Goal: Information Seeking & Learning: Learn about a topic

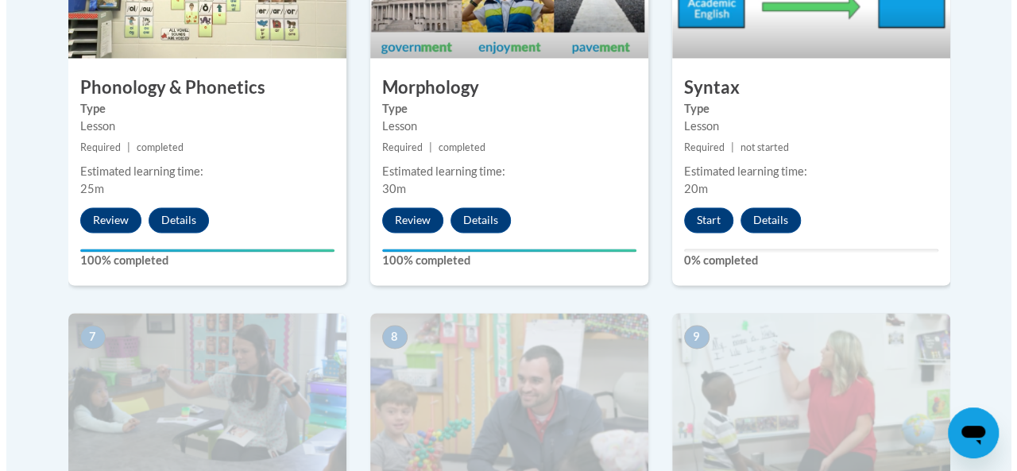
scroll to position [1130, 0]
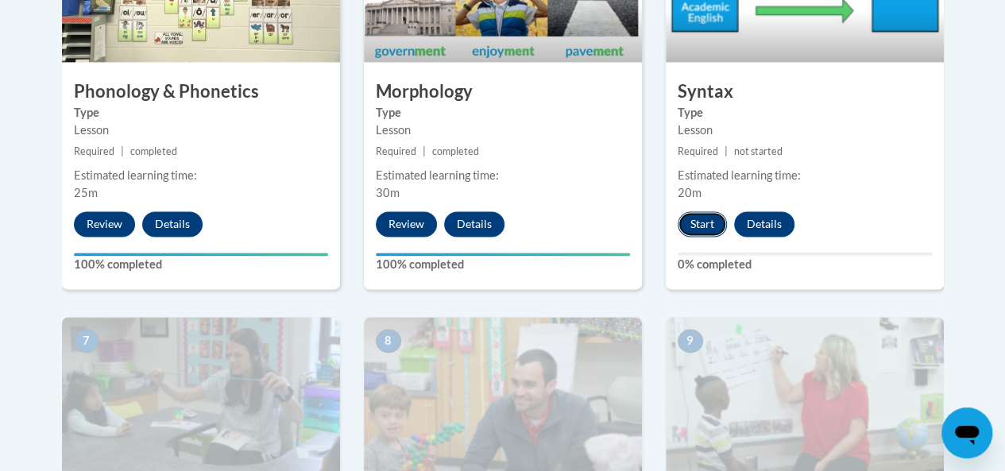
click at [700, 230] on button "Start" at bounding box center [701, 223] width 49 height 25
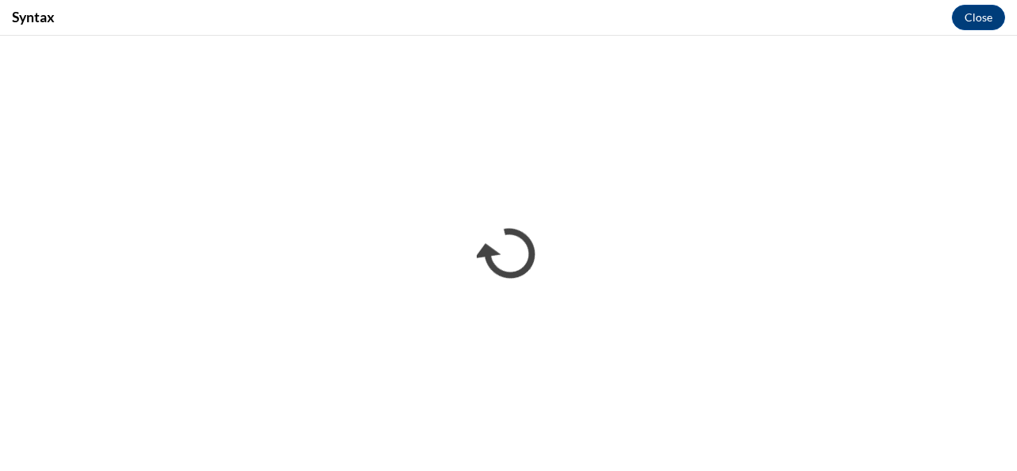
scroll to position [0, 0]
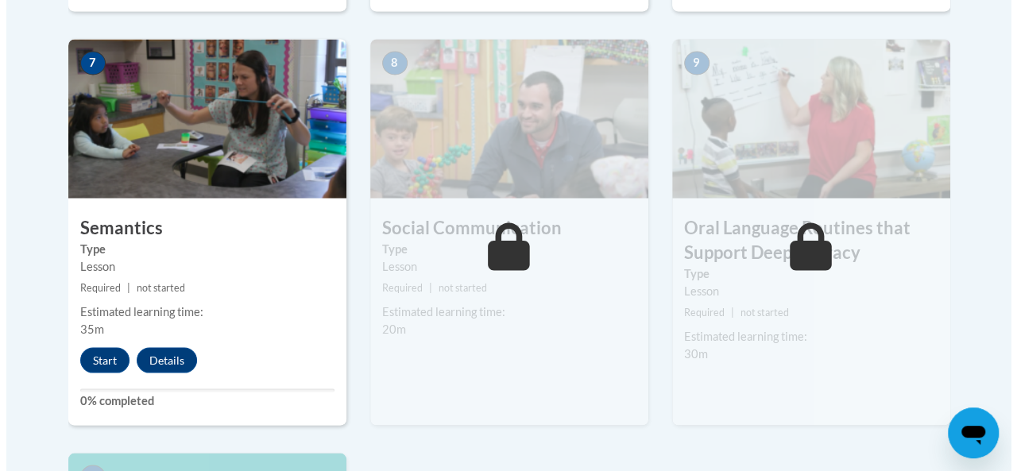
scroll to position [1409, 0]
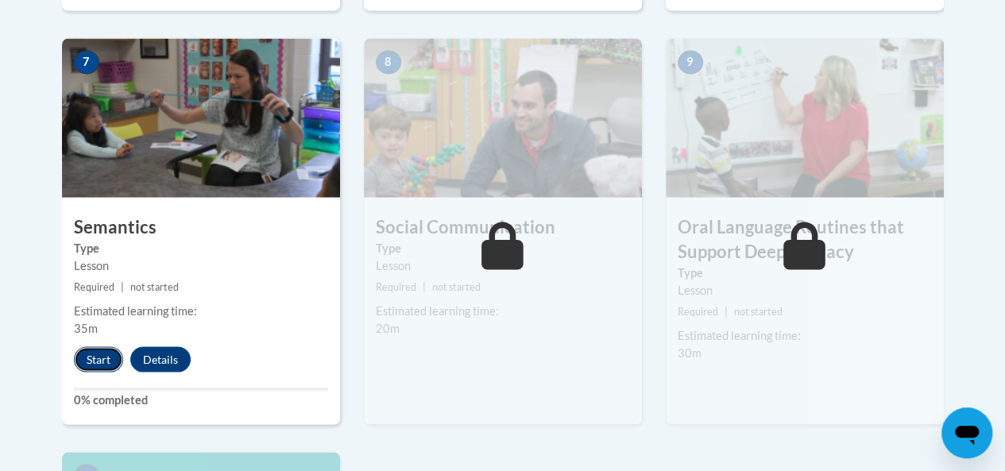
click at [98, 361] on button "Start" at bounding box center [98, 358] width 49 height 25
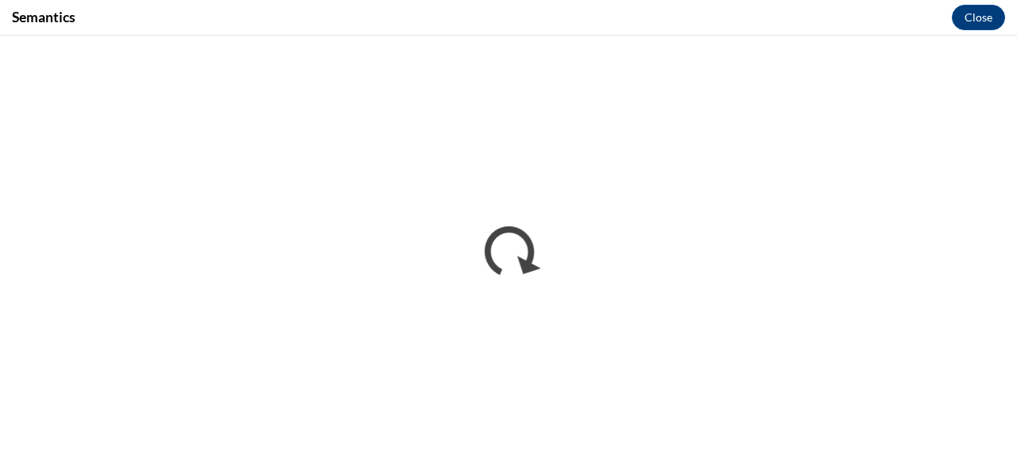
scroll to position [0, 0]
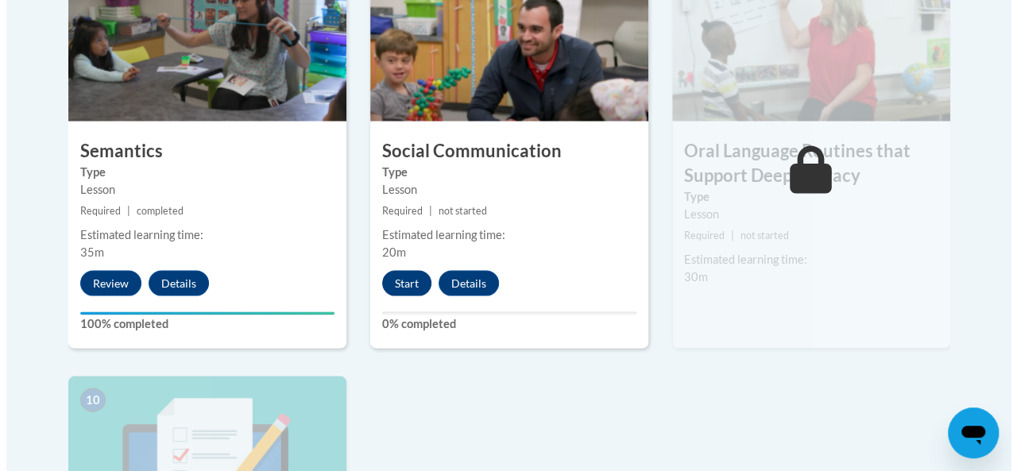
scroll to position [1484, 0]
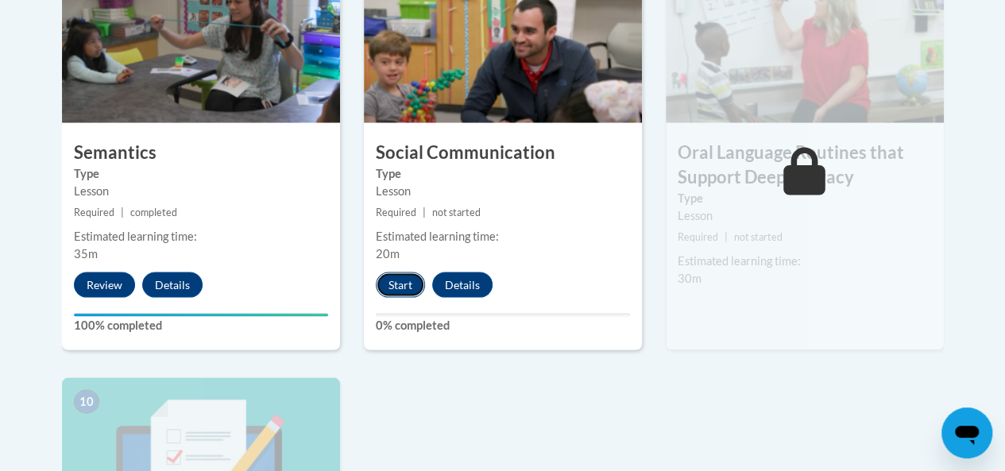
click at [396, 282] on button "Start" at bounding box center [400, 284] width 49 height 25
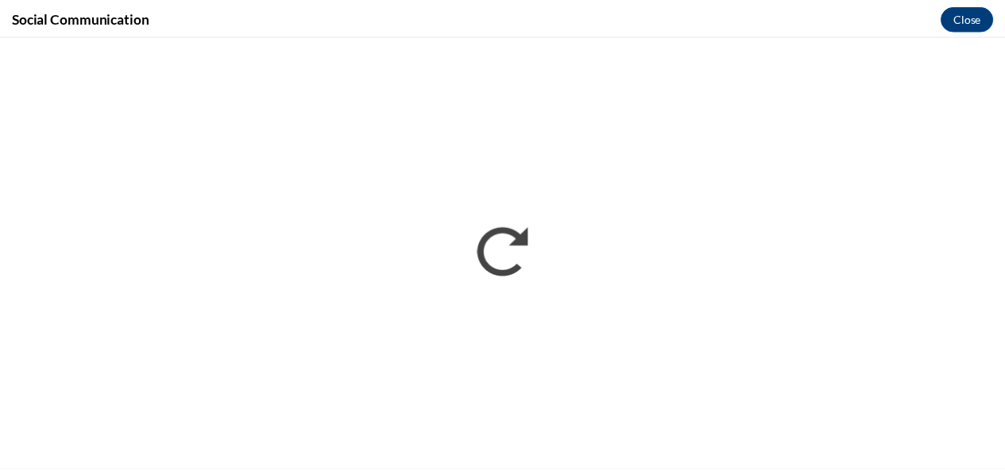
scroll to position [0, 0]
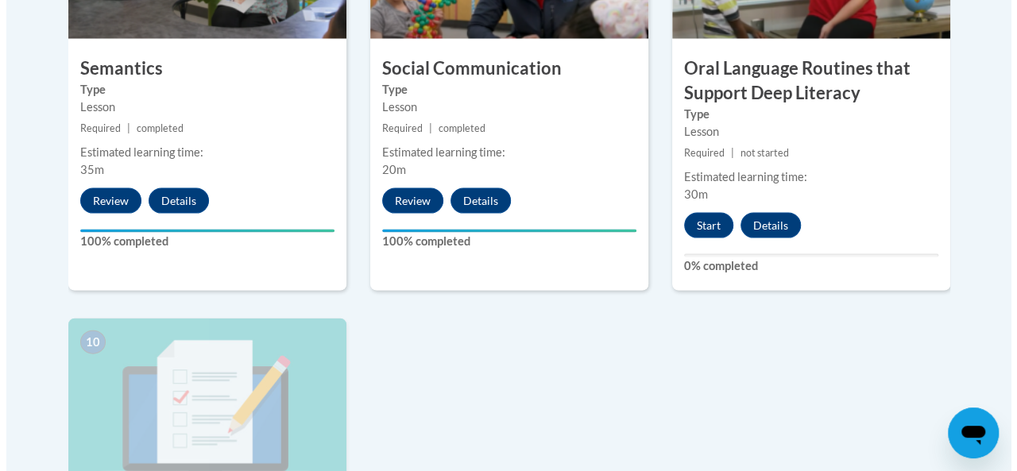
scroll to position [1605, 0]
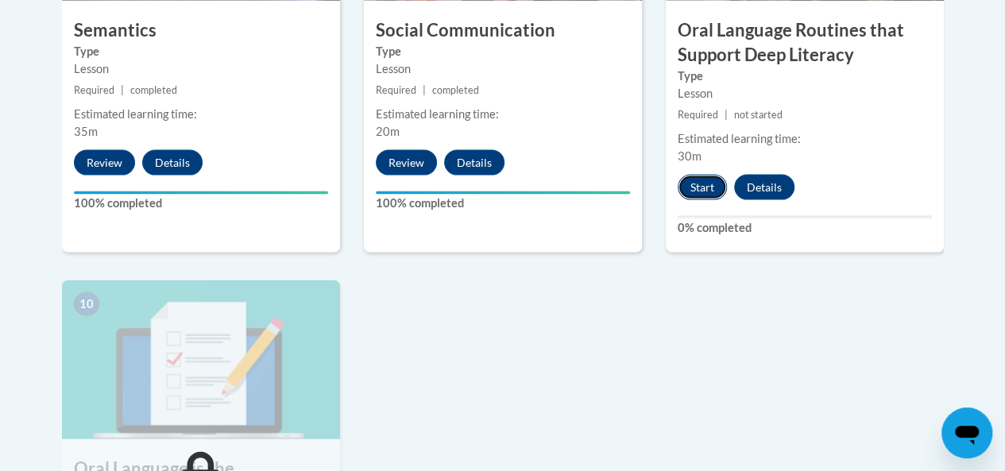
click at [706, 183] on button "Start" at bounding box center [701, 187] width 49 height 25
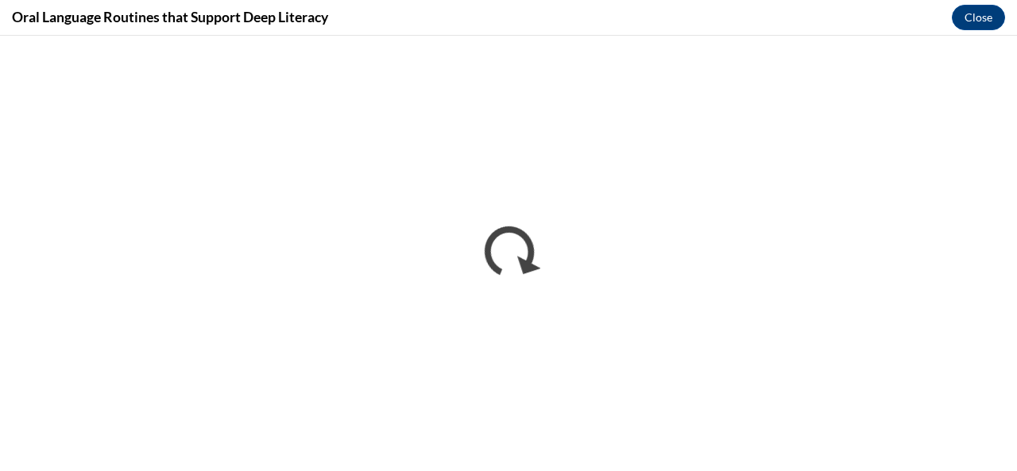
scroll to position [0, 0]
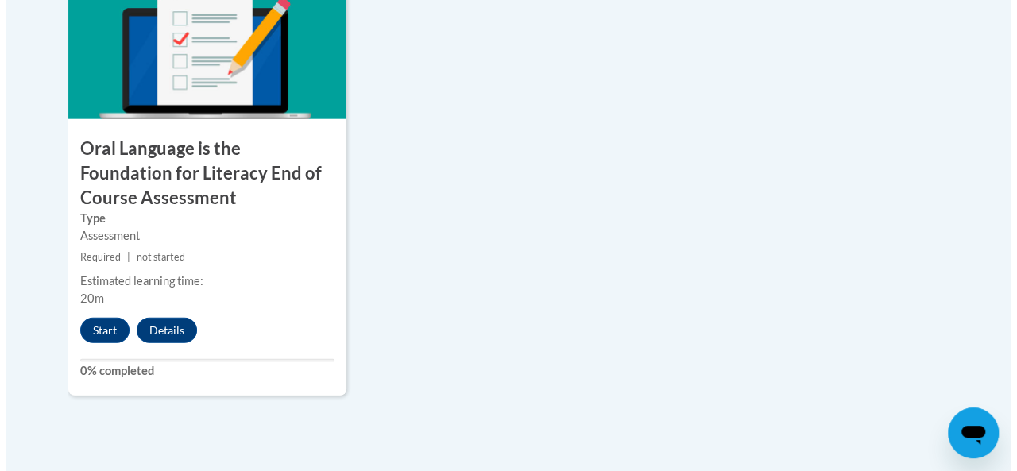
scroll to position [1936, 0]
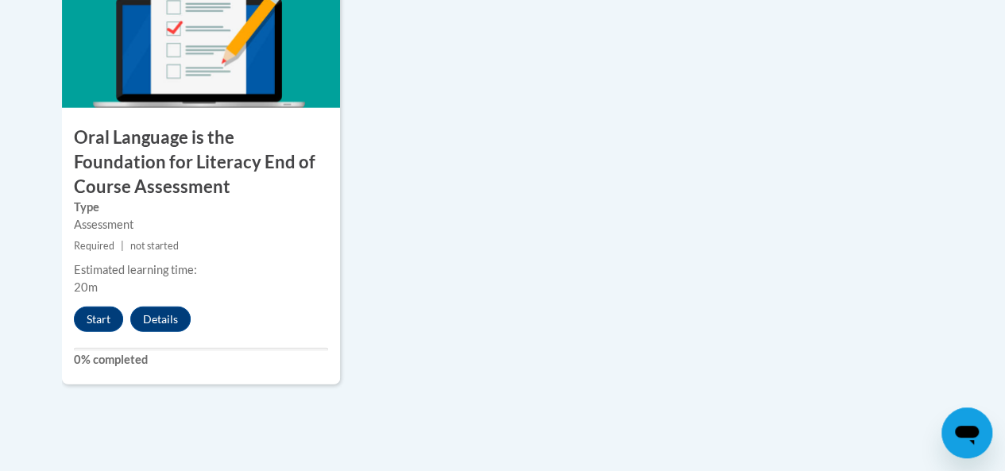
click at [94, 303] on div "10 Oral Language is the Foundation for Literacy End of Course Assessment Type A…" at bounding box center [201, 166] width 278 height 435
click at [97, 312] on button "Start" at bounding box center [98, 319] width 49 height 25
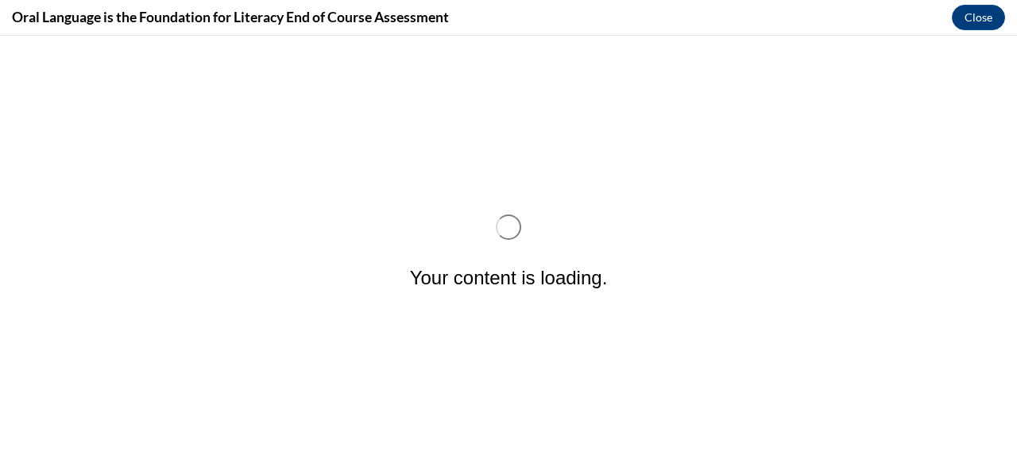
scroll to position [0, 0]
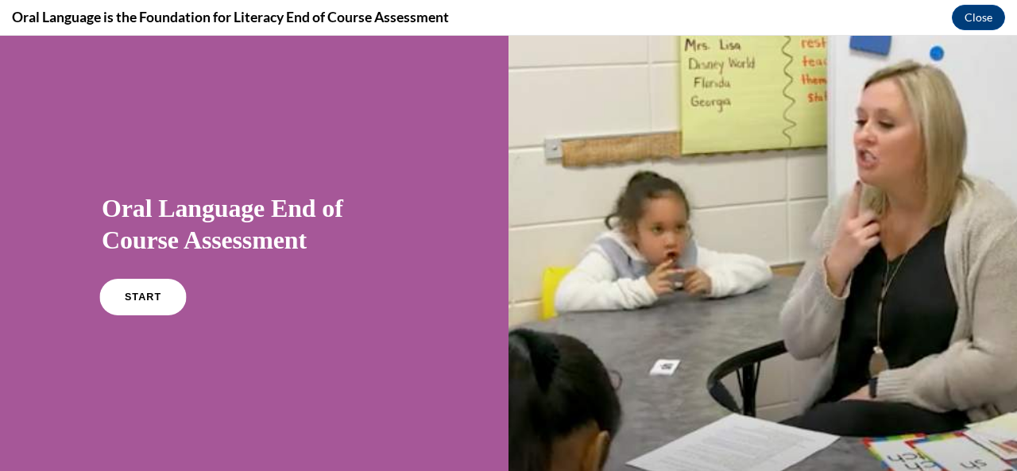
click at [141, 291] on link "START" at bounding box center [142, 297] width 87 height 37
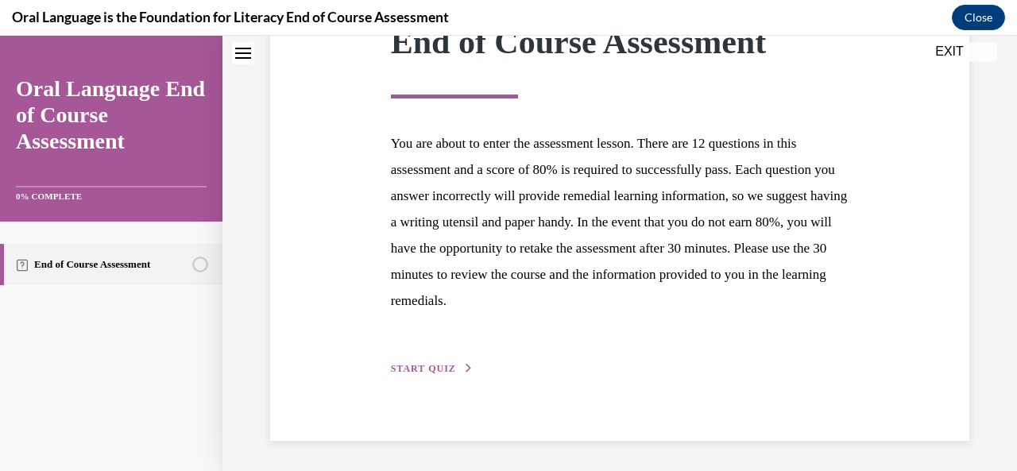
scroll to position [257, 0]
click at [422, 365] on span "START QUIZ" at bounding box center [423, 368] width 65 height 11
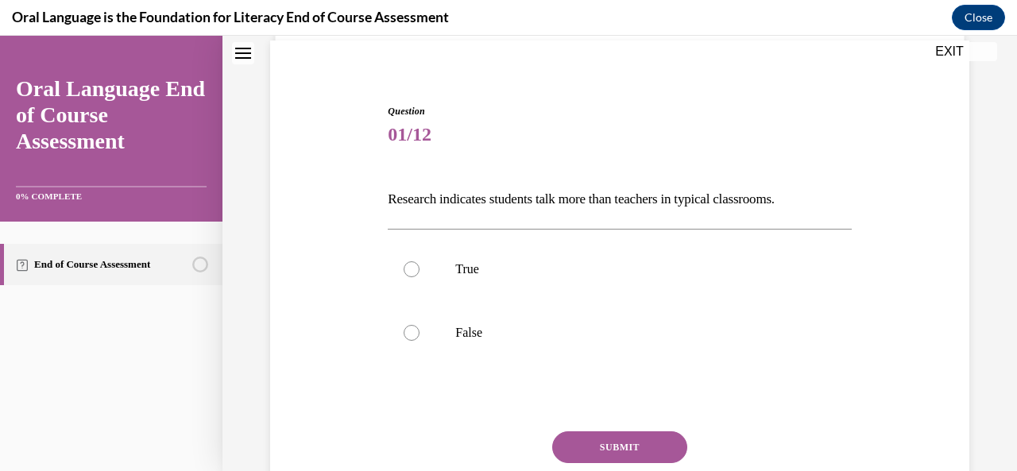
scroll to position [125, 0]
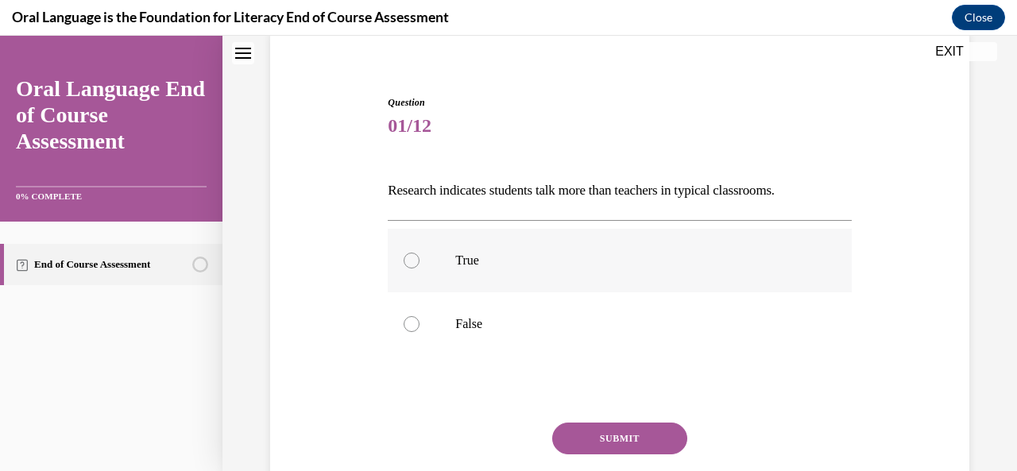
click at [412, 261] on div at bounding box center [411, 261] width 16 height 16
click at [412, 261] on input "True" at bounding box center [411, 261] width 16 height 16
radio input "true"
click at [567, 427] on button "SUBMIT" at bounding box center [619, 439] width 135 height 32
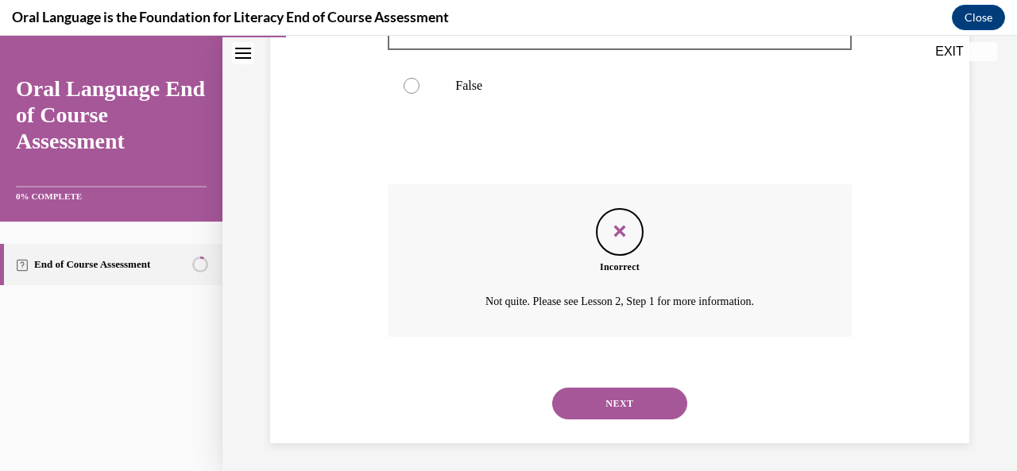
scroll to position [367, 0]
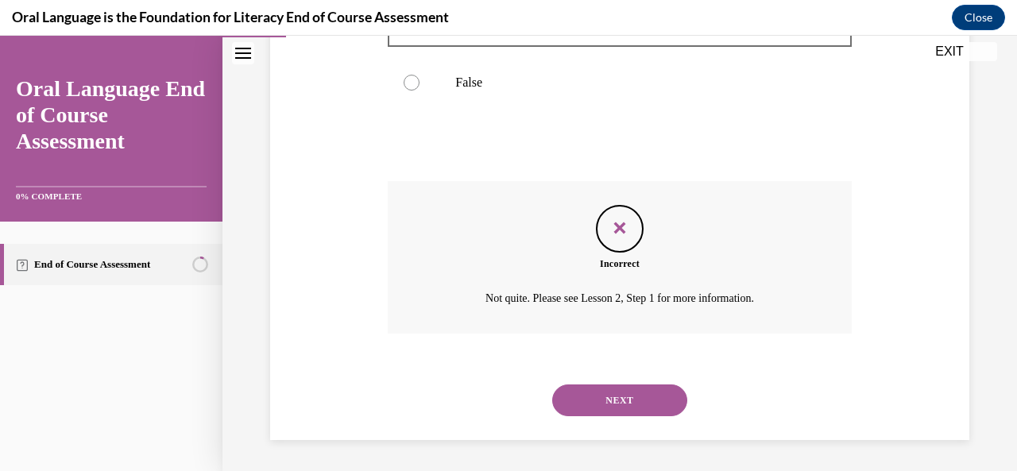
click at [596, 403] on button "NEXT" at bounding box center [619, 400] width 135 height 32
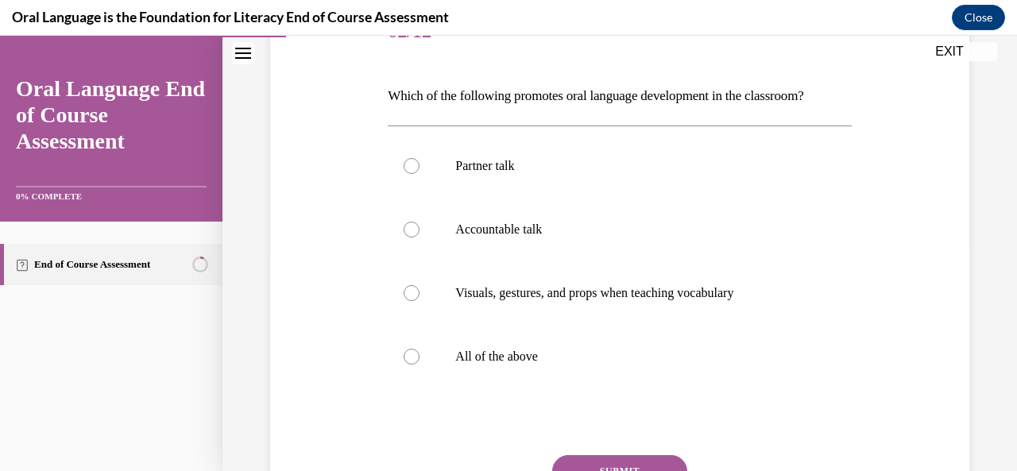
scroll to position [215, 0]
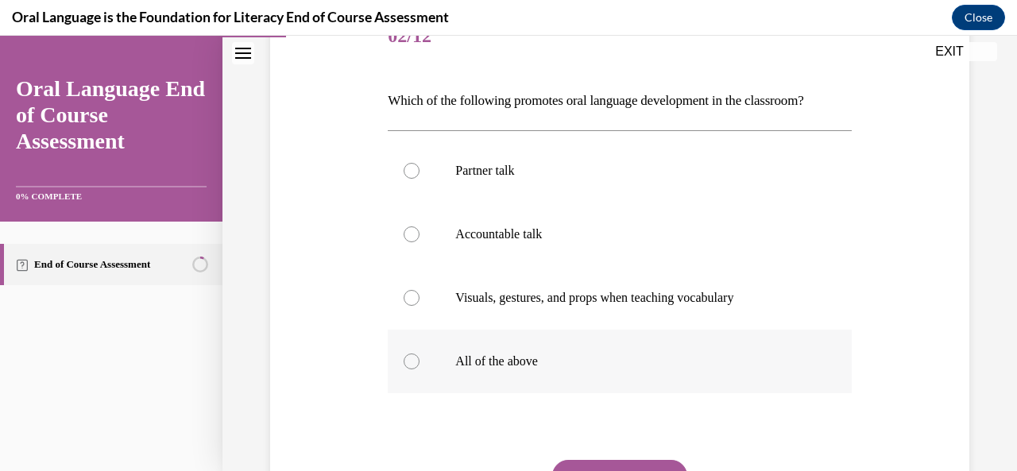
click at [545, 370] on label "All of the above" at bounding box center [619, 362] width 463 height 64
click at [419, 369] on input "All of the above" at bounding box center [411, 361] width 16 height 16
radio input "true"
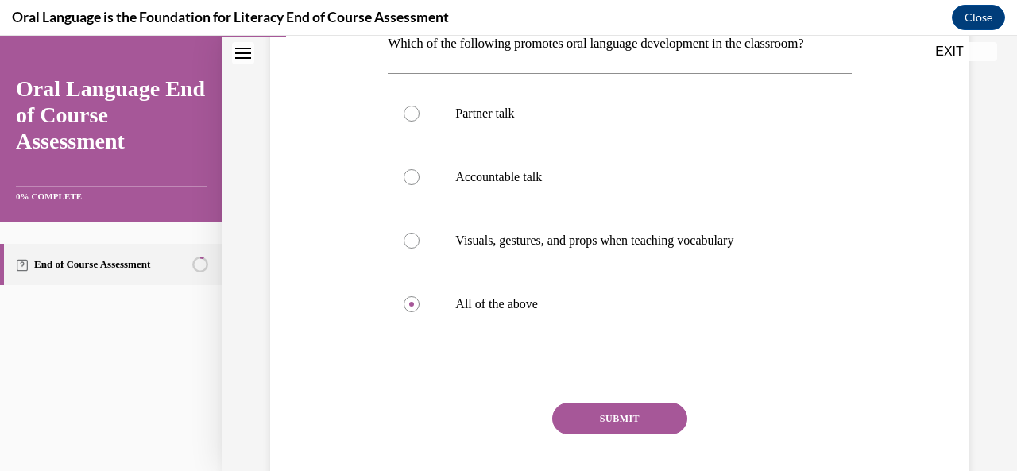
click at [589, 422] on button "SUBMIT" at bounding box center [619, 419] width 135 height 32
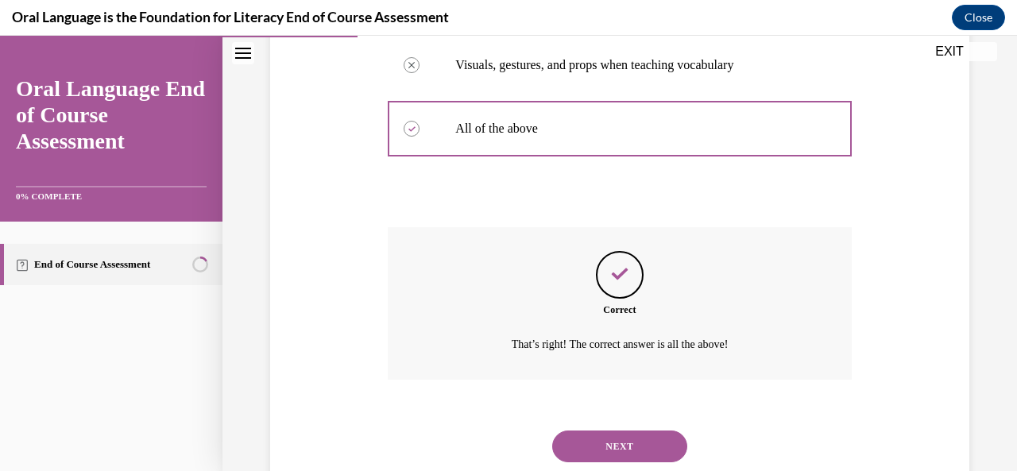
scroll to position [494, 0]
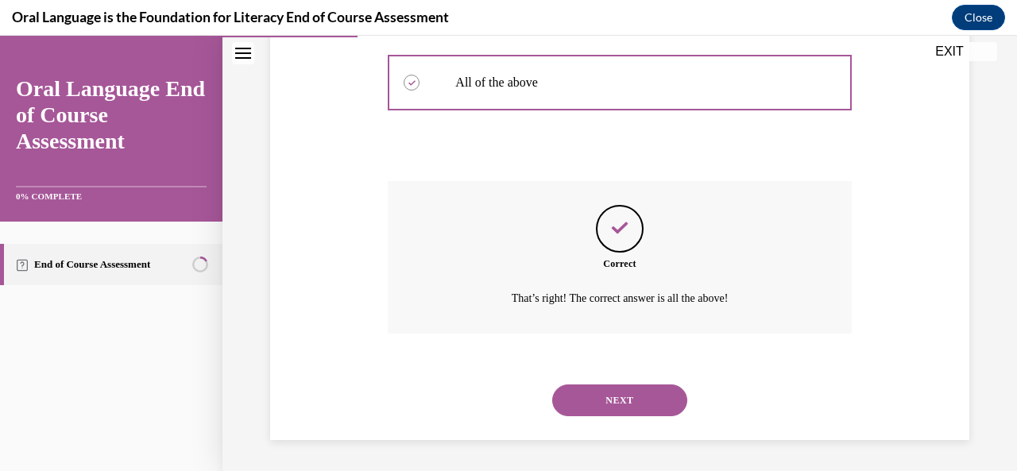
click at [613, 393] on button "NEXT" at bounding box center [619, 400] width 135 height 32
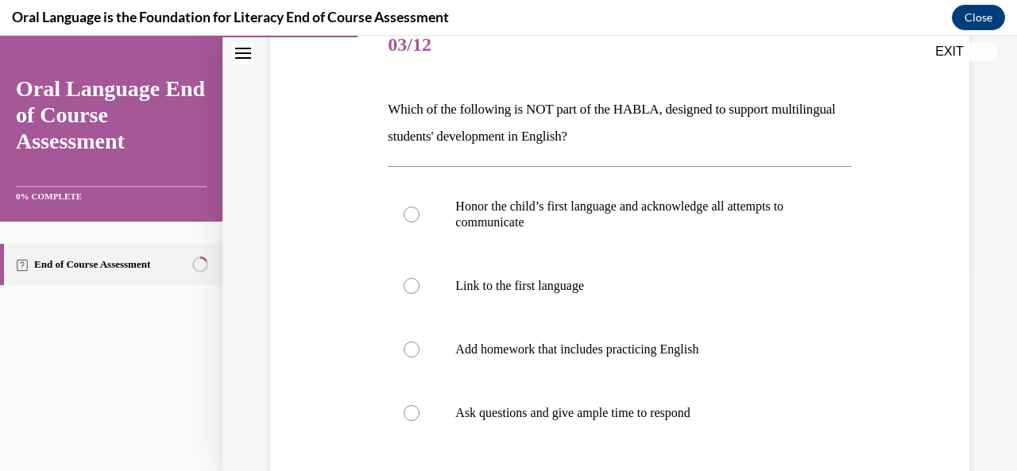
scroll to position [207, 0]
click at [615, 361] on label "Add homework that includes practicing English" at bounding box center [619, 349] width 463 height 64
click at [419, 357] on input "Add homework that includes practicing English" at bounding box center [411, 349] width 16 height 16
radio input "true"
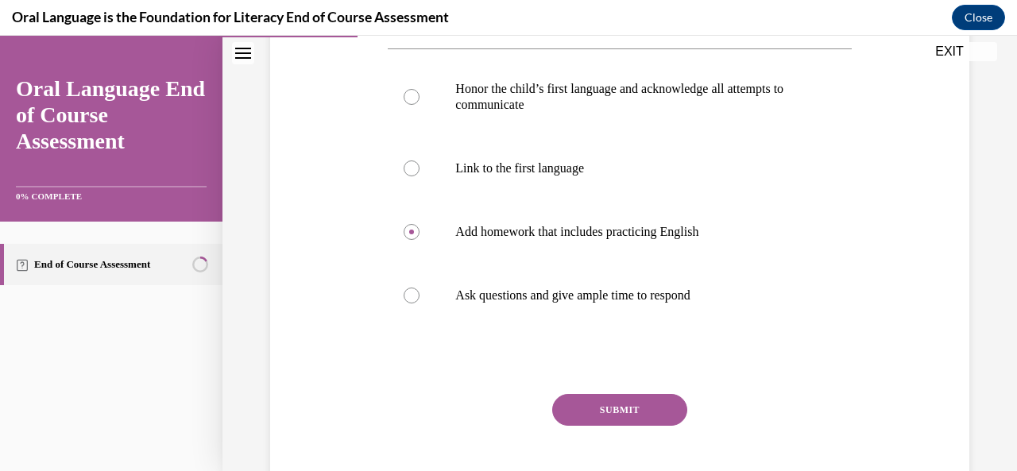
click at [614, 419] on button "SUBMIT" at bounding box center [619, 410] width 135 height 32
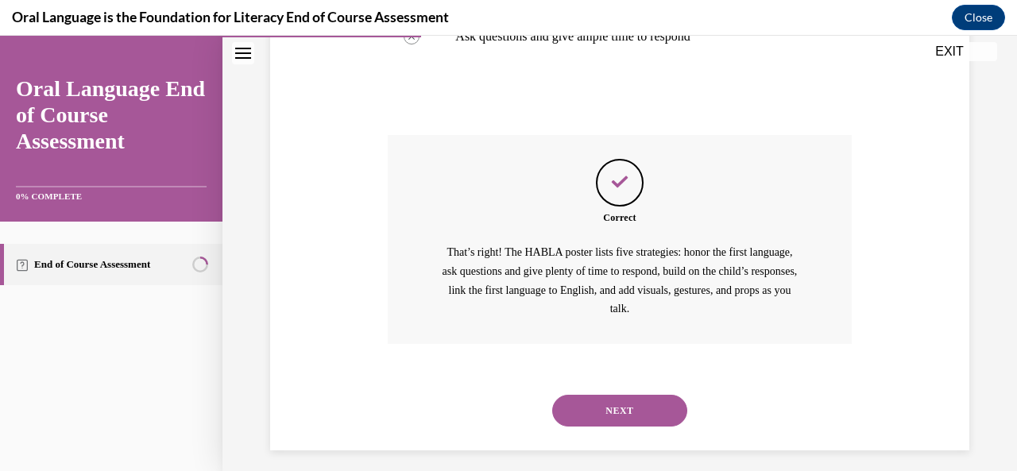
scroll to position [593, 0]
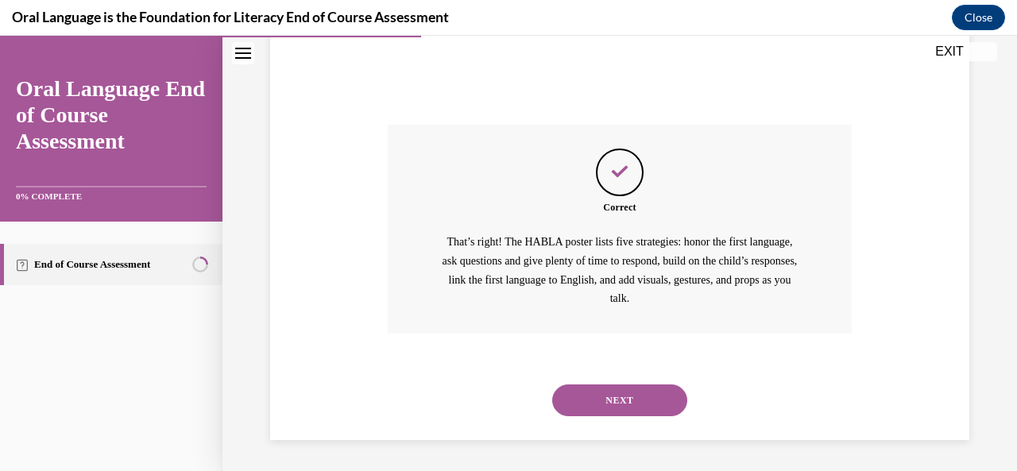
click at [614, 419] on div "NEXT" at bounding box center [619, 401] width 463 height 64
click at [610, 392] on button "NEXT" at bounding box center [619, 400] width 135 height 32
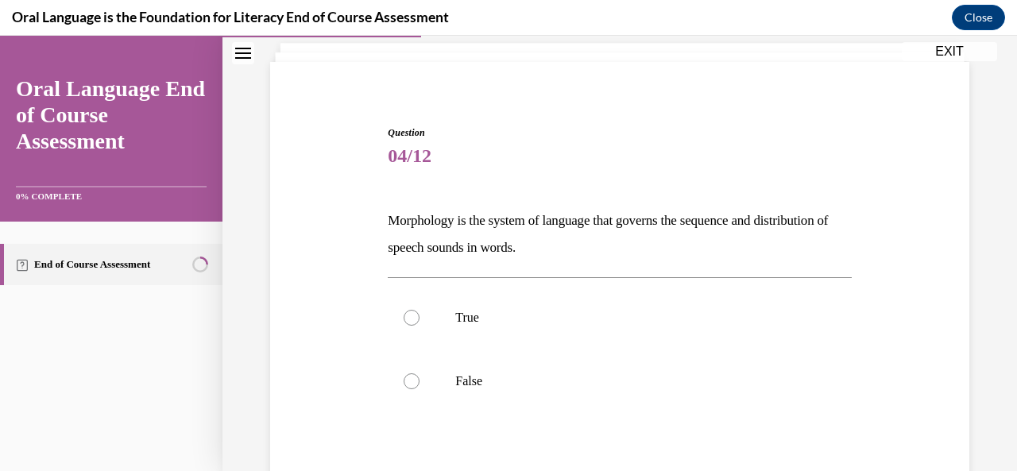
scroll to position [91, 0]
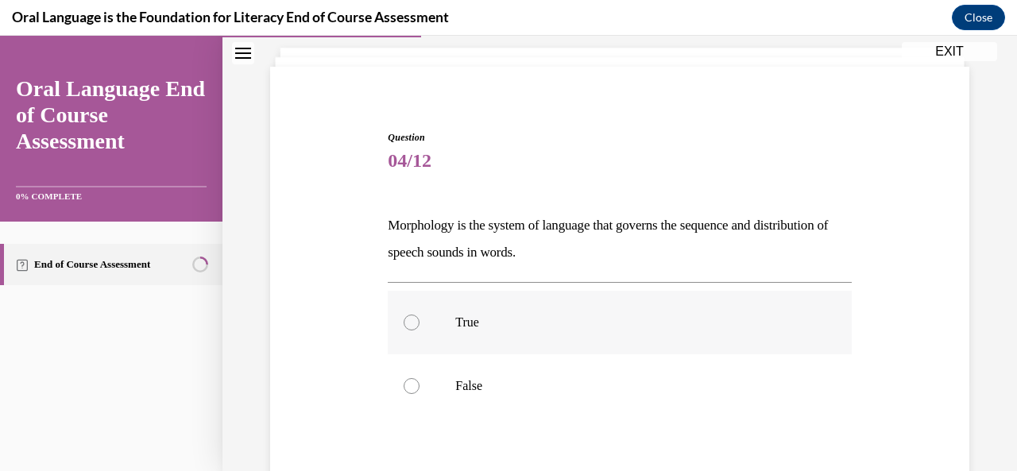
click at [608, 314] on label "True" at bounding box center [619, 323] width 463 height 64
click at [419, 314] on input "True" at bounding box center [411, 322] width 16 height 16
radio input "true"
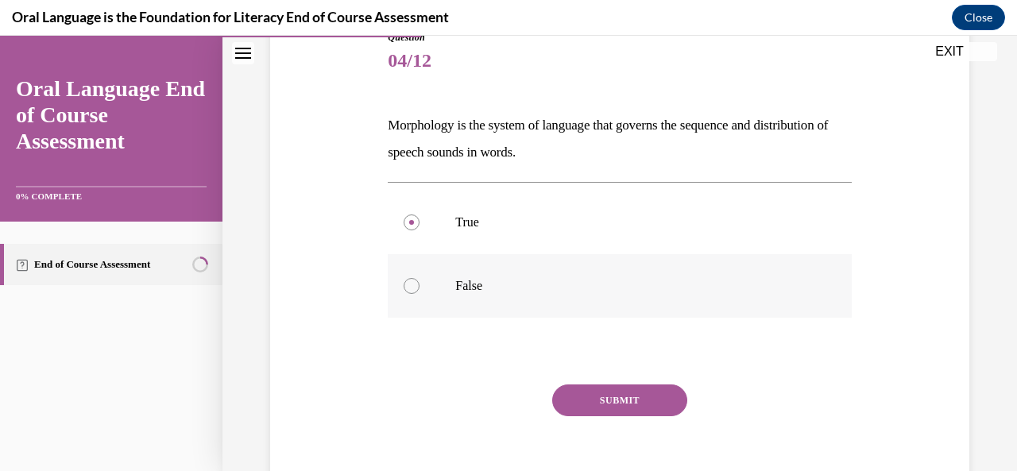
click at [608, 406] on button "SUBMIT" at bounding box center [619, 400] width 135 height 32
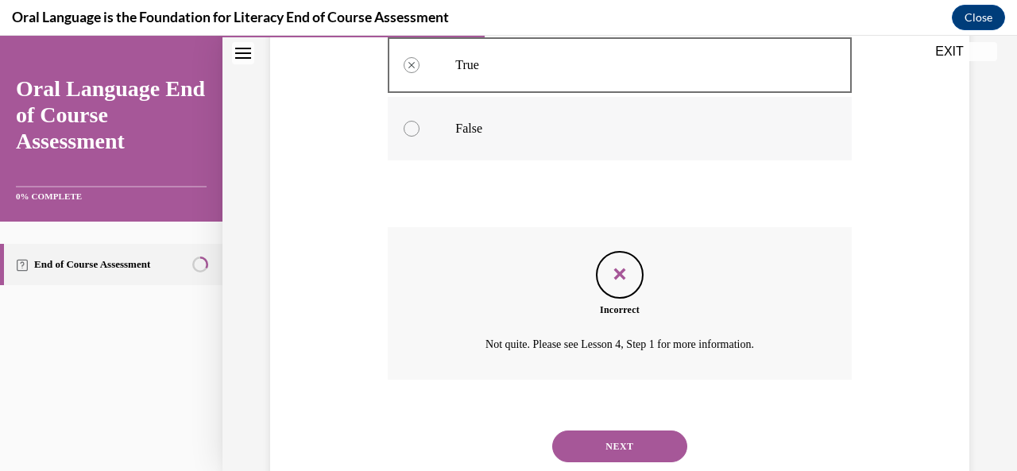
scroll to position [394, 0]
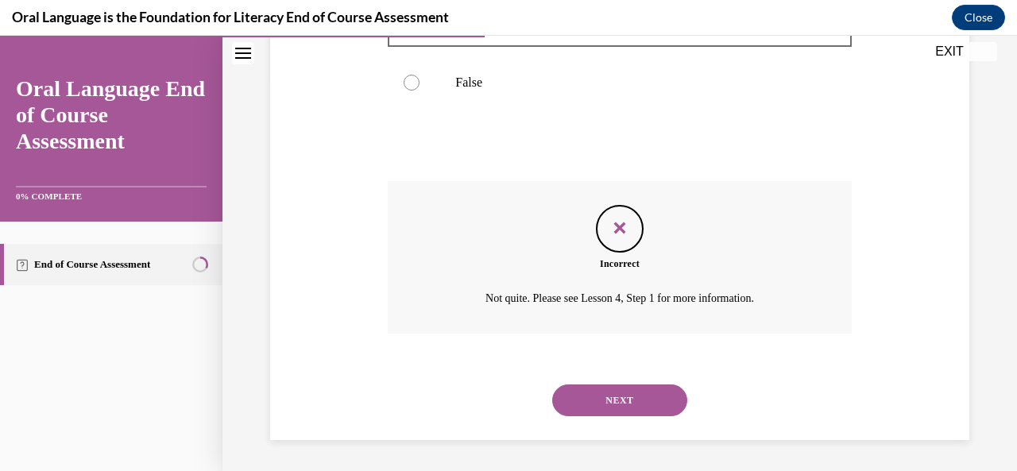
click at [621, 391] on button "NEXT" at bounding box center [619, 400] width 135 height 32
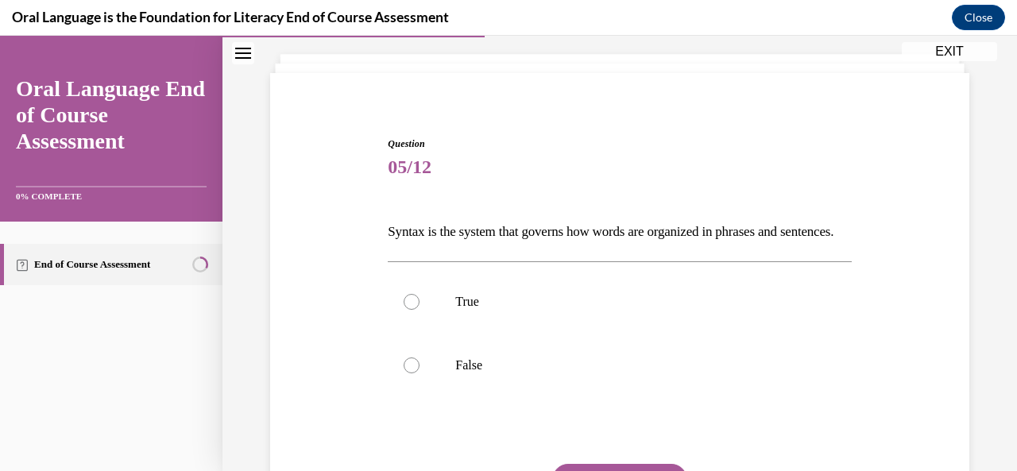
scroll to position [83, 0]
click at [615, 334] on label "True" at bounding box center [619, 303] width 463 height 64
click at [419, 311] on input "True" at bounding box center [411, 303] width 16 height 16
radio input "true"
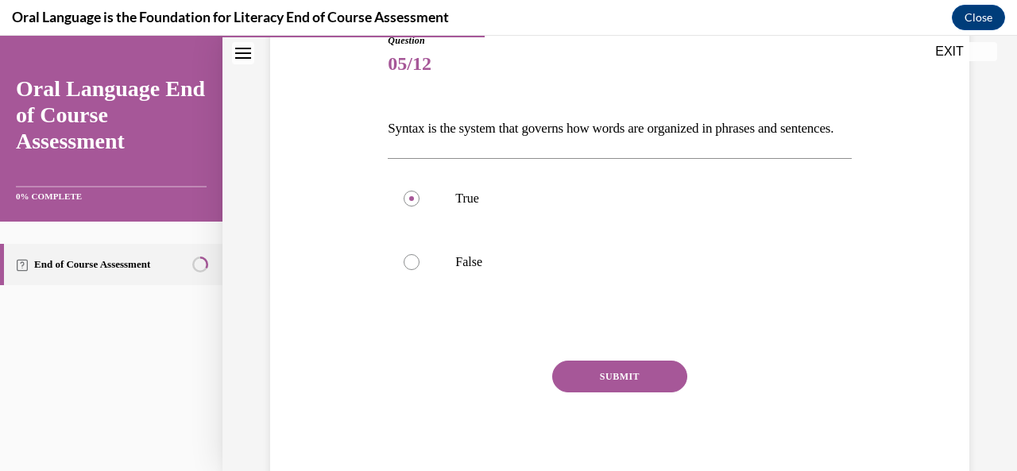
click at [612, 392] on button "SUBMIT" at bounding box center [619, 377] width 135 height 32
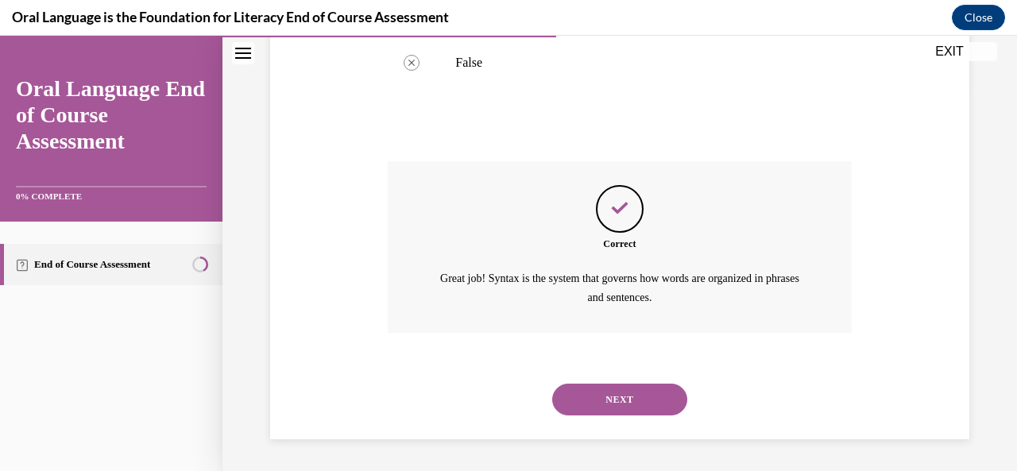
scroll to position [412, 0]
click at [612, 403] on button "NEXT" at bounding box center [619, 400] width 135 height 32
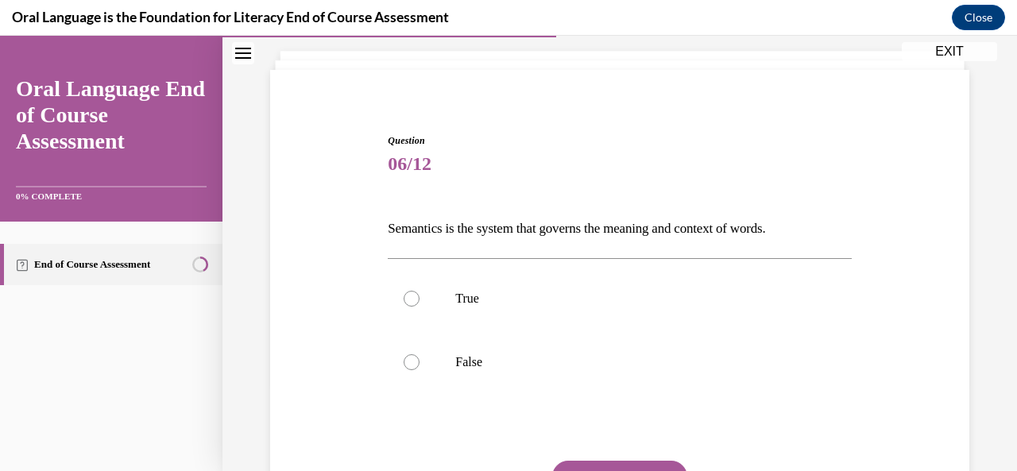
scroll to position [87, 0]
click at [605, 365] on p "False" at bounding box center [633, 363] width 356 height 16
click at [419, 365] on input "False" at bounding box center [411, 363] width 16 height 16
radio input "true"
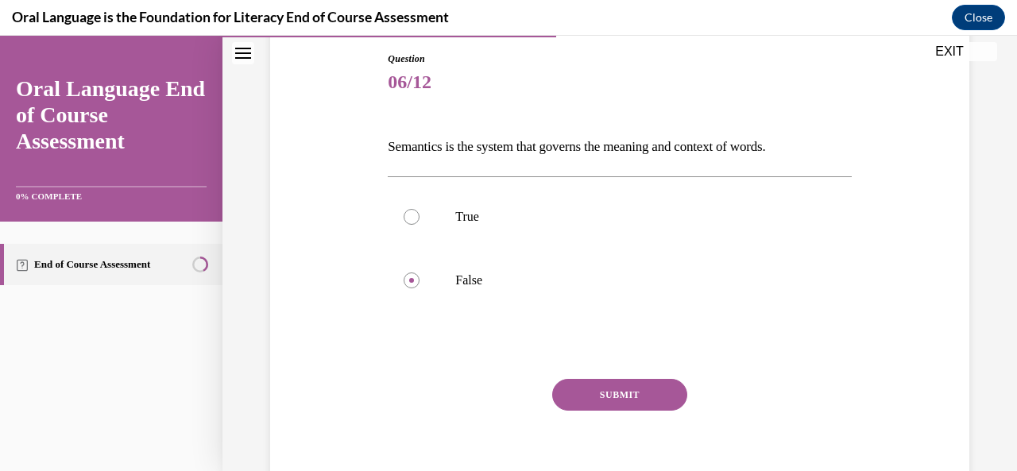
click at [608, 401] on button "SUBMIT" at bounding box center [619, 395] width 135 height 32
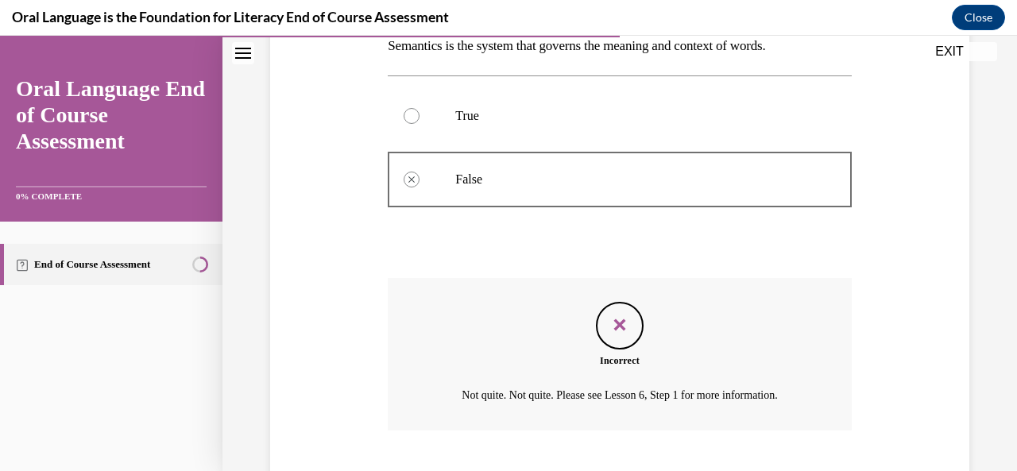
scroll to position [367, 0]
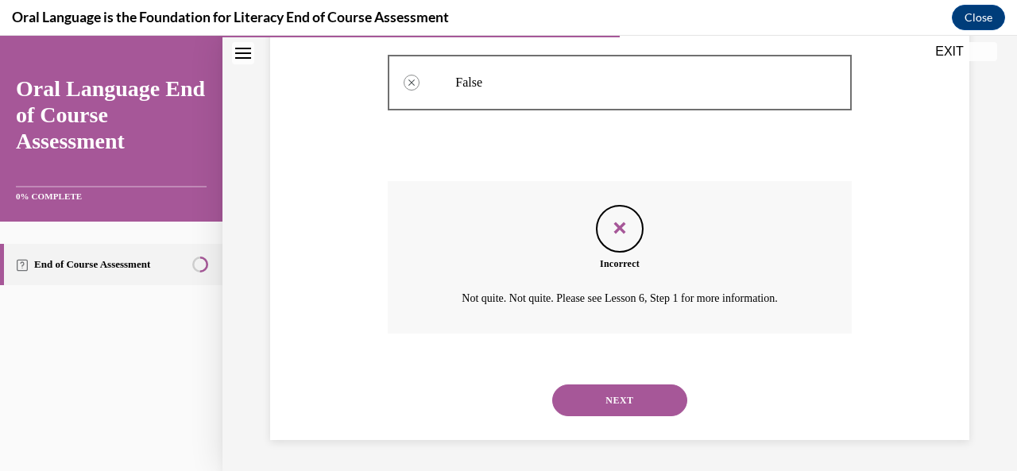
click at [622, 396] on button "NEXT" at bounding box center [619, 400] width 135 height 32
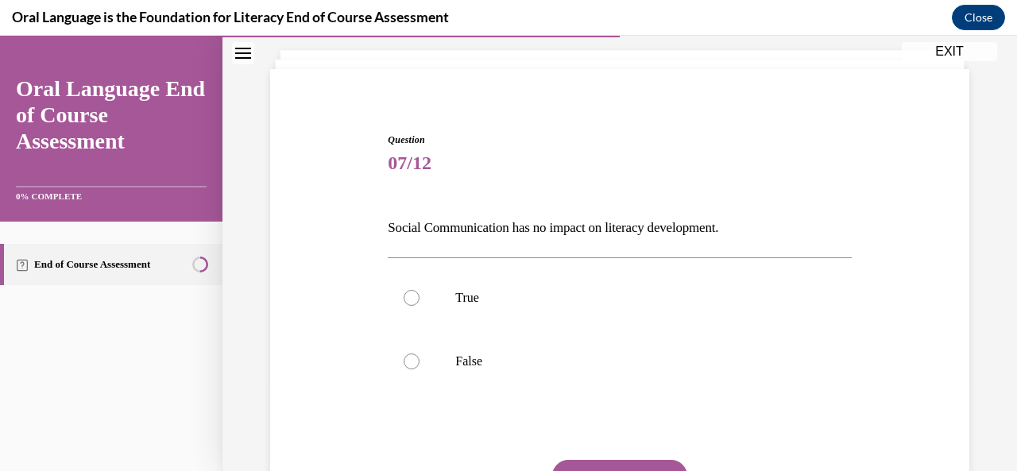
scroll to position [90, 0]
click at [599, 370] on label "False" at bounding box center [619, 360] width 463 height 64
click at [419, 368] on input "False" at bounding box center [411, 360] width 16 height 16
radio input "true"
click at [596, 458] on button "SUBMIT" at bounding box center [619, 474] width 135 height 32
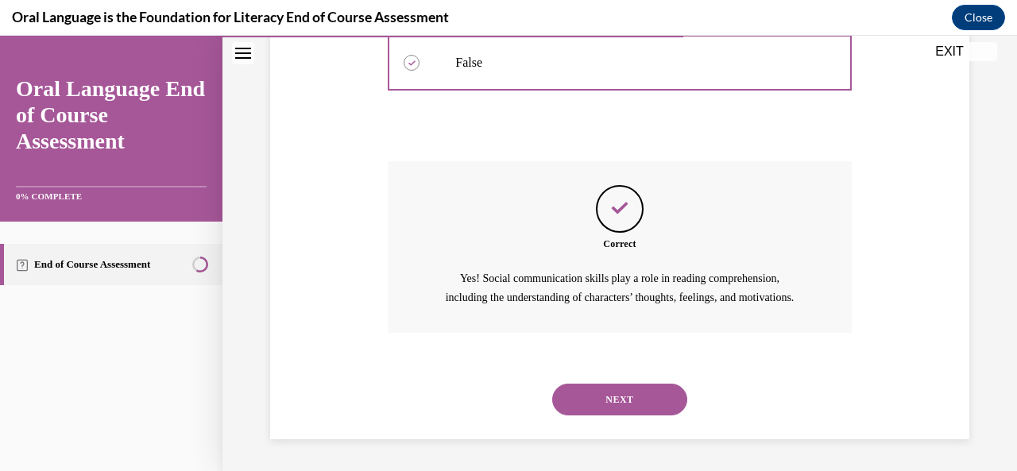
scroll to position [404, 0]
click at [596, 389] on button "NEXT" at bounding box center [619, 400] width 135 height 32
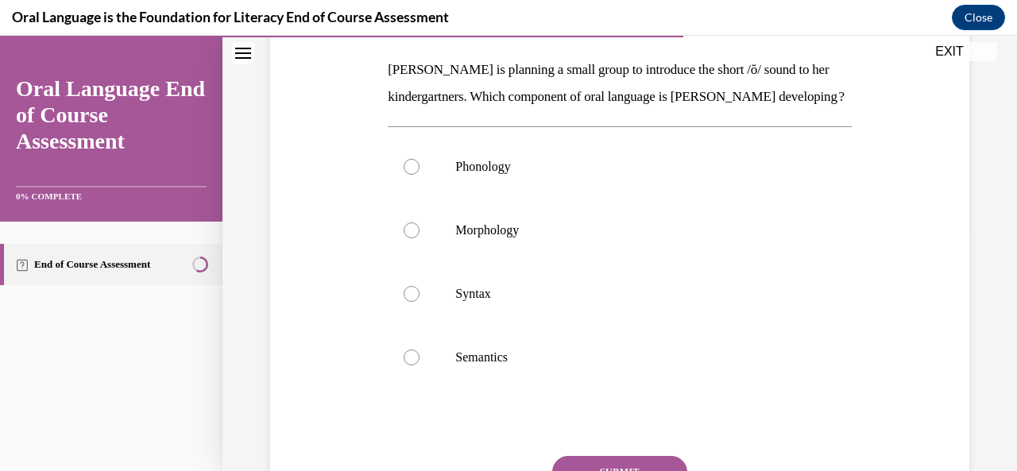
scroll to position [249, 0]
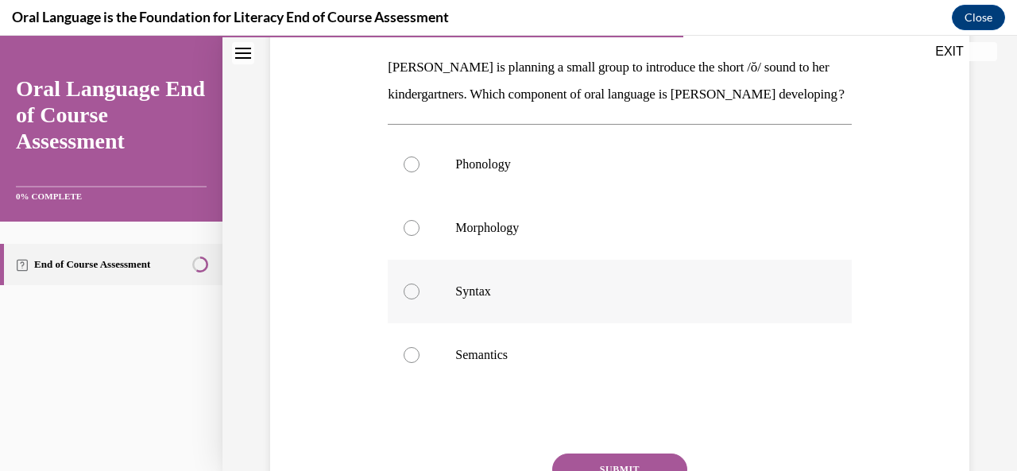
click at [595, 299] on p "Syntax" at bounding box center [633, 292] width 356 height 16
click at [419, 299] on input "Syntax" at bounding box center [411, 292] width 16 height 16
radio input "true"
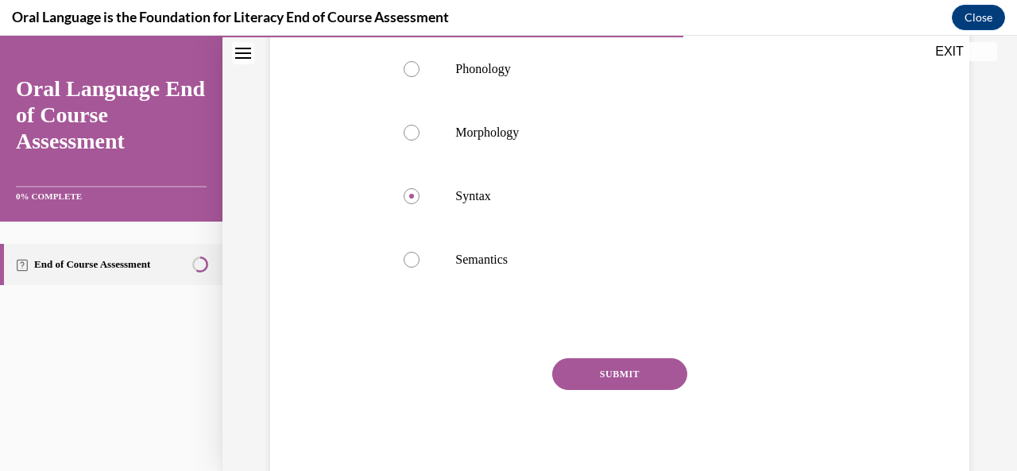
click at [605, 390] on button "SUBMIT" at bounding box center [619, 374] width 135 height 32
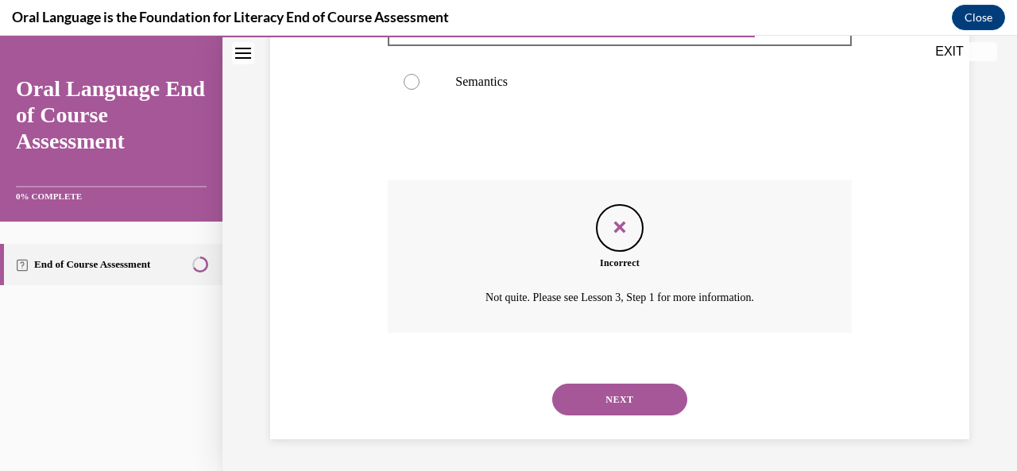
scroll to position [536, 0]
click at [585, 411] on button "NEXT" at bounding box center [619, 400] width 135 height 32
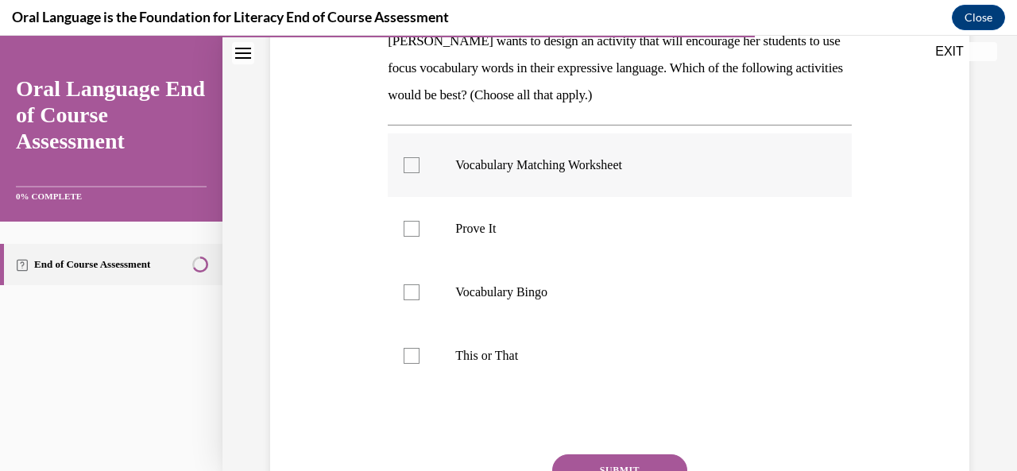
scroll to position [273, 0]
click at [537, 295] on p "Vocabulary Bingo" at bounding box center [633, 294] width 356 height 16
click at [419, 295] on input "Vocabulary Bingo" at bounding box center [411, 294] width 16 height 16
checkbox input "true"
click at [542, 363] on p "This or That" at bounding box center [633, 357] width 356 height 16
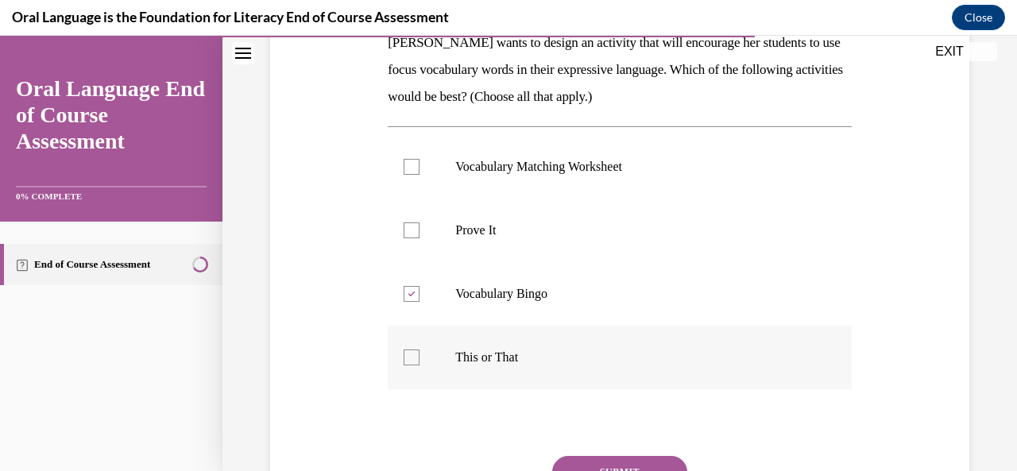
click at [419, 363] on input "This or That" at bounding box center [411, 357] width 16 height 16
checkbox input "true"
click at [489, 214] on label "Prove It" at bounding box center [619, 231] width 463 height 64
click at [419, 222] on input "Prove It" at bounding box center [411, 230] width 16 height 16
checkbox input "true"
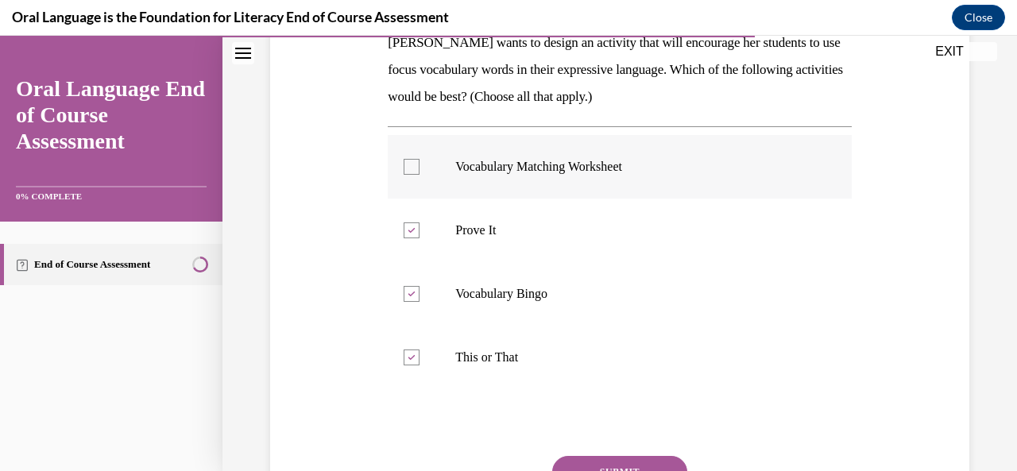
click at [508, 145] on label "Vocabulary Matching Worksheet" at bounding box center [619, 167] width 463 height 64
click at [419, 159] on input "Vocabulary Matching Worksheet" at bounding box center [411, 167] width 16 height 16
checkbox input "true"
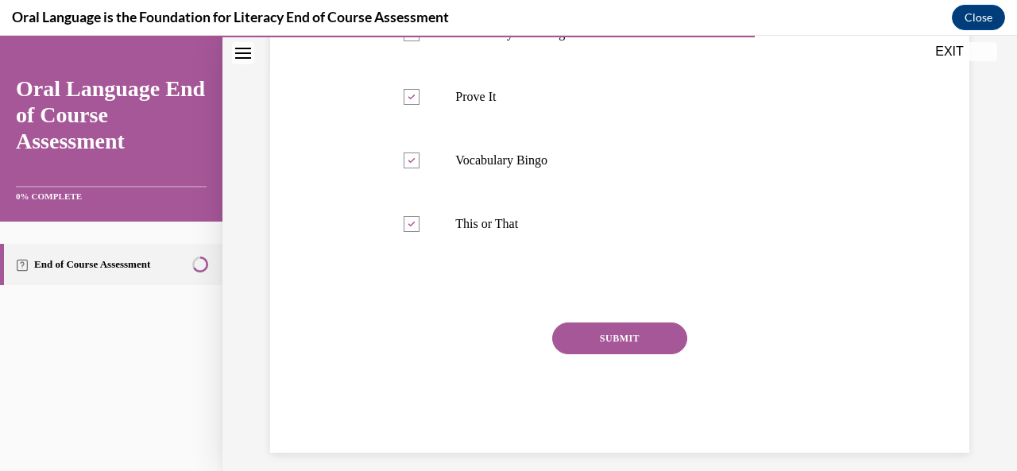
click at [593, 344] on button "SUBMIT" at bounding box center [619, 338] width 135 height 32
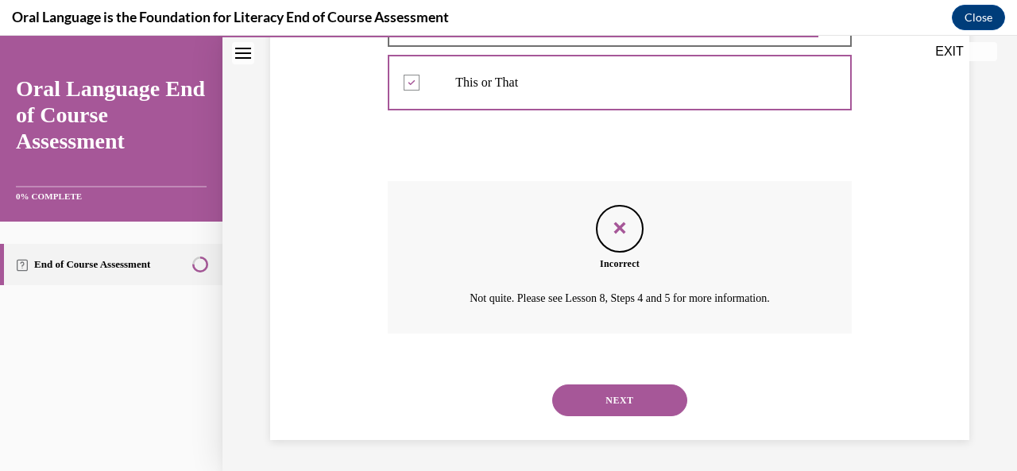
scroll to position [546, 0]
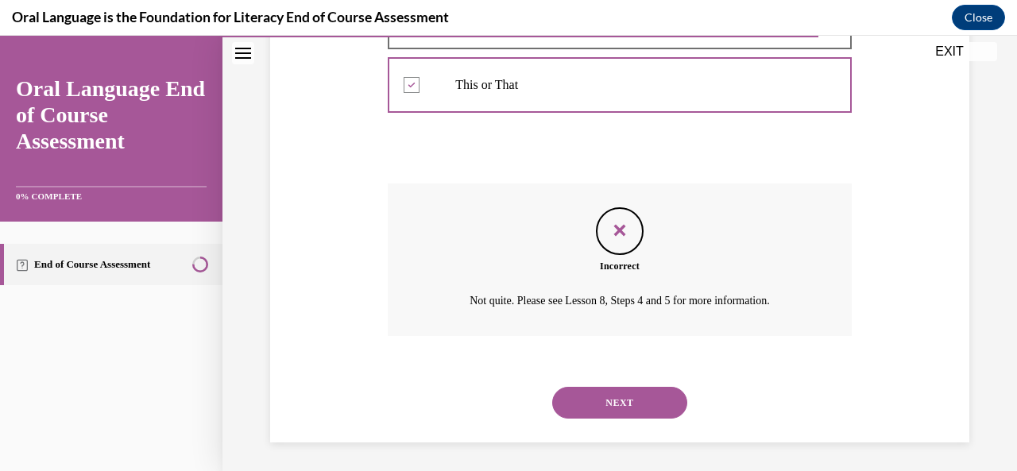
click at [592, 411] on button "NEXT" at bounding box center [619, 403] width 135 height 32
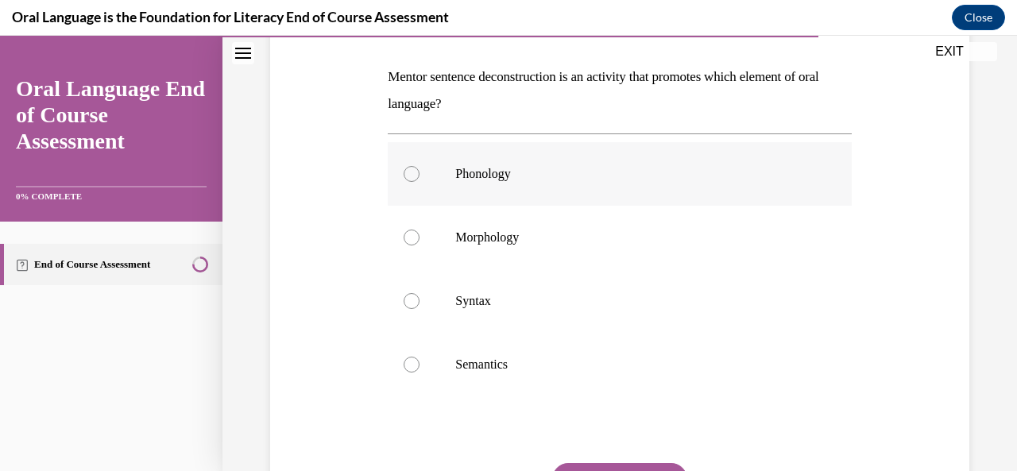
scroll to position [233, 0]
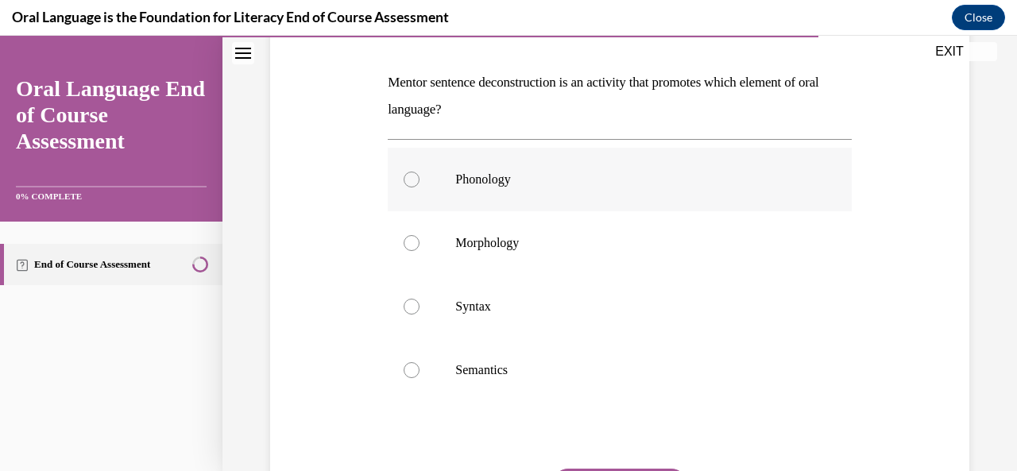
click at [535, 399] on label "Semantics" at bounding box center [619, 370] width 463 height 64
click at [419, 378] on input "Semantics" at bounding box center [411, 370] width 16 height 16
radio input "true"
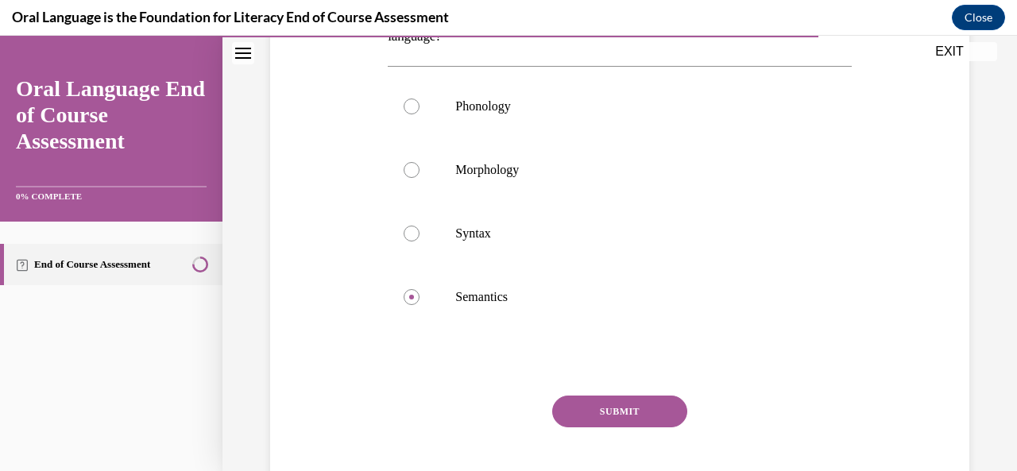
click at [572, 407] on button "SUBMIT" at bounding box center [619, 412] width 135 height 32
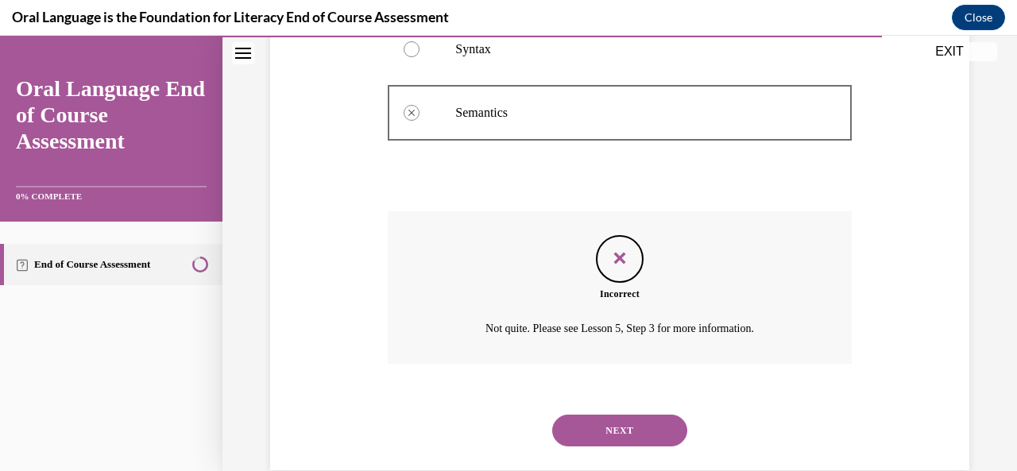
scroll to position [489, 0]
click at [594, 428] on button "NEXT" at bounding box center [619, 432] width 135 height 32
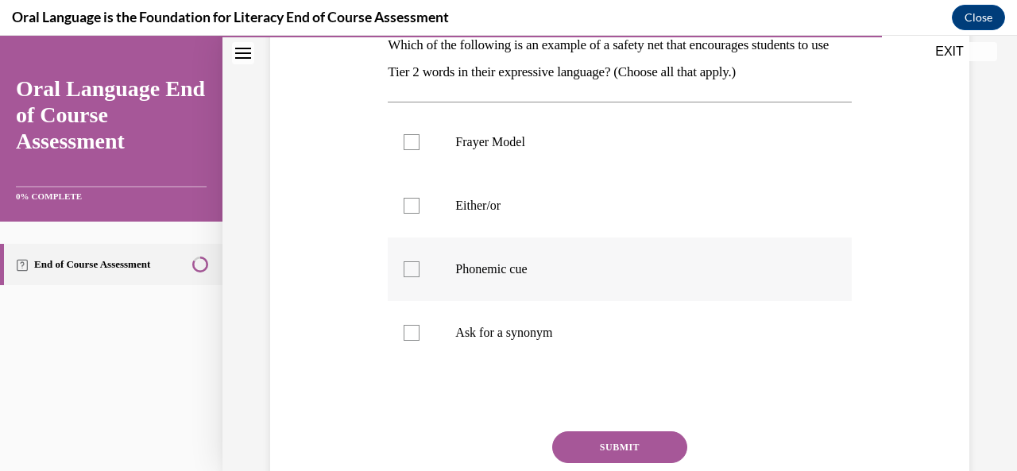
scroll to position [267, 0]
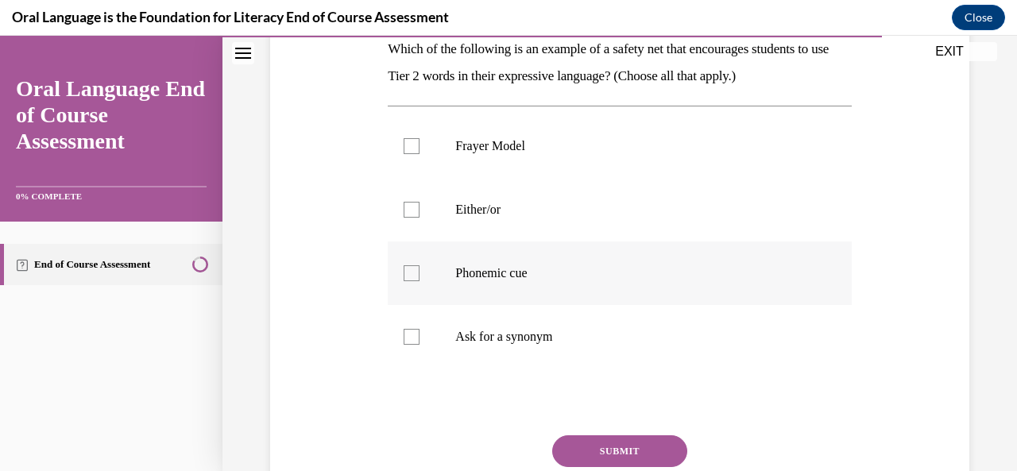
click at [596, 276] on p "Phonemic cue" at bounding box center [633, 273] width 356 height 16
click at [419, 276] on input "Phonemic cue" at bounding box center [411, 273] width 16 height 16
checkbox input "true"
click at [587, 452] on button "SUBMIT" at bounding box center [619, 451] width 135 height 32
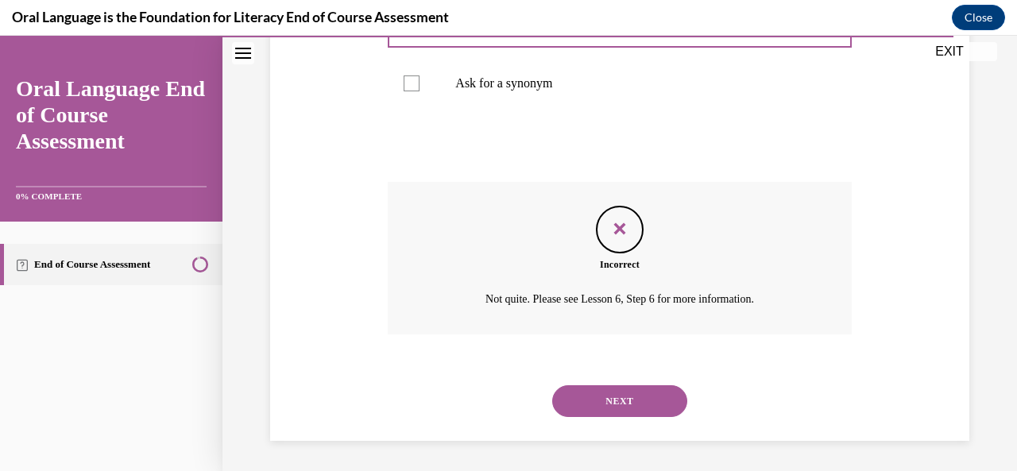
scroll to position [521, 0]
click at [616, 396] on button "NEXT" at bounding box center [619, 400] width 135 height 32
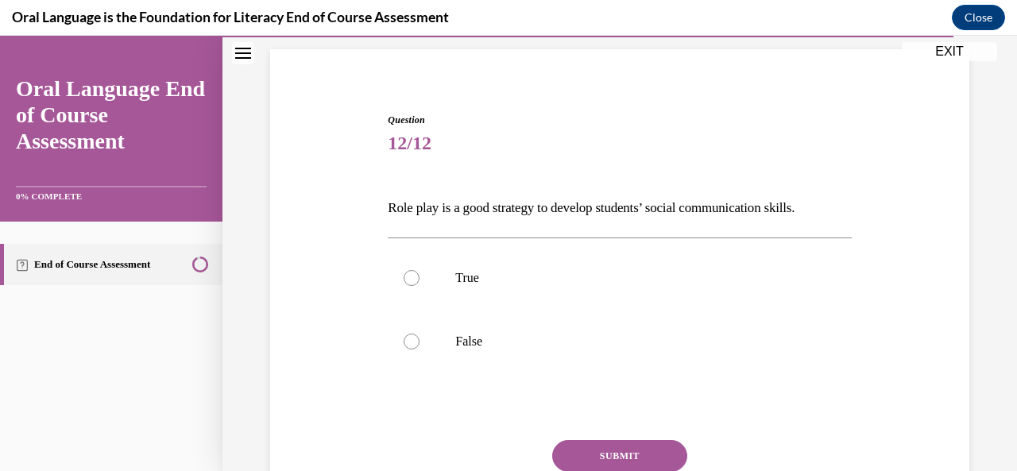
scroll to position [106, 0]
click at [612, 269] on label "True" at bounding box center [619, 280] width 463 height 64
click at [419, 272] on input "True" at bounding box center [411, 280] width 16 height 16
radio input "true"
click at [623, 460] on button "SUBMIT" at bounding box center [619, 458] width 135 height 32
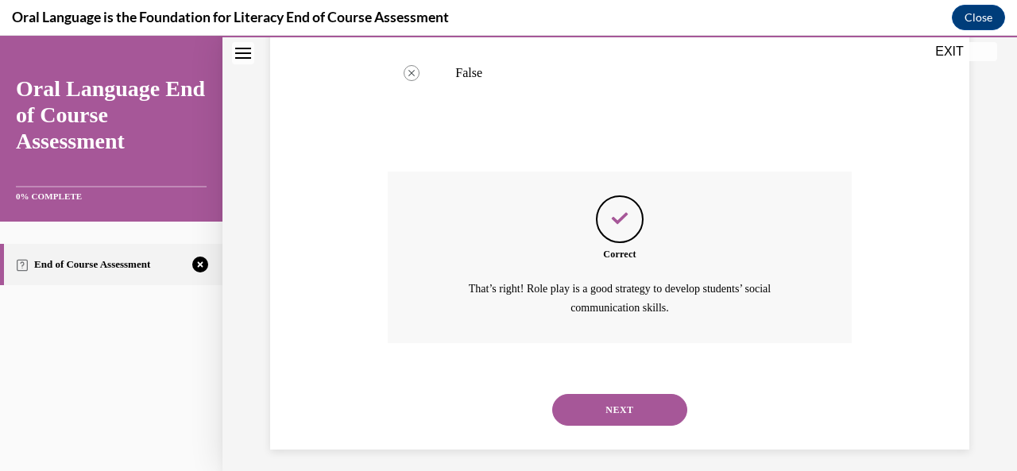
scroll to position [385, 0]
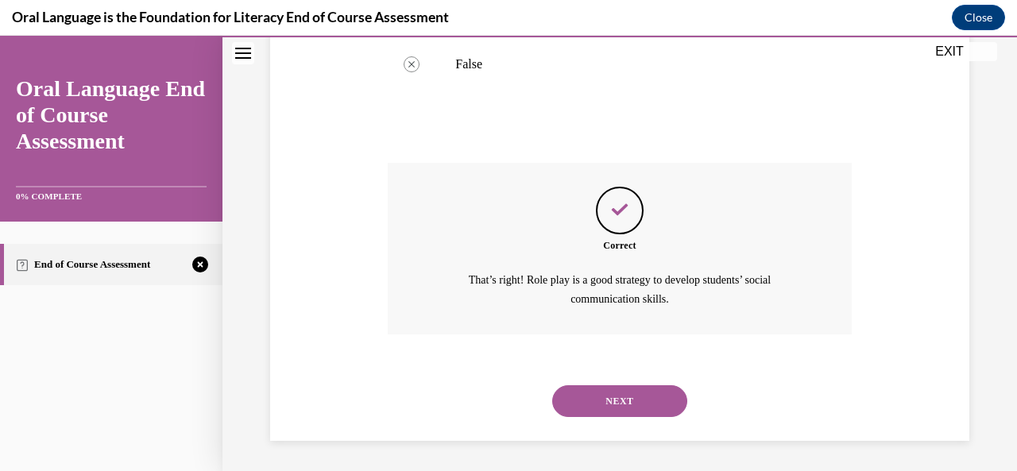
click at [631, 400] on button "NEXT" at bounding box center [619, 401] width 135 height 32
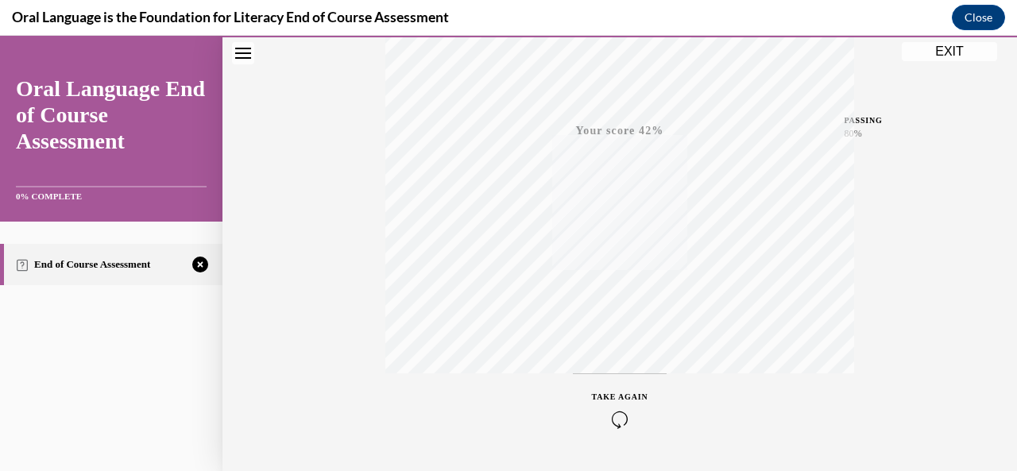
scroll to position [378, 0]
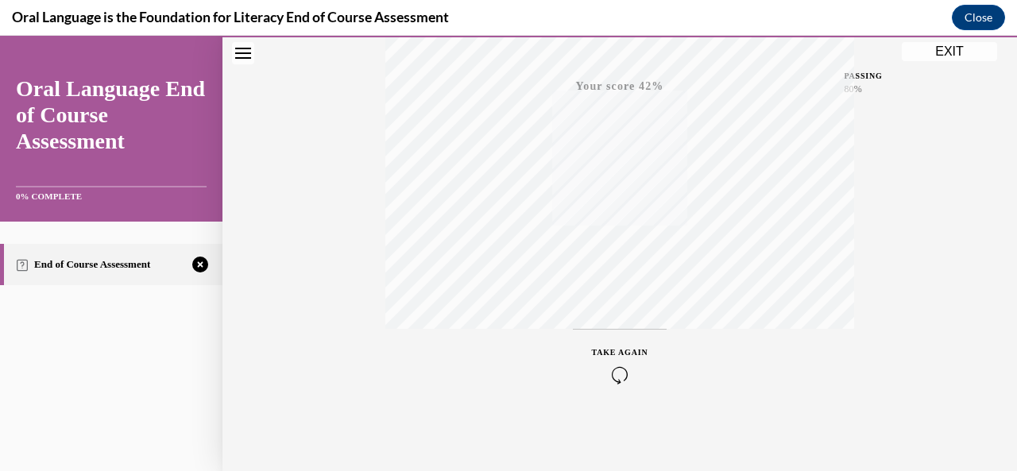
click at [609, 373] on icon "button" at bounding box center [620, 374] width 56 height 17
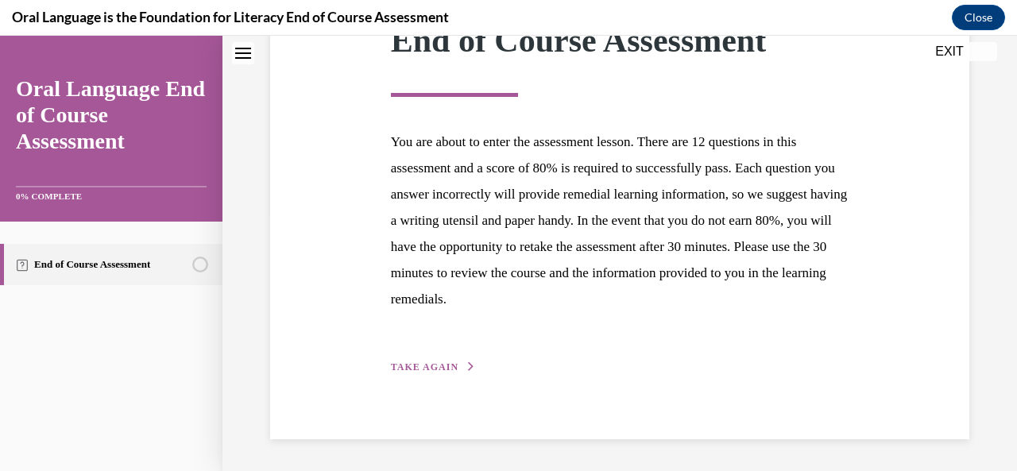
scroll to position [247, 0]
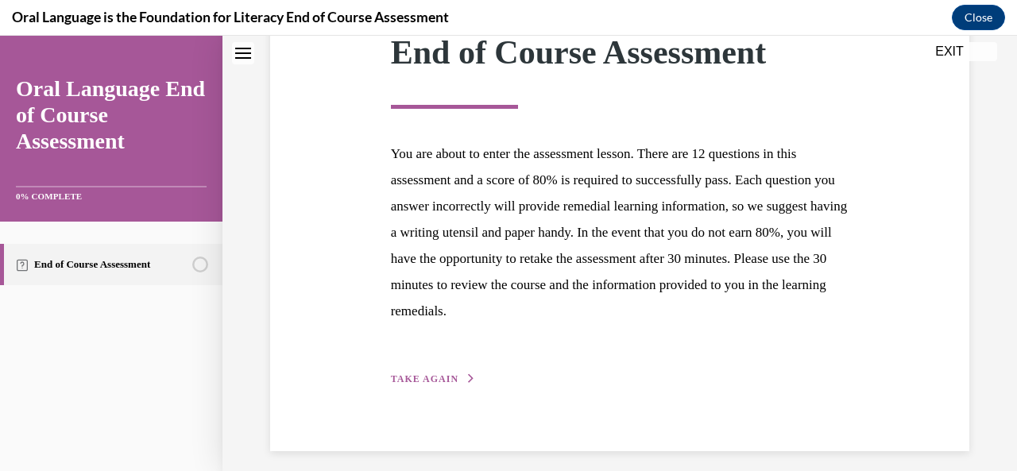
click at [424, 384] on button "TAKE AGAIN" at bounding box center [433, 379] width 85 height 14
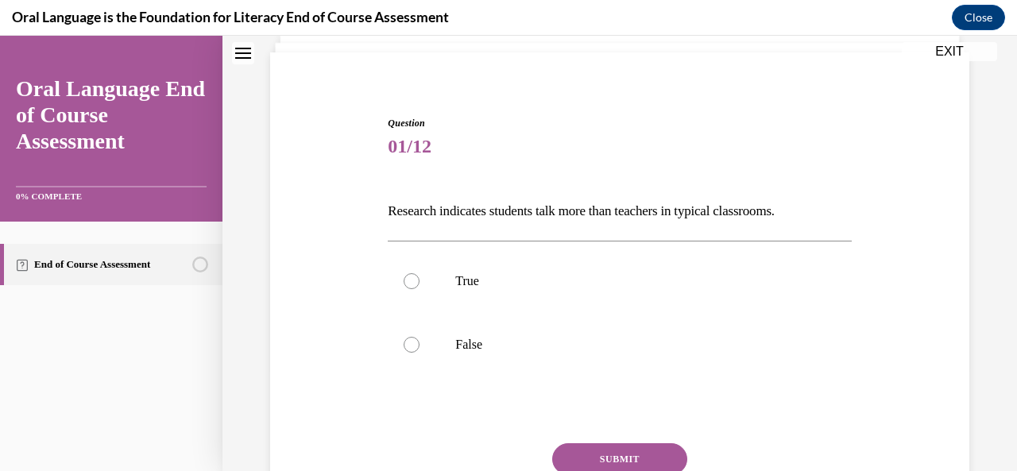
scroll to position [101, 0]
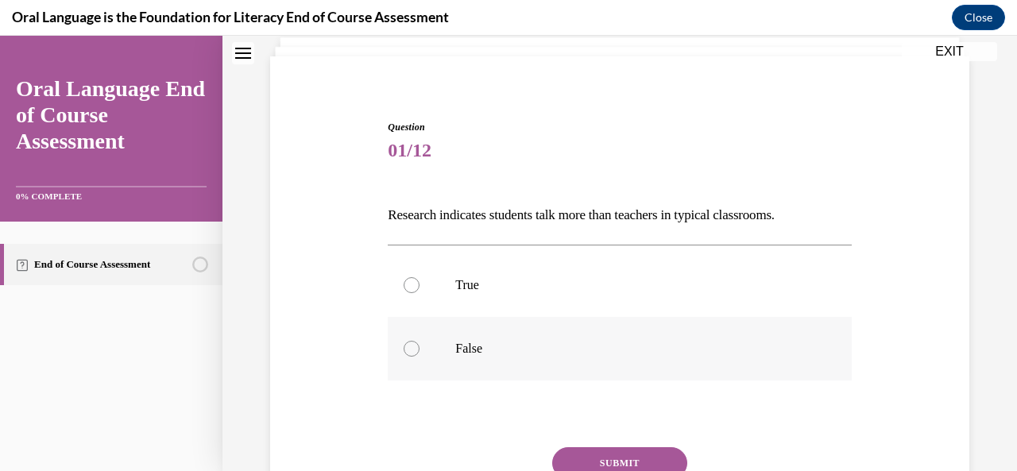
click at [442, 349] on label "False" at bounding box center [619, 349] width 463 height 64
click at [419, 349] on input "False" at bounding box center [411, 349] width 16 height 16
radio input "true"
click at [589, 454] on button "SUBMIT" at bounding box center [619, 463] width 135 height 32
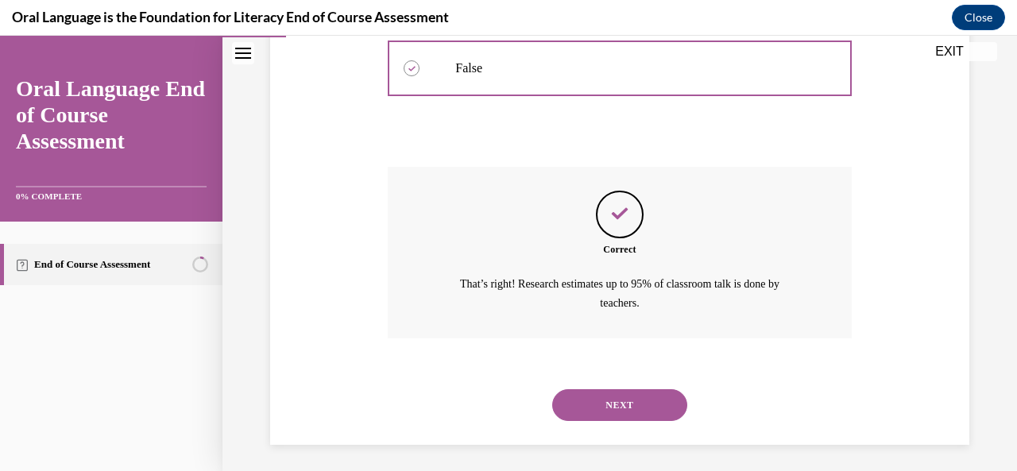
scroll to position [385, 0]
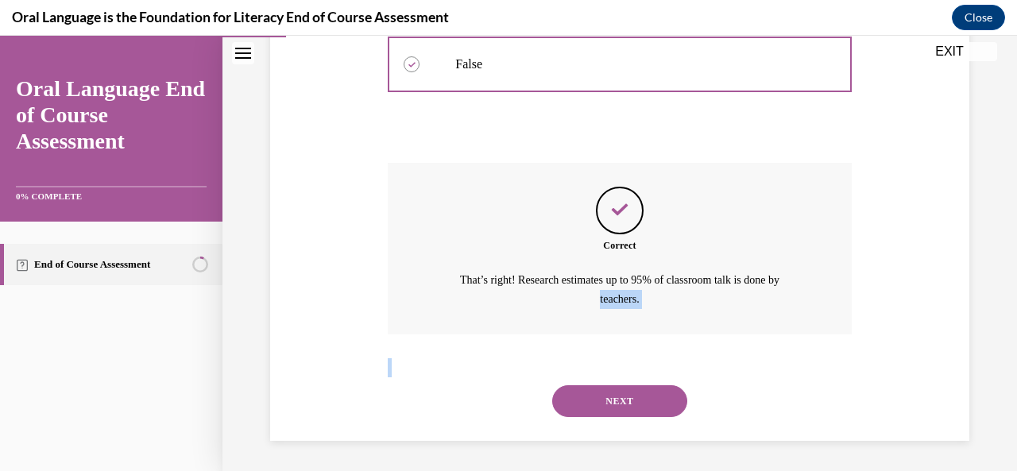
drag, startPoint x: 492, startPoint y: 357, endPoint x: 597, endPoint y: 399, distance: 113.3
click at [597, 399] on div "Question 01/12 Research indicates students talk more than teachers in typical c…" at bounding box center [619, 138] width 463 height 605
click at [597, 399] on button "NEXT" at bounding box center [619, 401] width 135 height 32
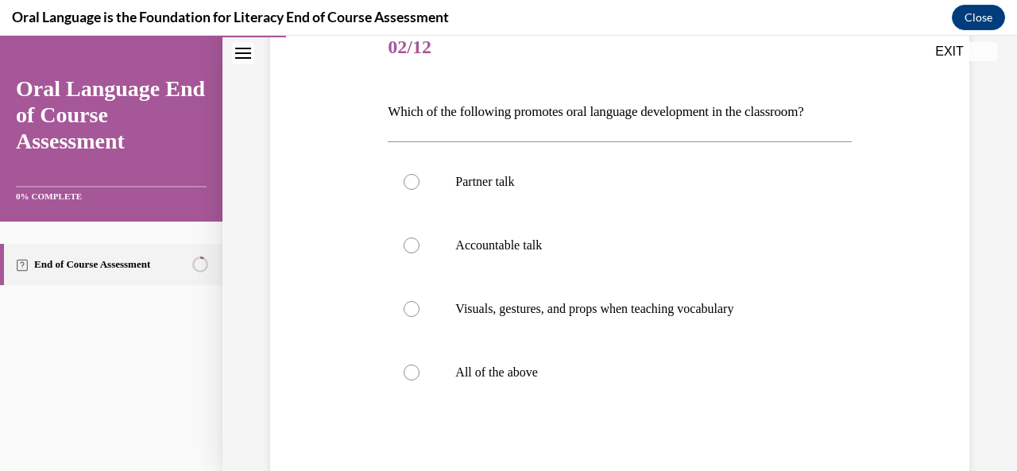
scroll to position [199, 0]
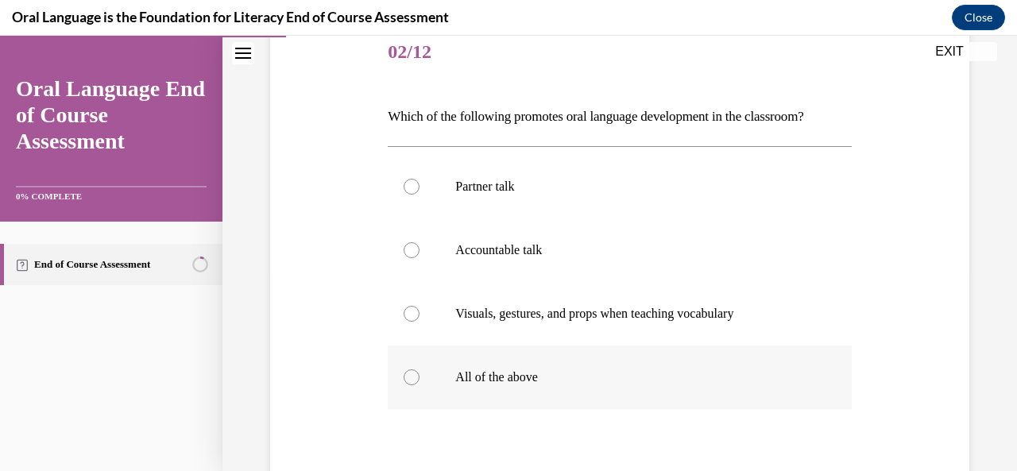
click at [576, 387] on label "All of the above" at bounding box center [619, 377] width 463 height 64
click at [419, 385] on input "All of the above" at bounding box center [411, 377] width 16 height 16
radio input "true"
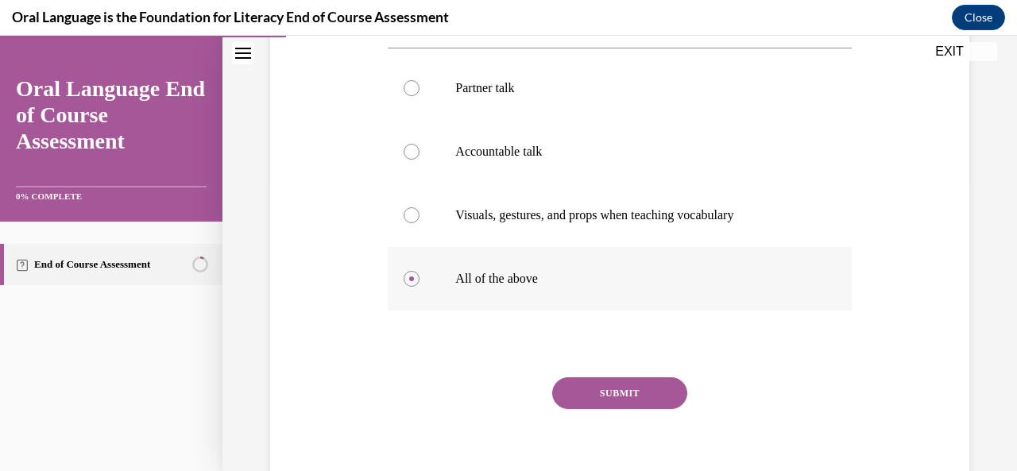
click at [576, 387] on button "SUBMIT" at bounding box center [619, 393] width 135 height 32
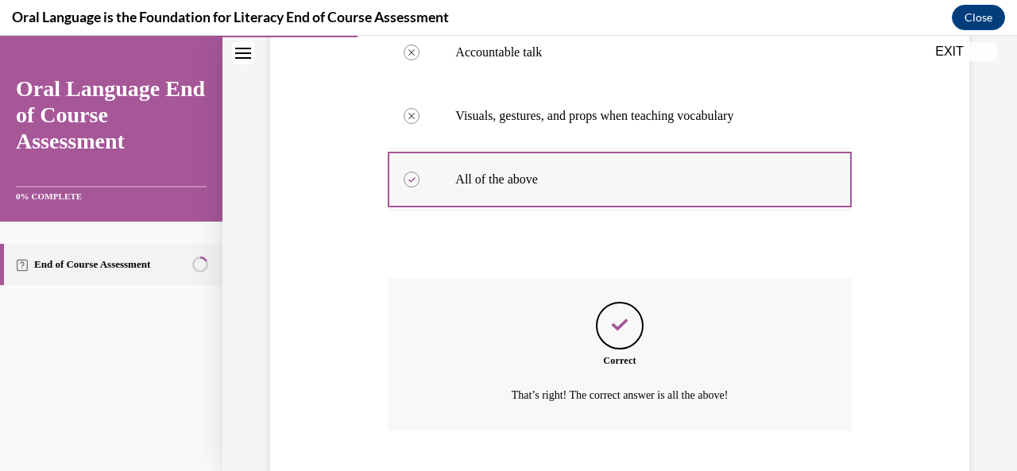
scroll to position [494, 0]
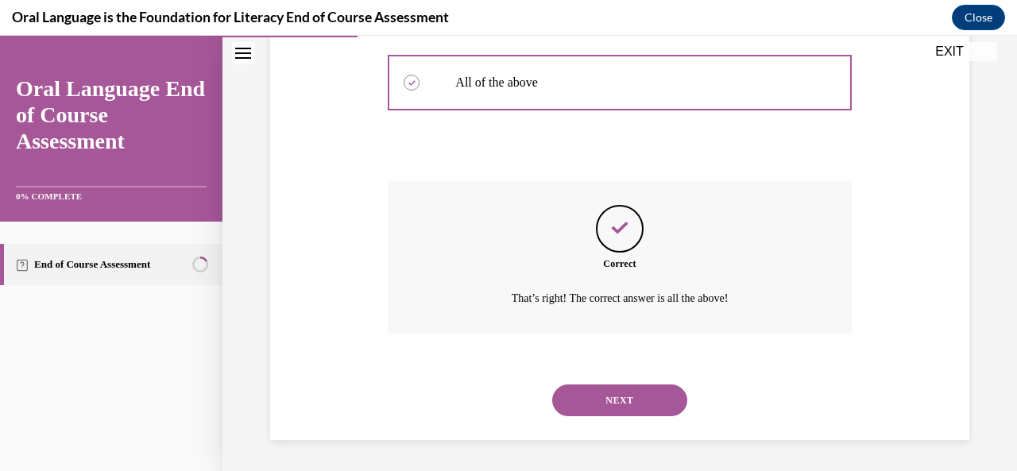
click at [591, 402] on button "NEXT" at bounding box center [619, 400] width 135 height 32
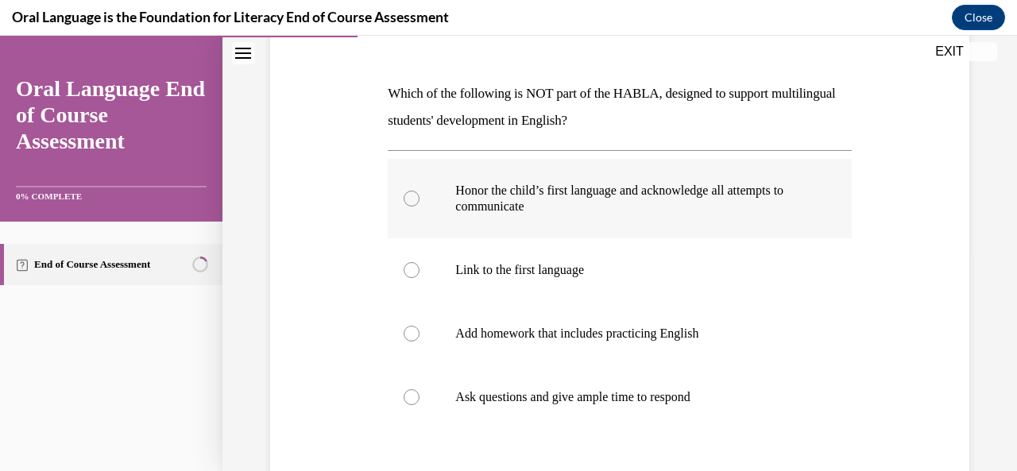
scroll to position [233, 0]
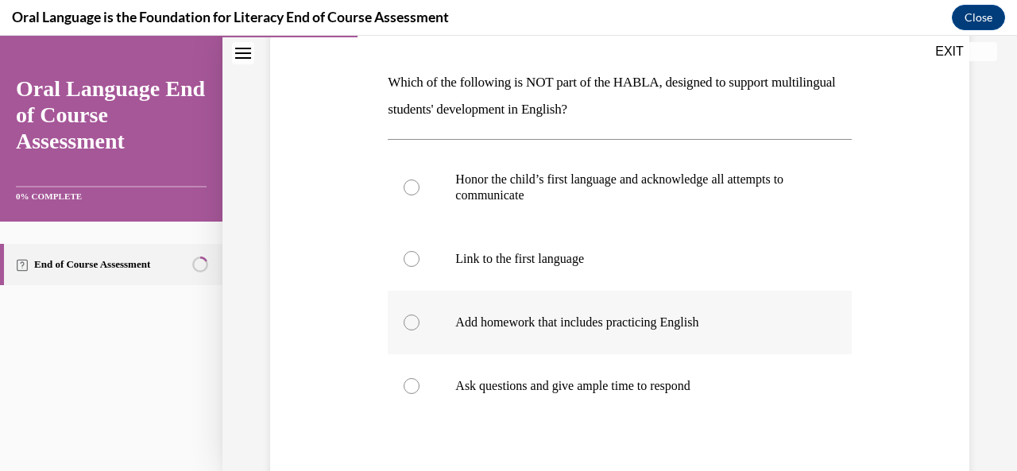
click at [551, 311] on label "Add homework that includes practicing English" at bounding box center [619, 323] width 463 height 64
click at [419, 314] on input "Add homework that includes practicing English" at bounding box center [411, 322] width 16 height 16
radio input "true"
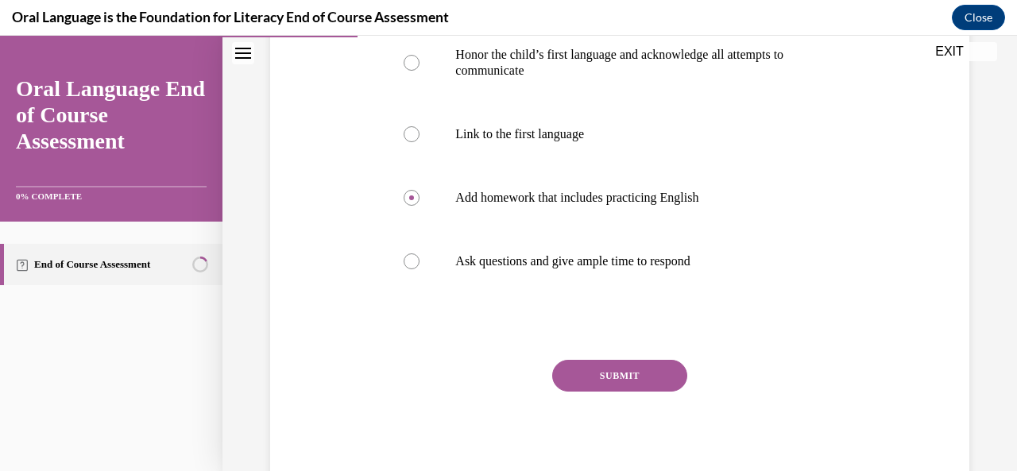
click at [579, 373] on button "SUBMIT" at bounding box center [619, 376] width 135 height 32
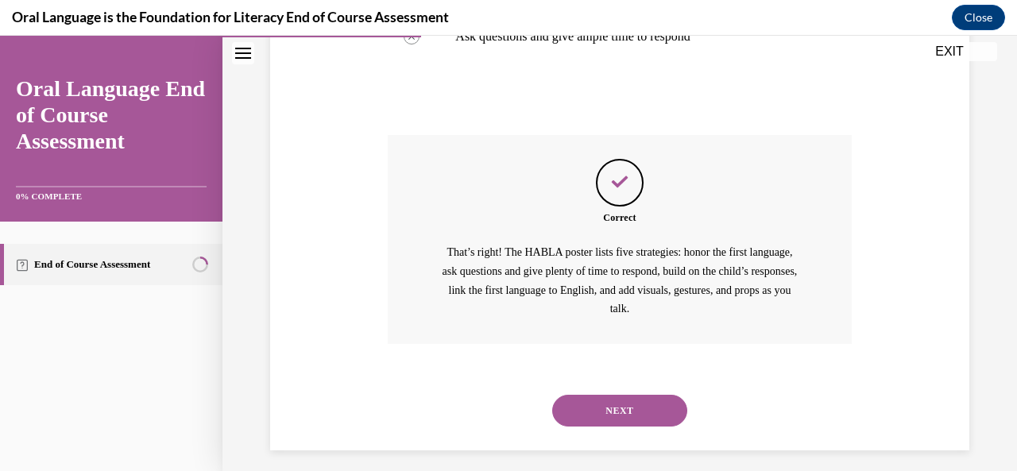
scroll to position [593, 0]
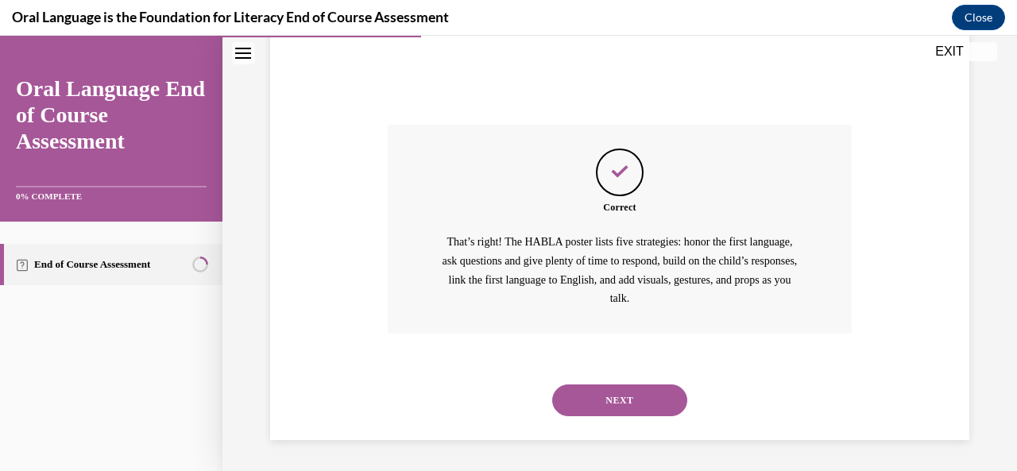
click at [610, 401] on button "NEXT" at bounding box center [619, 400] width 135 height 32
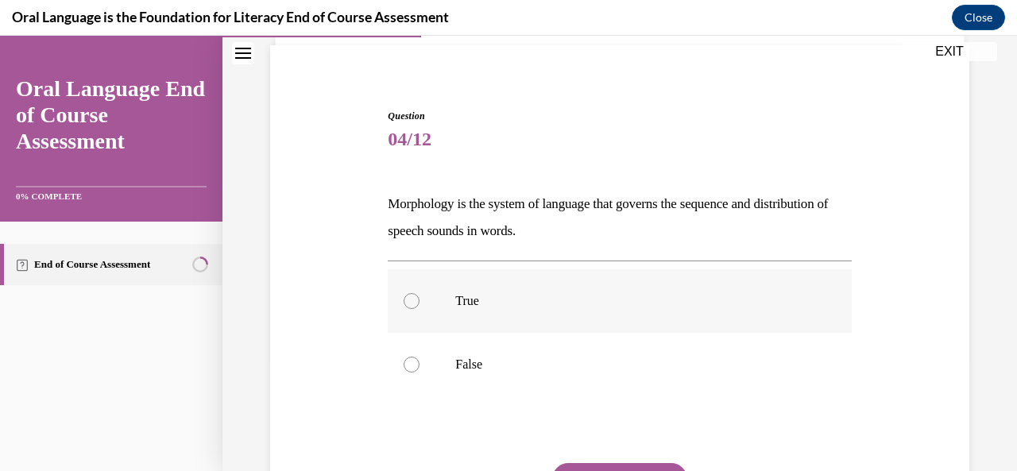
scroll to position [112, 0]
click at [546, 318] on label "True" at bounding box center [619, 301] width 463 height 64
click at [419, 309] on input "True" at bounding box center [411, 301] width 16 height 16
radio input "true"
click at [580, 463] on button "SUBMIT" at bounding box center [619, 479] width 135 height 32
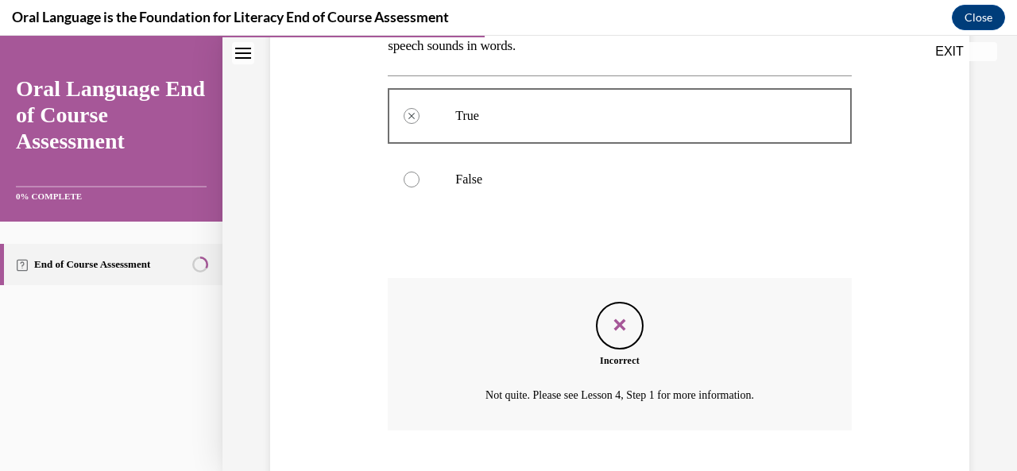
scroll to position [394, 0]
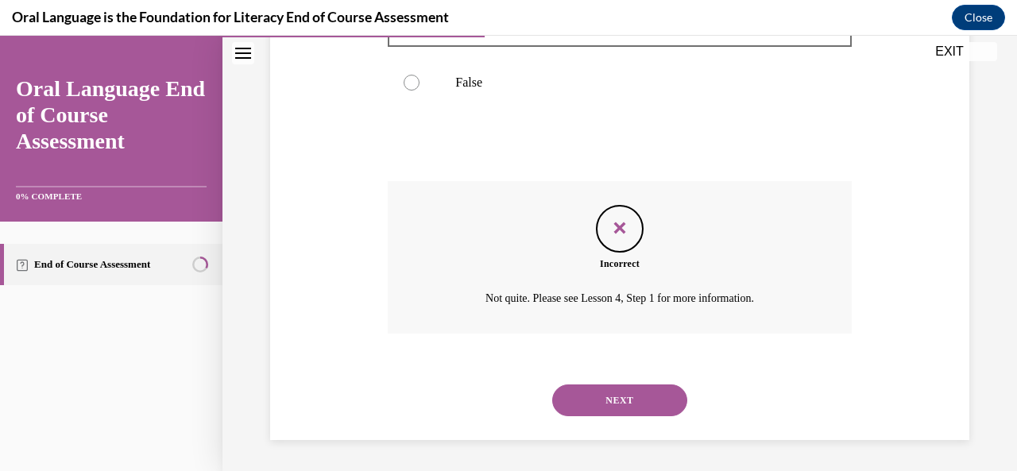
click at [599, 404] on button "NEXT" at bounding box center [619, 400] width 135 height 32
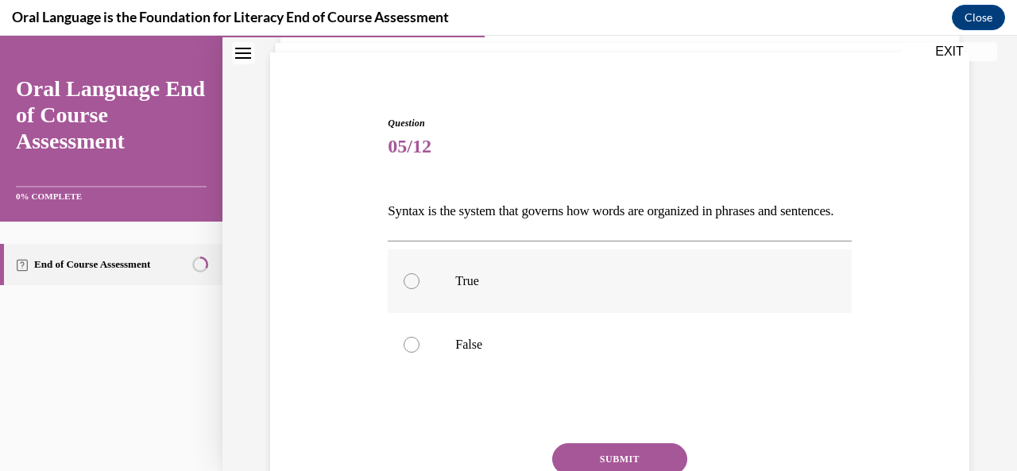
scroll to position [105, 0]
click at [549, 376] on label "False" at bounding box center [619, 345] width 463 height 64
click at [419, 353] on input "False" at bounding box center [411, 345] width 16 height 16
radio input "true"
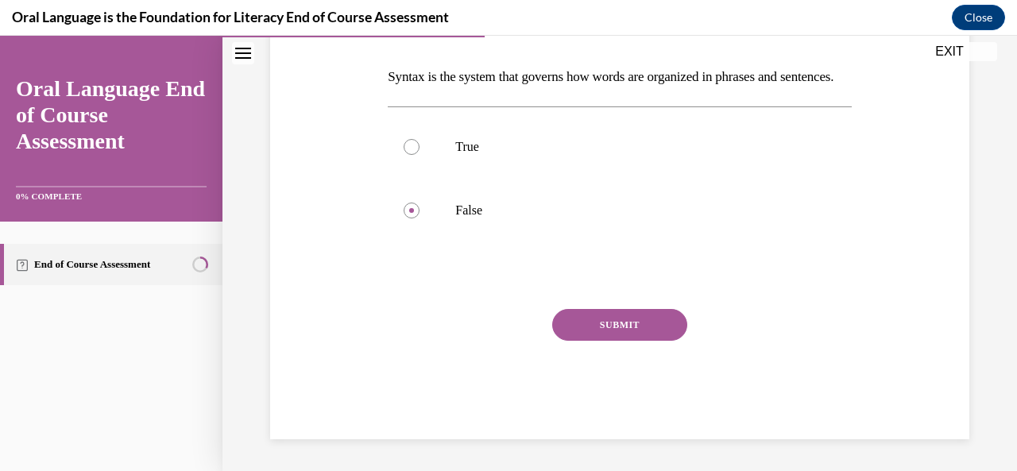
click at [584, 338] on button "SUBMIT" at bounding box center [619, 325] width 135 height 32
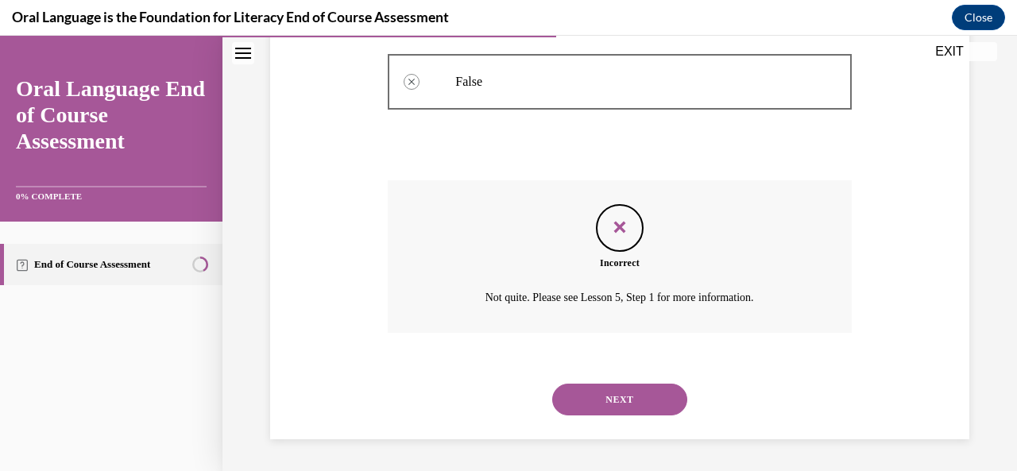
scroll to position [394, 0]
click at [627, 388] on button "NEXT" at bounding box center [619, 400] width 135 height 32
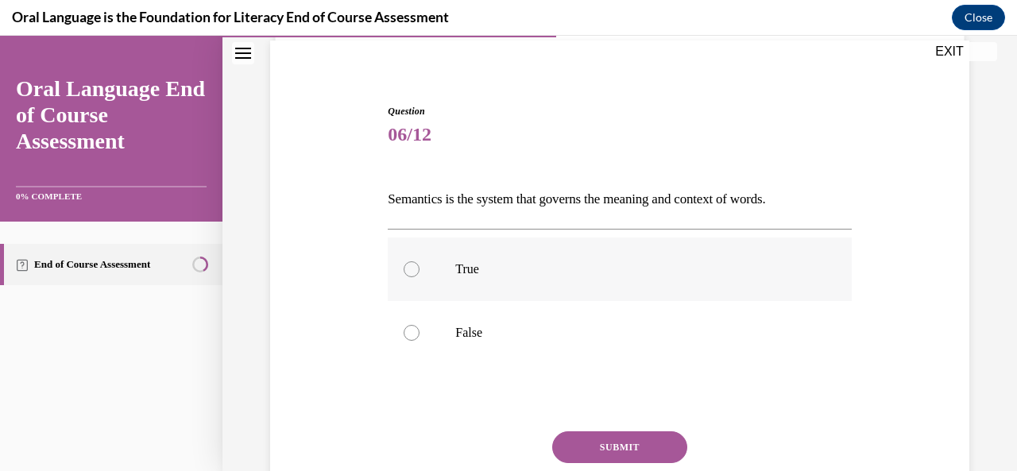
scroll to position [114, 0]
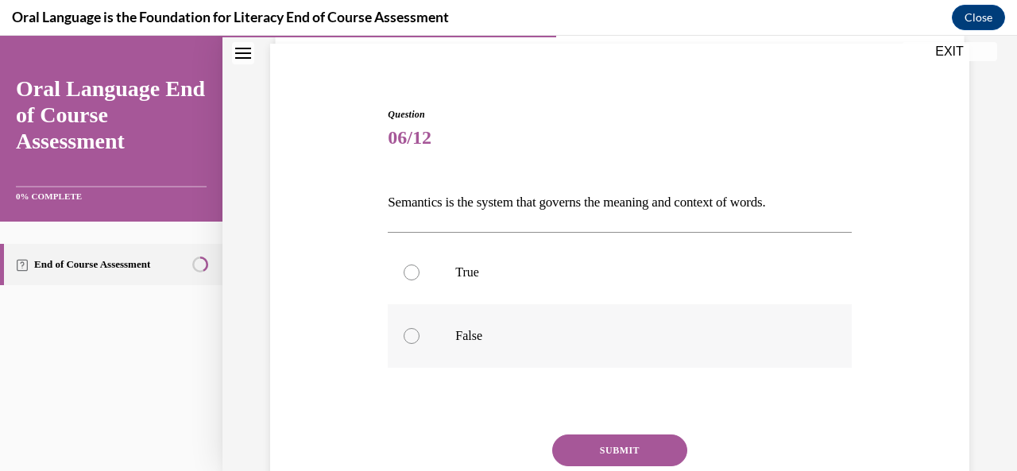
click at [561, 328] on p "False" at bounding box center [633, 336] width 356 height 16
click at [419, 328] on input "False" at bounding box center [411, 336] width 16 height 16
radio input "true"
click at [600, 458] on button "SUBMIT" at bounding box center [619, 450] width 135 height 32
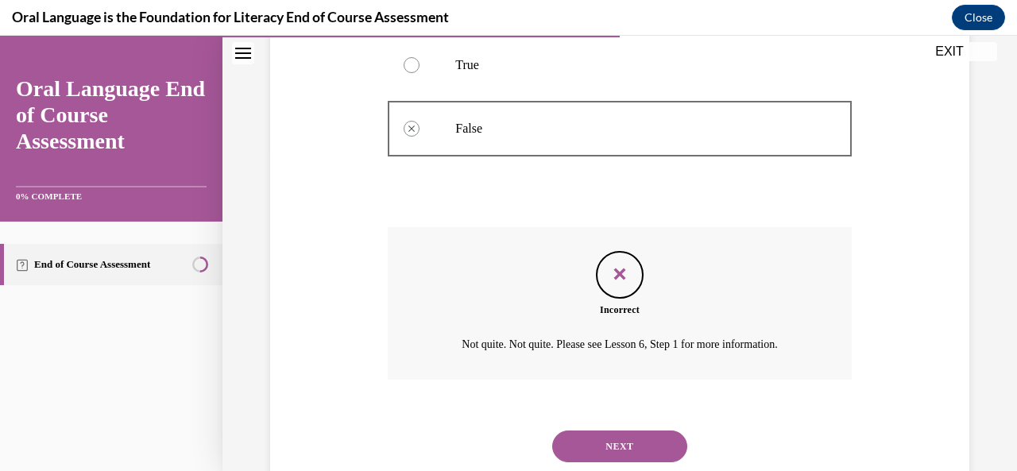
scroll to position [367, 0]
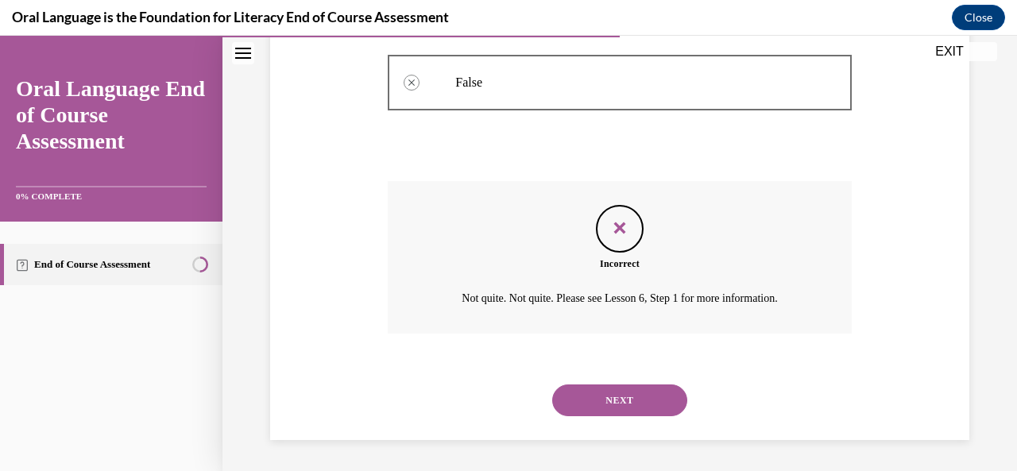
click at [623, 411] on button "NEXT" at bounding box center [619, 400] width 135 height 32
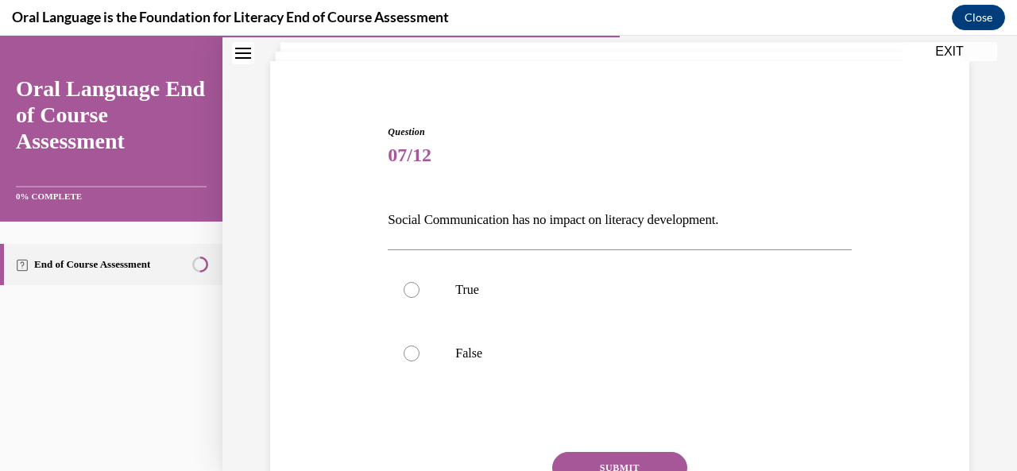
scroll to position [94, 0]
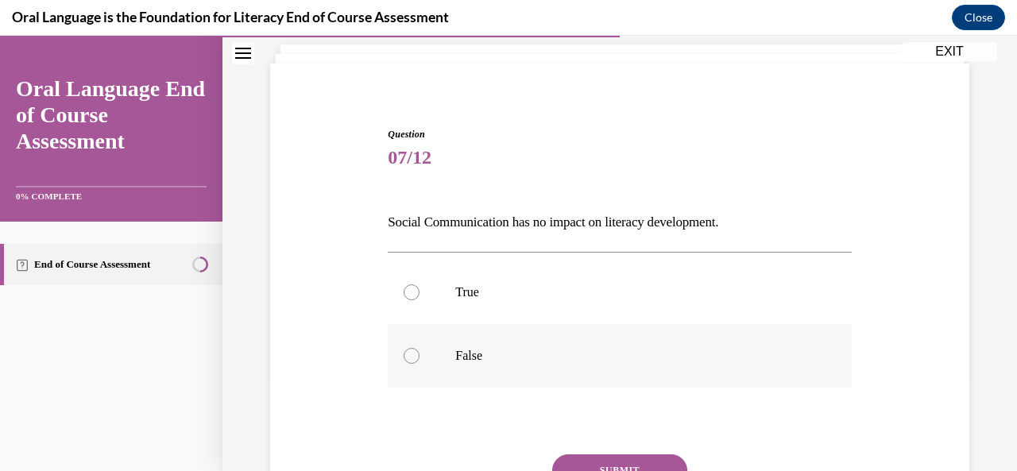
click at [557, 360] on p "False" at bounding box center [633, 356] width 356 height 16
click at [419, 360] on input "False" at bounding box center [411, 356] width 16 height 16
radio input "true"
click at [596, 461] on button "SUBMIT" at bounding box center [619, 470] width 135 height 32
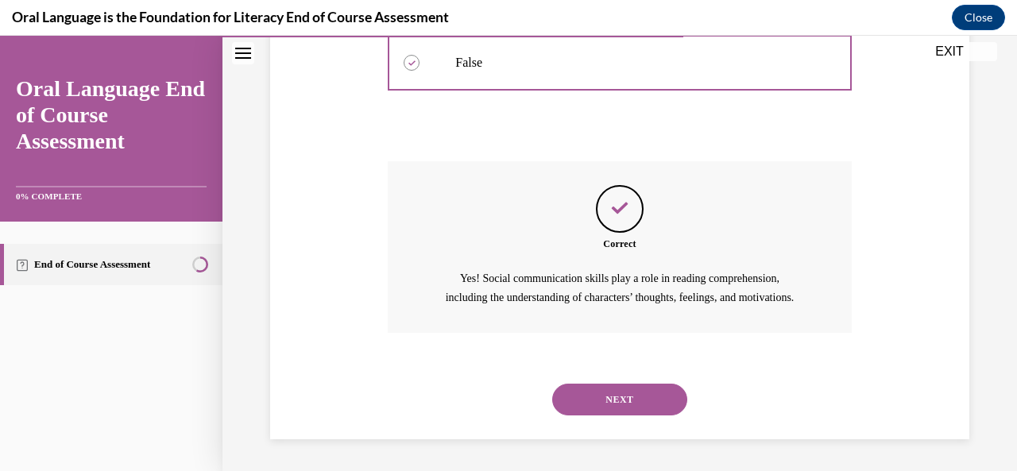
scroll to position [404, 0]
click at [621, 399] on button "NEXT" at bounding box center [619, 400] width 135 height 32
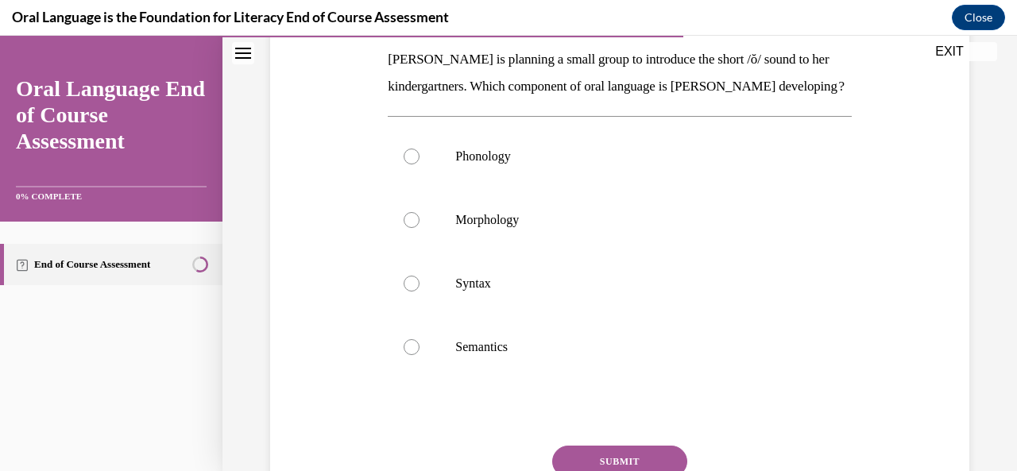
scroll to position [253, 0]
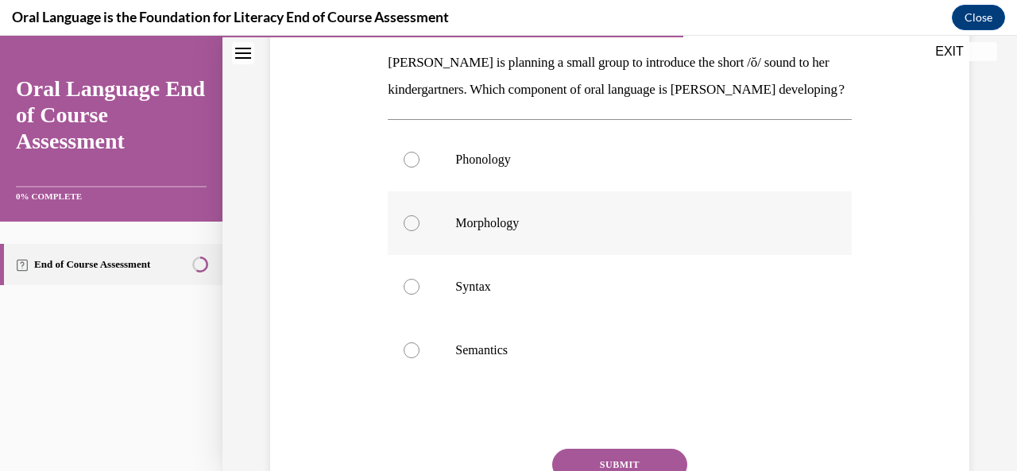
click at [591, 231] on p "Morphology" at bounding box center [633, 223] width 356 height 16
click at [419, 231] on input "Morphology" at bounding box center [411, 223] width 16 height 16
radio input "true"
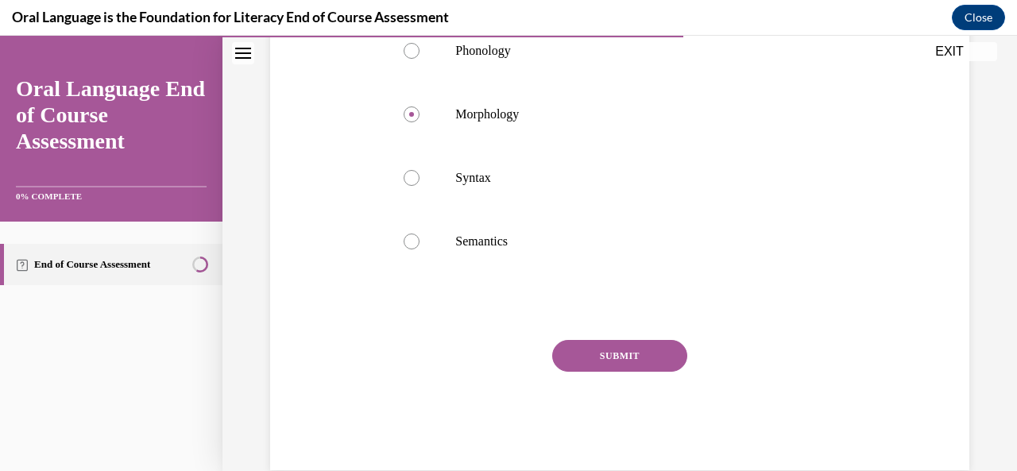
click at [604, 372] on button "SUBMIT" at bounding box center [619, 356] width 135 height 32
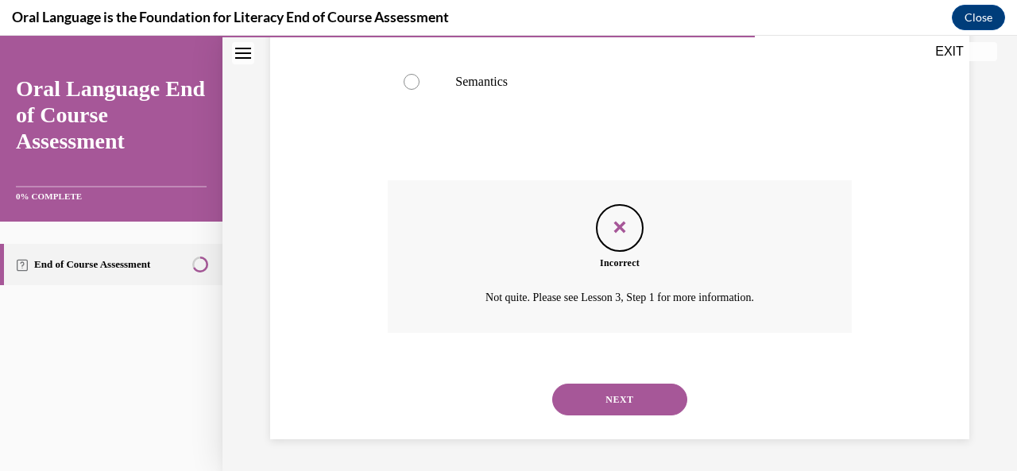
scroll to position [532, 0]
click at [608, 414] on button "NEXT" at bounding box center [619, 400] width 135 height 32
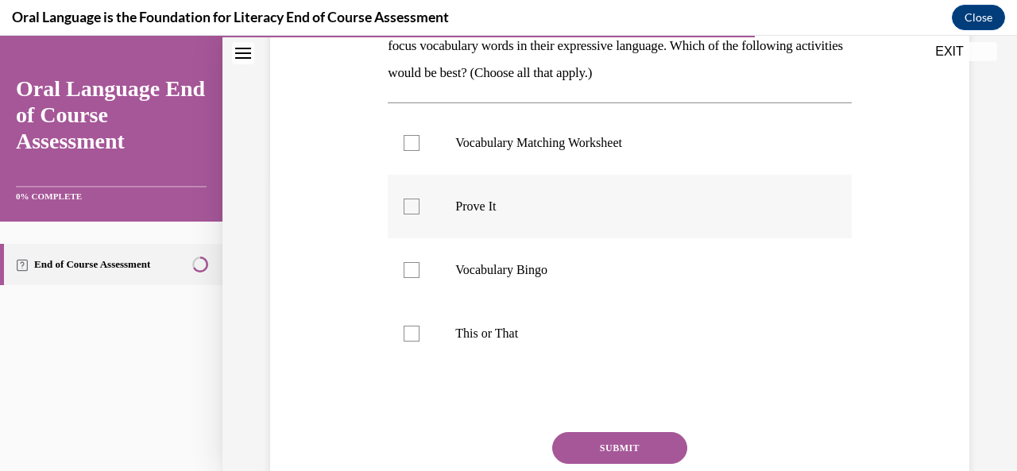
scroll to position [318, 0]
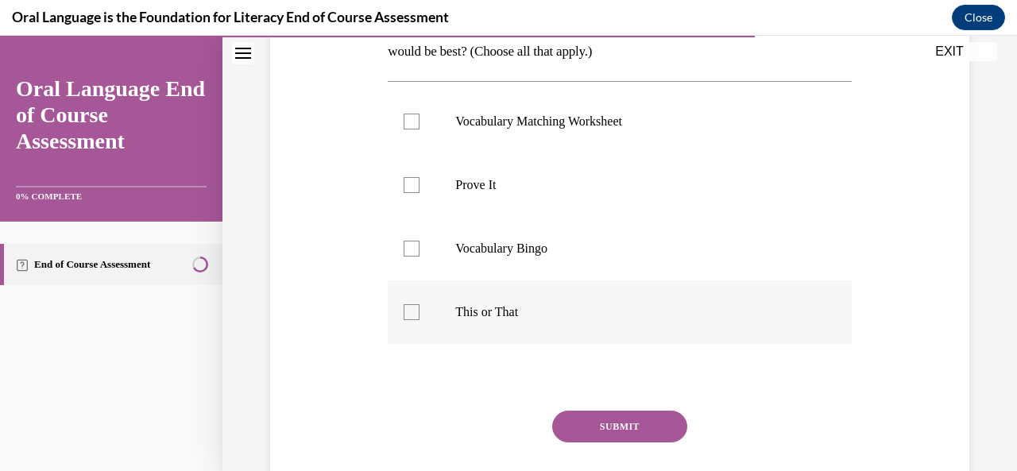
click at [457, 338] on label "This or That" at bounding box center [619, 312] width 463 height 64
click at [419, 320] on input "This or That" at bounding box center [411, 312] width 16 height 16
checkbox input "true"
click at [438, 256] on label "Vocabulary Bingo" at bounding box center [619, 249] width 463 height 64
click at [419, 256] on input "Vocabulary Bingo" at bounding box center [411, 249] width 16 height 16
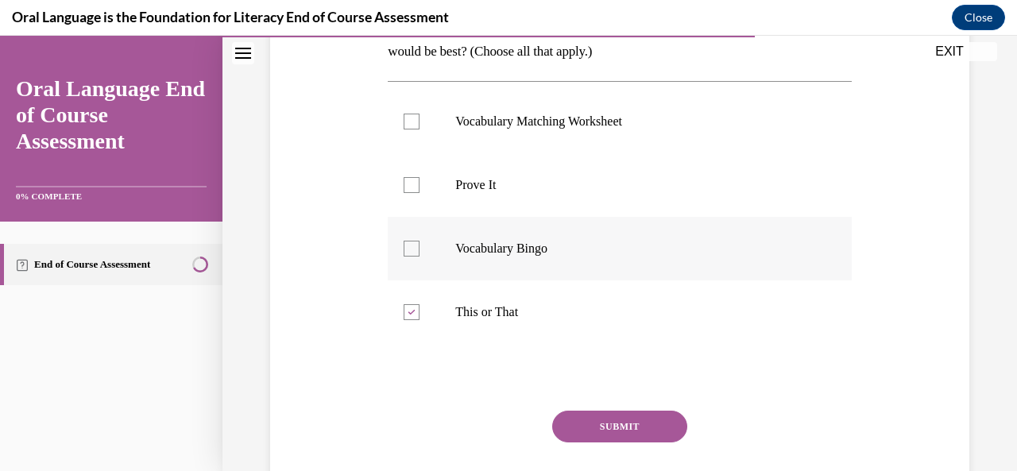
checkbox input "true"
click at [438, 195] on label "Prove It" at bounding box center [619, 185] width 463 height 64
click at [419, 193] on input "Prove It" at bounding box center [411, 185] width 16 height 16
checkbox input "true"
click at [448, 114] on label "Vocabulary Matching Worksheet" at bounding box center [619, 122] width 463 height 64
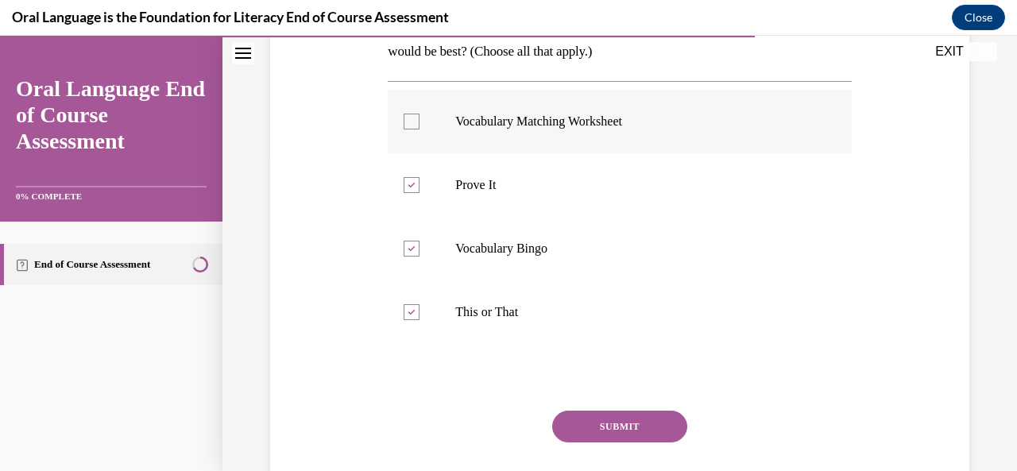
click at [419, 114] on input "Vocabulary Matching Worksheet" at bounding box center [411, 122] width 16 height 16
checkbox input "true"
click at [594, 422] on button "SUBMIT" at bounding box center [619, 427] width 135 height 32
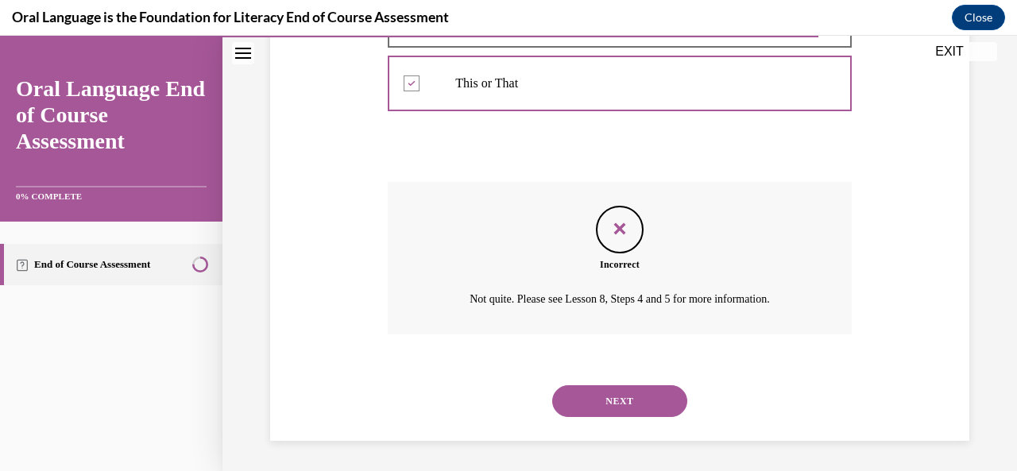
scroll to position [548, 0]
click at [607, 385] on button "NEXT" at bounding box center [619, 400] width 135 height 32
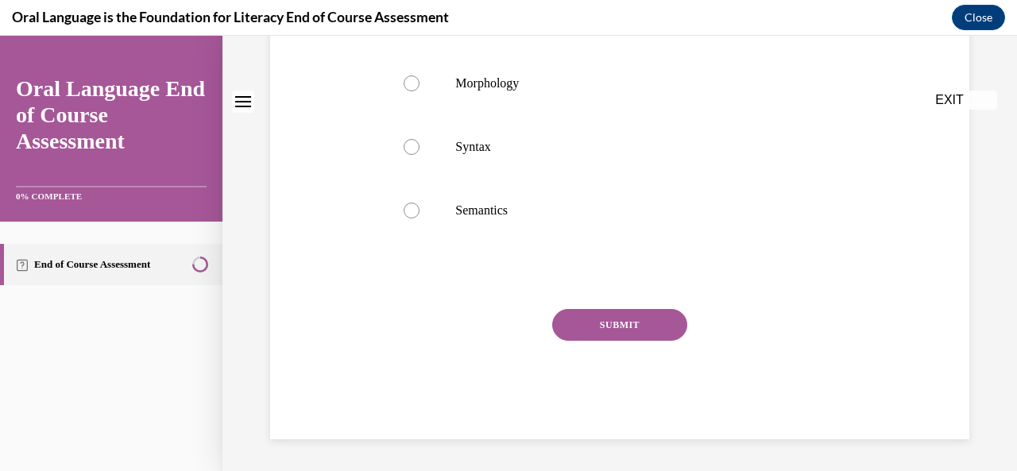
scroll to position [0, 0]
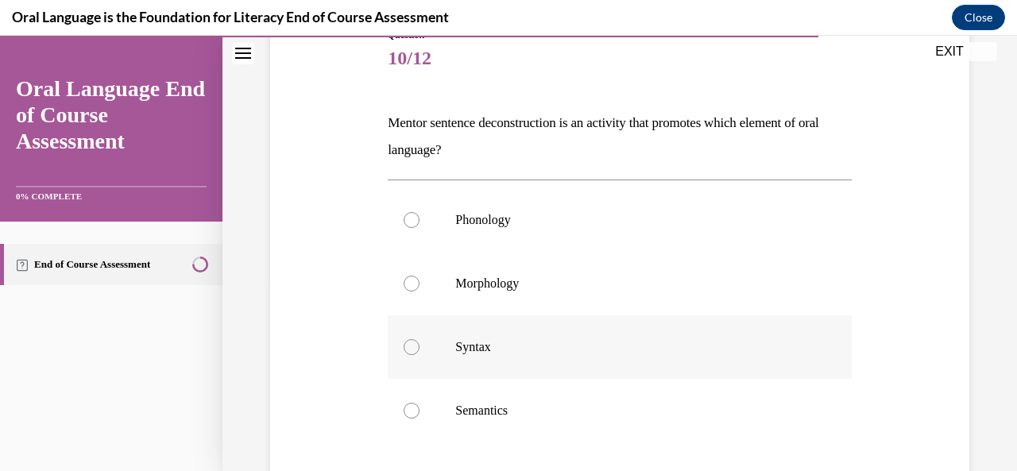
click at [608, 352] on p "Syntax" at bounding box center [633, 347] width 356 height 16
click at [419, 352] on input "Syntax" at bounding box center [411, 347] width 16 height 16
radio input "true"
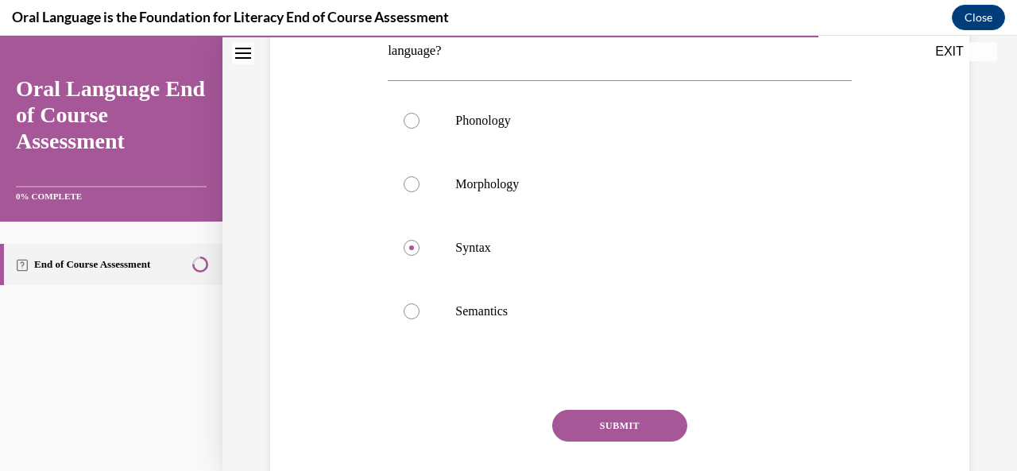
click at [610, 426] on button "SUBMIT" at bounding box center [619, 426] width 135 height 32
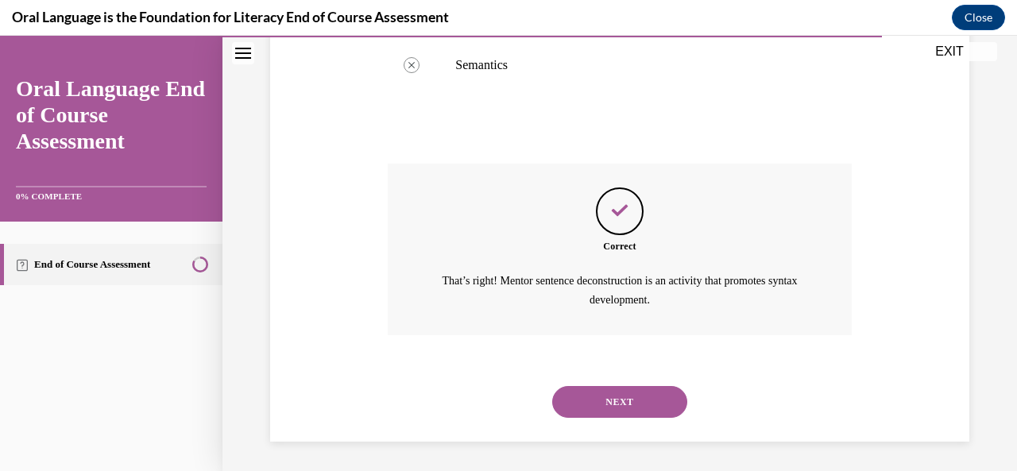
scroll to position [539, 0]
click at [607, 398] on button "NEXT" at bounding box center [619, 401] width 135 height 32
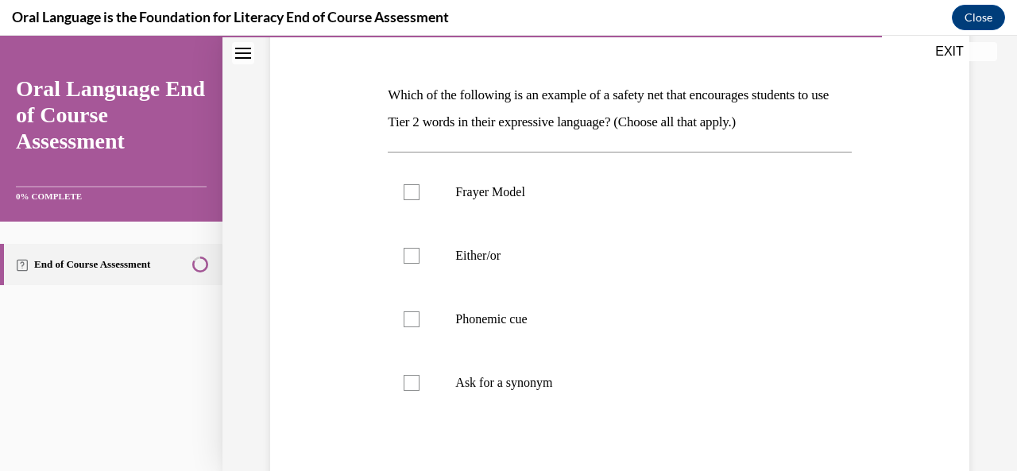
scroll to position [220, 0]
click at [607, 398] on label "Ask for a synonym" at bounding box center [619, 384] width 463 height 64
click at [419, 392] on input "Ask for a synonym" at bounding box center [411, 384] width 16 height 16
checkbox input "true"
click at [599, 299] on label "Phonemic cue" at bounding box center [619, 320] width 463 height 64
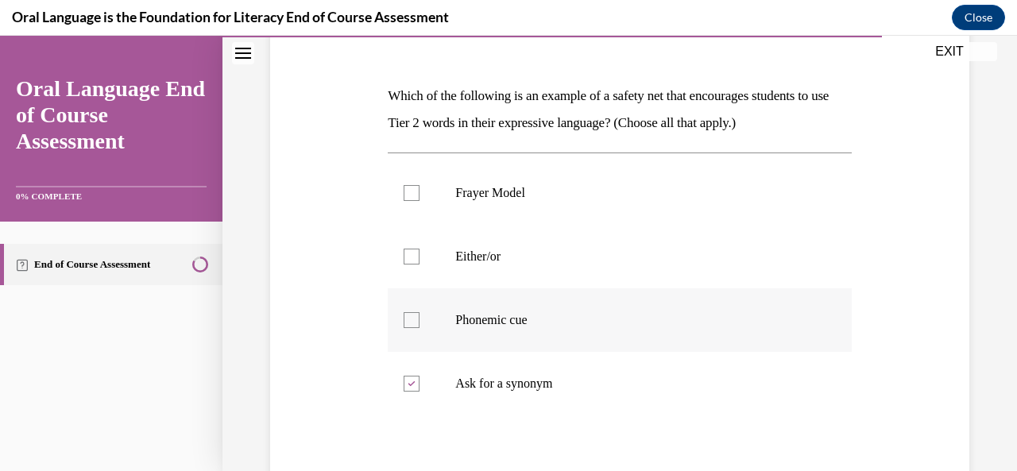
click at [419, 312] on input "Phonemic cue" at bounding box center [411, 320] width 16 height 16
checkbox input "true"
click at [588, 385] on p "Ask for a synonym" at bounding box center [633, 384] width 356 height 16
click at [419, 385] on input "Ask for a synonym" at bounding box center [411, 384] width 16 height 16
checkbox input "false"
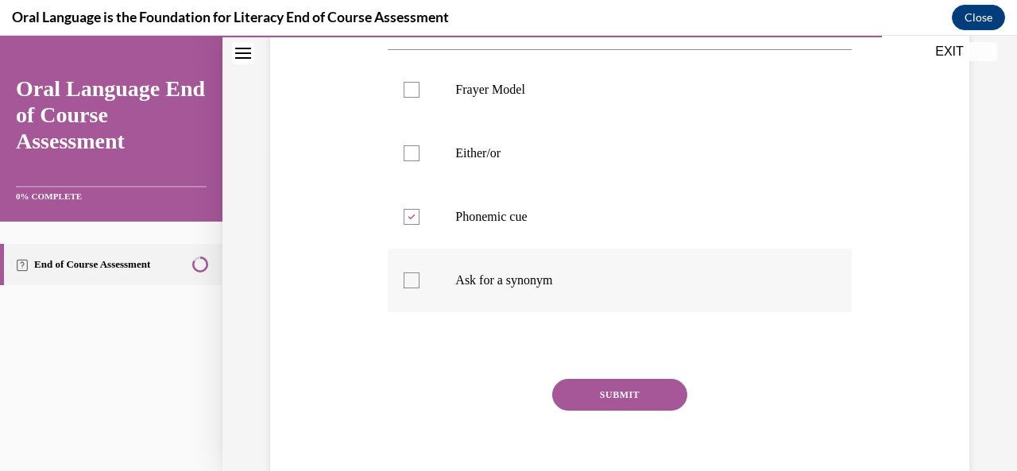
click at [588, 385] on button "SUBMIT" at bounding box center [619, 395] width 135 height 32
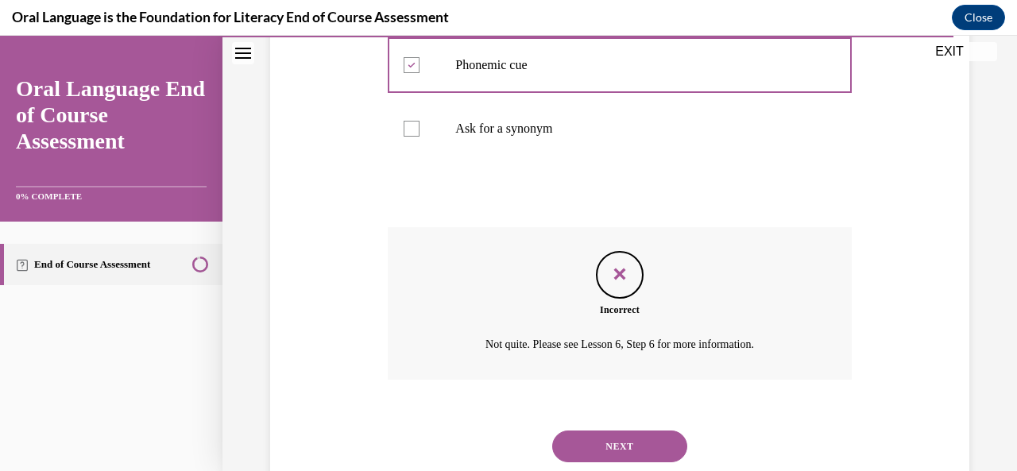
scroll to position [521, 0]
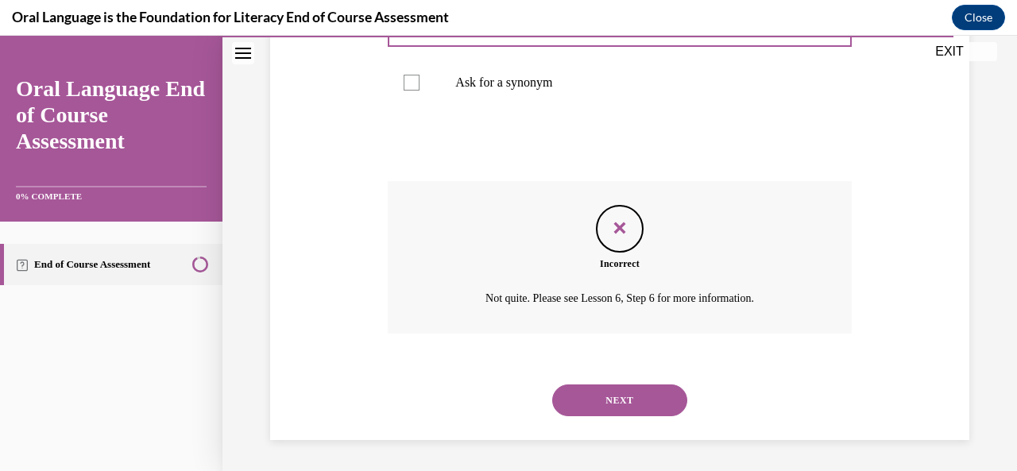
click at [603, 407] on button "NEXT" at bounding box center [619, 400] width 135 height 32
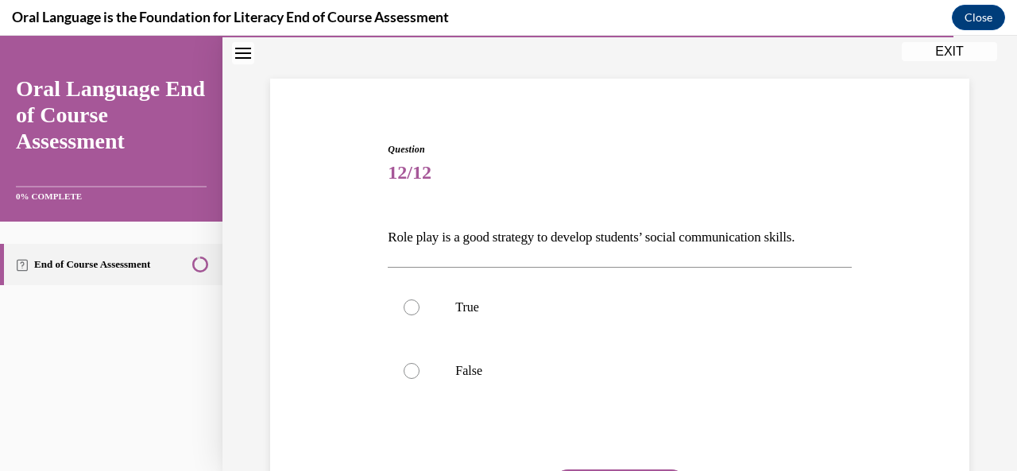
scroll to position [76, 0]
click at [594, 306] on p "True" at bounding box center [633, 310] width 356 height 16
click at [419, 306] on input "True" at bounding box center [411, 310] width 16 height 16
radio input "true"
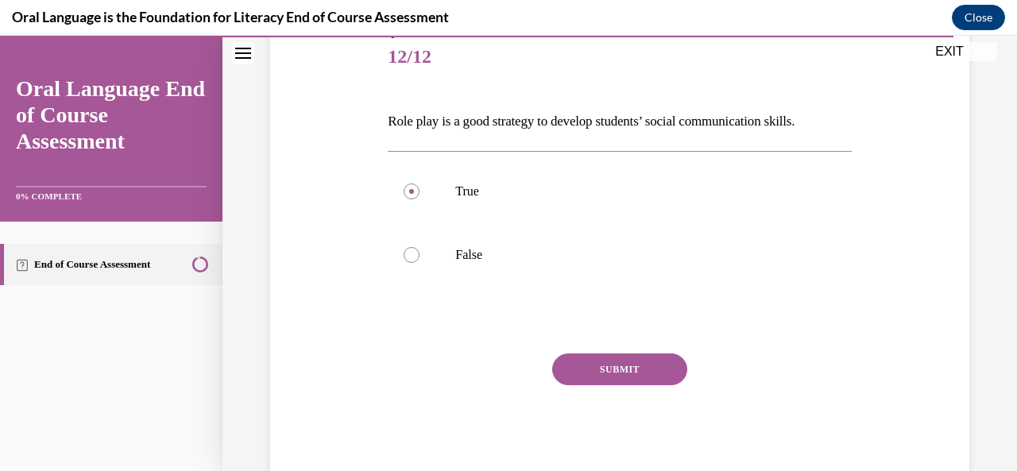
click at [598, 368] on button "SUBMIT" at bounding box center [619, 369] width 135 height 32
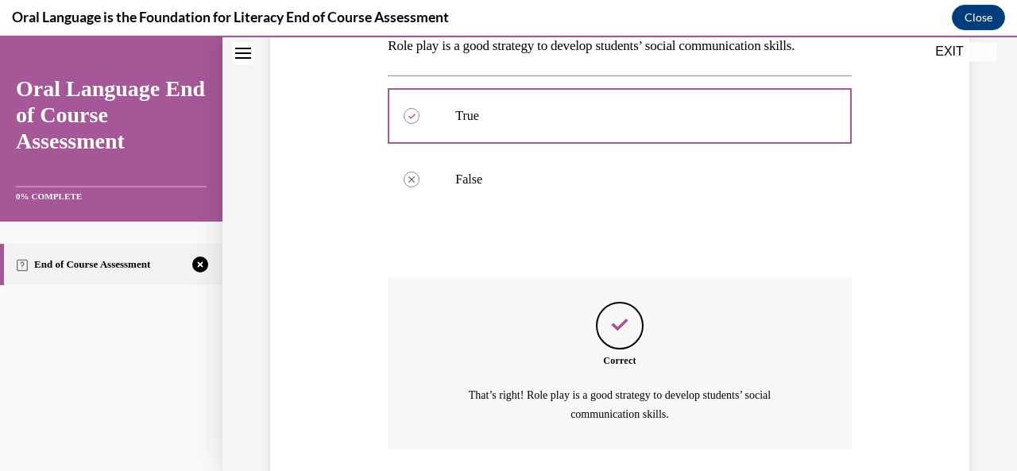
scroll to position [385, 0]
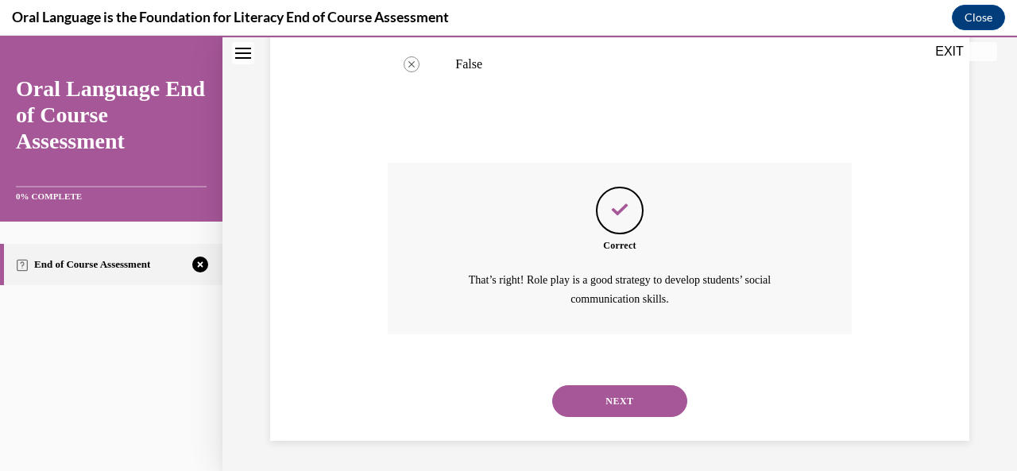
click at [608, 390] on button "NEXT" at bounding box center [619, 401] width 135 height 32
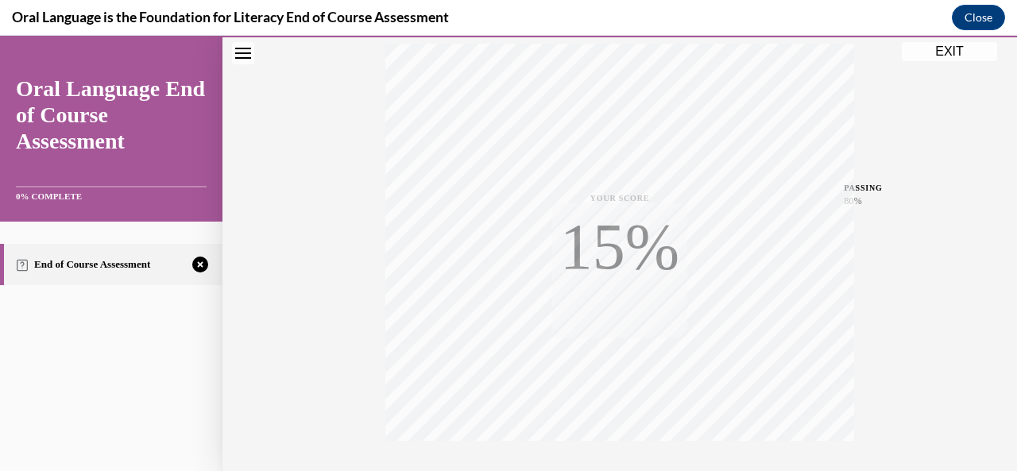
scroll to position [275, 0]
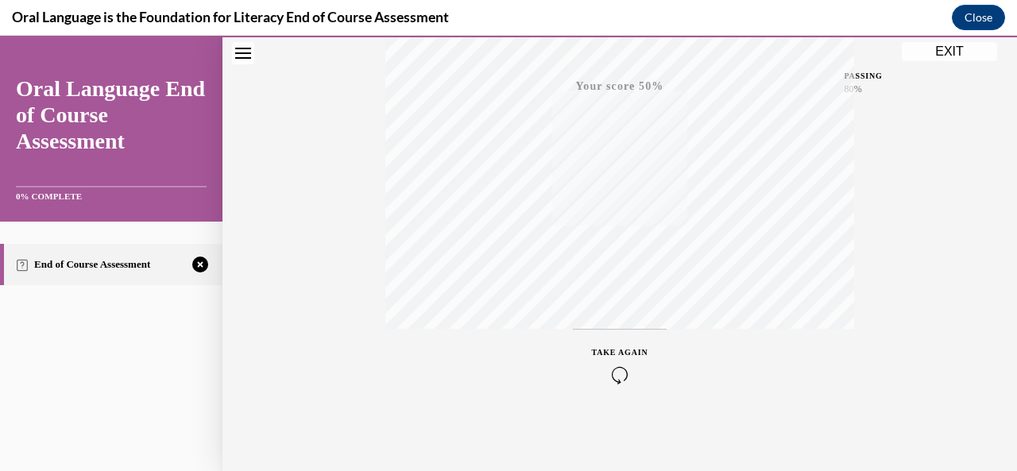
click at [613, 367] on icon "button" at bounding box center [620, 374] width 56 height 17
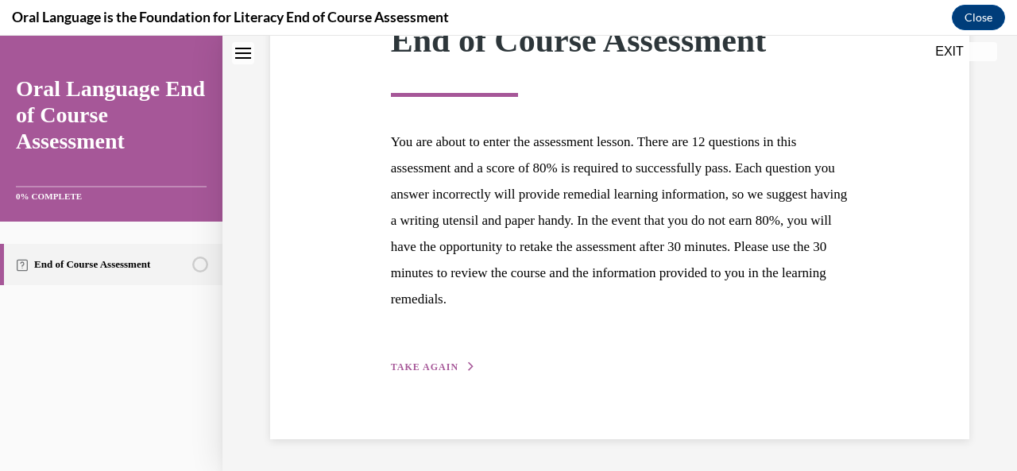
scroll to position [247, 0]
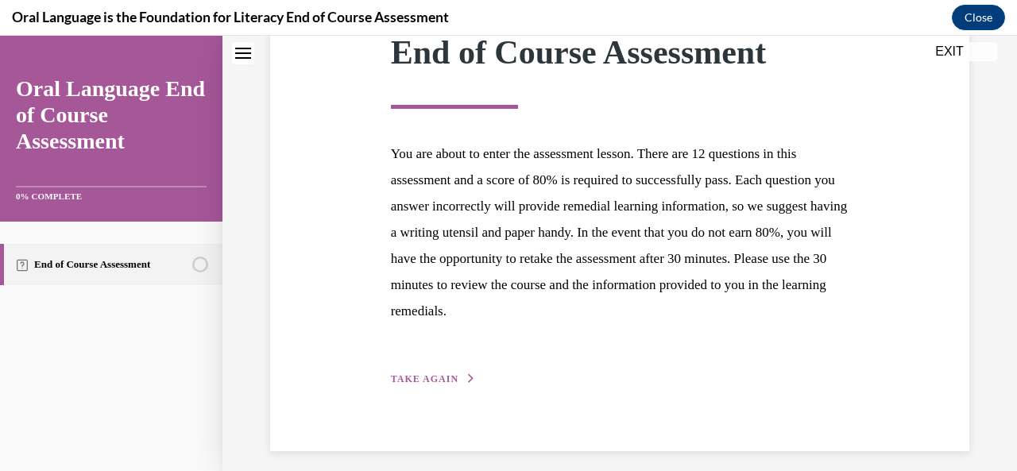
click at [426, 376] on span "TAKE AGAIN" at bounding box center [425, 378] width 68 height 11
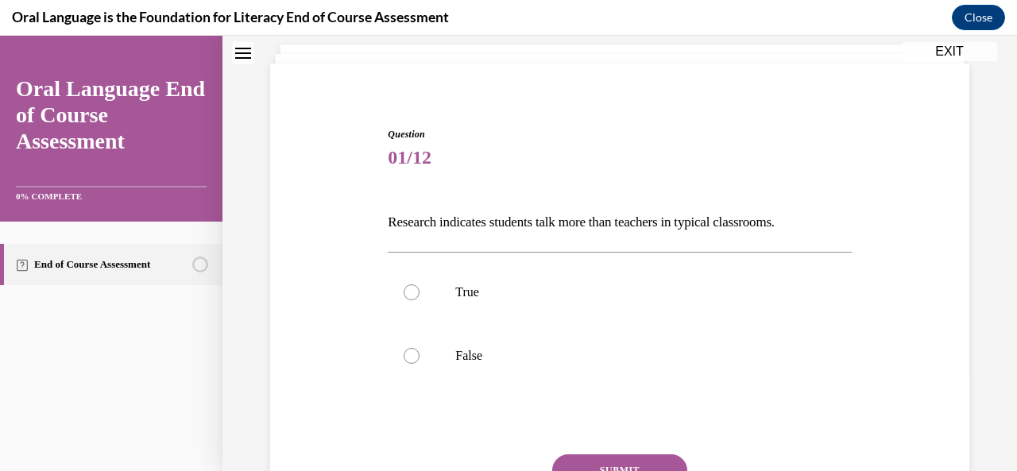
scroll to position [92, 0]
click at [460, 361] on p "False" at bounding box center [633, 357] width 356 height 16
click at [419, 361] on input "False" at bounding box center [411, 357] width 16 height 16
radio input "true"
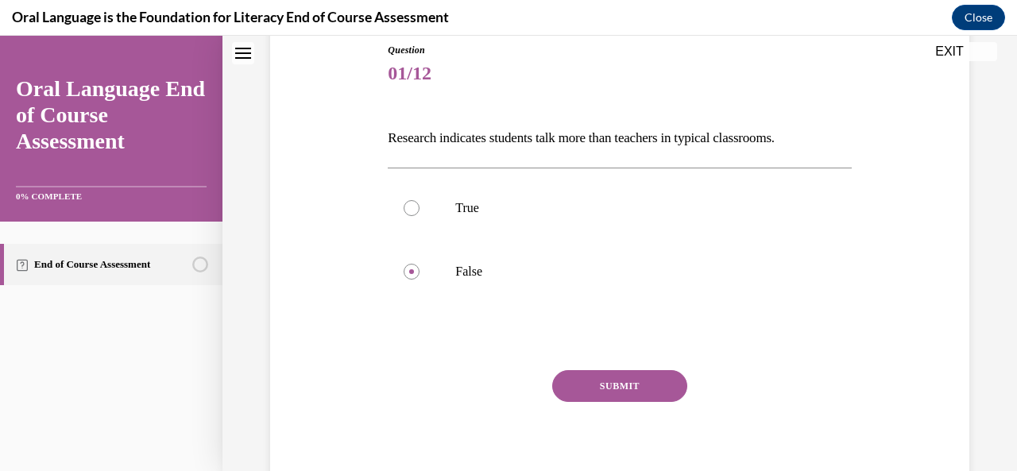
click at [585, 392] on button "SUBMIT" at bounding box center [619, 386] width 135 height 32
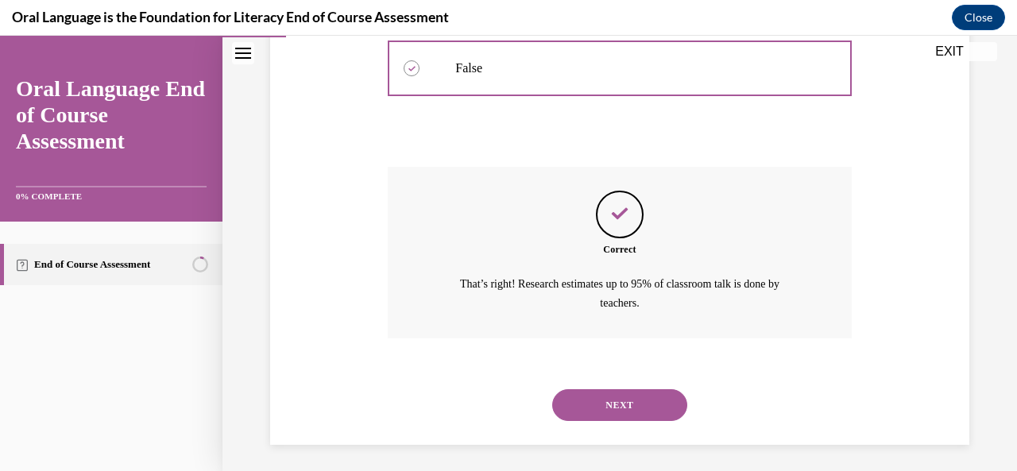
scroll to position [385, 0]
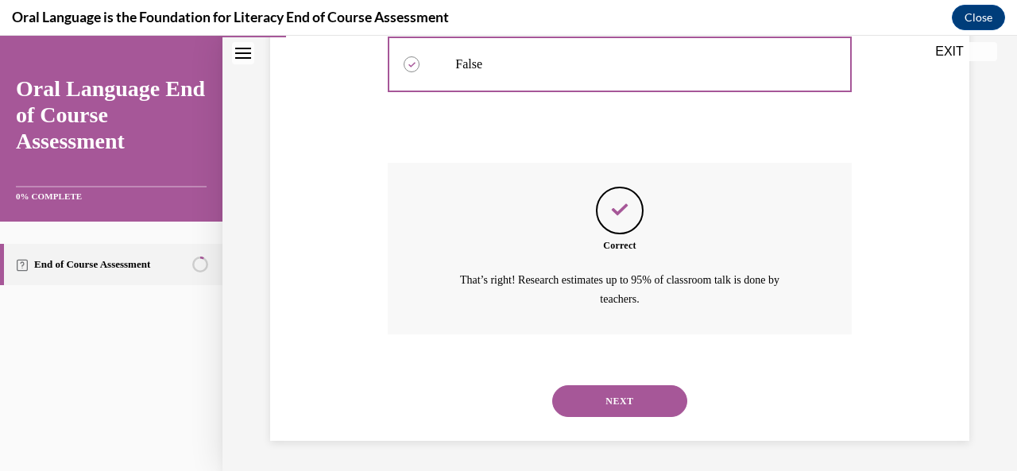
click at [614, 405] on button "NEXT" at bounding box center [619, 401] width 135 height 32
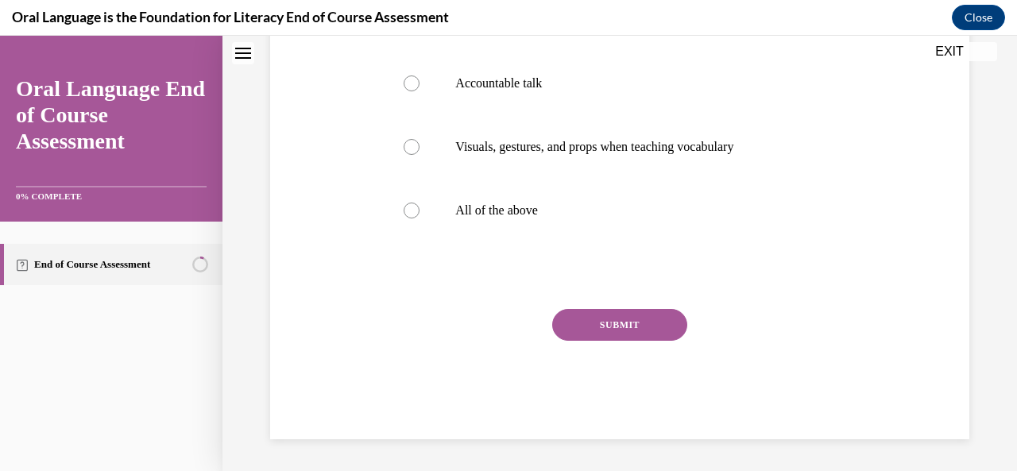
scroll to position [0, 0]
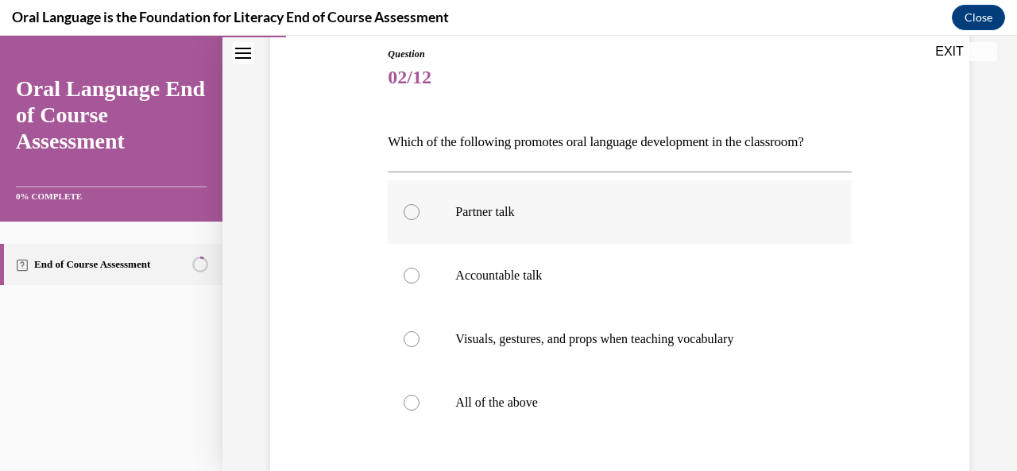
click at [517, 410] on label "All of the above" at bounding box center [619, 403] width 463 height 64
click at [419, 410] on input "All of the above" at bounding box center [411, 403] width 16 height 16
radio input "true"
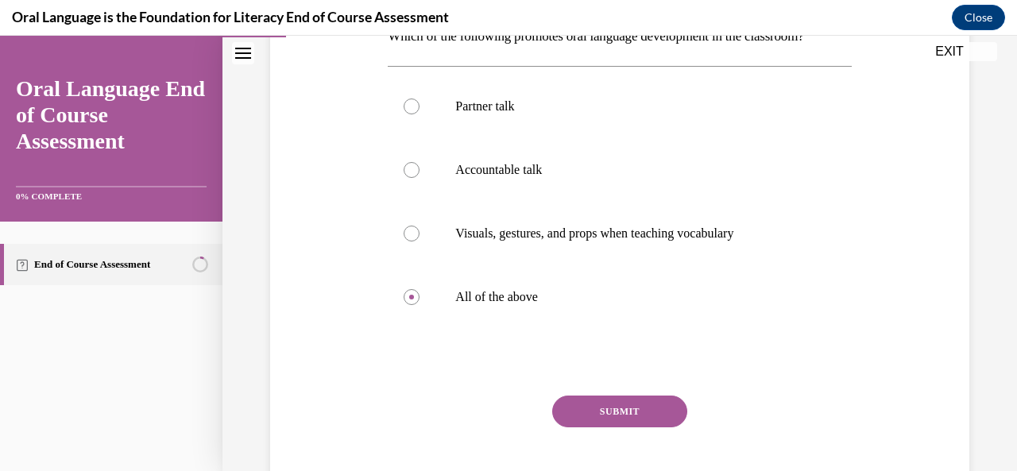
click at [585, 413] on button "SUBMIT" at bounding box center [619, 412] width 135 height 32
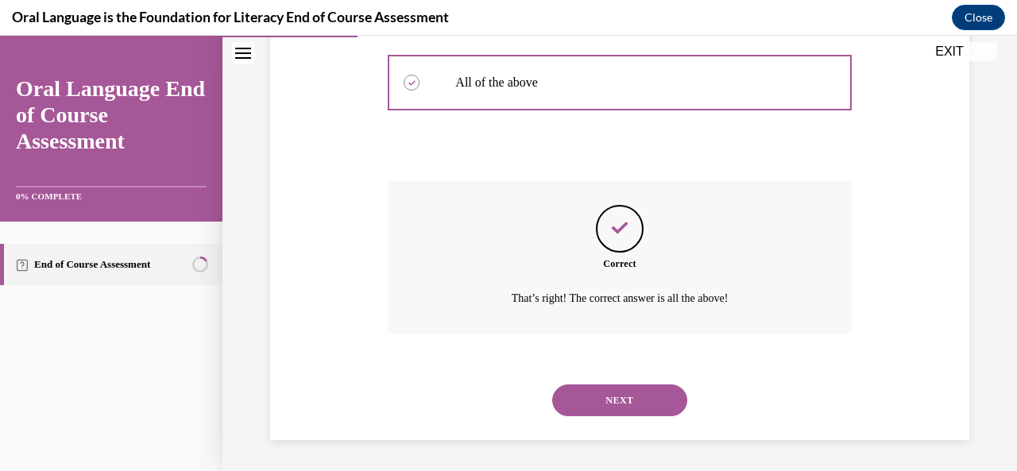
scroll to position [493, 0]
click at [608, 405] on button "NEXT" at bounding box center [619, 401] width 135 height 32
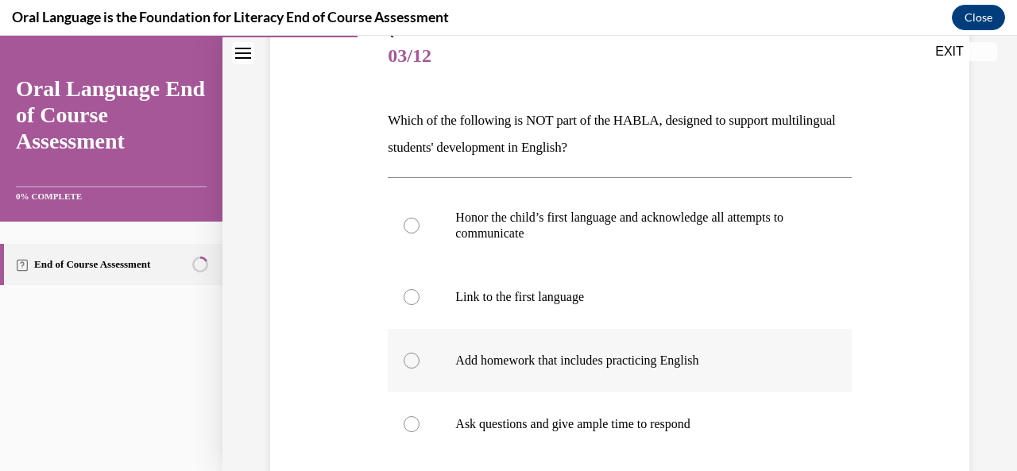
click at [610, 370] on label "Add homework that includes practicing English" at bounding box center [619, 361] width 463 height 64
click at [419, 369] on input "Add homework that includes practicing English" at bounding box center [411, 361] width 16 height 16
radio input "true"
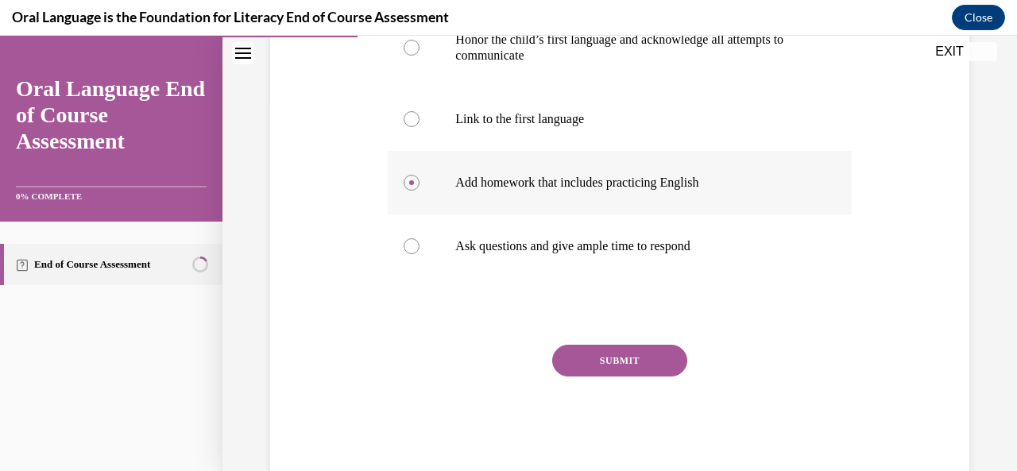
click at [610, 370] on button "SUBMIT" at bounding box center [619, 361] width 135 height 32
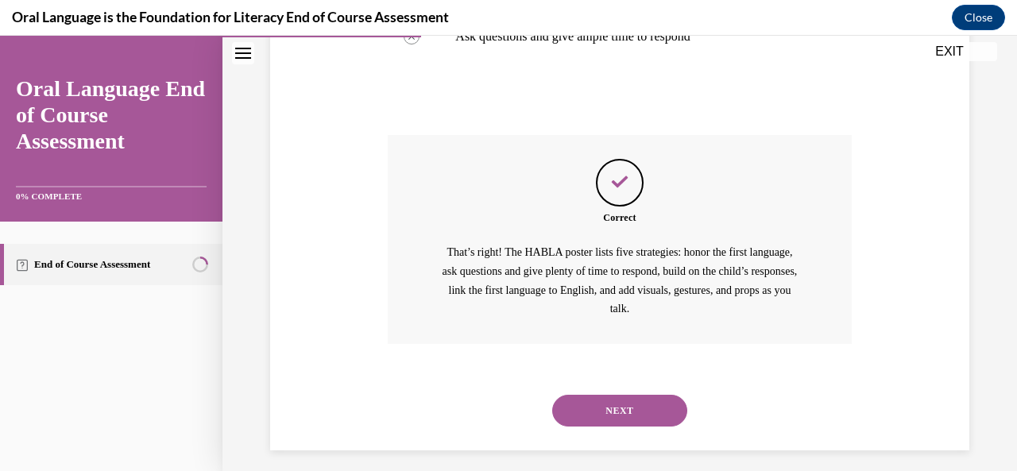
scroll to position [593, 0]
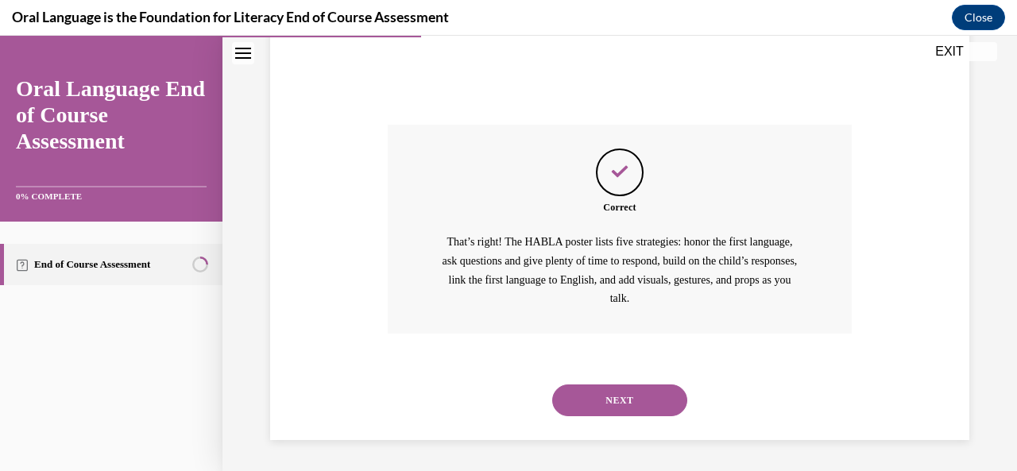
click at [613, 398] on button "NEXT" at bounding box center [619, 400] width 135 height 32
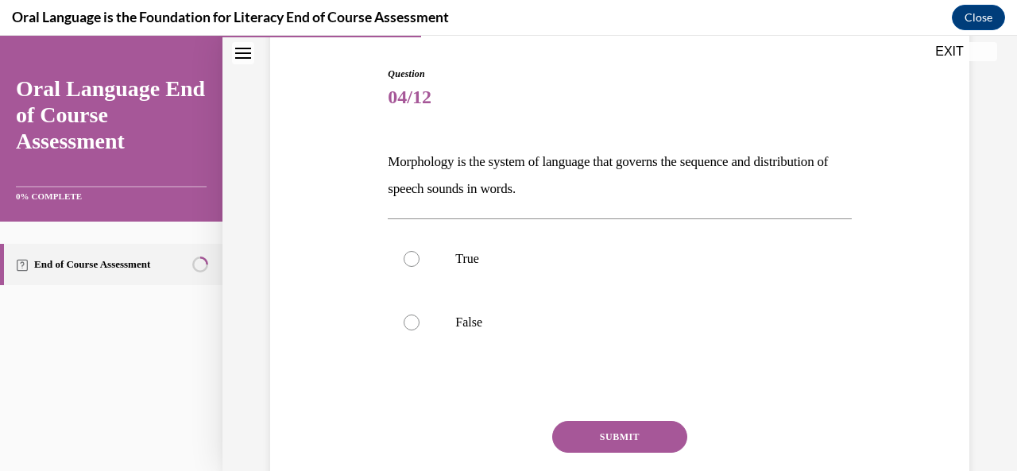
scroll to position [152, 0]
click at [588, 253] on p "True" at bounding box center [633, 261] width 356 height 16
click at [419, 253] on input "True" at bounding box center [411, 261] width 16 height 16
radio input "true"
click at [613, 433] on button "SUBMIT" at bounding box center [619, 439] width 135 height 32
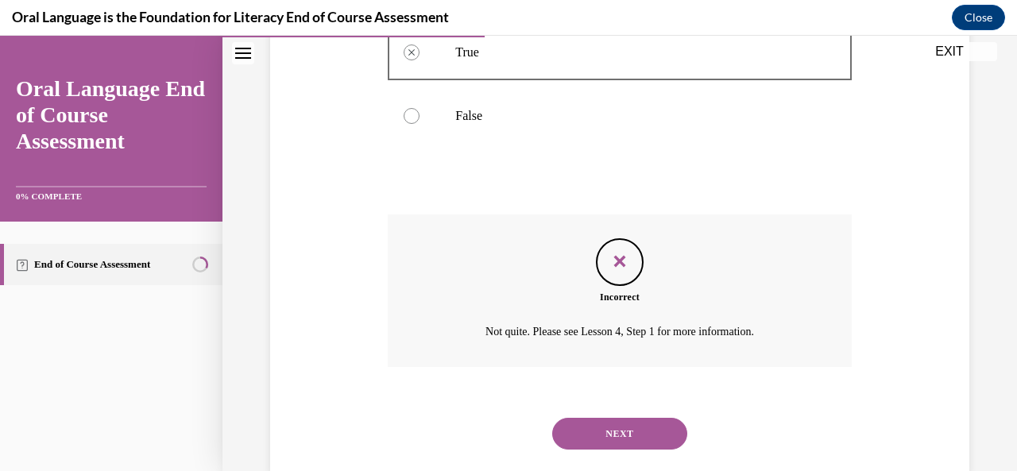
scroll to position [394, 0]
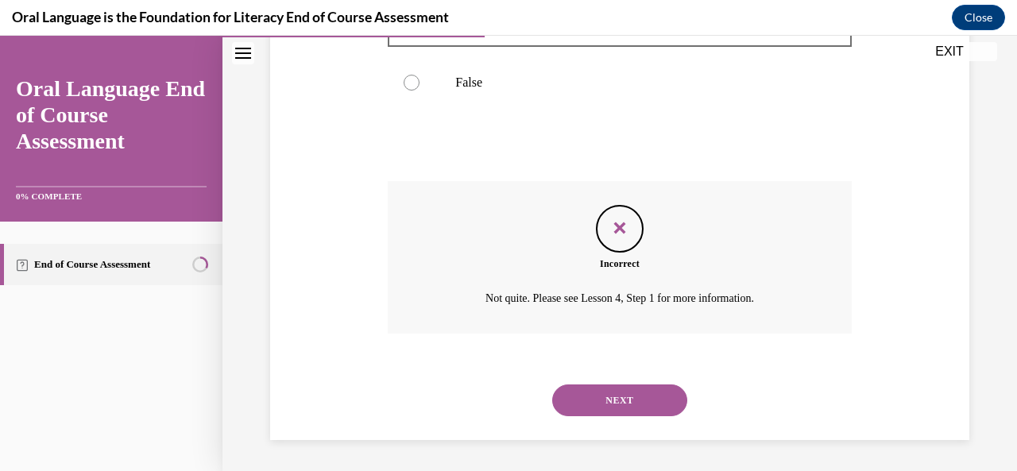
click at [610, 398] on button "NEXT" at bounding box center [619, 400] width 135 height 32
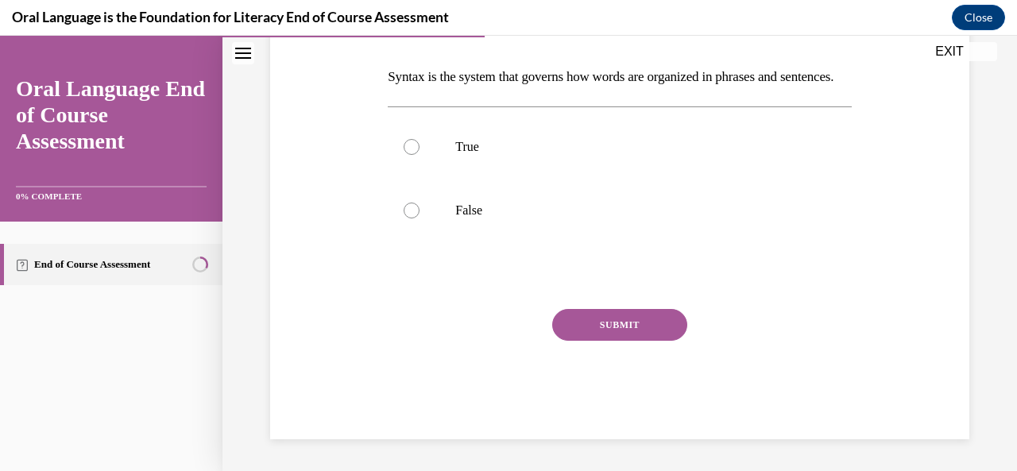
scroll to position [0, 0]
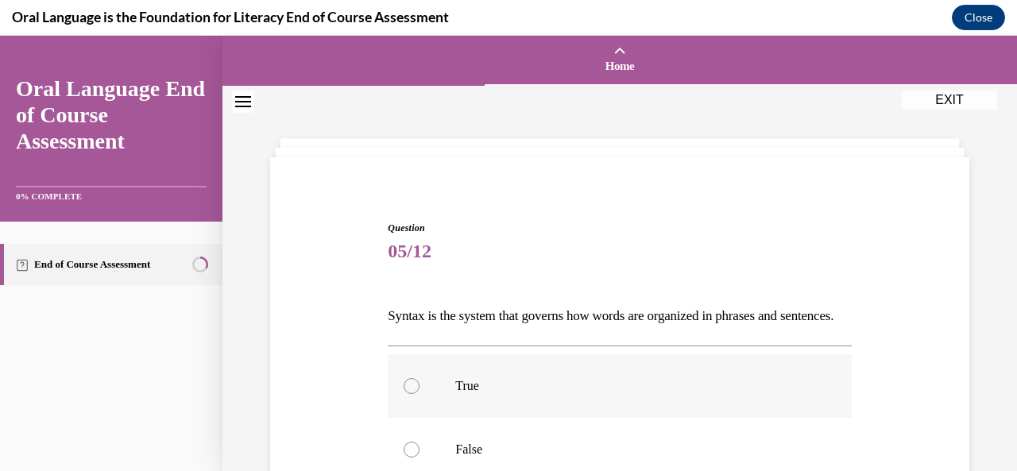
click at [585, 401] on label "True" at bounding box center [619, 386] width 463 height 64
click at [419, 394] on input "True" at bounding box center [411, 386] width 16 height 16
radio input "true"
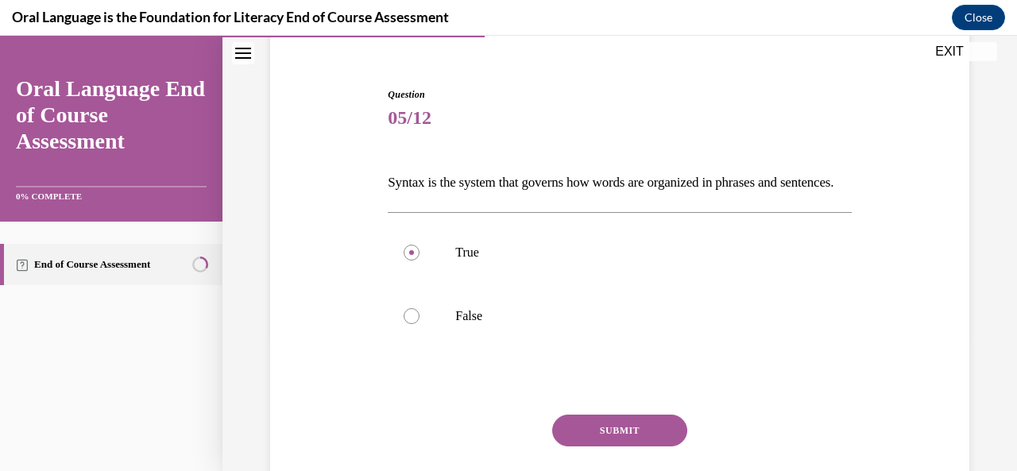
click at [600, 446] on button "SUBMIT" at bounding box center [619, 431] width 135 height 32
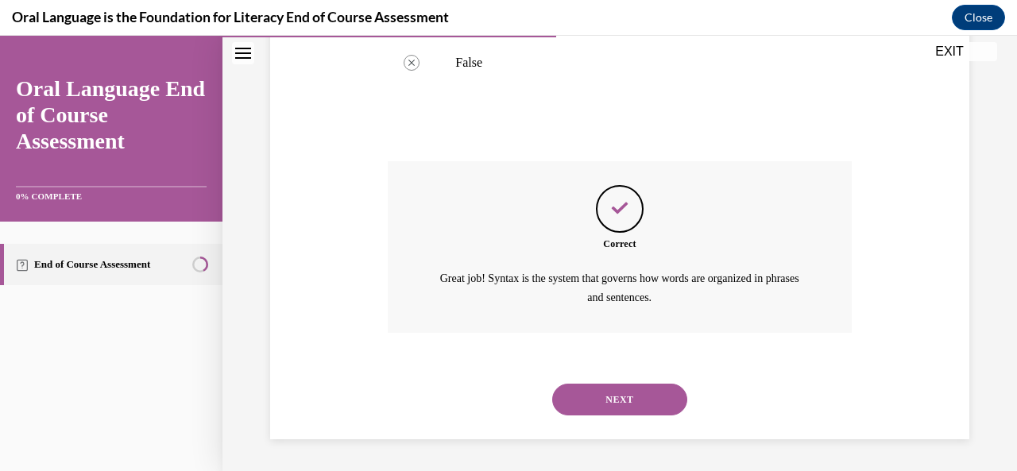
scroll to position [412, 0]
click at [612, 411] on button "NEXT" at bounding box center [619, 400] width 135 height 32
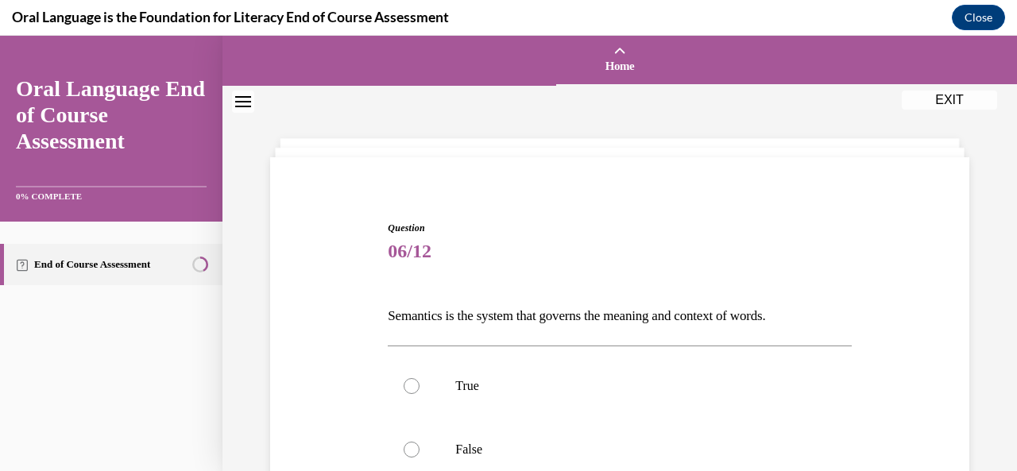
click at [612, 411] on label "True" at bounding box center [619, 386] width 463 height 64
click at [419, 394] on input "True" at bounding box center [411, 386] width 16 height 16
radio input "true"
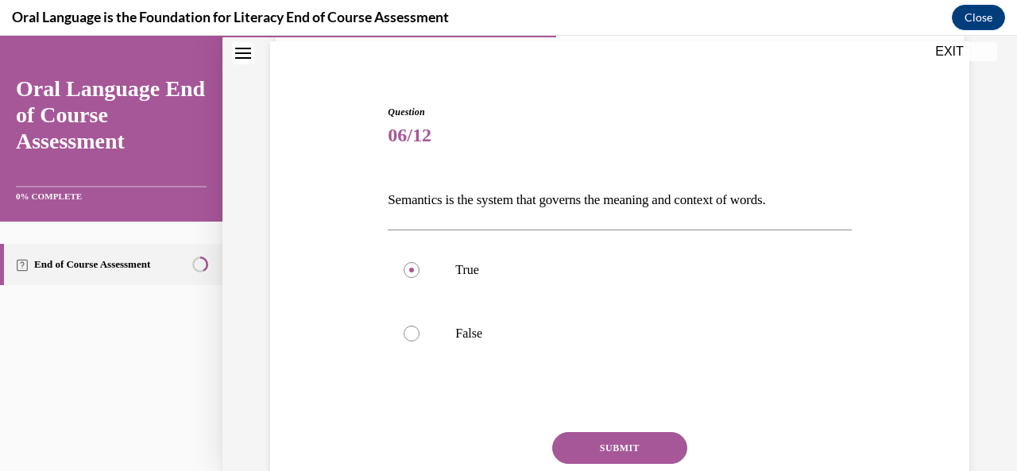
click at [618, 447] on button "SUBMIT" at bounding box center [619, 448] width 135 height 32
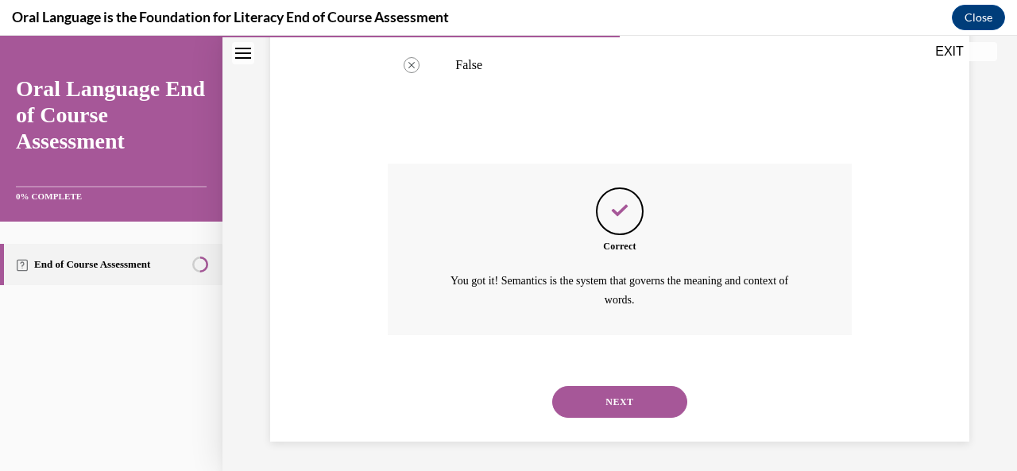
scroll to position [385, 0]
click at [621, 399] on button "NEXT" at bounding box center [619, 401] width 135 height 32
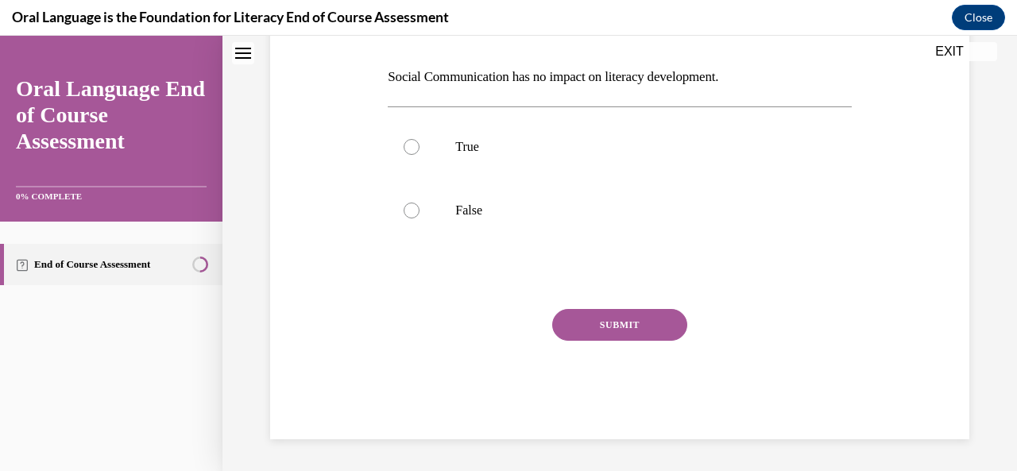
scroll to position [0, 0]
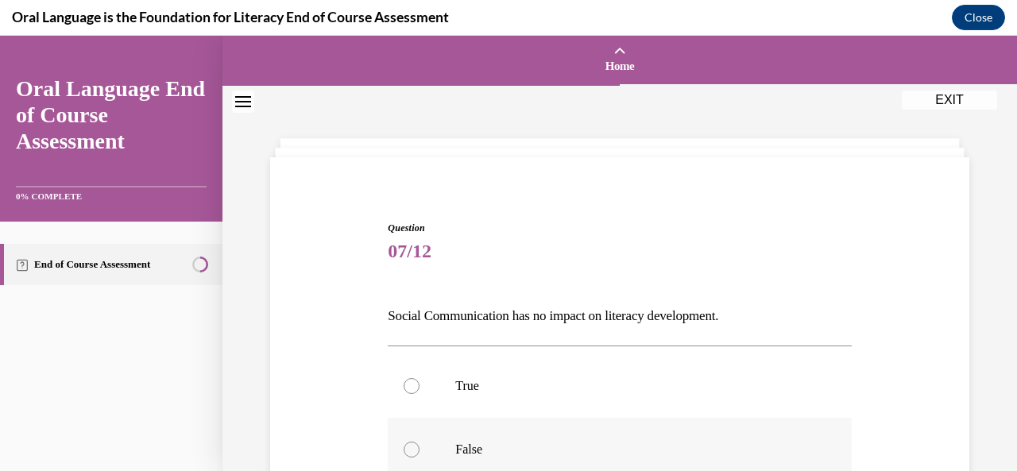
click at [608, 444] on p "False" at bounding box center [633, 450] width 356 height 16
click at [419, 444] on input "False" at bounding box center [411, 450] width 16 height 16
radio input "true"
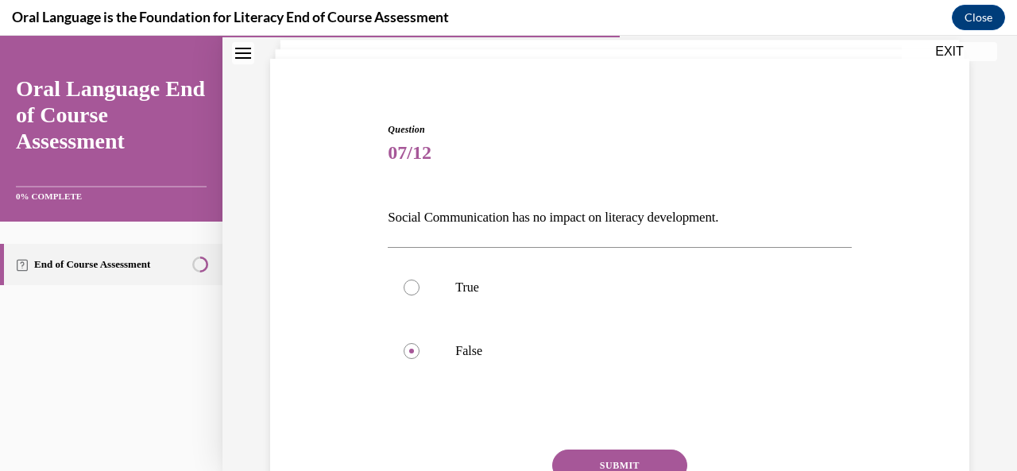
click at [608, 457] on button "SUBMIT" at bounding box center [619, 466] width 135 height 32
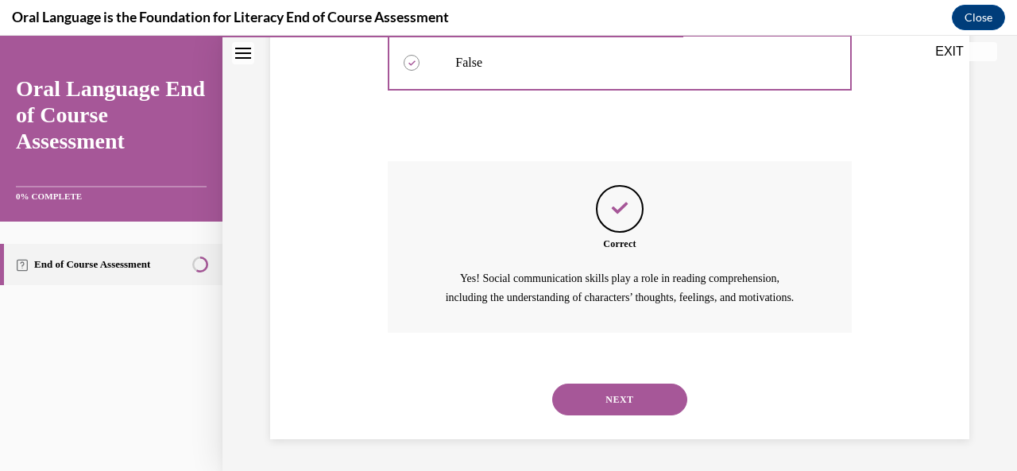
scroll to position [404, 0]
click at [613, 407] on button "NEXT" at bounding box center [619, 400] width 135 height 32
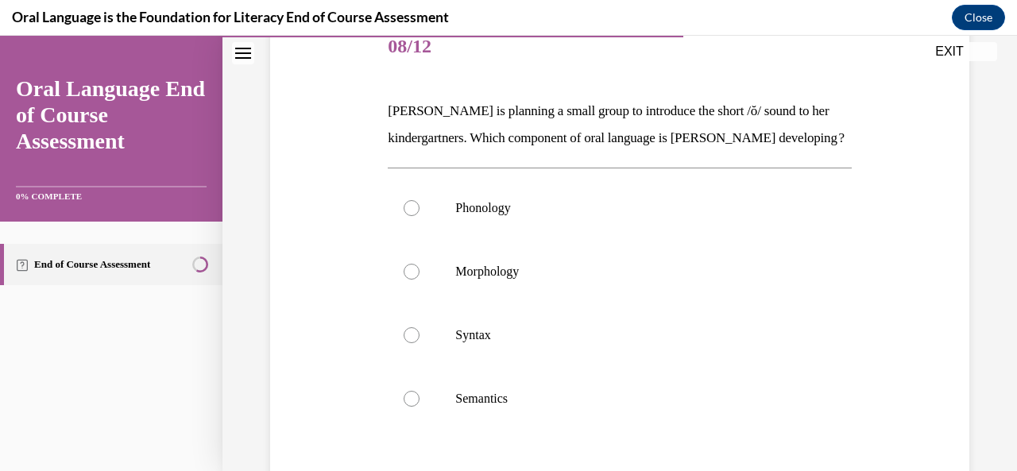
scroll to position [203, 0]
click at [612, 281] on p "Morphology" at bounding box center [633, 273] width 356 height 16
click at [419, 281] on input "Morphology" at bounding box center [411, 273] width 16 height 16
radio input "true"
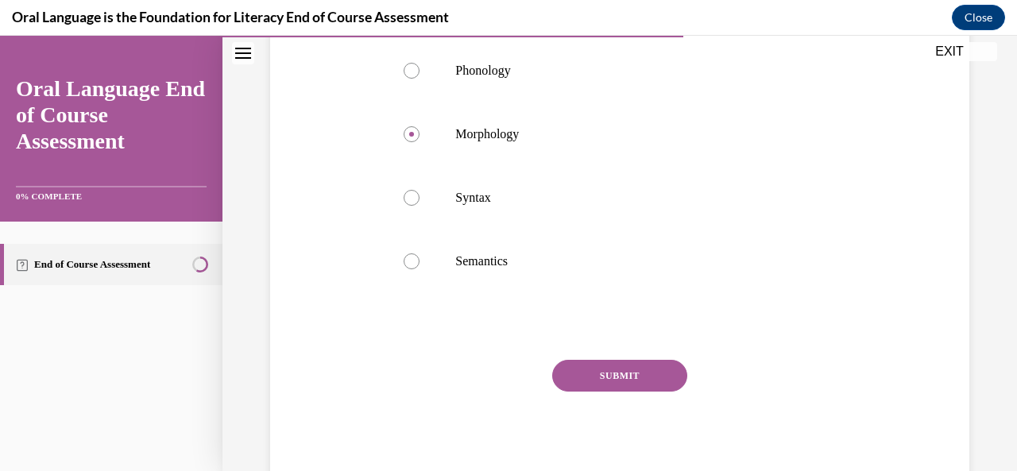
click at [596, 392] on button "SUBMIT" at bounding box center [619, 376] width 135 height 32
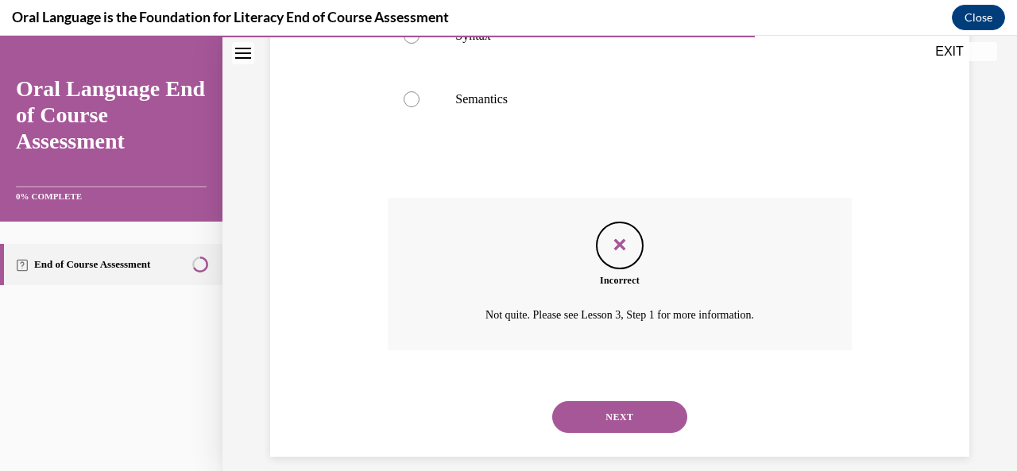
scroll to position [505, 0]
click at [596, 423] on div "NEXT" at bounding box center [619, 416] width 463 height 64
click at [599, 432] on button "NEXT" at bounding box center [619, 416] width 135 height 32
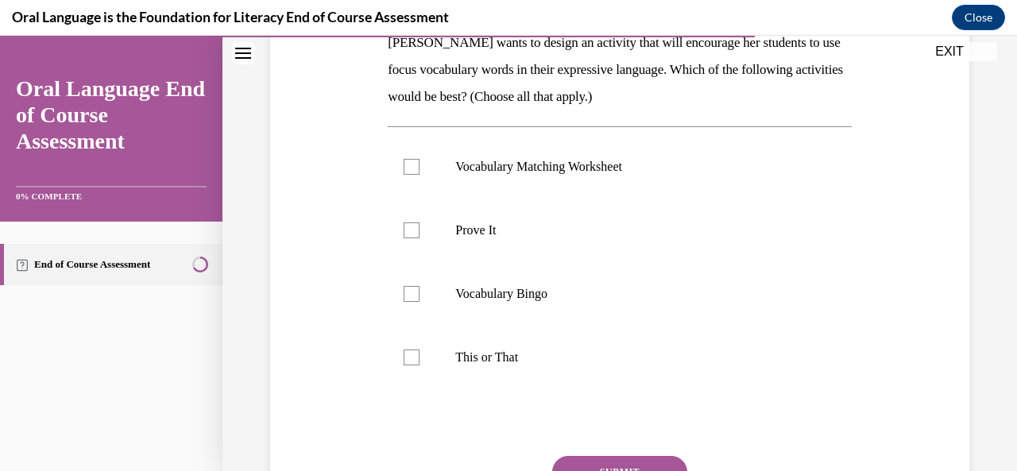
scroll to position [272, 0]
click at [575, 240] on label "Prove It" at bounding box center [619, 232] width 463 height 64
click at [419, 240] on input "Prove It" at bounding box center [411, 232] width 16 height 16
checkbox input "true"
click at [602, 465] on button "SUBMIT" at bounding box center [619, 473] width 135 height 32
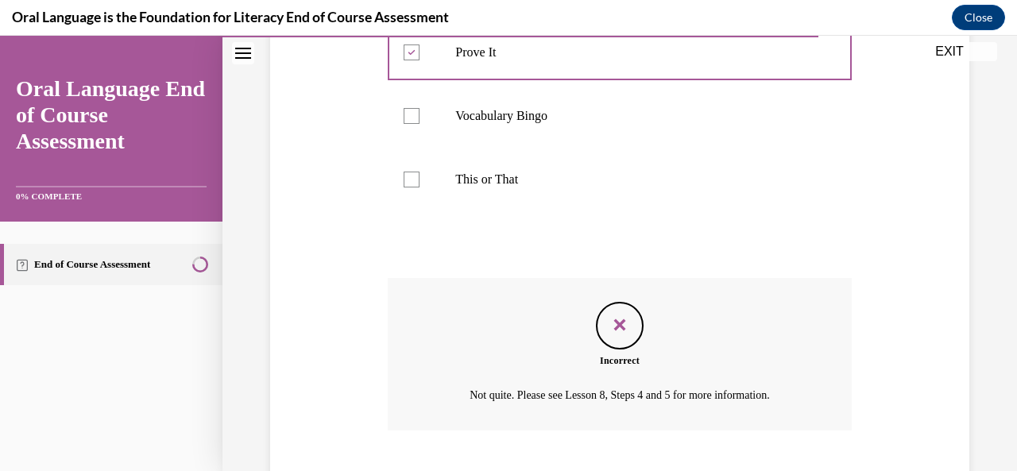
scroll to position [548, 0]
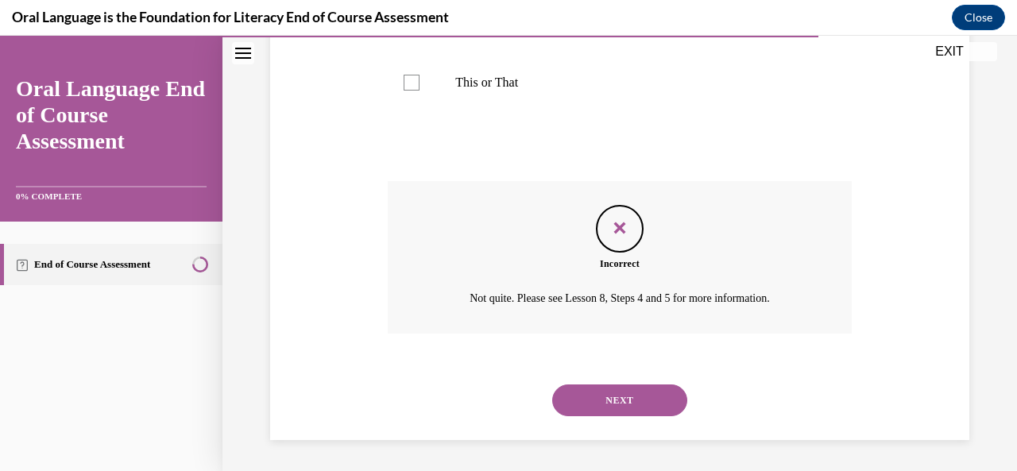
click at [618, 397] on button "NEXT" at bounding box center [619, 400] width 135 height 32
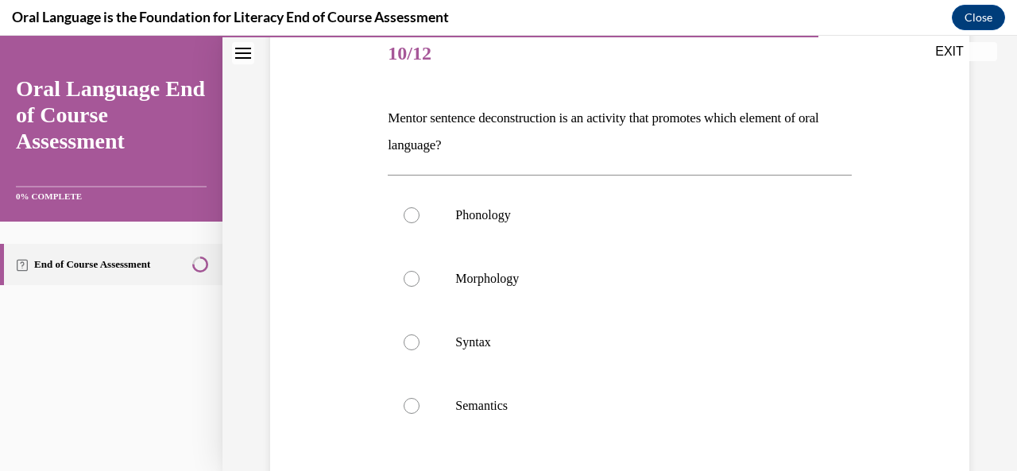
scroll to position [187, 0]
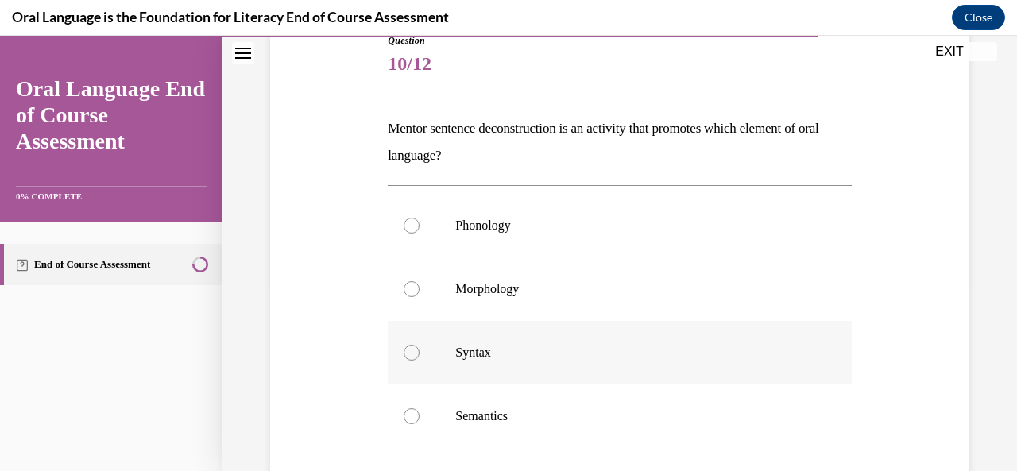
click at [615, 350] on p "Syntax" at bounding box center [633, 353] width 356 height 16
click at [419, 350] on input "Syntax" at bounding box center [411, 353] width 16 height 16
radio input "true"
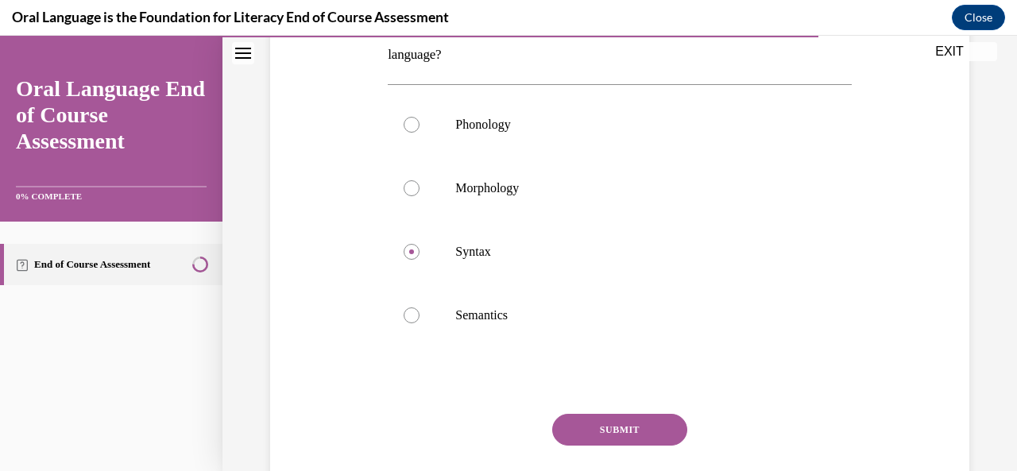
click at [616, 423] on button "SUBMIT" at bounding box center [619, 430] width 135 height 32
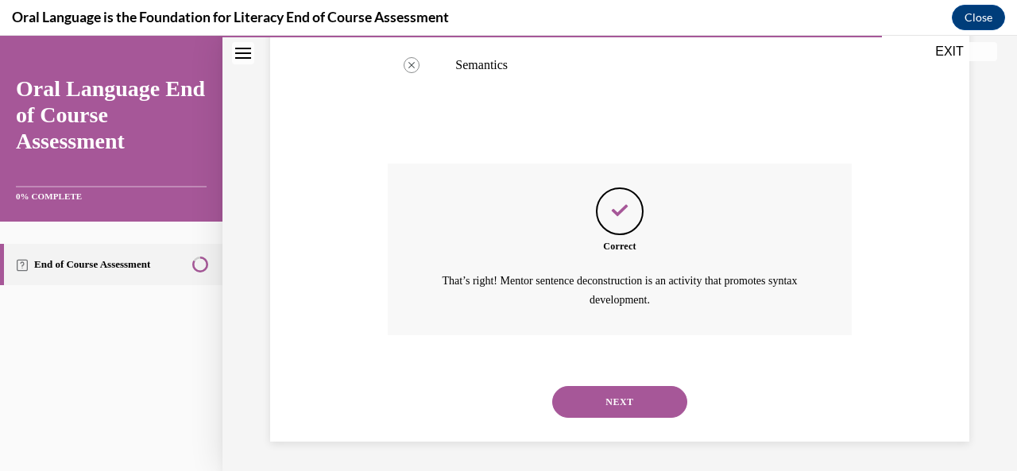
scroll to position [539, 0]
click at [616, 392] on button "NEXT" at bounding box center [619, 401] width 135 height 32
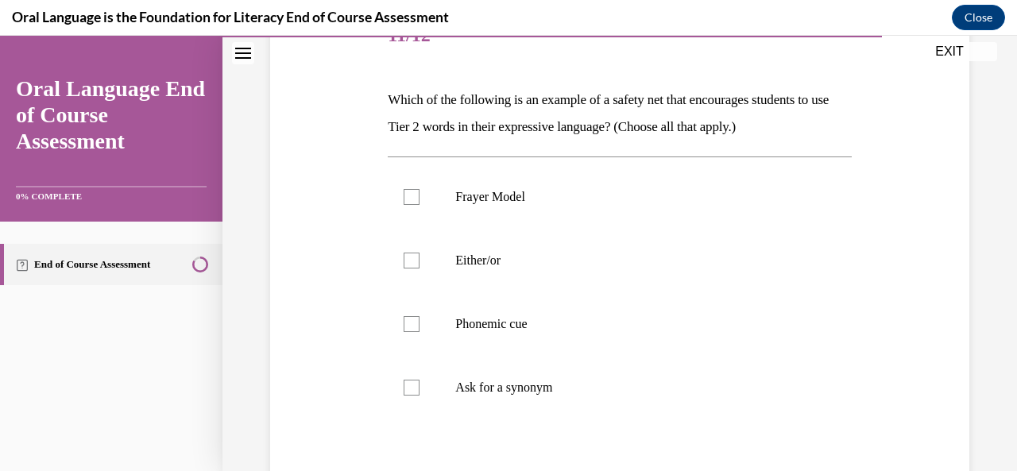
scroll to position [214, 0]
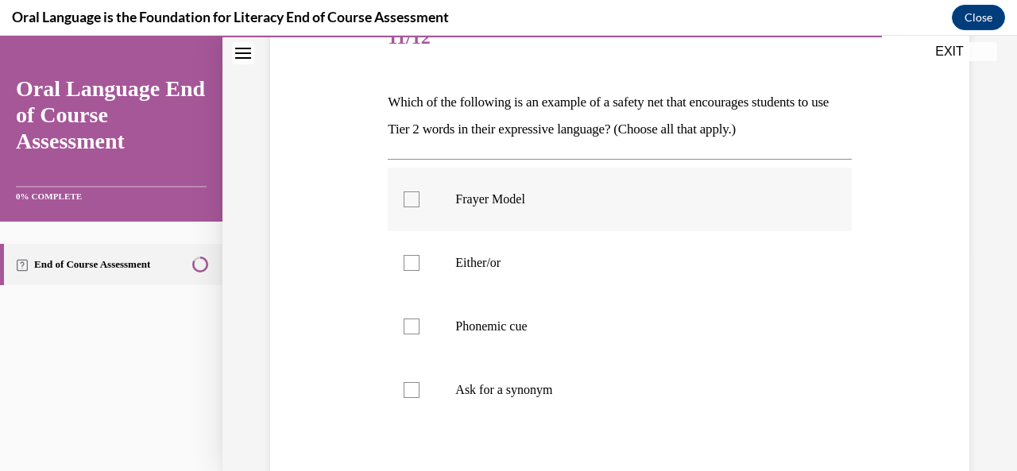
click at [603, 218] on label "Frayer Model" at bounding box center [619, 200] width 463 height 64
click at [419, 207] on input "Frayer Model" at bounding box center [411, 199] width 16 height 16
checkbox input "true"
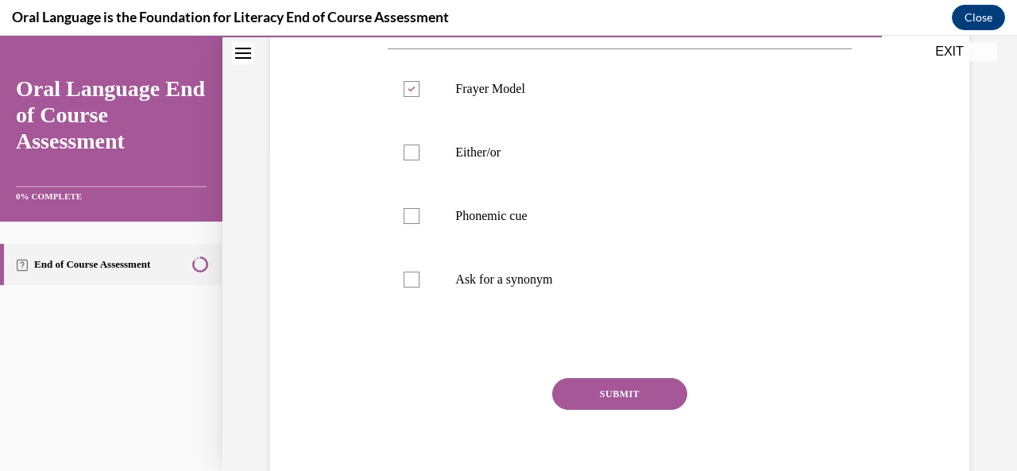
click at [610, 393] on button "SUBMIT" at bounding box center [619, 394] width 135 height 32
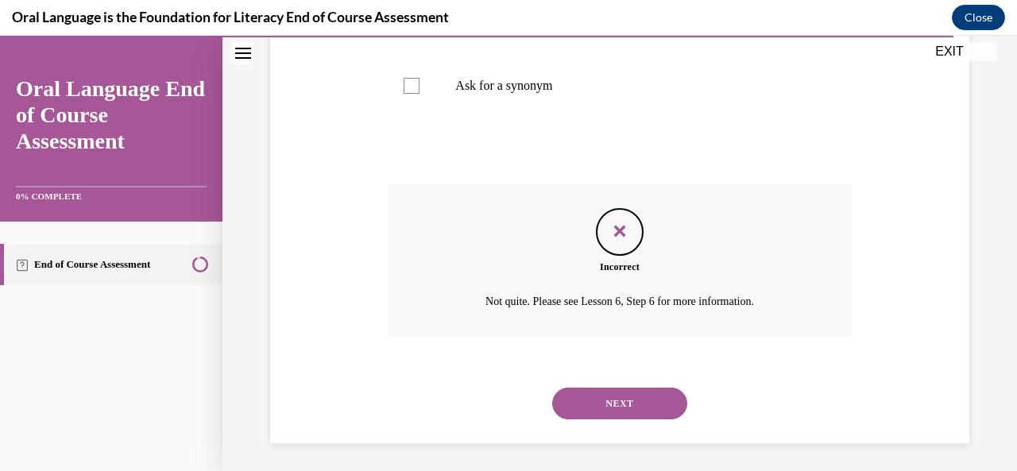
scroll to position [521, 0]
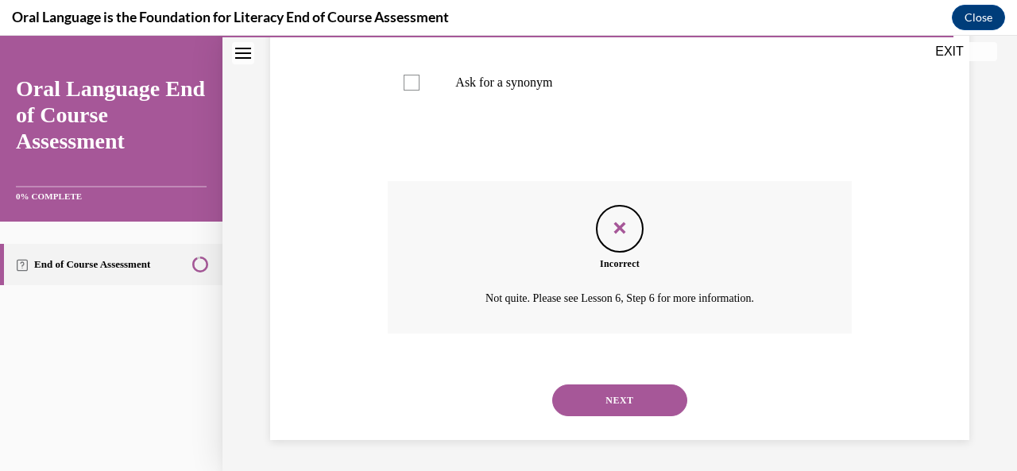
click at [613, 403] on button "NEXT" at bounding box center [619, 400] width 135 height 32
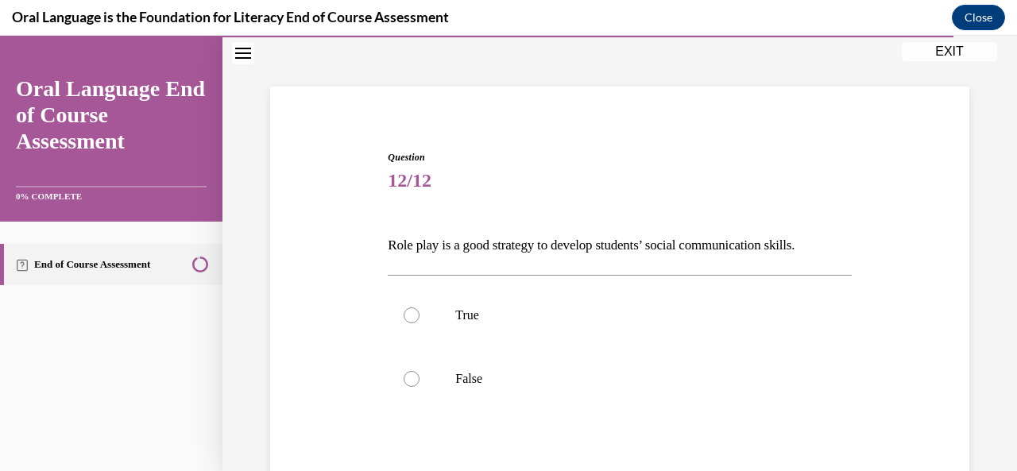
scroll to position [70, 0]
click at [600, 323] on label "True" at bounding box center [619, 316] width 463 height 64
click at [419, 323] on input "True" at bounding box center [411, 316] width 16 height 16
radio input "true"
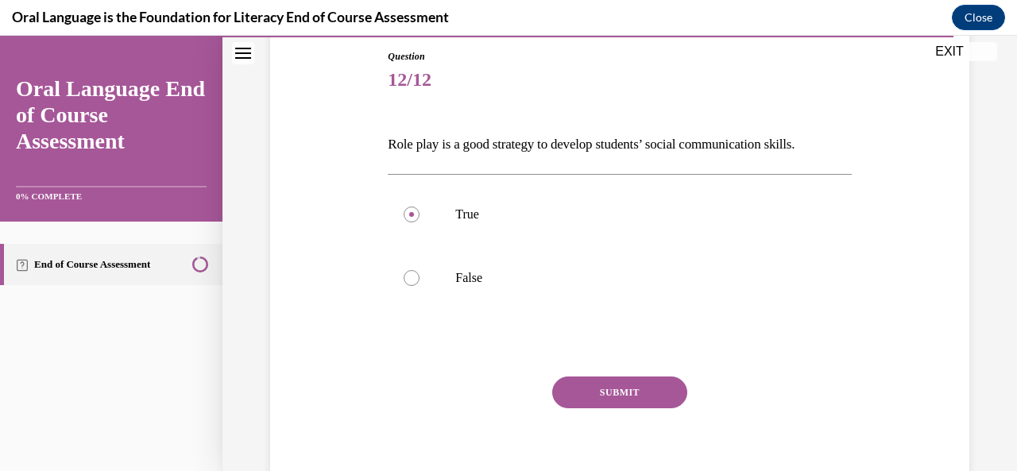
click at [601, 393] on button "SUBMIT" at bounding box center [619, 392] width 135 height 32
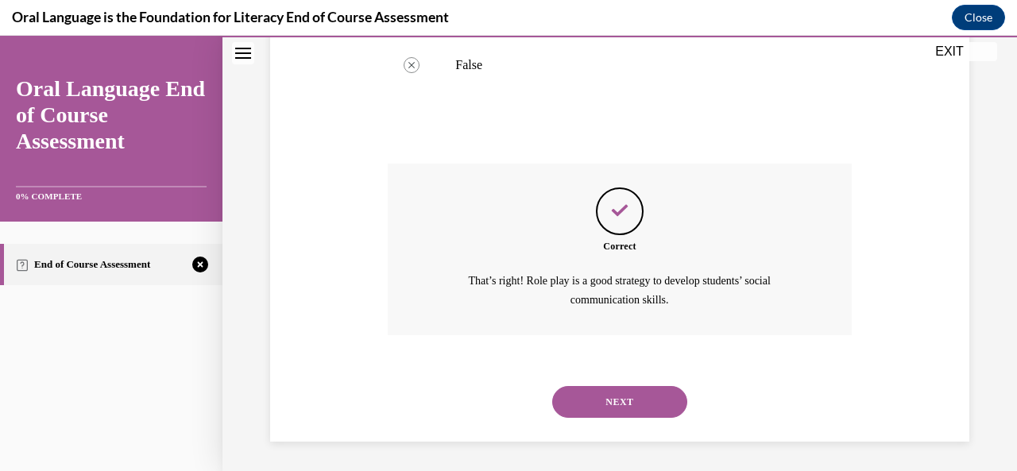
scroll to position [385, 0]
click at [616, 403] on button "NEXT" at bounding box center [619, 401] width 135 height 32
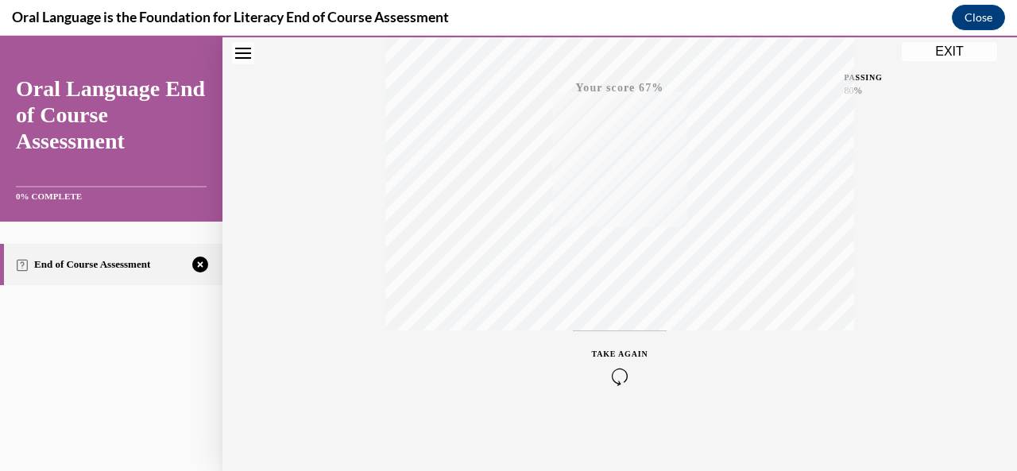
scroll to position [378, 0]
click at [613, 353] on span "TAKE AGAIN" at bounding box center [620, 352] width 56 height 9
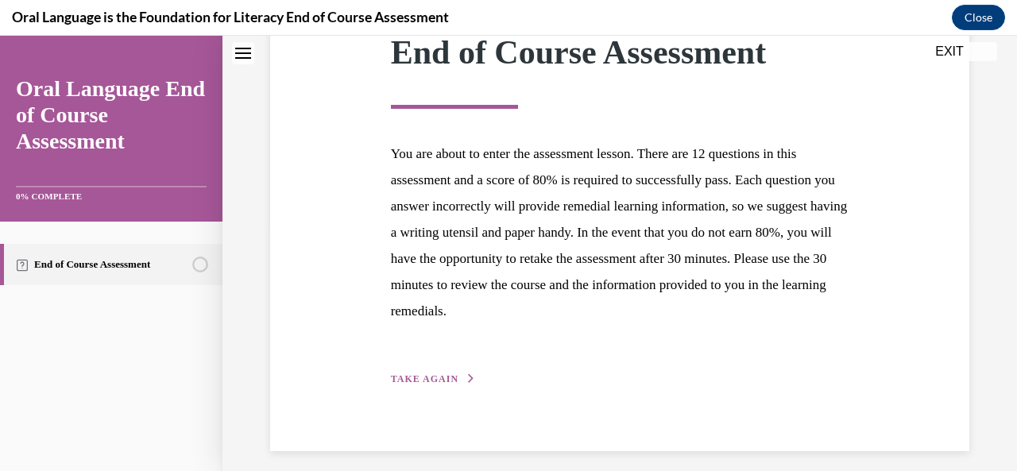
click at [430, 373] on span "TAKE AGAIN" at bounding box center [425, 378] width 68 height 11
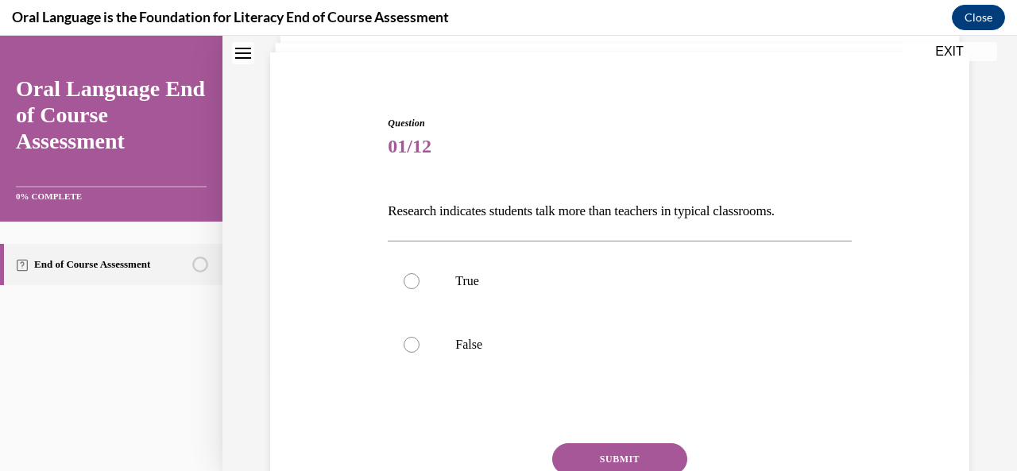
scroll to position [105, 0]
click at [432, 371] on label "False" at bounding box center [619, 345] width 463 height 64
click at [419, 353] on input "False" at bounding box center [411, 345] width 16 height 16
radio input "true"
click at [588, 454] on button "SUBMIT" at bounding box center [619, 459] width 135 height 32
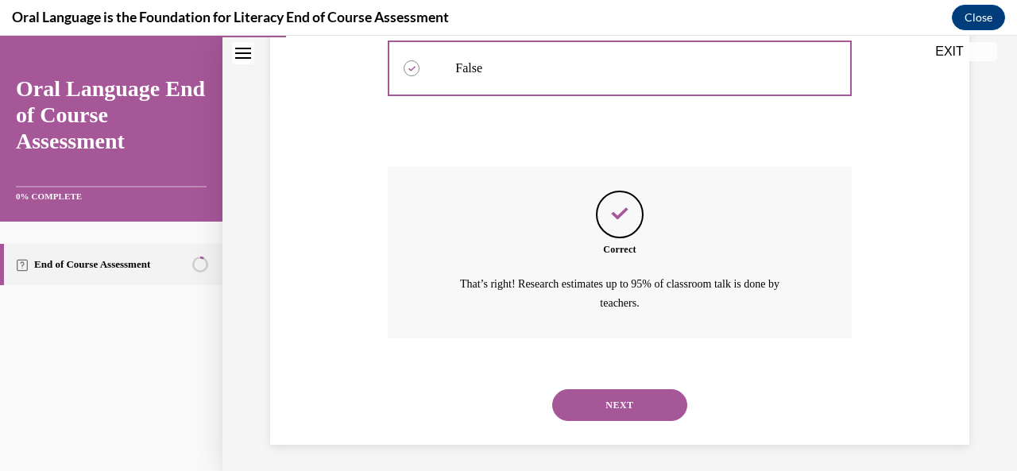
scroll to position [385, 0]
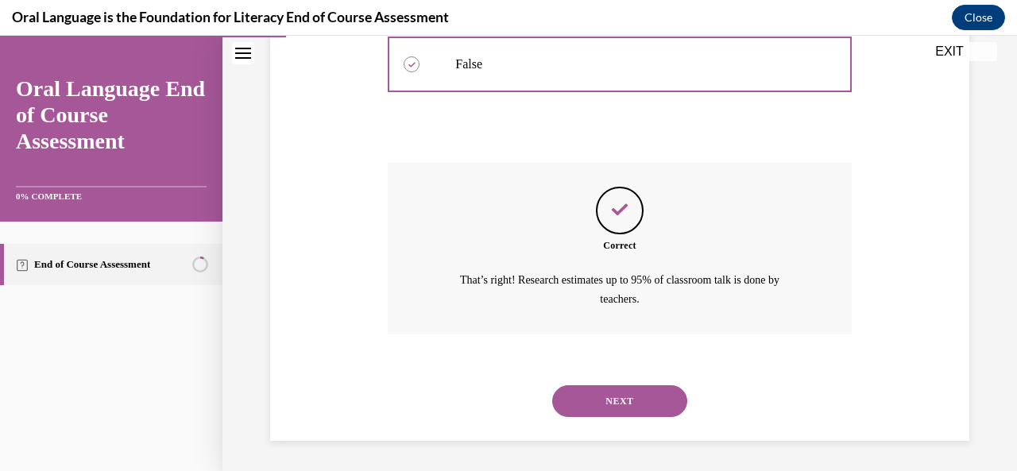
click at [621, 398] on button "NEXT" at bounding box center [619, 401] width 135 height 32
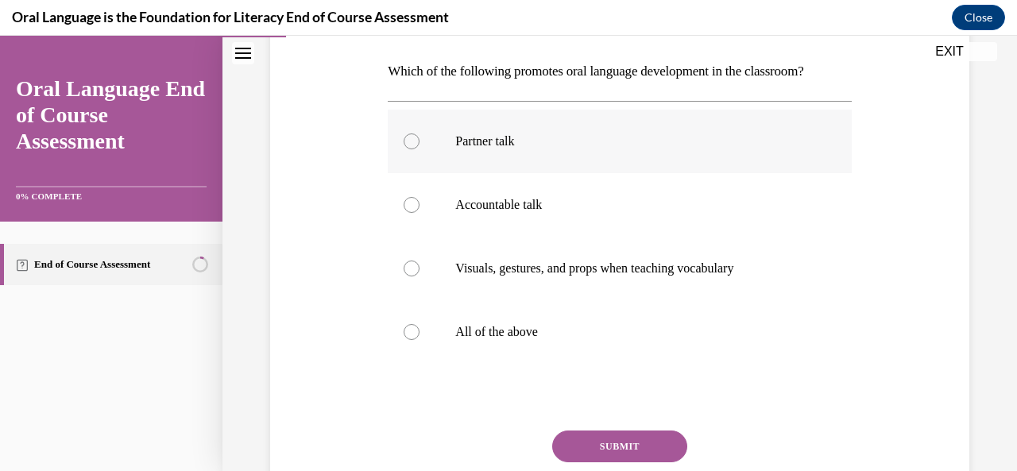
scroll to position [246, 0]
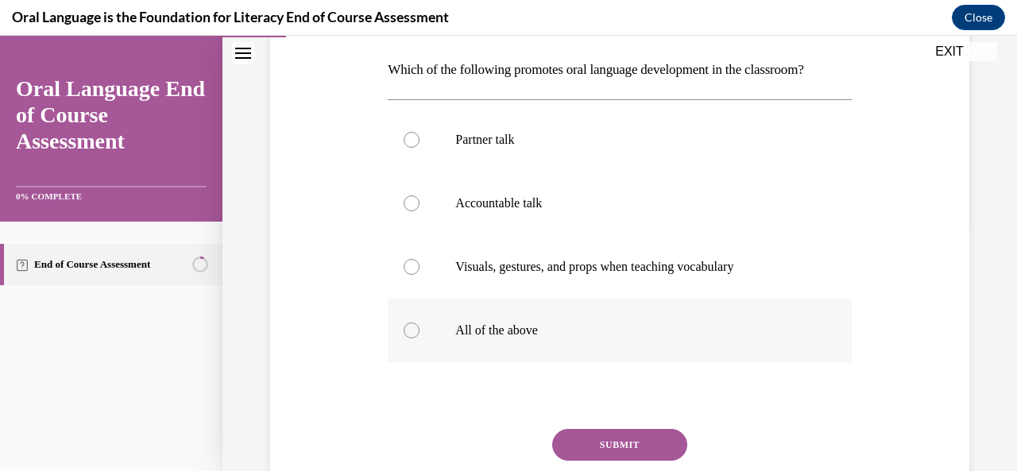
click at [487, 320] on label "All of the above" at bounding box center [619, 331] width 463 height 64
click at [419, 322] on input "All of the above" at bounding box center [411, 330] width 16 height 16
radio input "true"
click at [580, 432] on button "SUBMIT" at bounding box center [619, 445] width 135 height 32
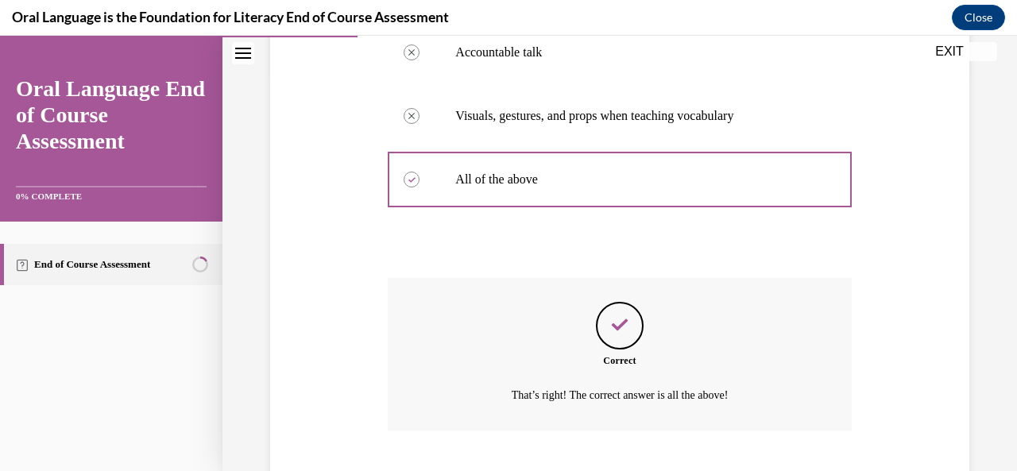
scroll to position [494, 0]
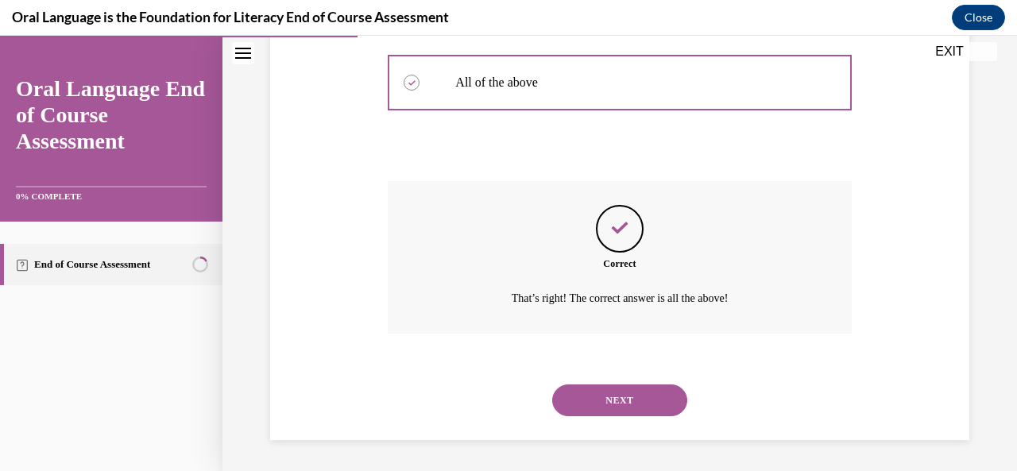
click at [595, 397] on button "NEXT" at bounding box center [619, 400] width 135 height 32
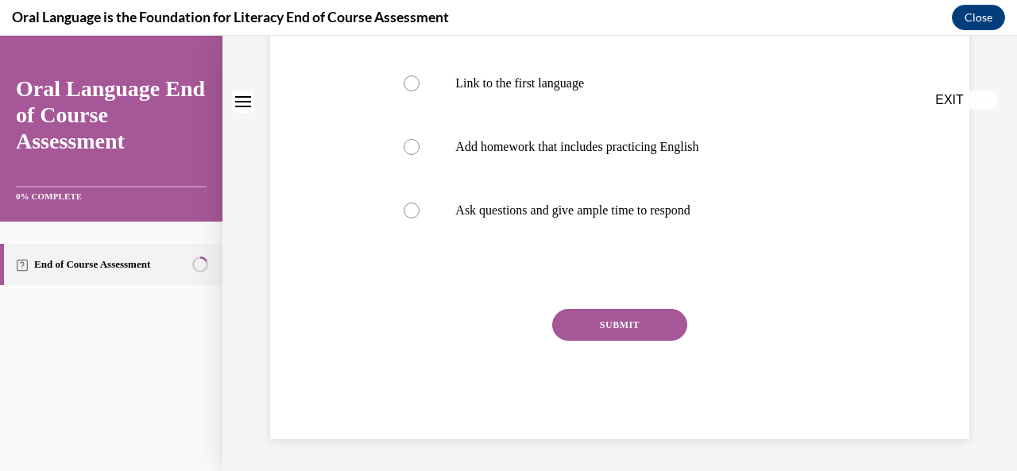
scroll to position [0, 0]
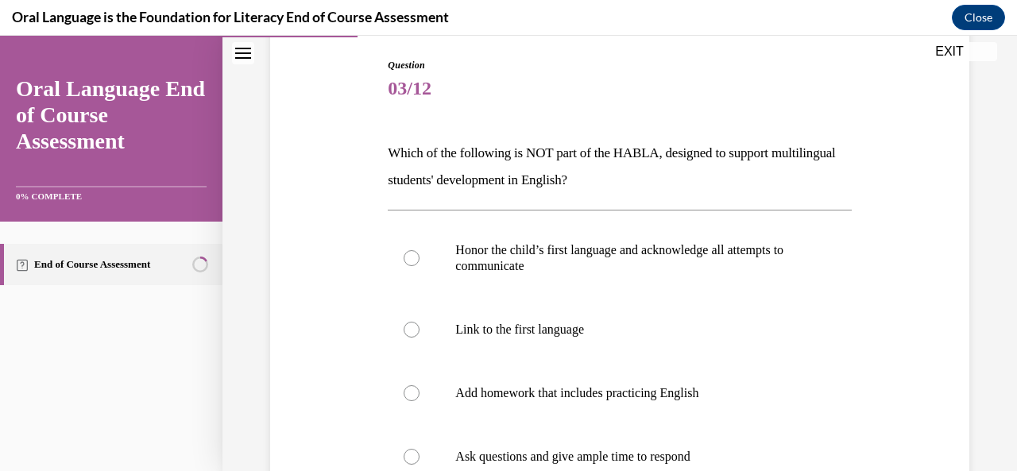
click at [595, 397] on p "Add homework that includes practicing English" at bounding box center [633, 393] width 356 height 16
click at [419, 397] on input "Add homework that includes practicing English" at bounding box center [411, 393] width 16 height 16
radio input "true"
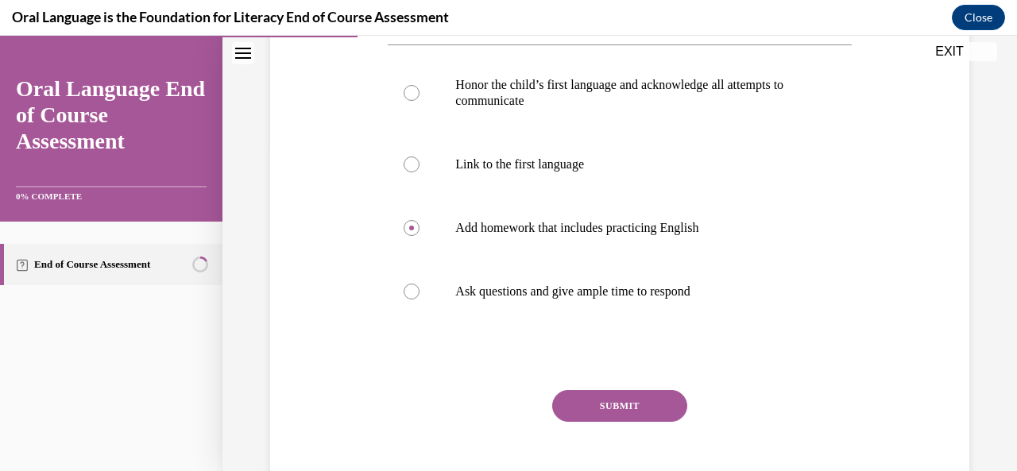
click at [595, 397] on button "SUBMIT" at bounding box center [619, 406] width 135 height 32
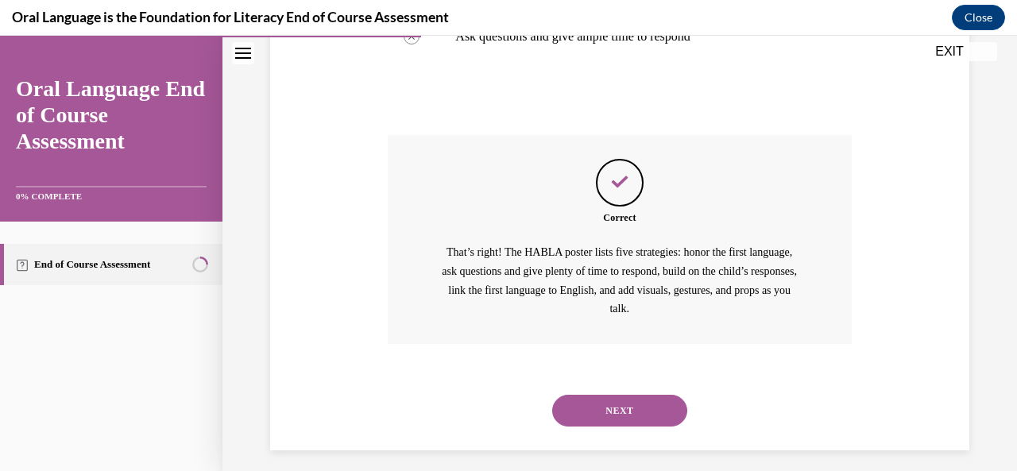
scroll to position [593, 0]
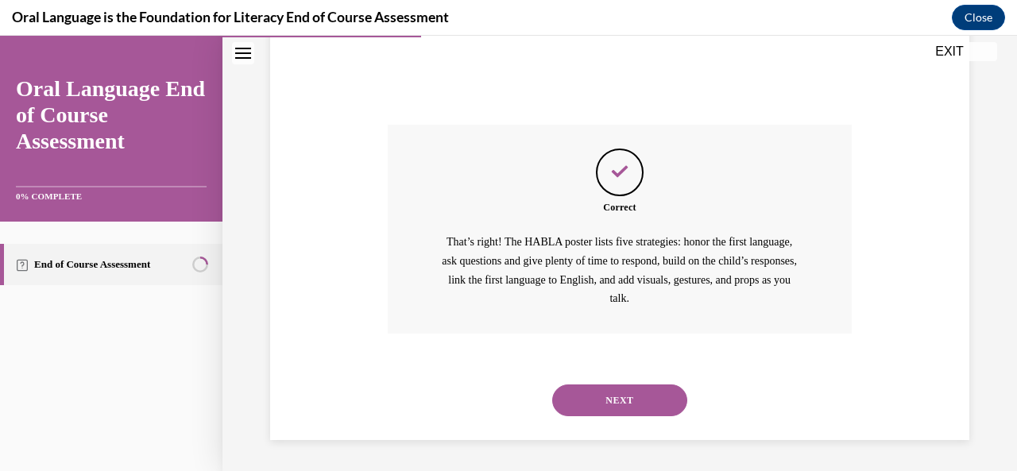
click at [595, 397] on button "NEXT" at bounding box center [619, 400] width 135 height 32
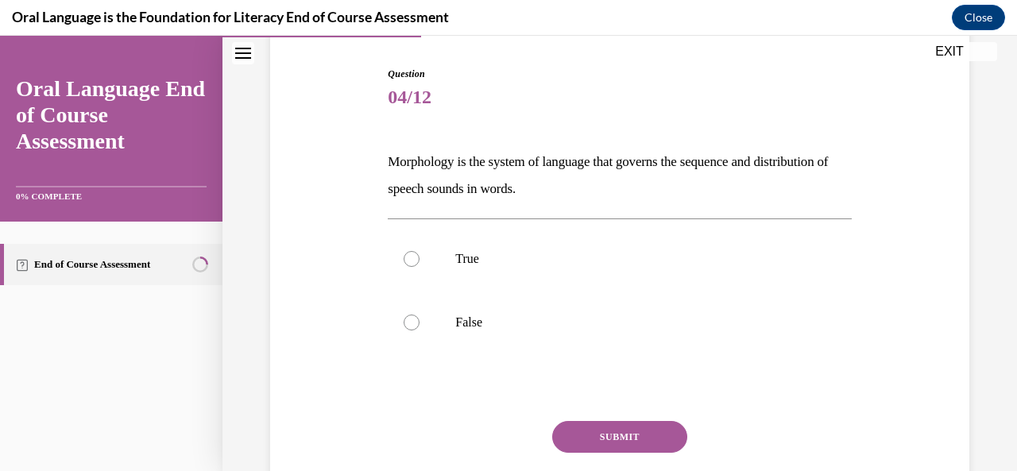
scroll to position [153, 0]
click at [596, 242] on label "True" at bounding box center [619, 260] width 463 height 64
click at [419, 252] on input "True" at bounding box center [411, 260] width 16 height 16
radio input "true"
click at [613, 432] on button "SUBMIT" at bounding box center [619, 438] width 135 height 32
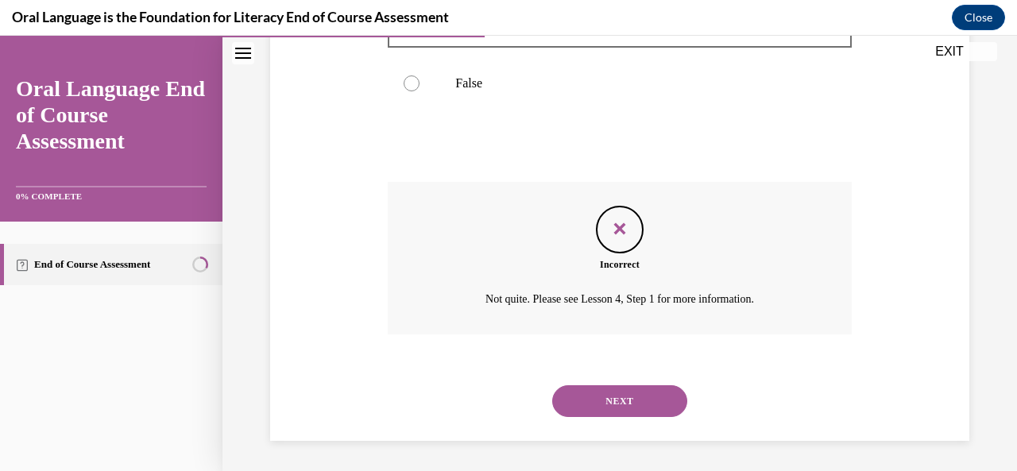
scroll to position [394, 0]
click at [608, 399] on button "NEXT" at bounding box center [619, 400] width 135 height 32
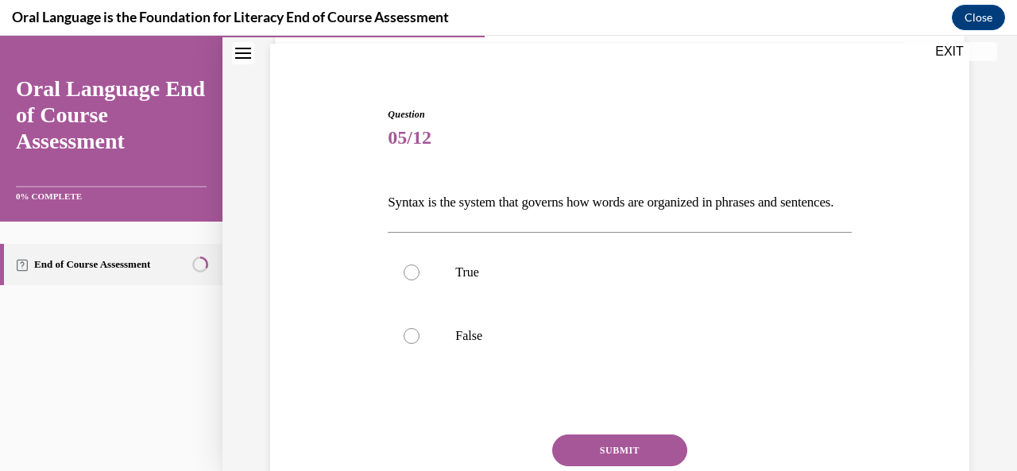
scroll to position [113, 0]
click at [600, 281] on p "True" at bounding box center [633, 273] width 356 height 16
click at [419, 281] on input "True" at bounding box center [411, 273] width 16 height 16
radio input "true"
click at [605, 463] on button "SUBMIT" at bounding box center [619, 451] width 135 height 32
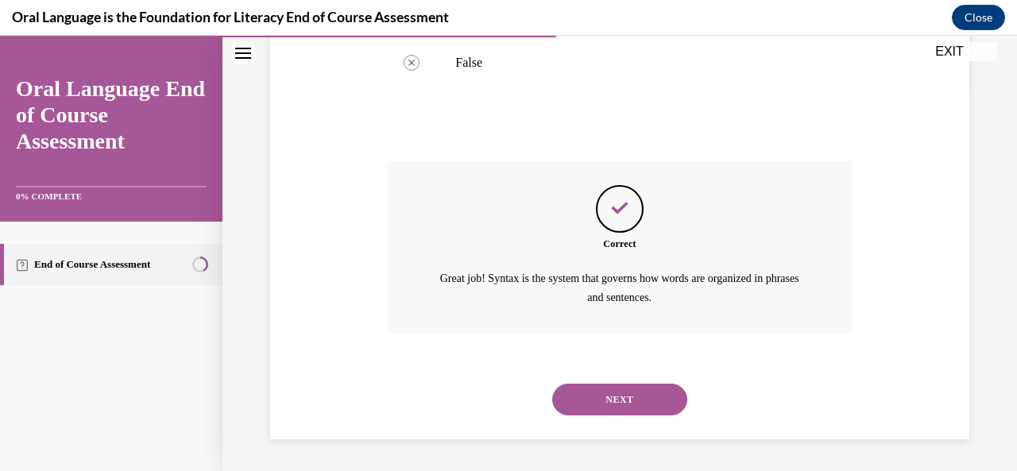
scroll to position [412, 0]
click at [613, 397] on button "NEXT" at bounding box center [619, 400] width 135 height 32
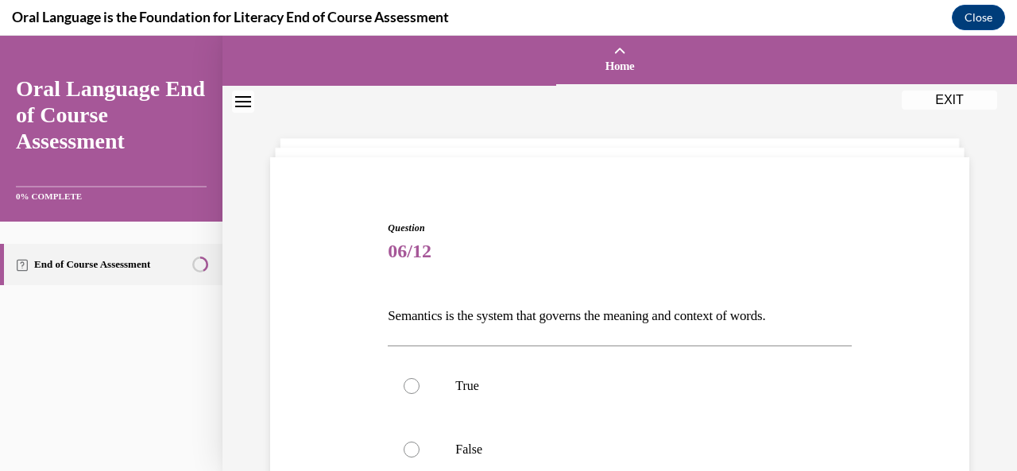
click at [613, 397] on label "True" at bounding box center [619, 386] width 463 height 64
click at [419, 394] on input "True" at bounding box center [411, 386] width 16 height 16
radio input "true"
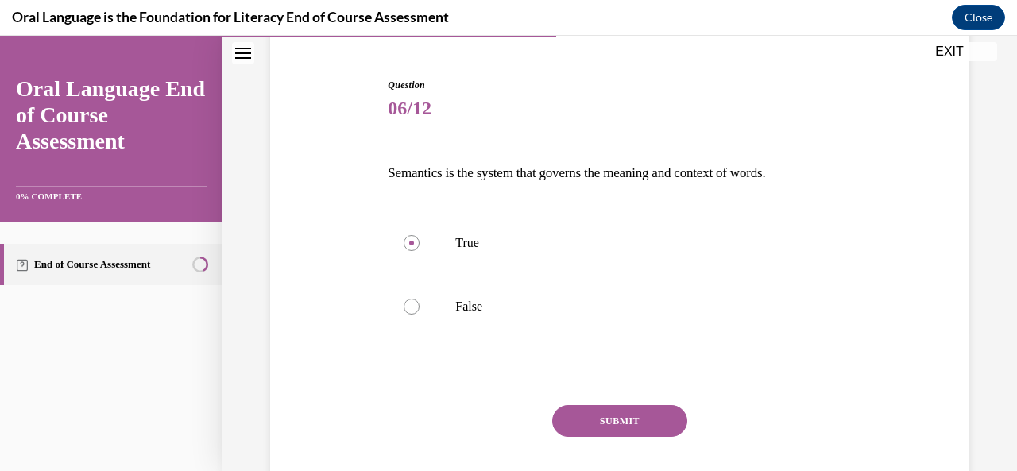
click at [615, 429] on button "SUBMIT" at bounding box center [619, 421] width 135 height 32
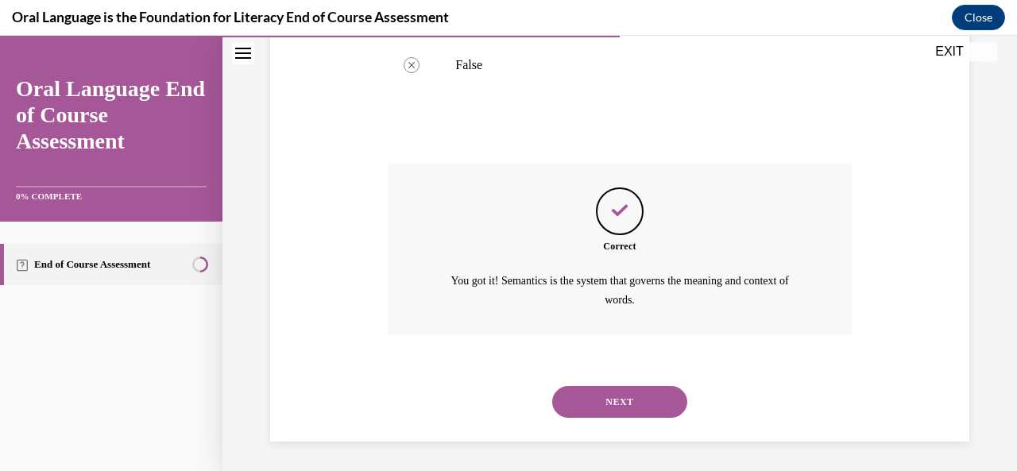
scroll to position [385, 0]
click at [619, 403] on button "NEXT" at bounding box center [619, 401] width 135 height 32
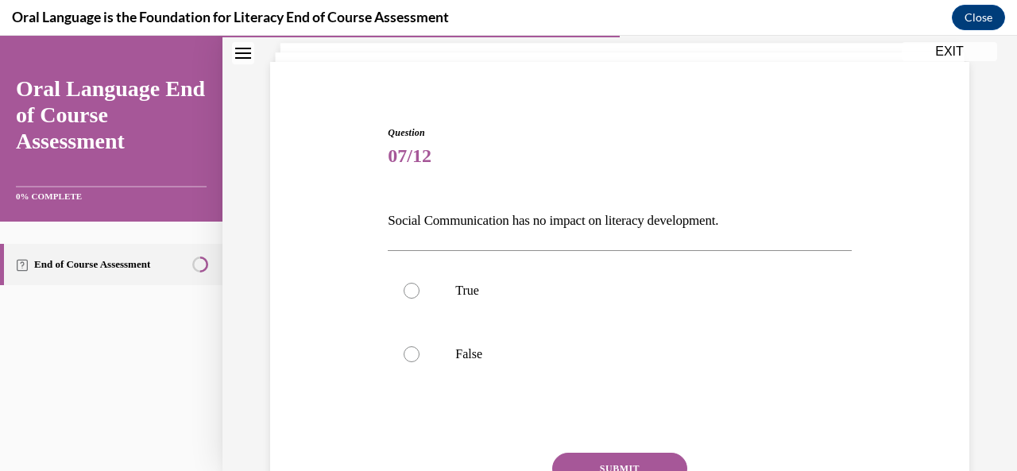
scroll to position [94, 0]
click at [608, 352] on p "False" at bounding box center [633, 356] width 356 height 16
click at [419, 352] on input "False" at bounding box center [411, 356] width 16 height 16
radio input "true"
click at [612, 459] on button "SUBMIT" at bounding box center [619, 470] width 135 height 32
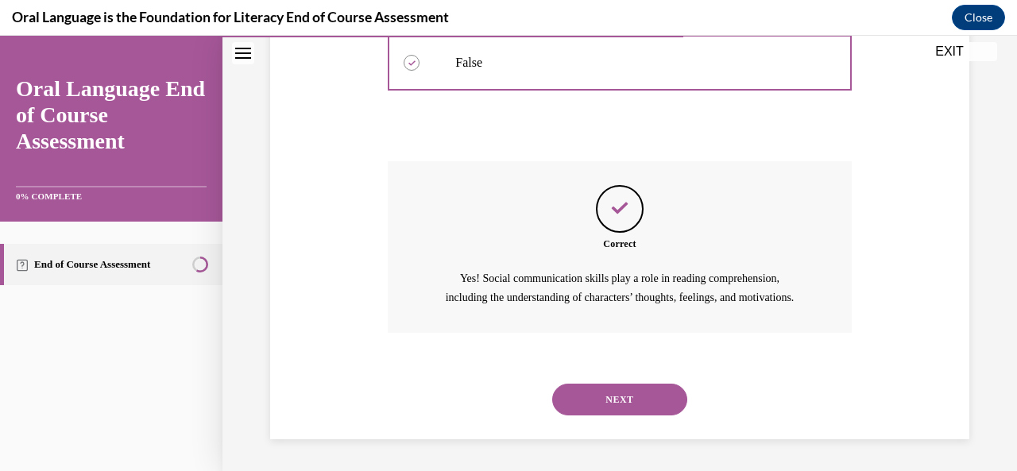
scroll to position [404, 0]
click at [602, 396] on button "NEXT" at bounding box center [619, 400] width 135 height 32
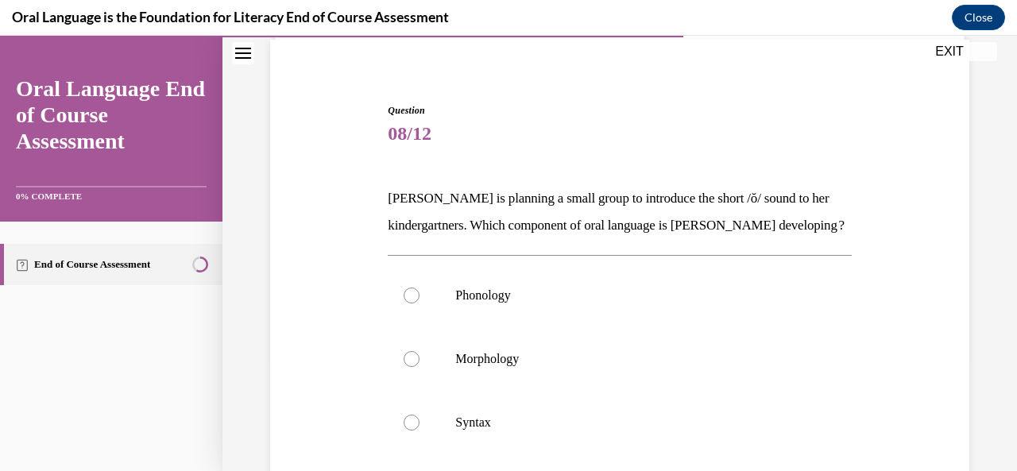
scroll to position [108, 0]
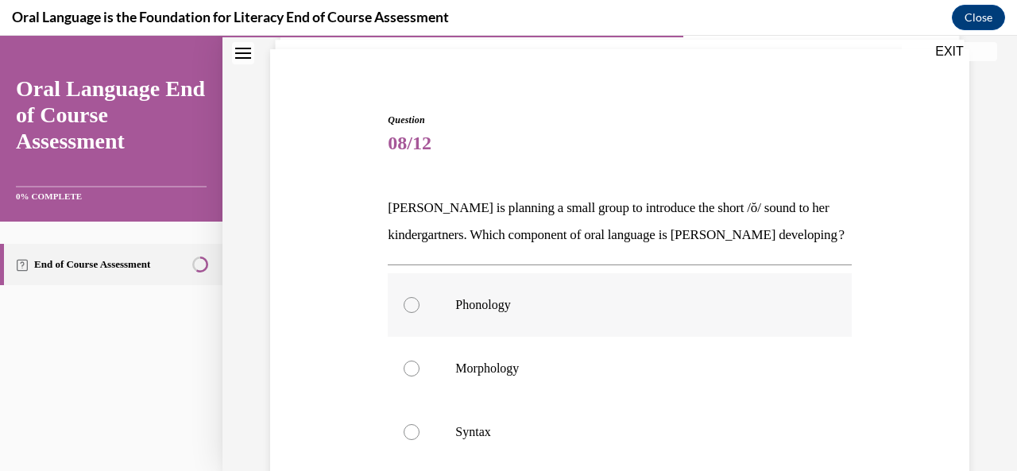
click at [598, 313] on p "Phonology" at bounding box center [633, 305] width 356 height 16
click at [419, 313] on input "Phonology" at bounding box center [411, 305] width 16 height 16
radio input "true"
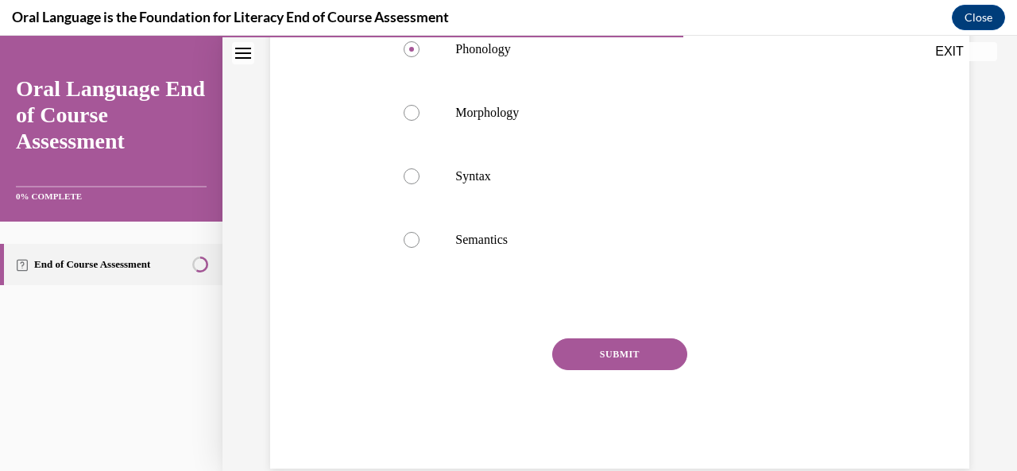
click at [605, 370] on button "SUBMIT" at bounding box center [619, 354] width 135 height 32
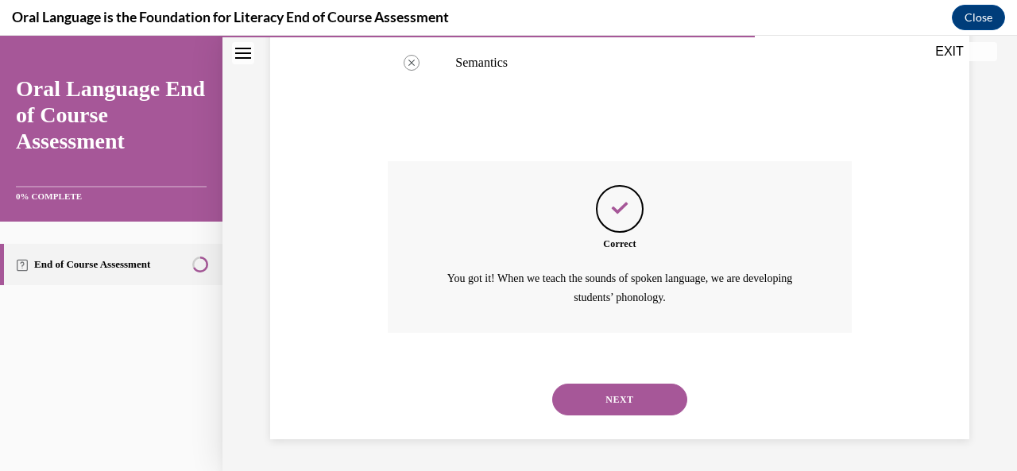
scroll to position [566, 0]
click at [622, 403] on button "NEXT" at bounding box center [619, 400] width 135 height 32
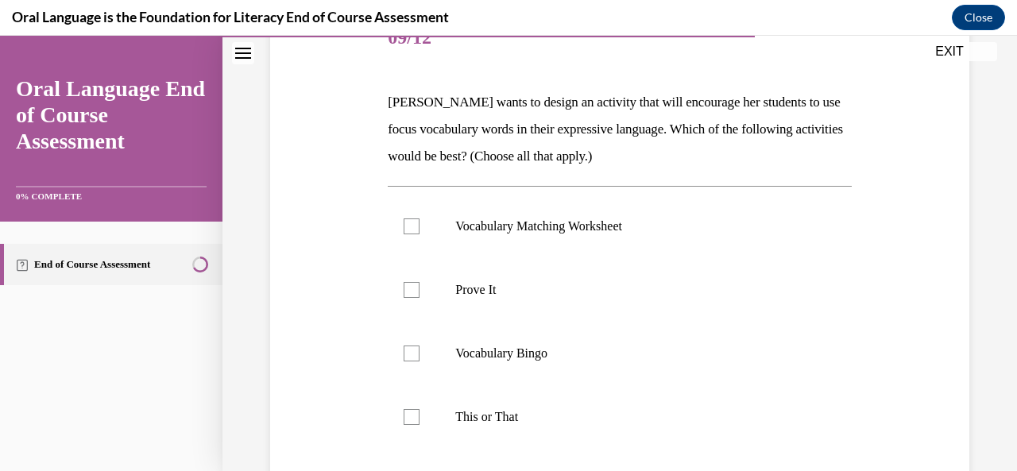
scroll to position [210, 0]
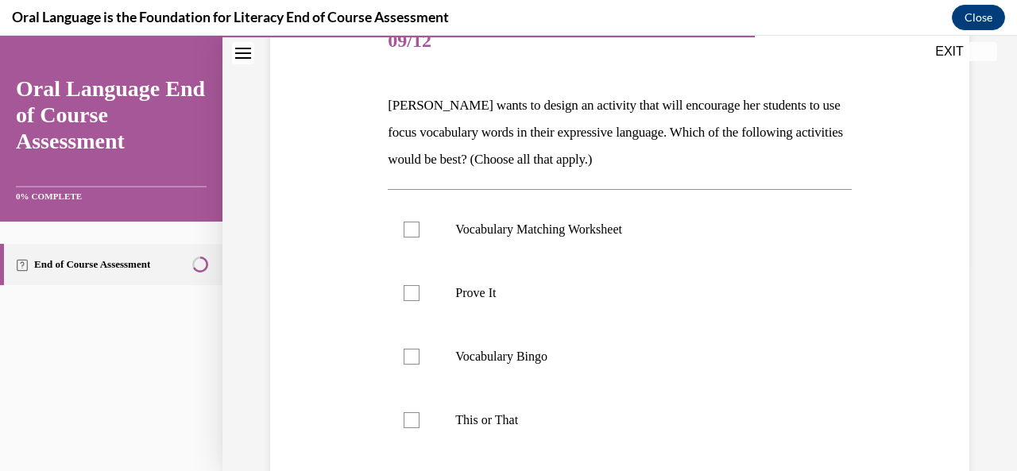
click at [622, 403] on label "This or That" at bounding box center [619, 420] width 463 height 64
click at [419, 412] on input "This or That" at bounding box center [411, 420] width 16 height 16
checkbox input "true"
click at [594, 286] on p "Prove It" at bounding box center [633, 293] width 356 height 16
click at [419, 286] on input "Prove It" at bounding box center [411, 293] width 16 height 16
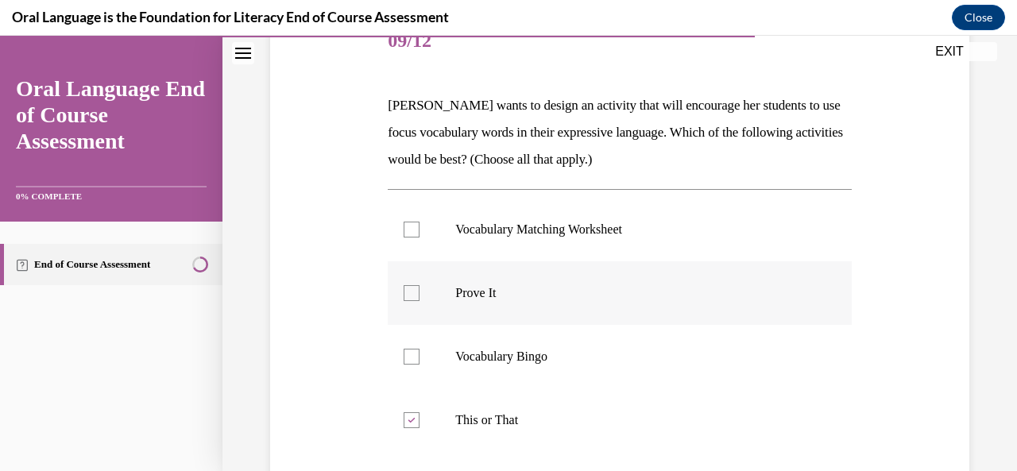
checkbox input "true"
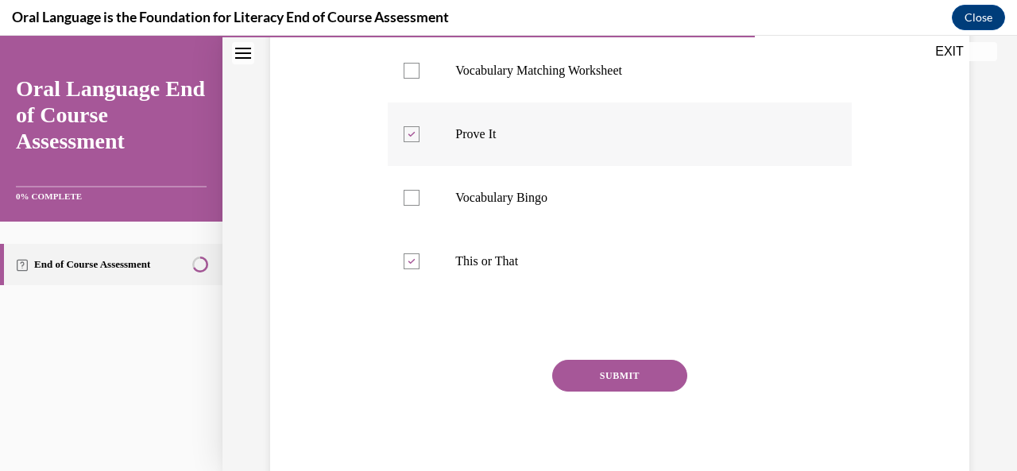
scroll to position [366, 0]
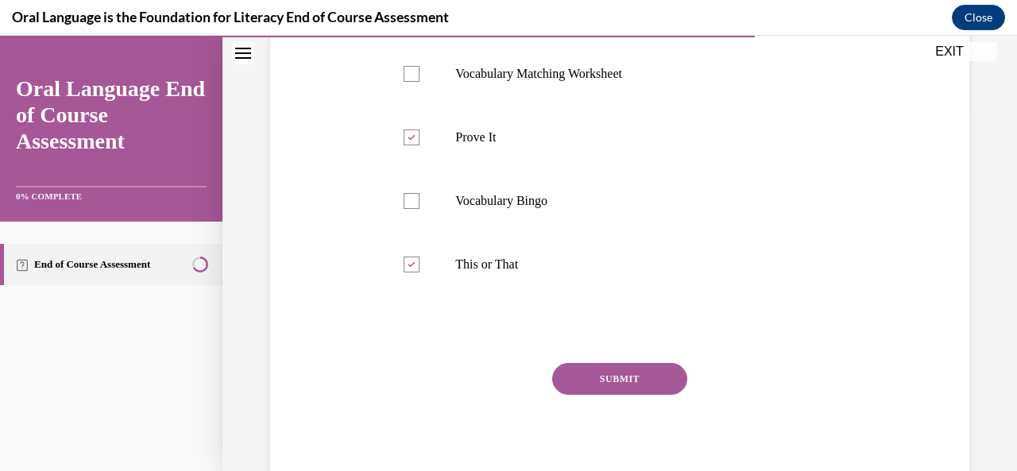
click at [598, 377] on button "SUBMIT" at bounding box center [619, 379] width 135 height 32
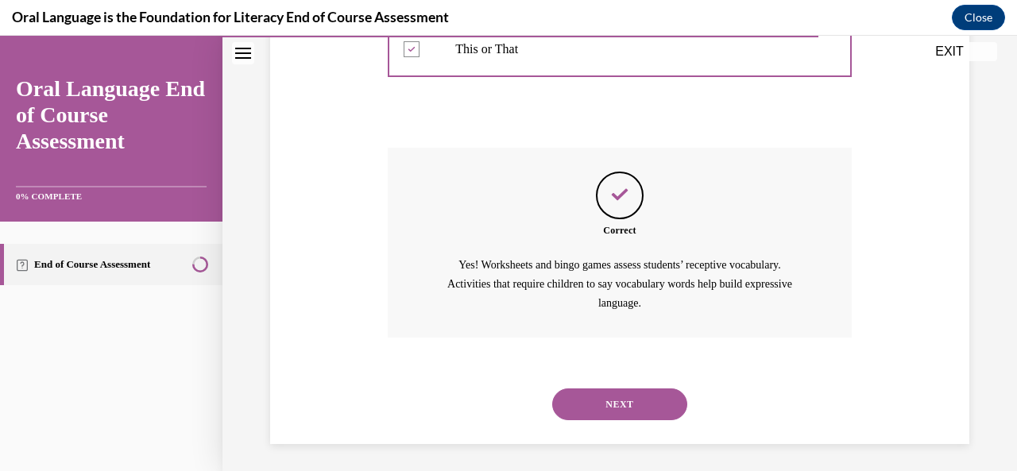
scroll to position [585, 0]
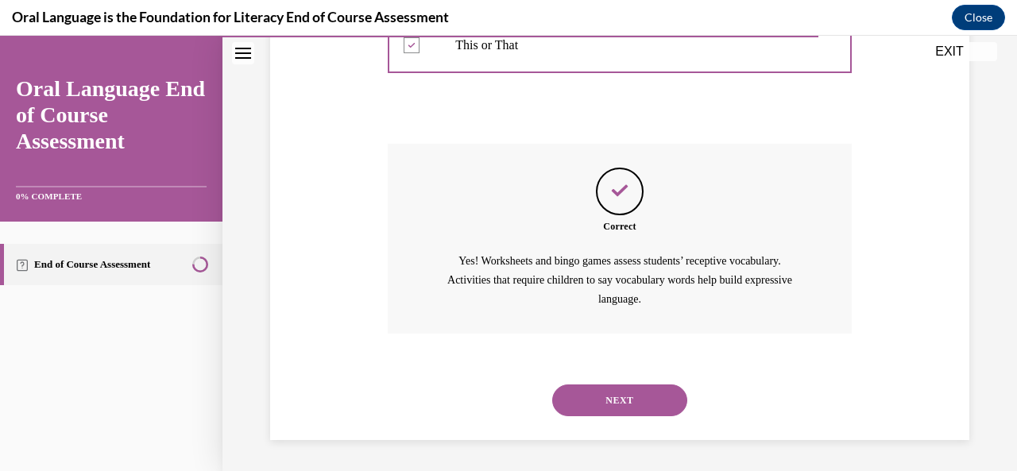
click at [604, 392] on button "NEXT" at bounding box center [619, 400] width 135 height 32
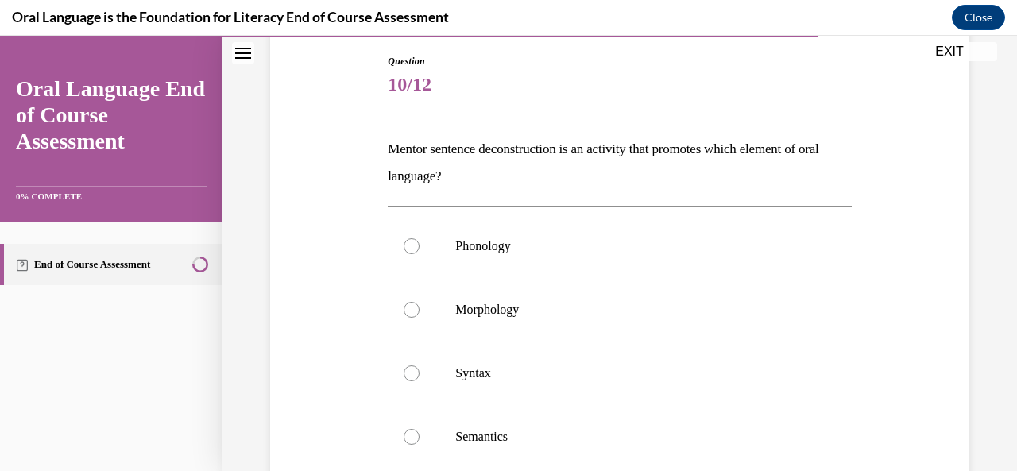
scroll to position [162, 0]
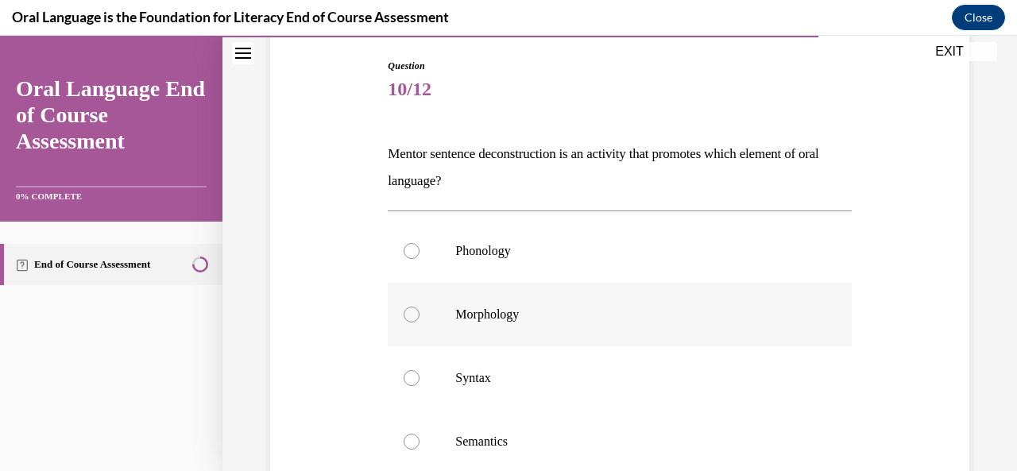
click at [614, 289] on label "Morphology" at bounding box center [619, 315] width 463 height 64
click at [419, 307] on input "Morphology" at bounding box center [411, 315] width 16 height 16
radio input "true"
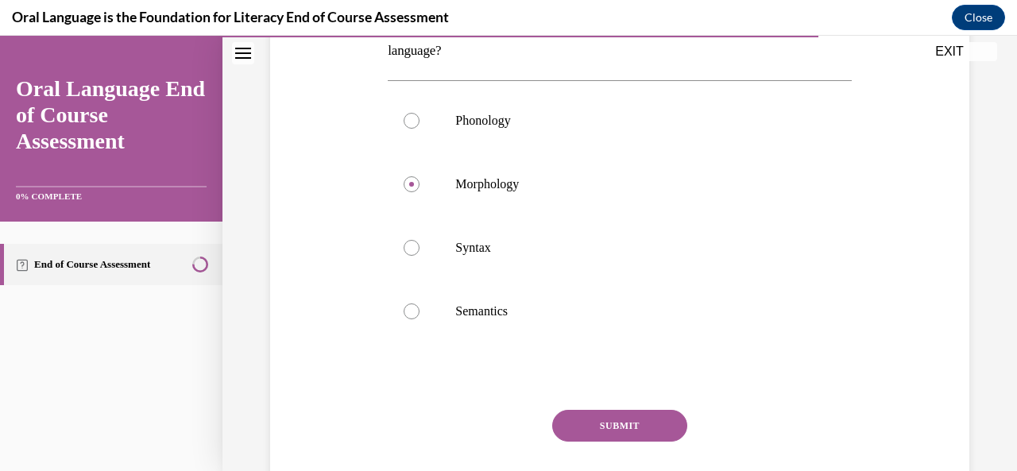
click at [604, 431] on button "SUBMIT" at bounding box center [619, 426] width 135 height 32
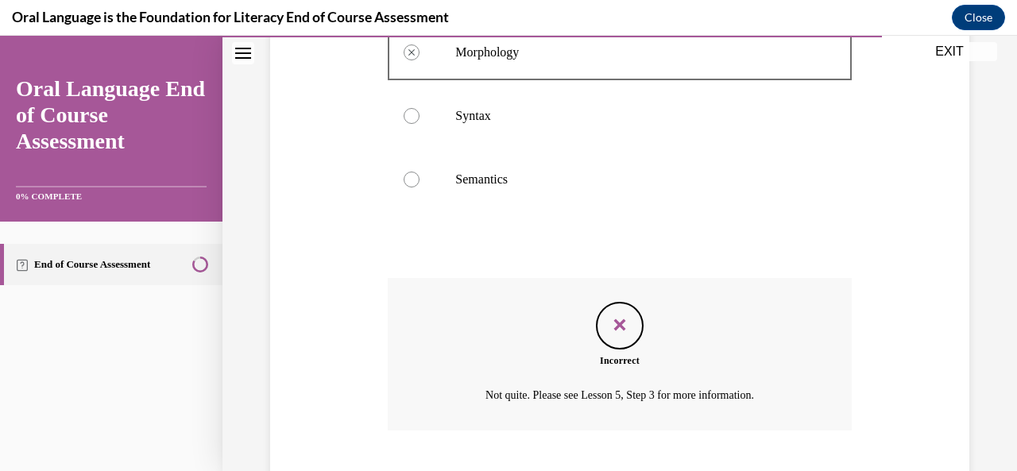
scroll to position [521, 0]
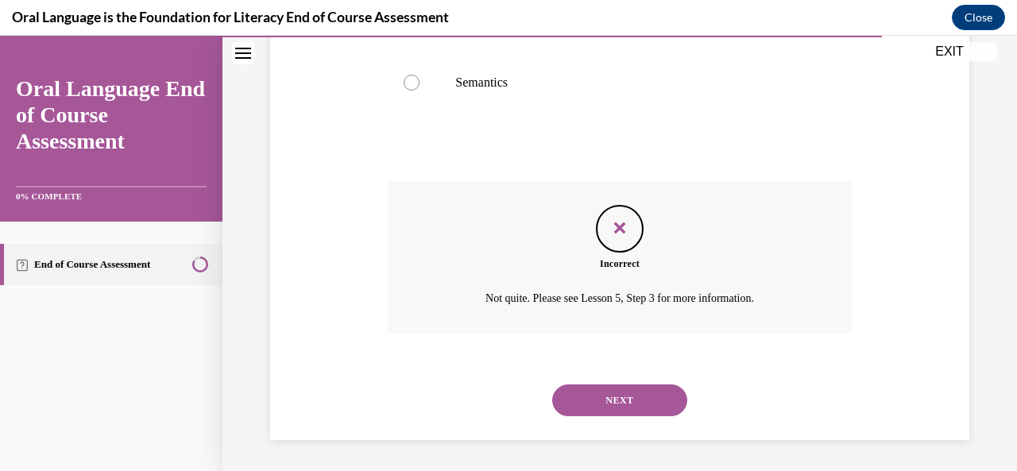
click at [619, 410] on button "NEXT" at bounding box center [619, 400] width 135 height 32
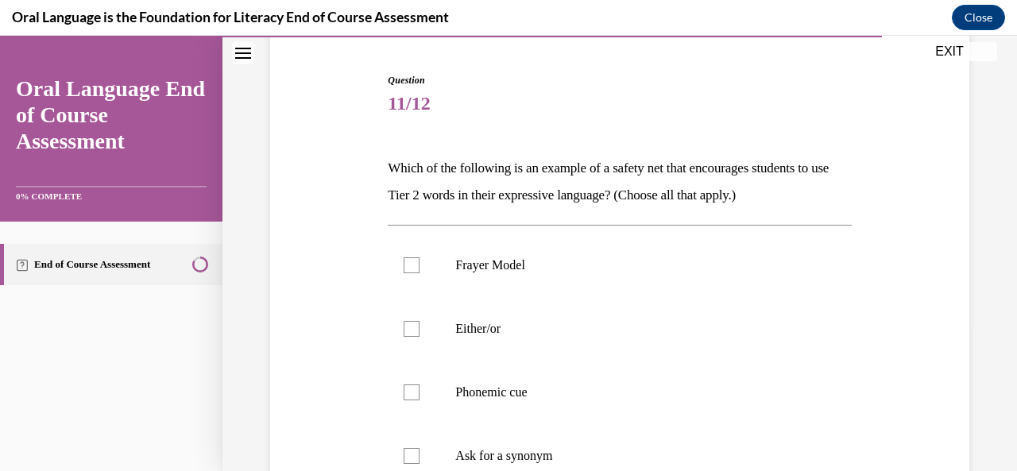
scroll to position [154, 0]
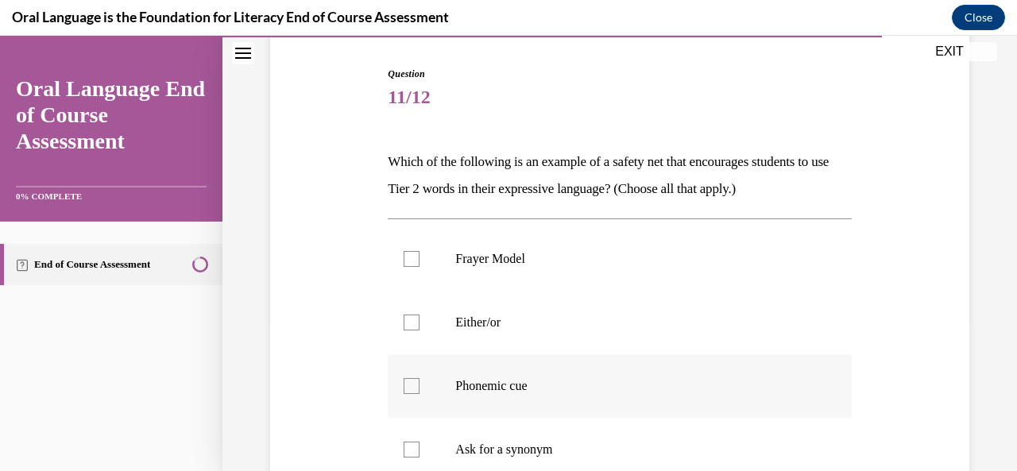
click at [599, 382] on p "Phonemic cue" at bounding box center [633, 386] width 356 height 16
click at [419, 382] on input "Phonemic cue" at bounding box center [411, 386] width 16 height 16
checkbox input "true"
click at [604, 311] on label "Either/or" at bounding box center [619, 323] width 463 height 64
click at [419, 314] on input "Either/or" at bounding box center [411, 322] width 16 height 16
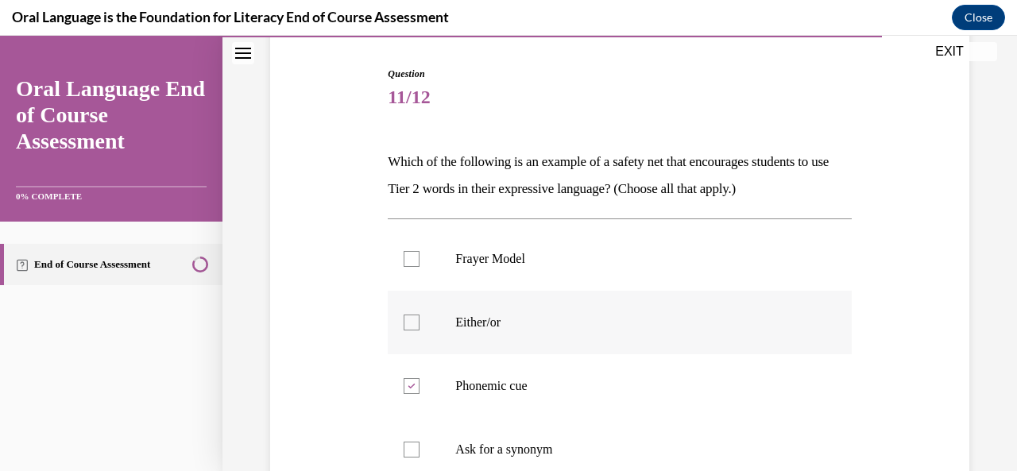
checkbox input "true"
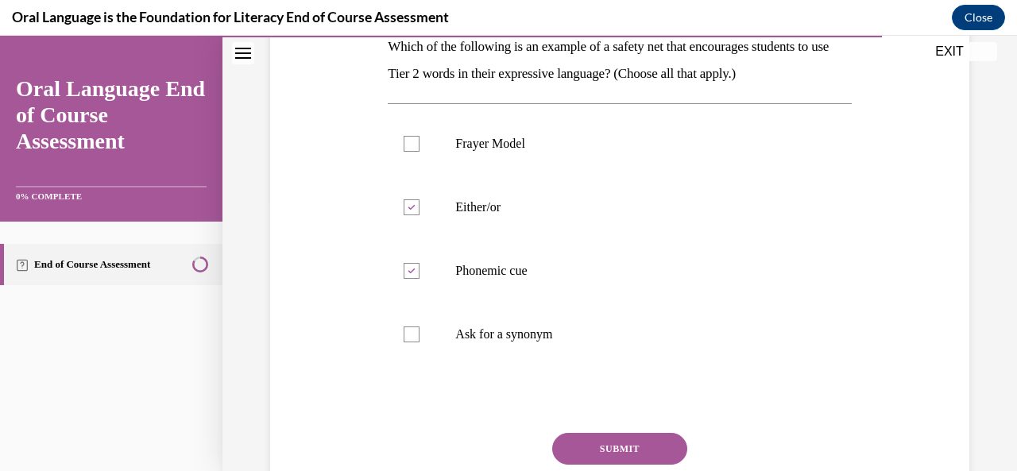
click at [596, 444] on button "SUBMIT" at bounding box center [619, 449] width 135 height 32
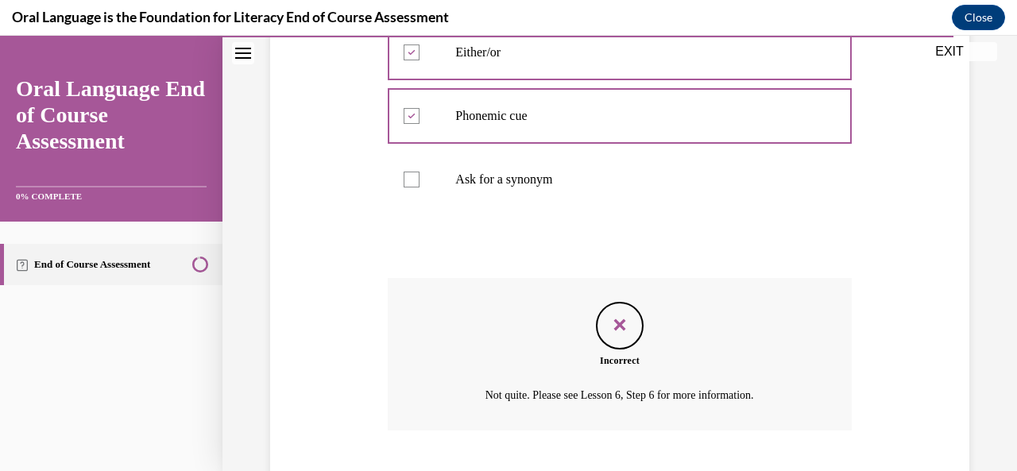
scroll to position [521, 0]
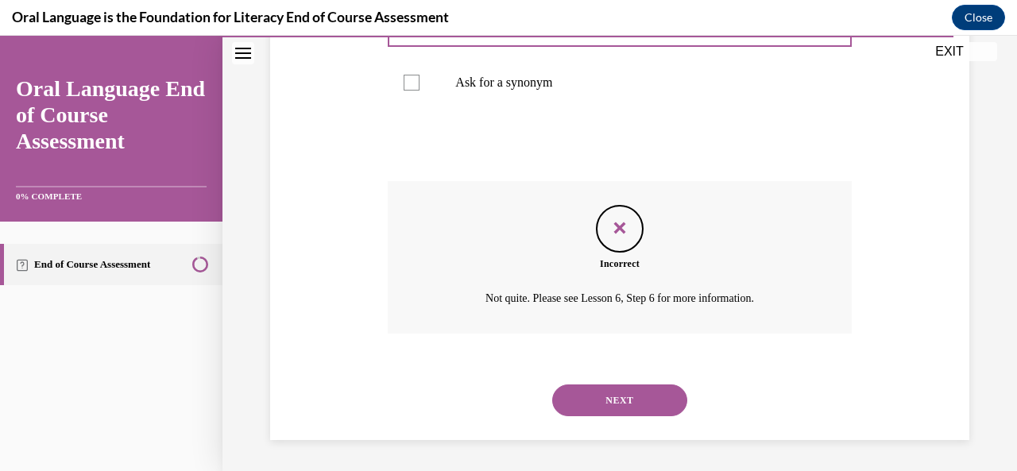
click at [612, 401] on button "NEXT" at bounding box center [619, 400] width 135 height 32
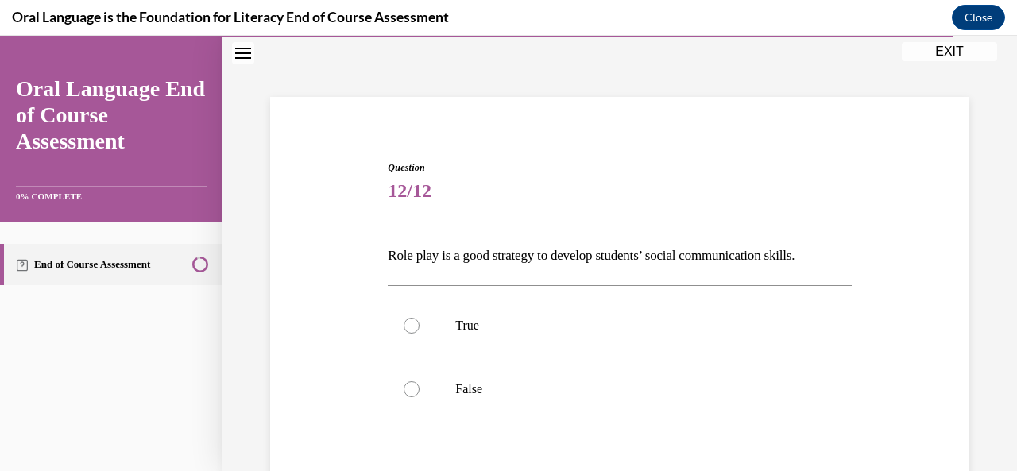
scroll to position [56, 0]
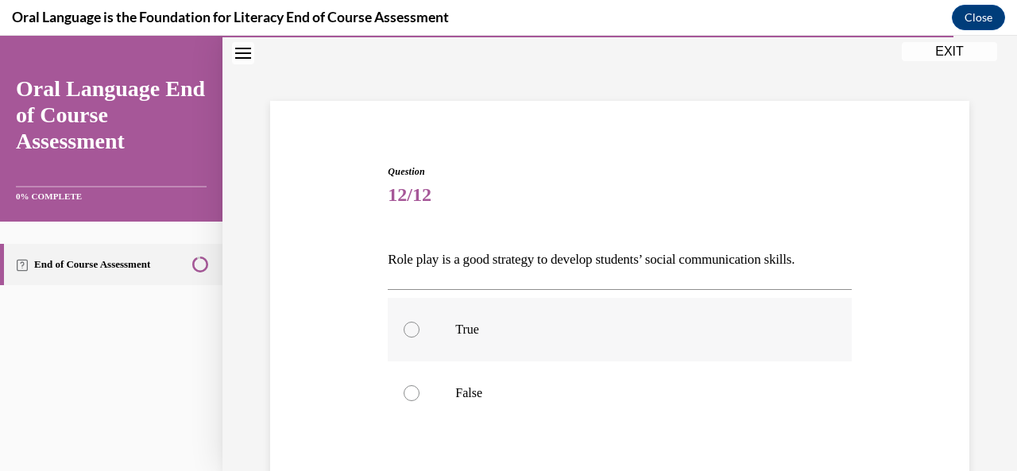
click at [607, 339] on label "True" at bounding box center [619, 330] width 463 height 64
click at [419, 338] on input "True" at bounding box center [411, 330] width 16 height 16
radio input "true"
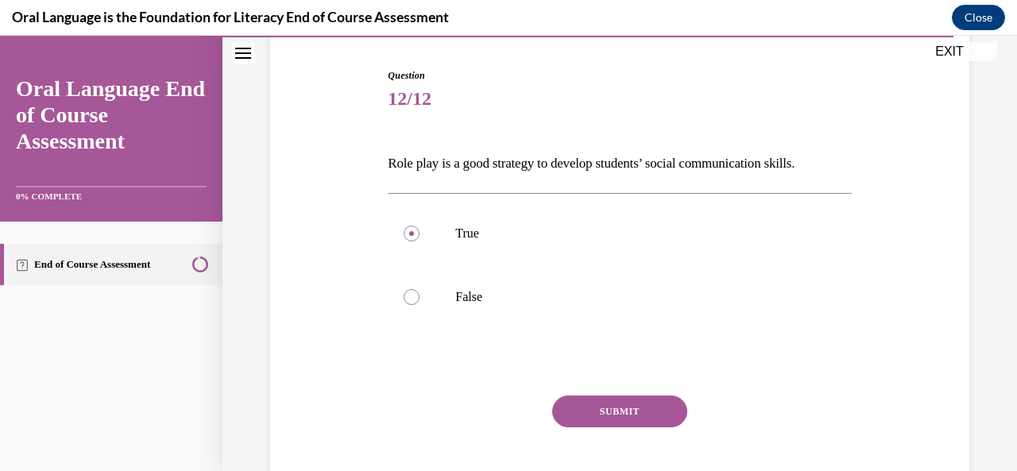
click at [608, 422] on button "SUBMIT" at bounding box center [619, 412] width 135 height 32
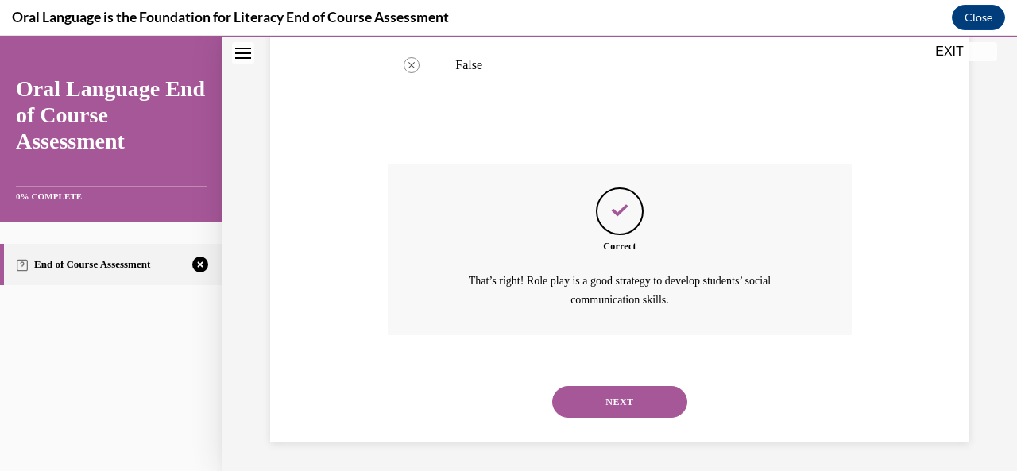
scroll to position [385, 0]
click at [612, 399] on button "NEXT" at bounding box center [619, 401] width 135 height 32
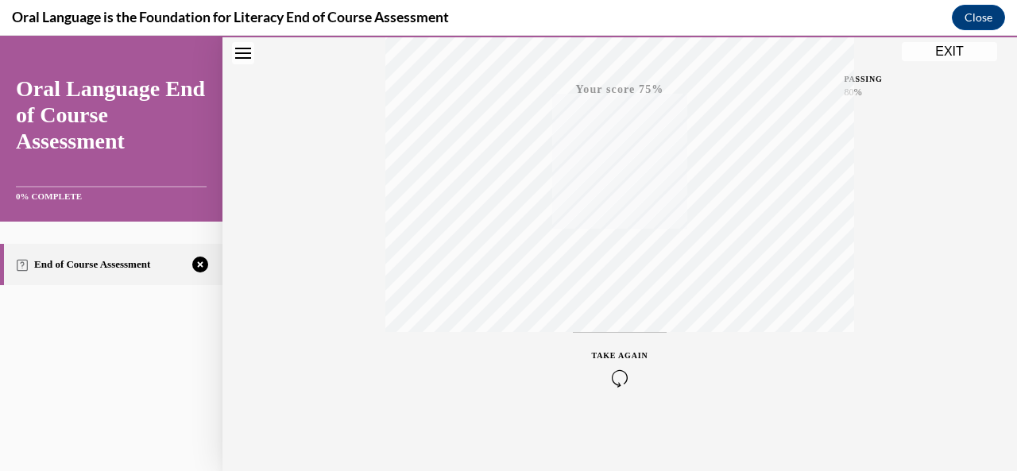
click at [608, 377] on icon "button" at bounding box center [620, 377] width 56 height 17
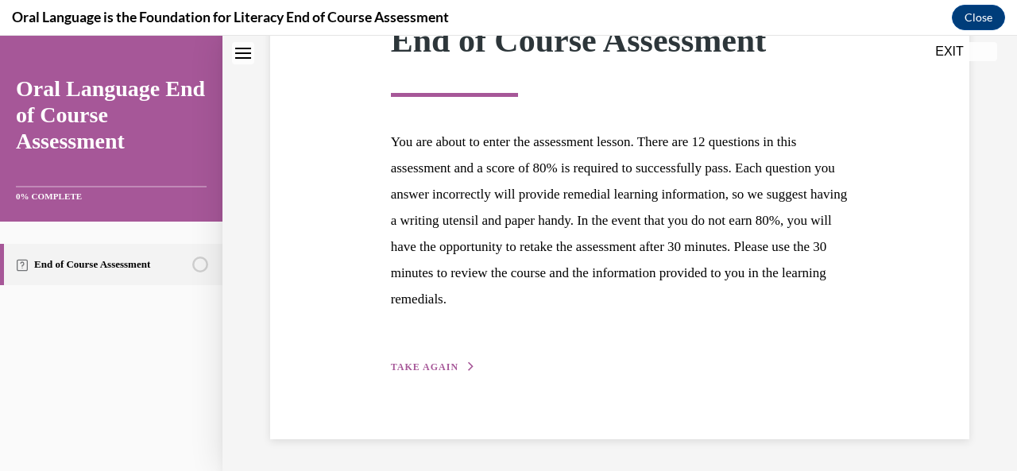
scroll to position [247, 0]
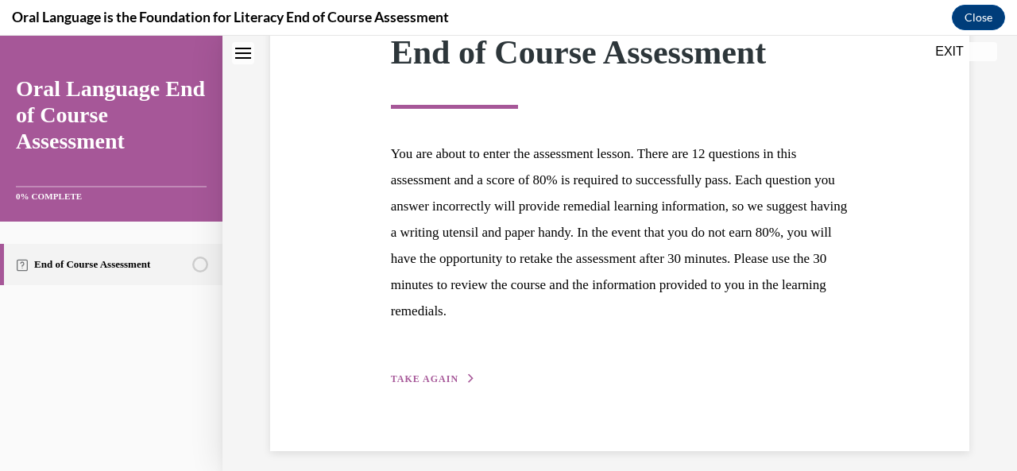
click at [426, 376] on span "TAKE AGAIN" at bounding box center [425, 378] width 68 height 11
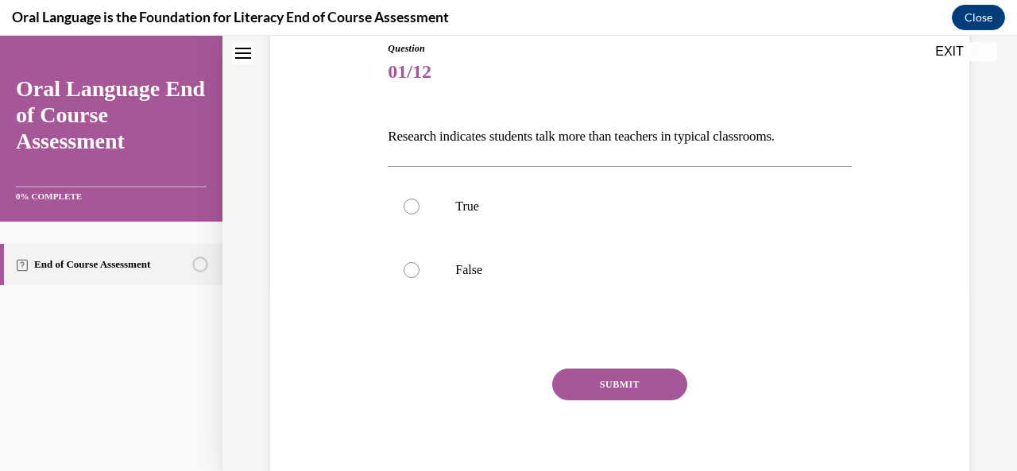
scroll to position [176, 0]
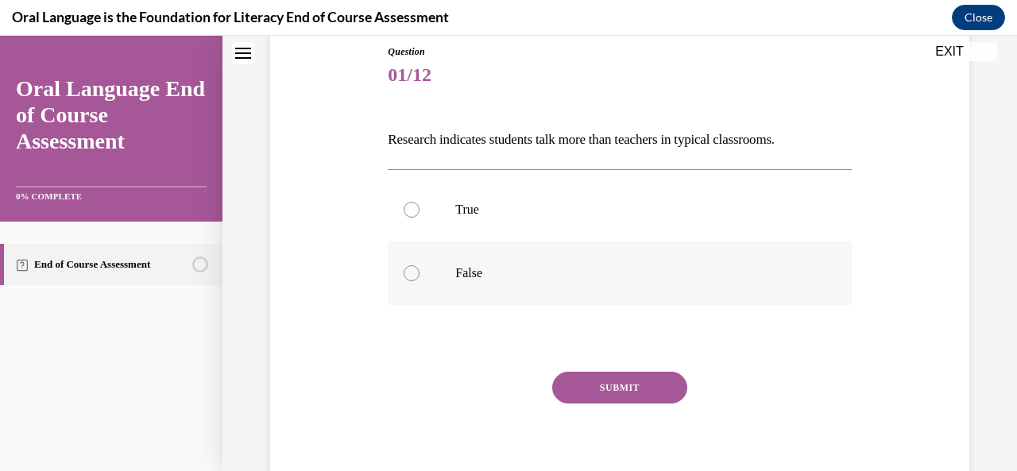
click at [467, 274] on p "False" at bounding box center [633, 273] width 356 height 16
click at [419, 274] on input "False" at bounding box center [411, 273] width 16 height 16
radio input "true"
click at [586, 385] on button "SUBMIT" at bounding box center [619, 388] width 135 height 32
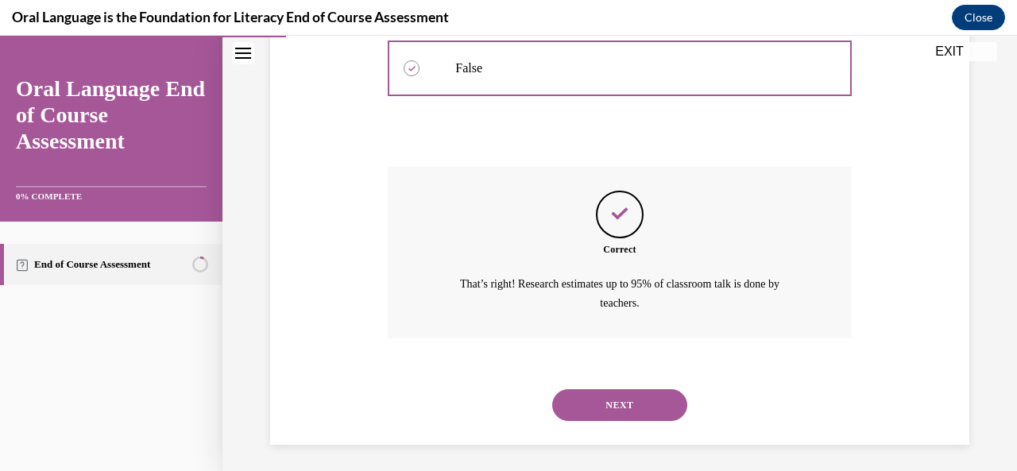
scroll to position [385, 0]
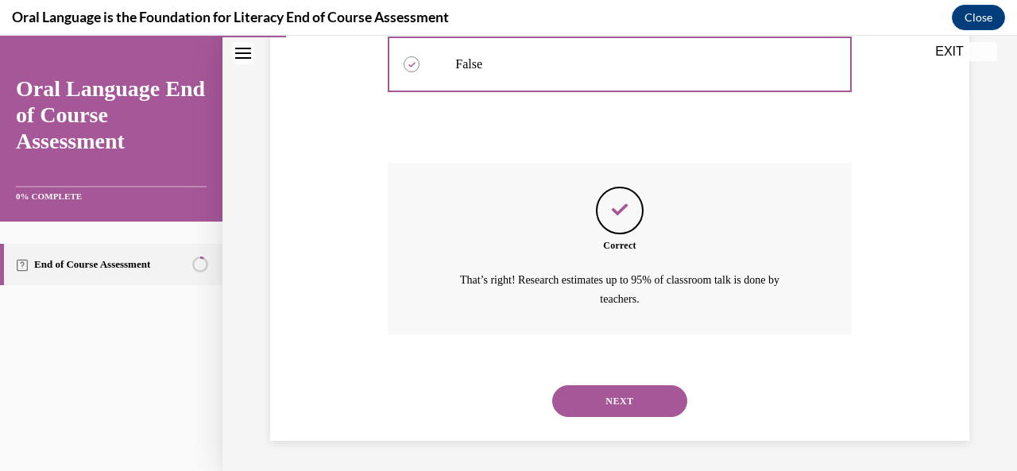
click at [591, 392] on button "NEXT" at bounding box center [619, 401] width 135 height 32
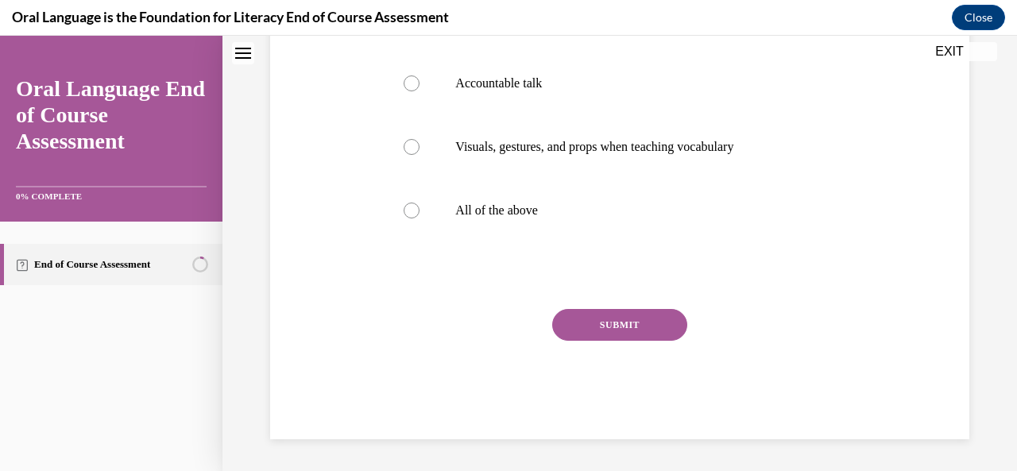
scroll to position [0, 0]
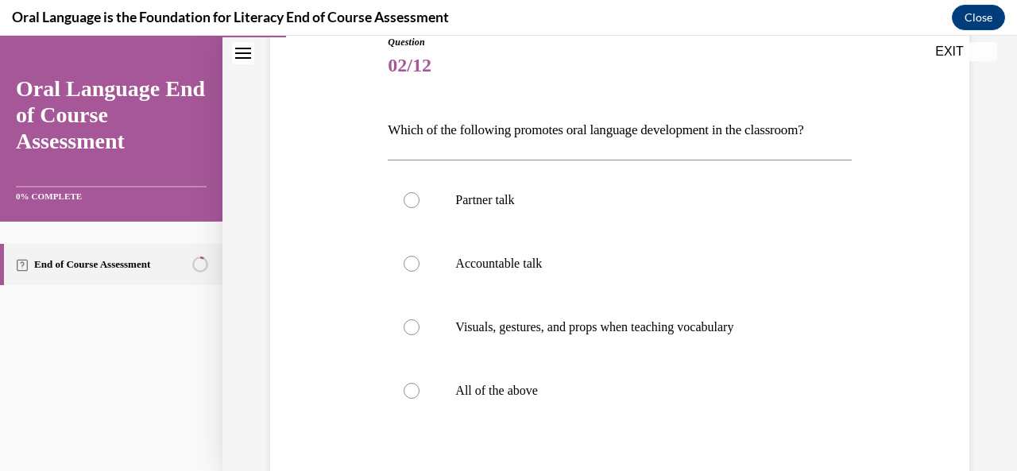
click at [591, 392] on p "All of the above" at bounding box center [633, 391] width 356 height 16
click at [419, 392] on input "All of the above" at bounding box center [411, 391] width 16 height 16
radio input "true"
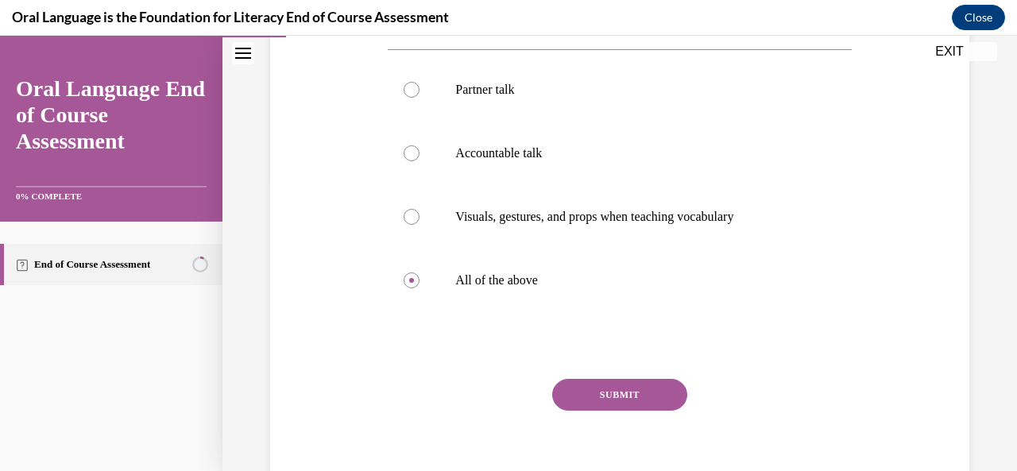
click at [591, 392] on button "SUBMIT" at bounding box center [619, 395] width 135 height 32
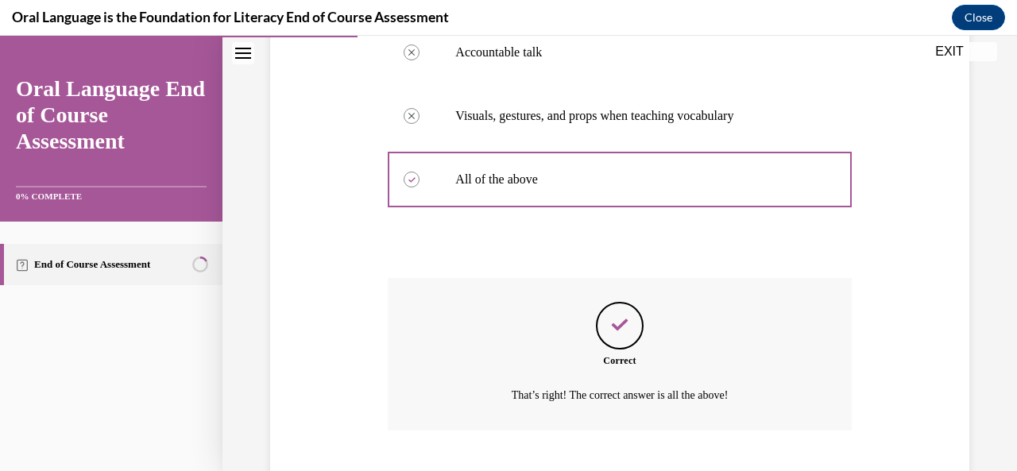
scroll to position [494, 0]
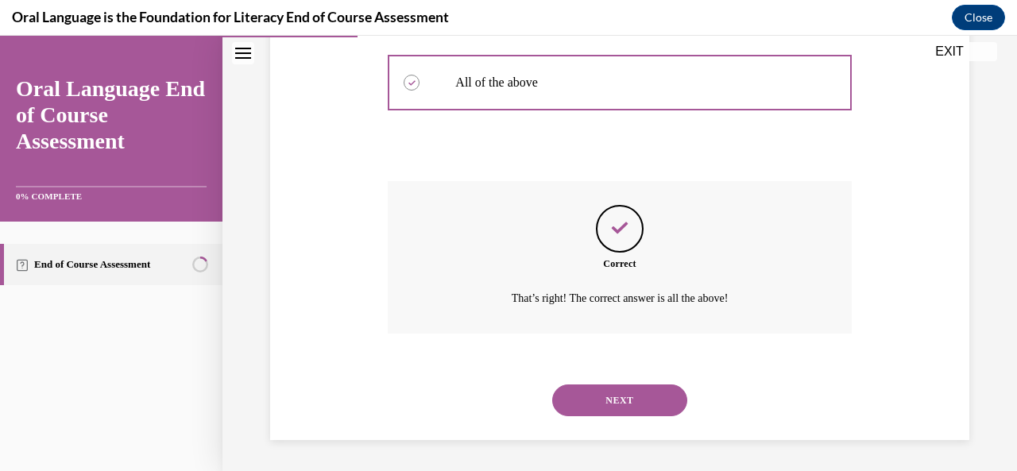
click at [596, 394] on button "NEXT" at bounding box center [619, 400] width 135 height 32
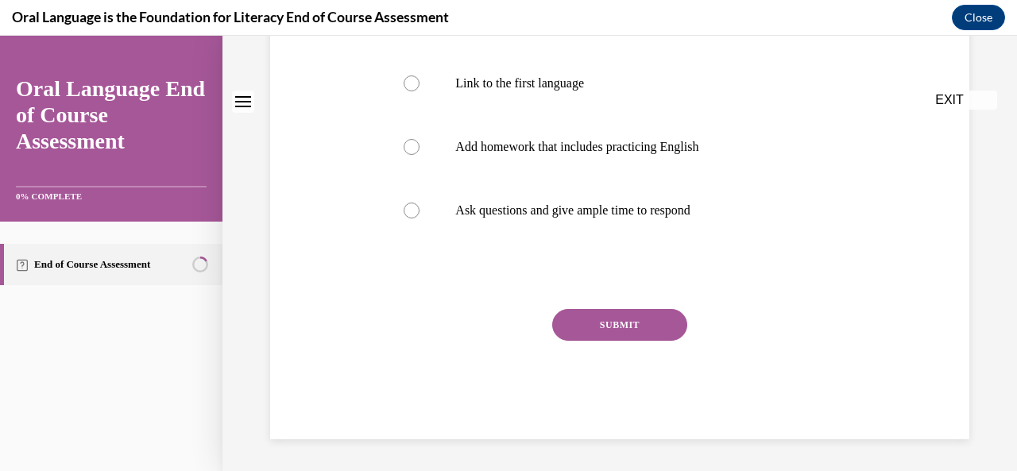
scroll to position [0, 0]
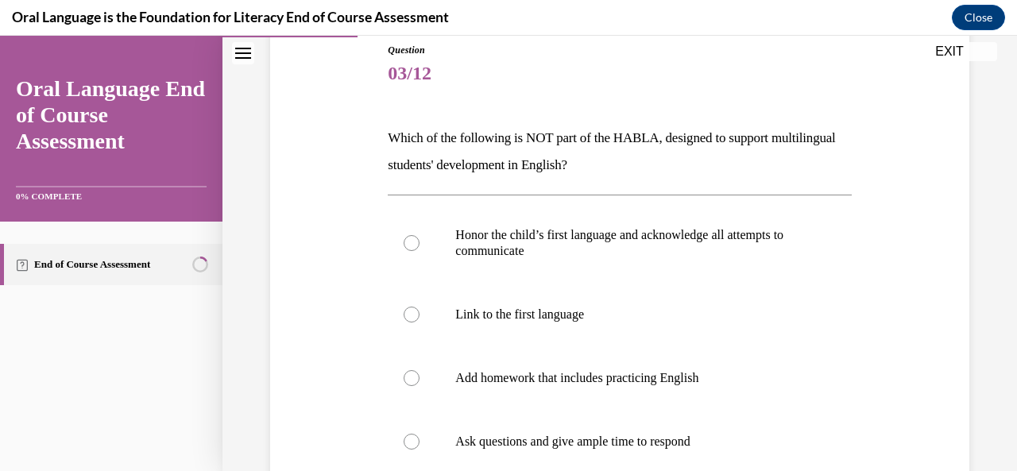
click at [596, 394] on label "Add homework that includes practicing English" at bounding box center [619, 378] width 463 height 64
click at [419, 386] on input "Add homework that includes practicing English" at bounding box center [411, 378] width 16 height 16
radio input "true"
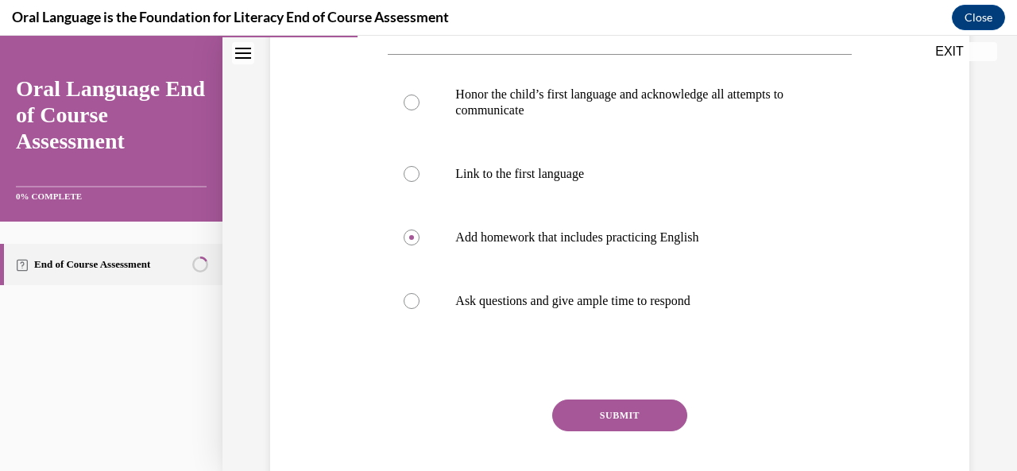
click at [598, 417] on button "SUBMIT" at bounding box center [619, 415] width 135 height 32
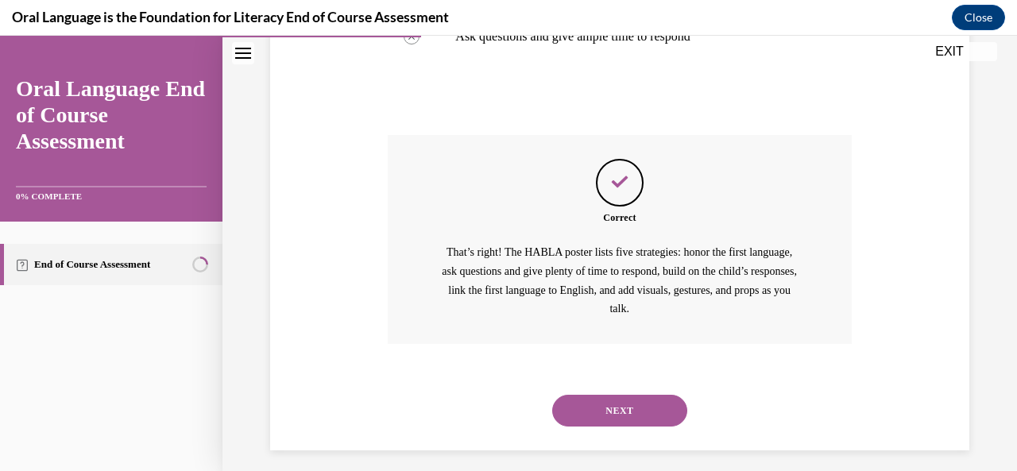
scroll to position [593, 0]
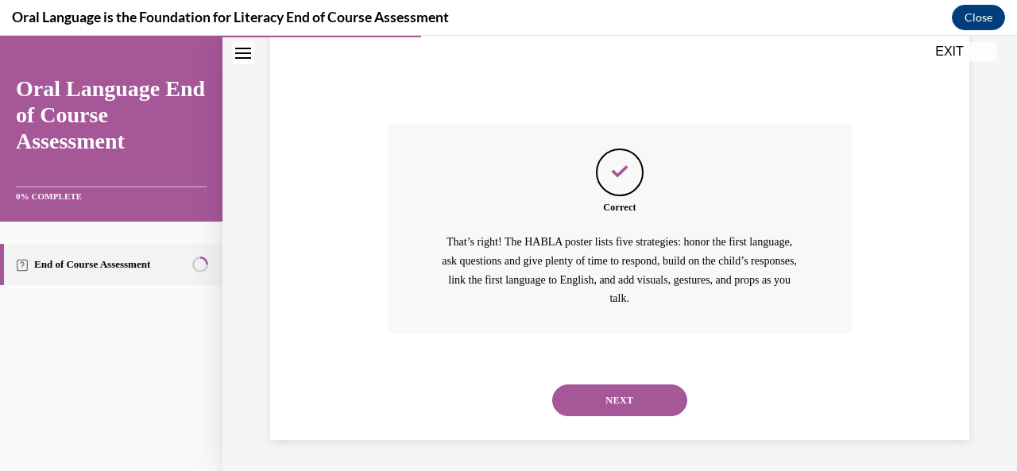
click at [598, 417] on div "NEXT" at bounding box center [619, 401] width 463 height 64
click at [601, 399] on button "NEXT" at bounding box center [619, 400] width 135 height 32
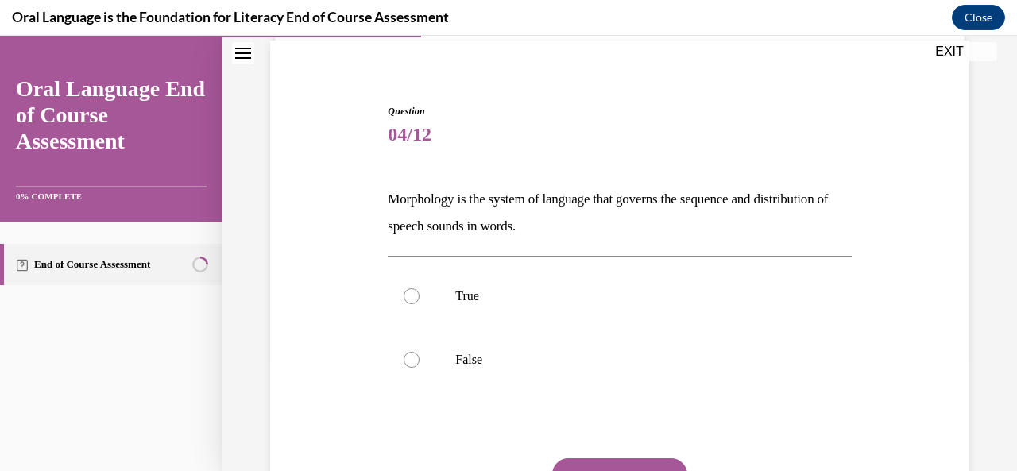
scroll to position [111, 0]
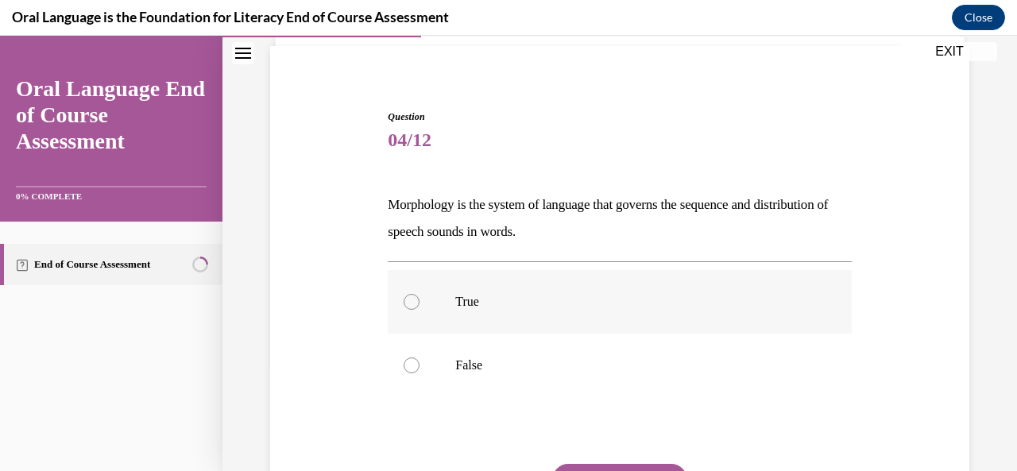
click at [603, 320] on label "True" at bounding box center [619, 302] width 463 height 64
click at [419, 310] on input "True" at bounding box center [411, 302] width 16 height 16
radio input "true"
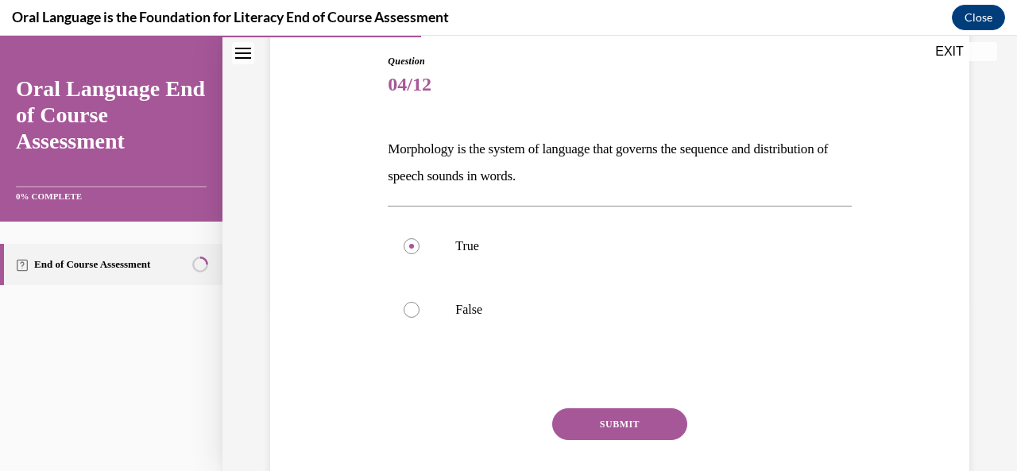
scroll to position [168, 0]
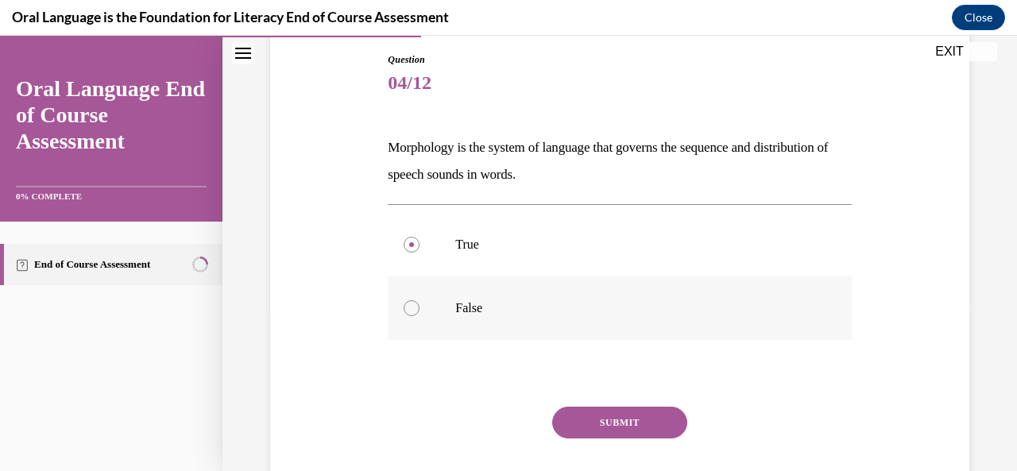
click at [592, 305] on p "False" at bounding box center [633, 308] width 356 height 16
click at [419, 305] on input "False" at bounding box center [411, 308] width 16 height 16
radio input "true"
click at [604, 407] on button "SUBMIT" at bounding box center [619, 423] width 135 height 32
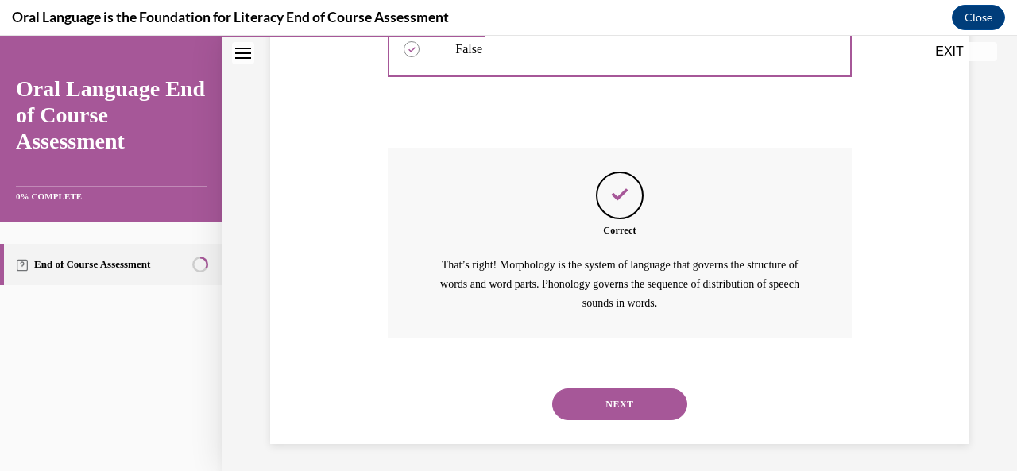
scroll to position [431, 0]
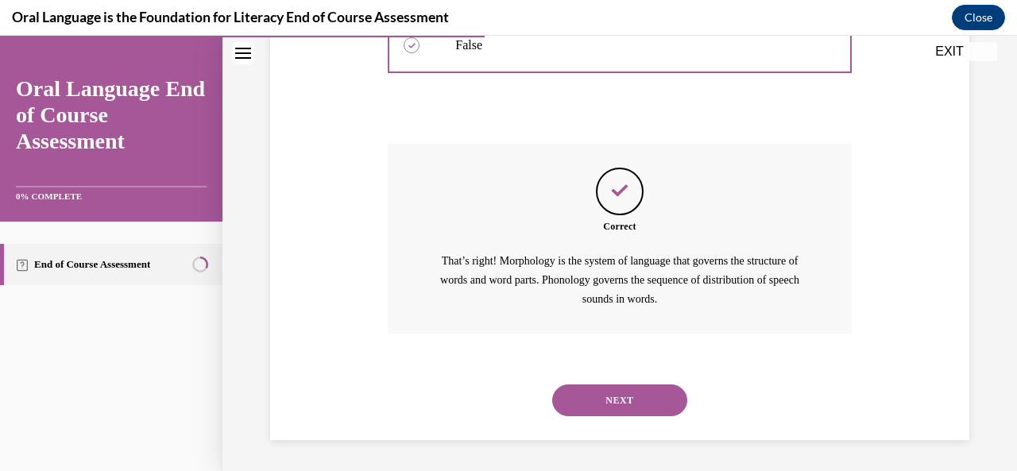
click at [604, 407] on button "NEXT" at bounding box center [619, 400] width 135 height 32
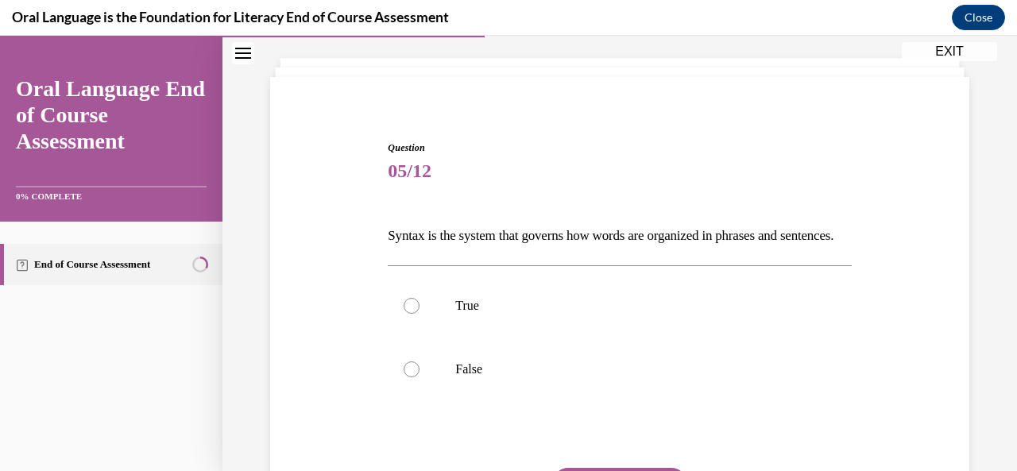
scroll to position [87, 0]
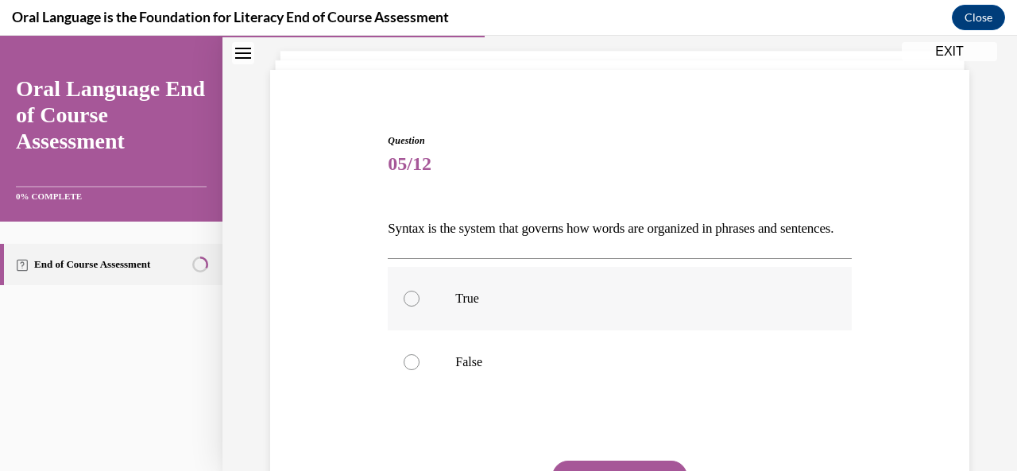
click at [600, 307] on p "True" at bounding box center [633, 299] width 356 height 16
click at [419, 307] on input "True" at bounding box center [411, 299] width 16 height 16
radio input "true"
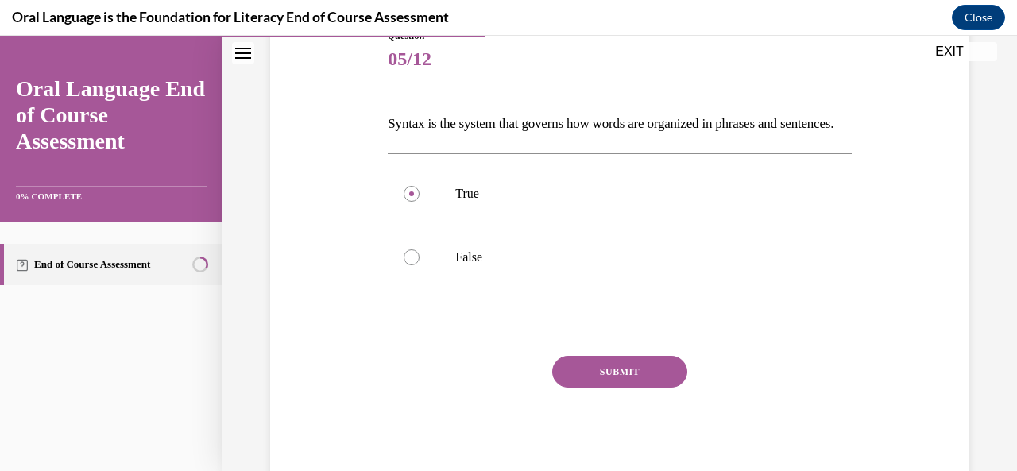
click at [610, 388] on button "SUBMIT" at bounding box center [619, 372] width 135 height 32
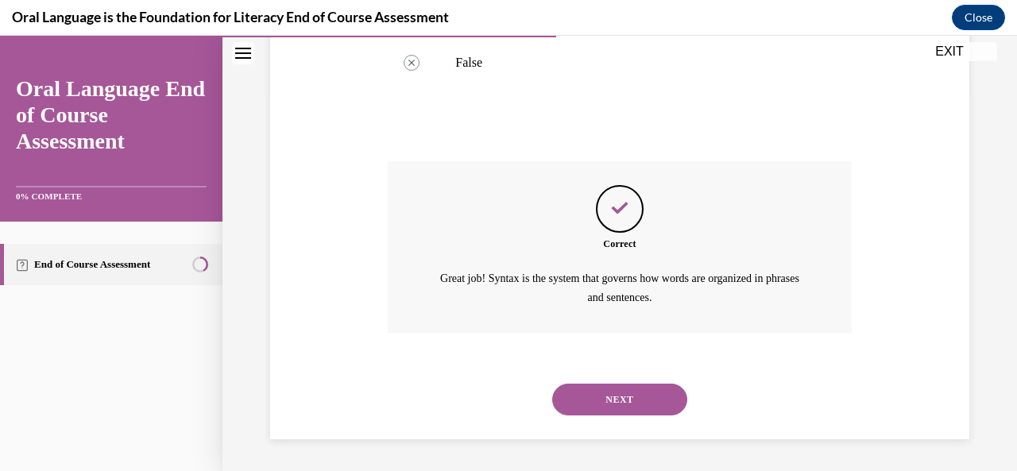
scroll to position [412, 0]
click at [610, 407] on button "NEXT" at bounding box center [619, 400] width 135 height 32
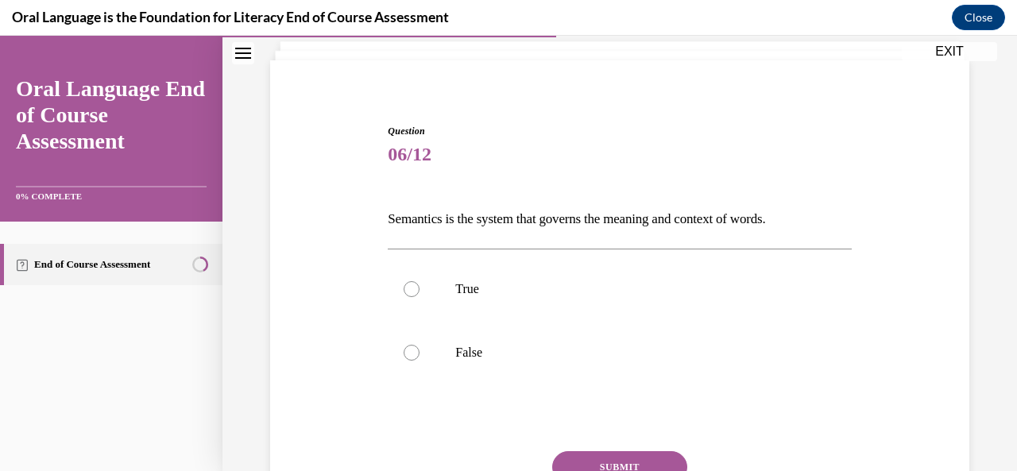
scroll to position [95, 0]
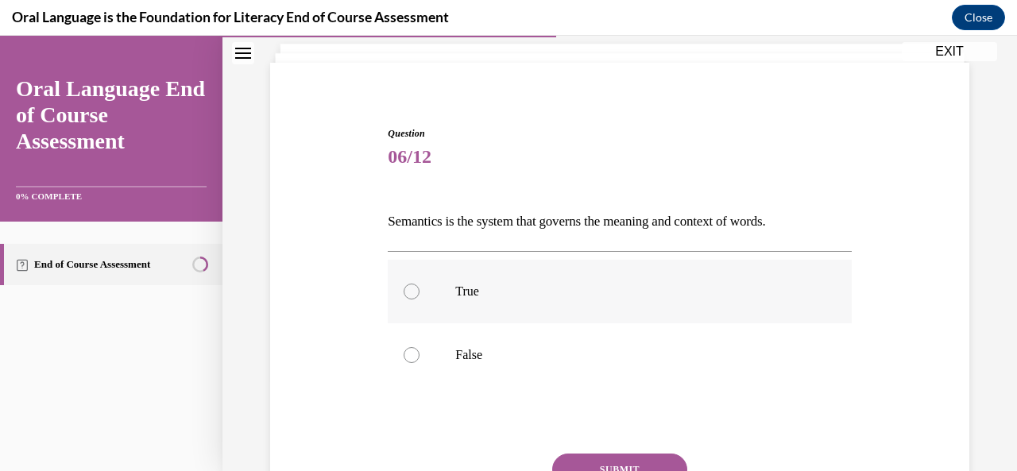
click at [602, 293] on p "True" at bounding box center [633, 292] width 356 height 16
click at [419, 293] on input "True" at bounding box center [411, 292] width 16 height 16
radio input "true"
click at [602, 293] on p "True" at bounding box center [633, 292] width 356 height 16
click at [419, 293] on input "True" at bounding box center [411, 292] width 16 height 16
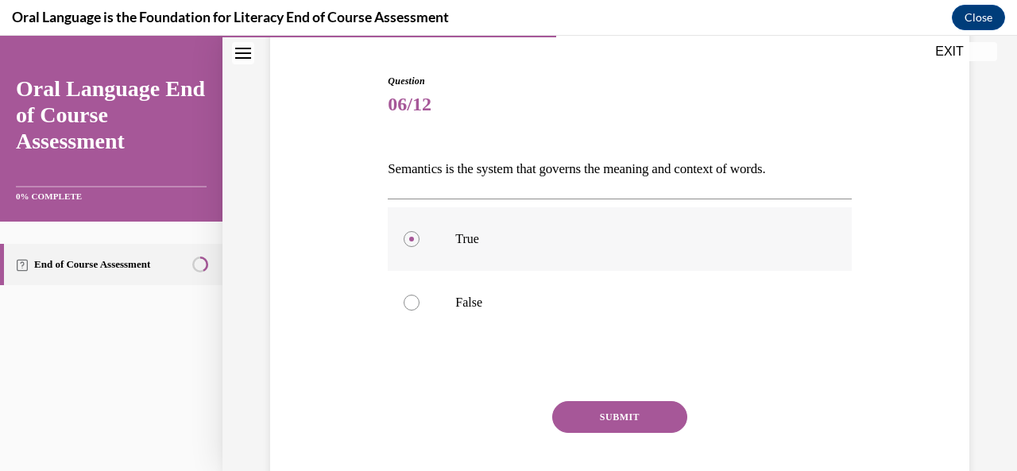
scroll to position [145, 0]
click at [602, 293] on label "False" at bounding box center [619, 304] width 463 height 64
click at [419, 296] on input "False" at bounding box center [411, 304] width 16 height 16
radio input "true"
click at [611, 410] on button "SUBMIT" at bounding box center [619, 419] width 135 height 32
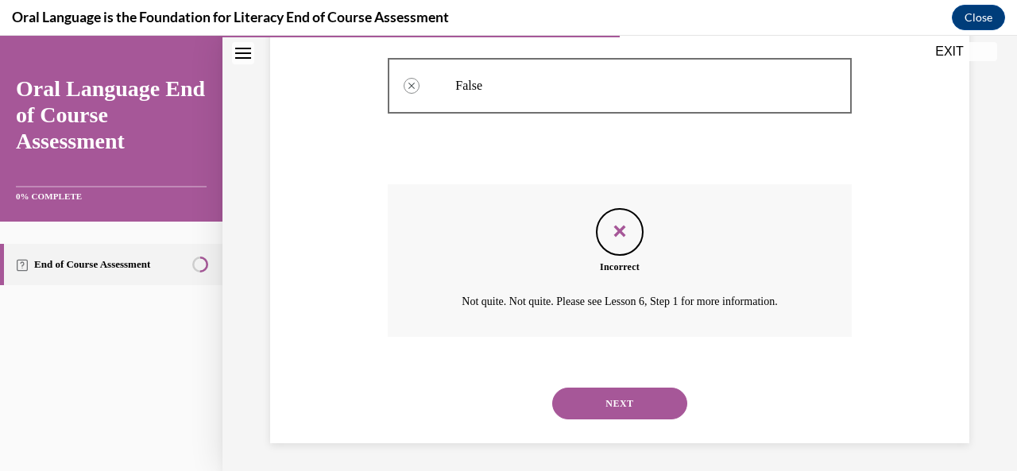
scroll to position [367, 0]
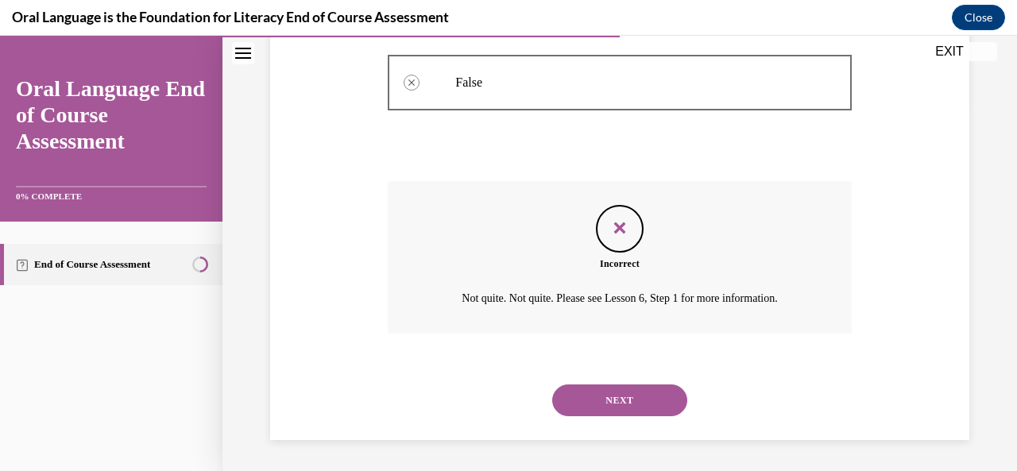
click at [619, 403] on button "NEXT" at bounding box center [619, 400] width 135 height 32
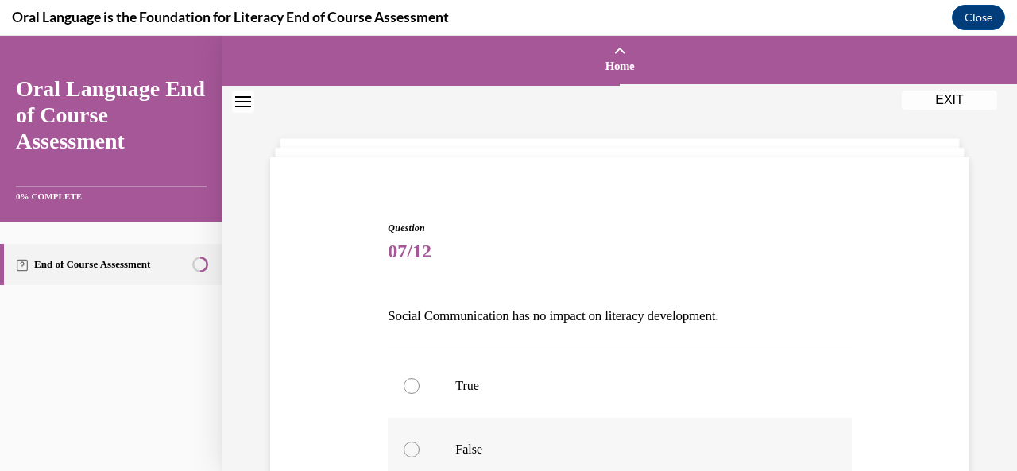
click at [585, 442] on p "False" at bounding box center [633, 450] width 356 height 16
click at [419, 442] on input "False" at bounding box center [411, 450] width 16 height 16
radio input "true"
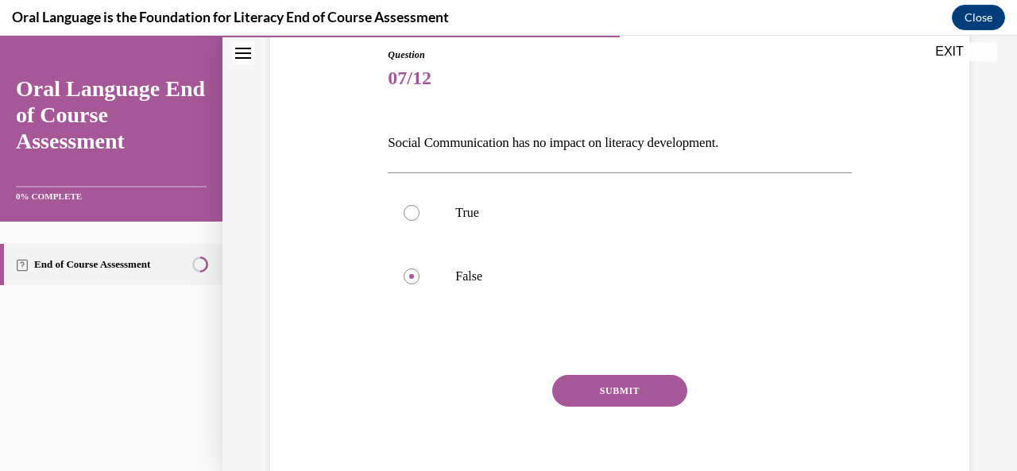
click at [594, 396] on button "SUBMIT" at bounding box center [619, 391] width 135 height 32
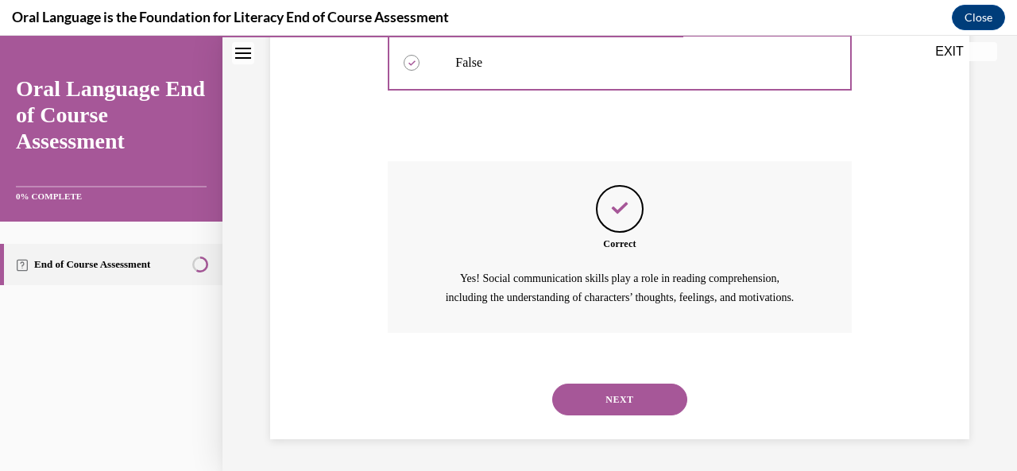
scroll to position [404, 0]
click at [629, 395] on button "NEXT" at bounding box center [619, 400] width 135 height 32
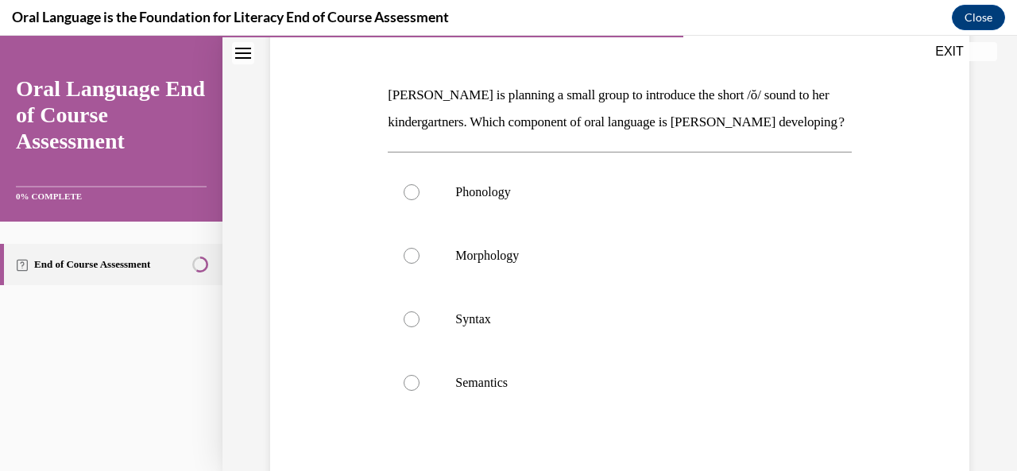
scroll to position [219, 0]
click at [634, 202] on p "Phonology" at bounding box center [633, 194] width 356 height 16
click at [419, 202] on input "Phonology" at bounding box center [411, 194] width 16 height 16
radio input "true"
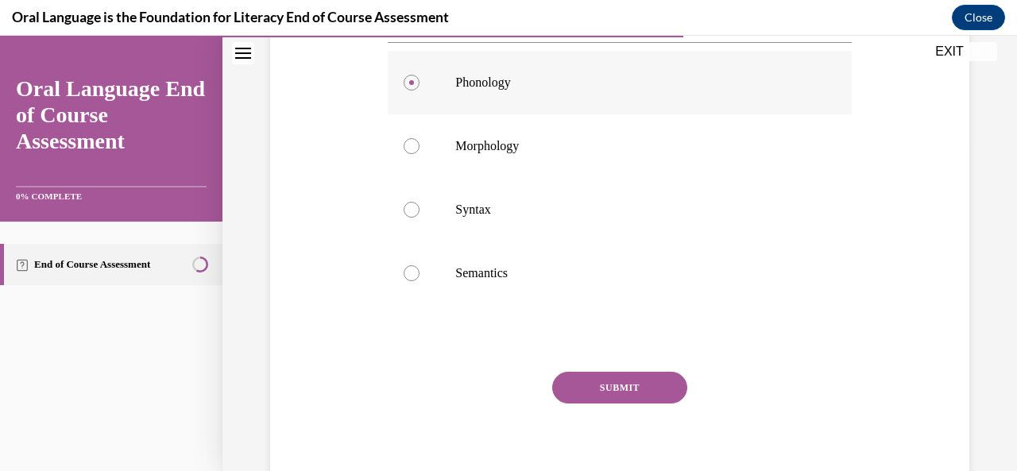
scroll to position [356, 0]
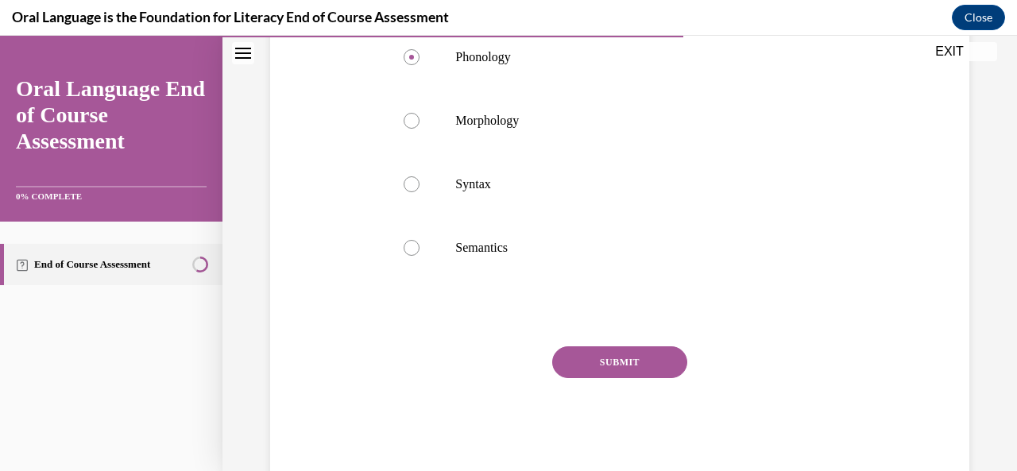
click at [596, 378] on button "SUBMIT" at bounding box center [619, 362] width 135 height 32
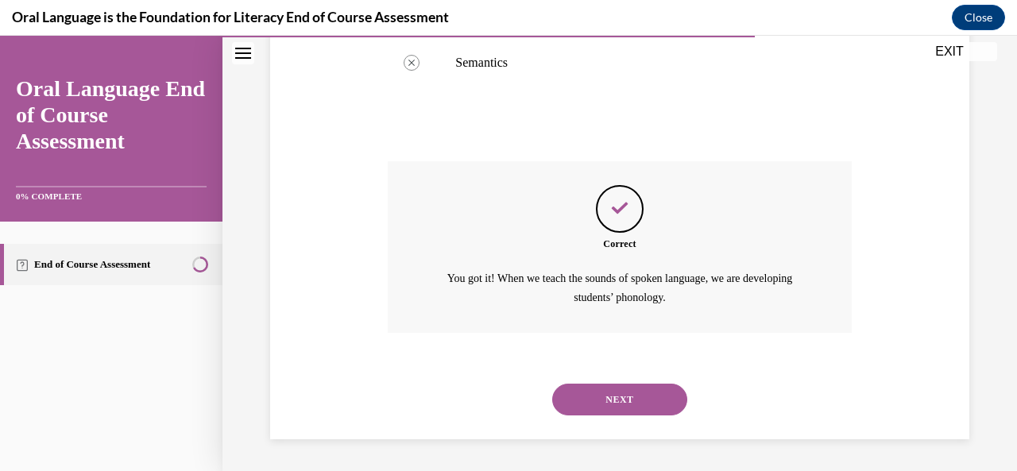
scroll to position [566, 0]
click at [601, 398] on button "NEXT" at bounding box center [619, 400] width 135 height 32
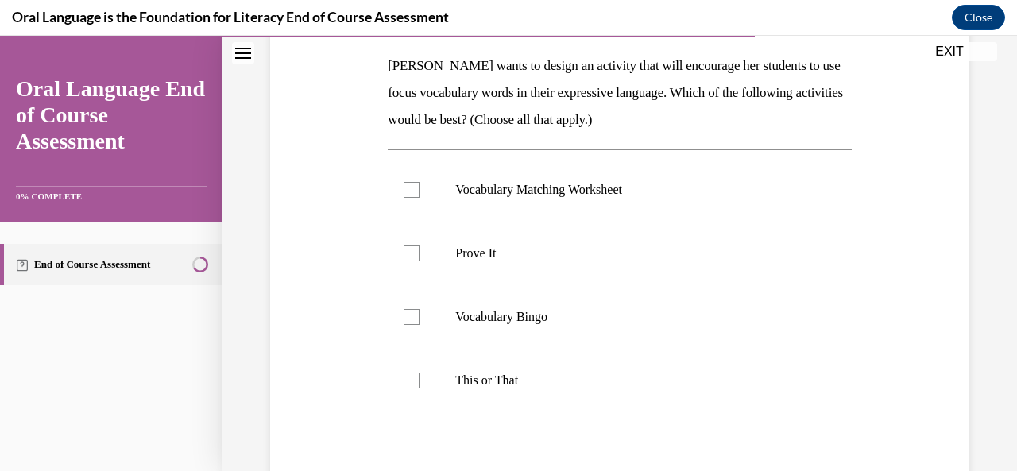
scroll to position [243, 0]
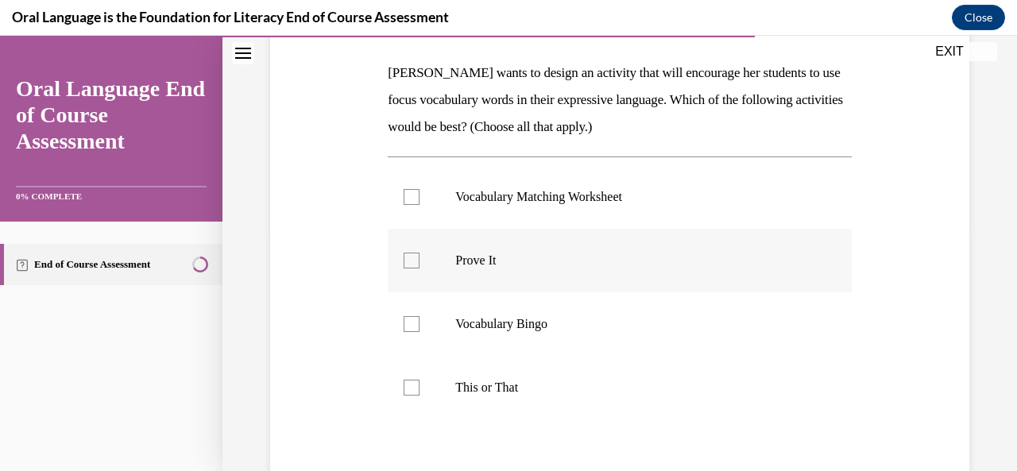
click at [572, 269] on label "Prove It" at bounding box center [619, 261] width 463 height 64
click at [419, 268] on input "Prove It" at bounding box center [411, 261] width 16 height 16
checkbox input "true"
click at [555, 384] on p "This or That" at bounding box center [633, 388] width 356 height 16
click at [419, 384] on input "This or That" at bounding box center [411, 388] width 16 height 16
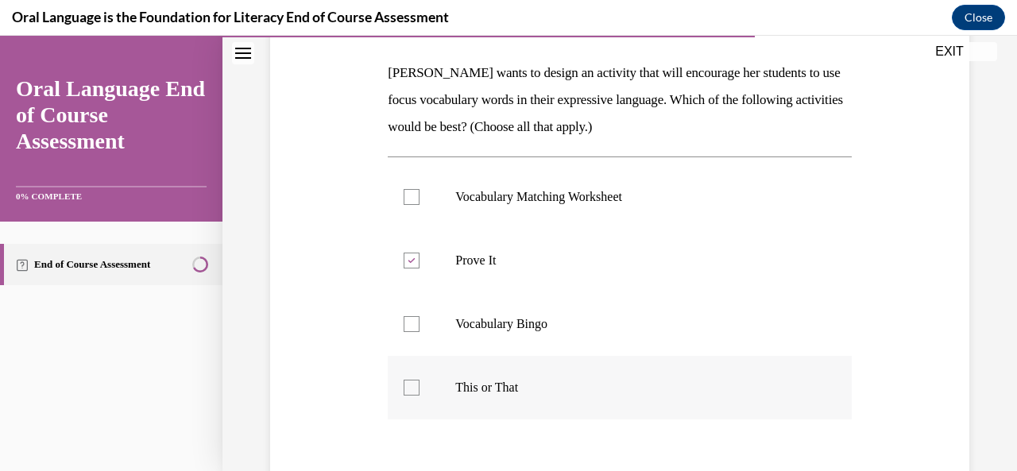
checkbox input "true"
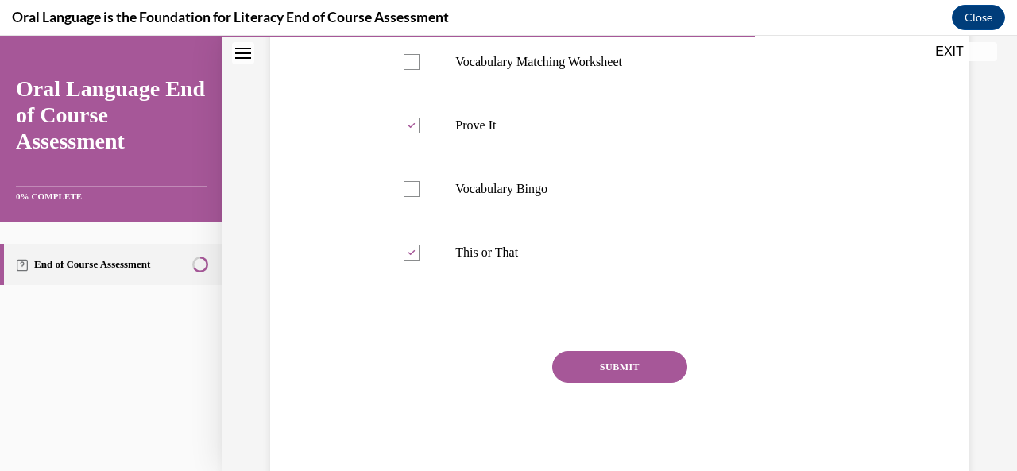
click at [583, 372] on button "SUBMIT" at bounding box center [619, 367] width 135 height 32
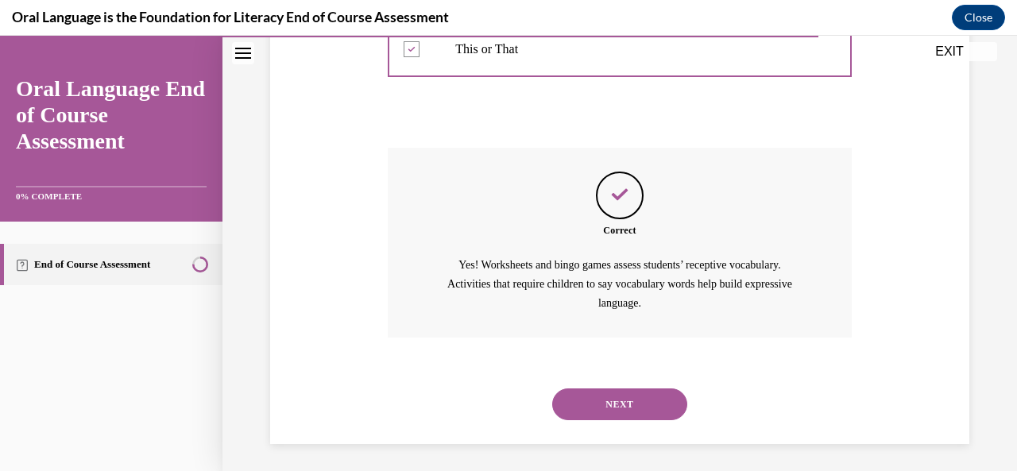
scroll to position [585, 0]
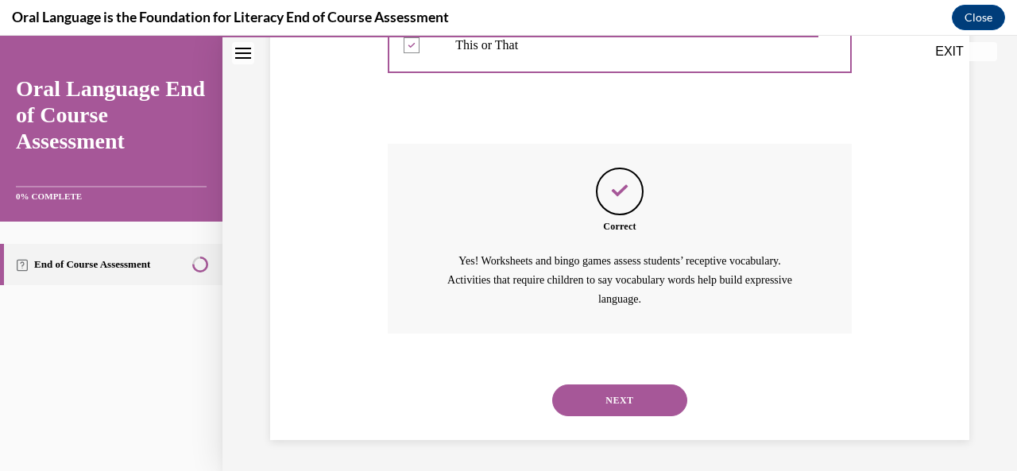
click at [604, 398] on button "NEXT" at bounding box center [619, 400] width 135 height 32
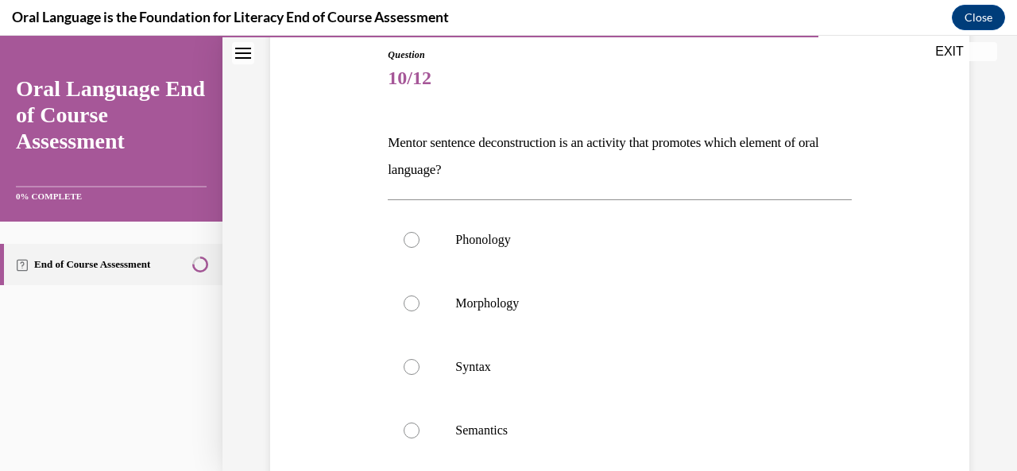
scroll to position [175, 0]
click at [601, 303] on p "Morphology" at bounding box center [633, 302] width 356 height 16
click at [419, 303] on input "Morphology" at bounding box center [411, 302] width 16 height 16
radio input "true"
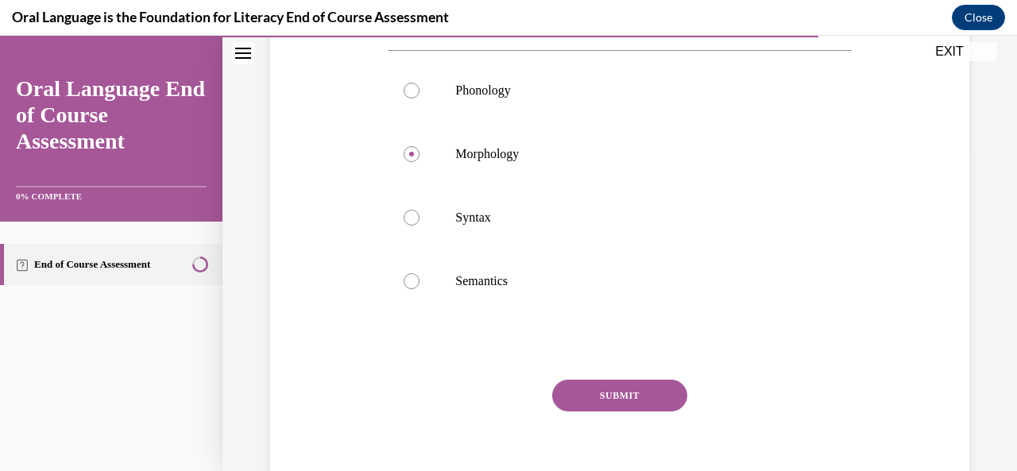
click at [600, 405] on button "SUBMIT" at bounding box center [619, 396] width 135 height 32
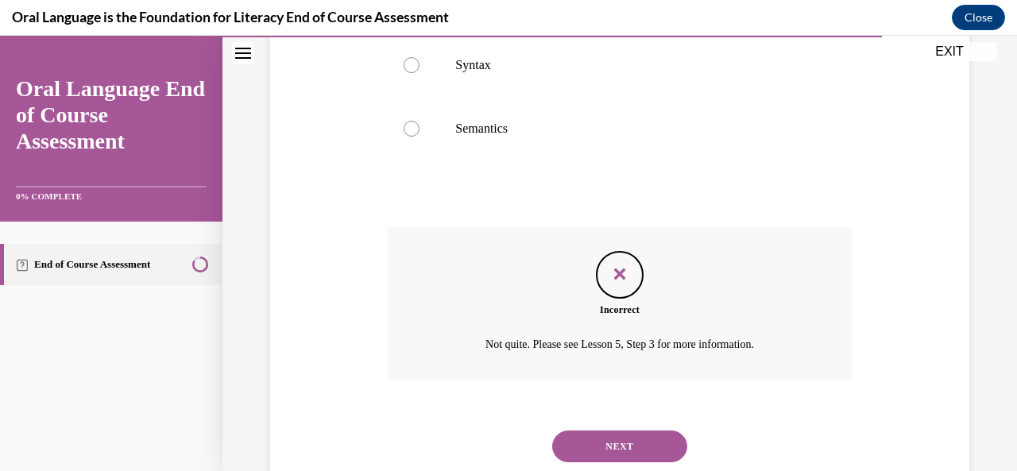
scroll to position [521, 0]
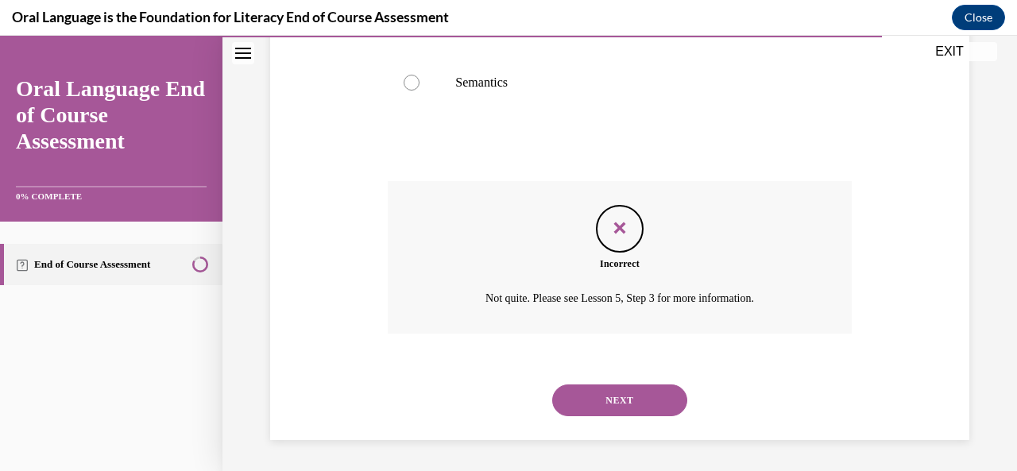
click at [624, 394] on button "NEXT" at bounding box center [619, 400] width 135 height 32
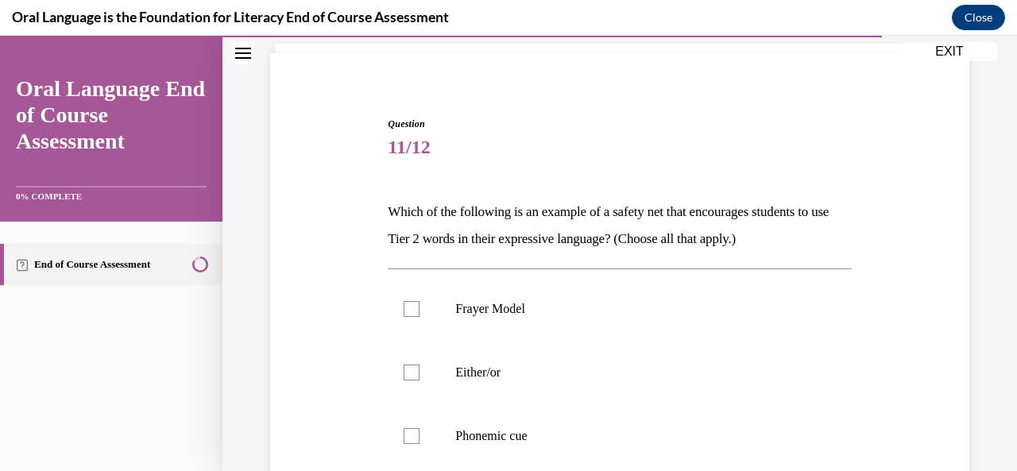
scroll to position [119, 0]
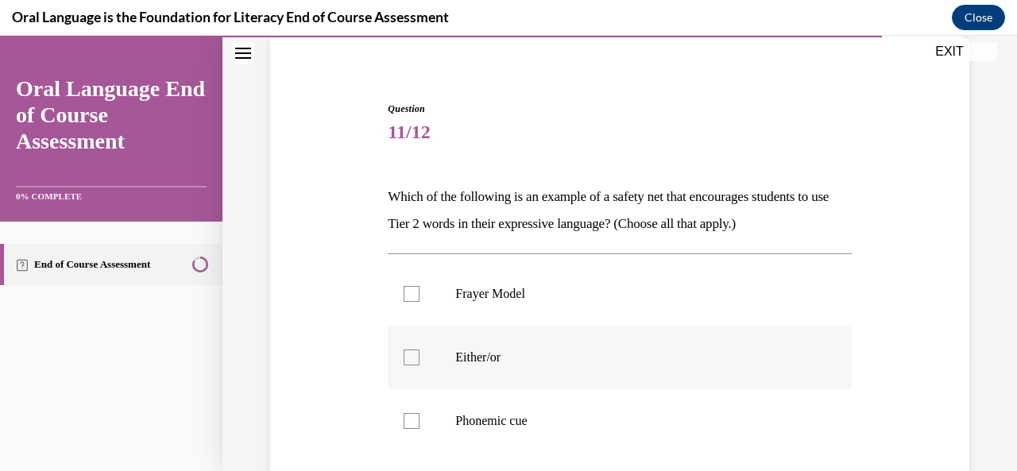
click at [616, 356] on p "Either/or" at bounding box center [633, 357] width 356 height 16
click at [419, 356] on input "Either/or" at bounding box center [411, 357] width 16 height 16
checkbox input "true"
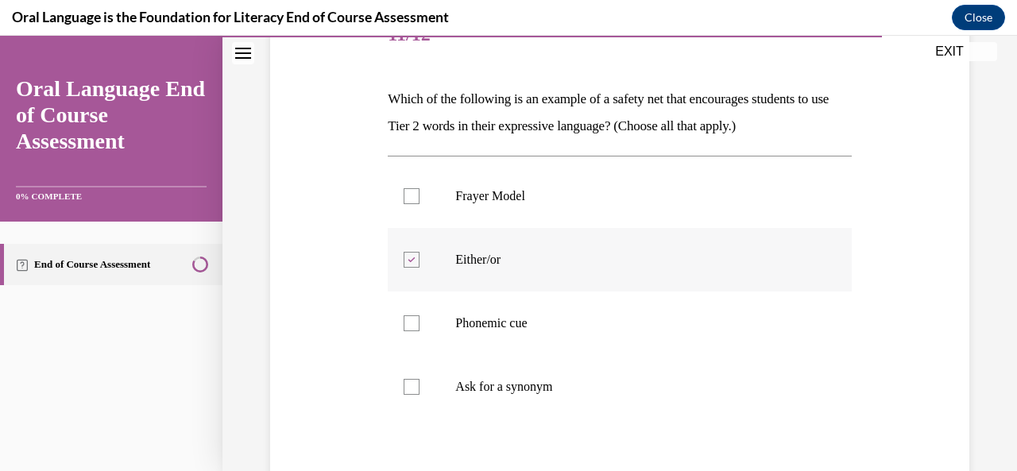
scroll to position [216, 0]
click at [569, 328] on p "Phonemic cue" at bounding box center [633, 324] width 356 height 16
click at [419, 328] on input "Phonemic cue" at bounding box center [411, 324] width 16 height 16
checkbox input "true"
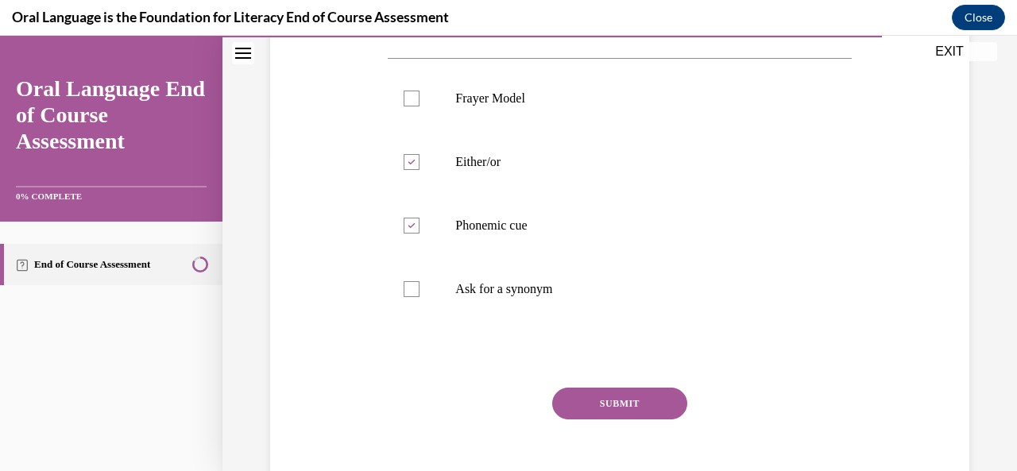
click at [592, 400] on button "SUBMIT" at bounding box center [619, 404] width 135 height 32
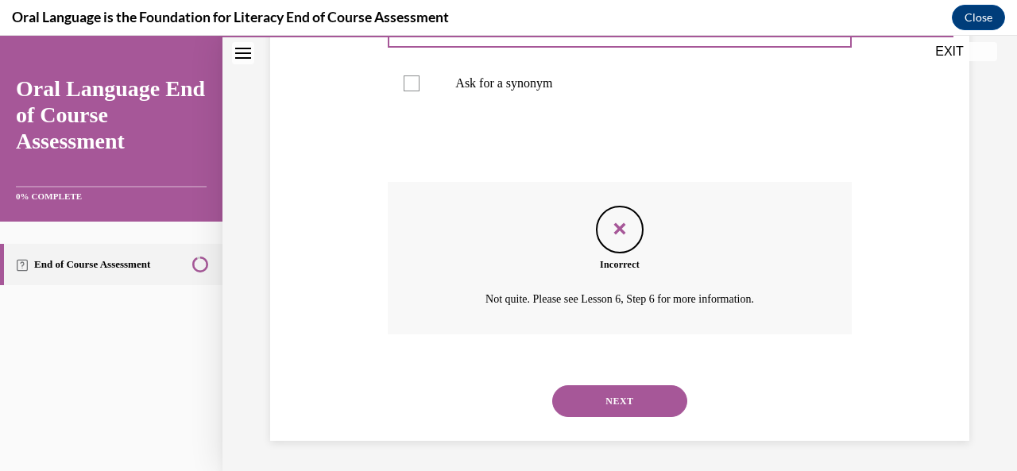
scroll to position [521, 0]
click at [596, 407] on button "NEXT" at bounding box center [619, 400] width 135 height 32
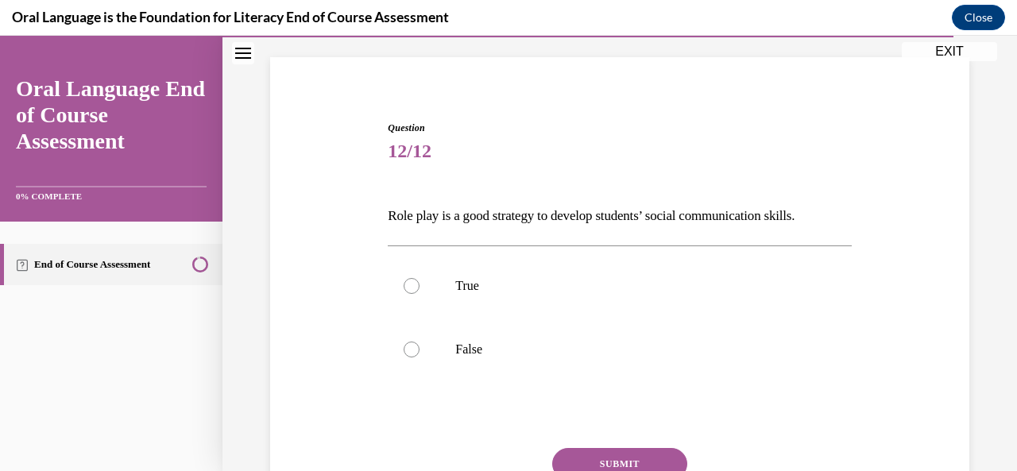
scroll to position [94, 0]
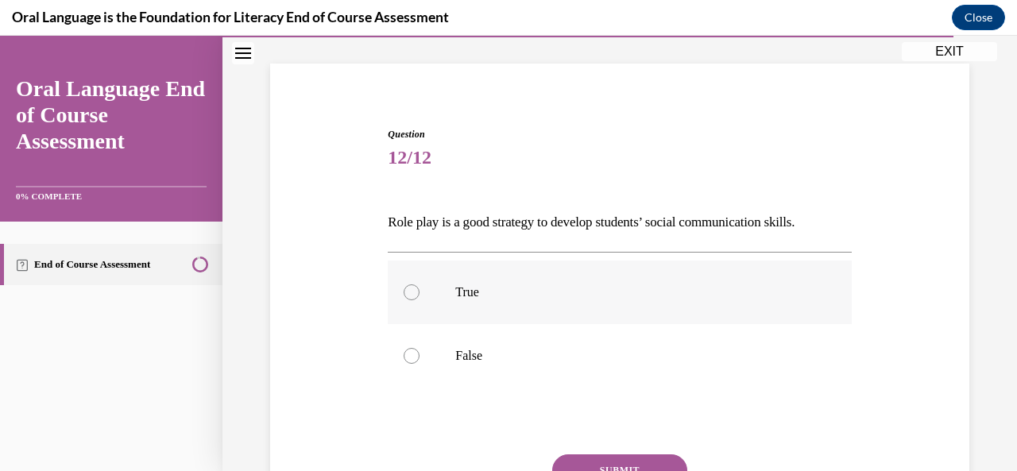
click at [583, 287] on p "True" at bounding box center [633, 292] width 356 height 16
click at [419, 287] on input "True" at bounding box center [411, 292] width 16 height 16
radio input "true"
click at [613, 461] on button "SUBMIT" at bounding box center [619, 470] width 135 height 32
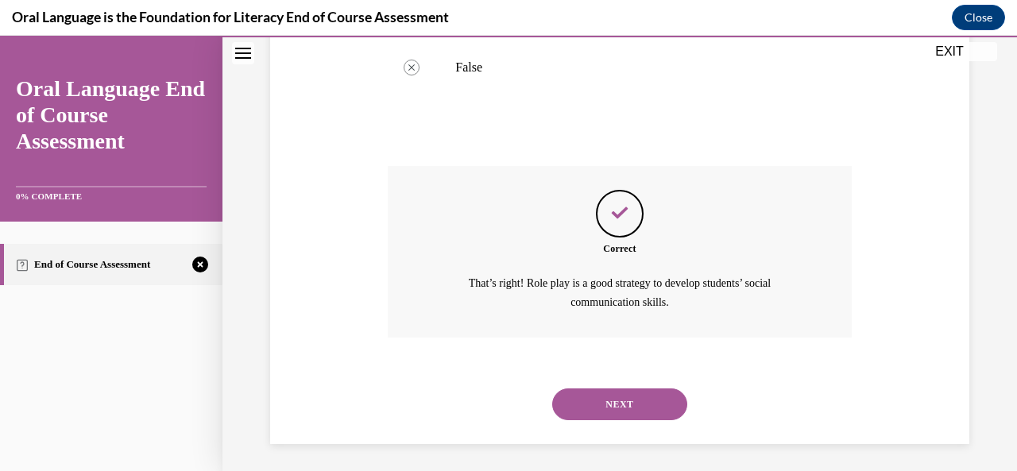
scroll to position [385, 0]
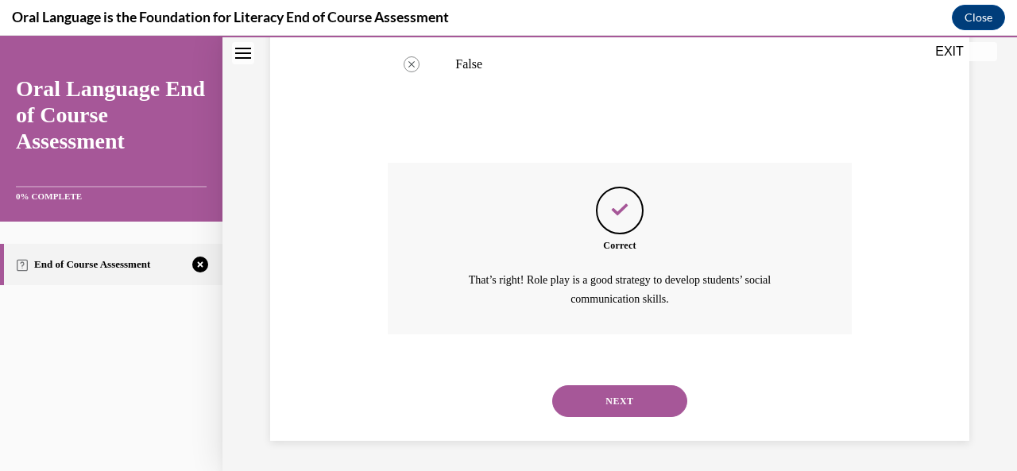
click at [617, 390] on button "NEXT" at bounding box center [619, 401] width 135 height 32
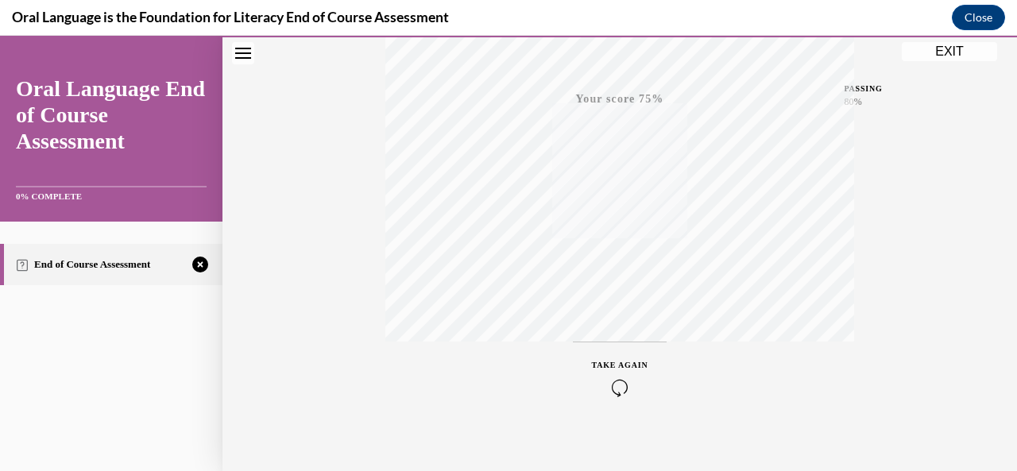
scroll to position [378, 0]
click at [608, 358] on div "TAKE AGAIN" at bounding box center [620, 364] width 56 height 37
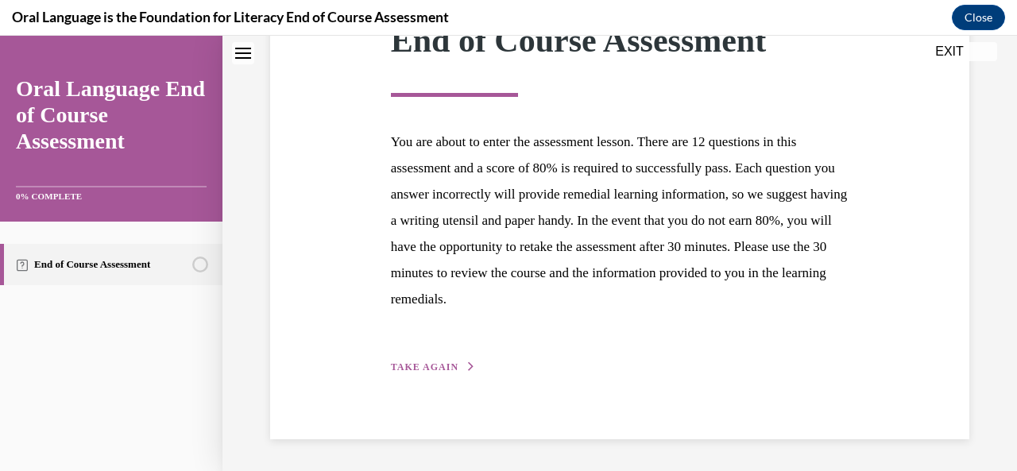
scroll to position [247, 0]
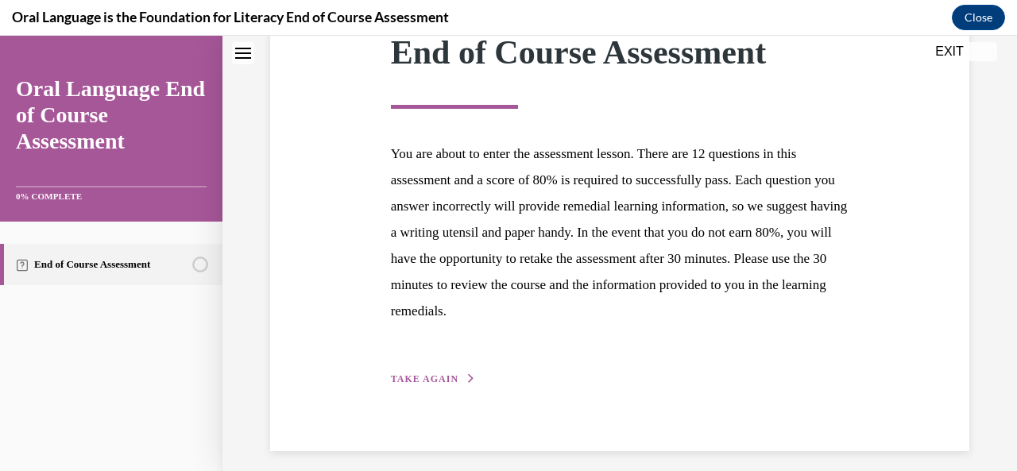
click at [432, 376] on span "TAKE AGAIN" at bounding box center [425, 378] width 68 height 11
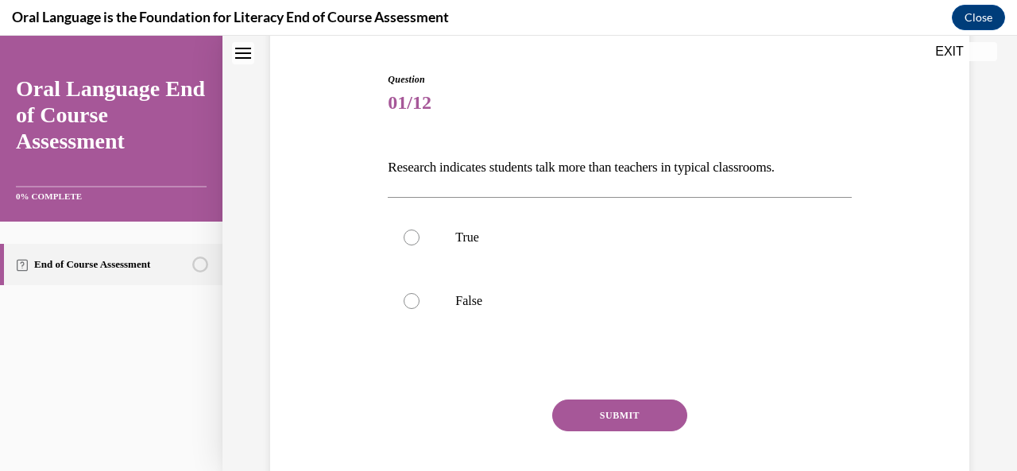
scroll to position [147, 0]
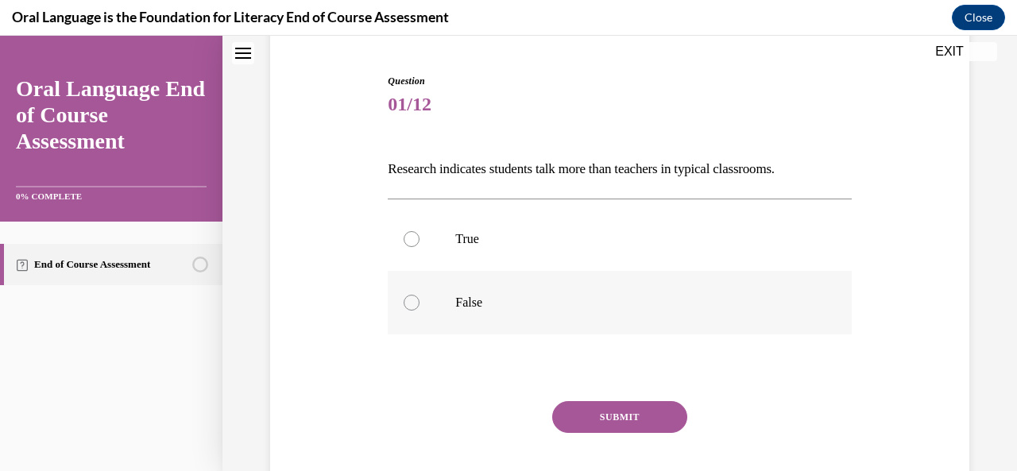
click at [451, 330] on label "False" at bounding box center [619, 303] width 463 height 64
click at [419, 311] on input "False" at bounding box center [411, 303] width 16 height 16
radio input "true"
click at [575, 412] on button "SUBMIT" at bounding box center [619, 417] width 135 height 32
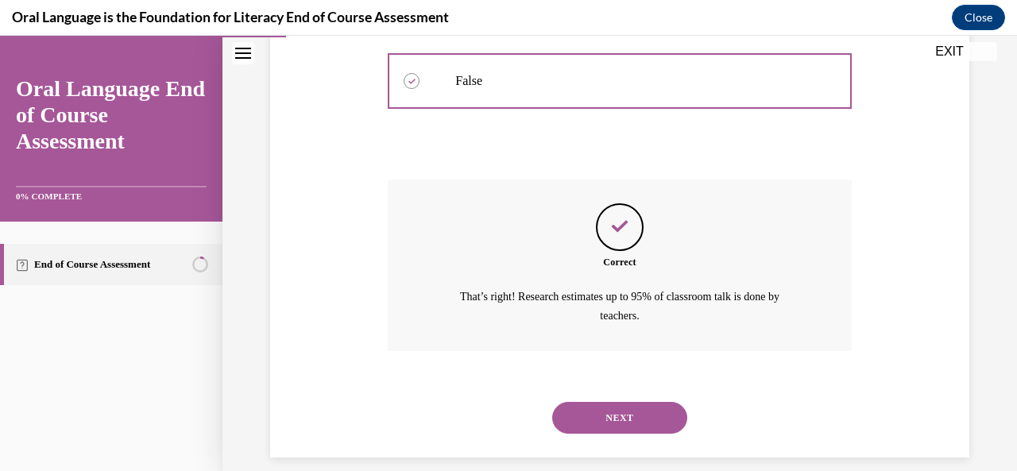
scroll to position [385, 0]
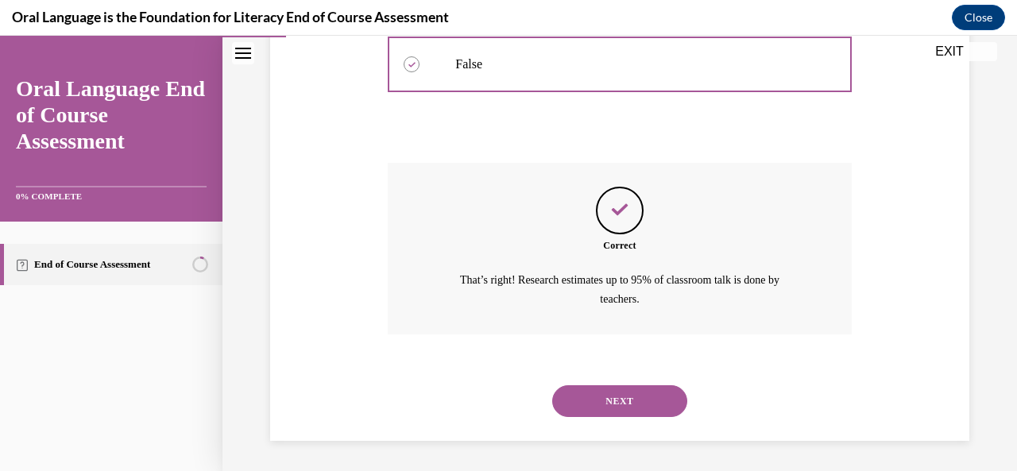
click at [612, 392] on button "NEXT" at bounding box center [619, 401] width 135 height 32
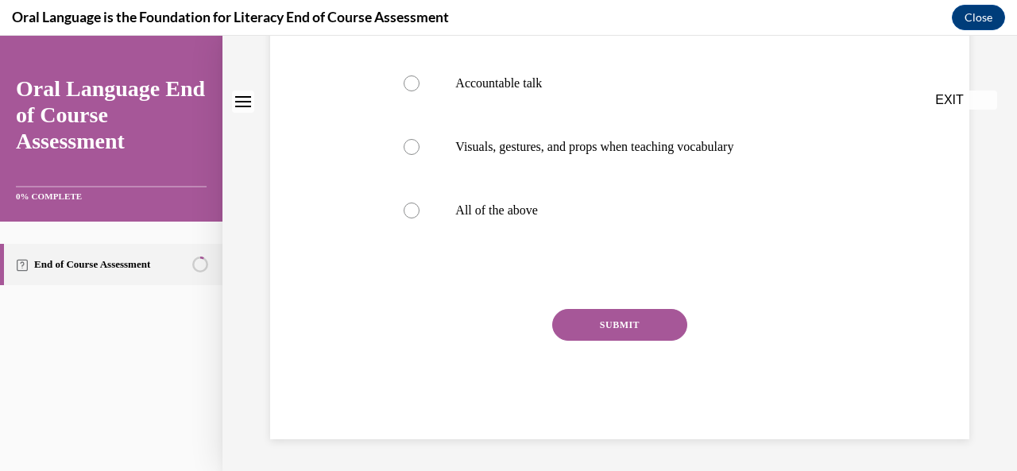
scroll to position [0, 0]
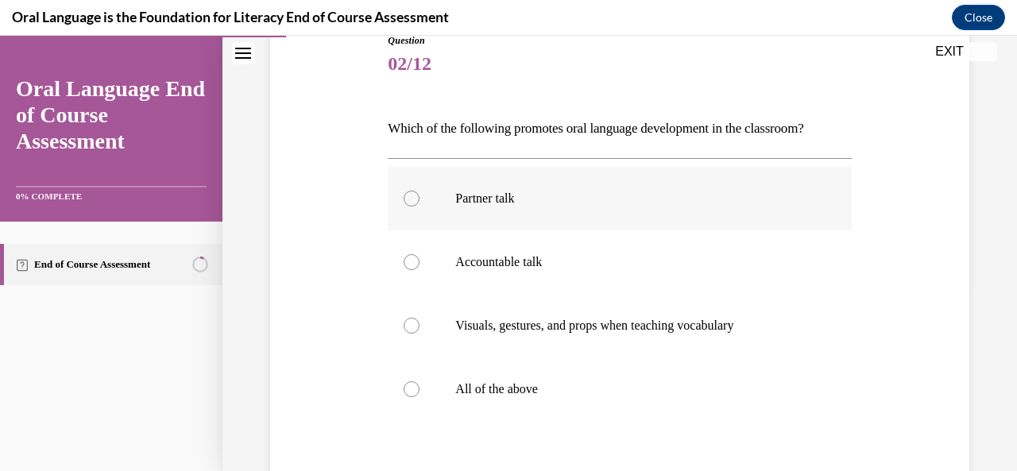
click at [558, 398] on label "All of the above" at bounding box center [619, 389] width 463 height 64
click at [419, 397] on input "All of the above" at bounding box center [411, 389] width 16 height 16
radio input "true"
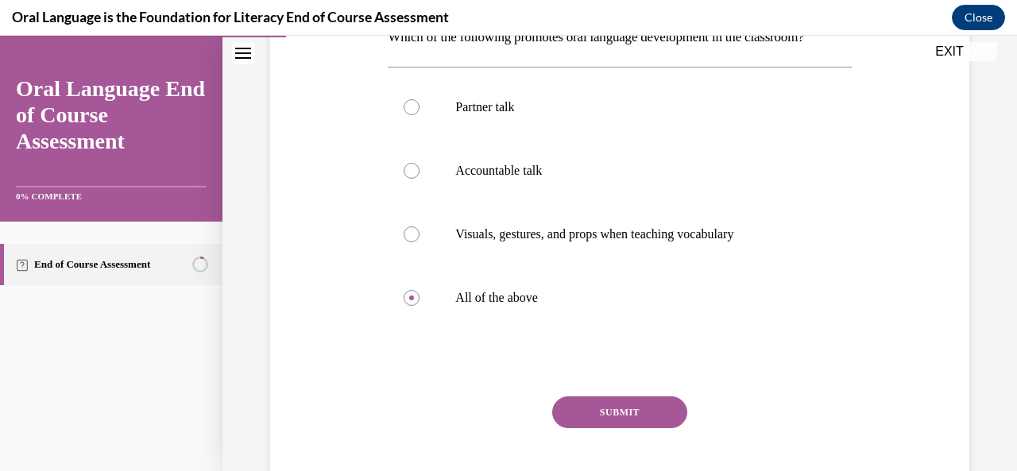
click at [587, 409] on button "SUBMIT" at bounding box center [619, 412] width 135 height 32
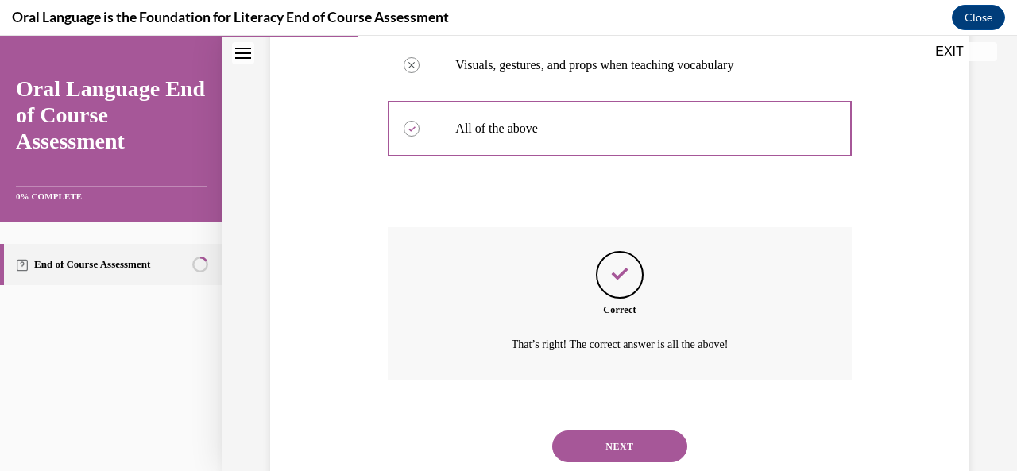
scroll to position [494, 0]
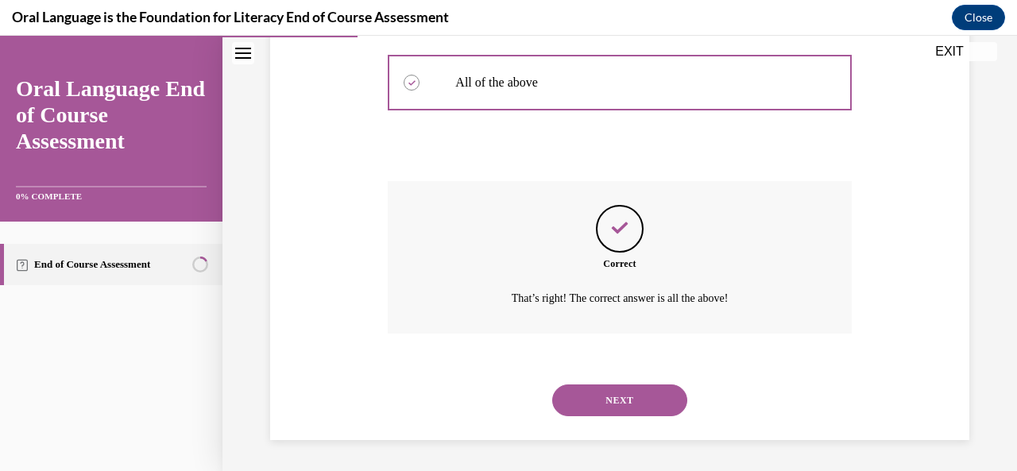
click at [600, 402] on button "NEXT" at bounding box center [619, 400] width 135 height 32
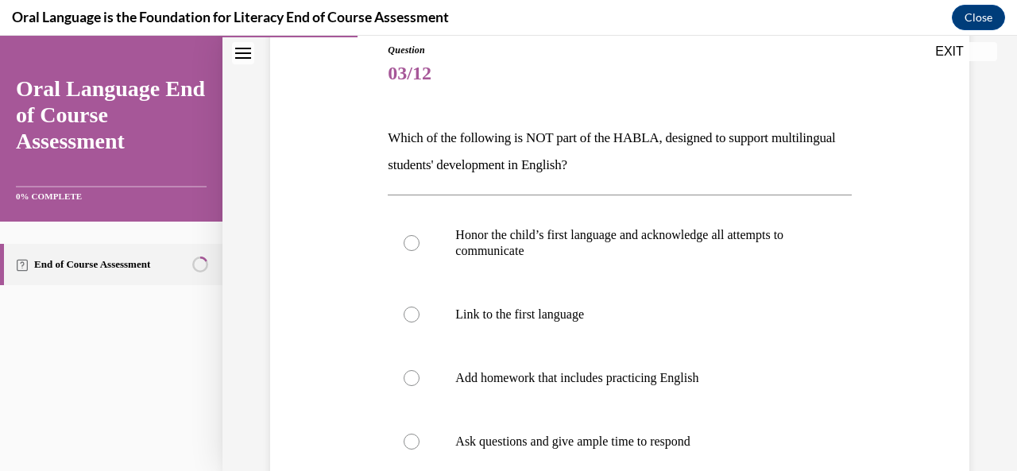
scroll to position [191, 0]
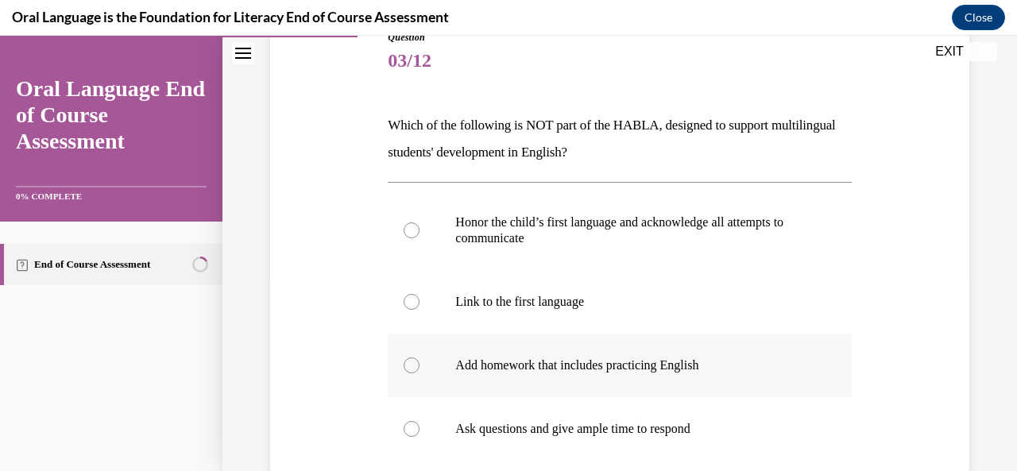
click at [597, 362] on p "Add homework that includes practicing English" at bounding box center [633, 365] width 356 height 16
click at [419, 362] on input "Add homework that includes practicing English" at bounding box center [411, 365] width 16 height 16
radio input "true"
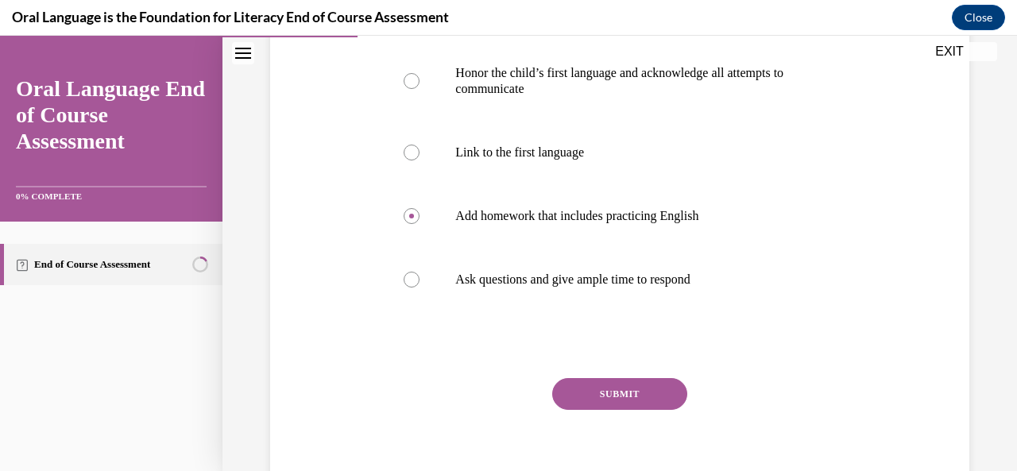
click at [605, 397] on button "SUBMIT" at bounding box center [619, 394] width 135 height 32
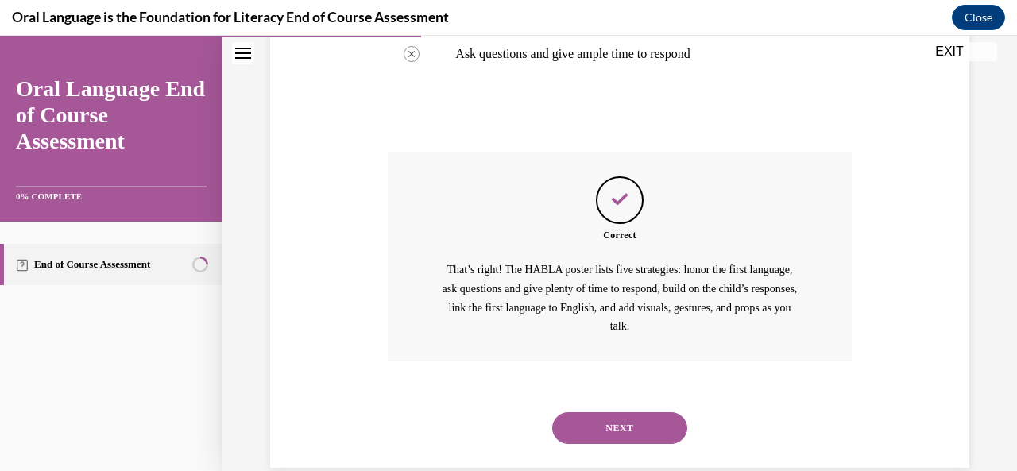
scroll to position [593, 0]
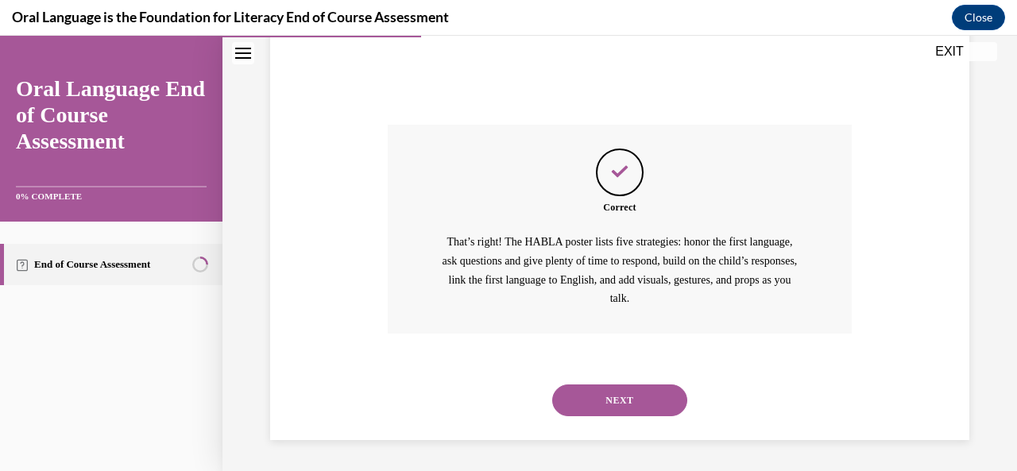
click at [607, 398] on button "NEXT" at bounding box center [619, 400] width 135 height 32
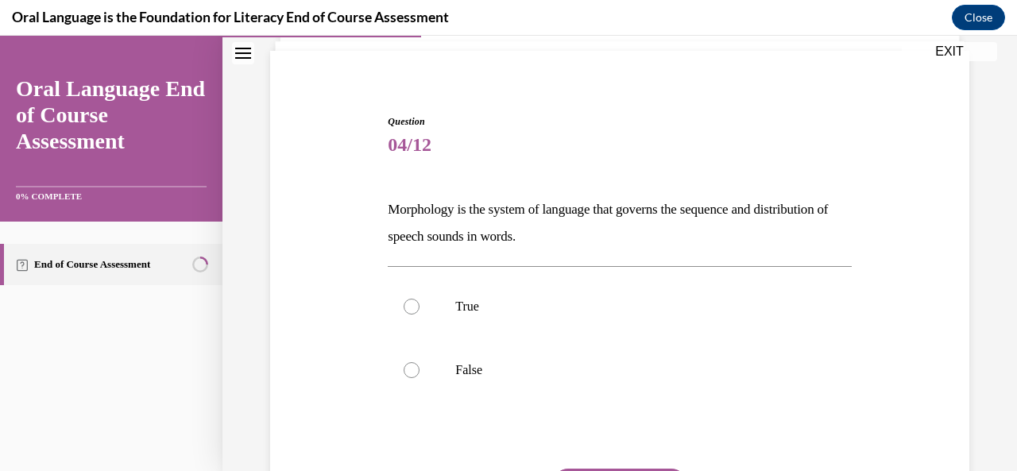
scroll to position [106, 0]
click at [604, 294] on label "True" at bounding box center [619, 307] width 463 height 64
click at [419, 299] on input "True" at bounding box center [411, 307] width 16 height 16
radio input "true"
click at [585, 363] on p "False" at bounding box center [633, 370] width 356 height 16
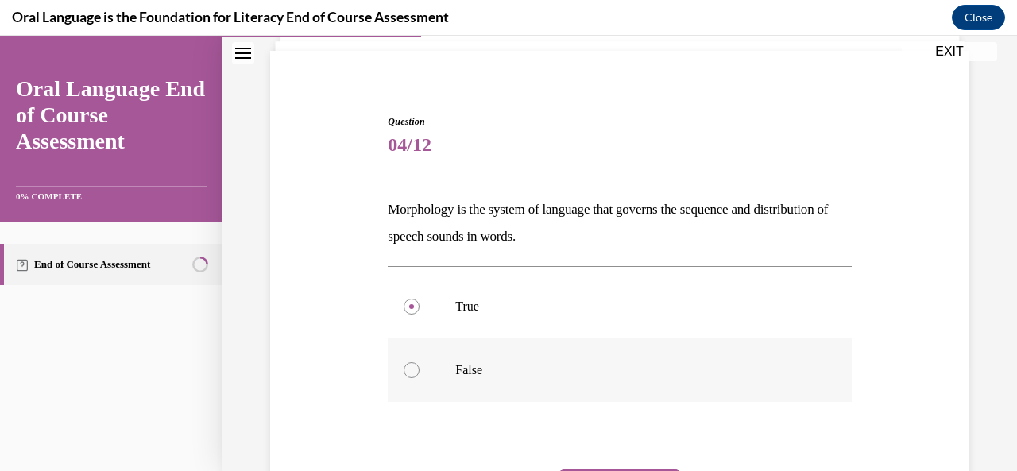
click at [419, 363] on input "False" at bounding box center [411, 370] width 16 height 16
radio input "true"
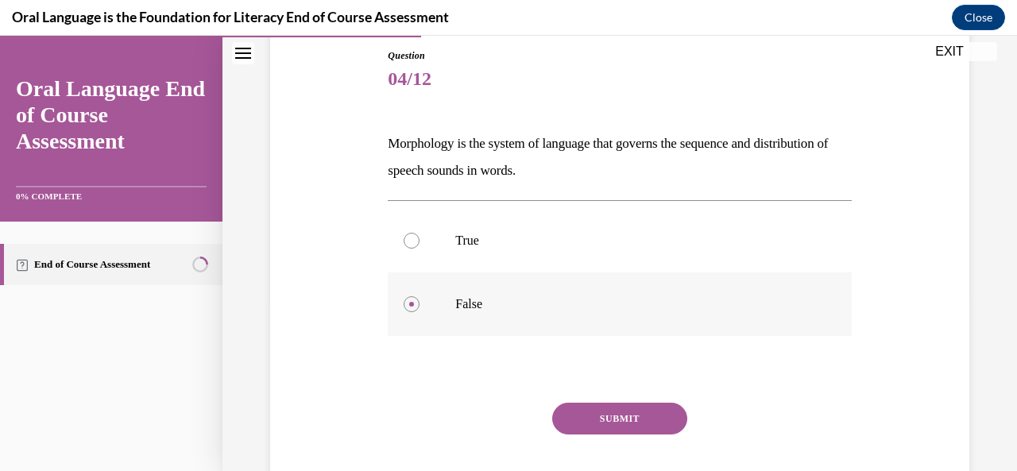
scroll to position [170, 0]
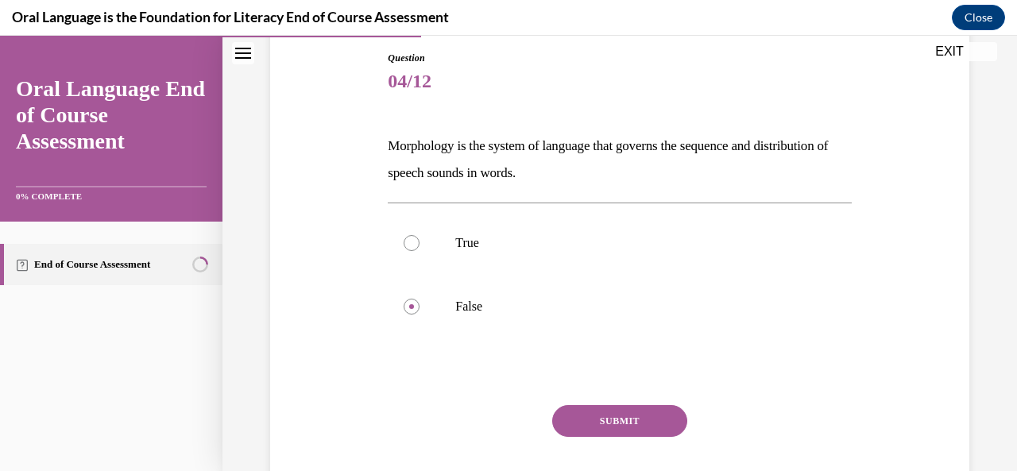
click at [612, 415] on button "SUBMIT" at bounding box center [619, 421] width 135 height 32
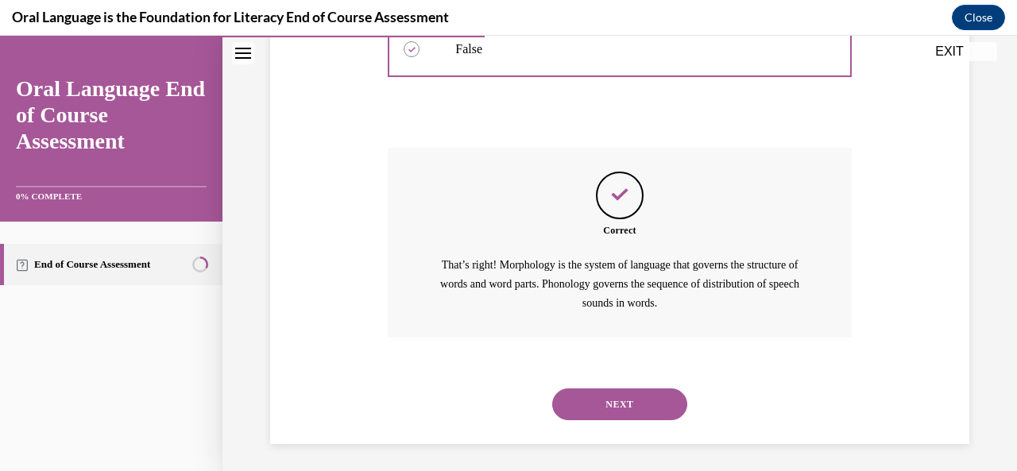
scroll to position [431, 0]
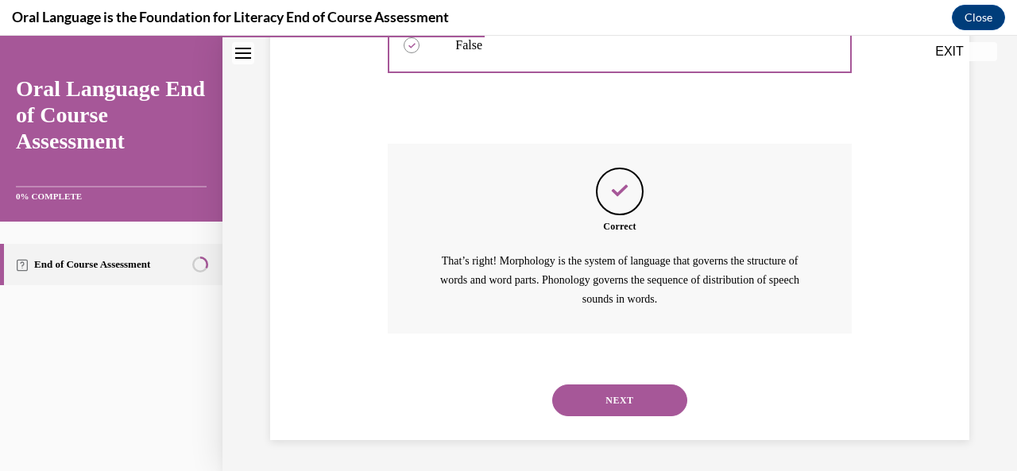
click at [618, 400] on button "NEXT" at bounding box center [619, 400] width 135 height 32
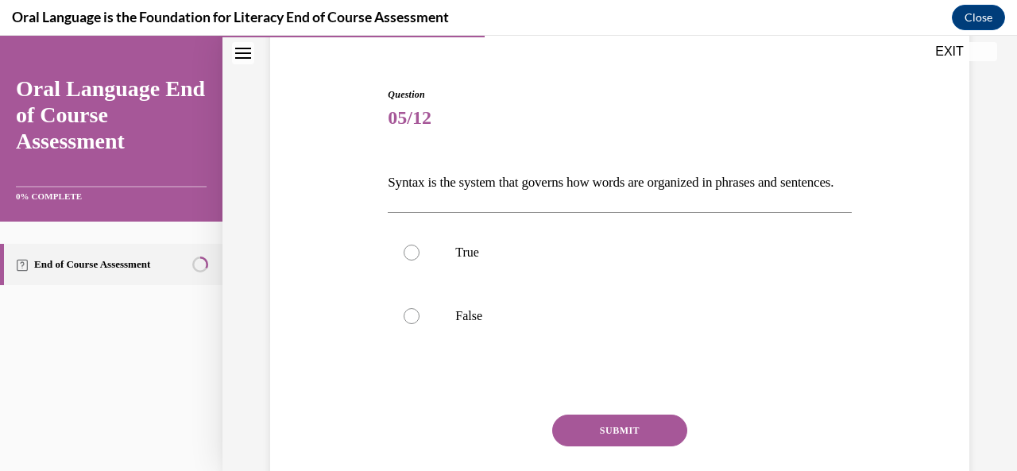
scroll to position [135, 0]
click at [616, 259] on p "True" at bounding box center [633, 251] width 356 height 16
click at [419, 259] on input "True" at bounding box center [411, 251] width 16 height 16
radio input "true"
click at [618, 445] on button "SUBMIT" at bounding box center [619, 429] width 135 height 32
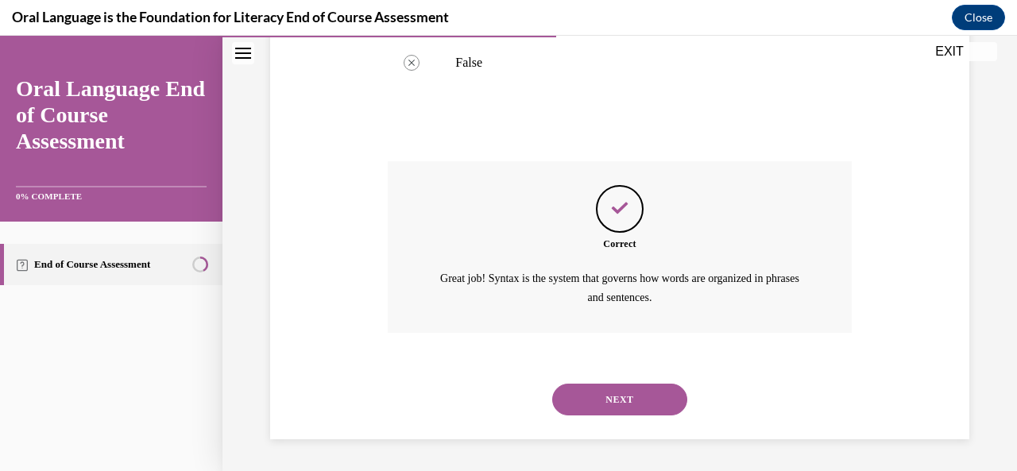
scroll to position [412, 0]
click at [628, 407] on button "NEXT" at bounding box center [619, 400] width 135 height 32
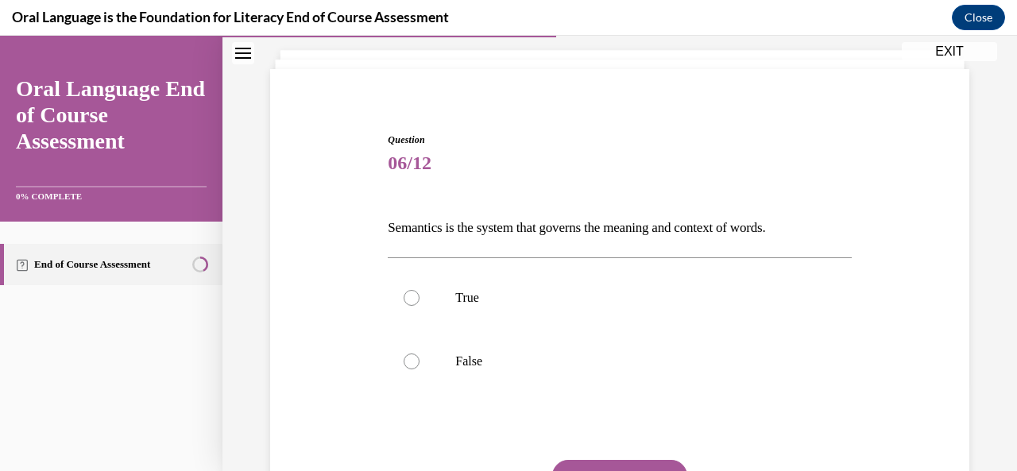
scroll to position [89, 0]
click at [619, 360] on p "False" at bounding box center [633, 361] width 356 height 16
click at [419, 360] on input "False" at bounding box center [411, 361] width 16 height 16
radio input "true"
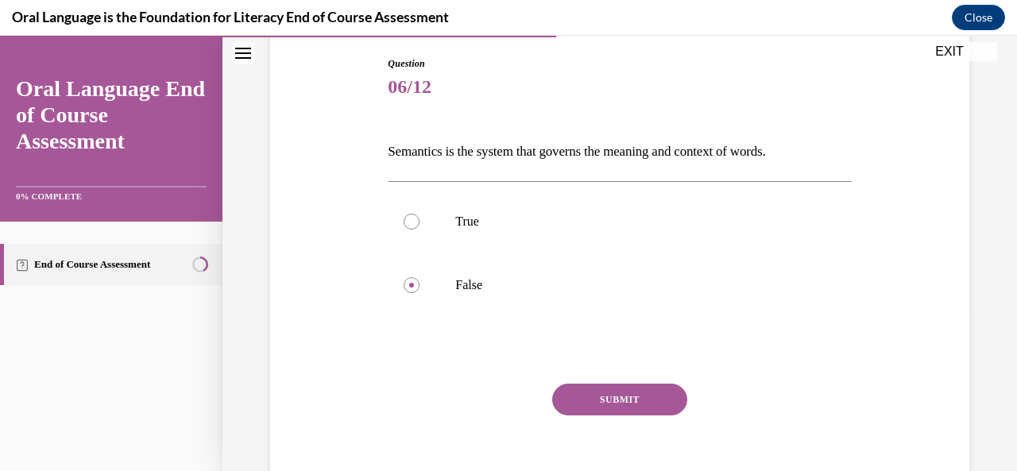
click at [626, 393] on button "SUBMIT" at bounding box center [619, 400] width 135 height 32
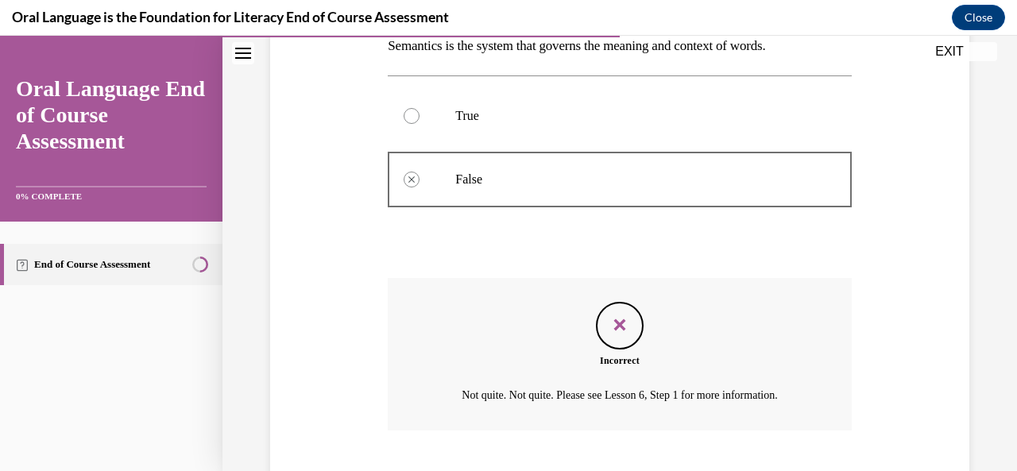
scroll to position [367, 0]
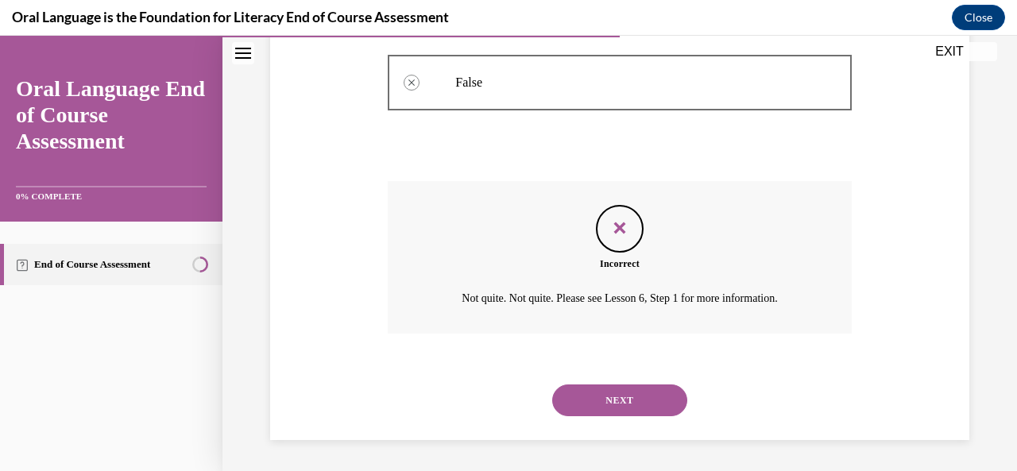
click at [618, 395] on button "NEXT" at bounding box center [619, 400] width 135 height 32
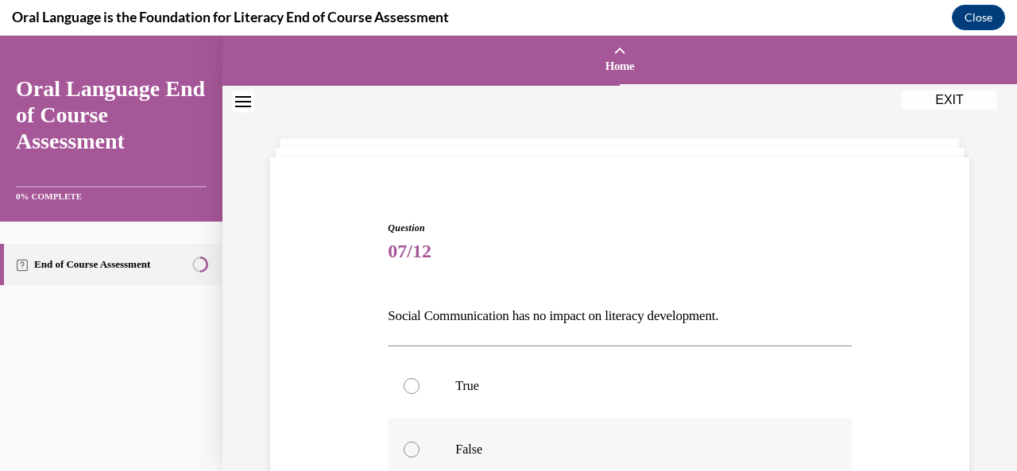
click at [606, 442] on p "False" at bounding box center [633, 450] width 356 height 16
click at [419, 442] on input "False" at bounding box center [411, 450] width 16 height 16
radio input "true"
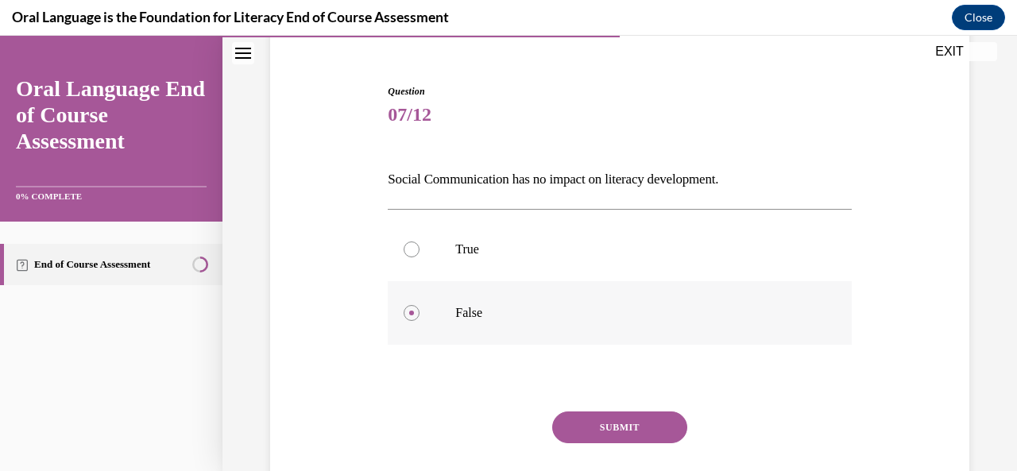
scroll to position [125, 0]
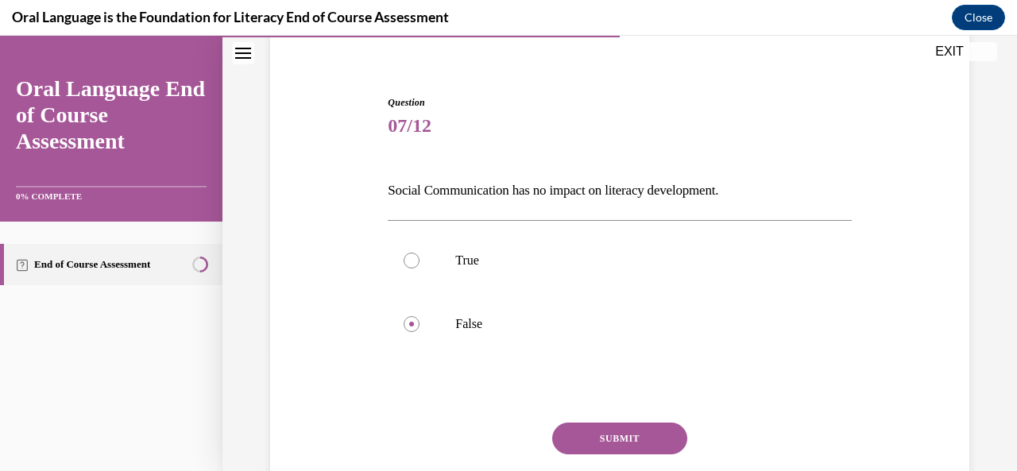
click at [618, 442] on button "SUBMIT" at bounding box center [619, 439] width 135 height 32
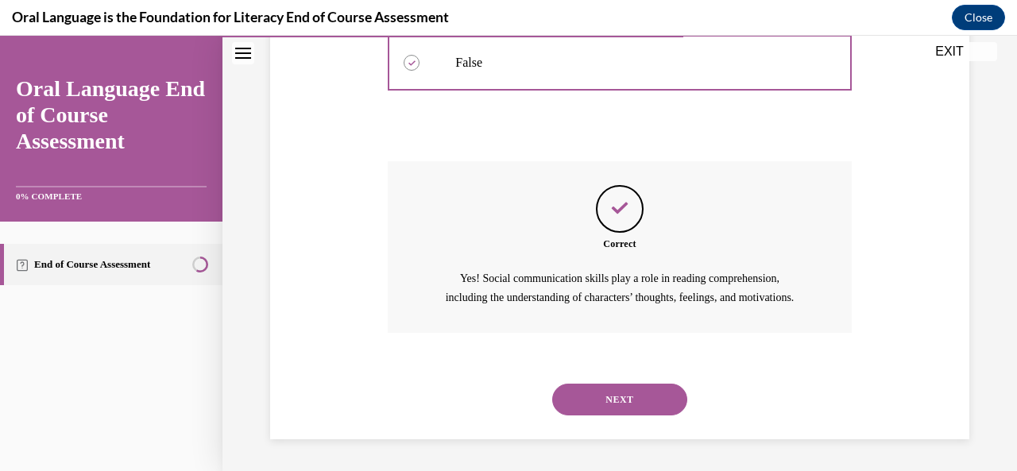
scroll to position [404, 0]
click at [621, 407] on button "NEXT" at bounding box center [619, 400] width 135 height 32
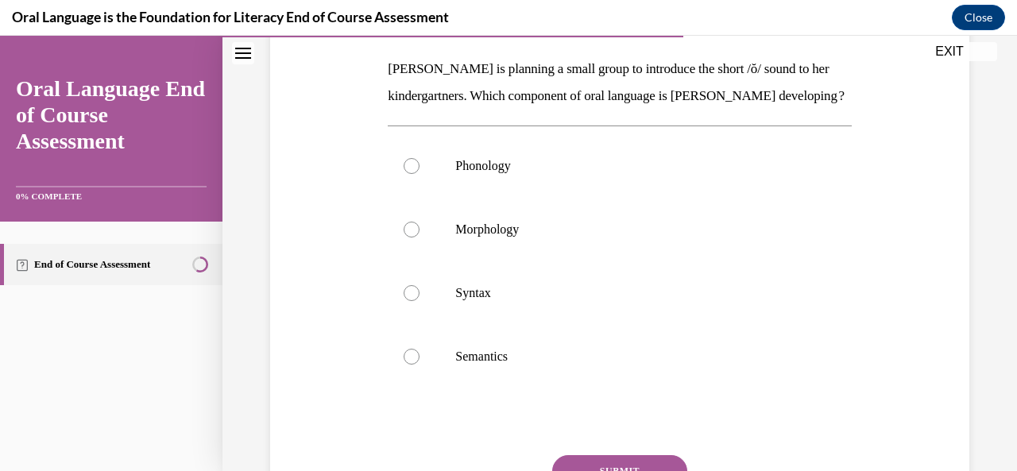
scroll to position [237, 0]
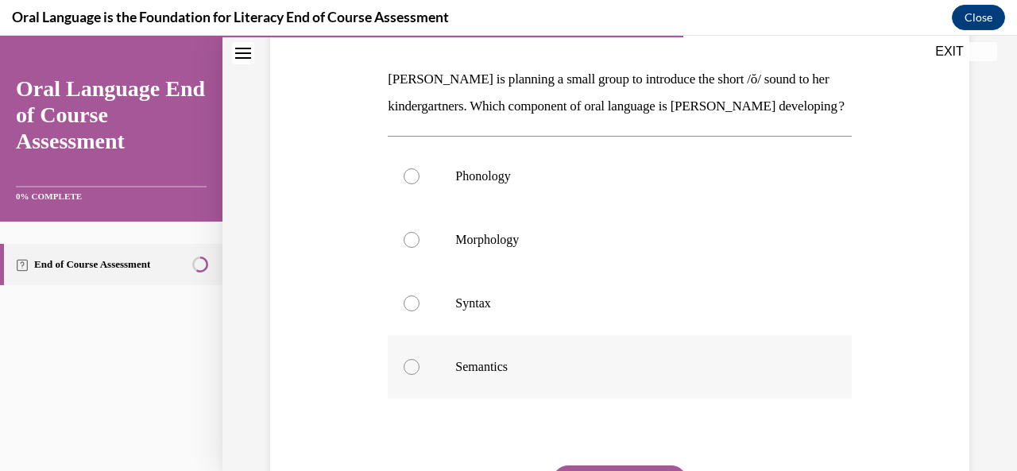
click at [616, 399] on label "Semantics" at bounding box center [619, 367] width 463 height 64
click at [419, 375] on input "Semantics" at bounding box center [411, 367] width 16 height 16
radio input "true"
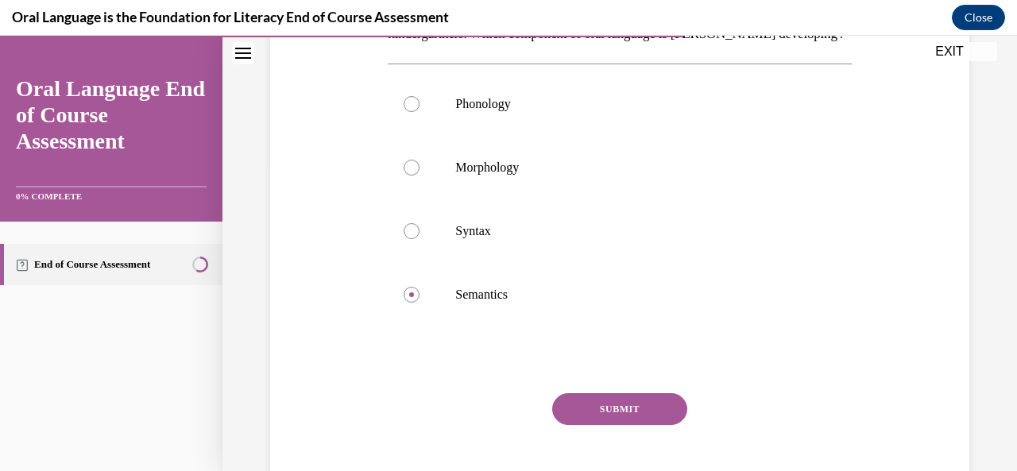
click at [614, 425] on button "SUBMIT" at bounding box center [619, 409] width 135 height 32
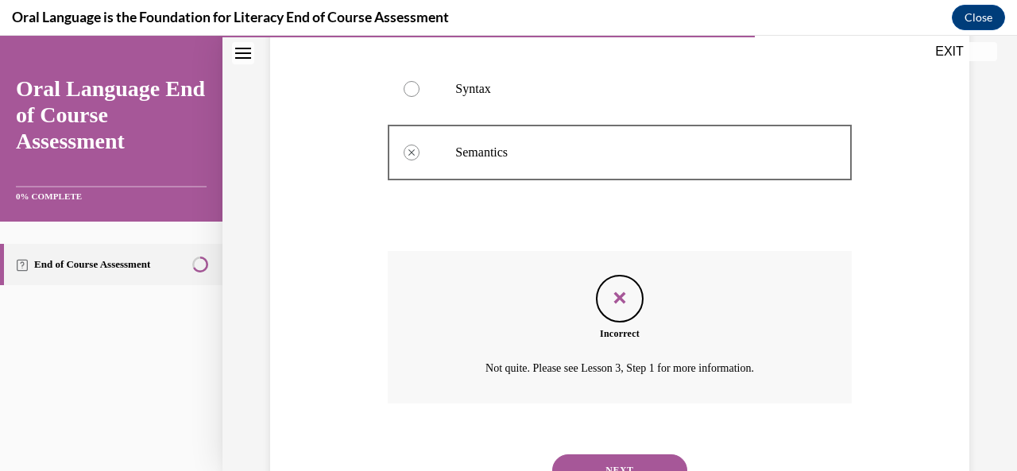
scroll to position [548, 0]
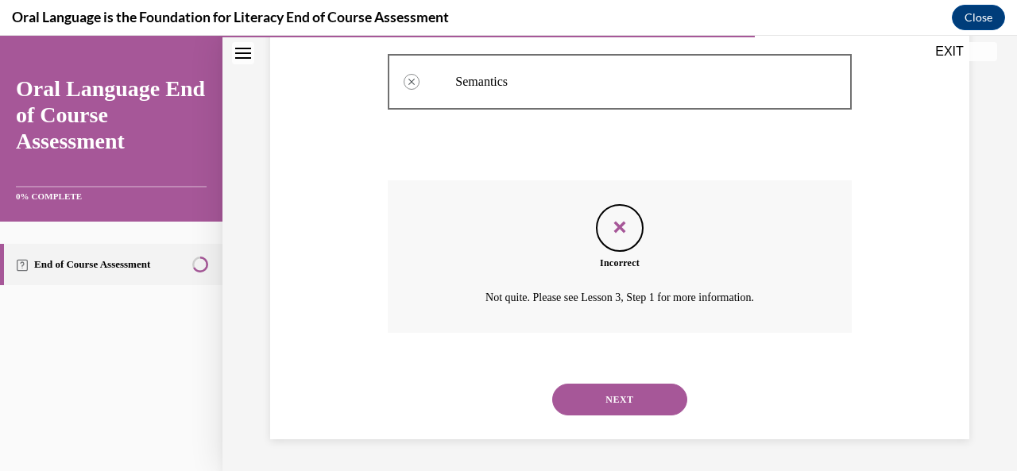
click at [612, 405] on button "NEXT" at bounding box center [619, 400] width 135 height 32
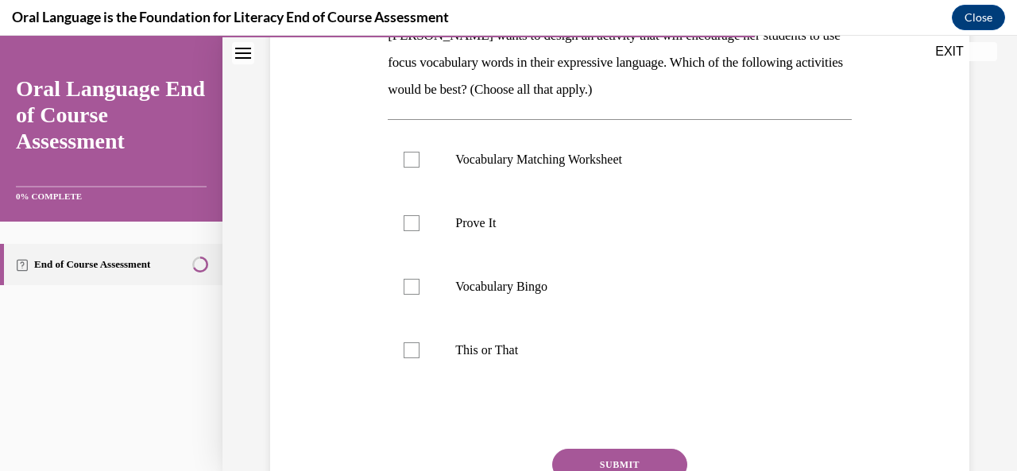
scroll to position [278, 0]
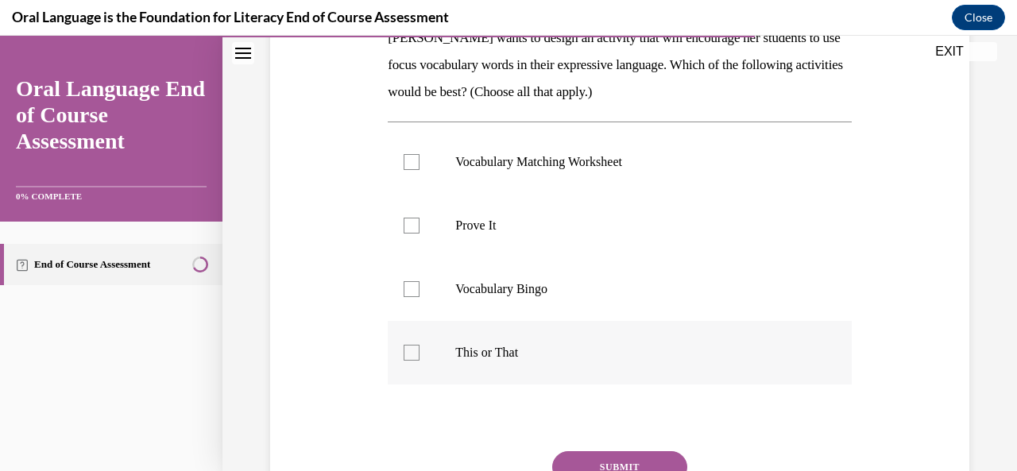
click at [575, 364] on label "This or That" at bounding box center [619, 353] width 463 height 64
click at [419, 361] on input "This or That" at bounding box center [411, 353] width 16 height 16
checkbox input "true"
click at [565, 208] on label "Prove It" at bounding box center [619, 226] width 463 height 64
click at [419, 218] on input "Prove It" at bounding box center [411, 226] width 16 height 16
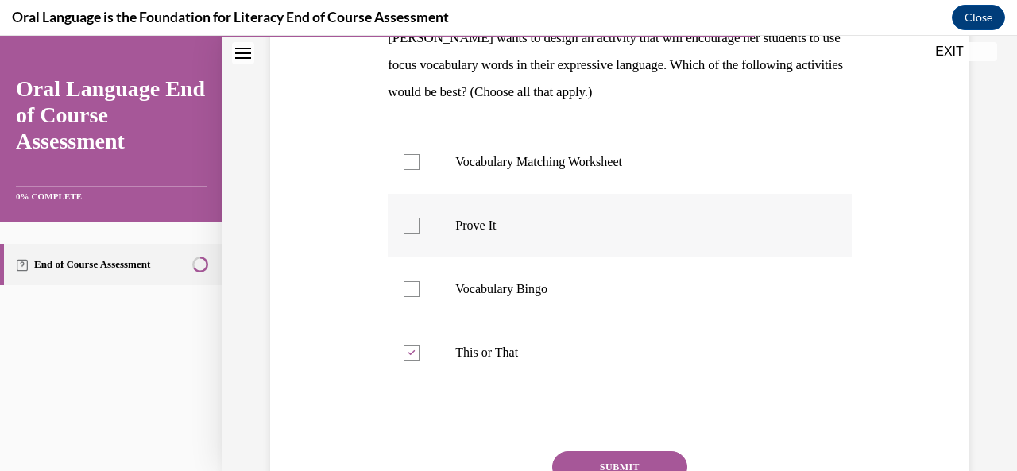
checkbox input "true"
click at [602, 455] on button "SUBMIT" at bounding box center [619, 467] width 135 height 32
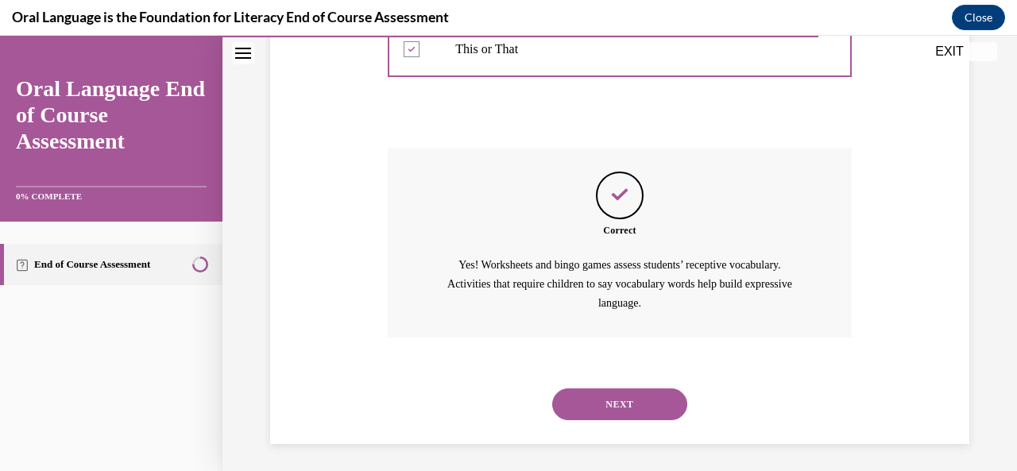
scroll to position [585, 0]
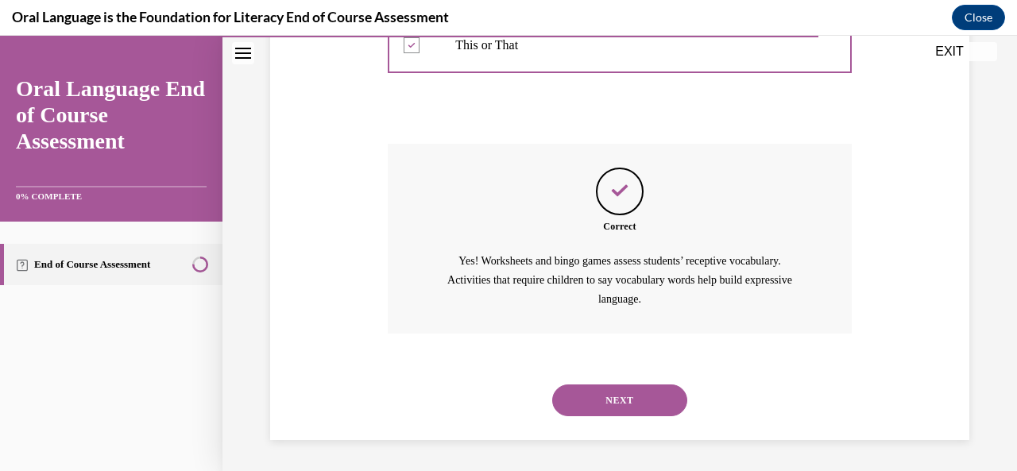
click at [612, 392] on button "NEXT" at bounding box center [619, 400] width 135 height 32
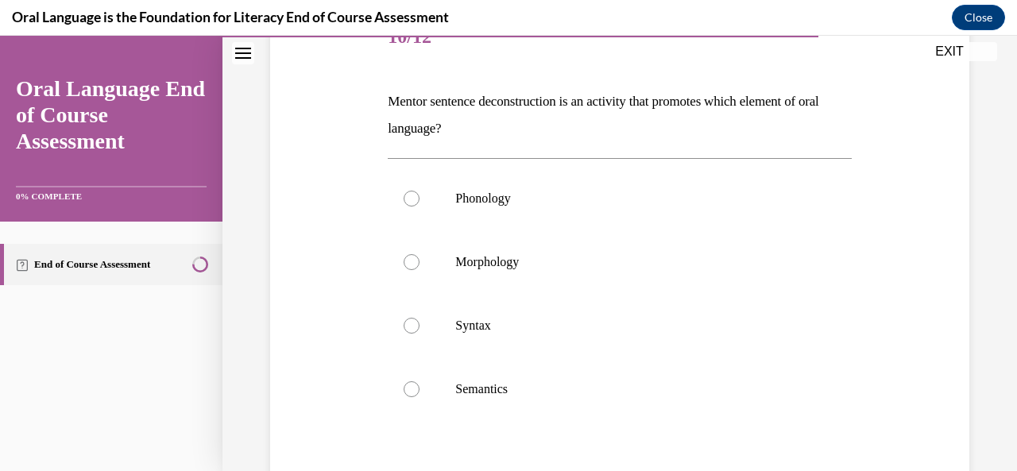
scroll to position [214, 0]
click at [596, 210] on label "Phonology" at bounding box center [619, 200] width 463 height 64
click at [419, 207] on input "Phonology" at bounding box center [411, 199] width 16 height 16
radio input "true"
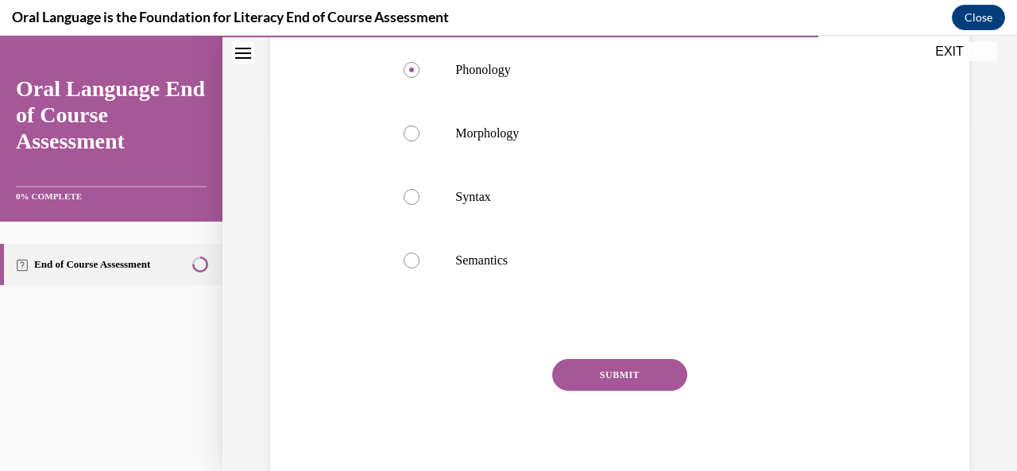
click at [600, 374] on button "SUBMIT" at bounding box center [619, 375] width 135 height 32
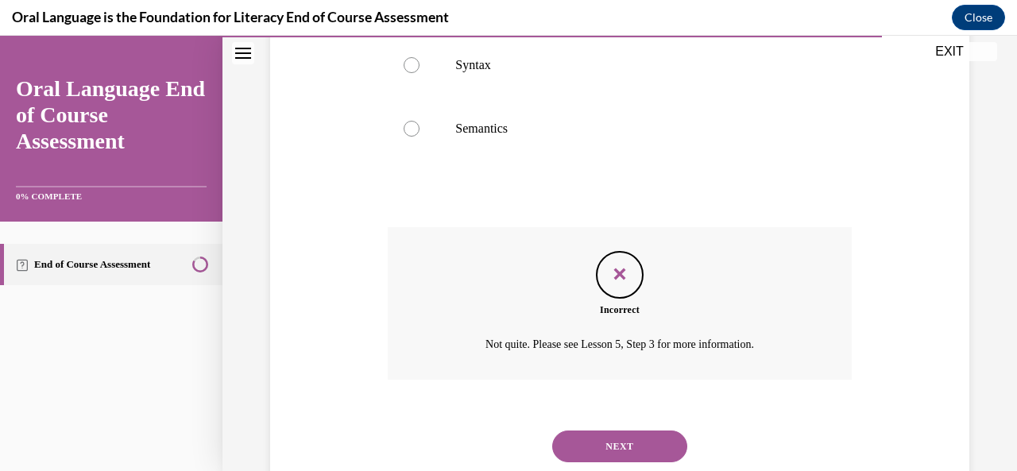
scroll to position [521, 0]
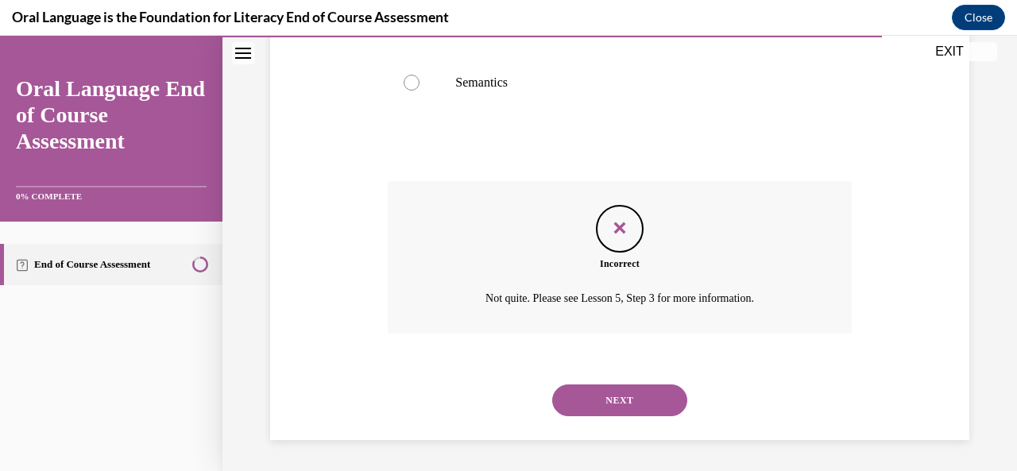
click at [602, 380] on div "NEXT" at bounding box center [619, 401] width 463 height 64
click at [613, 411] on button "NEXT" at bounding box center [619, 400] width 135 height 32
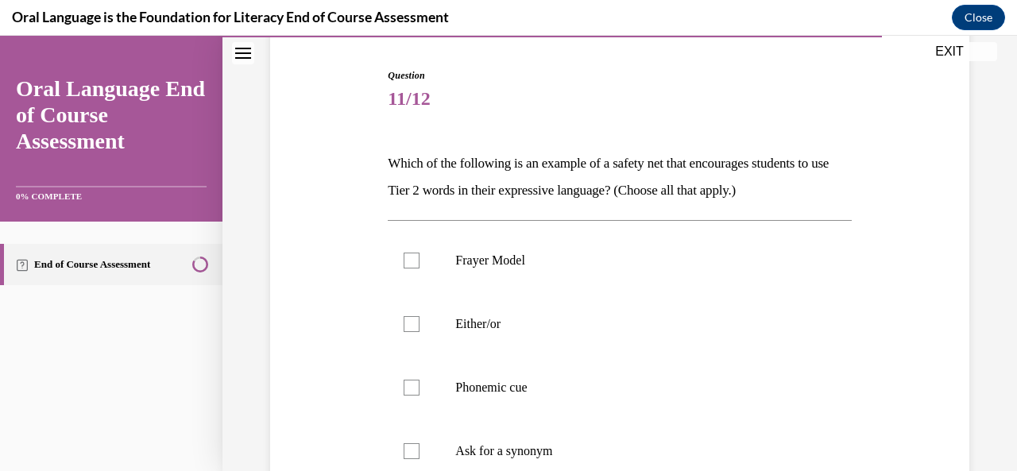
scroll to position [230, 0]
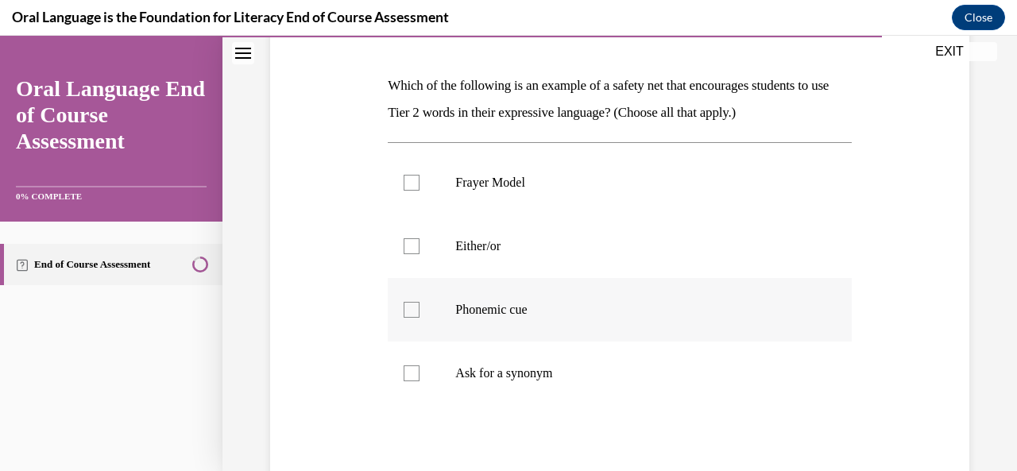
click at [581, 320] on label "Phonemic cue" at bounding box center [619, 310] width 463 height 64
click at [419, 318] on input "Phonemic cue" at bounding box center [411, 310] width 16 height 16
checkbox input "true"
click at [573, 251] on p "Either/or" at bounding box center [633, 246] width 356 height 16
click at [419, 251] on input "Either/or" at bounding box center [411, 246] width 16 height 16
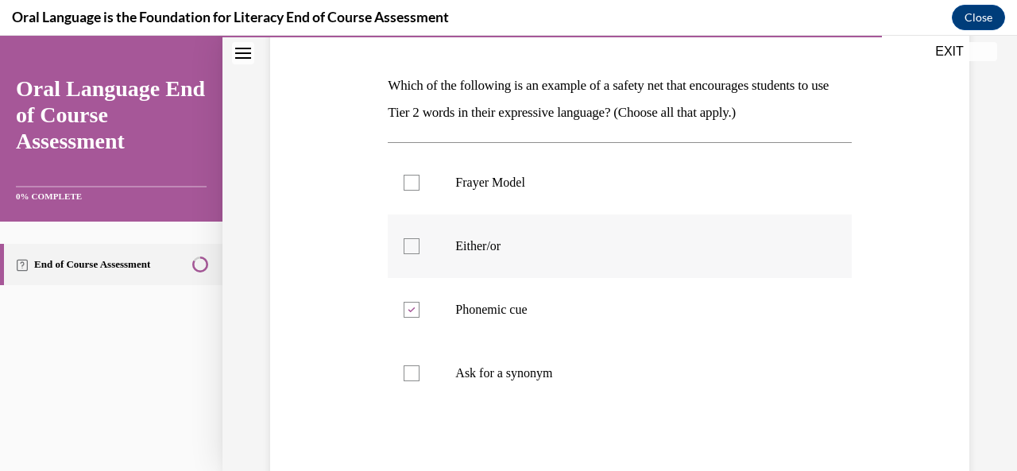
checkbox input "true"
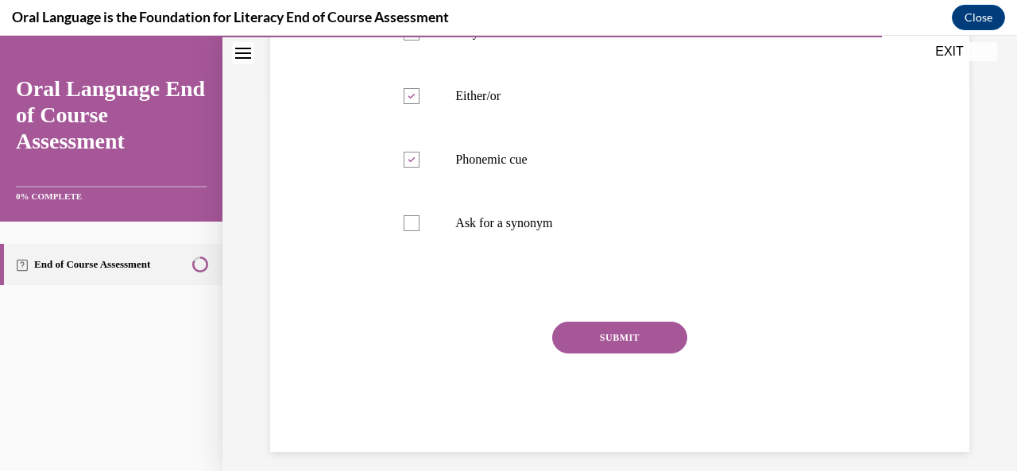
click at [585, 334] on button "SUBMIT" at bounding box center [619, 338] width 135 height 32
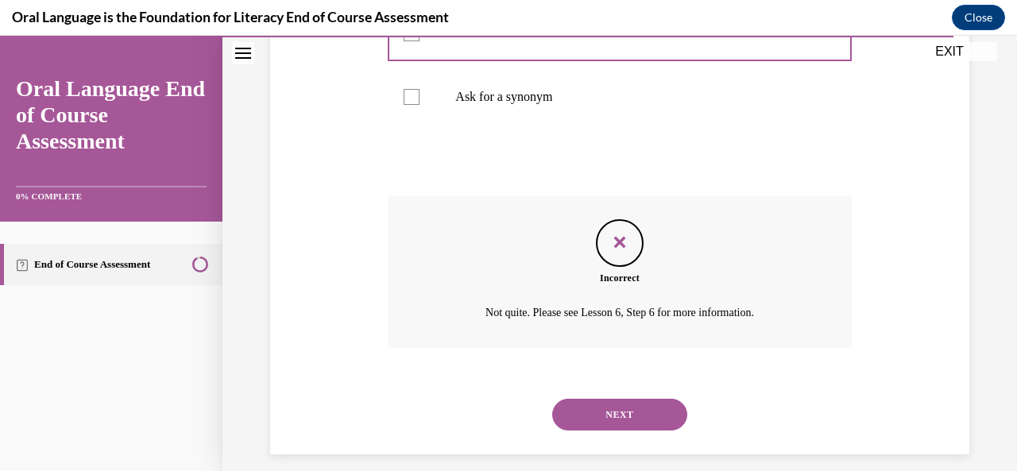
scroll to position [521, 0]
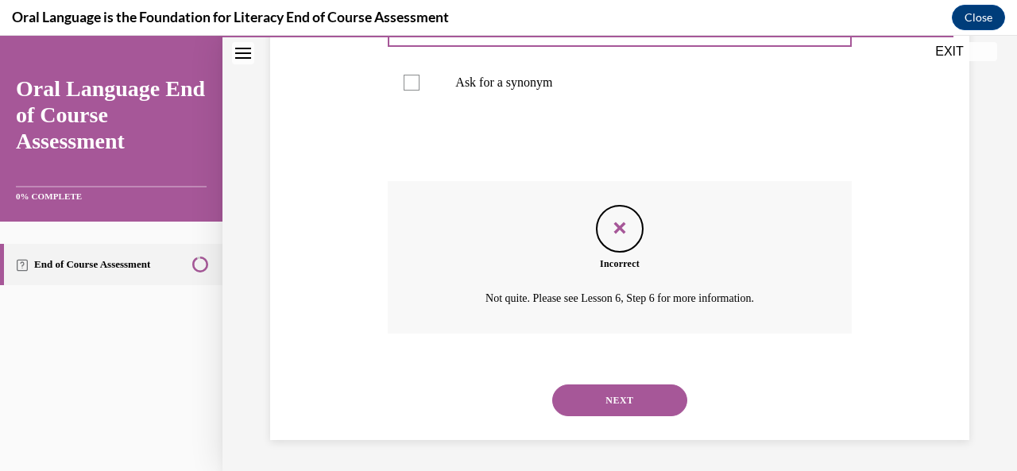
click at [600, 393] on button "NEXT" at bounding box center [619, 400] width 135 height 32
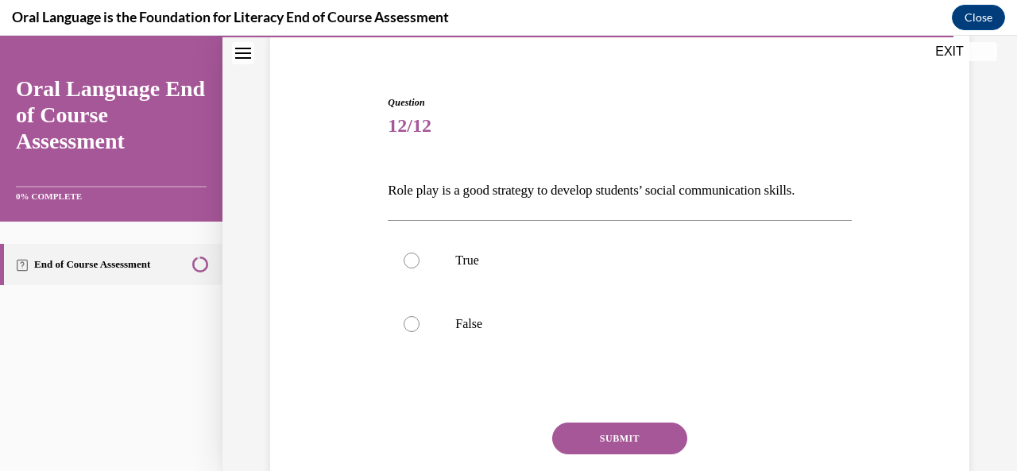
scroll to position [124, 0]
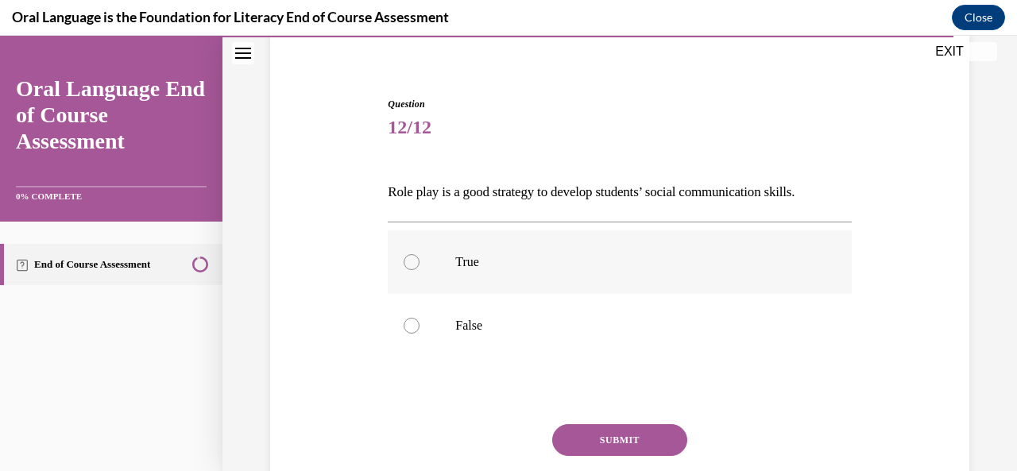
click at [574, 276] on label "True" at bounding box center [619, 262] width 463 height 64
click at [419, 270] on input "True" at bounding box center [411, 262] width 16 height 16
radio input "true"
click at [613, 422] on div "Question 12/12 Role play is a good strategy to develop students’ social communi…" at bounding box center [619, 325] width 463 height 457
click at [615, 439] on button "SUBMIT" at bounding box center [619, 440] width 135 height 32
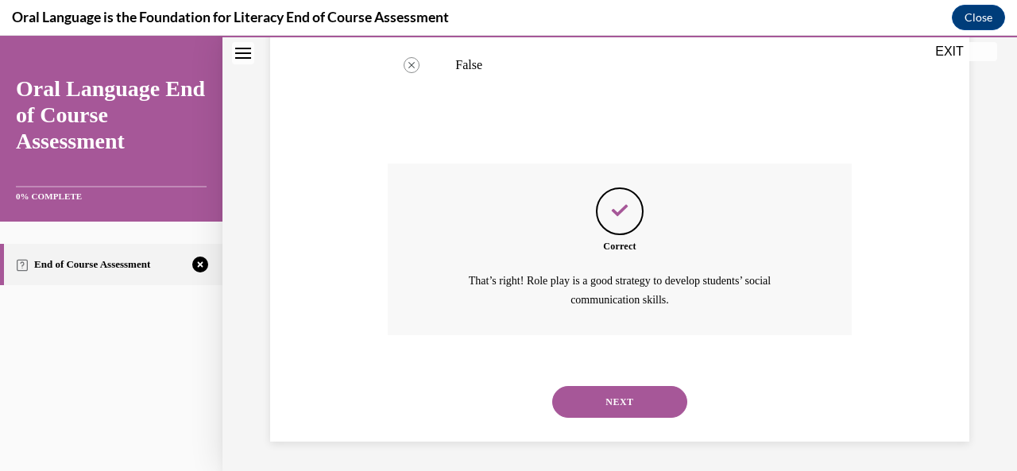
scroll to position [385, 0]
click at [620, 403] on button "NEXT" at bounding box center [619, 401] width 135 height 32
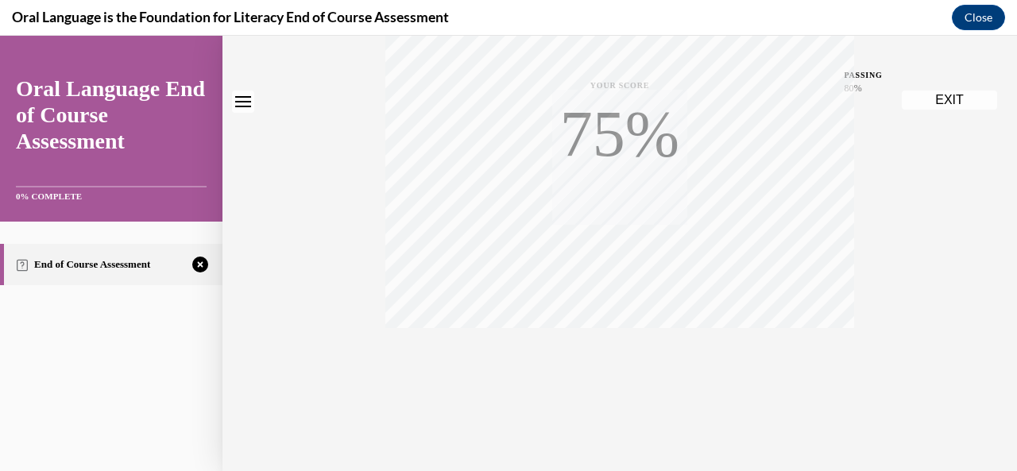
scroll to position [0, 0]
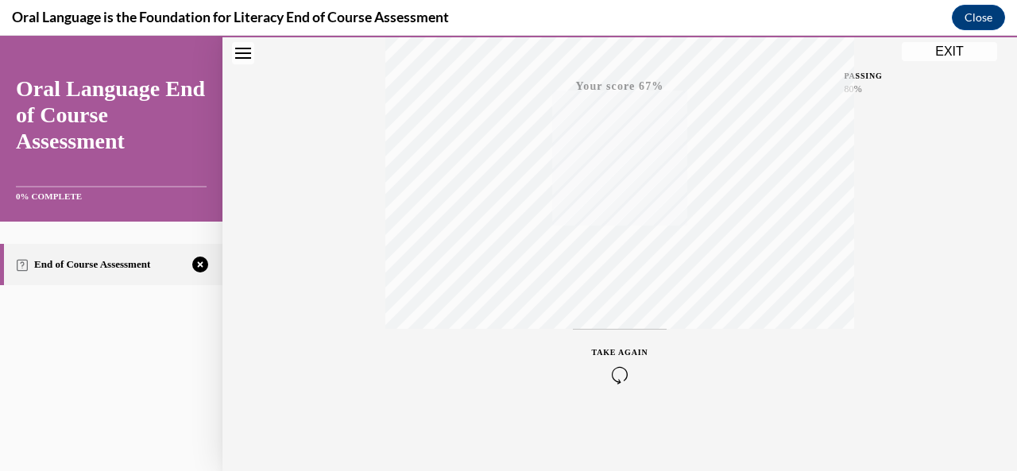
click at [604, 357] on div "TAKE AGAIN" at bounding box center [620, 364] width 56 height 37
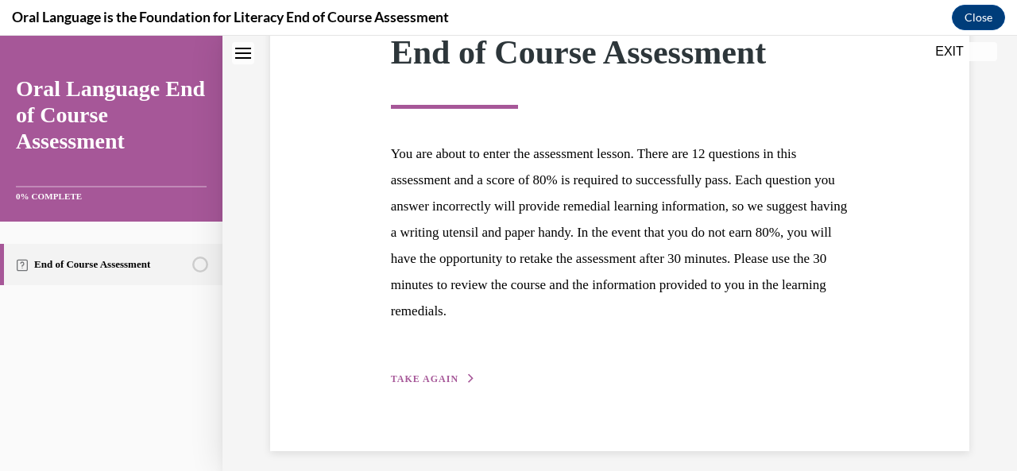
click at [430, 373] on span "TAKE AGAIN" at bounding box center [425, 378] width 68 height 11
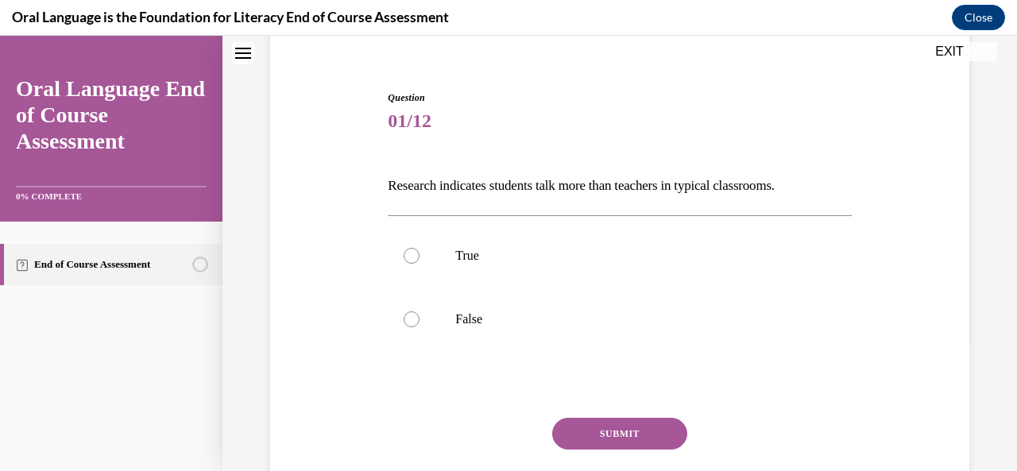
scroll to position [129, 0]
click at [434, 325] on label "False" at bounding box center [619, 320] width 463 height 64
click at [419, 325] on input "False" at bounding box center [411, 320] width 16 height 16
radio input "true"
click at [604, 426] on button "SUBMIT" at bounding box center [619, 435] width 135 height 32
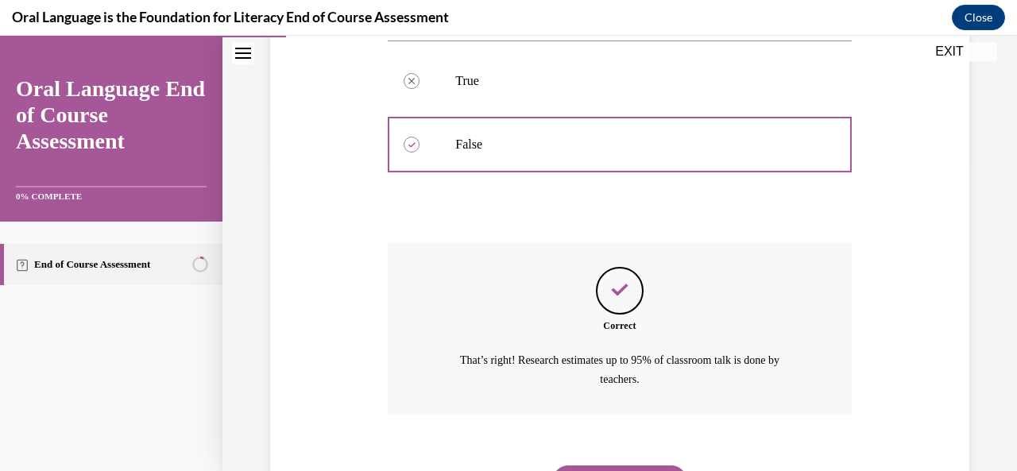
scroll to position [385, 0]
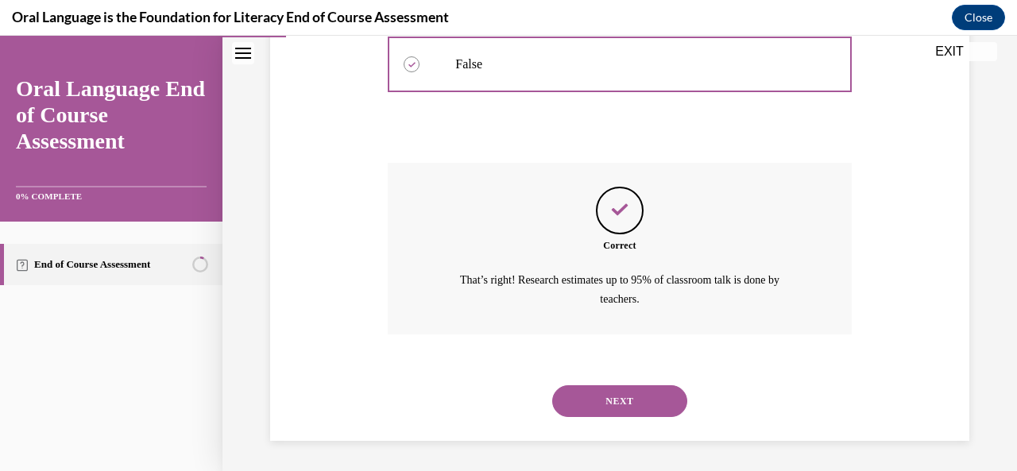
click at [608, 399] on button "NEXT" at bounding box center [619, 401] width 135 height 32
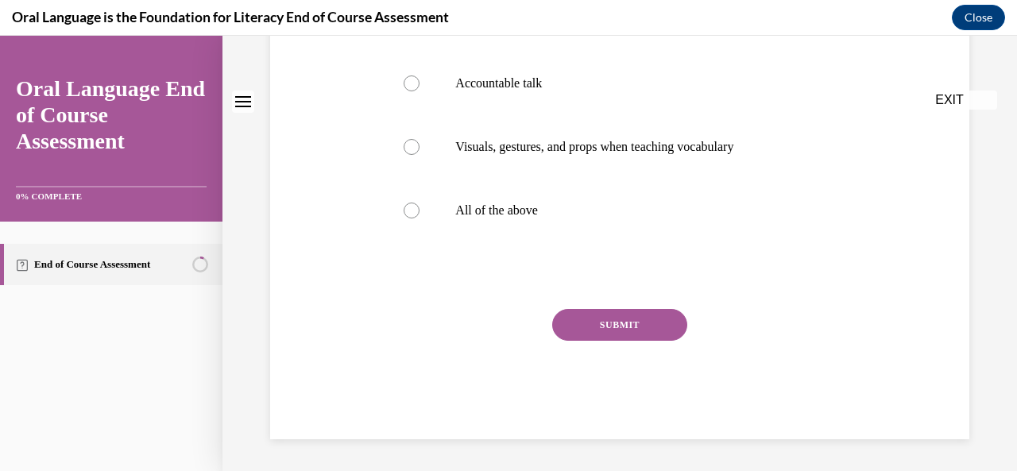
scroll to position [0, 0]
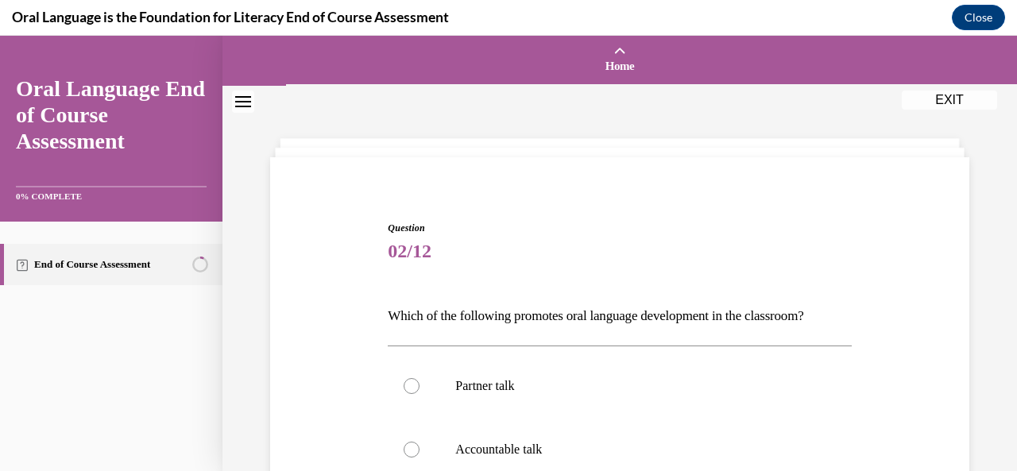
click at [608, 399] on label "Partner talk" at bounding box center [619, 386] width 463 height 64
click at [419, 394] on input "Partner talk" at bounding box center [411, 386] width 16 height 16
radio input "true"
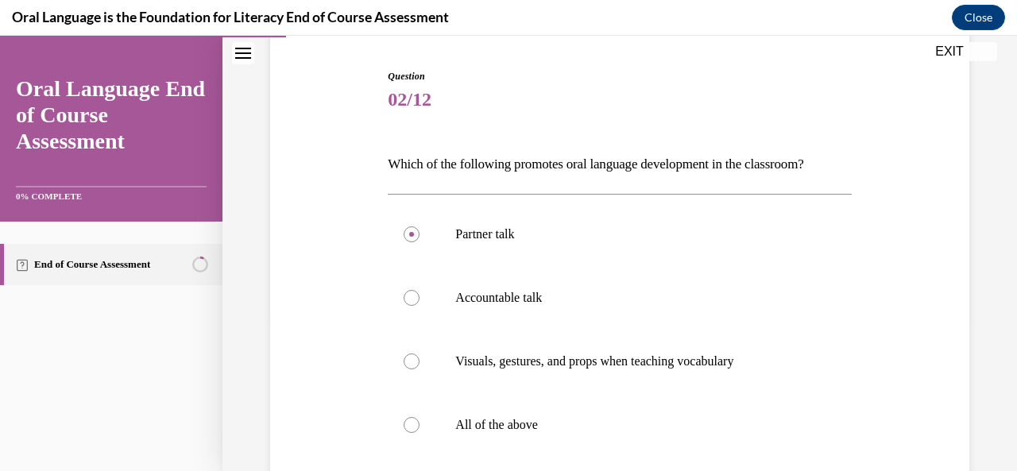
scroll to position [149, 0]
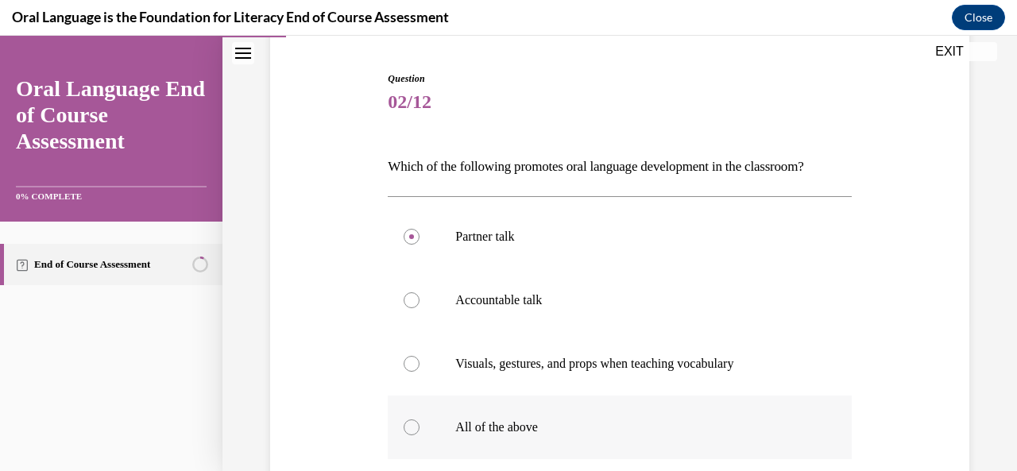
click at [557, 414] on label "All of the above" at bounding box center [619, 428] width 463 height 64
click at [419, 419] on input "All of the above" at bounding box center [411, 427] width 16 height 16
radio input "true"
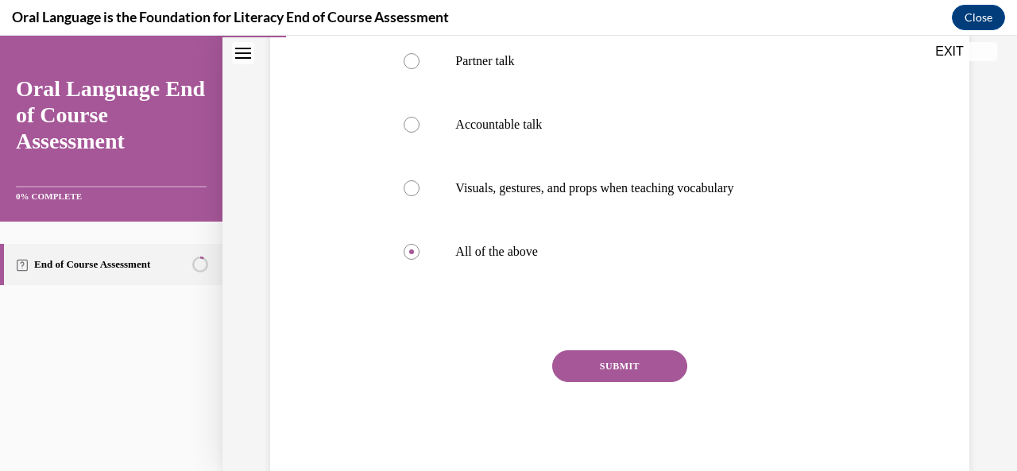
click at [584, 362] on button "SUBMIT" at bounding box center [619, 366] width 135 height 32
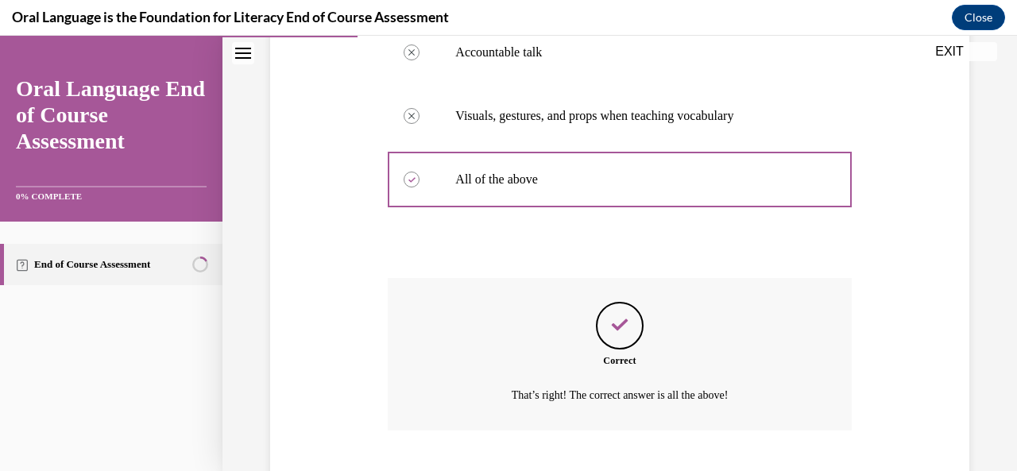
scroll to position [494, 0]
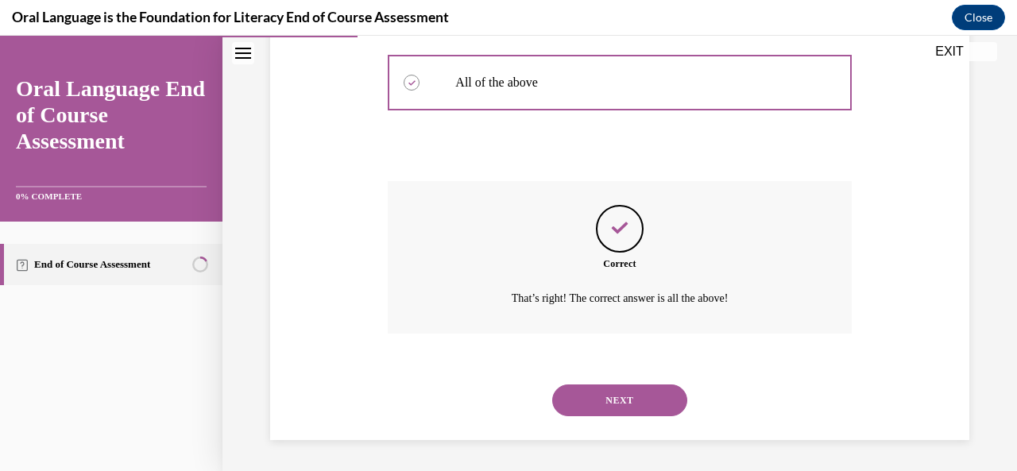
click at [600, 409] on button "NEXT" at bounding box center [619, 400] width 135 height 32
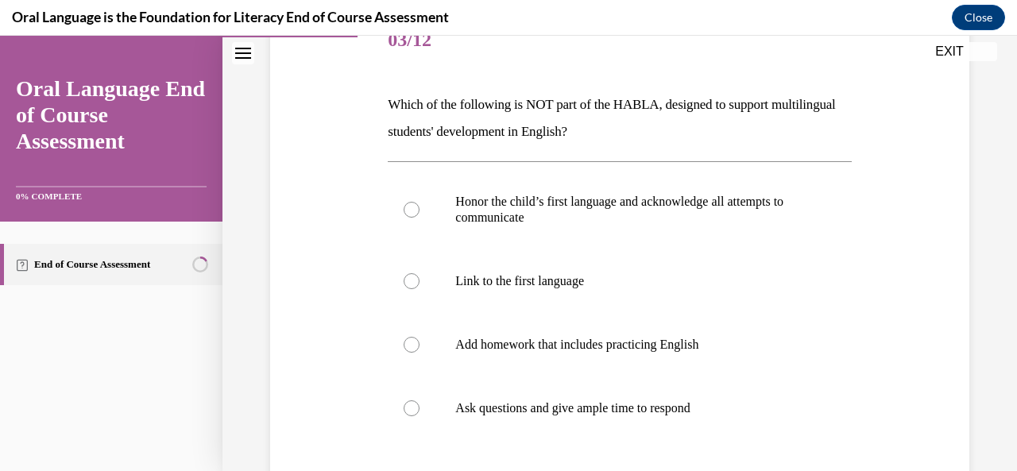
scroll to position [215, 0]
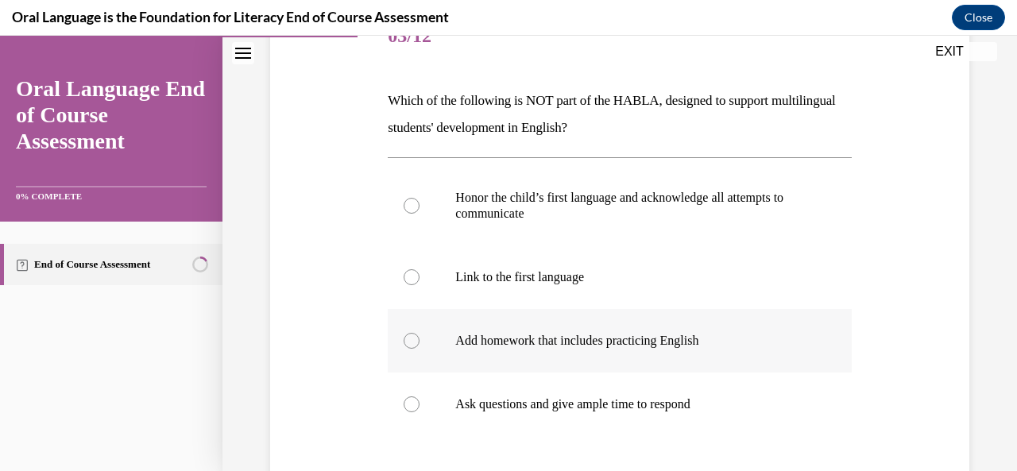
click at [600, 336] on p "Add homework that includes practicing English" at bounding box center [633, 341] width 356 height 16
click at [419, 336] on input "Add homework that includes practicing English" at bounding box center [411, 341] width 16 height 16
radio input "true"
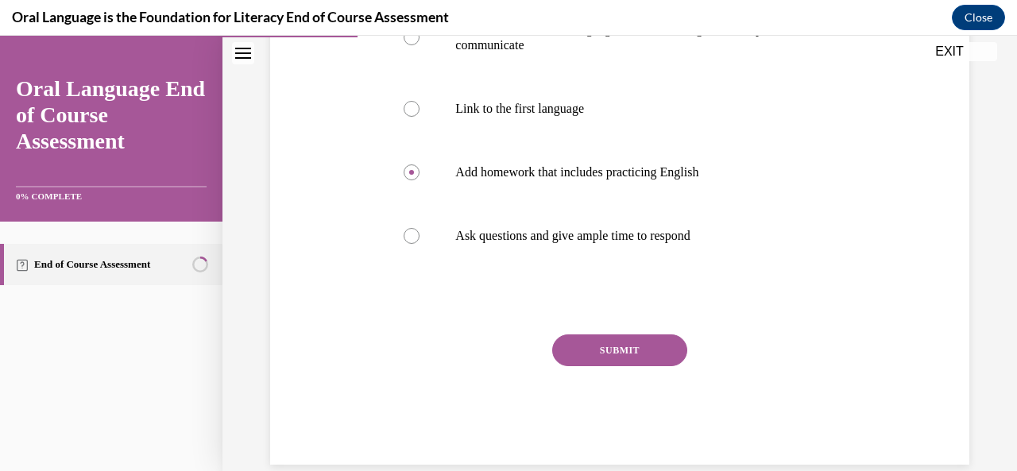
click at [600, 336] on button "SUBMIT" at bounding box center [619, 350] width 135 height 32
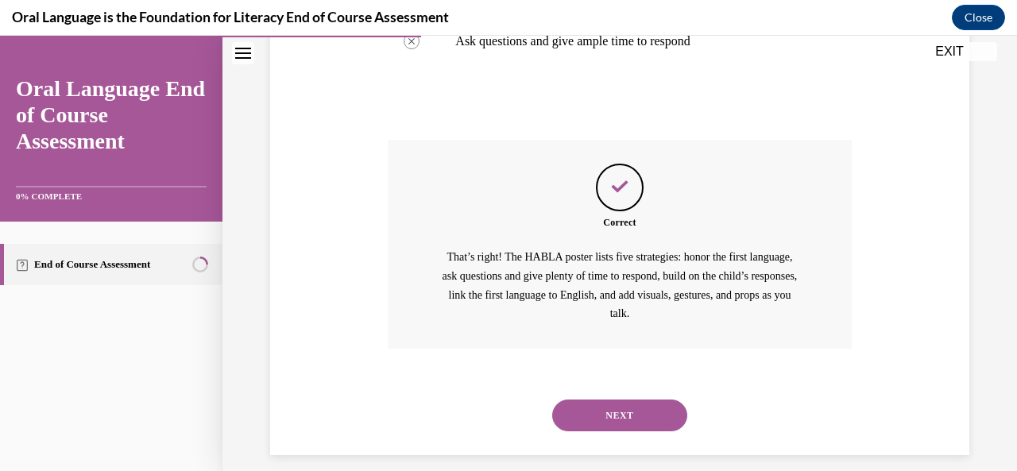
scroll to position [593, 0]
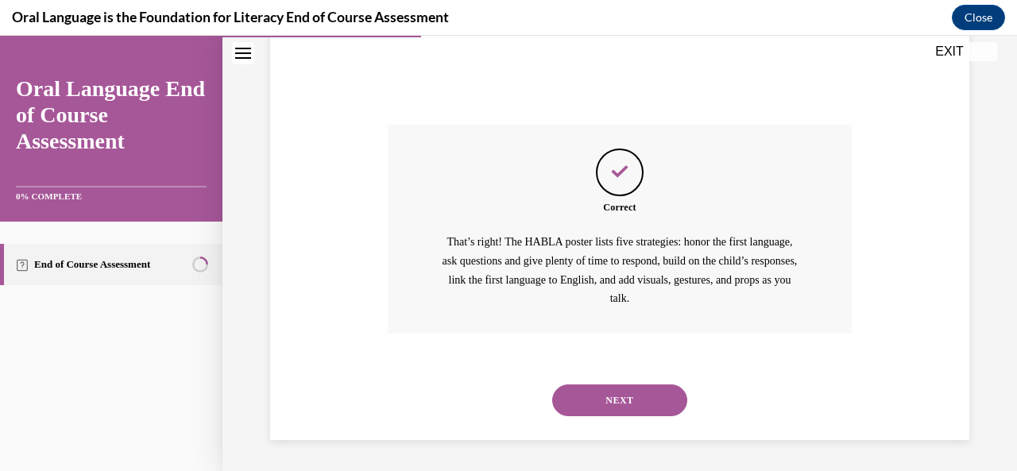
click at [615, 401] on button "NEXT" at bounding box center [619, 400] width 135 height 32
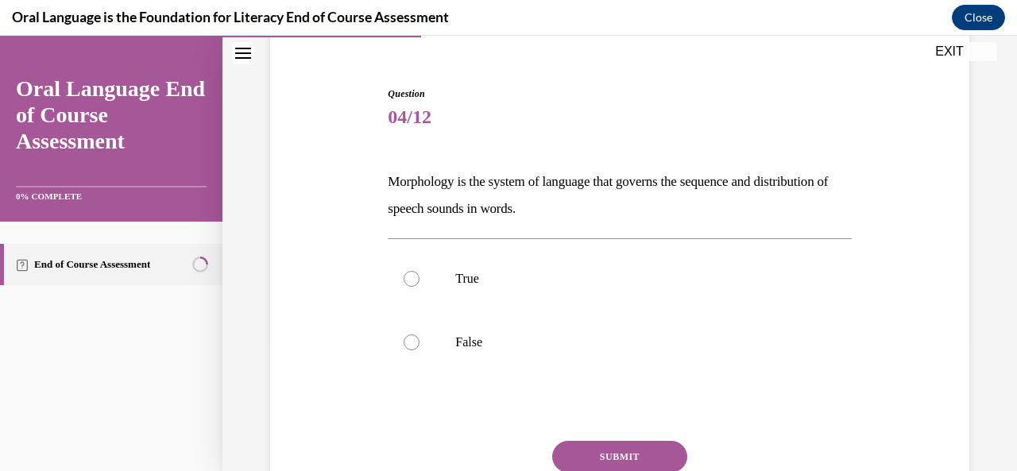
scroll to position [132, 0]
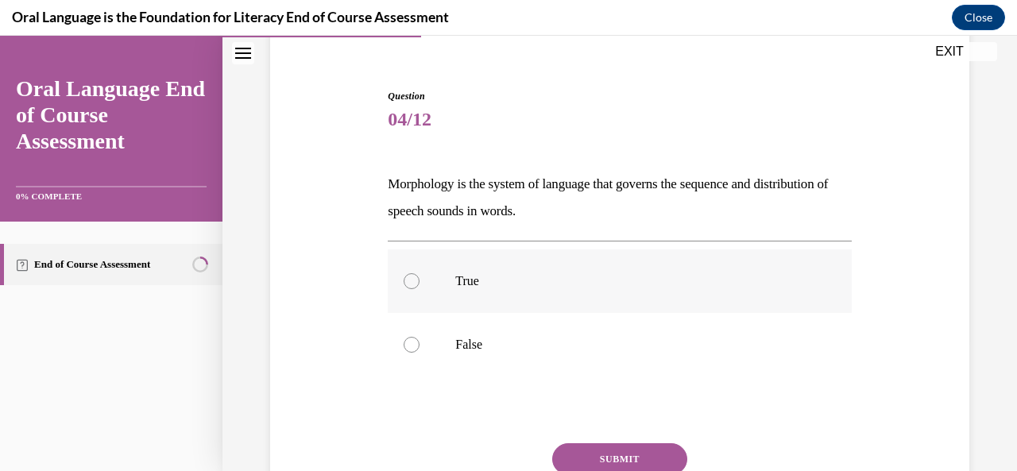
click at [601, 260] on label "True" at bounding box center [619, 281] width 463 height 64
click at [419, 273] on input "True" at bounding box center [411, 281] width 16 height 16
radio input "true"
click at [620, 453] on button "SUBMIT" at bounding box center [619, 459] width 135 height 32
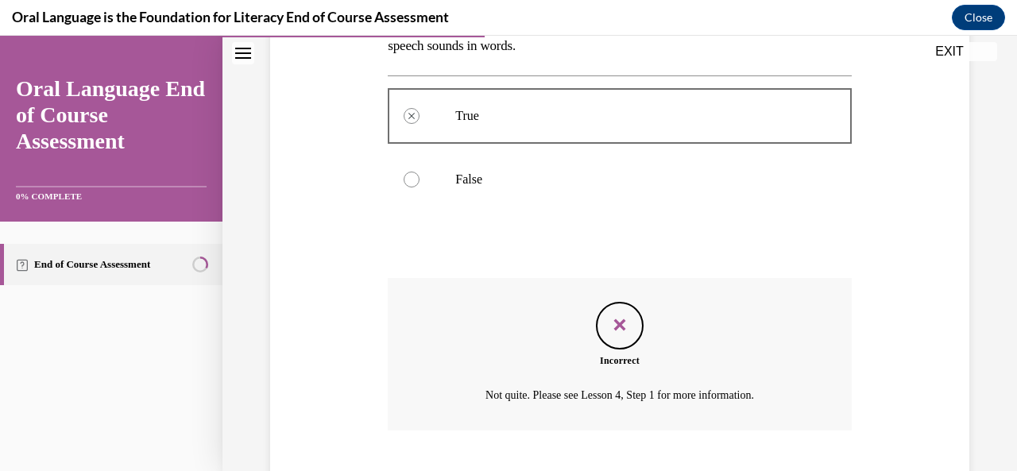
scroll to position [394, 0]
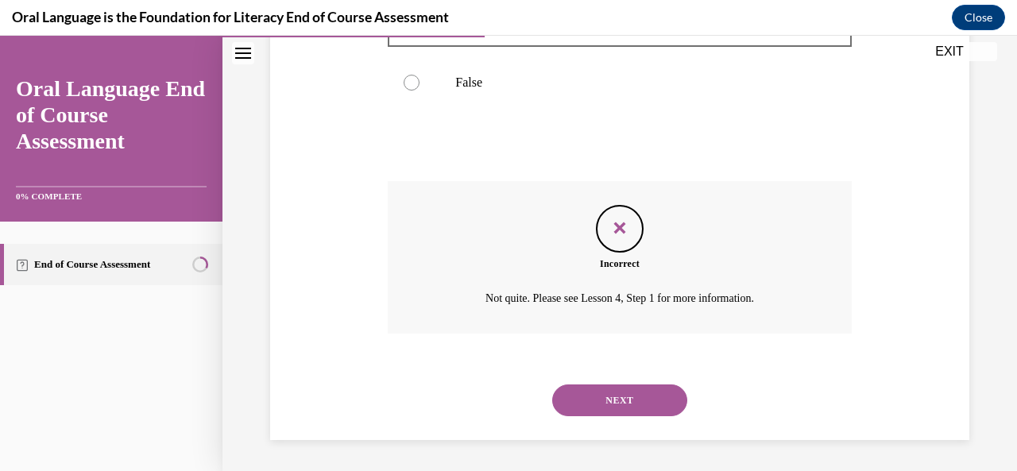
click at [596, 395] on button "NEXT" at bounding box center [619, 400] width 135 height 32
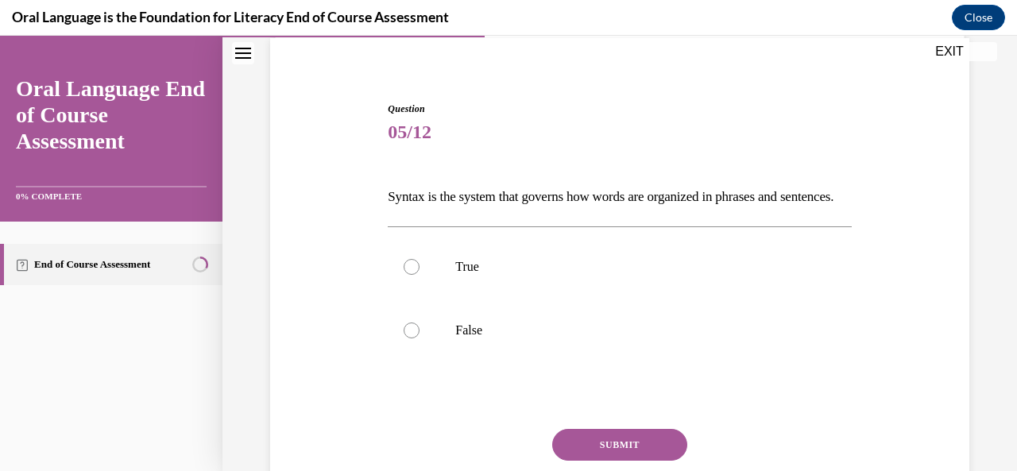
scroll to position [116, 0]
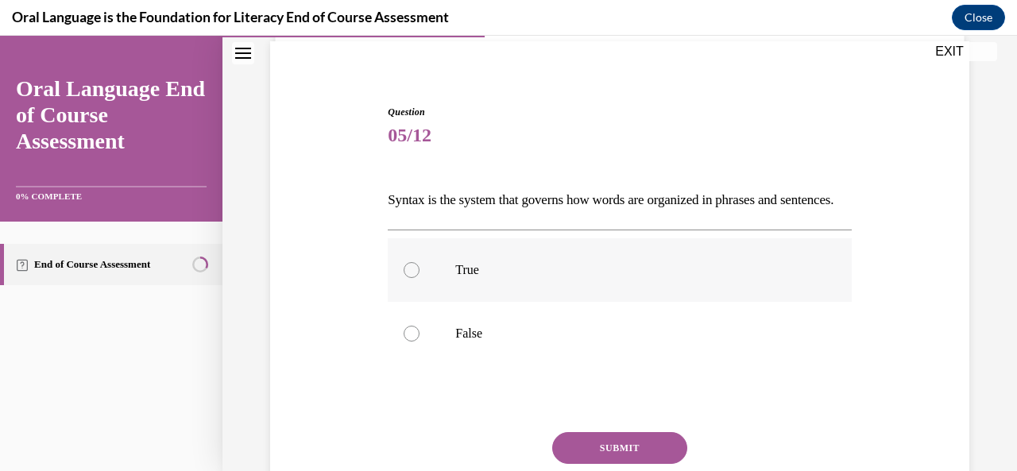
click at [592, 302] on label "True" at bounding box center [619, 270] width 463 height 64
click at [419, 278] on input "True" at bounding box center [411, 270] width 16 height 16
radio input "true"
click at [607, 463] on button "SUBMIT" at bounding box center [619, 448] width 135 height 32
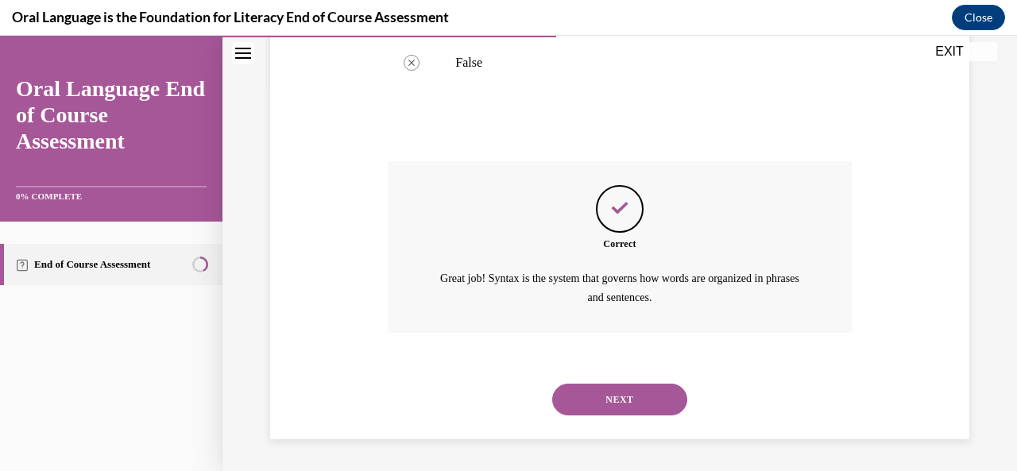
scroll to position [412, 0]
click at [608, 424] on div "NEXT" at bounding box center [619, 400] width 463 height 64
click at [607, 396] on button "NEXT" at bounding box center [619, 400] width 135 height 32
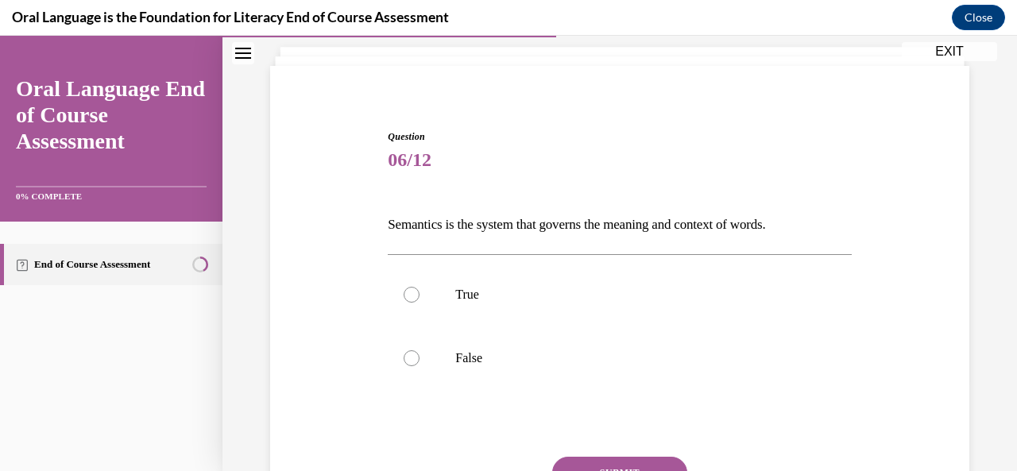
scroll to position [98, 0]
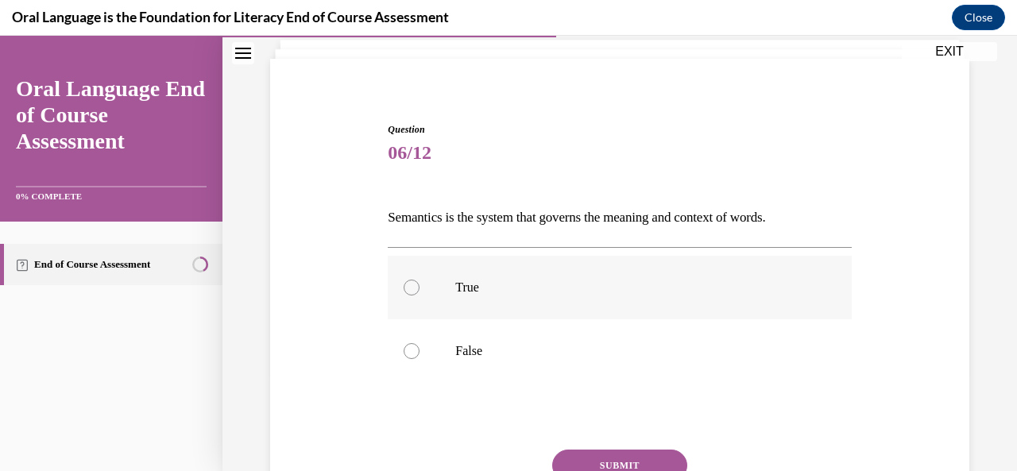
click at [588, 288] on p "True" at bounding box center [633, 288] width 356 height 16
click at [419, 288] on input "True" at bounding box center [411, 288] width 16 height 16
radio input "true"
click at [610, 461] on button "SUBMIT" at bounding box center [619, 466] width 135 height 32
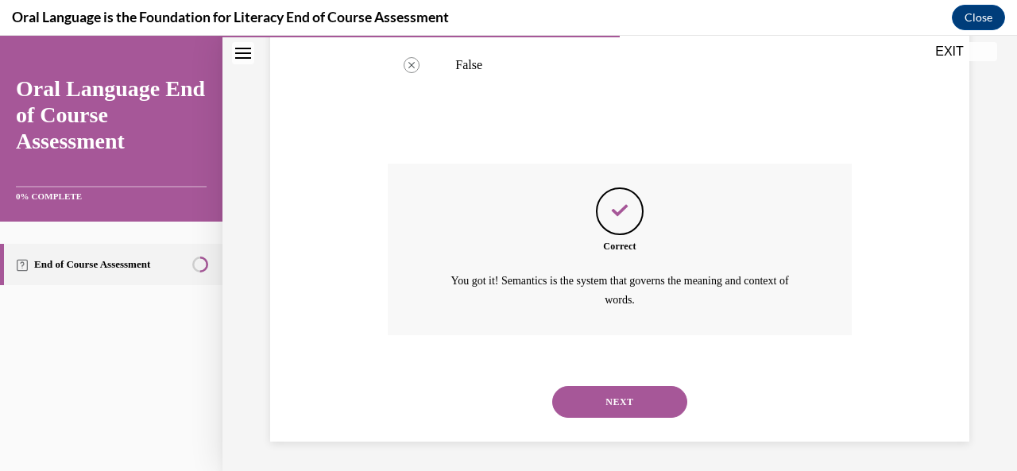
scroll to position [385, 0]
click at [604, 402] on button "NEXT" at bounding box center [619, 401] width 135 height 32
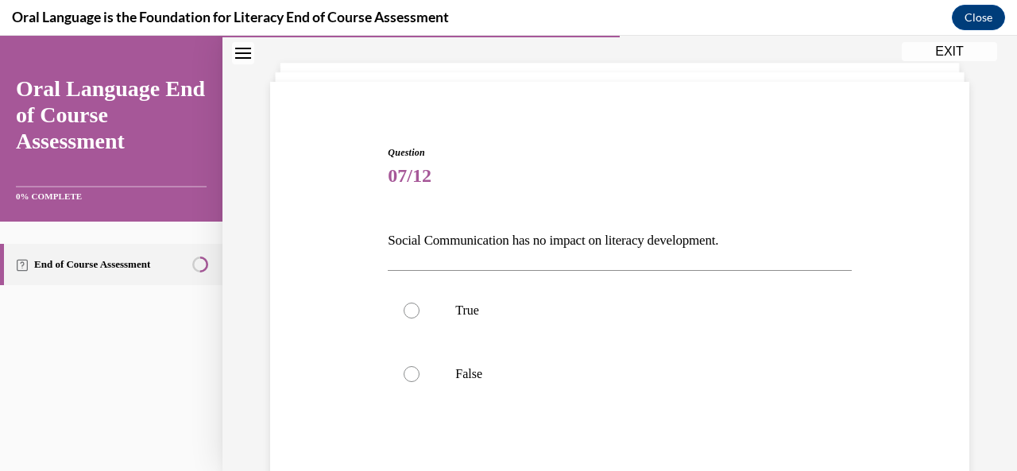
scroll to position [73, 0]
click at [601, 395] on label "False" at bounding box center [619, 377] width 463 height 64
click at [419, 384] on input "False" at bounding box center [411, 377] width 16 height 16
radio input "true"
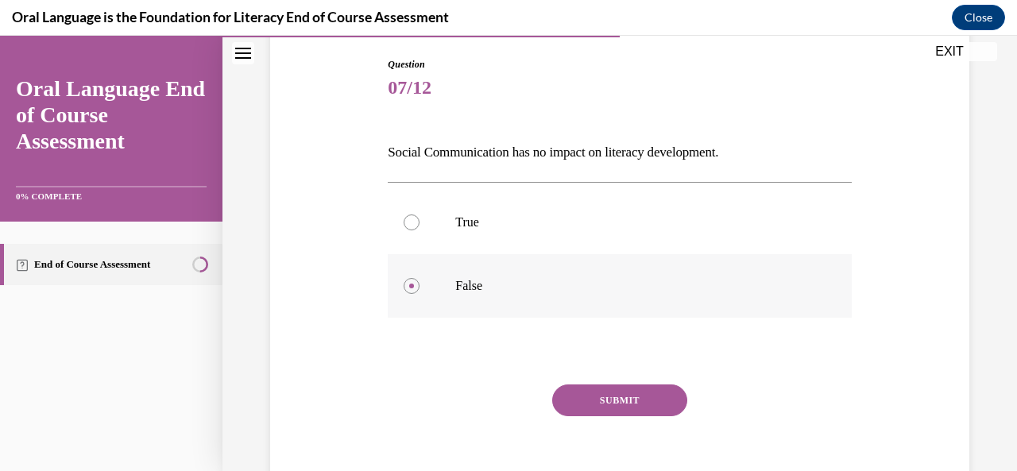
click at [601, 395] on button "SUBMIT" at bounding box center [619, 400] width 135 height 32
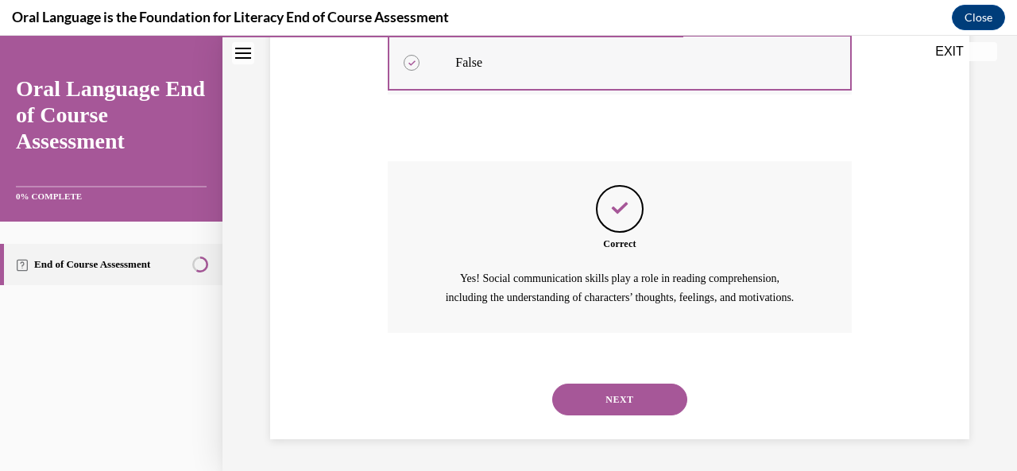
scroll to position [404, 0]
click at [601, 395] on button "NEXT" at bounding box center [619, 400] width 135 height 32
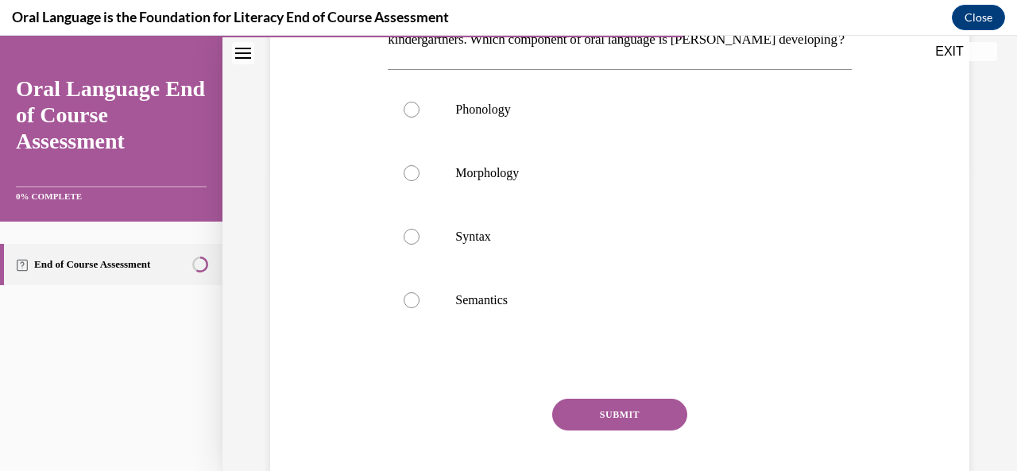
scroll to position [322, 0]
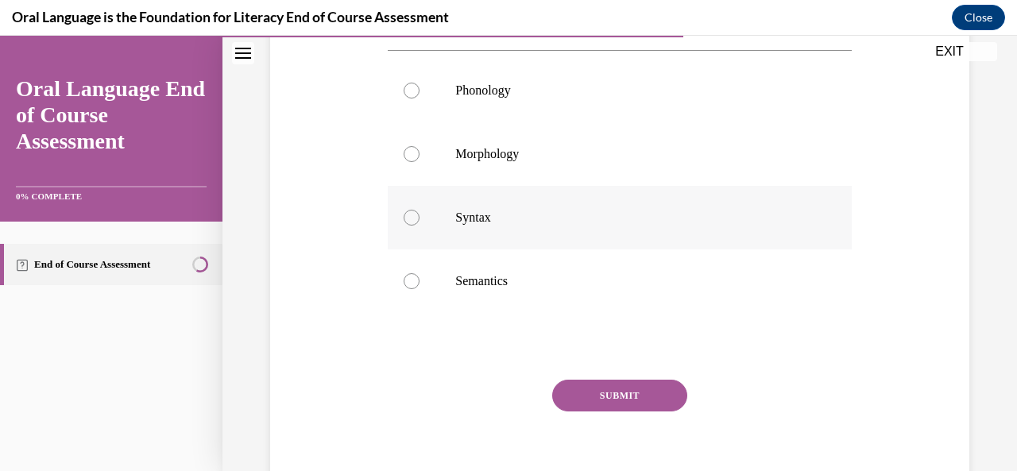
click at [575, 226] on p "Syntax" at bounding box center [633, 218] width 356 height 16
click at [419, 226] on input "Syntax" at bounding box center [411, 218] width 16 height 16
radio input "true"
click at [612, 411] on button "SUBMIT" at bounding box center [619, 396] width 135 height 32
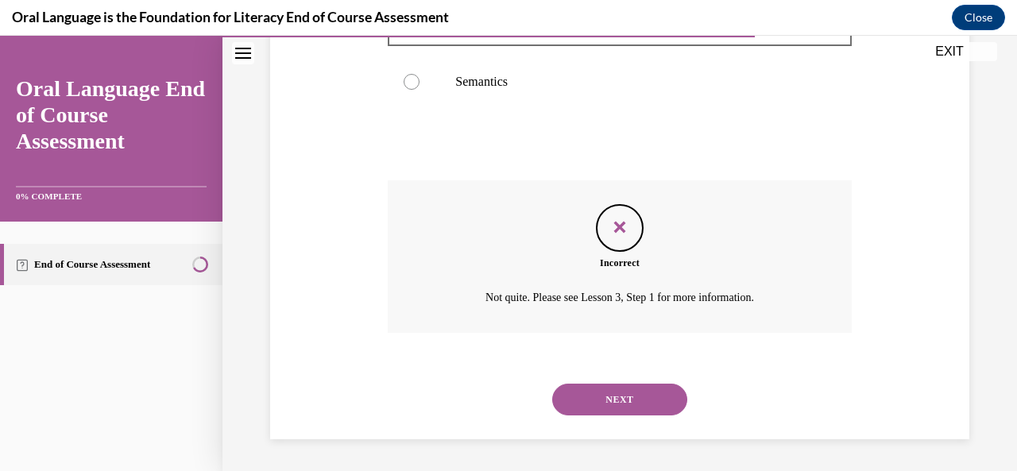
scroll to position [548, 0]
click at [612, 413] on button "NEXT" at bounding box center [619, 400] width 135 height 32
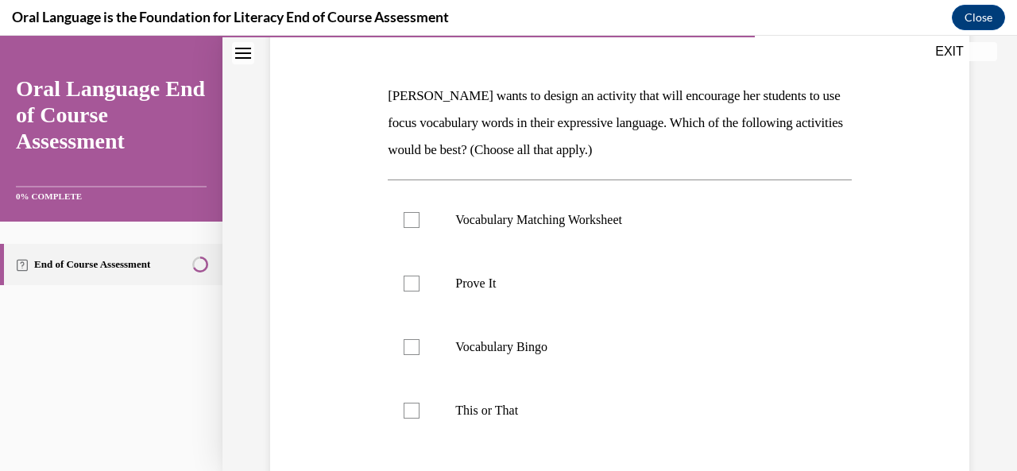
scroll to position [218, 0]
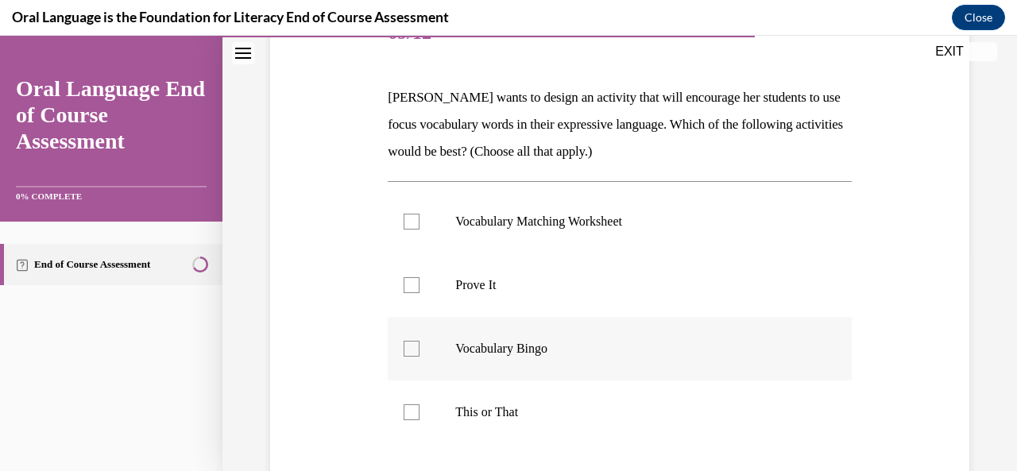
click at [605, 357] on label "Vocabulary Bingo" at bounding box center [619, 349] width 463 height 64
click at [419, 357] on input "Vocabulary Bingo" at bounding box center [411, 349] width 16 height 16
checkbox input "true"
click at [591, 414] on p "This or That" at bounding box center [633, 412] width 356 height 16
click at [419, 414] on input "This or That" at bounding box center [411, 412] width 16 height 16
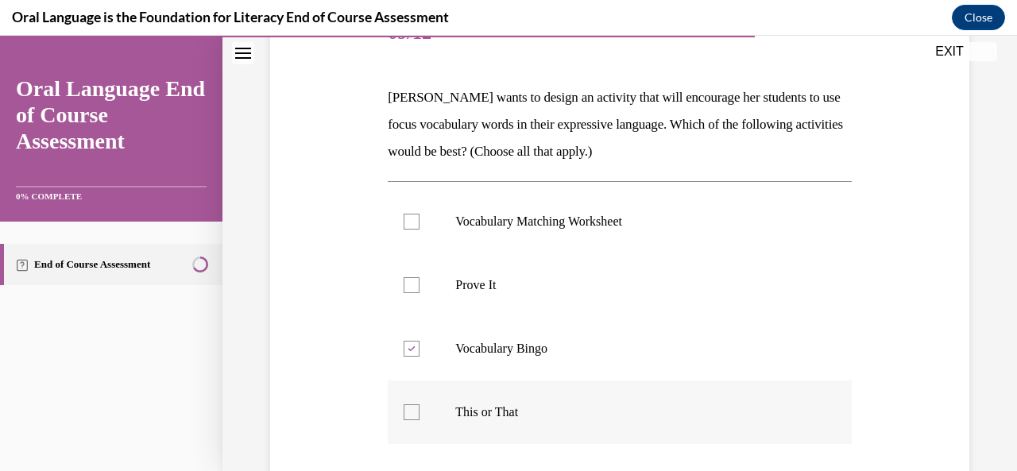
checkbox input "true"
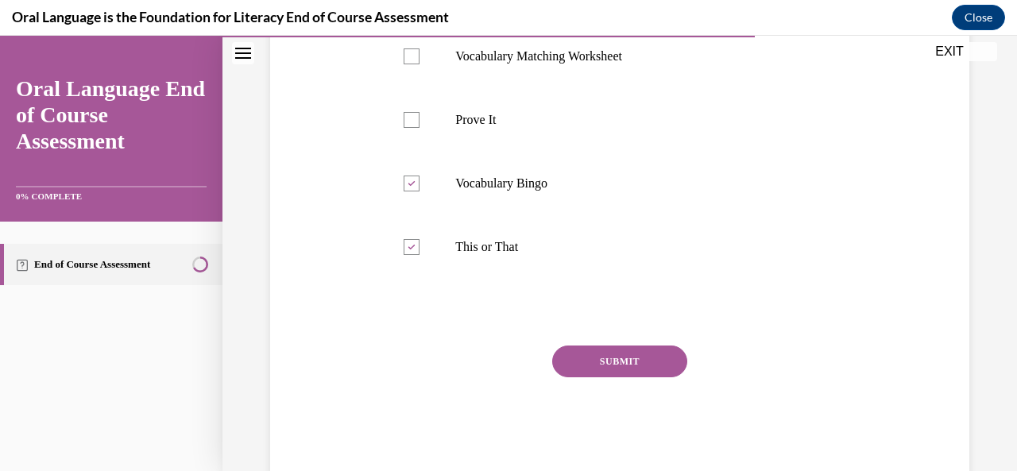
click at [595, 376] on button "SUBMIT" at bounding box center [619, 361] width 135 height 32
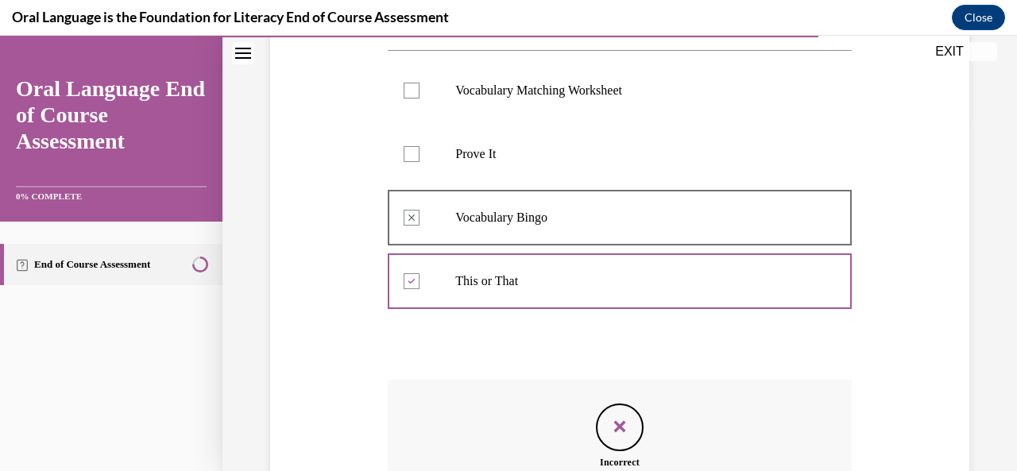
click at [595, 376] on div "Question 09/12 [PERSON_NAME] wants to design an activity that will encourage he…" at bounding box center [619, 254] width 463 height 767
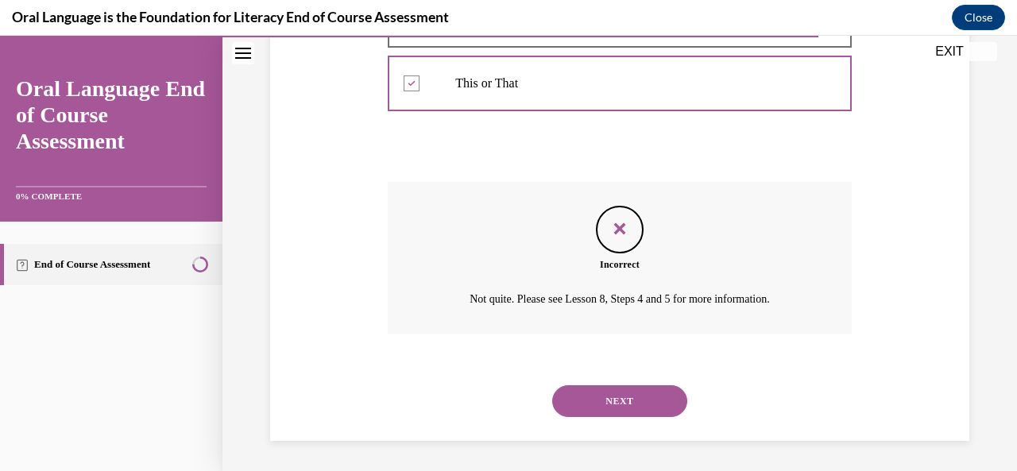
scroll to position [541, 0]
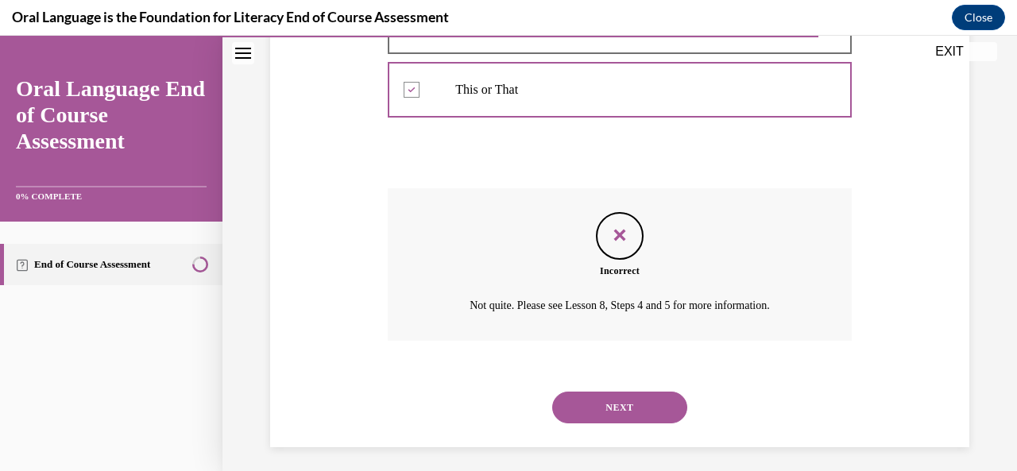
click at [612, 426] on div "NEXT" at bounding box center [619, 408] width 463 height 64
click at [612, 411] on button "NEXT" at bounding box center [619, 408] width 135 height 32
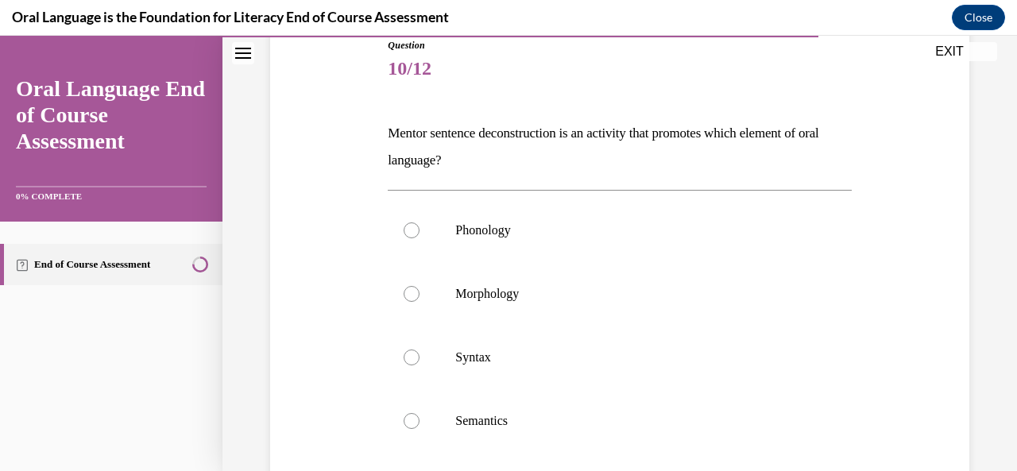
scroll to position [181, 0]
click at [612, 371] on label "Syntax" at bounding box center [619, 359] width 463 height 64
click at [419, 367] on input "Syntax" at bounding box center [411, 359] width 16 height 16
radio input "true"
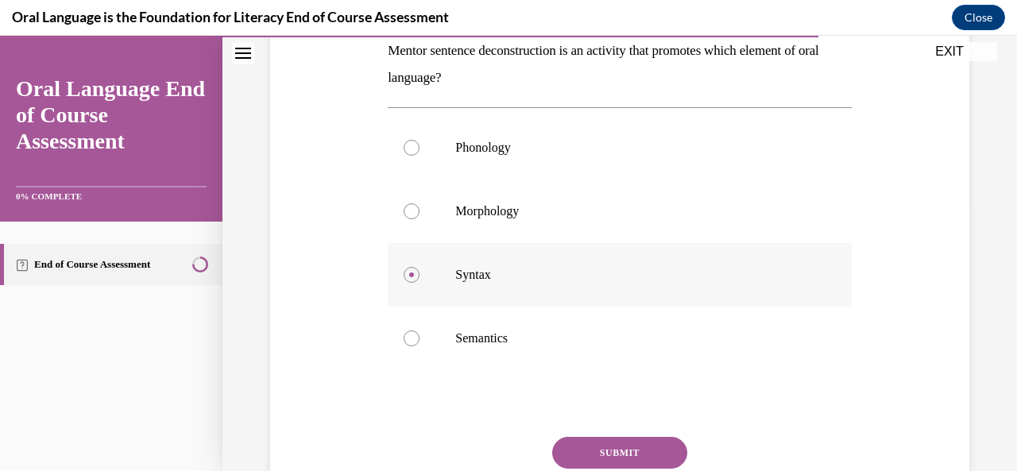
scroll to position [264, 0]
click at [606, 450] on button "SUBMIT" at bounding box center [619, 454] width 135 height 32
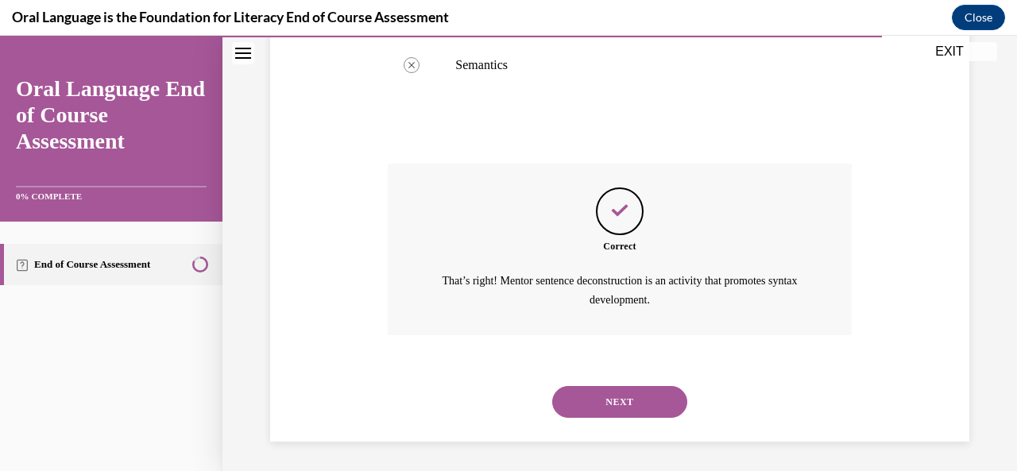
scroll to position [539, 0]
click at [631, 407] on button "NEXT" at bounding box center [619, 401] width 135 height 32
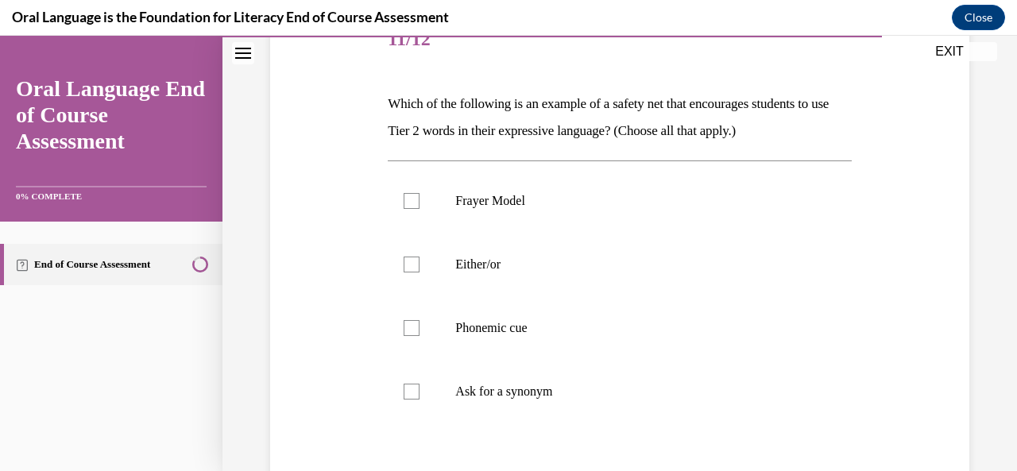
scroll to position [207, 0]
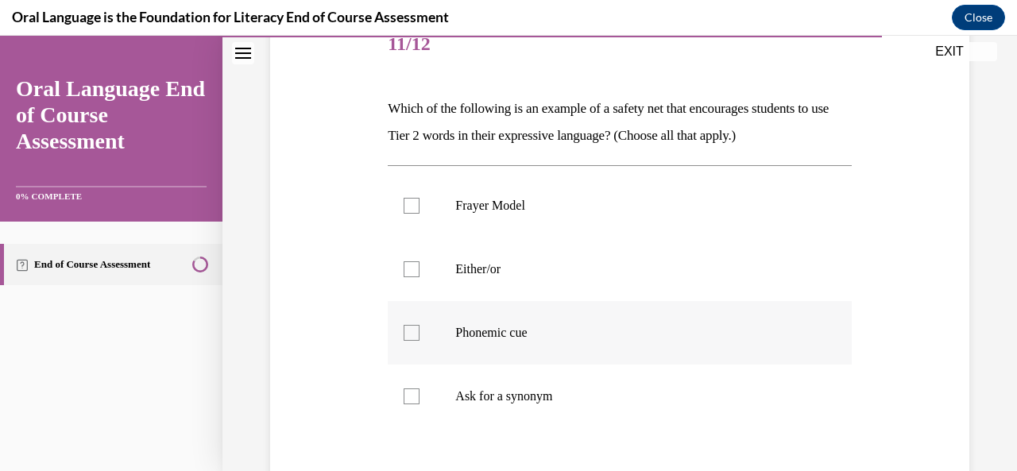
click at [616, 332] on p "Phonemic cue" at bounding box center [633, 333] width 356 height 16
click at [419, 332] on input "Phonemic cue" at bounding box center [411, 333] width 16 height 16
checkbox input "true"
click at [604, 278] on label "Either/or" at bounding box center [619, 269] width 463 height 64
click at [419, 277] on input "Either/or" at bounding box center [411, 269] width 16 height 16
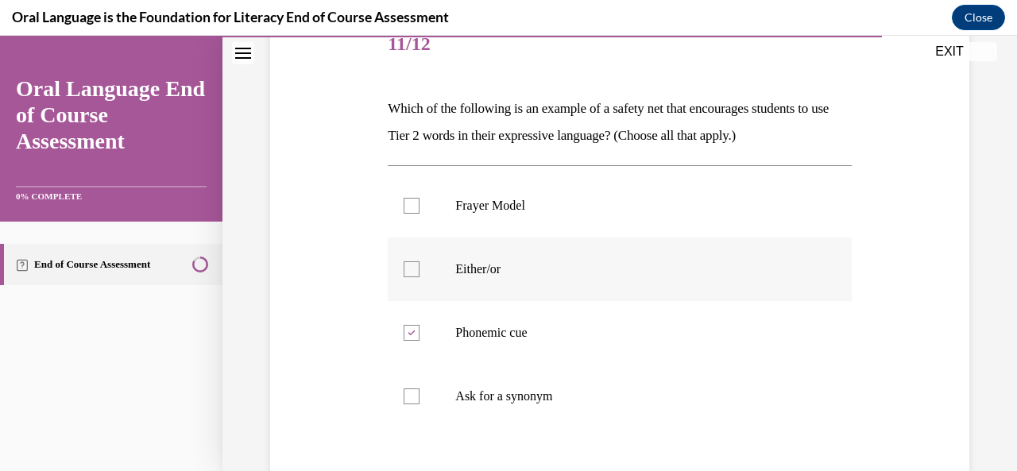
checkbox input "true"
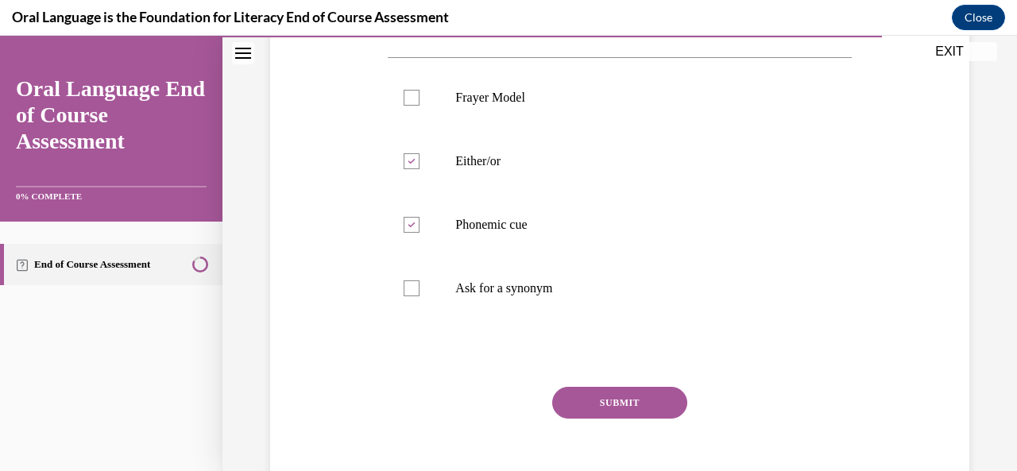
click at [612, 399] on button "SUBMIT" at bounding box center [619, 403] width 135 height 32
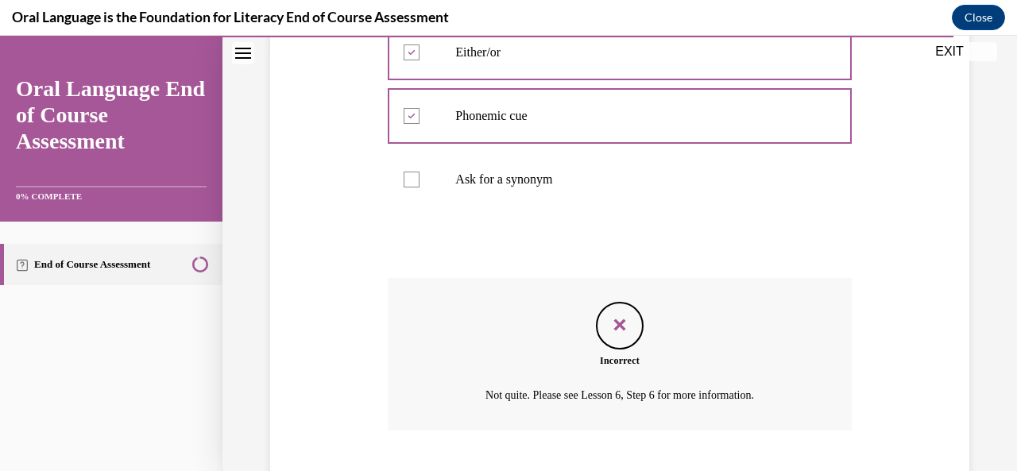
scroll to position [521, 0]
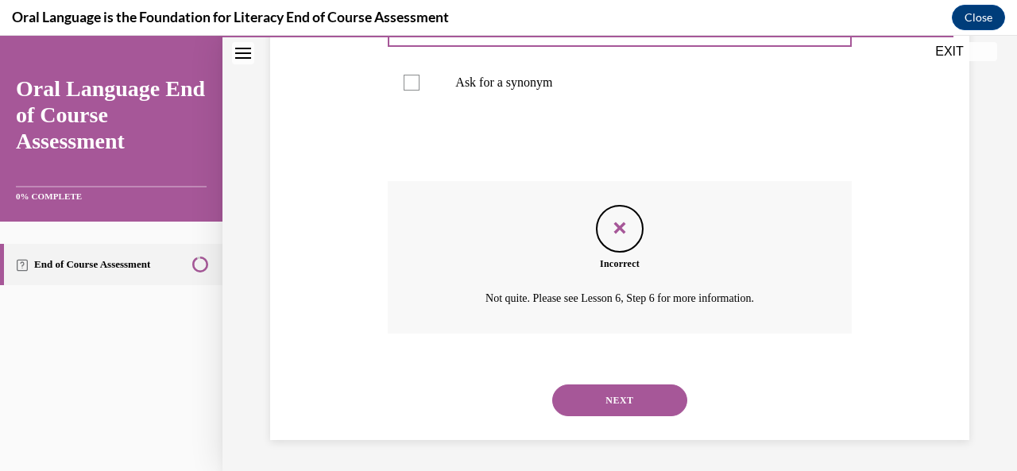
click at [615, 399] on button "NEXT" at bounding box center [619, 400] width 135 height 32
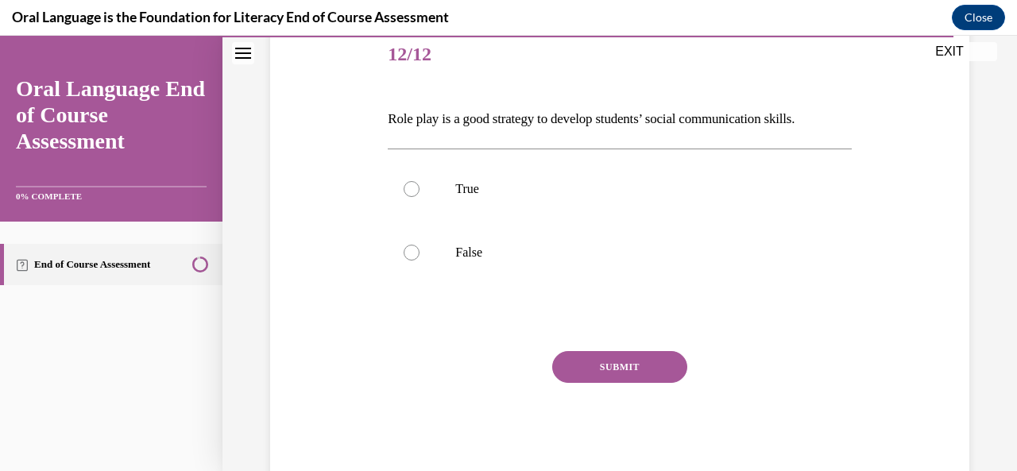
scroll to position [194, 0]
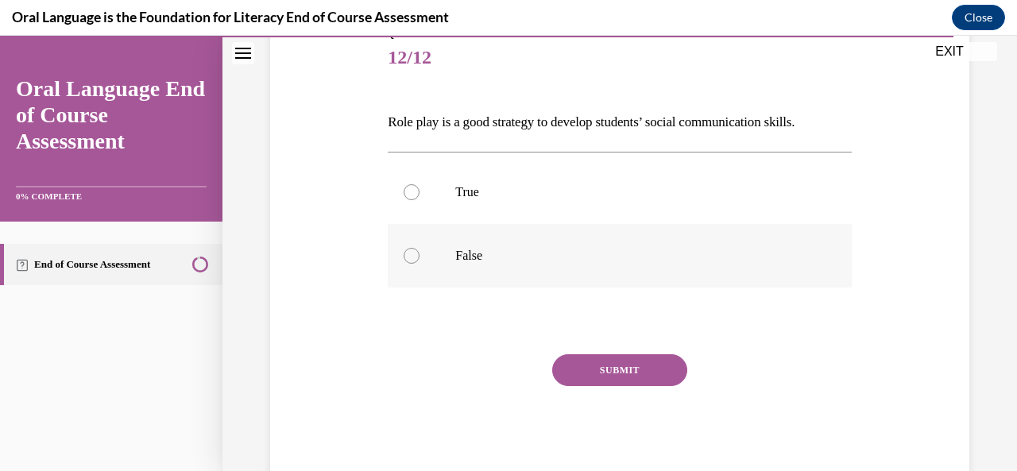
click at [556, 233] on label "False" at bounding box center [619, 256] width 463 height 64
click at [419, 248] on input "False" at bounding box center [411, 256] width 16 height 16
radio input "true"
click at [605, 361] on button "SUBMIT" at bounding box center [619, 370] width 135 height 32
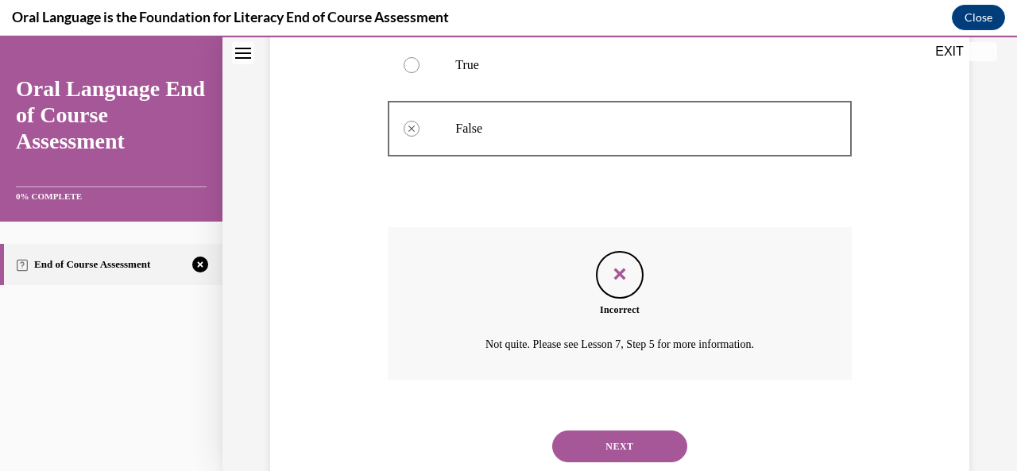
scroll to position [367, 0]
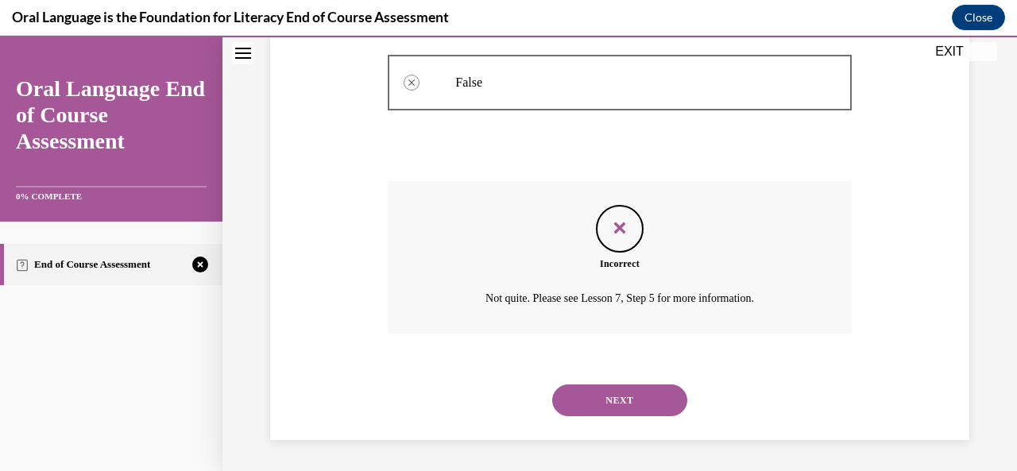
click at [612, 391] on button "NEXT" at bounding box center [619, 400] width 135 height 32
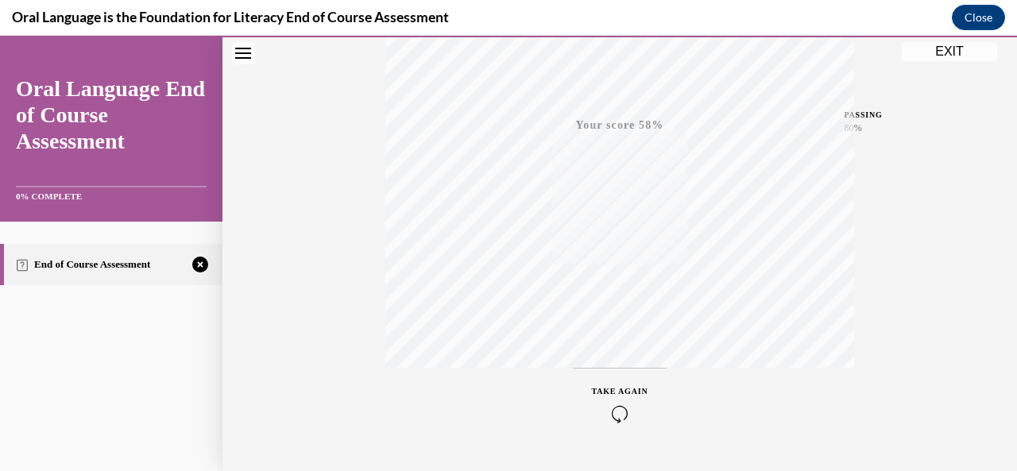
scroll to position [378, 0]
click at [605, 357] on div "TAKE AGAIN" at bounding box center [620, 364] width 56 height 37
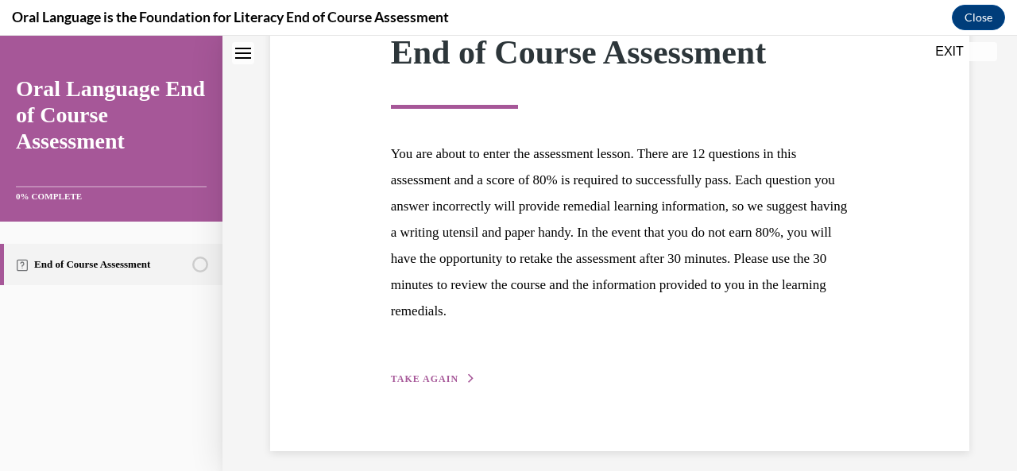
click at [415, 370] on div "Step 1 of 1 End of Course Assessment You are about to enter the assessment less…" at bounding box center [620, 181] width 482 height 414
click at [418, 377] on span "TAKE AGAIN" at bounding box center [425, 378] width 68 height 11
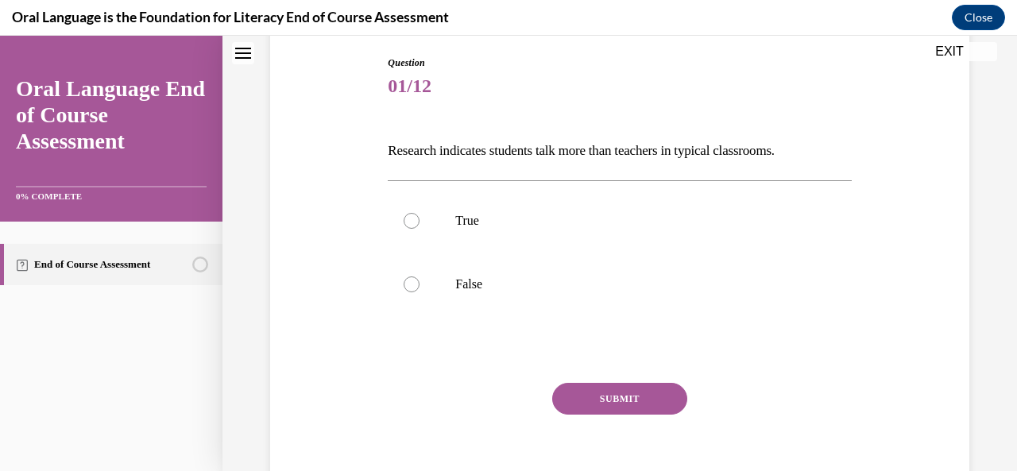
scroll to position [164, 0]
click at [437, 301] on label "False" at bounding box center [619, 285] width 463 height 64
click at [419, 293] on input "False" at bounding box center [411, 285] width 16 height 16
radio input "true"
click at [581, 393] on button "SUBMIT" at bounding box center [619, 400] width 135 height 32
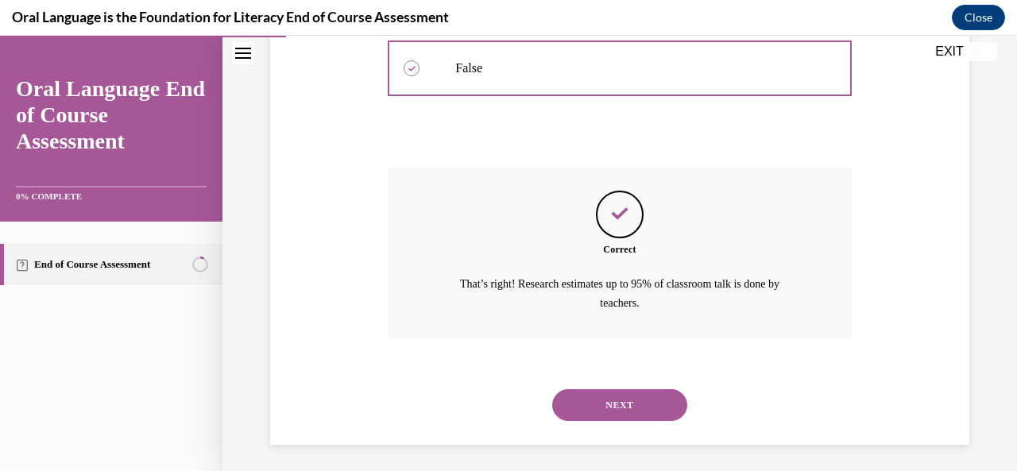
scroll to position [385, 0]
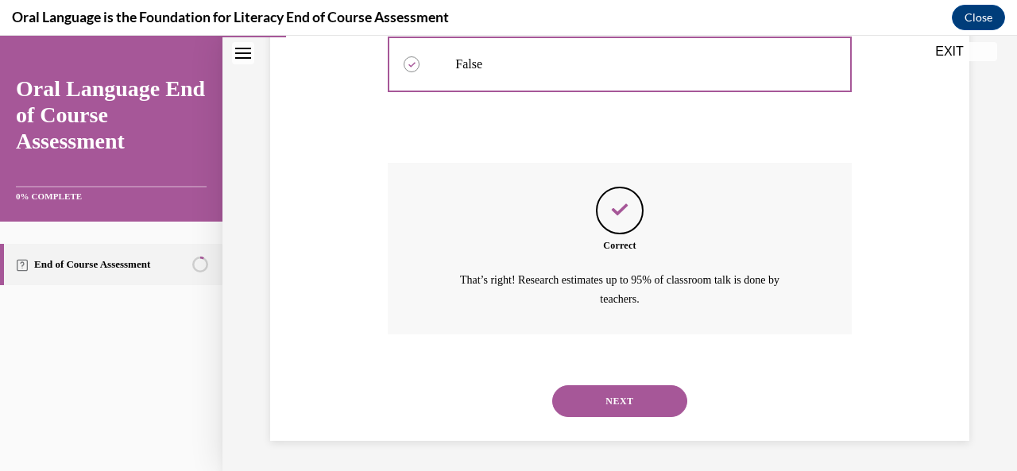
click at [616, 392] on button "NEXT" at bounding box center [619, 401] width 135 height 32
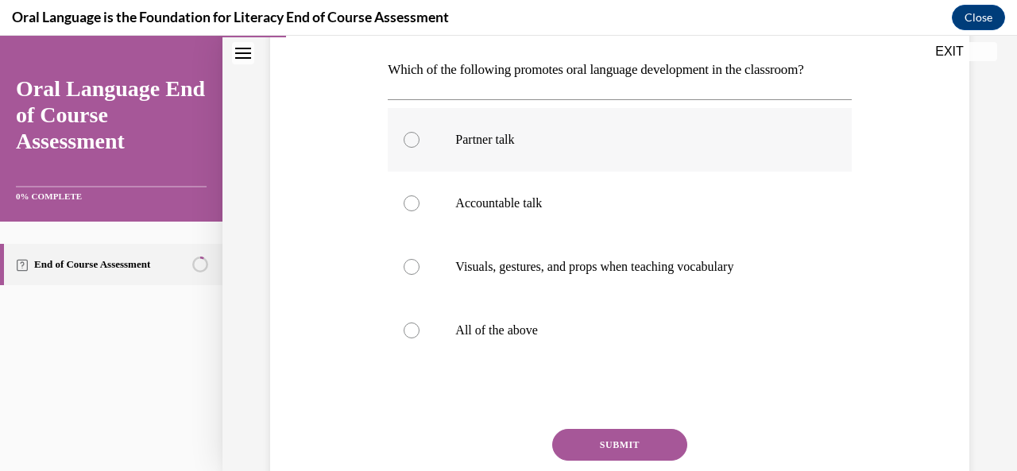
scroll to position [262, 0]
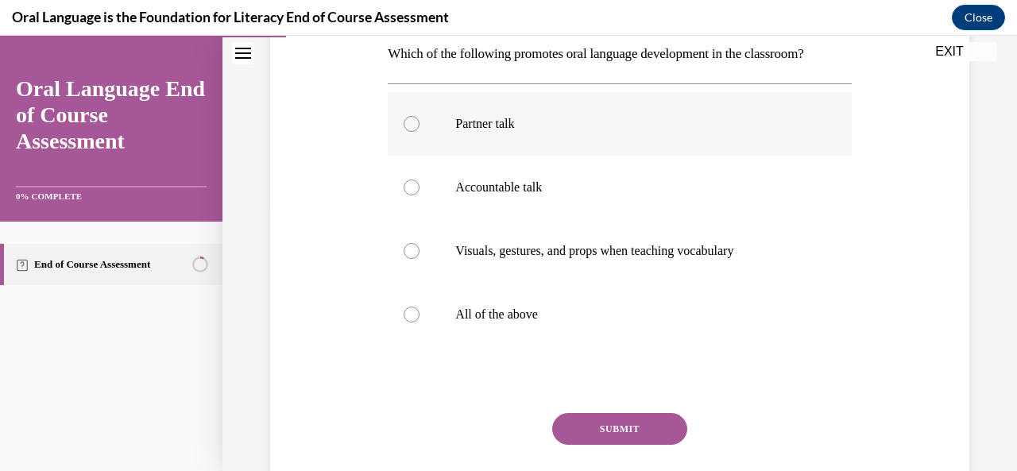
click at [492, 382] on div at bounding box center [619, 379] width 463 height 19
click at [497, 295] on label "All of the above" at bounding box center [619, 315] width 463 height 64
click at [419, 307] on input "All of the above" at bounding box center [411, 315] width 16 height 16
radio input "true"
click at [586, 415] on button "SUBMIT" at bounding box center [619, 429] width 135 height 32
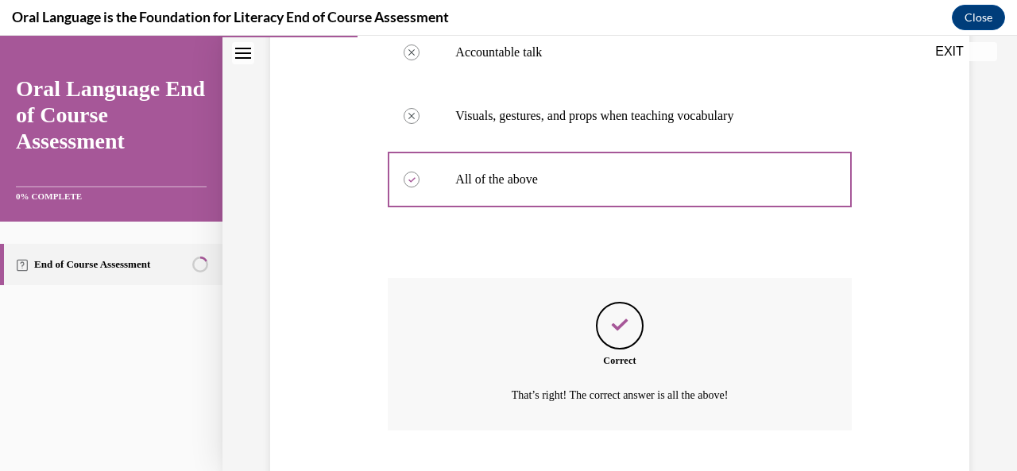
scroll to position [494, 0]
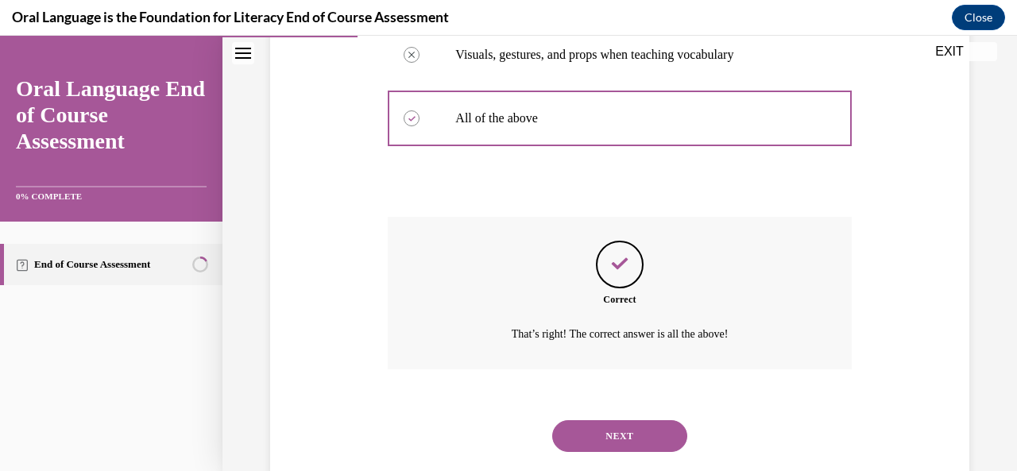
drag, startPoint x: 586, startPoint y: 415, endPoint x: 502, endPoint y: 371, distance: 95.2
click at [502, 371] on div "Question 02/12 Which of the following promotes oral language development in the…" at bounding box center [619, 119] width 463 height 713
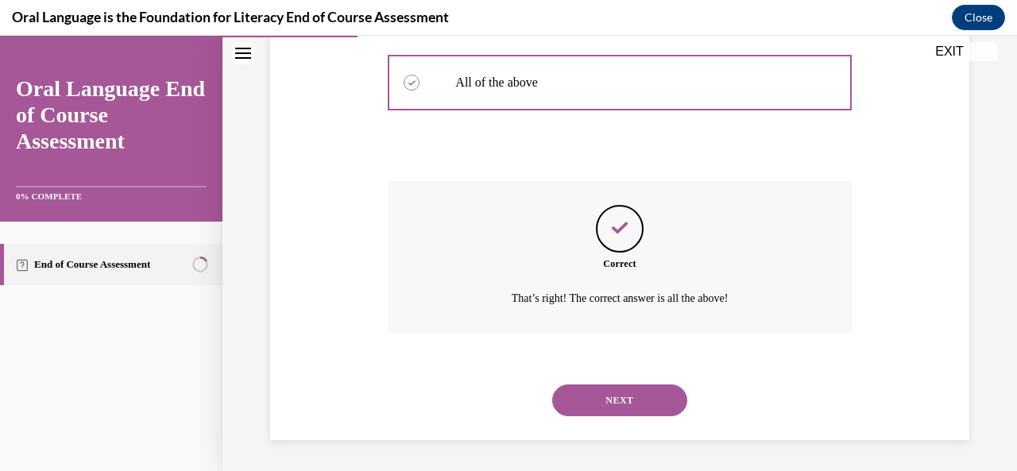
click at [598, 411] on button "NEXT" at bounding box center [619, 400] width 135 height 32
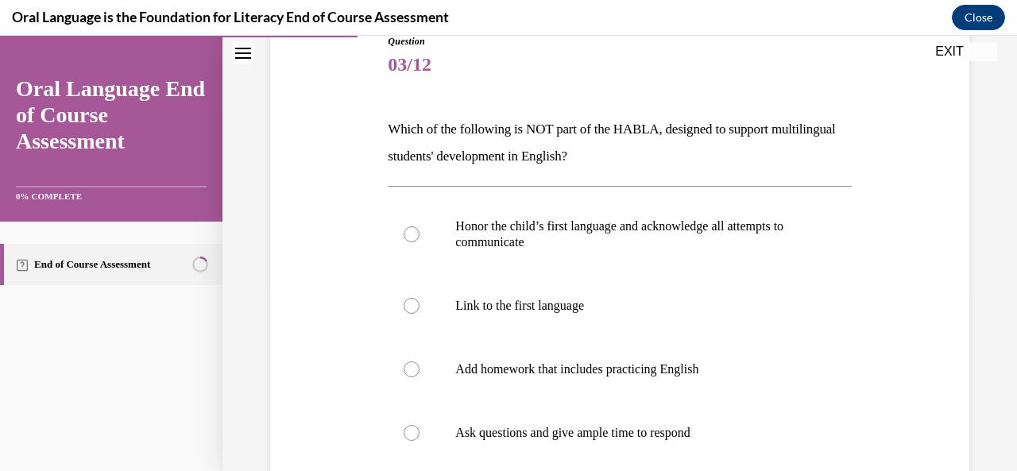
scroll to position [183, 0]
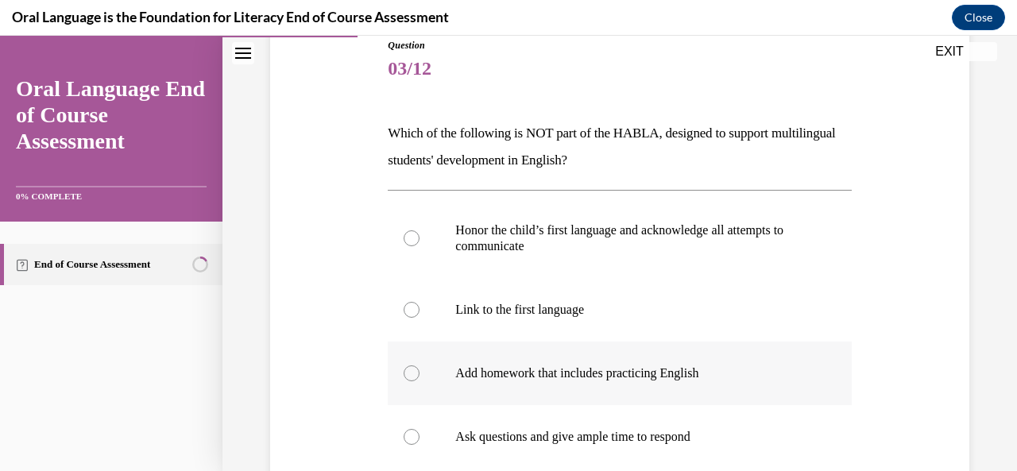
click at [588, 358] on label "Add homework that includes practicing English" at bounding box center [619, 374] width 463 height 64
click at [419, 365] on input "Add homework that includes practicing English" at bounding box center [411, 373] width 16 height 16
radio input "true"
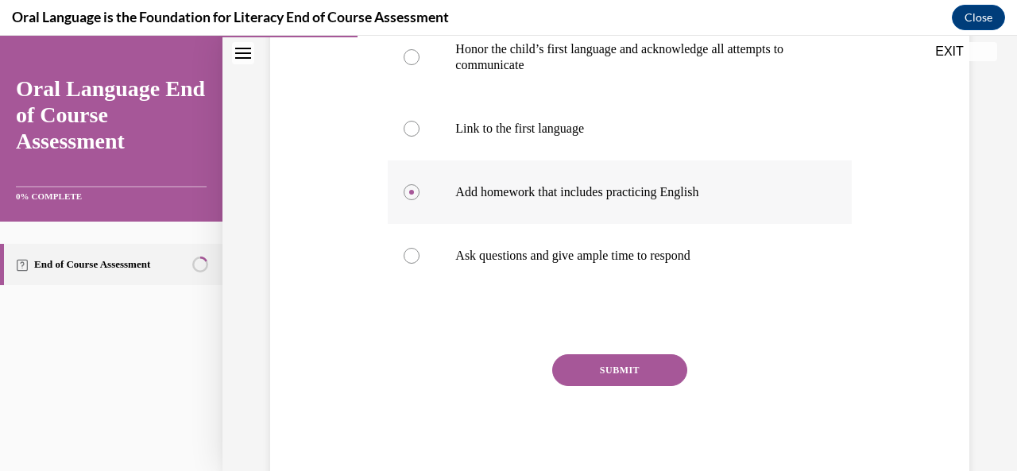
click at [588, 358] on button "SUBMIT" at bounding box center [619, 370] width 135 height 32
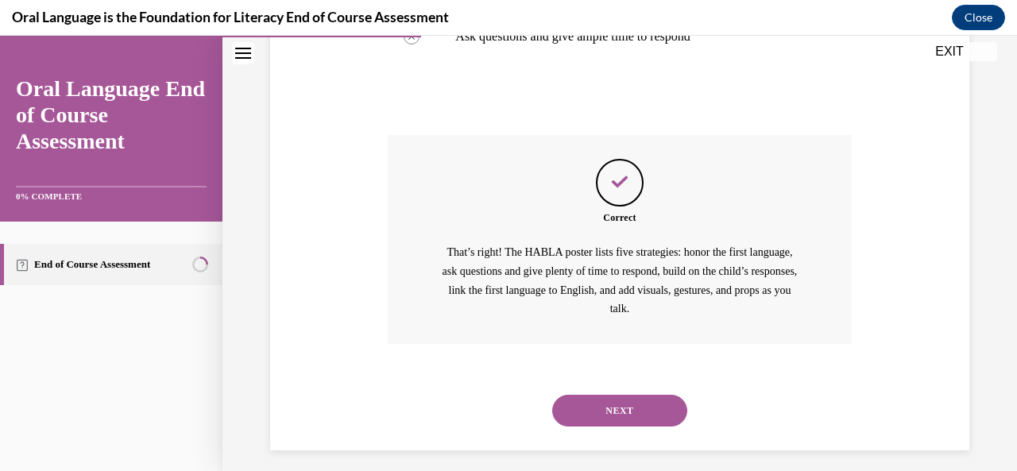
scroll to position [593, 0]
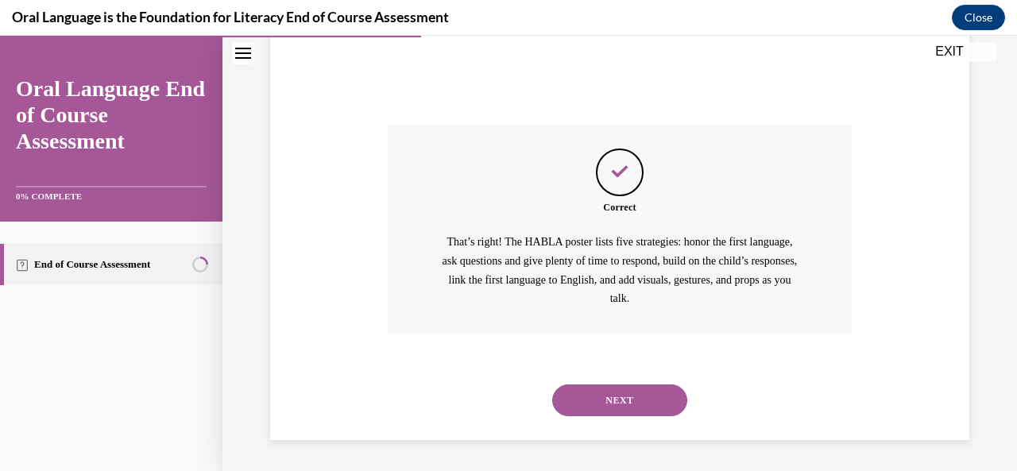
click at [606, 403] on button "NEXT" at bounding box center [619, 400] width 135 height 32
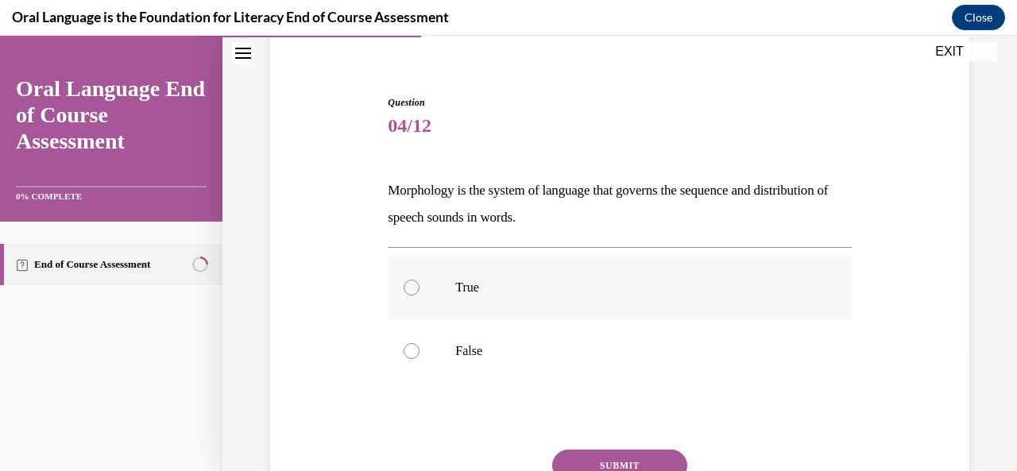
scroll to position [122, 0]
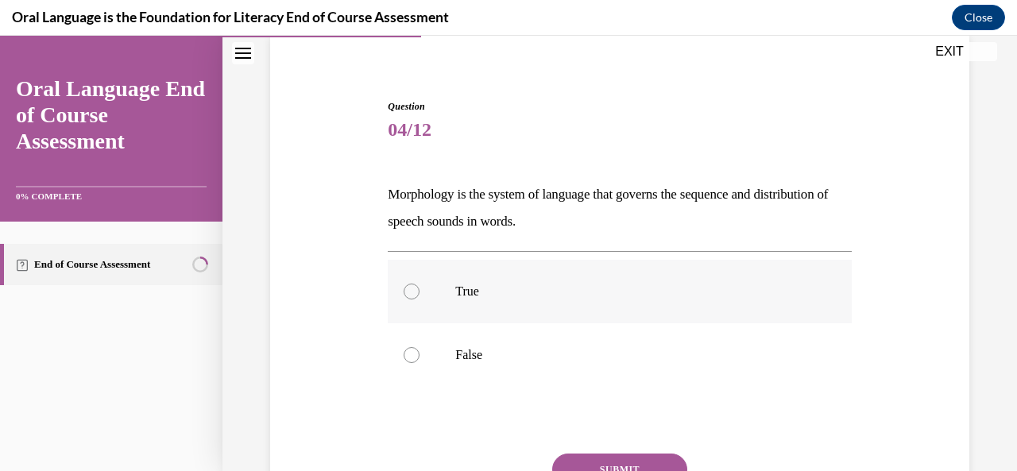
click at [518, 296] on p "True" at bounding box center [633, 292] width 356 height 16
click at [419, 296] on input "True" at bounding box center [411, 292] width 16 height 16
radio input "true"
click at [586, 451] on div "Question 04/12 Morphology is the system of language that governs the sequence a…" at bounding box center [619, 341] width 463 height 484
click at [591, 461] on button "SUBMIT" at bounding box center [619, 469] width 135 height 32
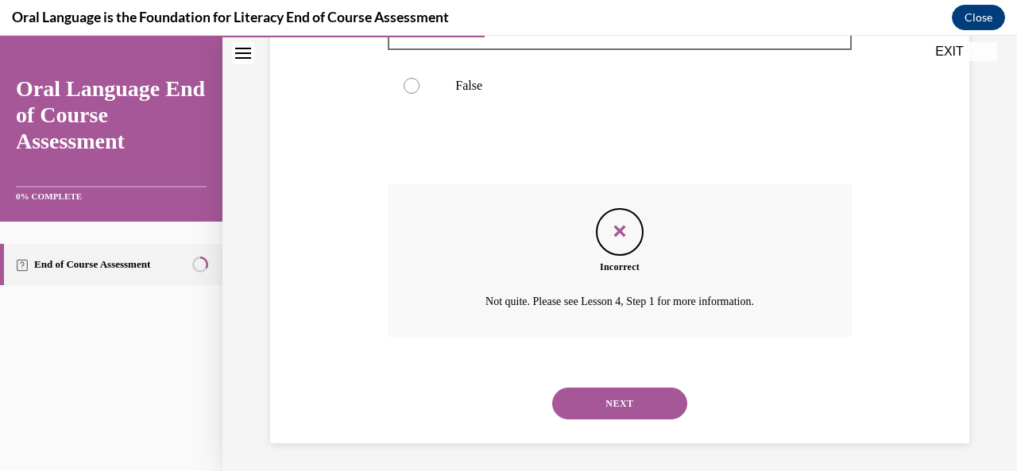
scroll to position [394, 0]
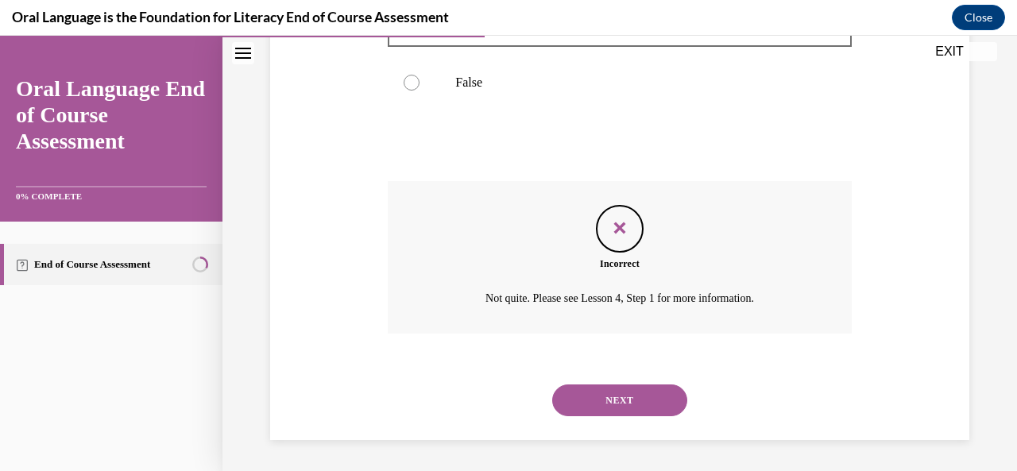
click at [620, 399] on button "NEXT" at bounding box center [619, 400] width 135 height 32
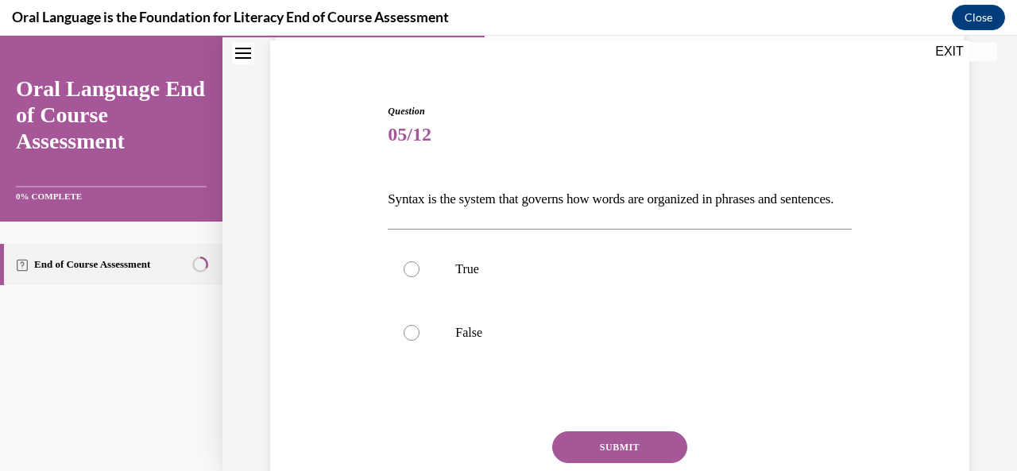
scroll to position [114, 0]
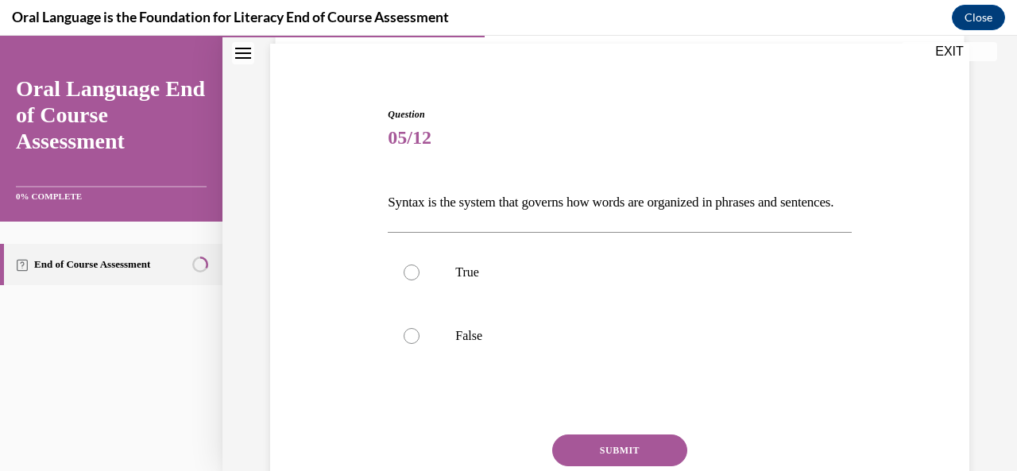
click at [620, 376] on div "True False" at bounding box center [619, 304] width 463 height 144
click at [610, 290] on label "True" at bounding box center [619, 273] width 463 height 64
click at [419, 280] on input "True" at bounding box center [411, 272] width 16 height 16
radio input "true"
click at [623, 465] on button "SUBMIT" at bounding box center [619, 450] width 135 height 32
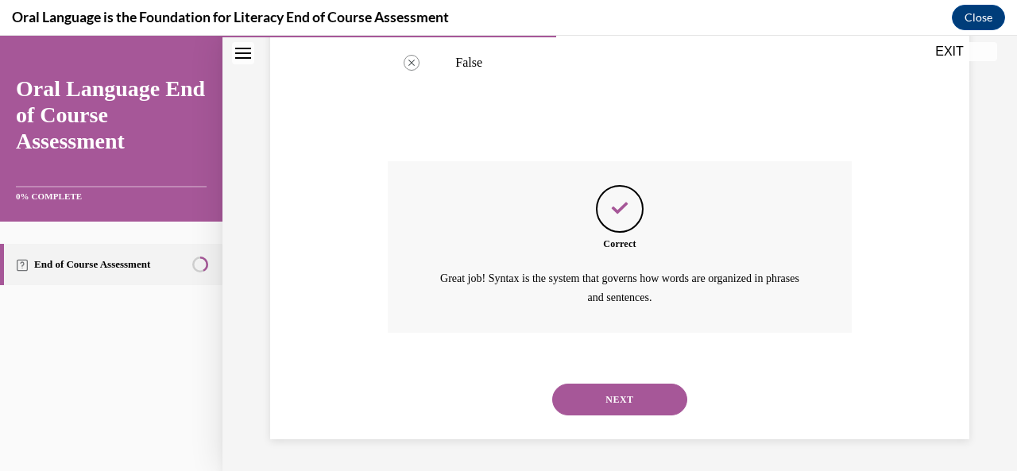
scroll to position [412, 0]
click at [610, 411] on button "NEXT" at bounding box center [619, 400] width 135 height 32
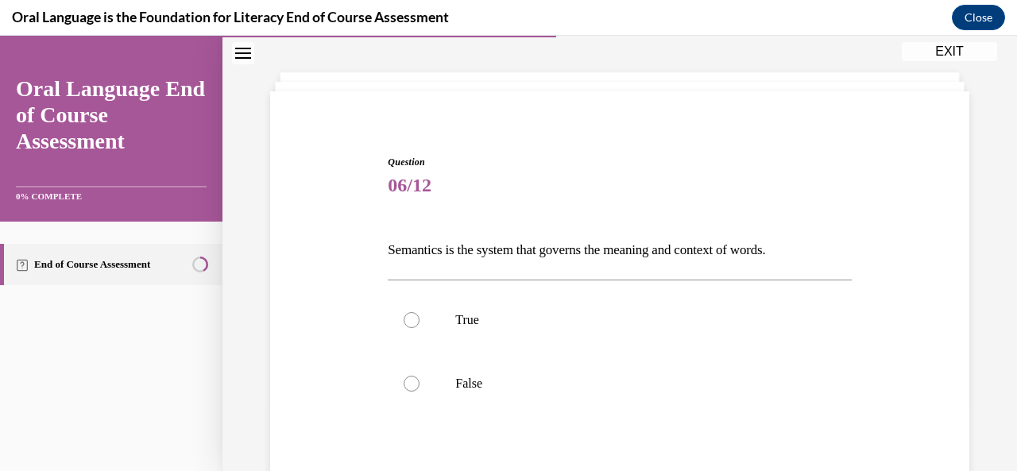
scroll to position [64, 0]
click at [603, 385] on p "False" at bounding box center [633, 385] width 356 height 16
click at [419, 385] on input "False" at bounding box center [411, 385] width 16 height 16
radio input "true"
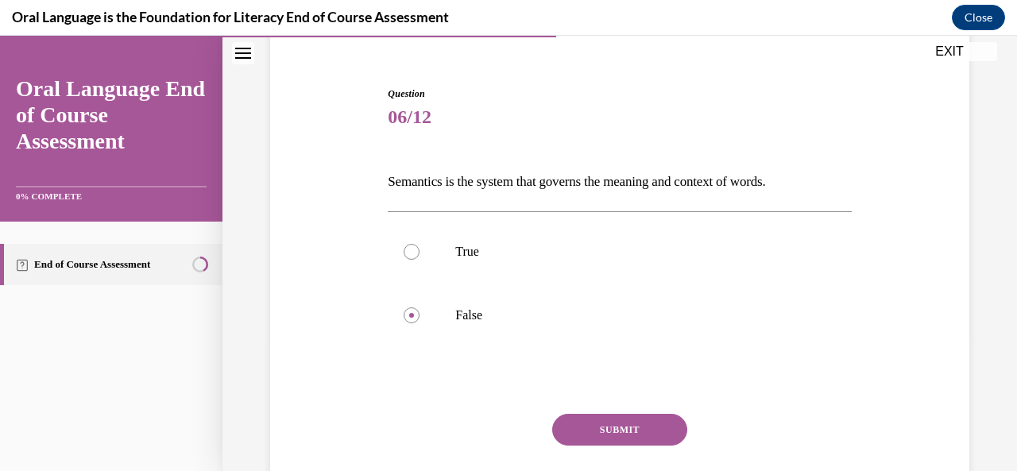
click at [607, 436] on button "SUBMIT" at bounding box center [619, 430] width 135 height 32
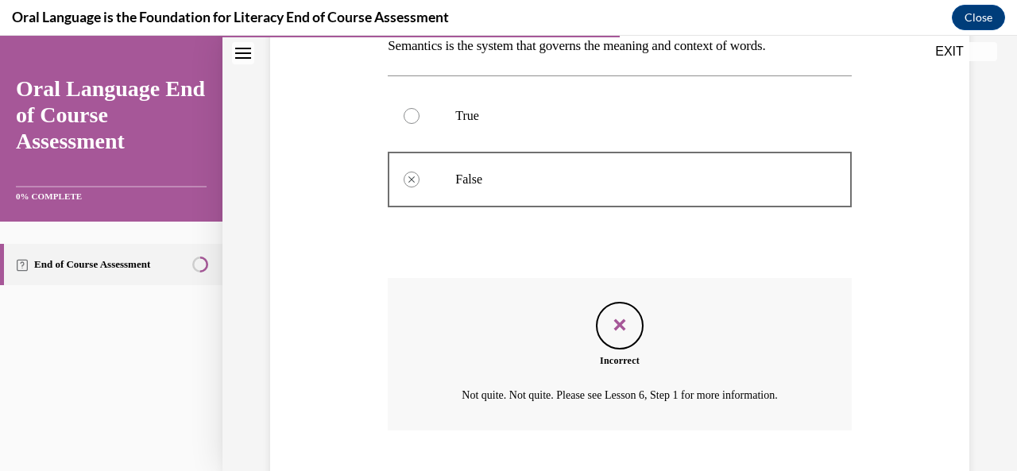
scroll to position [367, 0]
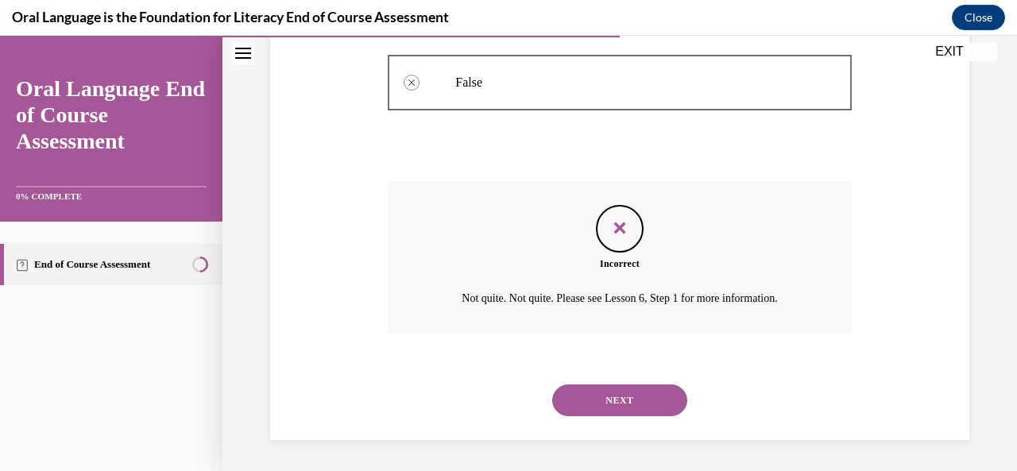
click at [627, 403] on button "NEXT" at bounding box center [619, 400] width 135 height 32
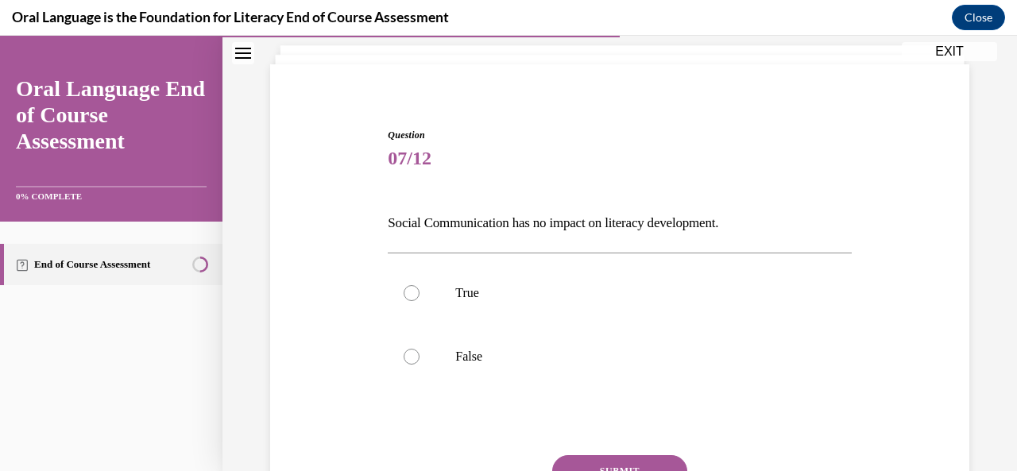
scroll to position [92, 0]
click at [604, 376] on label "False" at bounding box center [619, 358] width 463 height 64
click at [419, 365] on input "False" at bounding box center [411, 357] width 16 height 16
radio input "true"
click at [626, 458] on button "SUBMIT" at bounding box center [619, 472] width 135 height 32
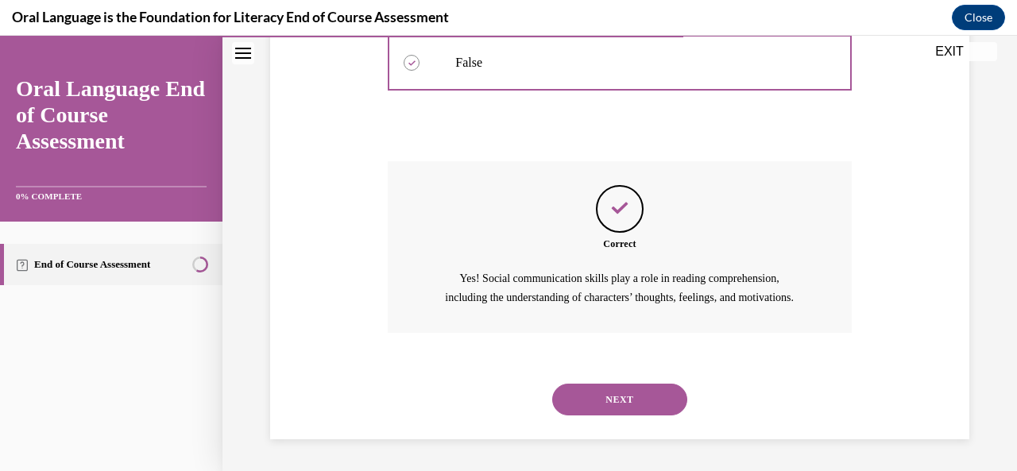
scroll to position [404, 0]
click at [623, 398] on button "NEXT" at bounding box center [619, 400] width 135 height 32
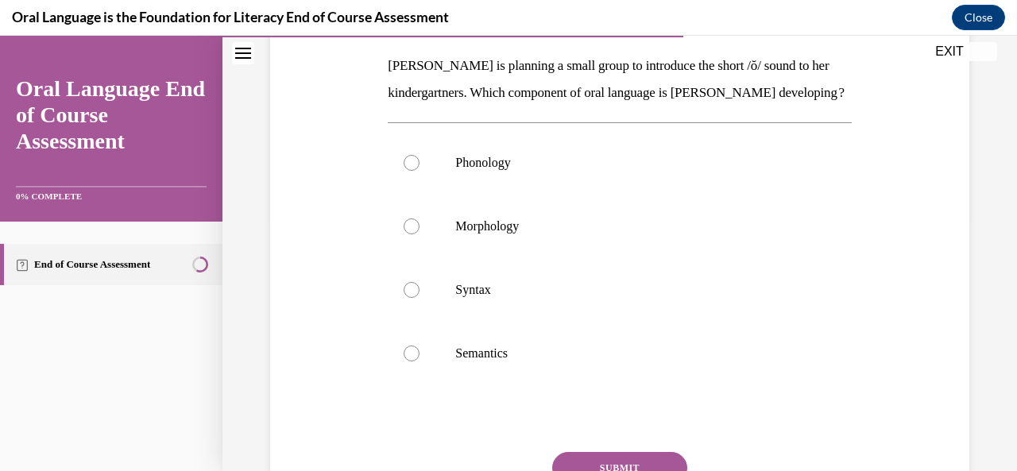
scroll to position [246, 0]
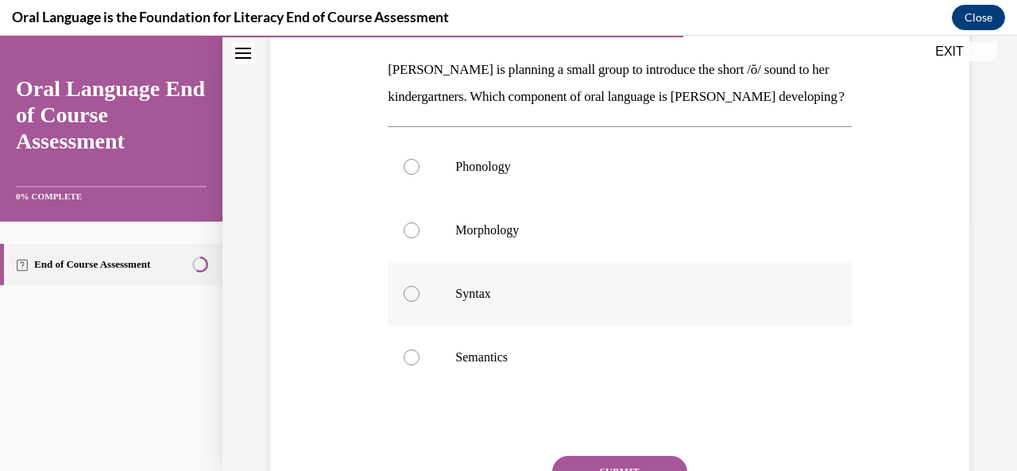
click at [607, 307] on label "Syntax" at bounding box center [619, 294] width 463 height 64
click at [419, 302] on input "Syntax" at bounding box center [411, 294] width 16 height 16
radio input "true"
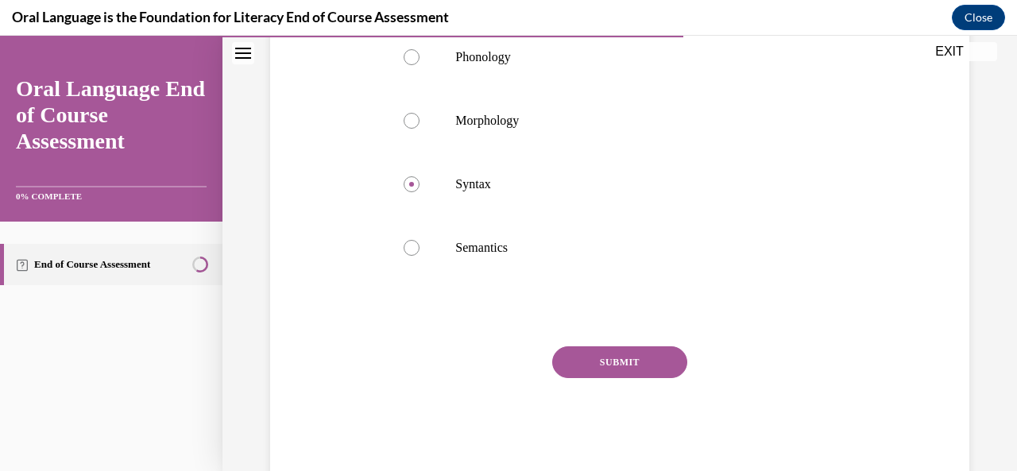
click at [623, 378] on button "SUBMIT" at bounding box center [619, 362] width 135 height 32
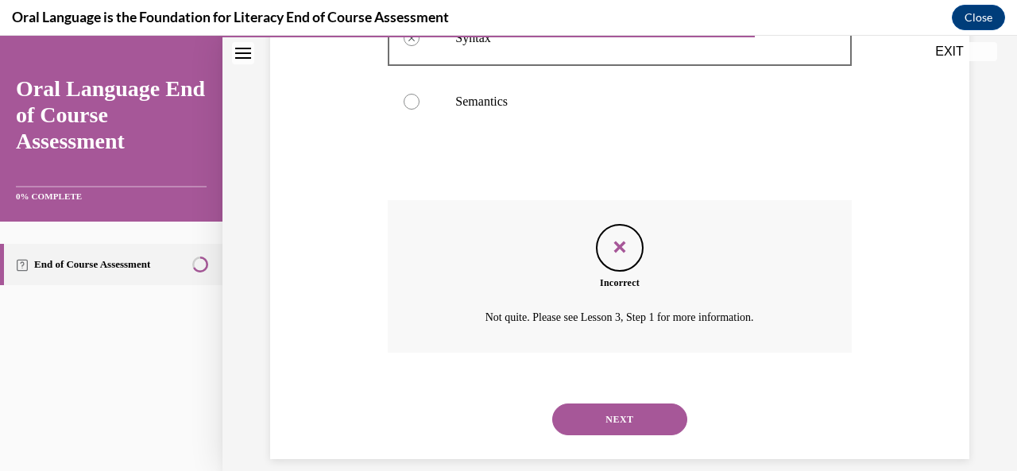
scroll to position [548, 0]
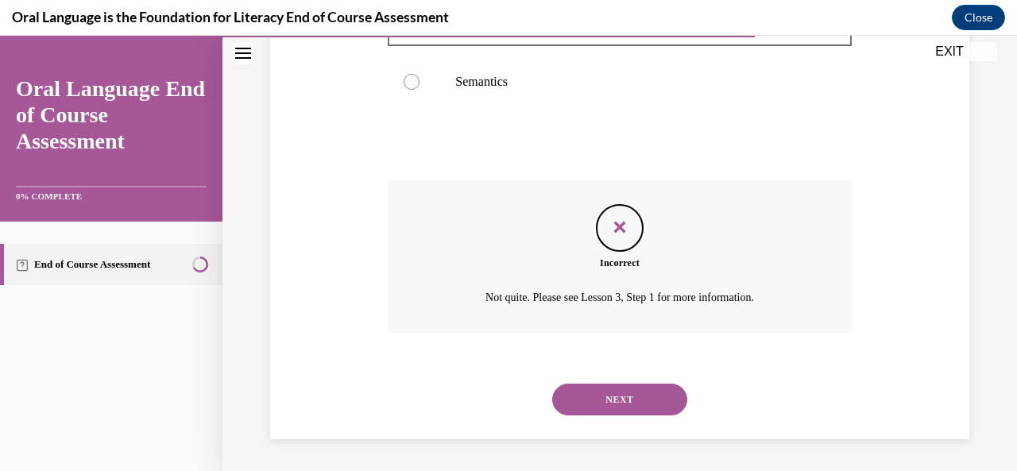
click at [623, 399] on button "NEXT" at bounding box center [619, 400] width 135 height 32
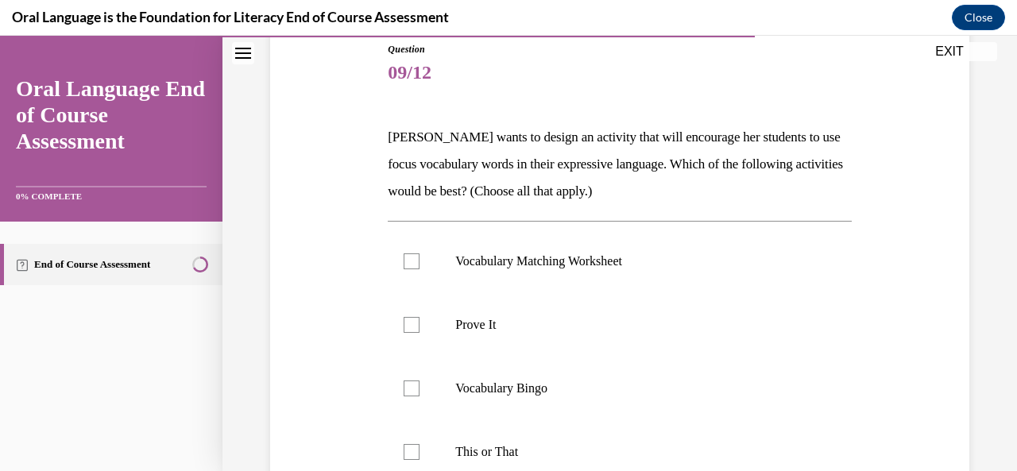
scroll to position [176, 0]
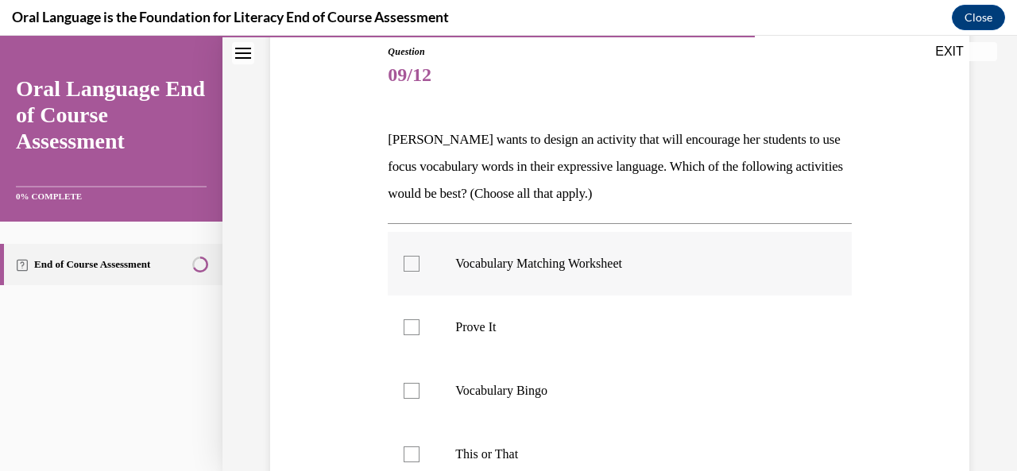
click at [538, 287] on label "Vocabulary Matching Worksheet" at bounding box center [619, 264] width 463 height 64
click at [419, 272] on input "Vocabulary Matching Worksheet" at bounding box center [411, 264] width 16 height 16
checkbox input "true"
click at [538, 388] on p "Vocabulary Bingo" at bounding box center [633, 391] width 356 height 16
click at [419, 388] on input "Vocabulary Bingo" at bounding box center [411, 391] width 16 height 16
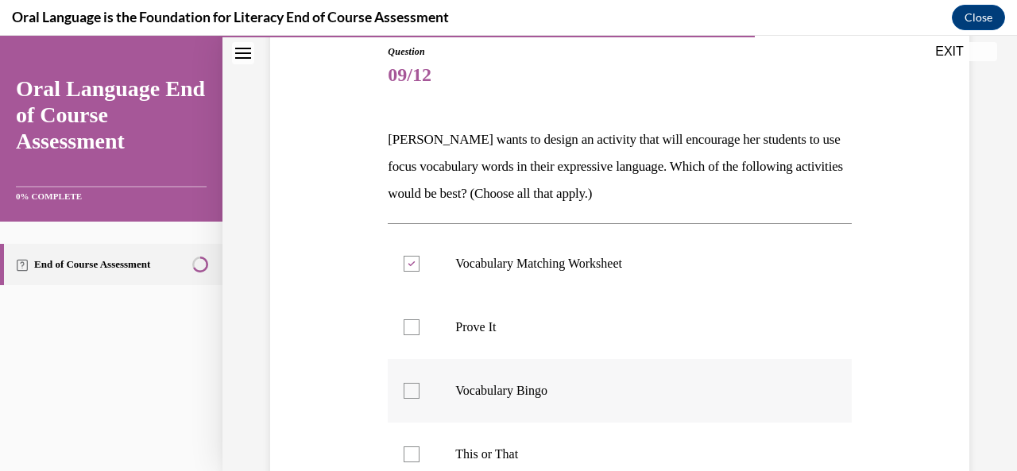
checkbox input "true"
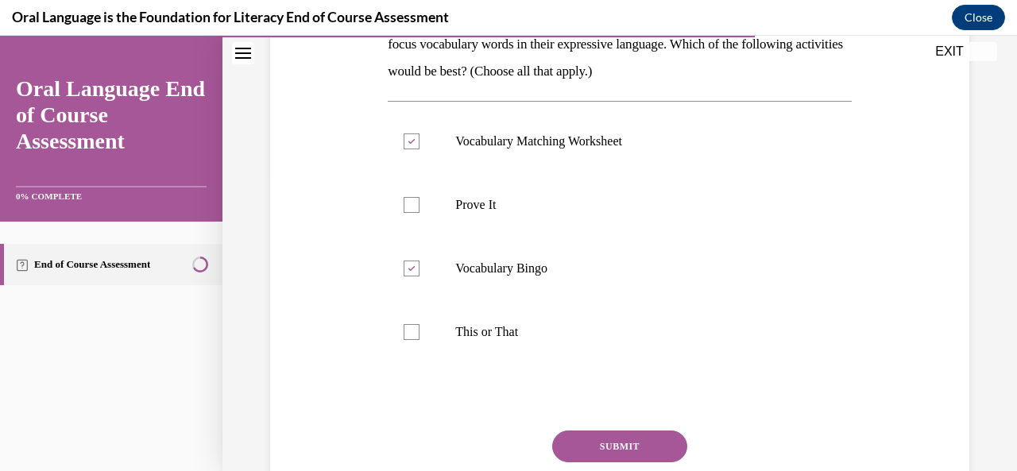
click at [582, 444] on button "SUBMIT" at bounding box center [619, 446] width 135 height 32
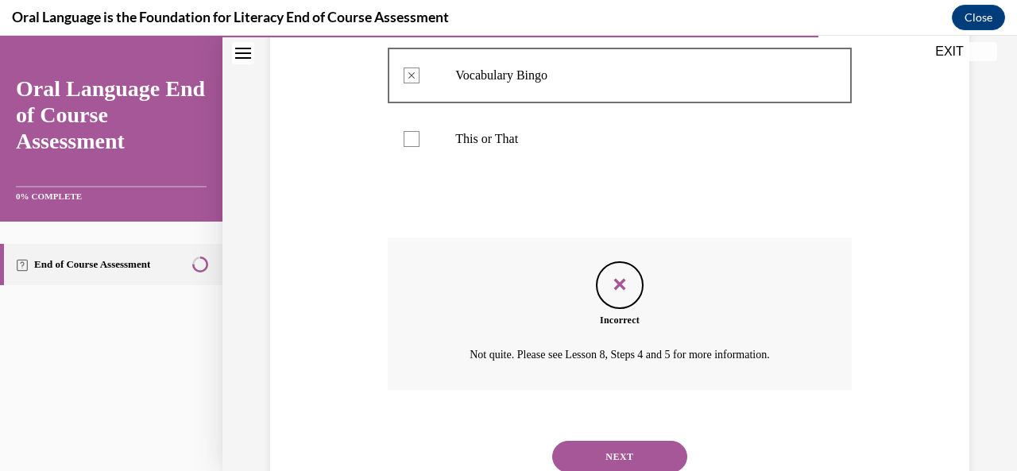
scroll to position [488, 0]
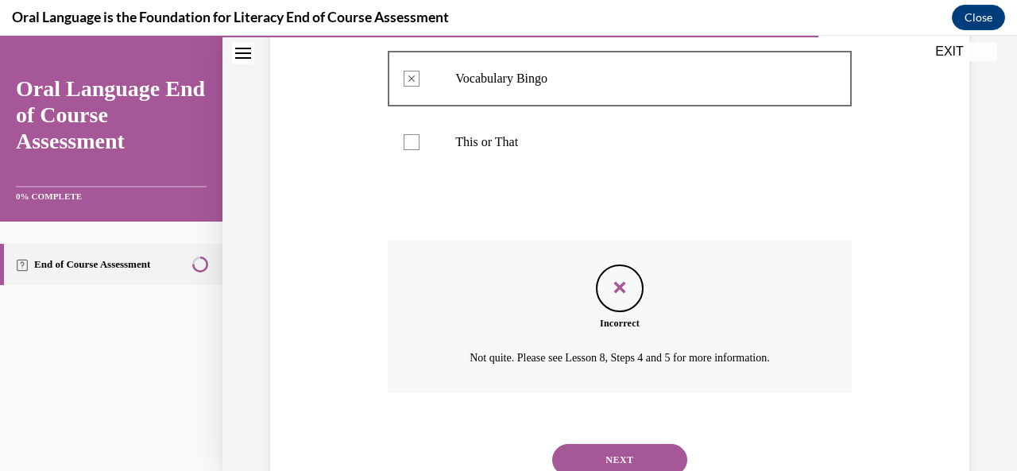
click at [618, 452] on button "NEXT" at bounding box center [619, 460] width 135 height 32
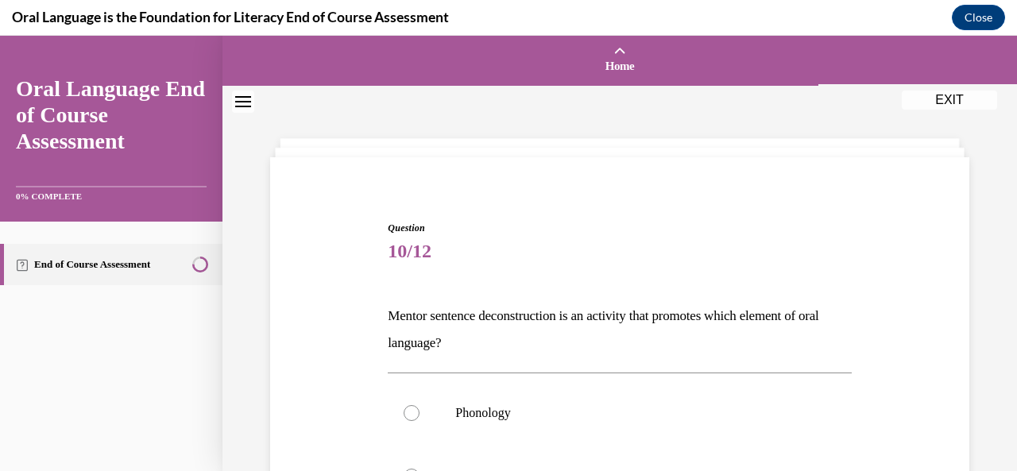
scroll to position [149, 0]
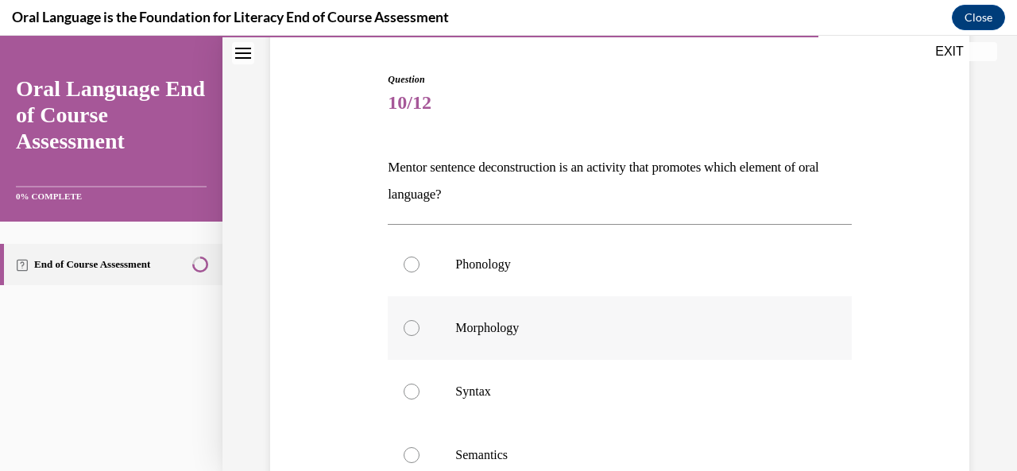
click at [553, 338] on label "Morphology" at bounding box center [619, 328] width 463 height 64
click at [419, 336] on input "Morphology" at bounding box center [411, 328] width 16 height 16
radio input "true"
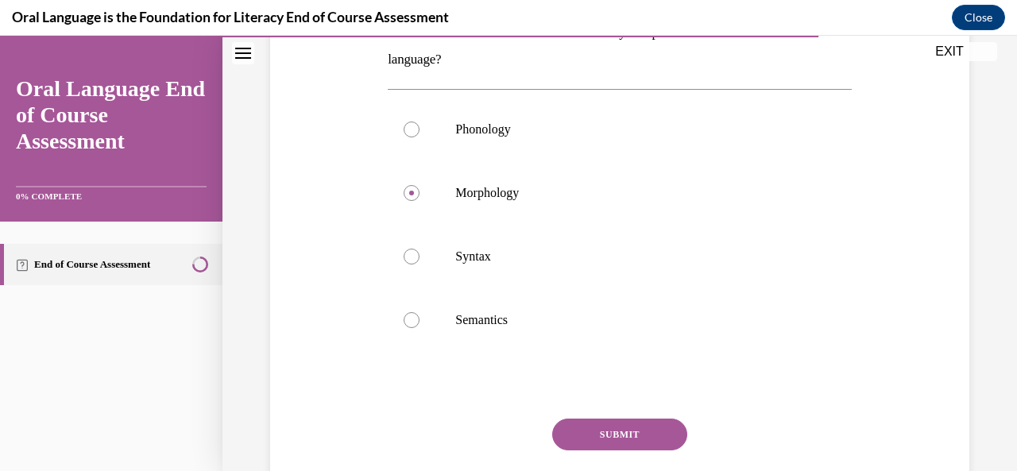
click at [592, 431] on button "SUBMIT" at bounding box center [619, 435] width 135 height 32
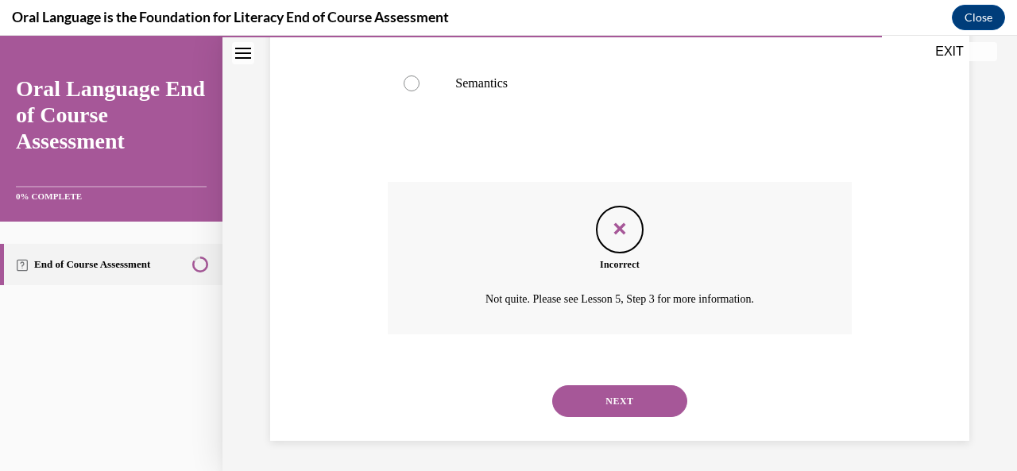
scroll to position [521, 0]
click at [596, 393] on button "NEXT" at bounding box center [619, 400] width 135 height 32
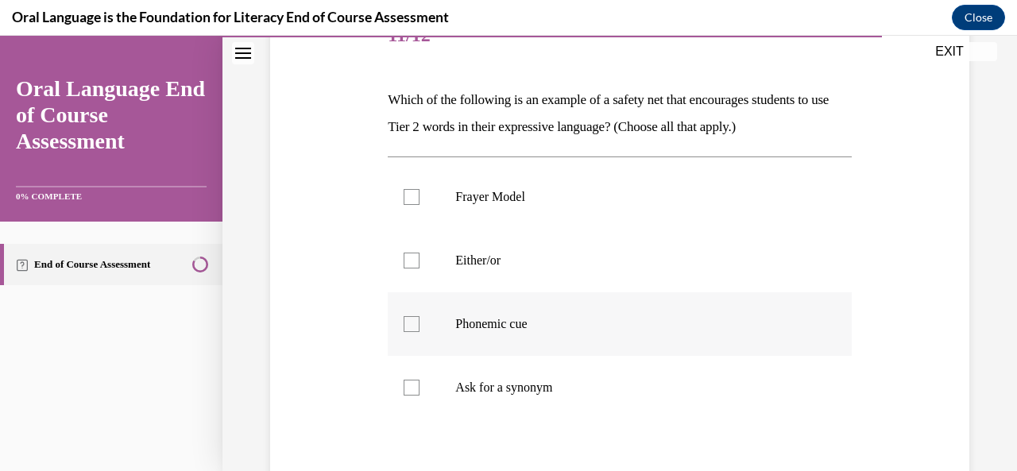
scroll to position [214, 0]
click at [572, 334] on label "Phonemic cue" at bounding box center [619, 326] width 463 height 64
click at [419, 334] on input "Phonemic cue" at bounding box center [411, 326] width 16 height 16
checkbox input "true"
click at [573, 390] on p "Ask for a synonym" at bounding box center [633, 389] width 356 height 16
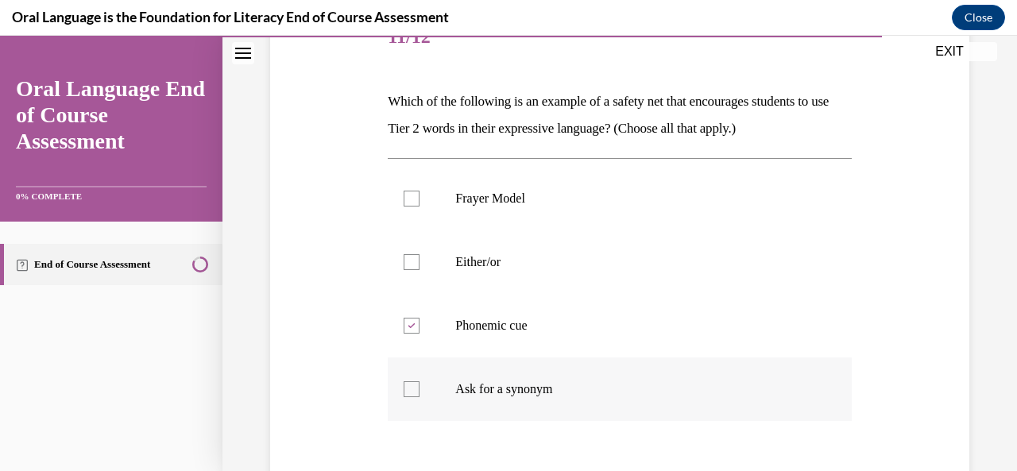
click at [419, 390] on input "Ask for a synonym" at bounding box center [411, 389] width 16 height 16
checkbox input "true"
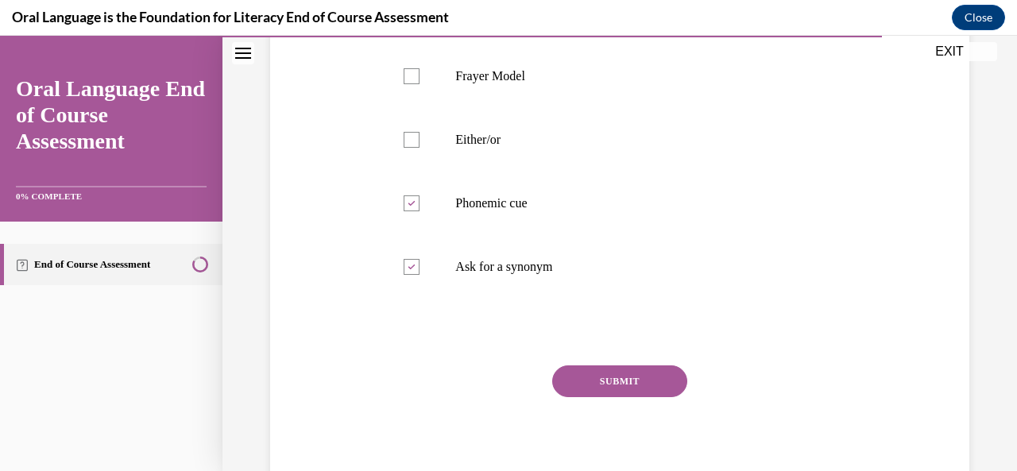
click at [573, 390] on button "SUBMIT" at bounding box center [619, 381] width 135 height 32
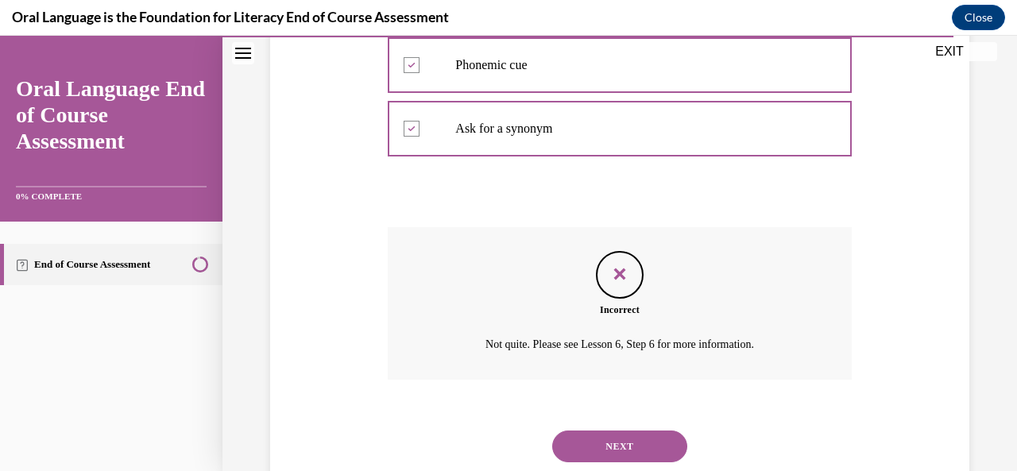
scroll to position [521, 0]
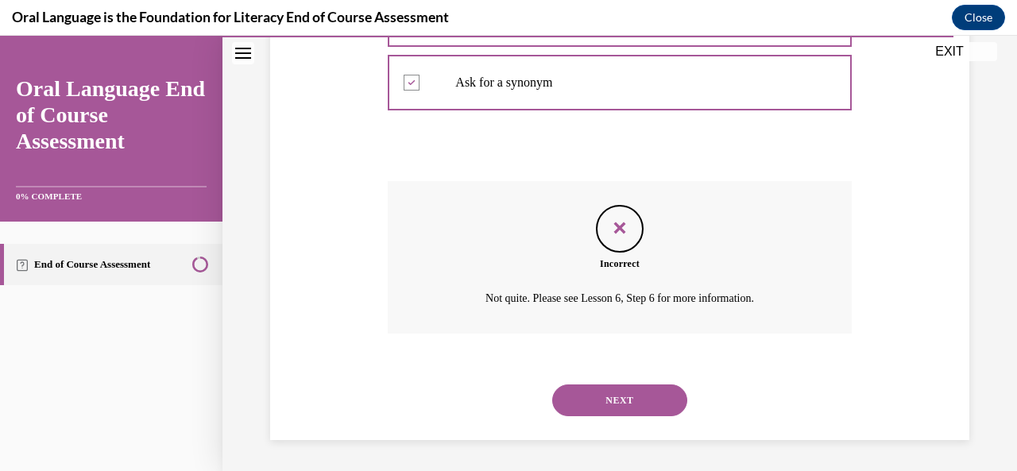
click at [585, 388] on button "NEXT" at bounding box center [619, 400] width 135 height 32
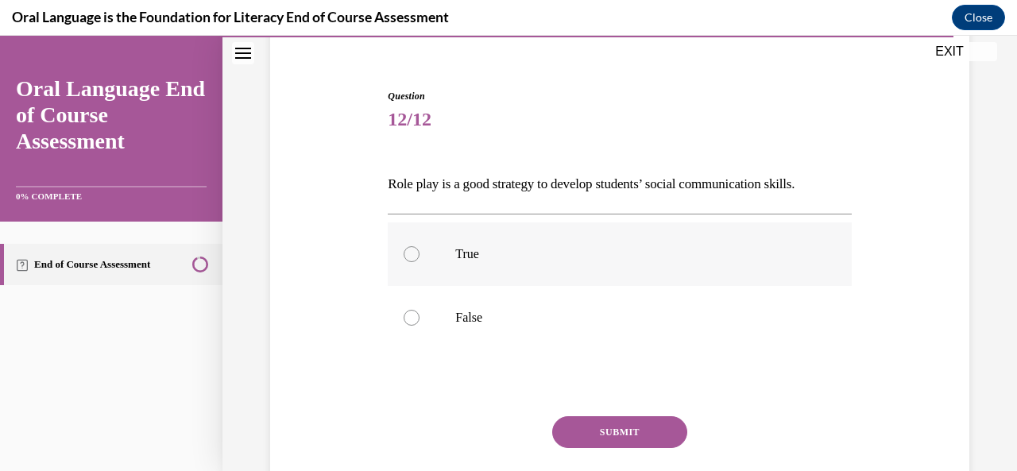
scroll to position [129, 0]
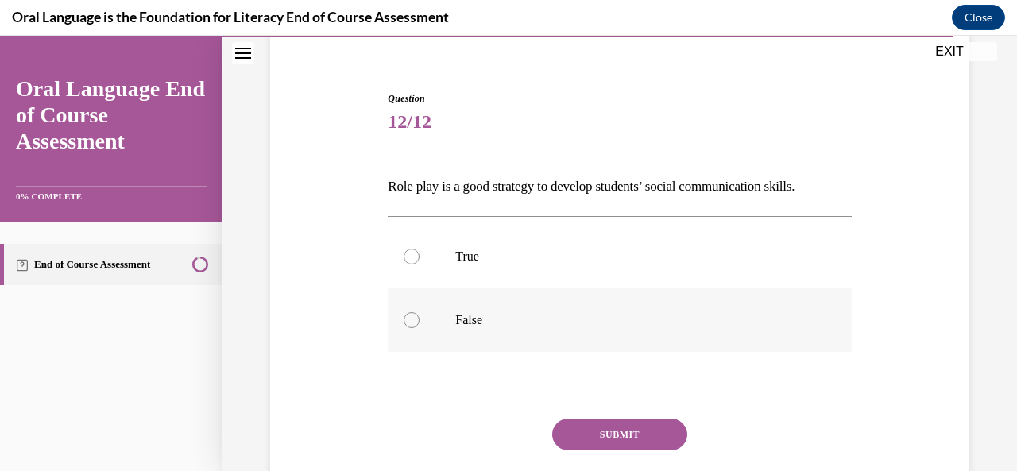
click at [567, 320] on p "False" at bounding box center [633, 320] width 356 height 16
click at [419, 320] on input "False" at bounding box center [411, 320] width 16 height 16
radio input "true"
click at [616, 442] on button "SUBMIT" at bounding box center [619, 435] width 135 height 32
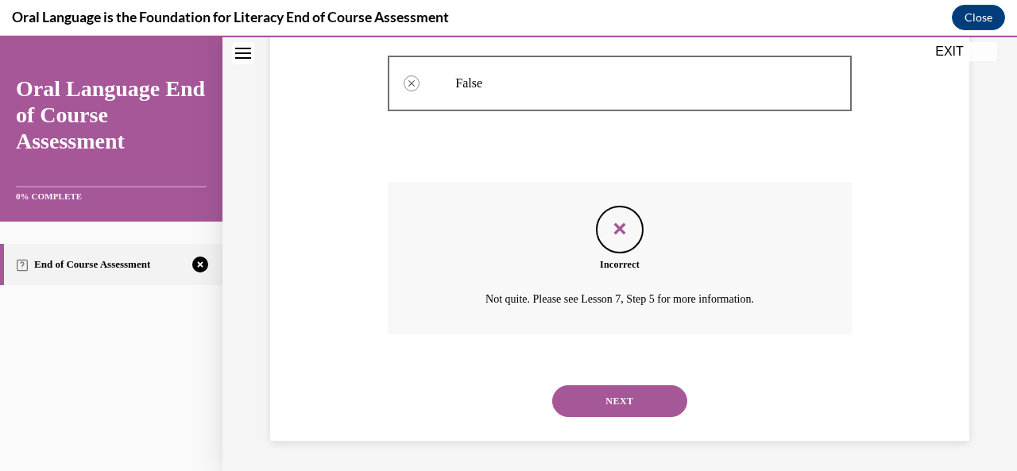
scroll to position [367, 0]
click at [604, 405] on button "NEXT" at bounding box center [619, 400] width 135 height 32
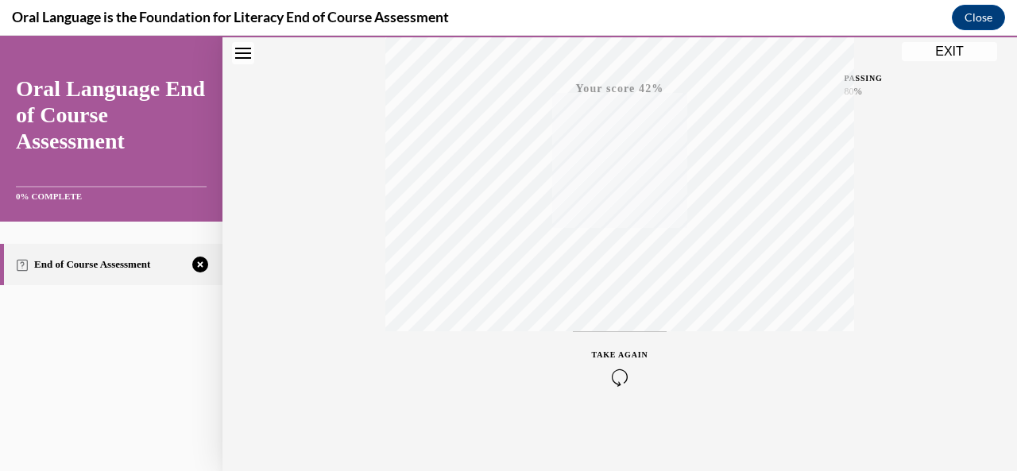
scroll to position [378, 0]
click at [605, 376] on icon "button" at bounding box center [620, 374] width 56 height 17
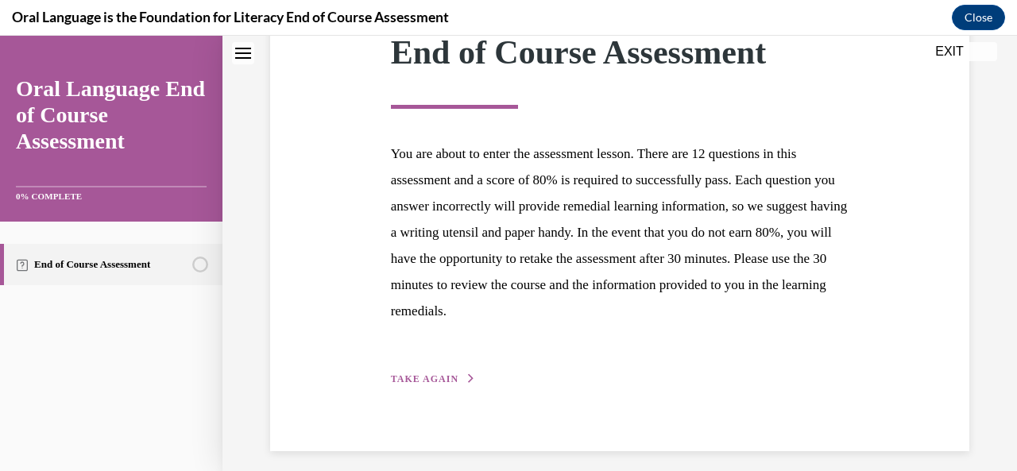
click at [415, 379] on span "TAKE AGAIN" at bounding box center [425, 378] width 68 height 11
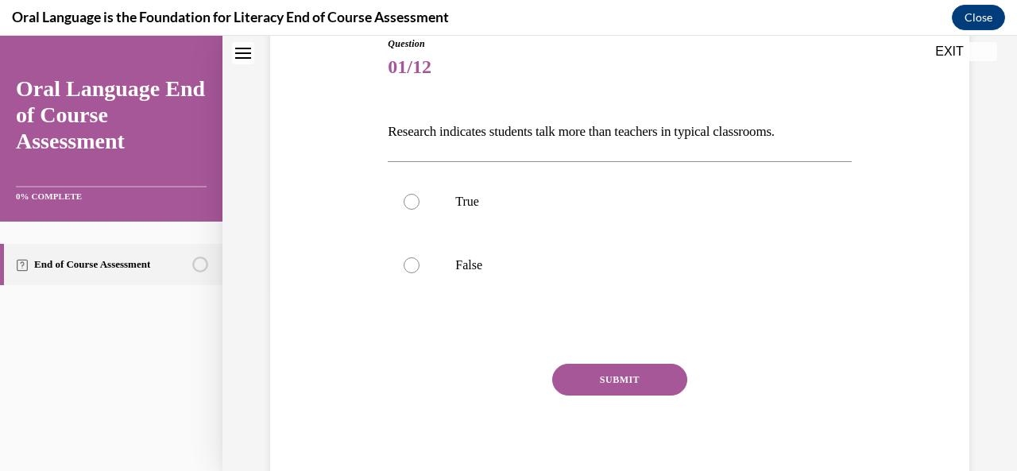
scroll to position [176, 0]
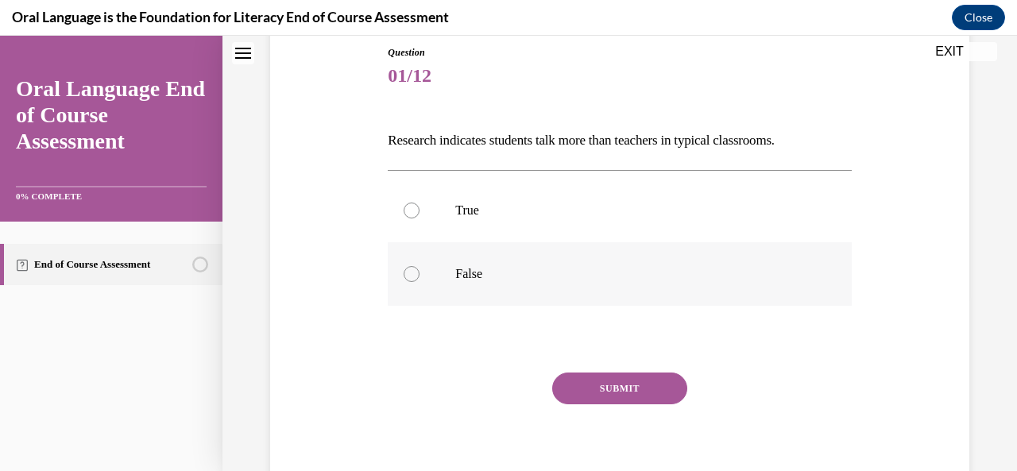
click at [434, 271] on label "False" at bounding box center [619, 274] width 463 height 64
click at [419, 271] on input "False" at bounding box center [411, 274] width 16 height 16
radio input "true"
click at [574, 387] on button "SUBMIT" at bounding box center [619, 388] width 135 height 32
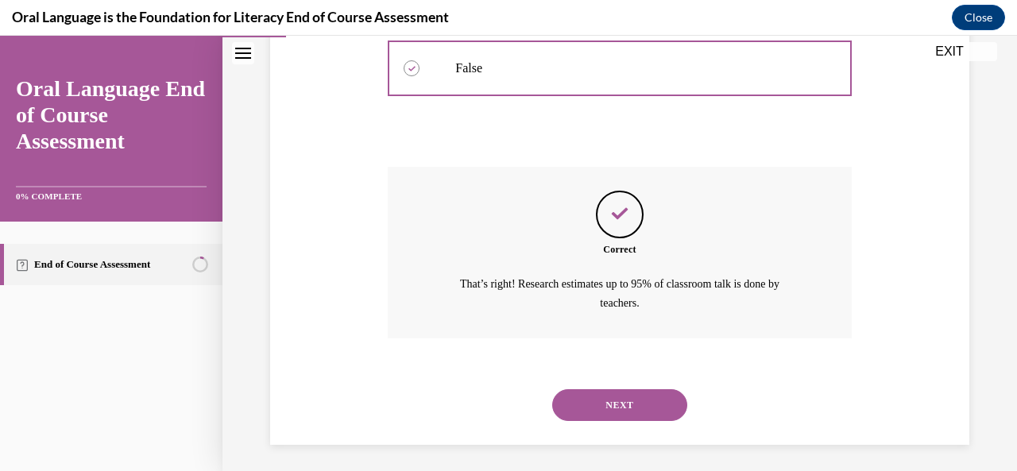
scroll to position [385, 0]
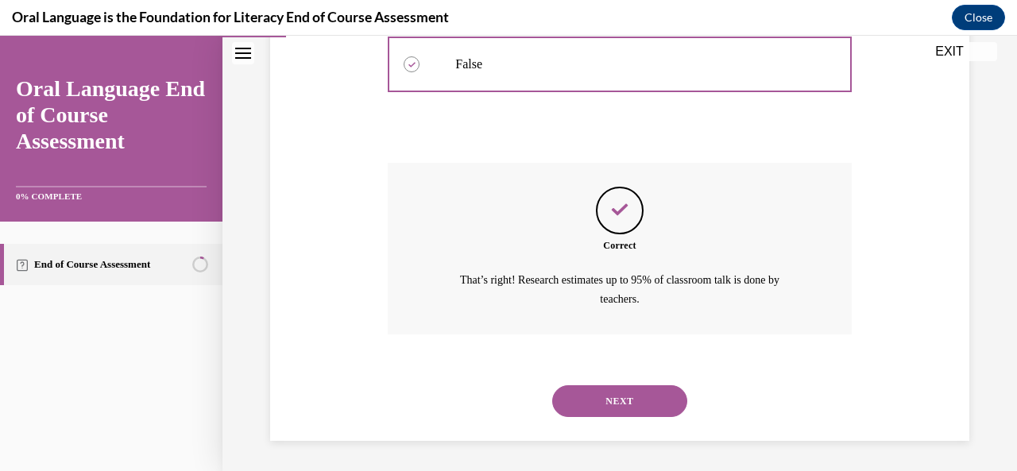
click at [621, 388] on button "NEXT" at bounding box center [619, 401] width 135 height 32
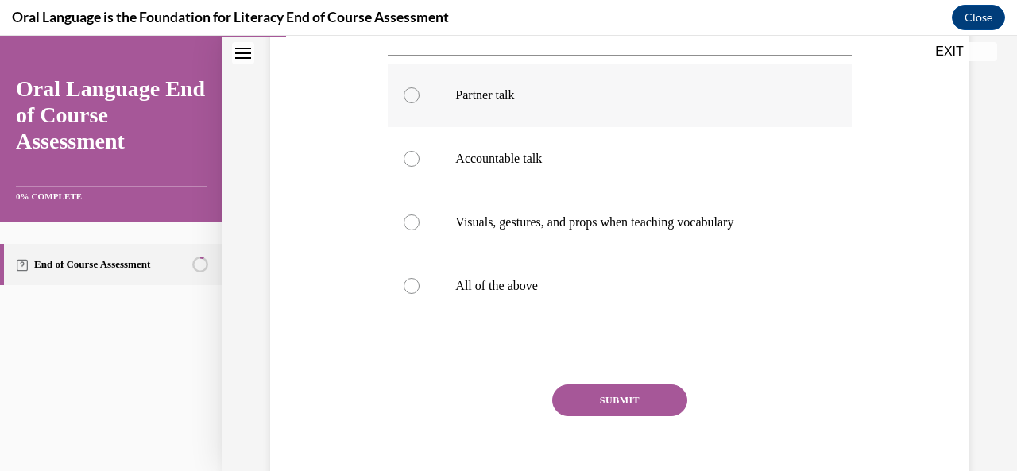
scroll to position [300, 0]
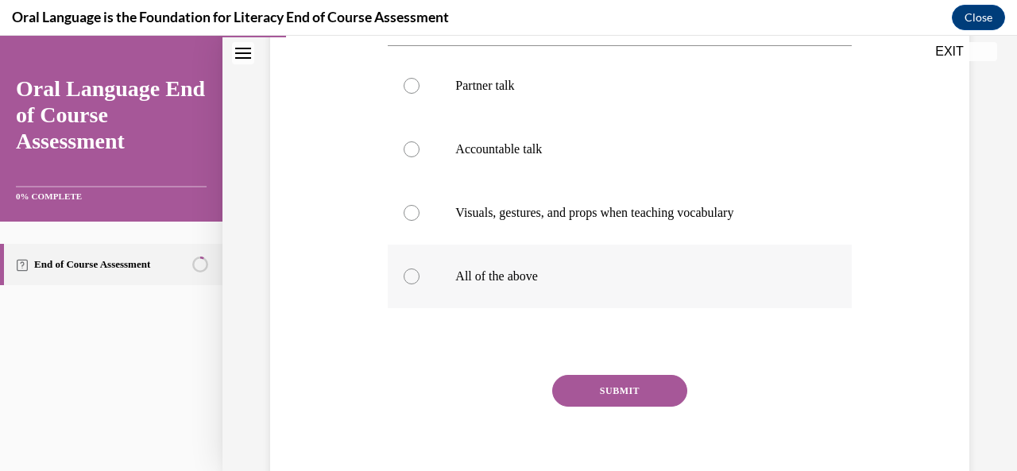
click at [481, 275] on p "All of the above" at bounding box center [633, 276] width 356 height 16
click at [419, 275] on input "All of the above" at bounding box center [411, 276] width 16 height 16
radio input "true"
click at [577, 392] on button "SUBMIT" at bounding box center [619, 391] width 135 height 32
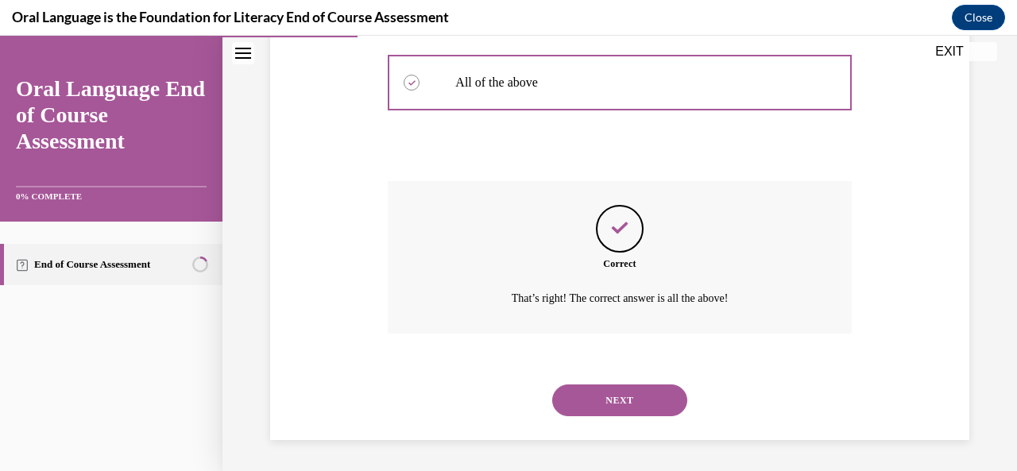
scroll to position [488, 0]
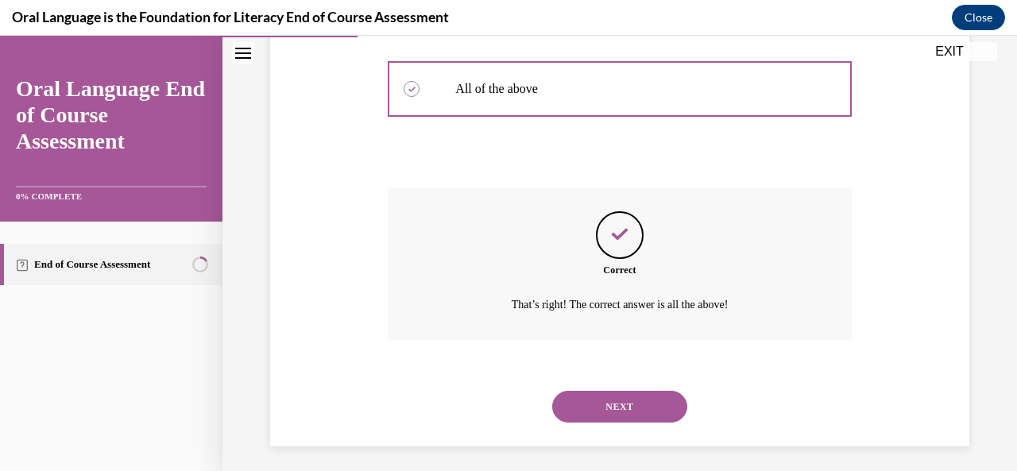
click at [595, 411] on button "NEXT" at bounding box center [619, 407] width 135 height 32
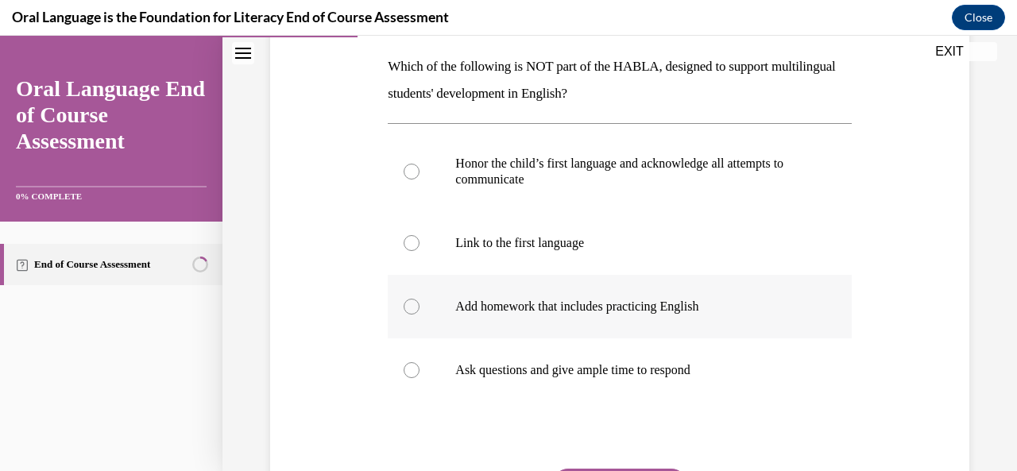
click at [573, 304] on p "Add homework that includes practicing English" at bounding box center [633, 307] width 356 height 16
click at [419, 304] on input "Add homework that includes practicing English" at bounding box center [411, 307] width 16 height 16
radio input "true"
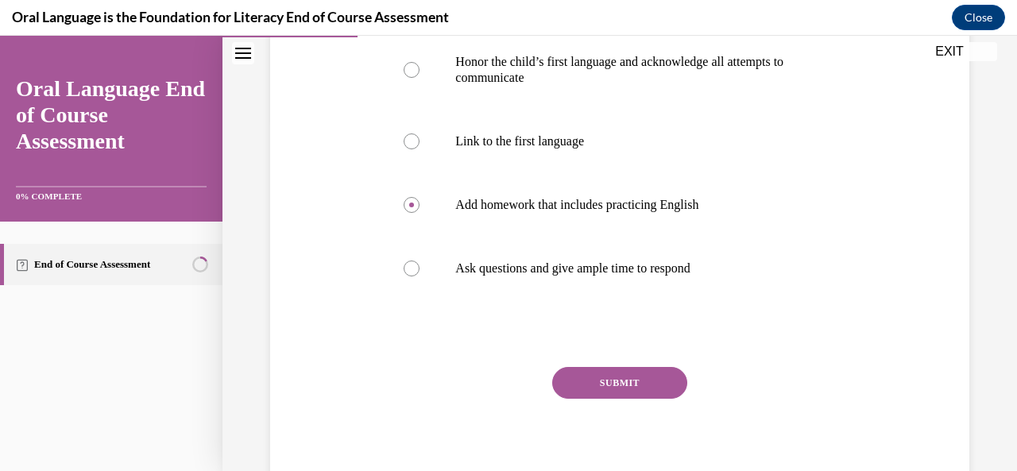
click at [589, 384] on button "SUBMIT" at bounding box center [619, 383] width 135 height 32
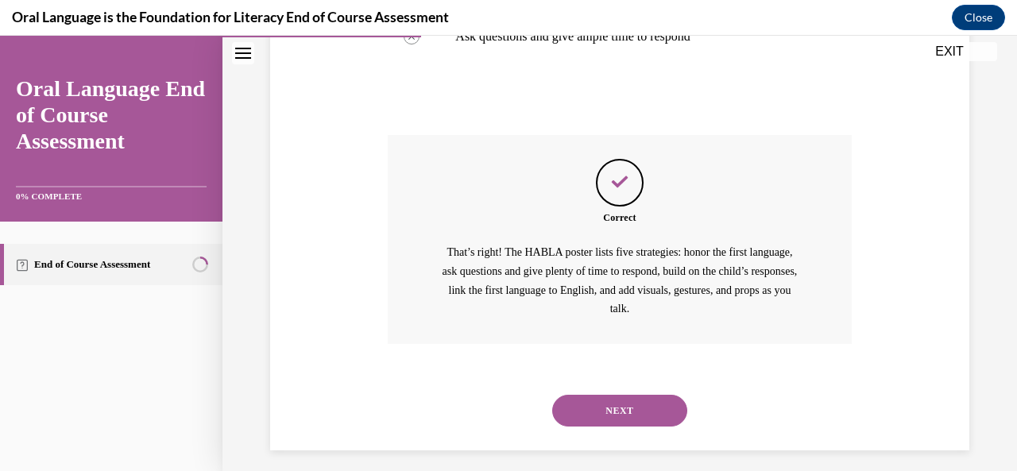
scroll to position [593, 0]
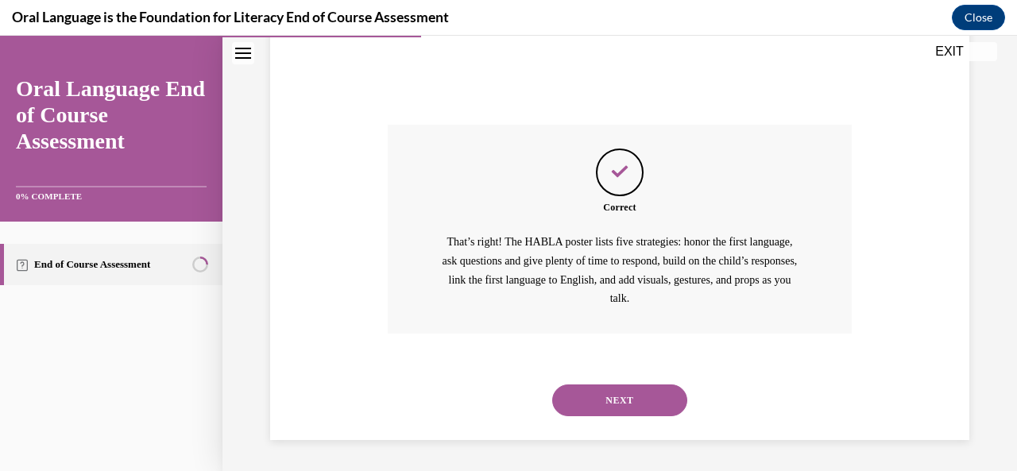
click at [612, 411] on button "NEXT" at bounding box center [619, 400] width 135 height 32
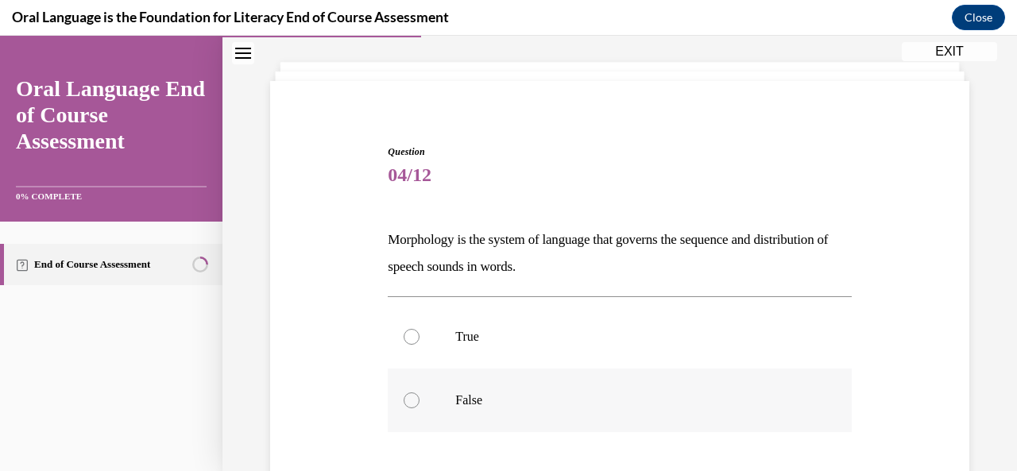
click at [589, 397] on p "False" at bounding box center [633, 400] width 356 height 16
click at [419, 397] on input "False" at bounding box center [411, 400] width 16 height 16
radio input "true"
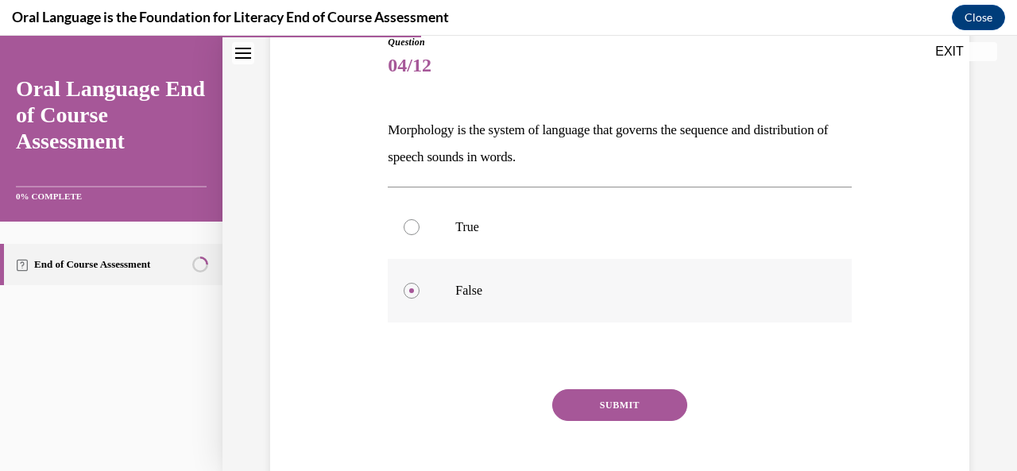
click at [589, 397] on button "SUBMIT" at bounding box center [619, 405] width 135 height 32
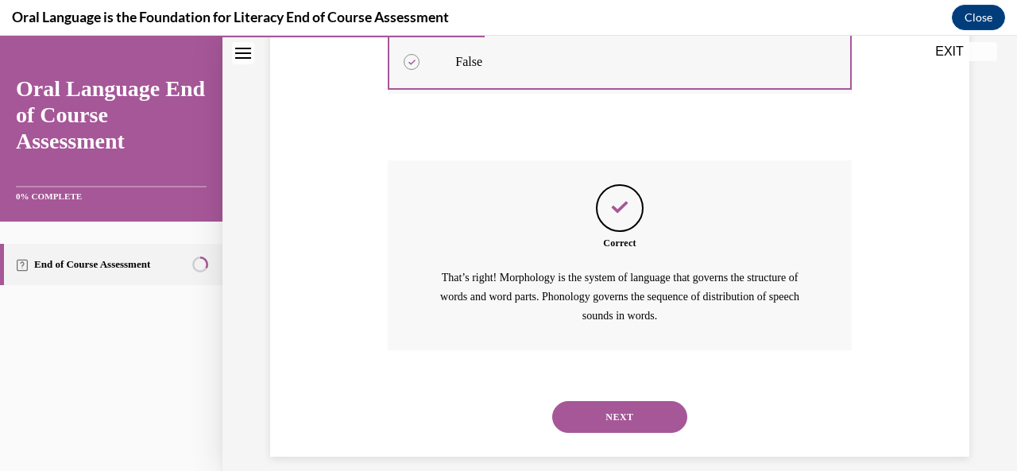
scroll to position [431, 0]
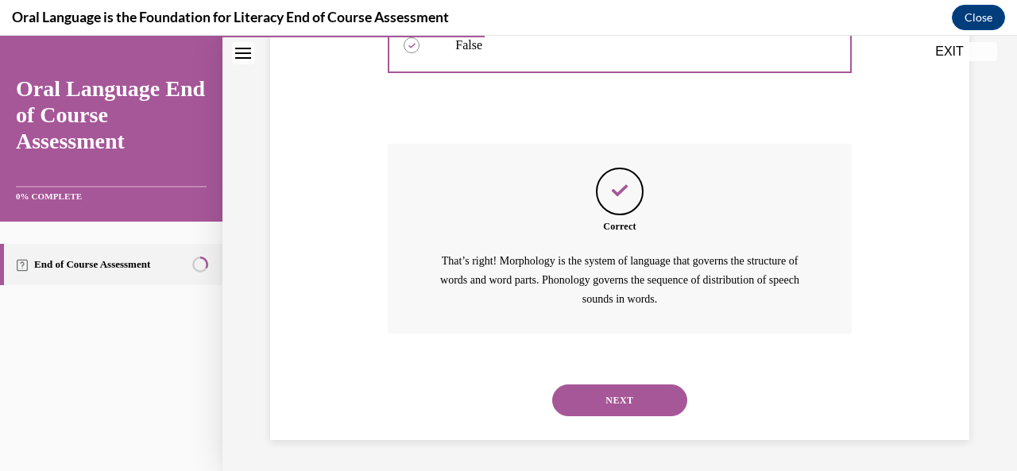
click at [613, 407] on button "NEXT" at bounding box center [619, 400] width 135 height 32
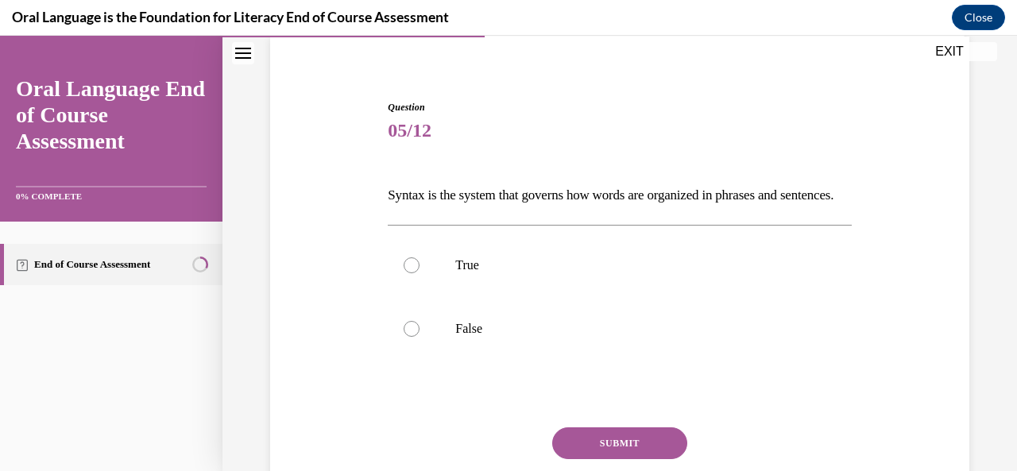
scroll to position [118, 0]
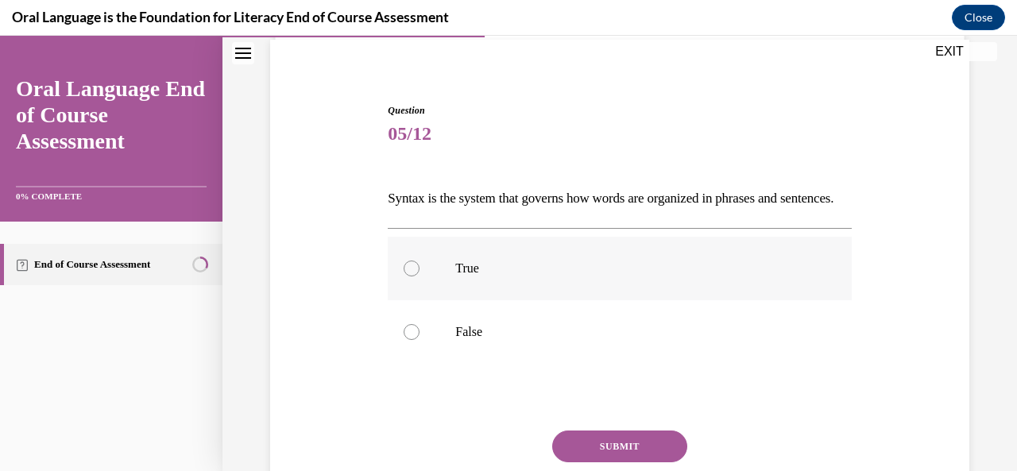
click at [605, 300] on label "True" at bounding box center [619, 269] width 463 height 64
click at [419, 276] on input "True" at bounding box center [411, 268] width 16 height 16
radio input "true"
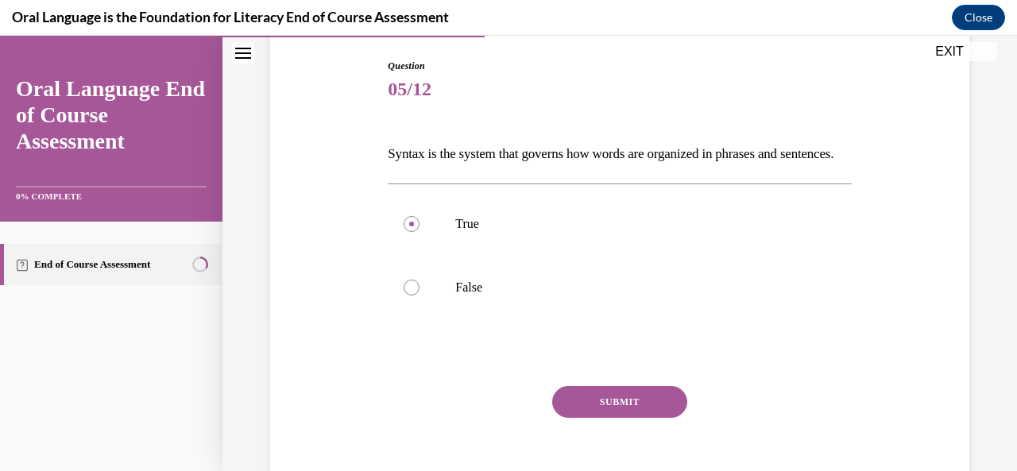
click at [606, 418] on button "SUBMIT" at bounding box center [619, 402] width 135 height 32
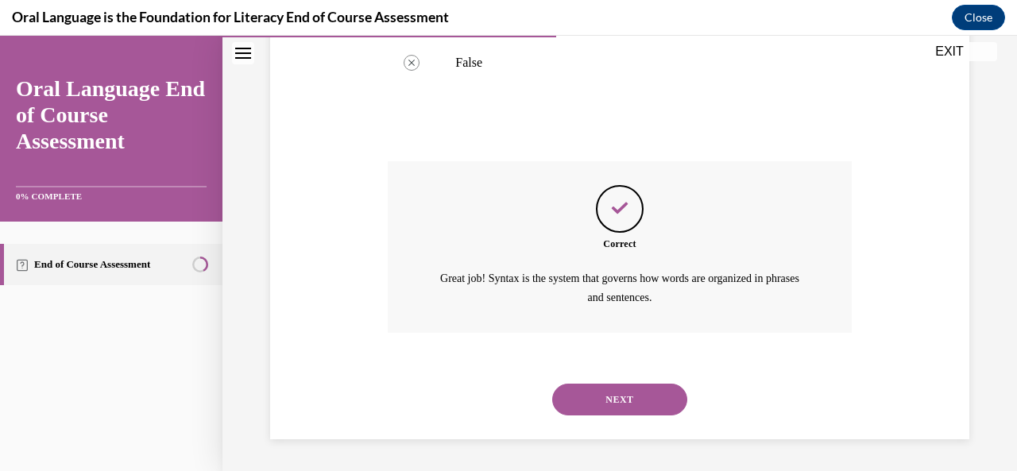
scroll to position [412, 0]
click at [615, 399] on button "NEXT" at bounding box center [619, 400] width 135 height 32
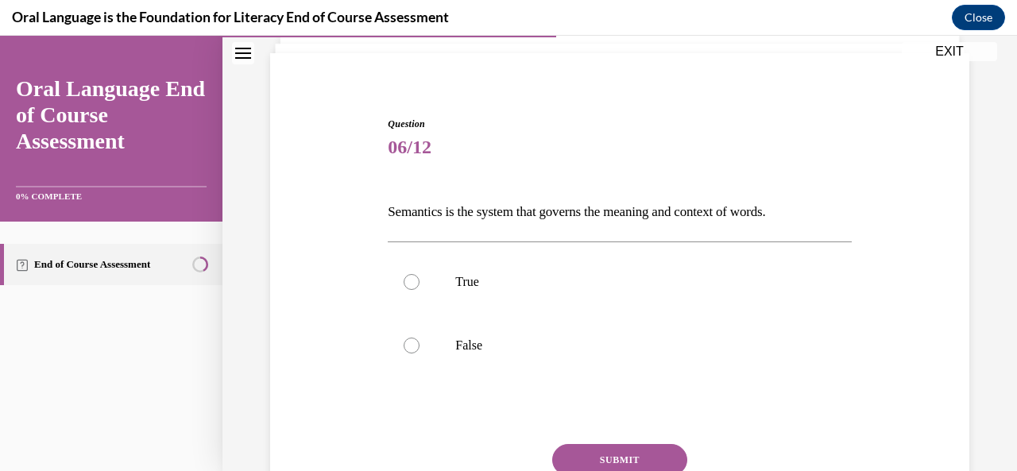
scroll to position [102, 0]
click at [605, 293] on label "True" at bounding box center [619, 284] width 463 height 64
click at [419, 291] on input "True" at bounding box center [411, 284] width 16 height 16
radio input "true"
click at [613, 452] on button "SUBMIT" at bounding box center [619, 462] width 135 height 32
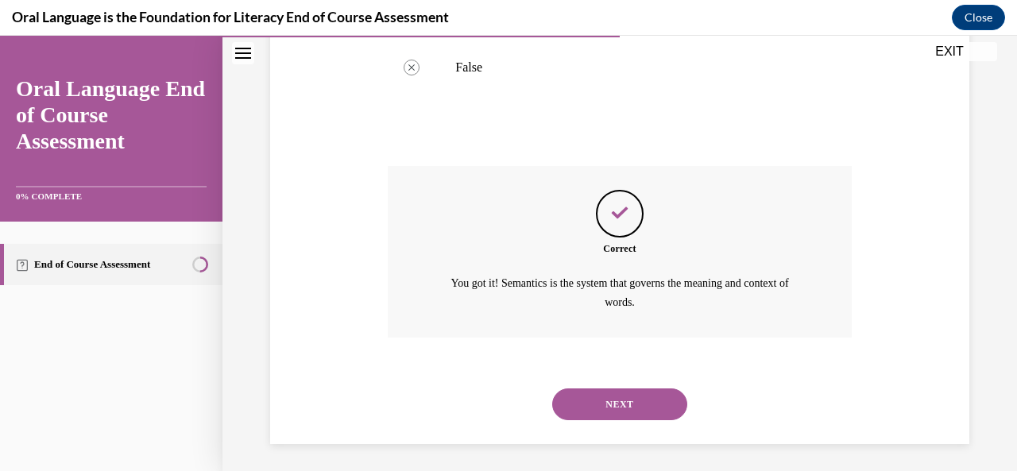
scroll to position [385, 0]
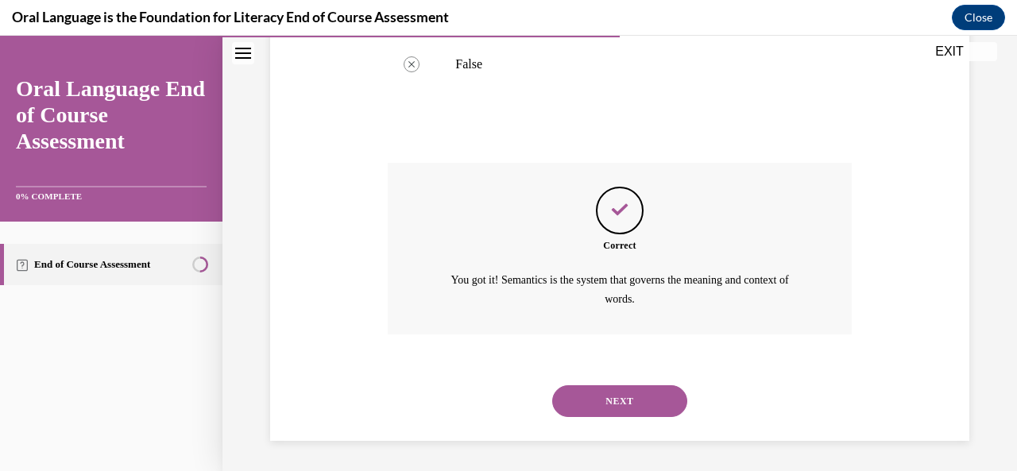
click at [618, 417] on div "NEXT" at bounding box center [619, 401] width 463 height 64
click at [609, 379] on div "NEXT" at bounding box center [619, 401] width 463 height 64
click at [596, 404] on button "NEXT" at bounding box center [619, 401] width 135 height 32
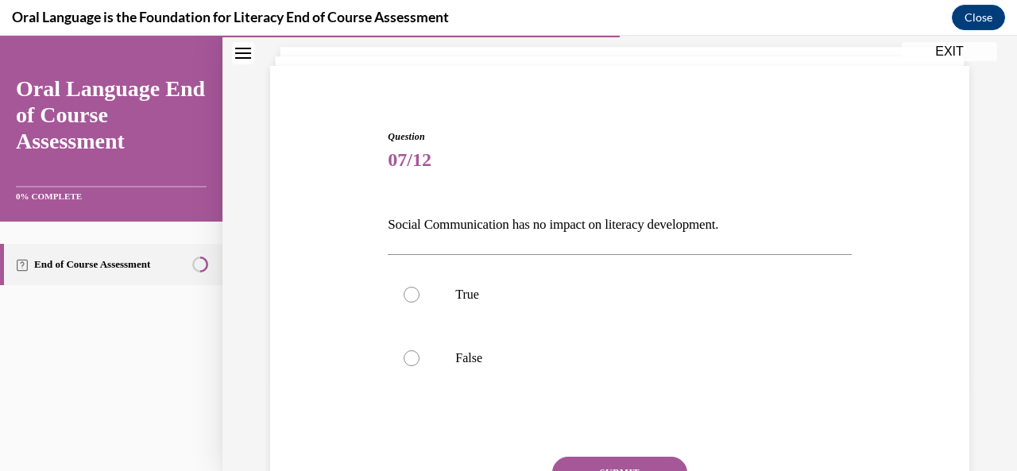
scroll to position [91, 0]
click at [592, 350] on label "False" at bounding box center [619, 359] width 463 height 64
click at [419, 351] on input "False" at bounding box center [411, 359] width 16 height 16
radio input "true"
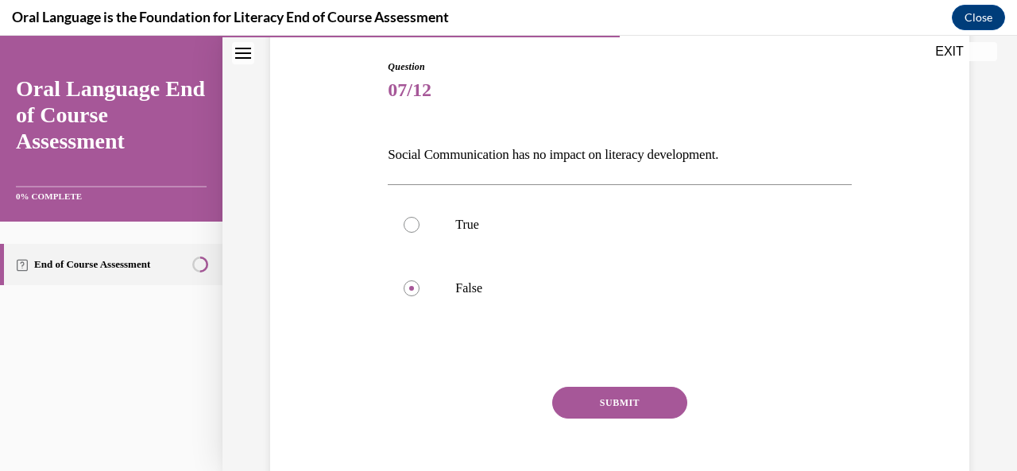
click at [601, 405] on button "SUBMIT" at bounding box center [619, 403] width 135 height 32
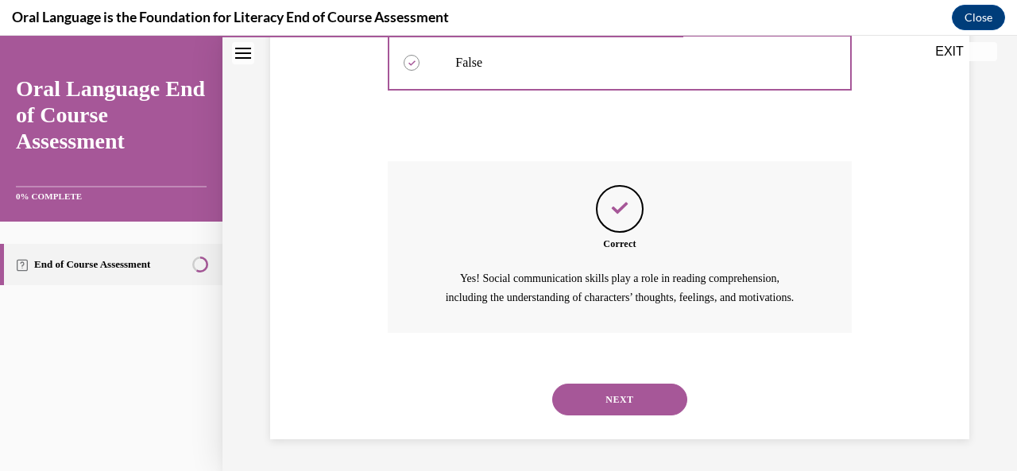
scroll to position [404, 0]
click at [601, 405] on button "NEXT" at bounding box center [619, 400] width 135 height 32
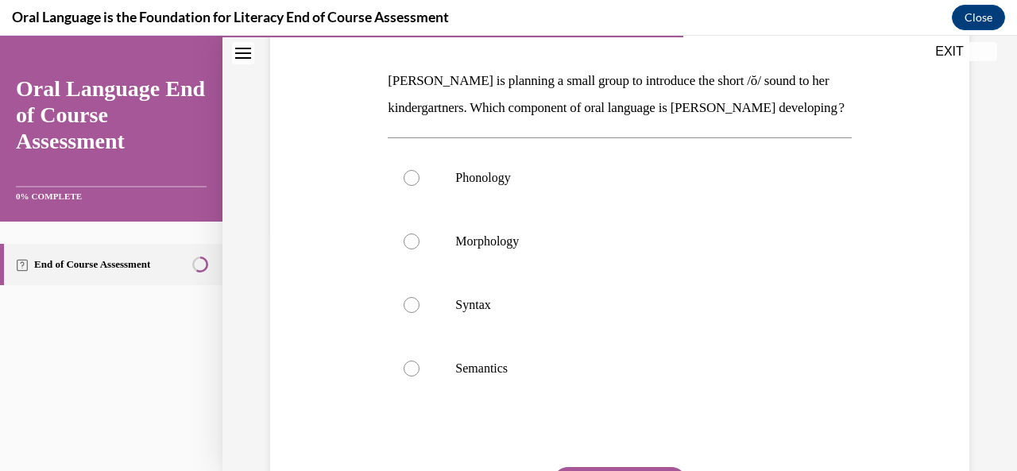
scroll to position [237, 0]
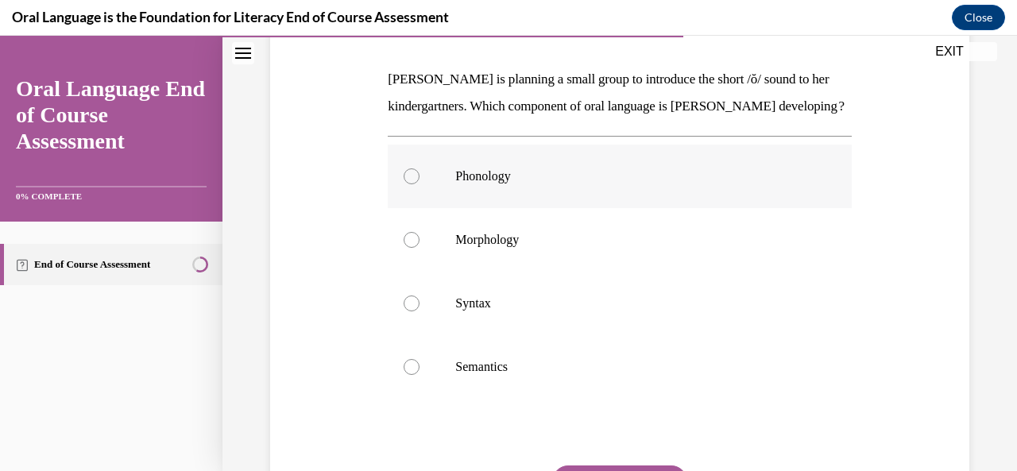
click at [589, 184] on p "Phonology" at bounding box center [633, 176] width 356 height 16
click at [419, 184] on input "Phonology" at bounding box center [411, 176] width 16 height 16
radio input "true"
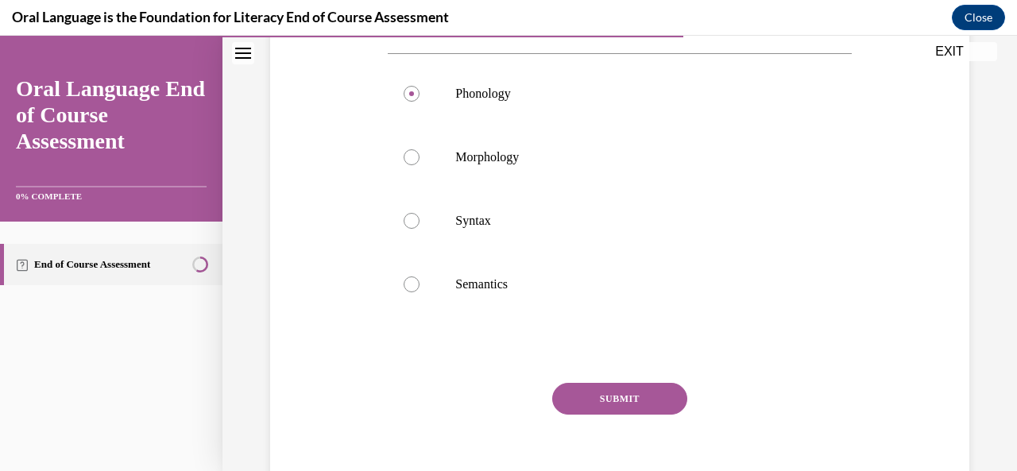
click at [600, 415] on button "SUBMIT" at bounding box center [619, 399] width 135 height 32
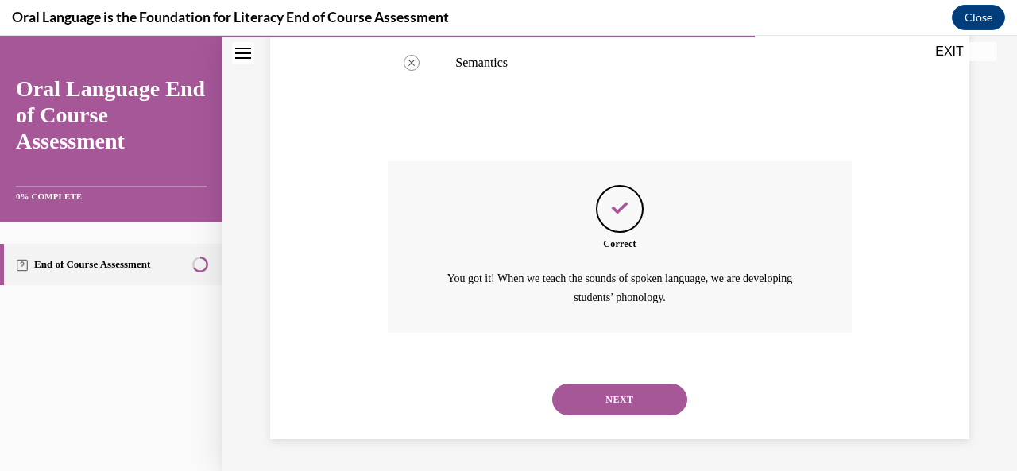
scroll to position [566, 0]
click at [626, 390] on button "NEXT" at bounding box center [619, 400] width 135 height 32
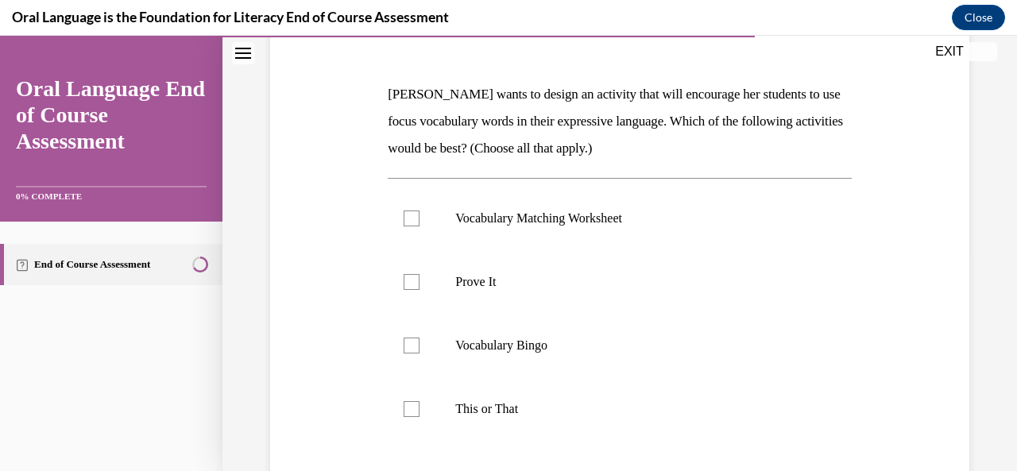
scroll to position [221, 0]
click at [596, 244] on label "Vocabulary Matching Worksheet" at bounding box center [619, 219] width 463 height 64
click at [419, 227] on input "Vocabulary Matching Worksheet" at bounding box center [411, 219] width 16 height 16
checkbox input "true"
click at [577, 295] on label "Prove It" at bounding box center [619, 283] width 463 height 64
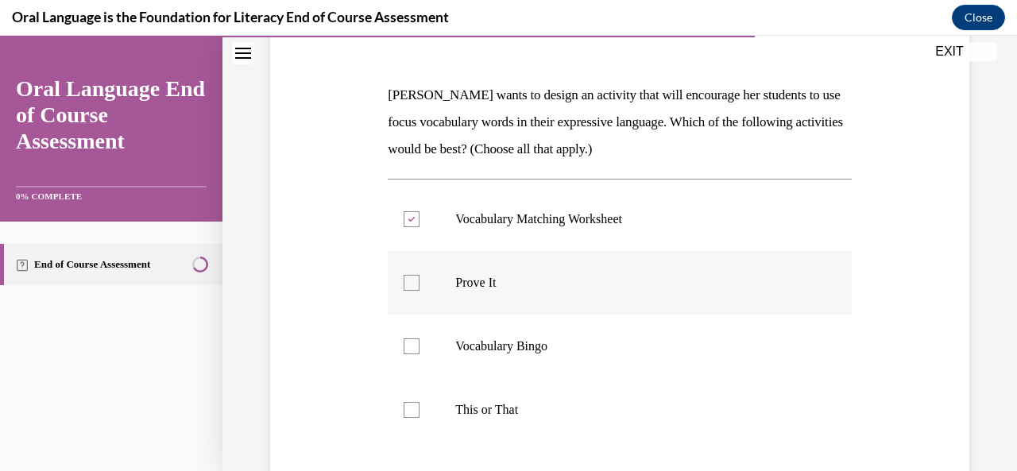
click at [419, 291] on input "Prove It" at bounding box center [411, 283] width 16 height 16
checkbox input "true"
click at [559, 347] on p "Vocabulary Bingo" at bounding box center [633, 346] width 356 height 16
click at [419, 347] on input "Vocabulary Bingo" at bounding box center [411, 346] width 16 height 16
checkbox input "true"
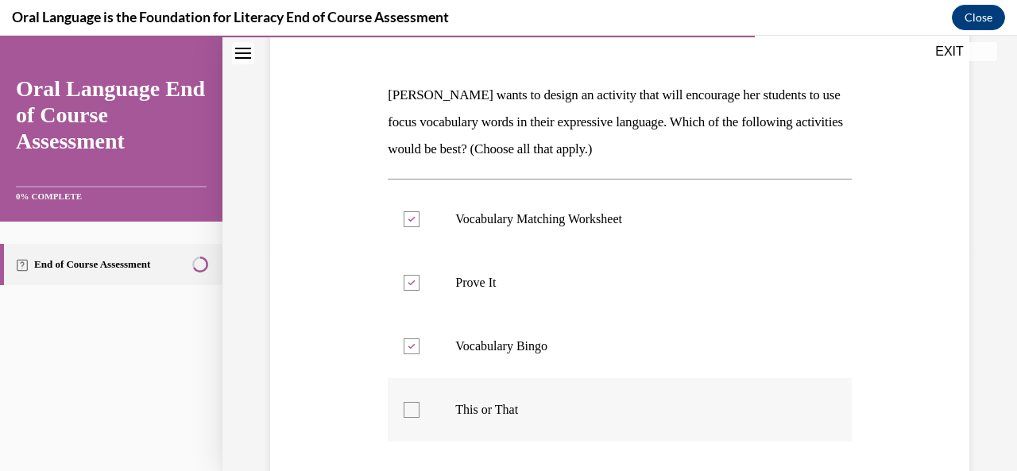
click at [533, 403] on p "This or That" at bounding box center [633, 410] width 356 height 16
click at [419, 403] on input "This or That" at bounding box center [411, 410] width 16 height 16
checkbox input "true"
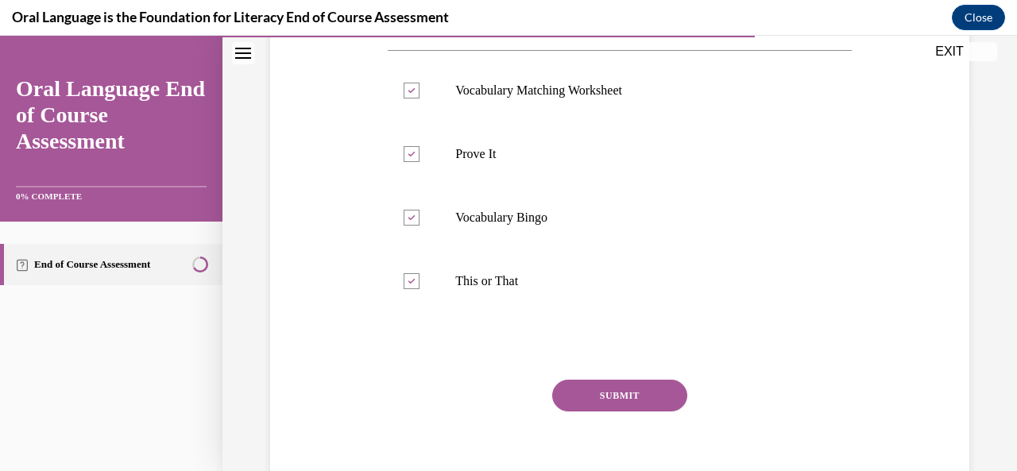
click at [588, 396] on button "SUBMIT" at bounding box center [619, 396] width 135 height 32
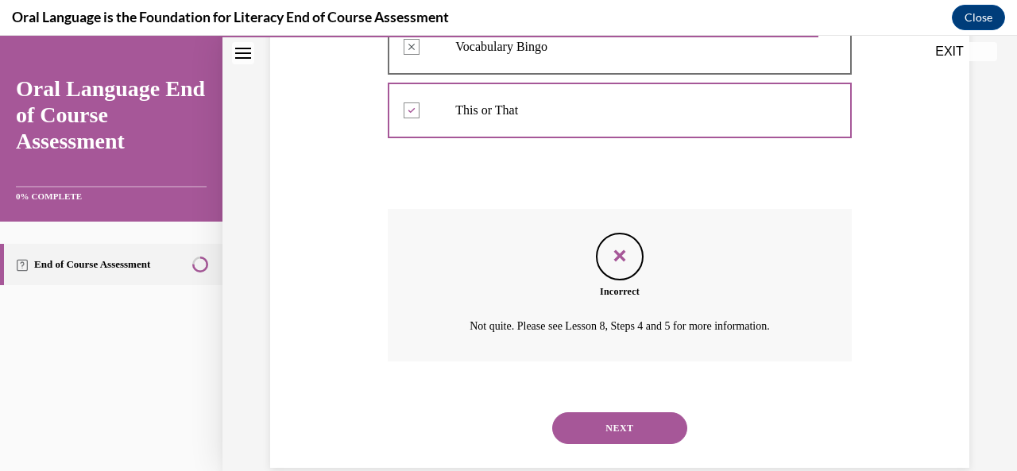
scroll to position [517, 0]
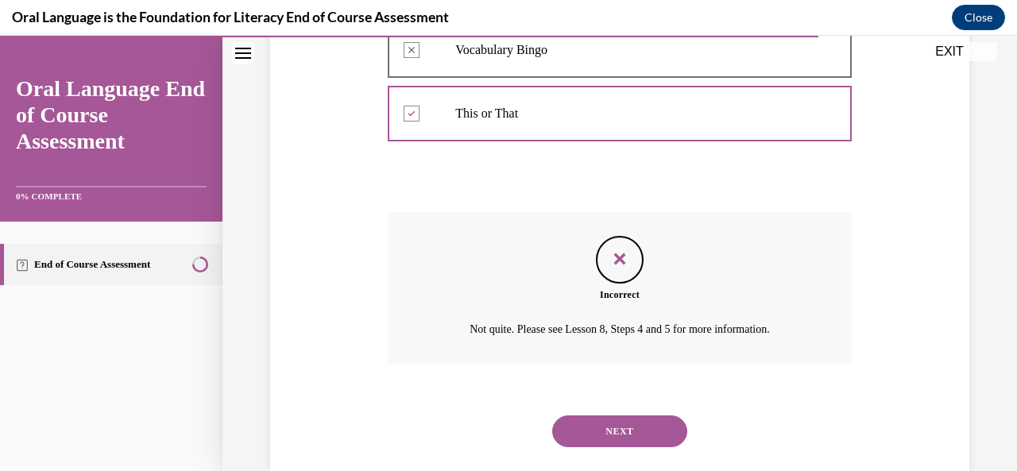
click at [608, 426] on button "NEXT" at bounding box center [619, 431] width 135 height 32
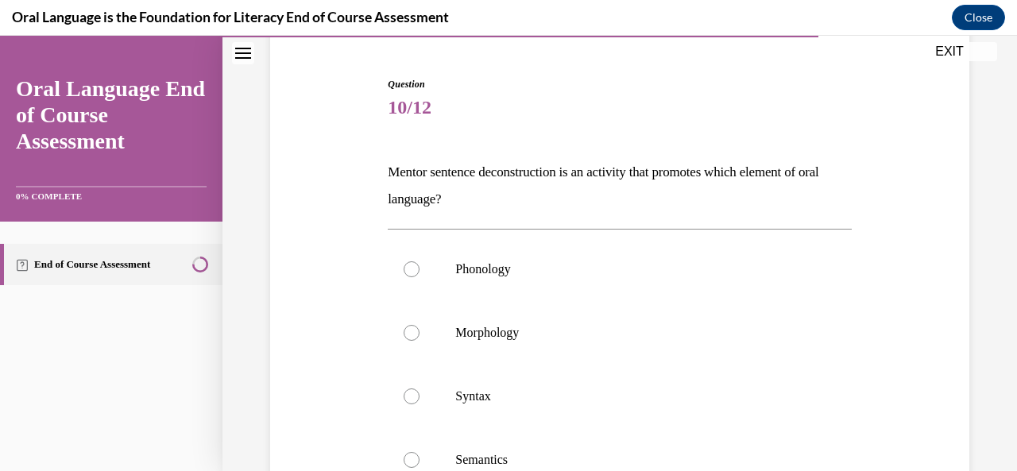
scroll to position [145, 0]
click at [594, 383] on label "Syntax" at bounding box center [619, 396] width 463 height 64
click at [419, 388] on input "Syntax" at bounding box center [411, 396] width 16 height 16
radio input "true"
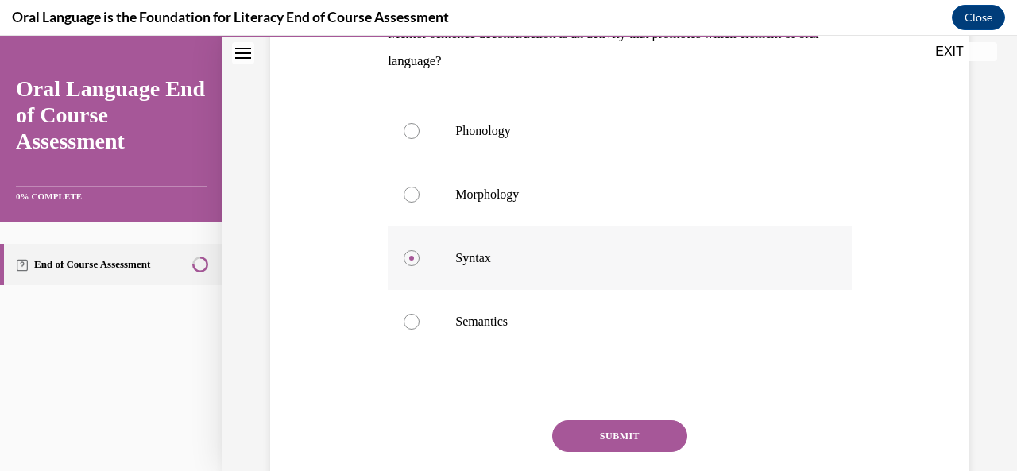
scroll to position [283, 0]
click at [552, 318] on p "Semantics" at bounding box center [633, 321] width 356 height 16
click at [419, 318] on input "Semantics" at bounding box center [411, 321] width 16 height 16
radio input "true"
click at [580, 427] on button "SUBMIT" at bounding box center [619, 435] width 135 height 32
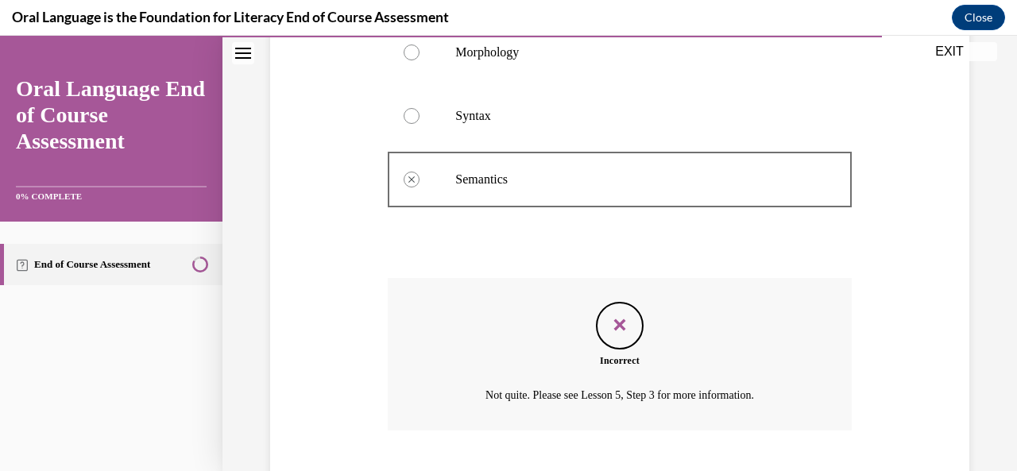
scroll to position [521, 0]
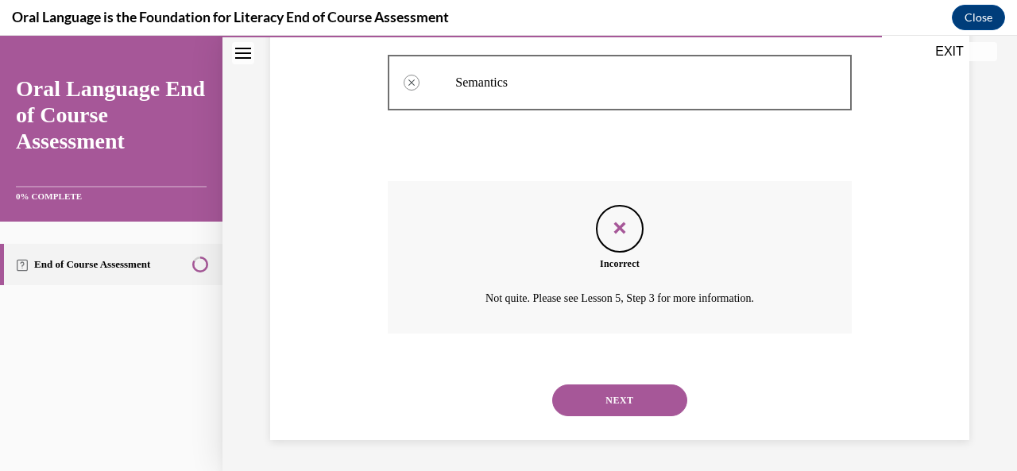
click at [587, 401] on button "NEXT" at bounding box center [619, 400] width 135 height 32
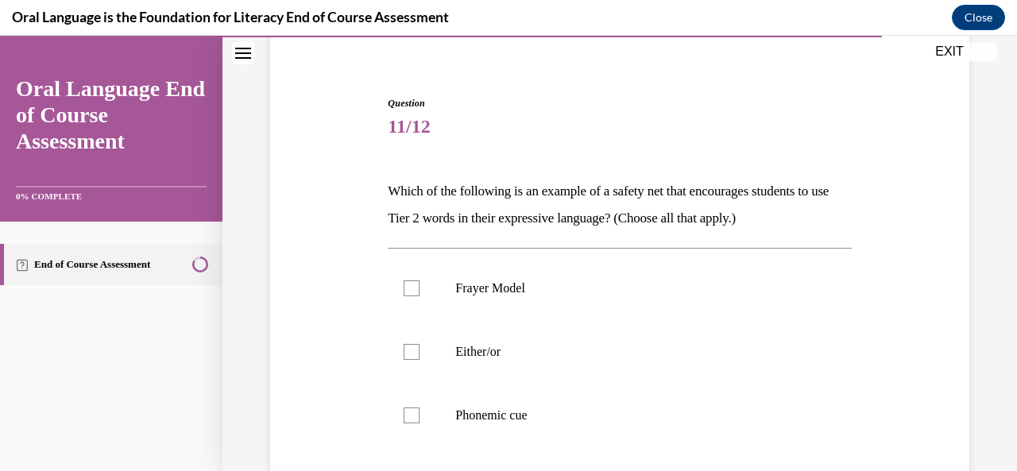
scroll to position [198, 0]
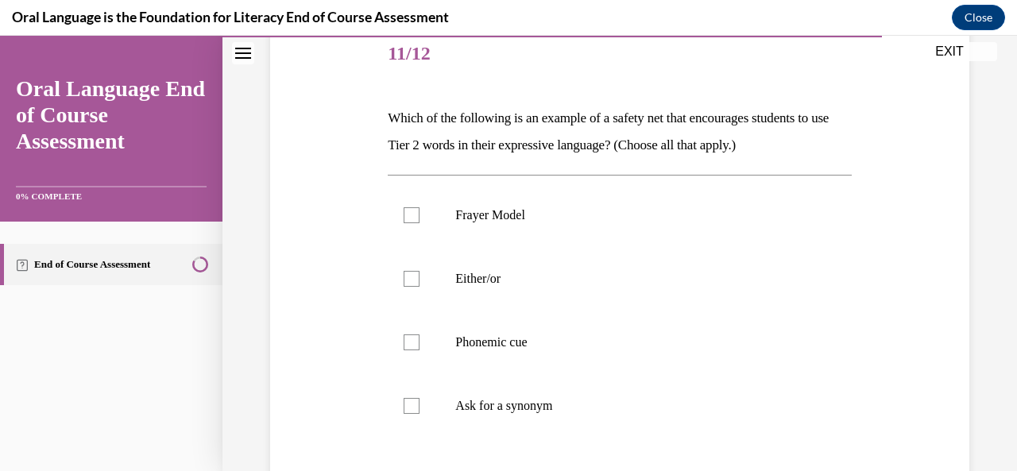
click at [587, 401] on p "Ask for a synonym" at bounding box center [633, 406] width 356 height 16
click at [419, 401] on input "Ask for a synonym" at bounding box center [411, 406] width 16 height 16
checkbox input "true"
click at [577, 325] on label "Phonemic cue" at bounding box center [619, 343] width 463 height 64
click at [419, 334] on input "Phonemic cue" at bounding box center [411, 342] width 16 height 16
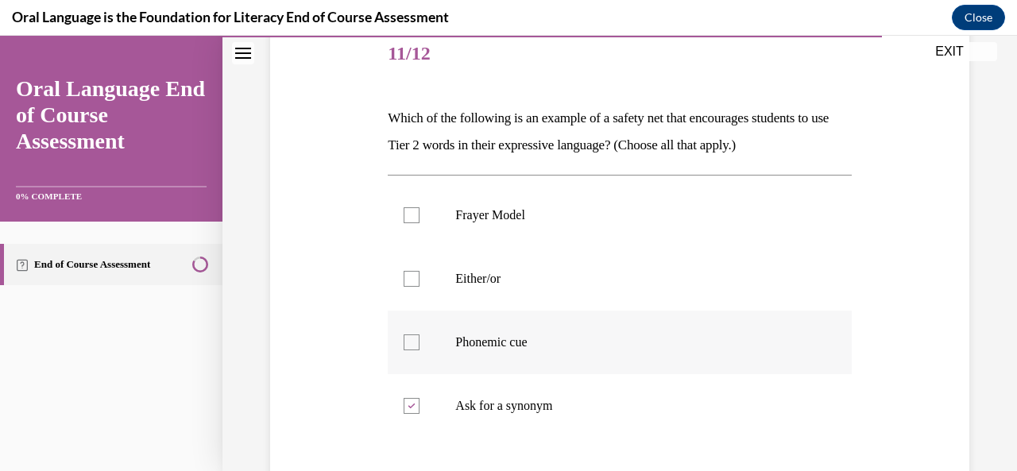
checkbox input "true"
click at [573, 276] on p "Either/or" at bounding box center [633, 279] width 356 height 16
click at [419, 276] on input "Either/or" at bounding box center [411, 279] width 16 height 16
checkbox input "true"
click at [575, 230] on label "Frayer Model" at bounding box center [619, 215] width 463 height 64
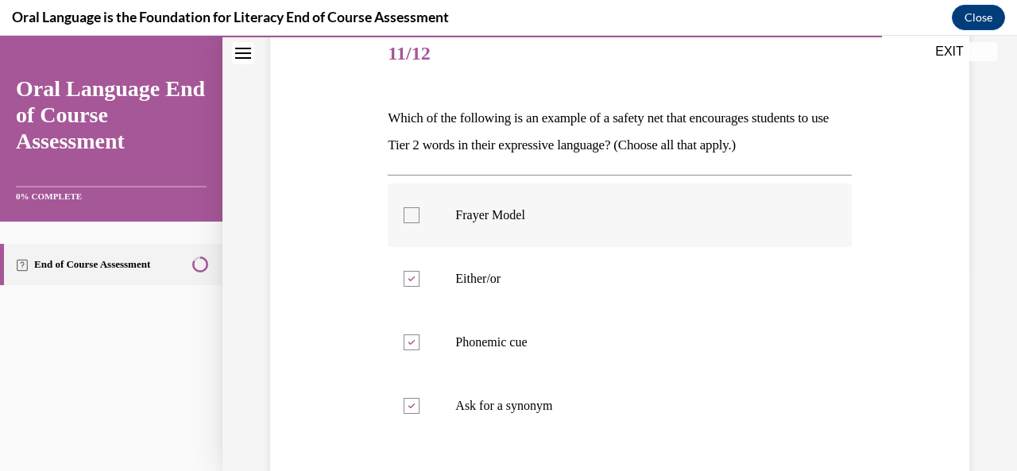
click at [419, 223] on input "Frayer Model" at bounding box center [411, 215] width 16 height 16
checkbox input "true"
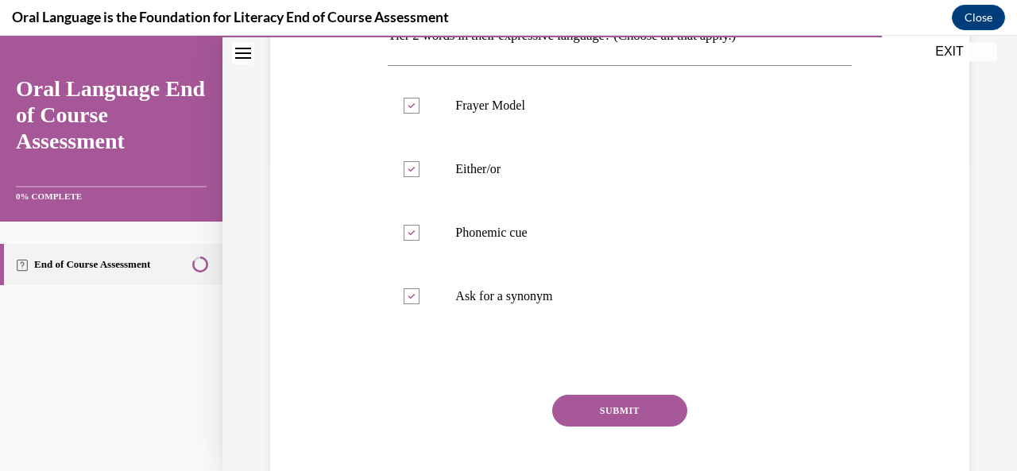
click at [590, 414] on button "SUBMIT" at bounding box center [619, 411] width 135 height 32
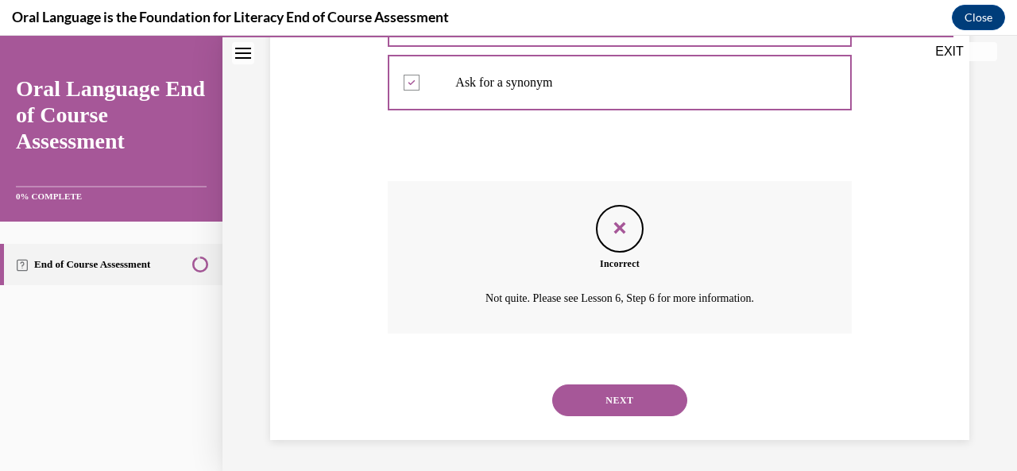
scroll to position [515, 0]
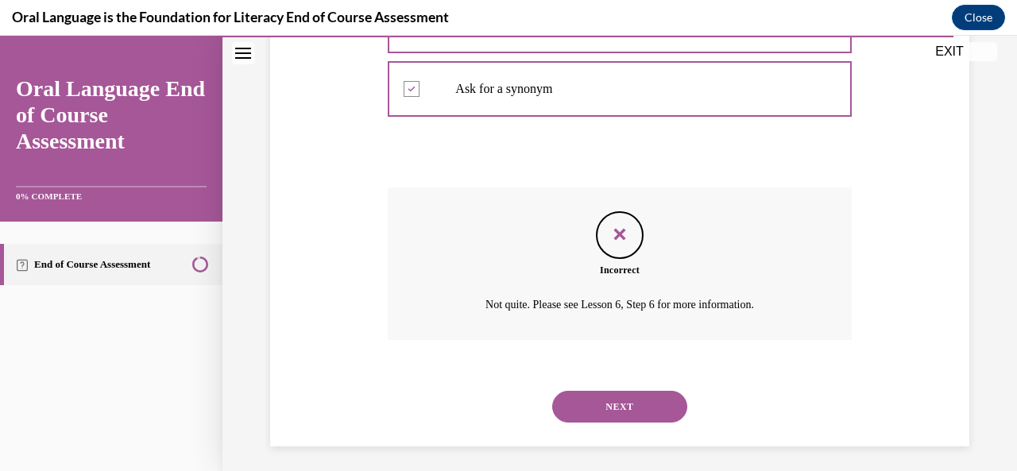
click at [606, 387] on div "NEXT" at bounding box center [619, 407] width 463 height 64
click at [607, 403] on button "NEXT" at bounding box center [619, 407] width 135 height 32
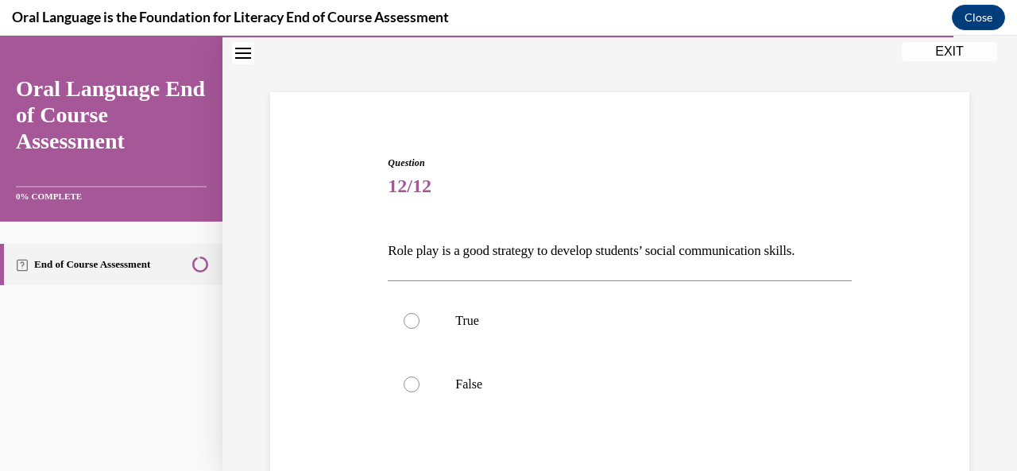
click at [607, 403] on label "False" at bounding box center [619, 385] width 463 height 64
click at [419, 392] on input "False" at bounding box center [411, 384] width 16 height 16
radio input "true"
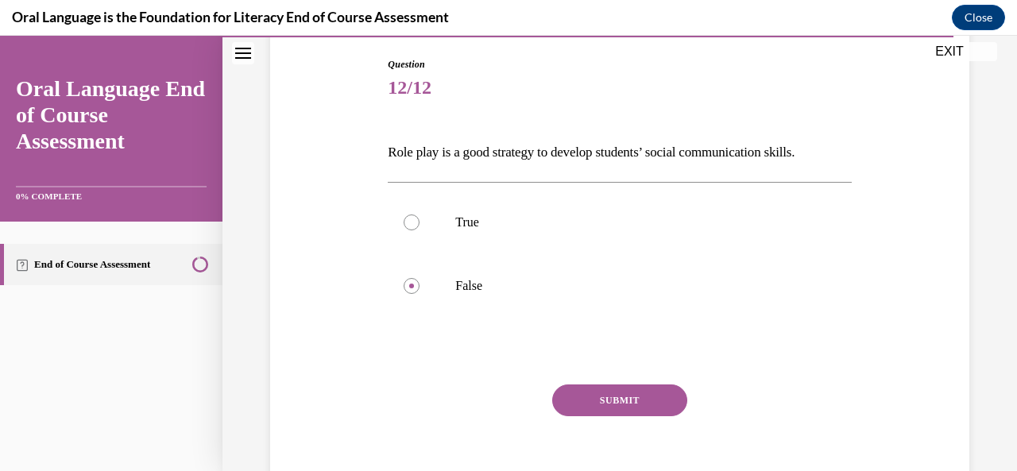
click at [607, 403] on button "SUBMIT" at bounding box center [619, 400] width 135 height 32
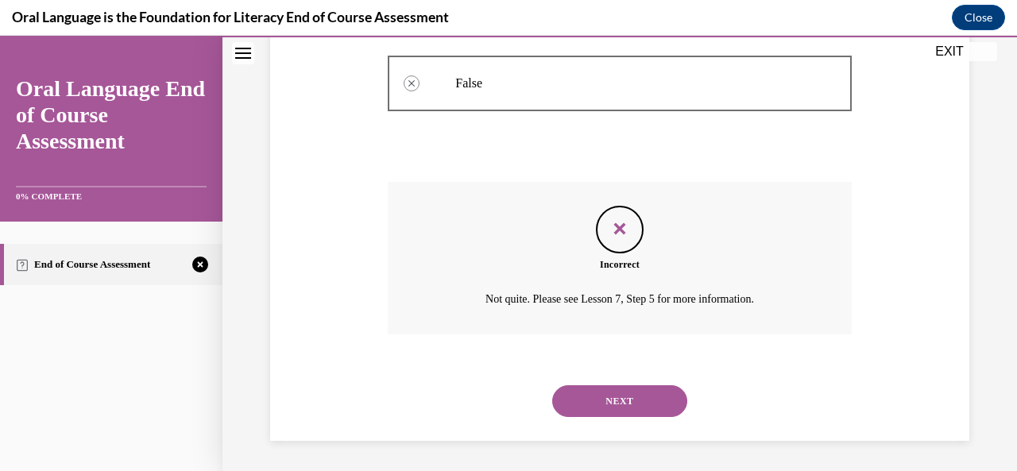
scroll to position [367, 0]
click at [615, 390] on button "NEXT" at bounding box center [619, 400] width 135 height 32
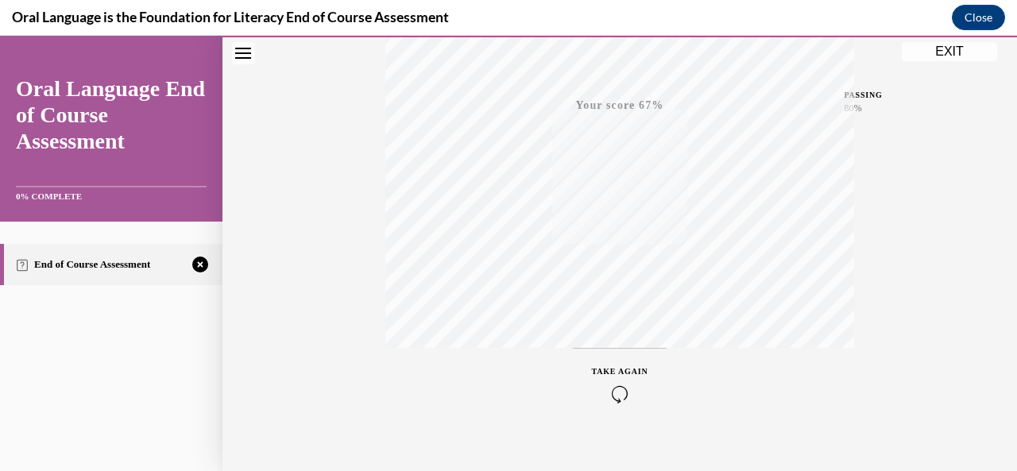
scroll to position [378, 0]
click at [608, 372] on icon "button" at bounding box center [620, 374] width 56 height 17
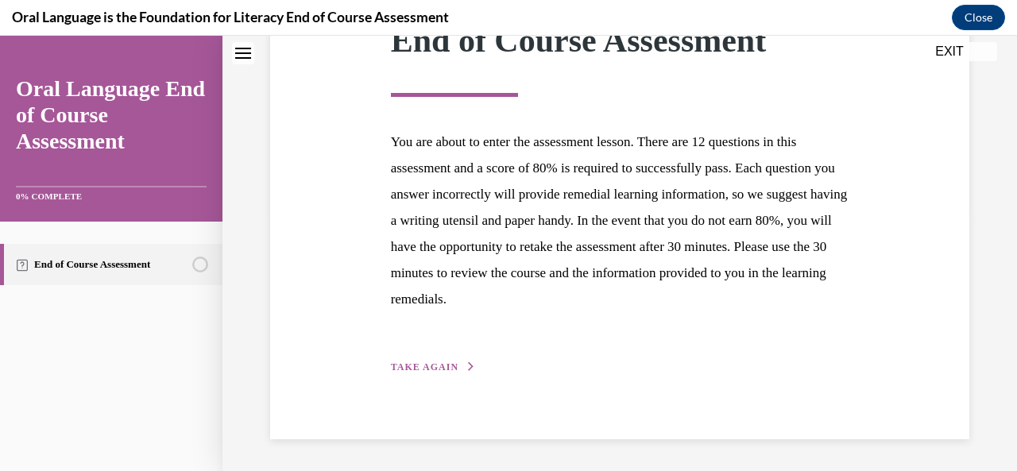
scroll to position [247, 0]
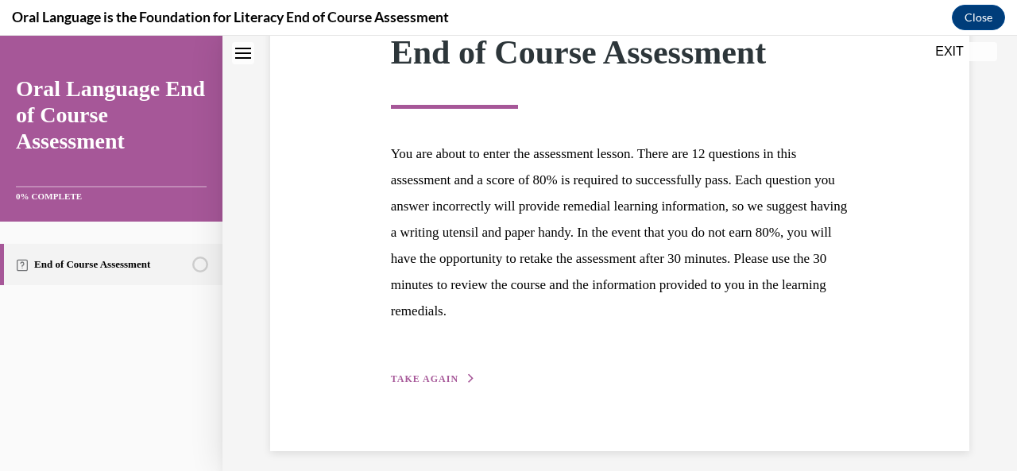
click at [436, 374] on span "TAKE AGAIN" at bounding box center [425, 378] width 68 height 11
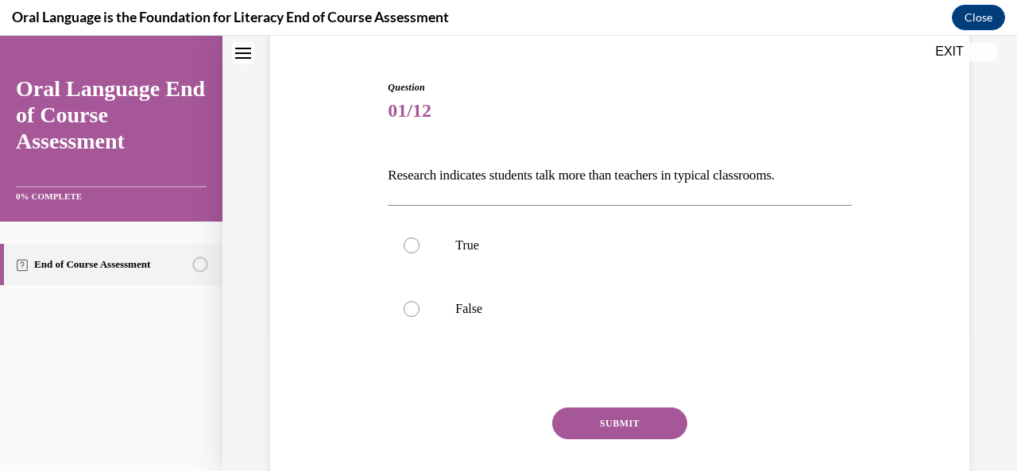
scroll to position [133, 0]
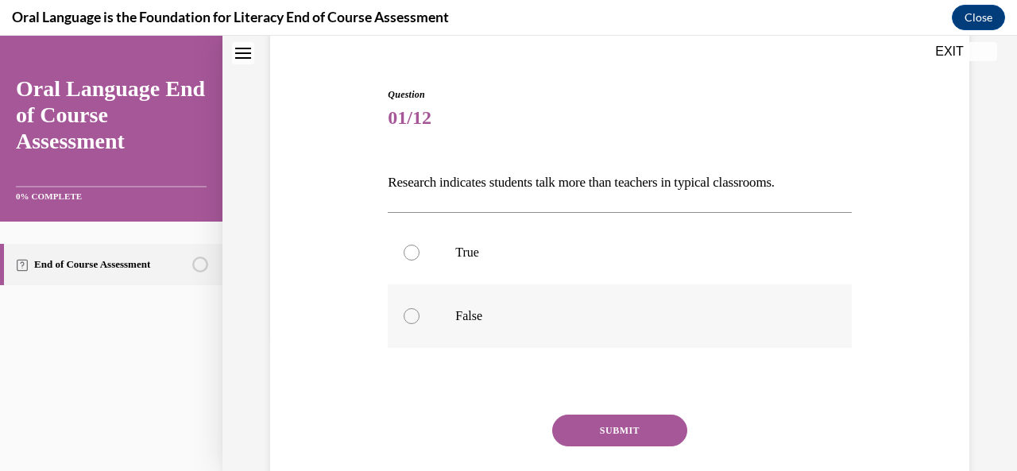
click at [442, 328] on label "False" at bounding box center [619, 316] width 463 height 64
click at [419, 324] on input "False" at bounding box center [411, 316] width 16 height 16
radio input "true"
click at [569, 430] on button "SUBMIT" at bounding box center [619, 431] width 135 height 32
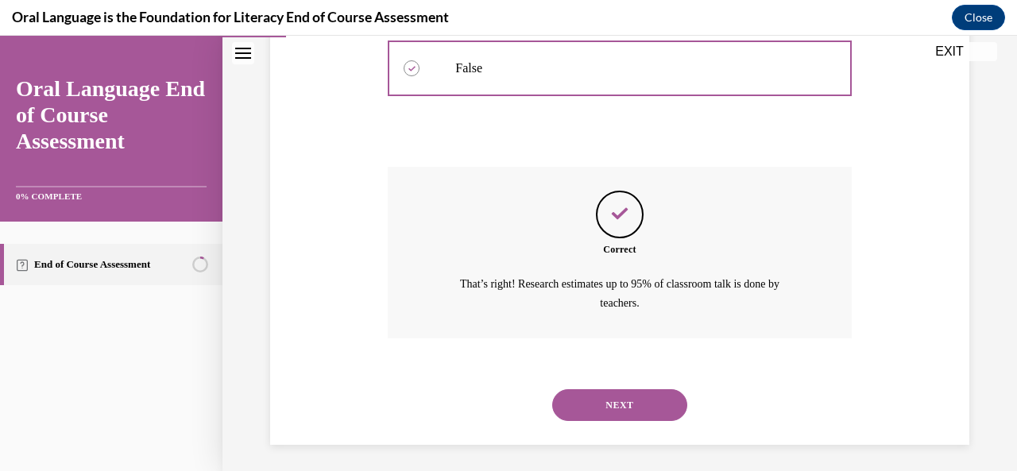
scroll to position [385, 0]
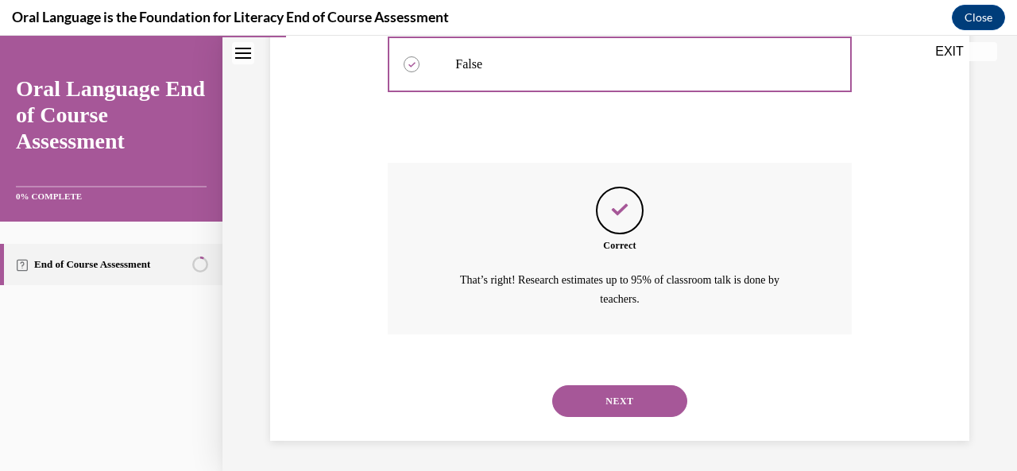
click at [577, 392] on button "NEXT" at bounding box center [619, 401] width 135 height 32
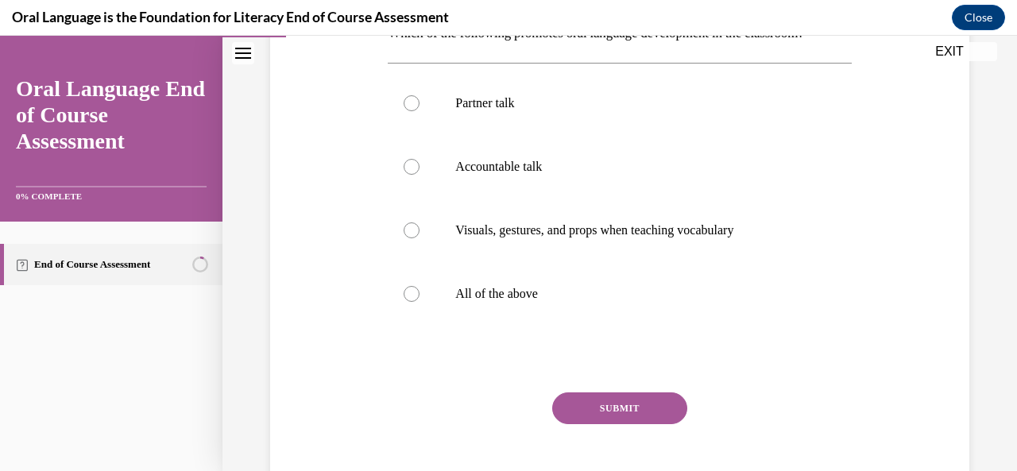
scroll to position [285, 0]
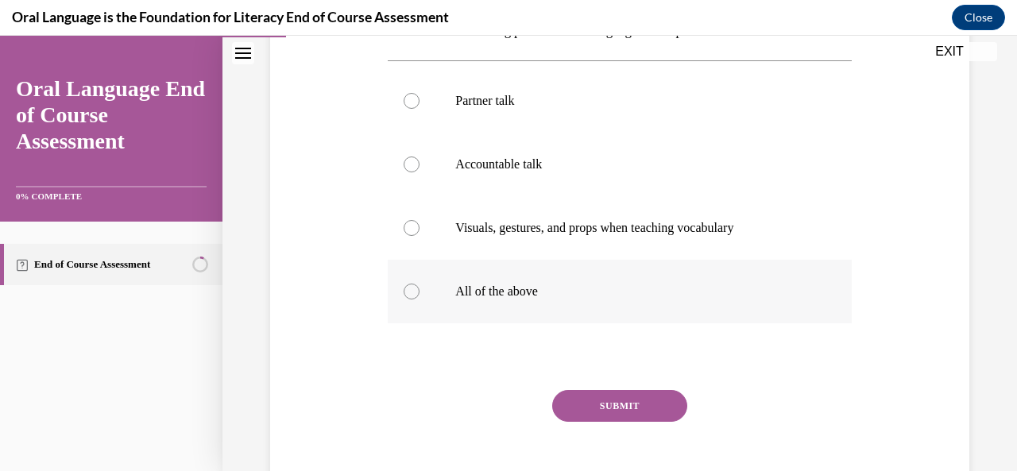
click at [551, 286] on p "All of the above" at bounding box center [633, 292] width 356 height 16
click at [419, 286] on input "All of the above" at bounding box center [411, 292] width 16 height 16
radio input "true"
click at [611, 404] on button "SUBMIT" at bounding box center [619, 406] width 135 height 32
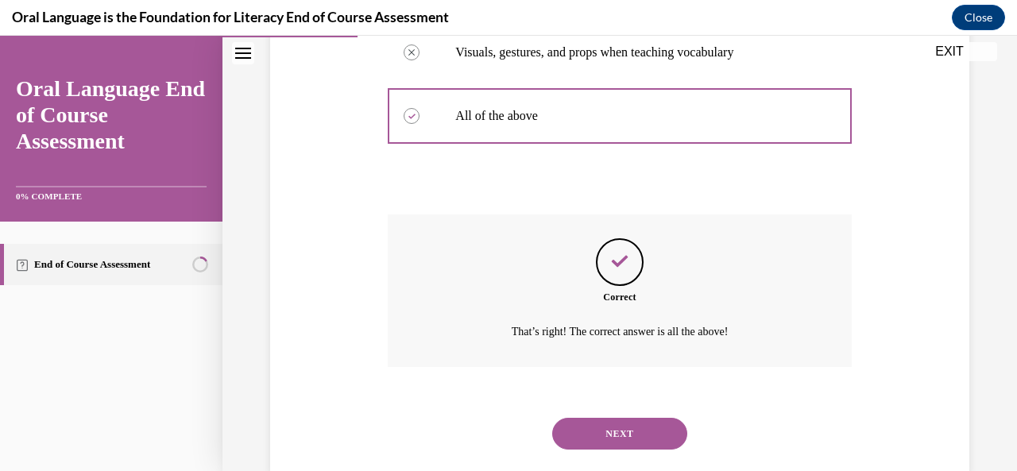
scroll to position [494, 0]
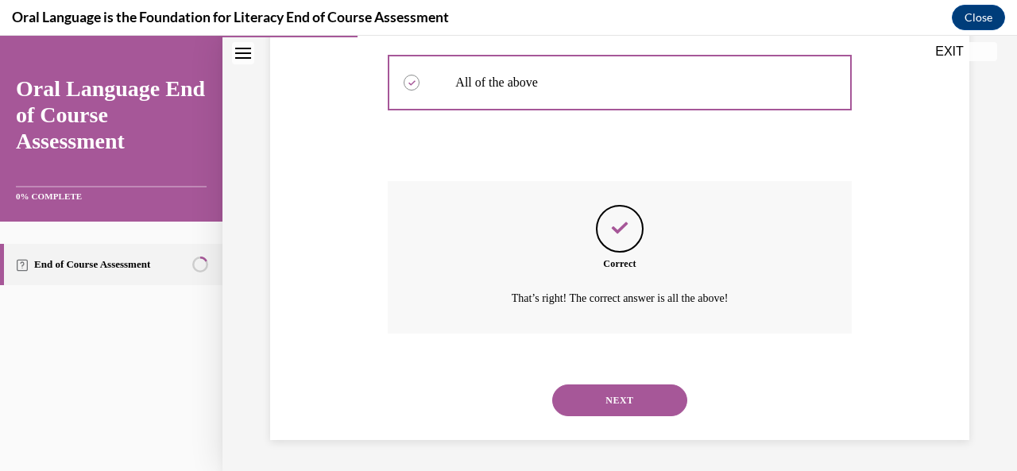
click at [630, 394] on button "NEXT" at bounding box center [619, 400] width 135 height 32
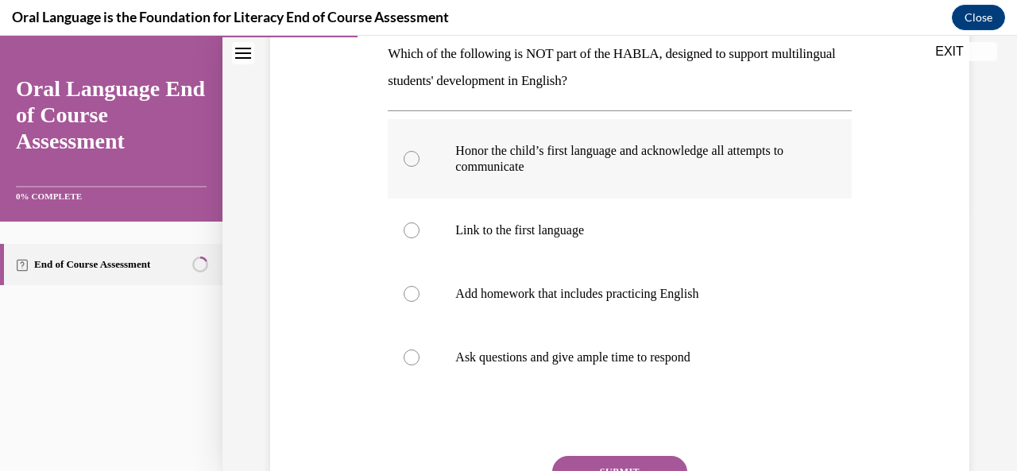
scroll to position [259, 0]
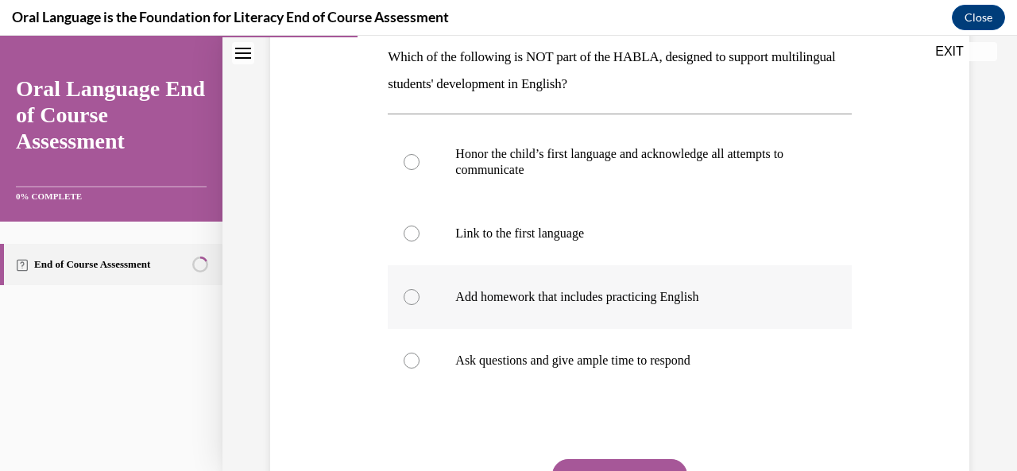
click at [562, 298] on p "Add homework that includes practicing English" at bounding box center [633, 297] width 356 height 16
click at [419, 298] on input "Add homework that includes practicing English" at bounding box center [411, 297] width 16 height 16
radio input "true"
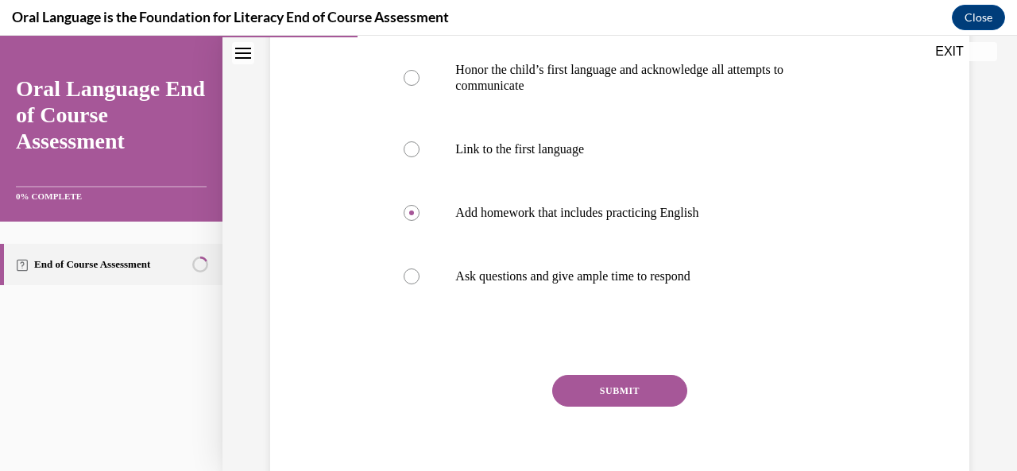
click at [581, 396] on button "SUBMIT" at bounding box center [619, 391] width 135 height 32
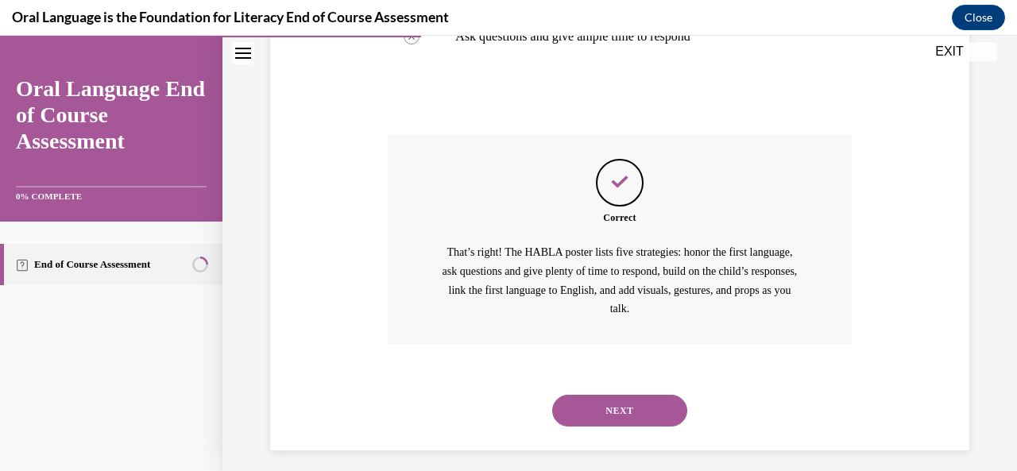
scroll to position [593, 0]
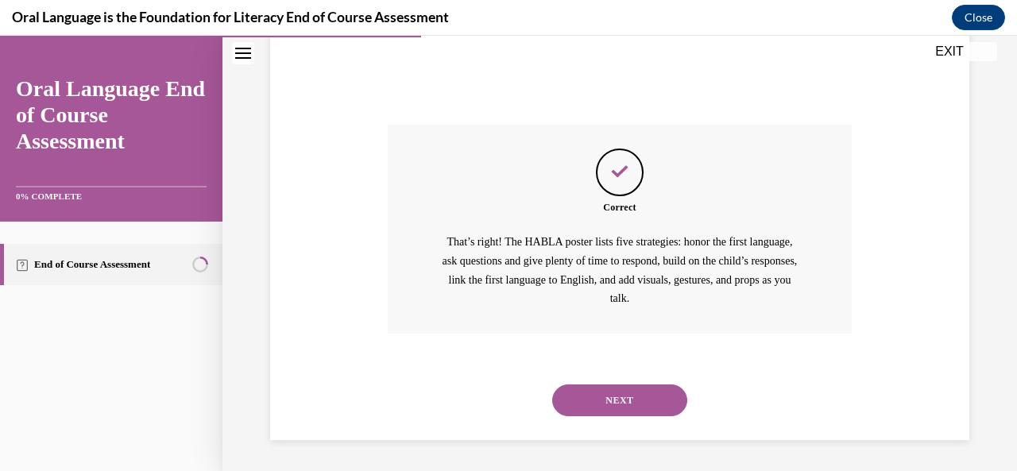
click at [610, 399] on button "NEXT" at bounding box center [619, 400] width 135 height 32
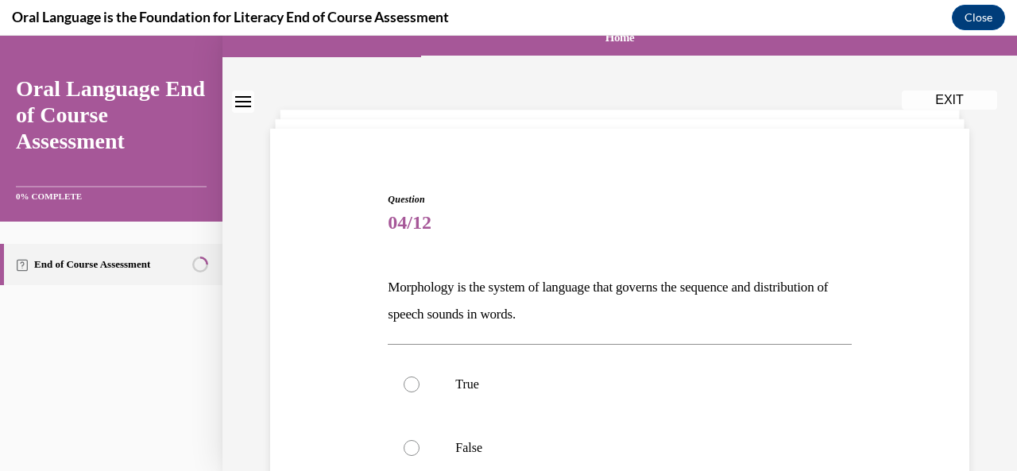
click at [610, 399] on label "True" at bounding box center [619, 385] width 463 height 64
click at [419, 392] on input "True" at bounding box center [411, 384] width 16 height 16
radio input "true"
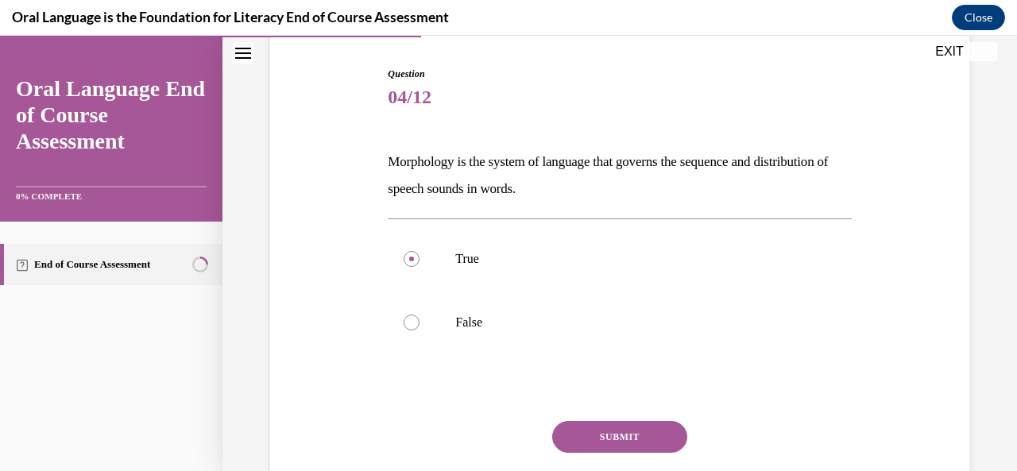
click at [609, 445] on button "SUBMIT" at bounding box center [619, 437] width 135 height 32
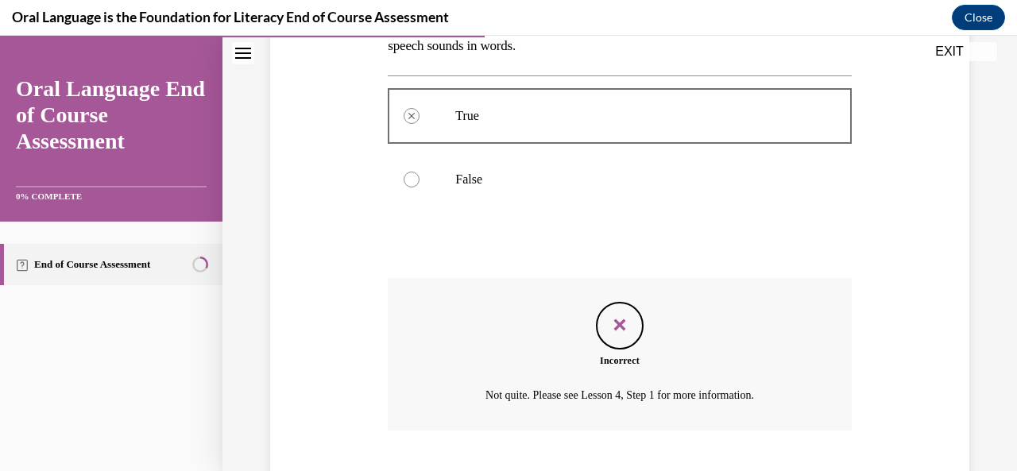
scroll to position [394, 0]
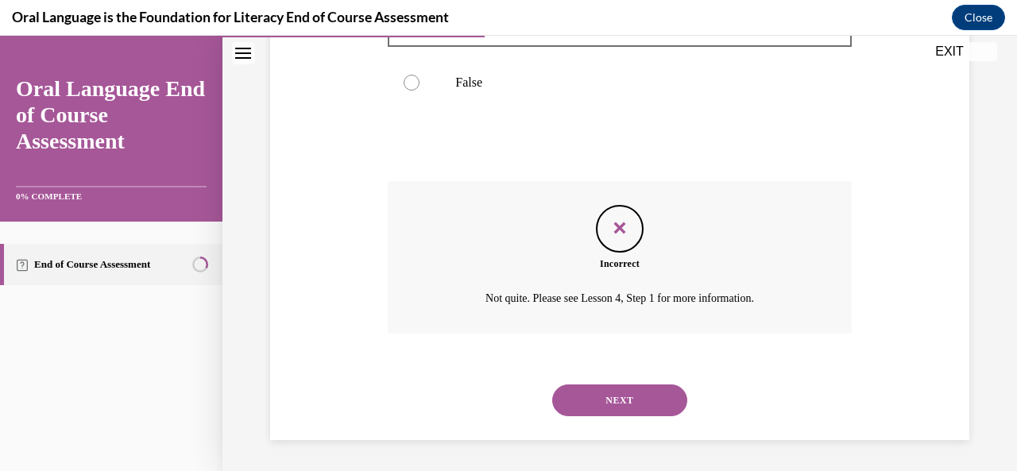
click at [604, 403] on button "NEXT" at bounding box center [619, 400] width 135 height 32
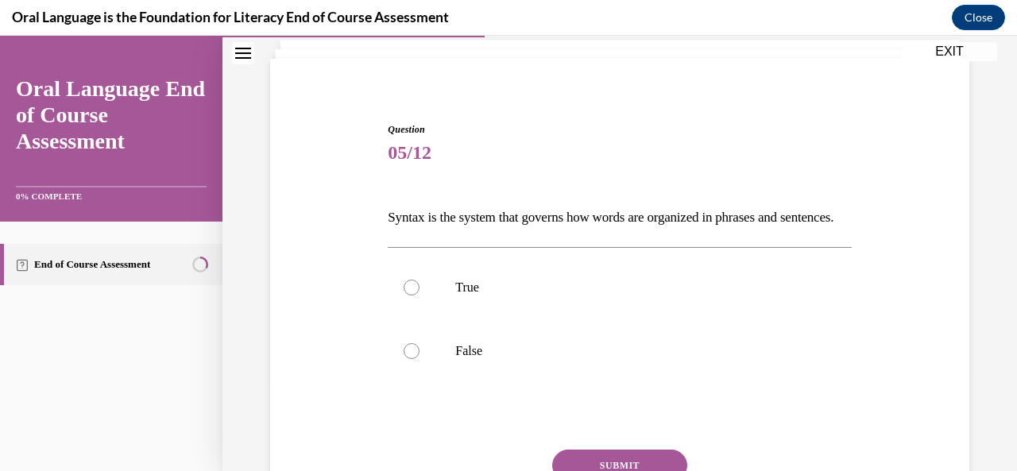
scroll to position [95, 0]
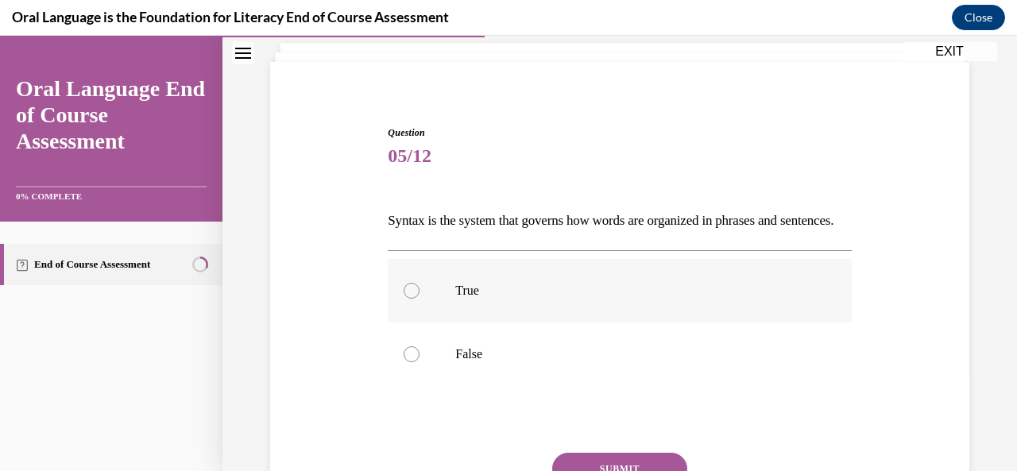
click at [591, 299] on p "True" at bounding box center [633, 291] width 356 height 16
click at [419, 299] on input "True" at bounding box center [411, 291] width 16 height 16
radio input "true"
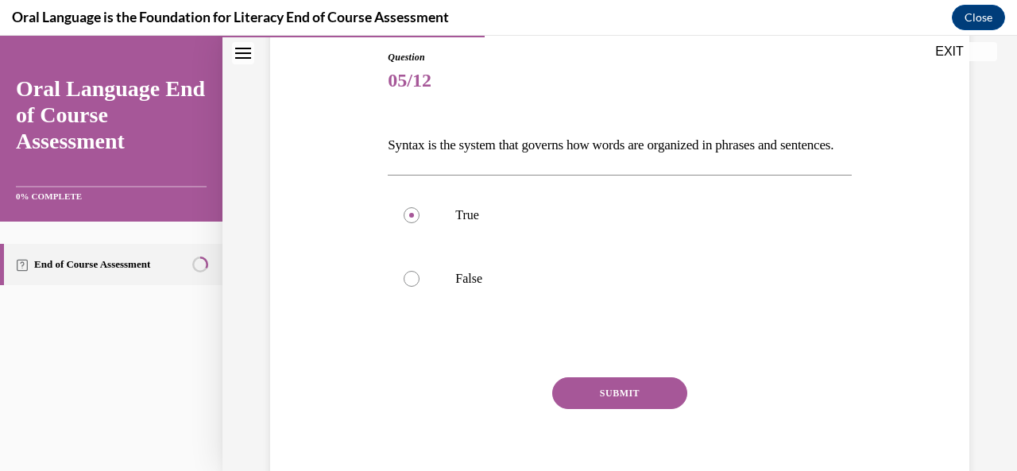
click at [604, 409] on button "SUBMIT" at bounding box center [619, 393] width 135 height 32
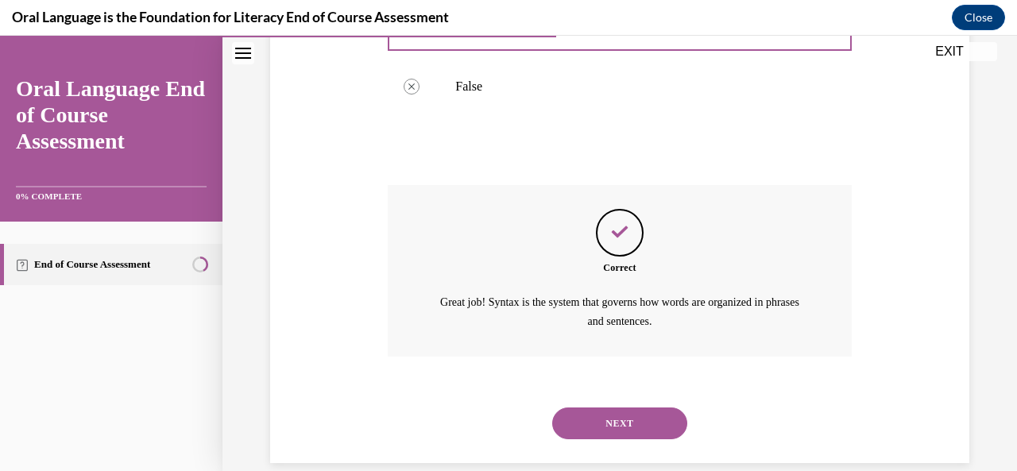
scroll to position [412, 0]
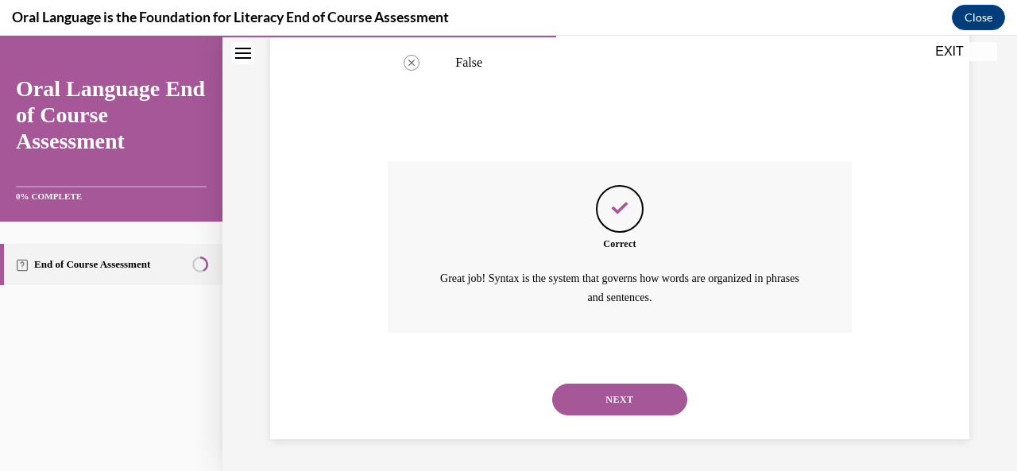
click at [616, 409] on button "NEXT" at bounding box center [619, 400] width 135 height 32
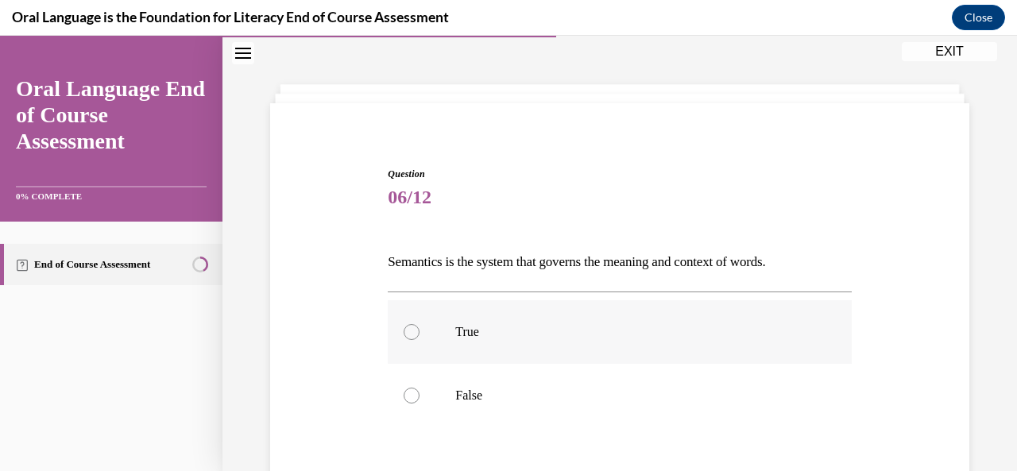
scroll to position [59, 0]
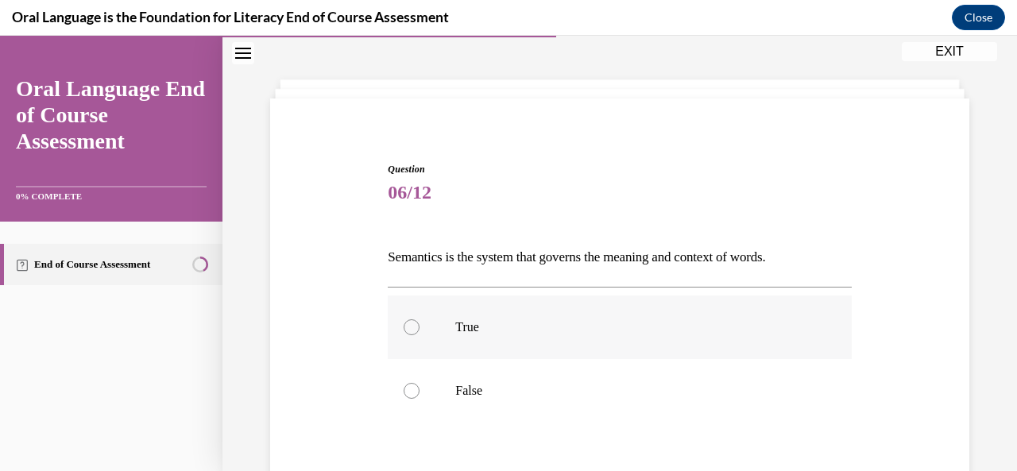
click at [617, 406] on label "False" at bounding box center [619, 391] width 463 height 64
click at [419, 399] on input "False" at bounding box center [411, 391] width 16 height 16
radio input "true"
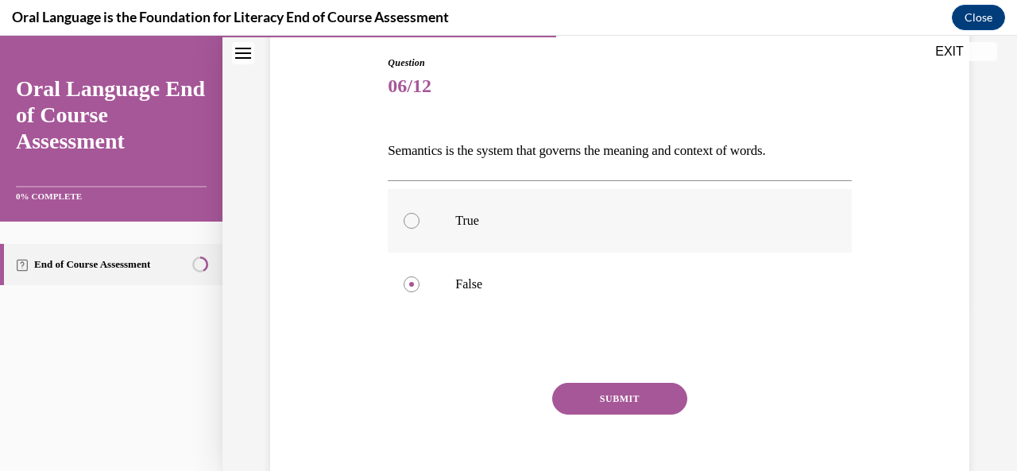
click at [617, 406] on button "SUBMIT" at bounding box center [619, 399] width 135 height 32
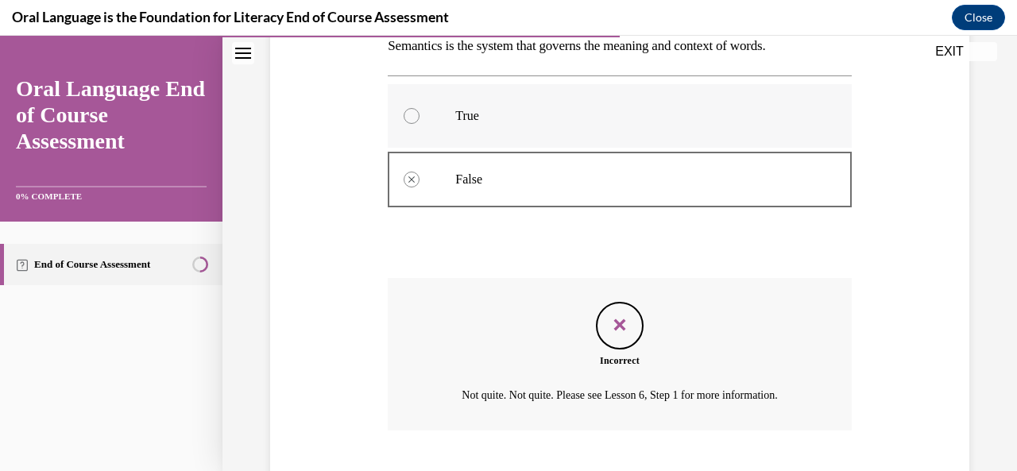
scroll to position [367, 0]
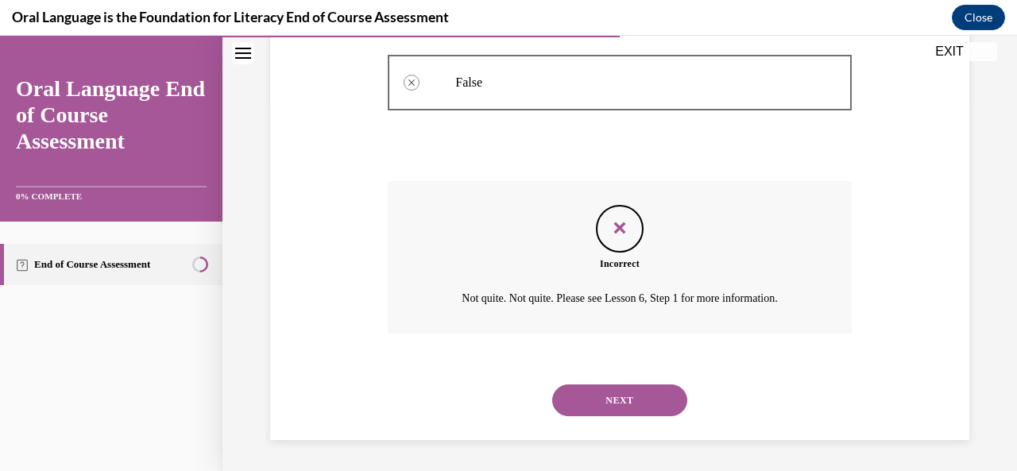
click at [619, 399] on button "NEXT" at bounding box center [619, 400] width 135 height 32
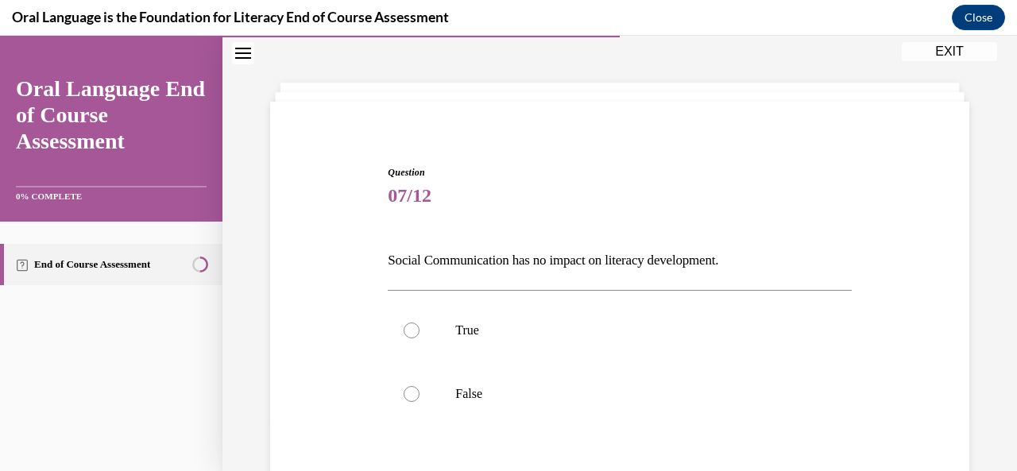
scroll to position [52, 0]
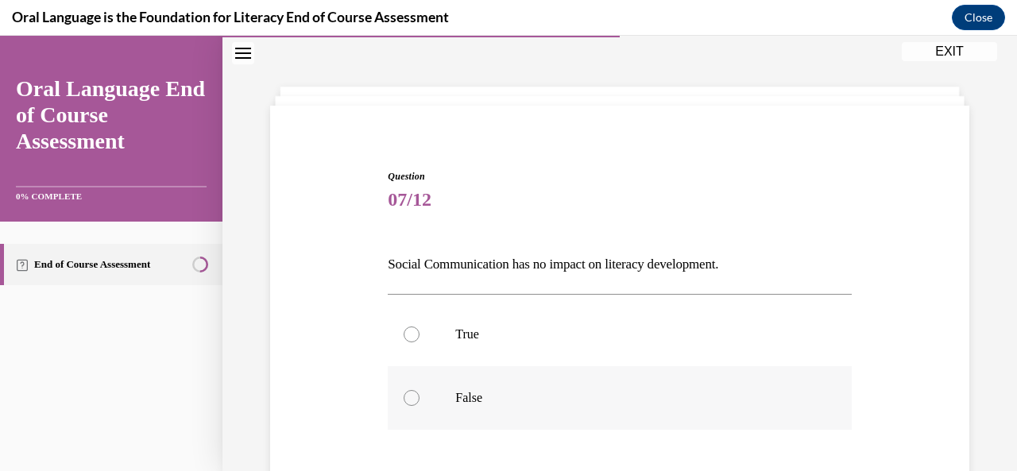
click at [612, 402] on p "False" at bounding box center [633, 398] width 356 height 16
click at [419, 402] on input "False" at bounding box center [411, 398] width 16 height 16
radio input "true"
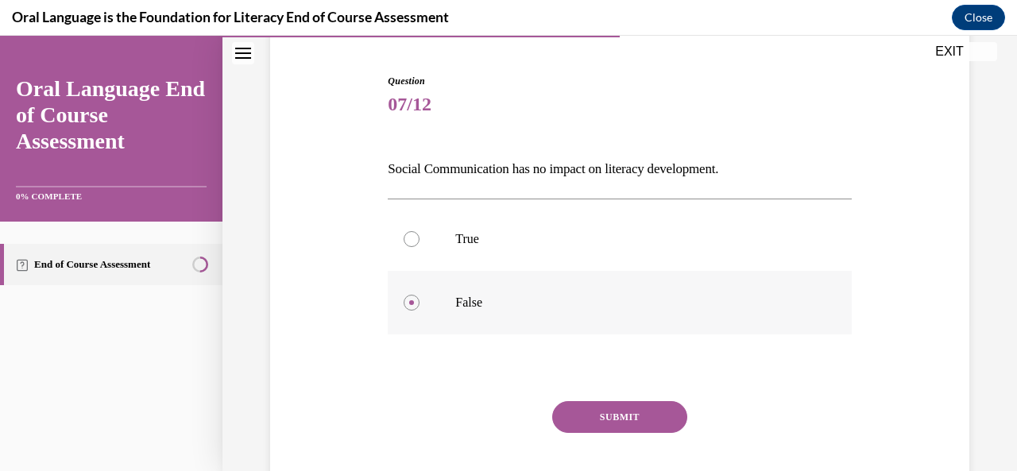
click at [612, 402] on button "SUBMIT" at bounding box center [619, 417] width 135 height 32
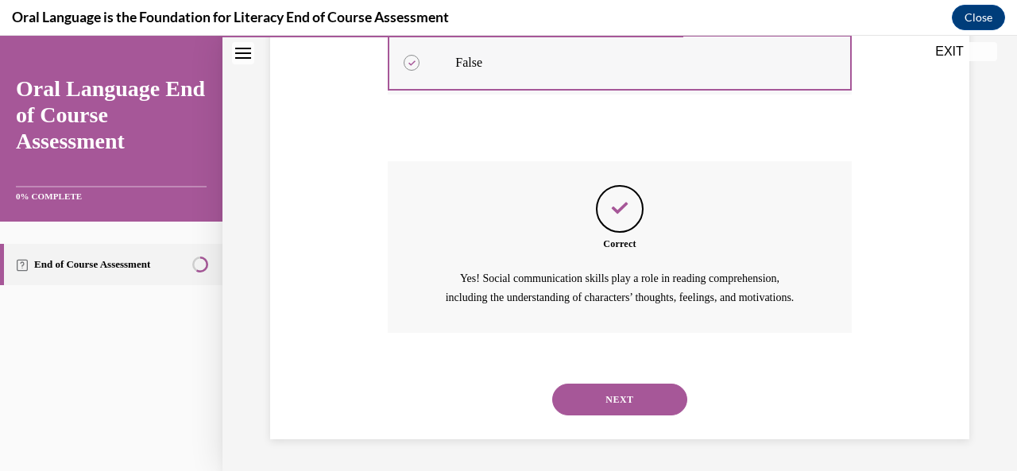
scroll to position [404, 0]
click at [613, 399] on button "NEXT" at bounding box center [619, 400] width 135 height 32
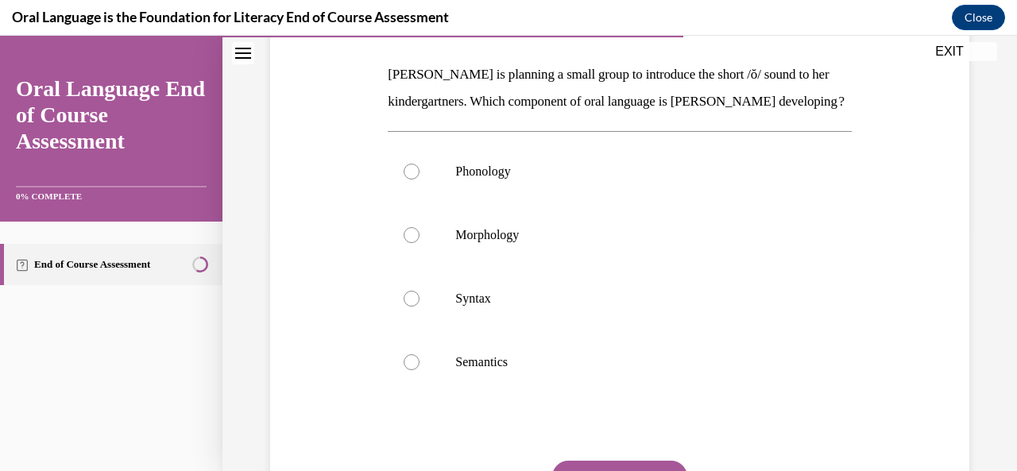
scroll to position [240, 0]
click at [604, 268] on label "Morphology" at bounding box center [619, 237] width 463 height 64
click at [419, 245] on input "Morphology" at bounding box center [411, 237] width 16 height 16
radio input "true"
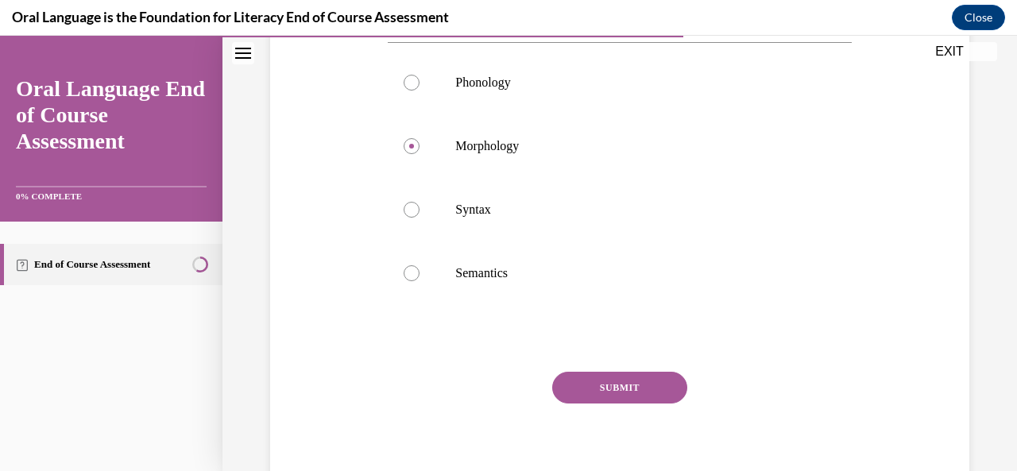
click at [618, 403] on button "SUBMIT" at bounding box center [619, 388] width 135 height 32
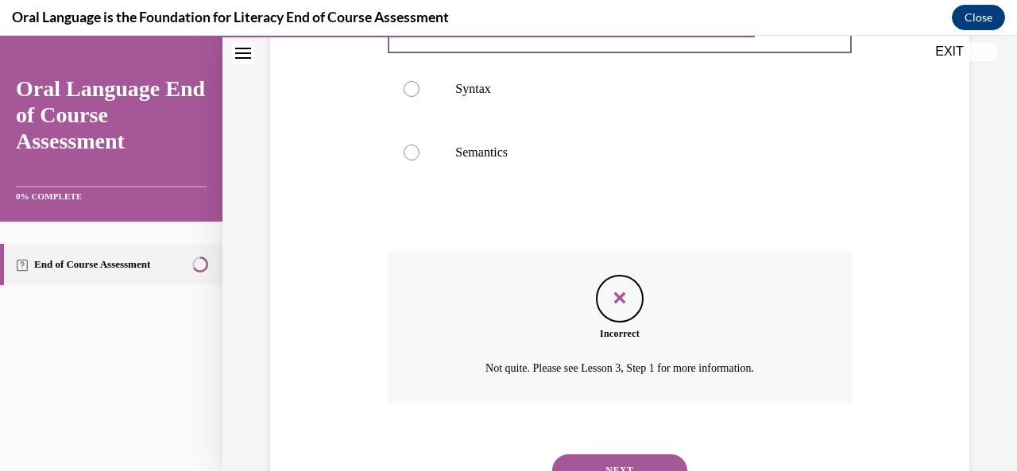
scroll to position [548, 0]
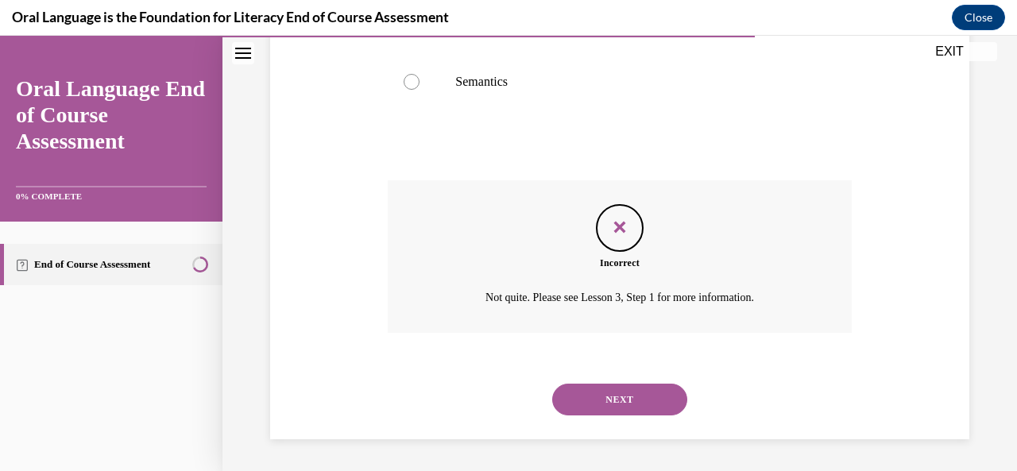
click at [624, 404] on button "NEXT" at bounding box center [619, 400] width 135 height 32
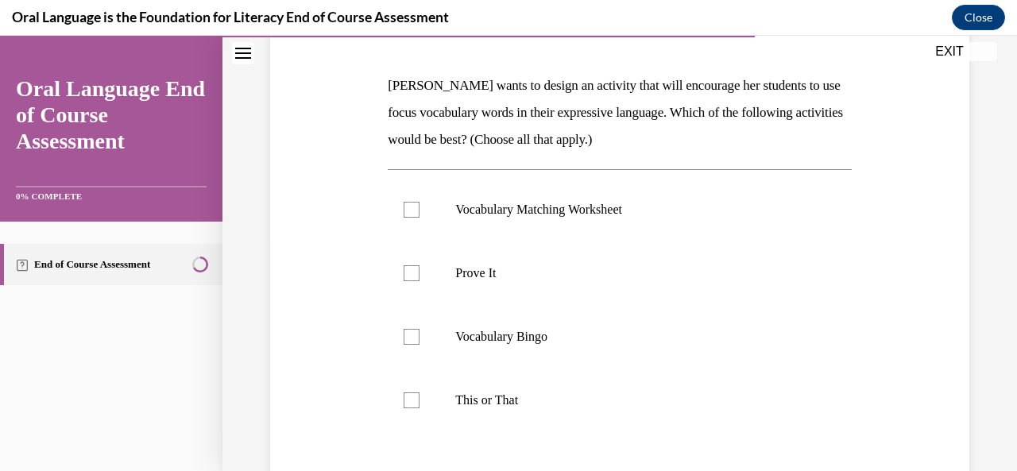
scroll to position [222, 0]
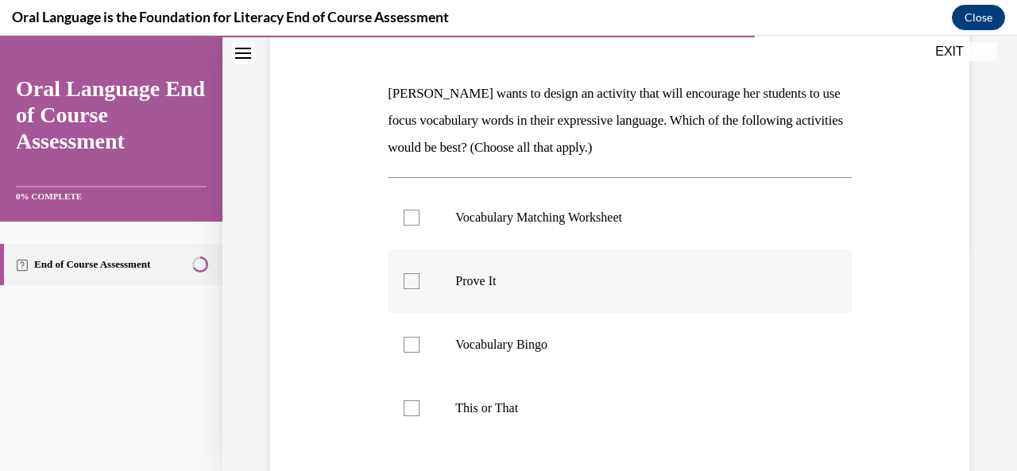
click at [586, 263] on label "Prove It" at bounding box center [619, 281] width 463 height 64
click at [419, 273] on input "Prove It" at bounding box center [411, 281] width 16 height 16
checkbox input "true"
click at [569, 406] on p "This or That" at bounding box center [633, 408] width 356 height 16
click at [419, 406] on input "This or That" at bounding box center [411, 408] width 16 height 16
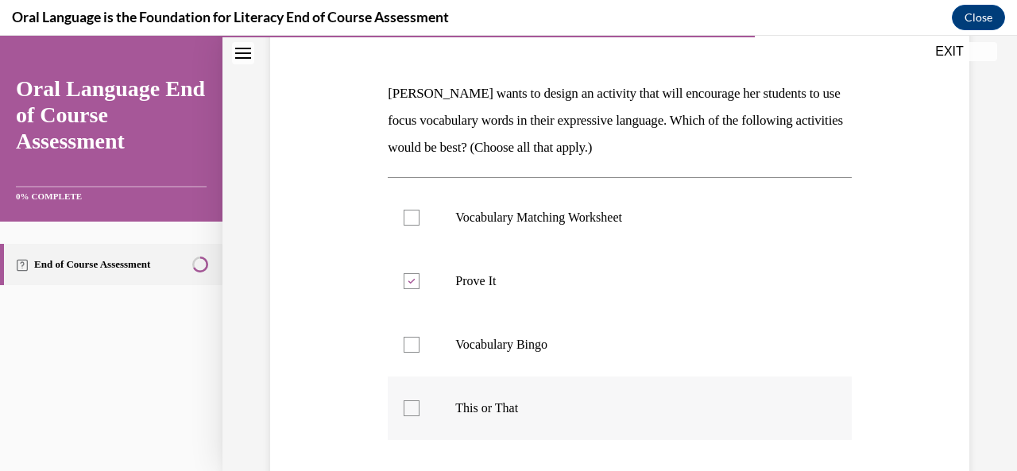
checkbox input "true"
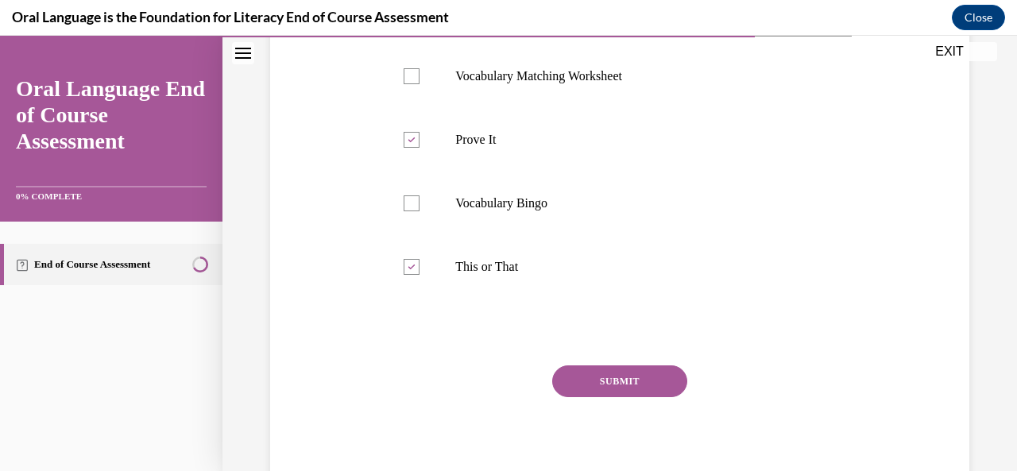
click at [591, 383] on button "SUBMIT" at bounding box center [619, 381] width 135 height 32
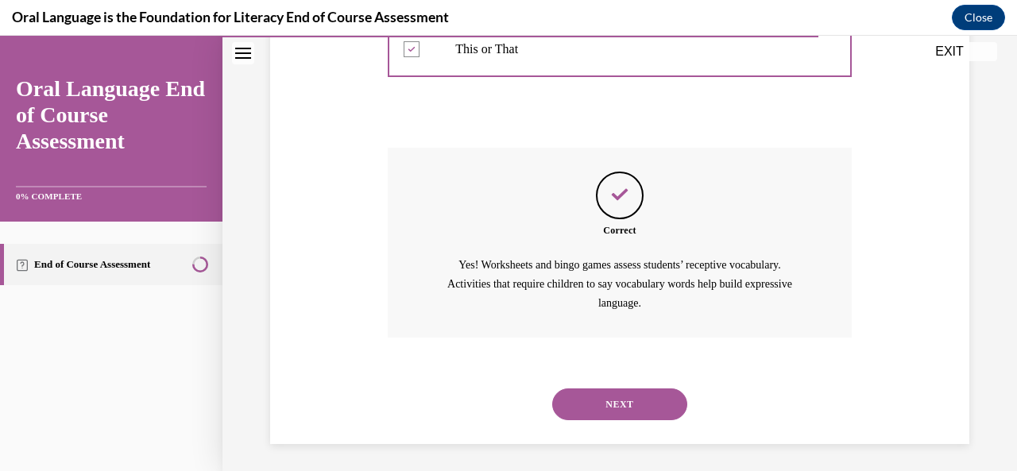
scroll to position [585, 0]
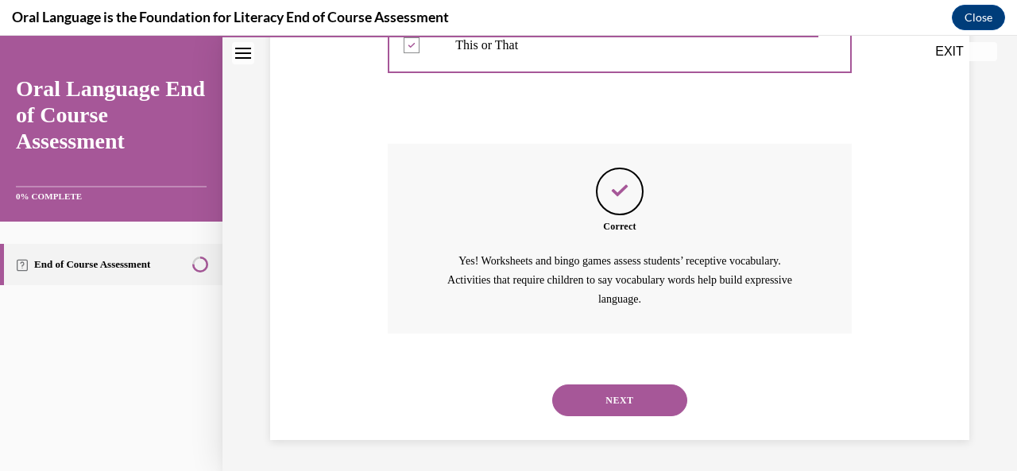
click at [614, 396] on button "NEXT" at bounding box center [619, 400] width 135 height 32
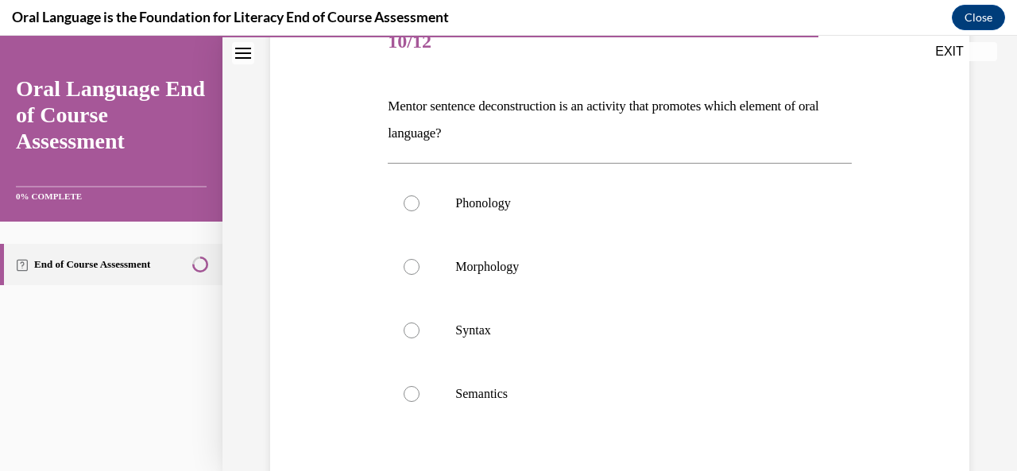
scroll to position [208, 0]
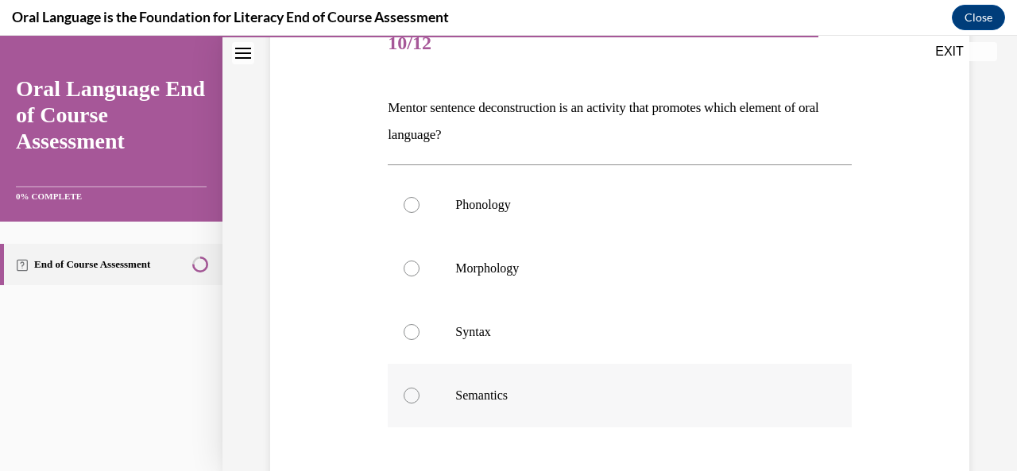
click at [610, 395] on p "Semantics" at bounding box center [633, 396] width 356 height 16
click at [419, 395] on input "Semantics" at bounding box center [411, 396] width 16 height 16
radio input "true"
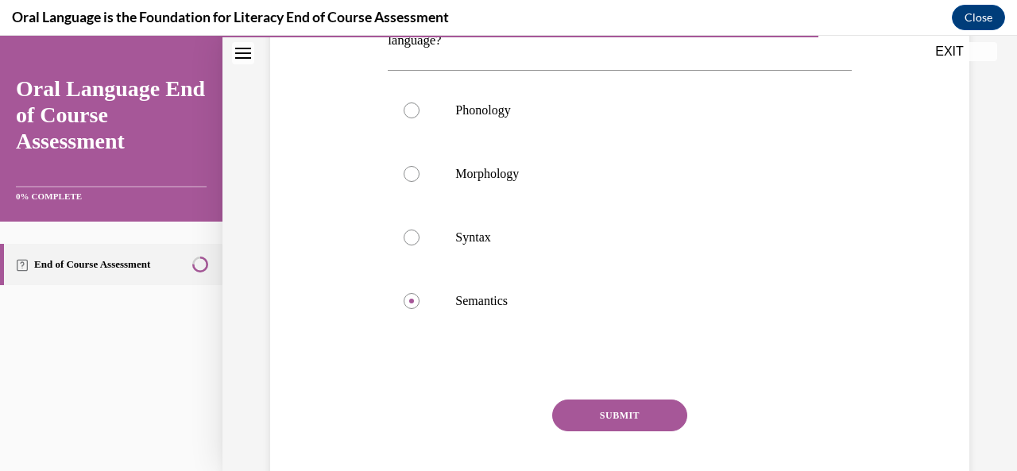
click at [615, 414] on button "SUBMIT" at bounding box center [619, 415] width 135 height 32
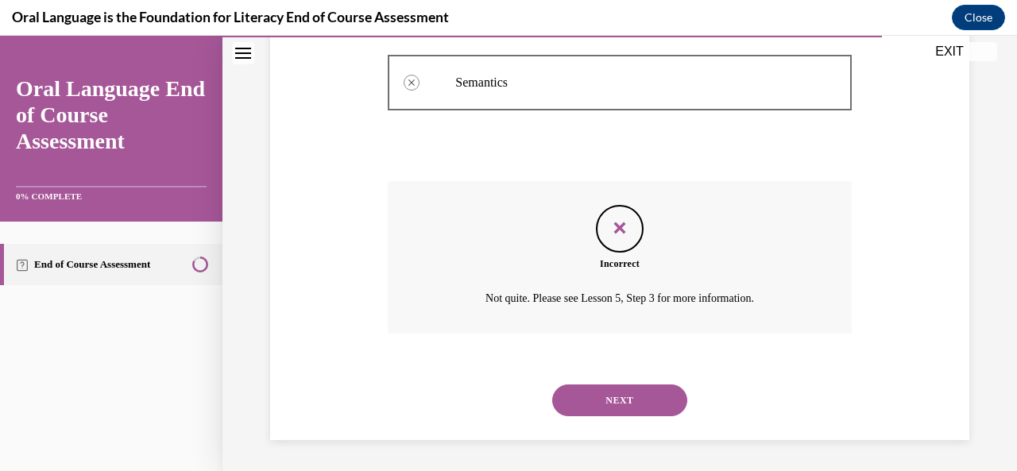
scroll to position [521, 0]
click at [627, 393] on button "NEXT" at bounding box center [619, 400] width 135 height 32
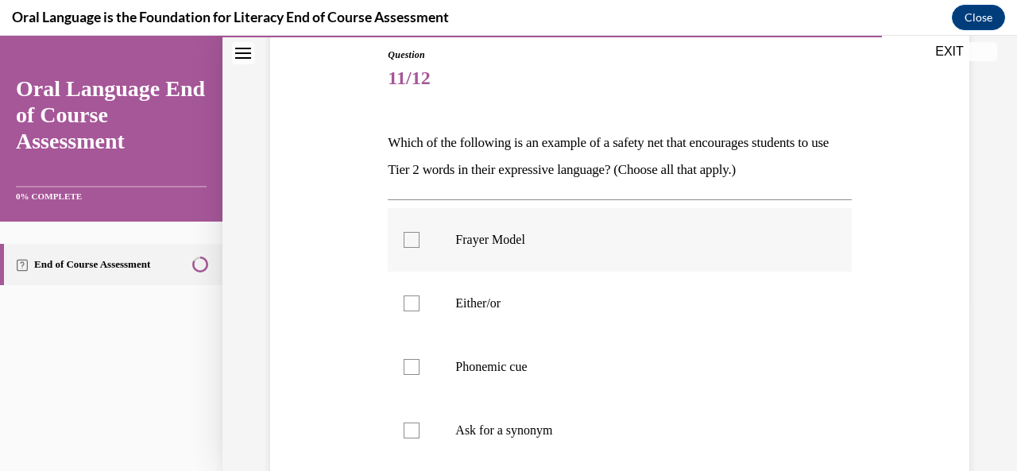
scroll to position [172, 0]
click at [599, 319] on label "Either/or" at bounding box center [619, 305] width 463 height 64
click at [419, 313] on input "Either/or" at bounding box center [411, 305] width 16 height 16
checkbox input "true"
click at [600, 390] on label "Phonemic cue" at bounding box center [619, 369] width 463 height 64
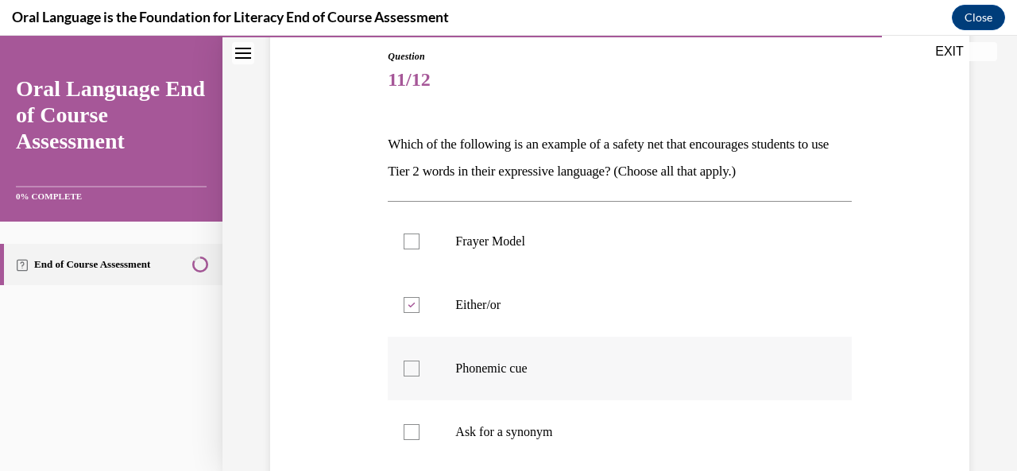
click at [419, 376] on input "Phonemic cue" at bounding box center [411, 369] width 16 height 16
checkbox input "true"
click at [599, 433] on p "Ask for a synonym" at bounding box center [633, 432] width 356 height 16
click at [419, 433] on input "Ask for a synonym" at bounding box center [411, 432] width 16 height 16
checkbox input "true"
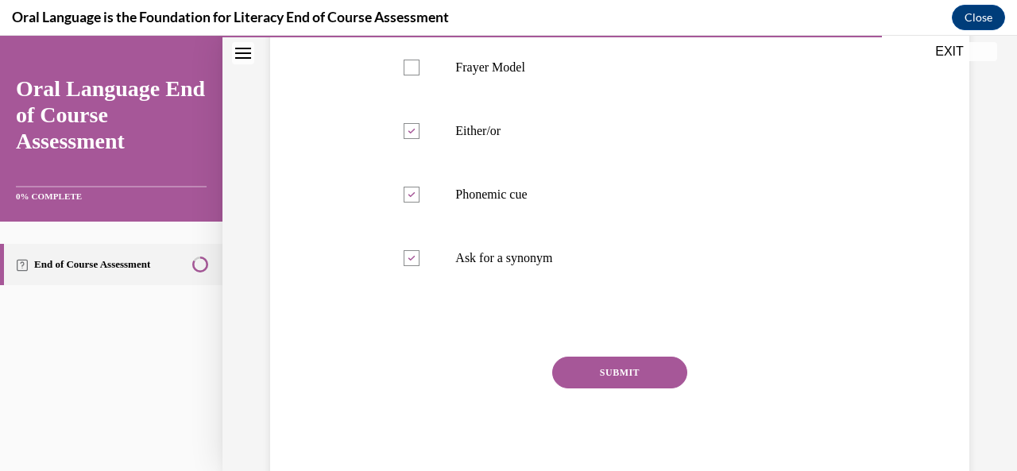
click at [608, 377] on button "SUBMIT" at bounding box center [619, 373] width 135 height 32
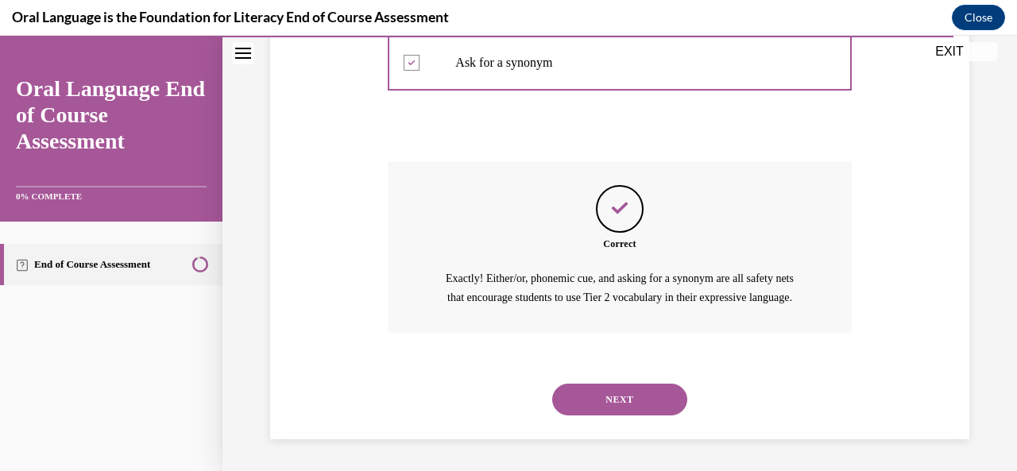
scroll to position [558, 0]
click at [611, 379] on div "NEXT" at bounding box center [619, 400] width 463 height 64
click at [612, 393] on button "NEXT" at bounding box center [619, 400] width 135 height 32
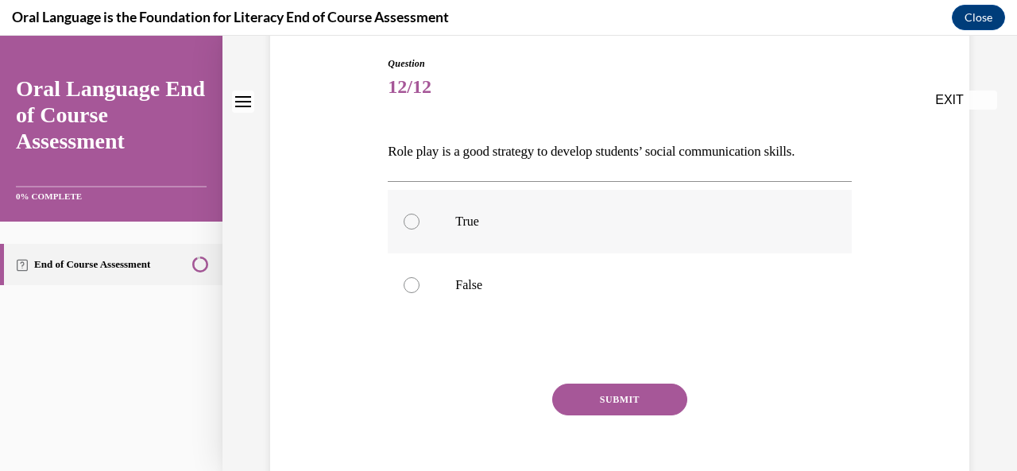
scroll to position [162, 0]
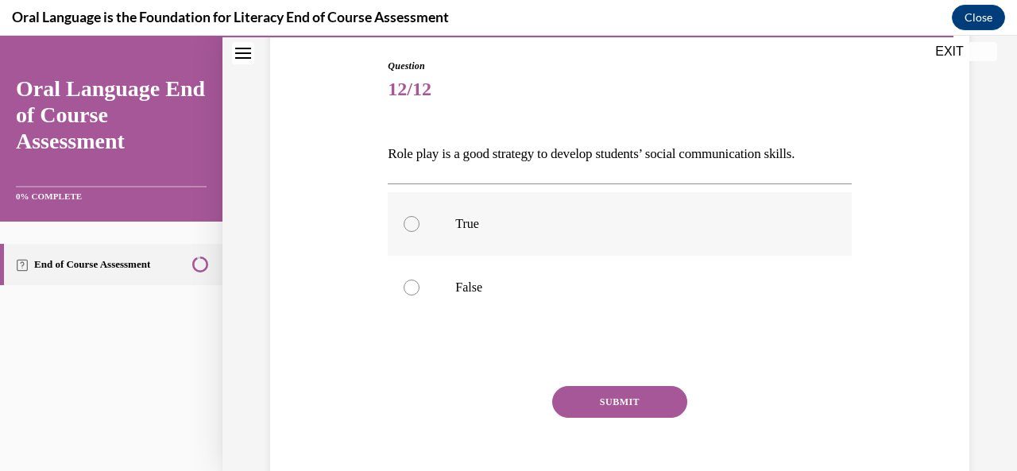
click at [600, 218] on p "True" at bounding box center [633, 224] width 356 height 16
click at [419, 218] on input "True" at bounding box center [411, 224] width 16 height 16
radio input "true"
click at [619, 390] on button "SUBMIT" at bounding box center [619, 402] width 135 height 32
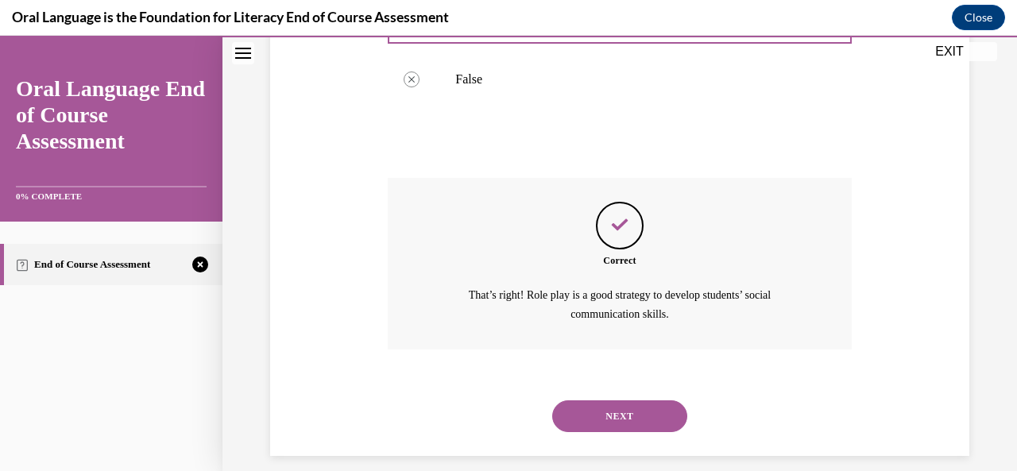
scroll to position [385, 0]
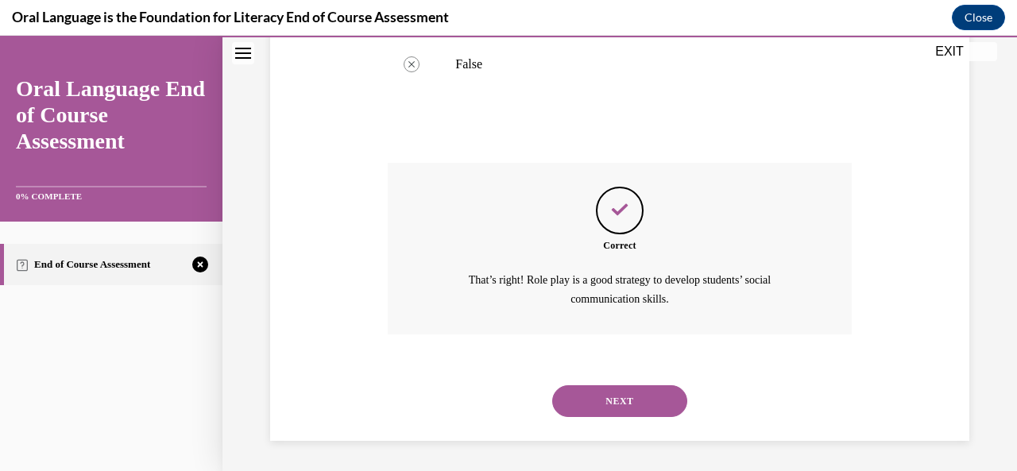
click at [619, 390] on button "NEXT" at bounding box center [619, 401] width 135 height 32
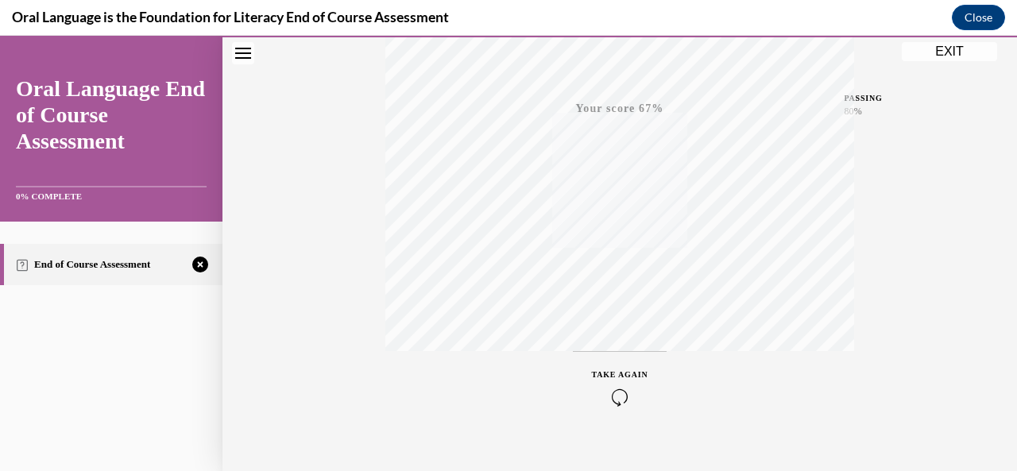
scroll to position [378, 0]
click at [612, 363] on div "TAKE AGAIN" at bounding box center [620, 364] width 56 height 37
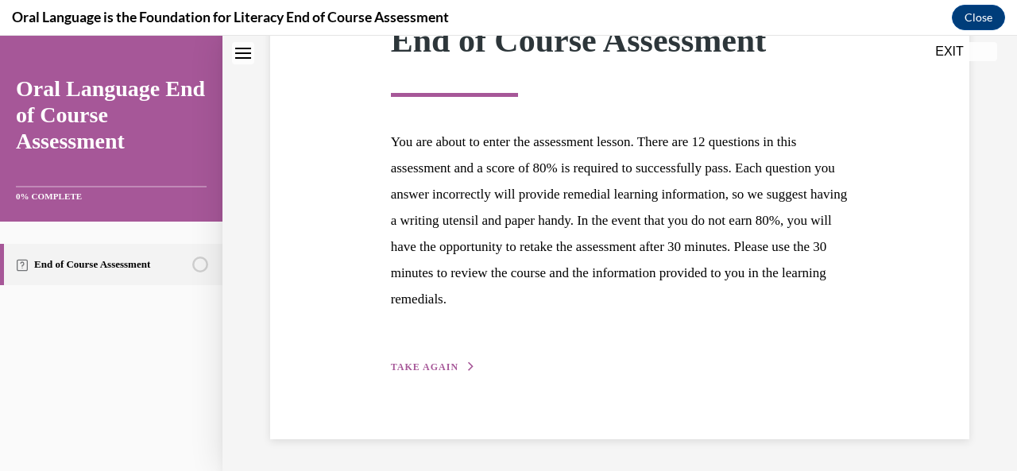
scroll to position [247, 0]
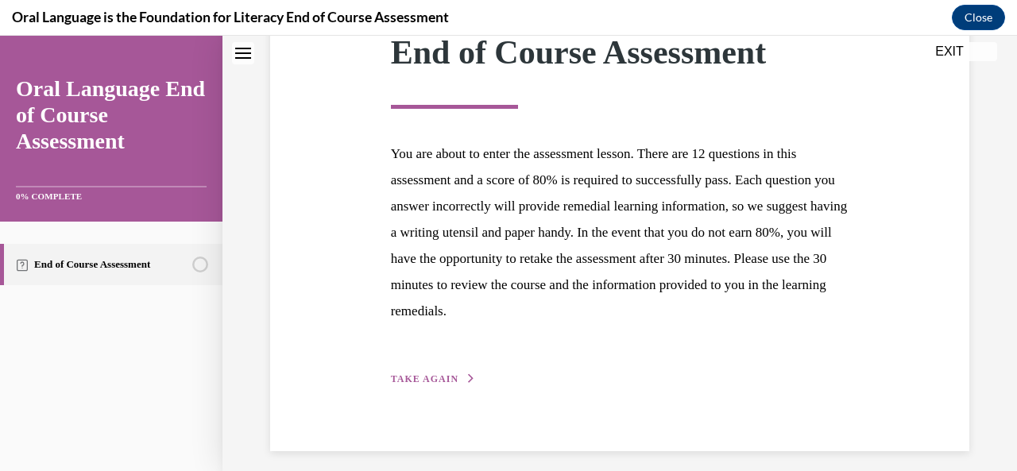
click at [419, 375] on span "TAKE AGAIN" at bounding box center [425, 378] width 68 height 11
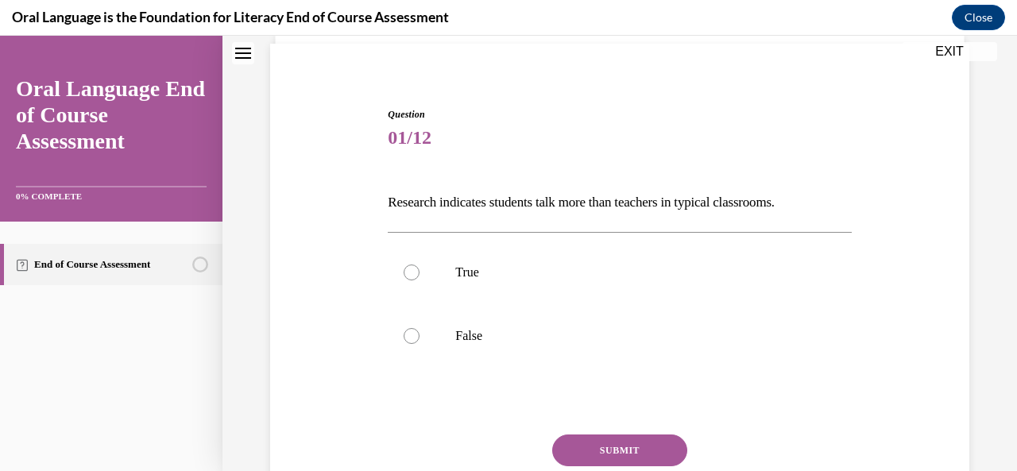
scroll to position [114, 0]
click at [419, 375] on div "Question 01/12 Research indicates students talk more than teachers in typical c…" at bounding box center [619, 334] width 463 height 457
click at [435, 336] on label "False" at bounding box center [619, 335] width 463 height 64
click at [419, 336] on input "False" at bounding box center [411, 335] width 16 height 16
radio input "true"
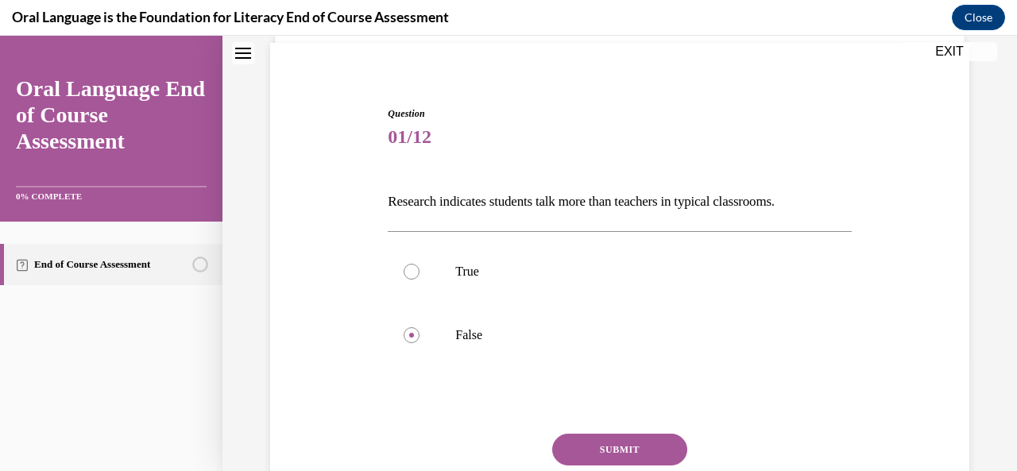
click at [592, 442] on button "SUBMIT" at bounding box center [619, 450] width 135 height 32
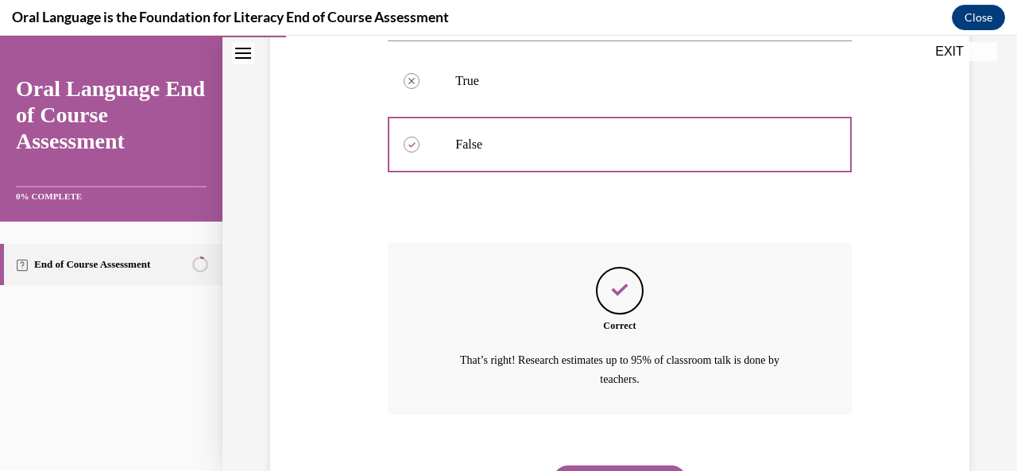
scroll to position [385, 0]
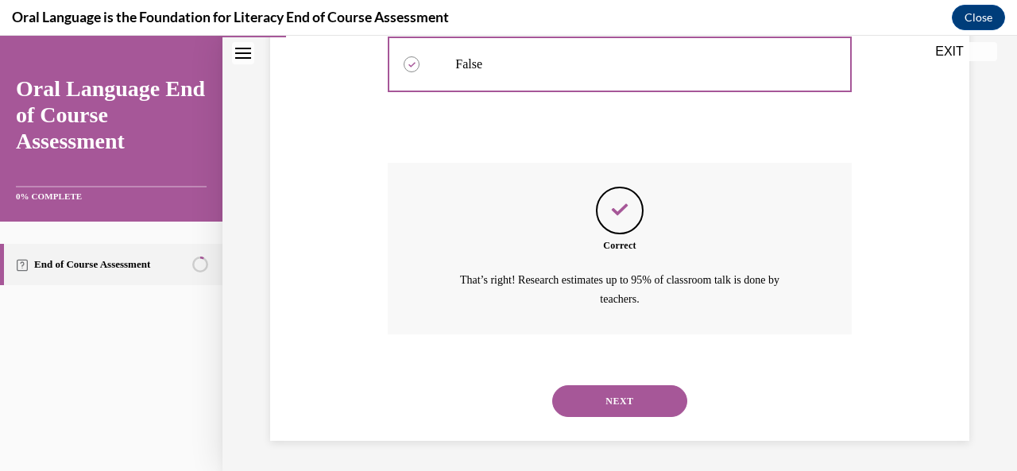
click at [570, 401] on button "NEXT" at bounding box center [619, 401] width 135 height 32
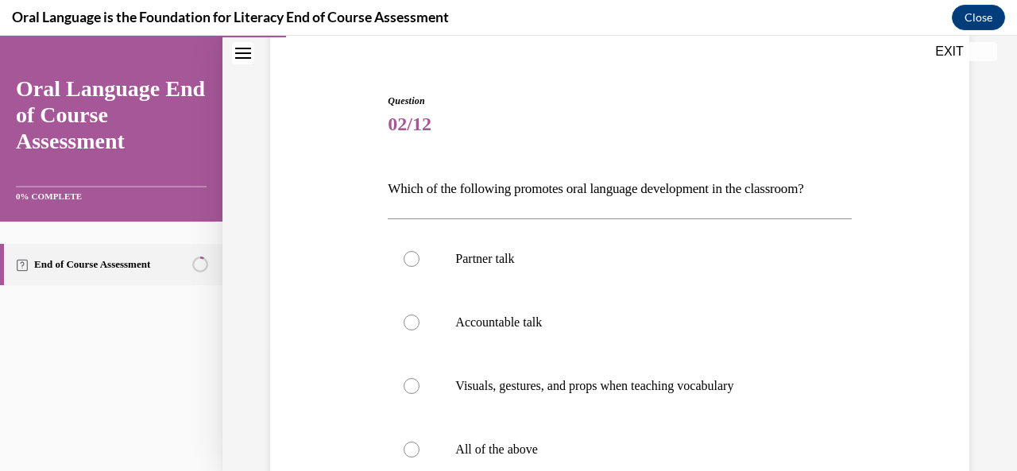
scroll to position [141, 0]
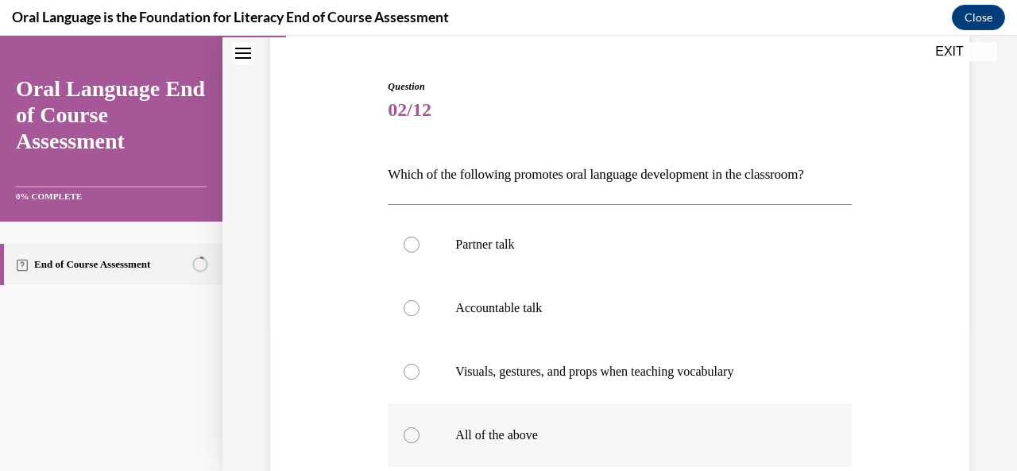
click at [551, 424] on label "All of the above" at bounding box center [619, 435] width 463 height 64
click at [419, 427] on input "All of the above" at bounding box center [411, 435] width 16 height 16
radio input "true"
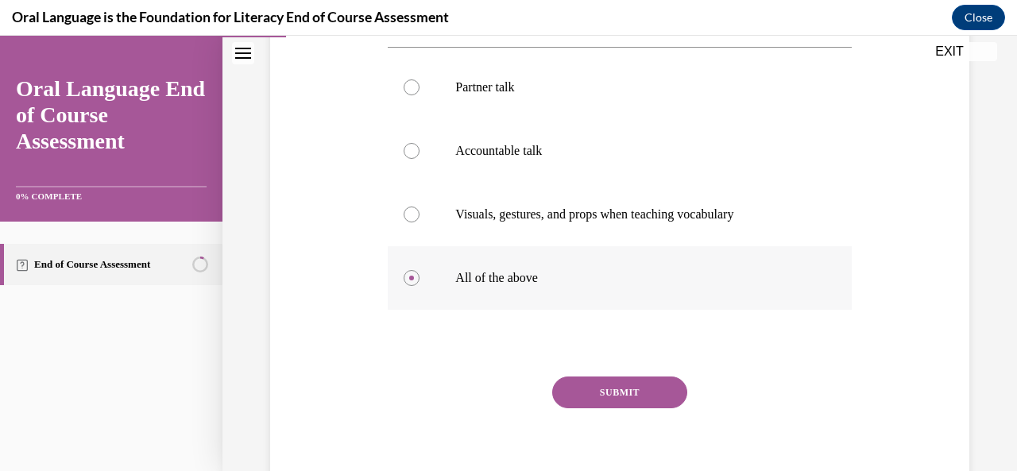
scroll to position [295, 0]
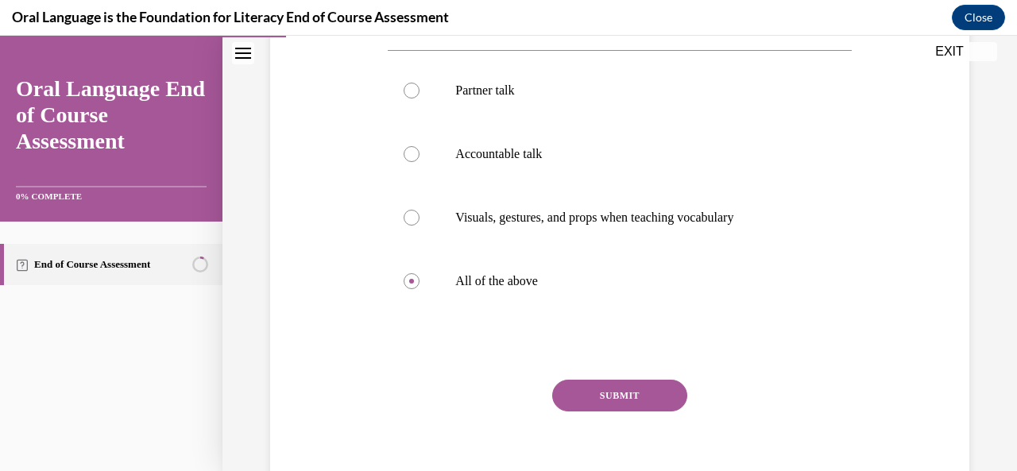
click at [588, 412] on div "SUBMIT" at bounding box center [619, 419] width 463 height 79
click at [588, 392] on button "SUBMIT" at bounding box center [619, 396] width 135 height 32
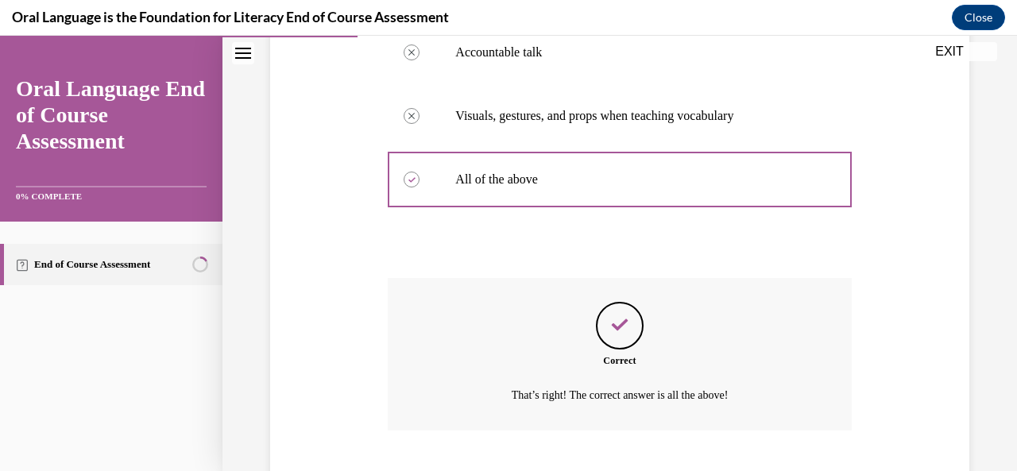
scroll to position [494, 0]
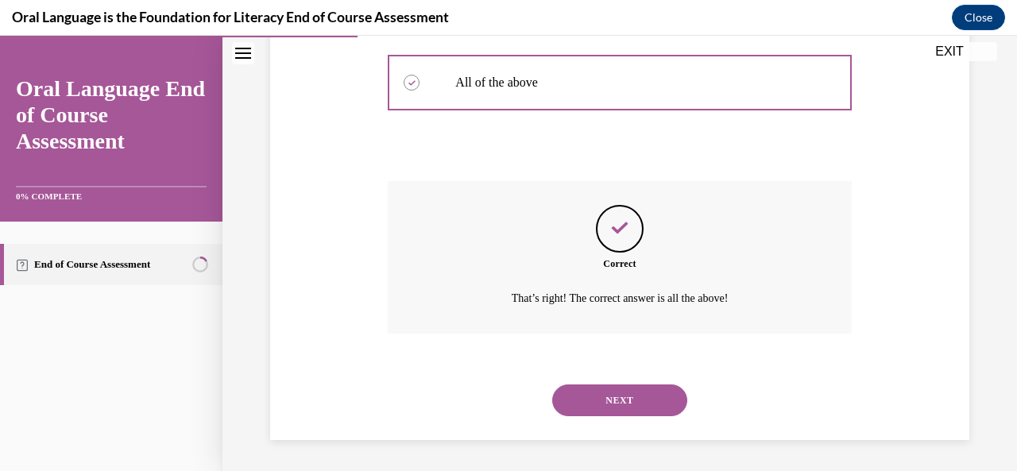
click at [585, 401] on button "NEXT" at bounding box center [619, 400] width 135 height 32
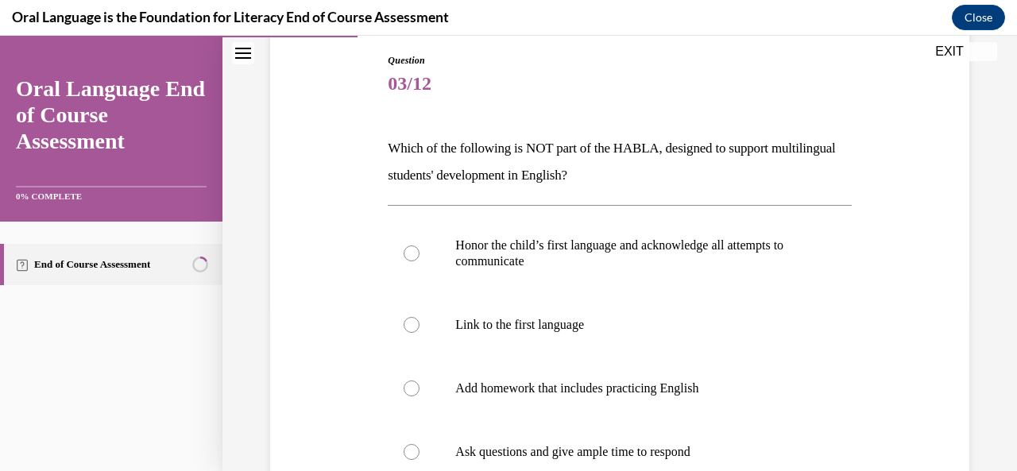
click at [585, 401] on label "Add homework that includes practicing English" at bounding box center [619, 389] width 463 height 64
click at [419, 396] on input "Add homework that includes practicing English" at bounding box center [411, 388] width 16 height 16
radio input "true"
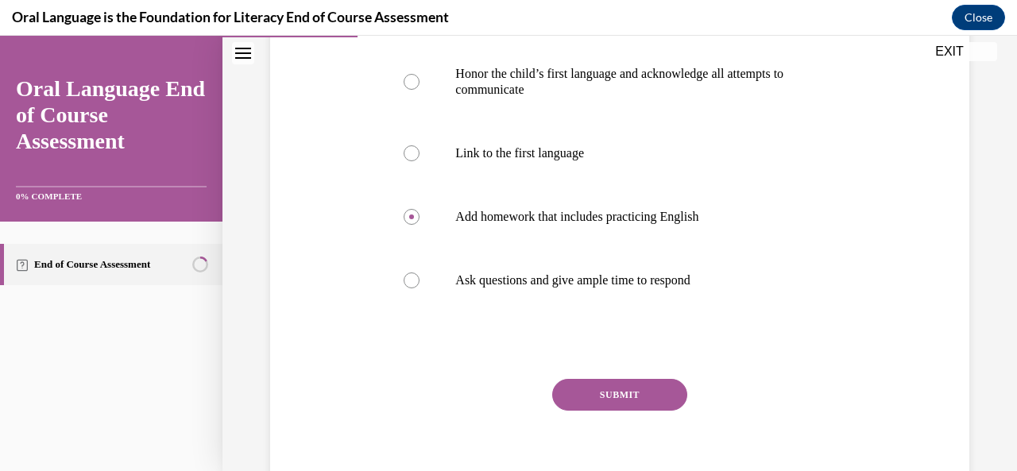
click at [585, 401] on button "SUBMIT" at bounding box center [619, 395] width 135 height 32
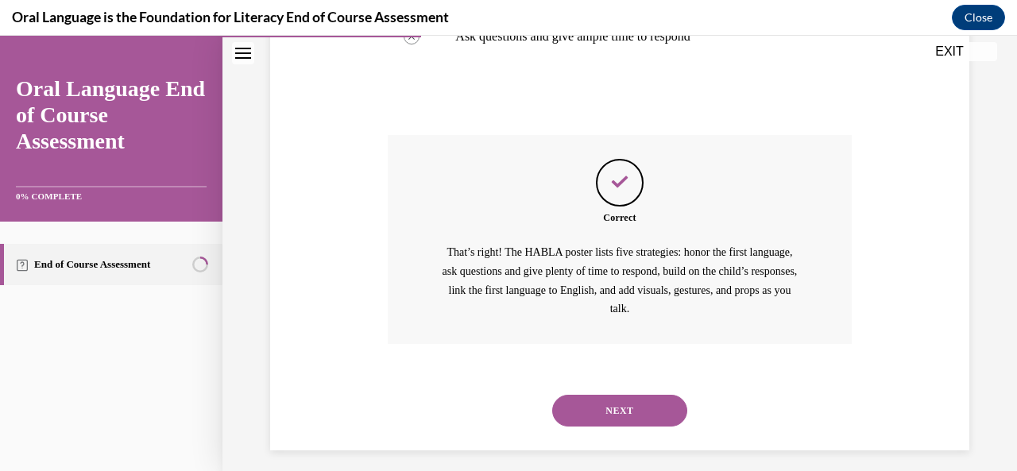
scroll to position [593, 0]
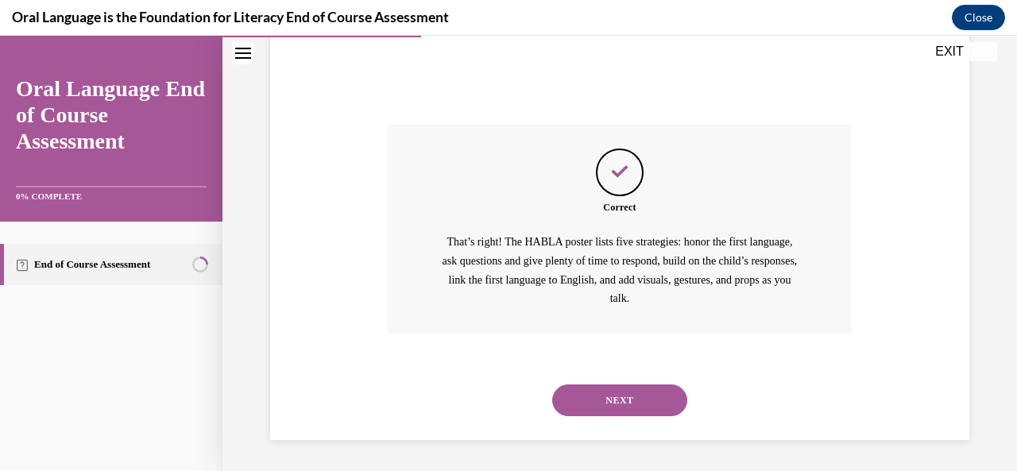
click at [612, 398] on button "NEXT" at bounding box center [619, 400] width 135 height 32
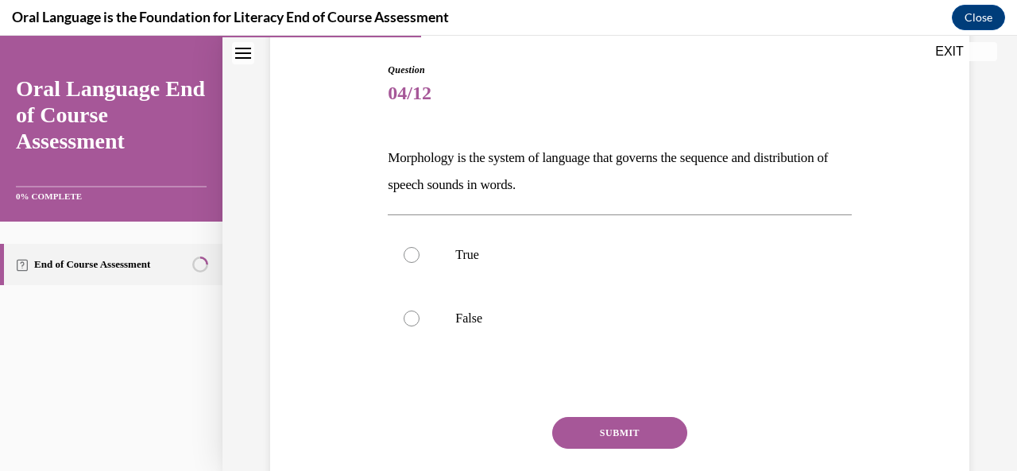
scroll to position [162, 0]
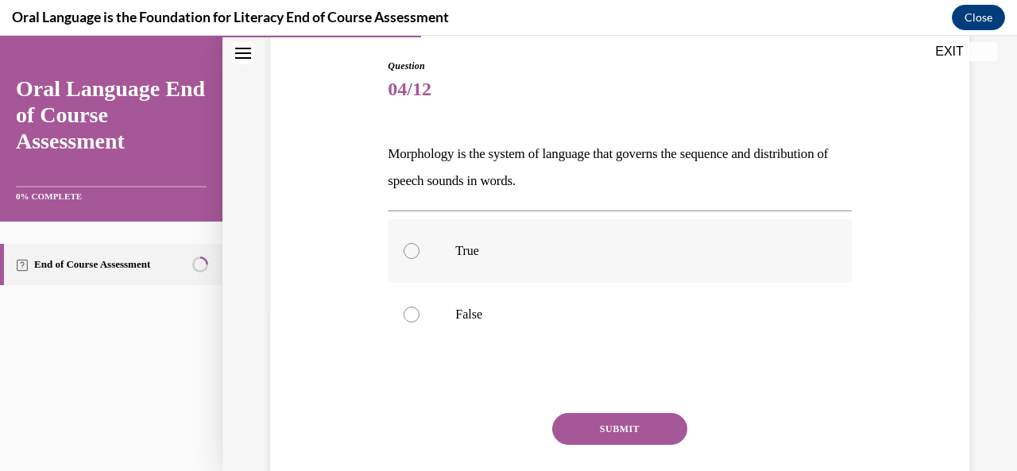
click at [599, 239] on label "True" at bounding box center [619, 251] width 463 height 64
click at [419, 243] on input "True" at bounding box center [411, 251] width 16 height 16
radio input "true"
click at [610, 413] on button "SUBMIT" at bounding box center [619, 429] width 135 height 32
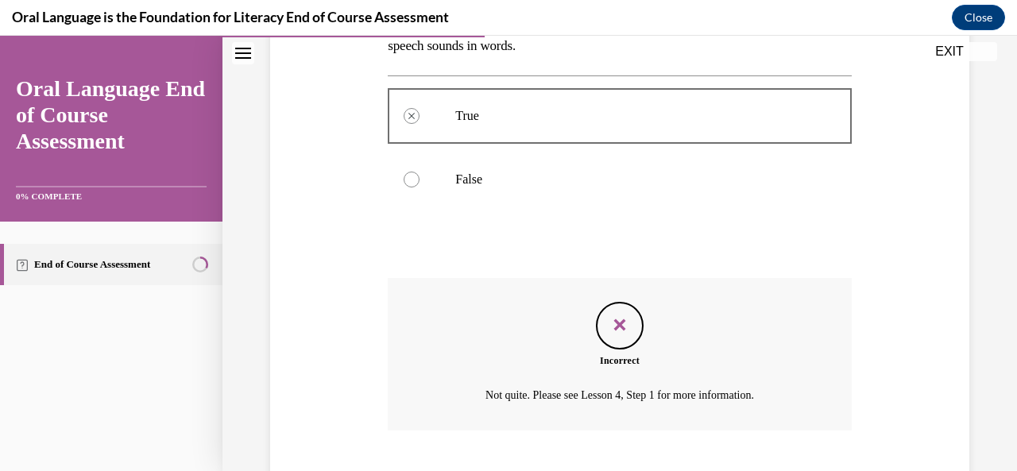
scroll to position [394, 0]
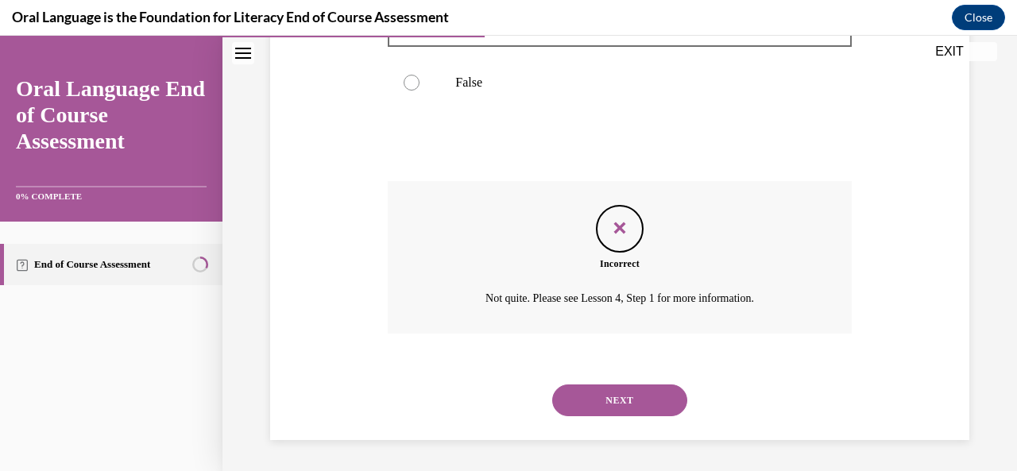
click at [610, 412] on button "NEXT" at bounding box center [619, 400] width 135 height 32
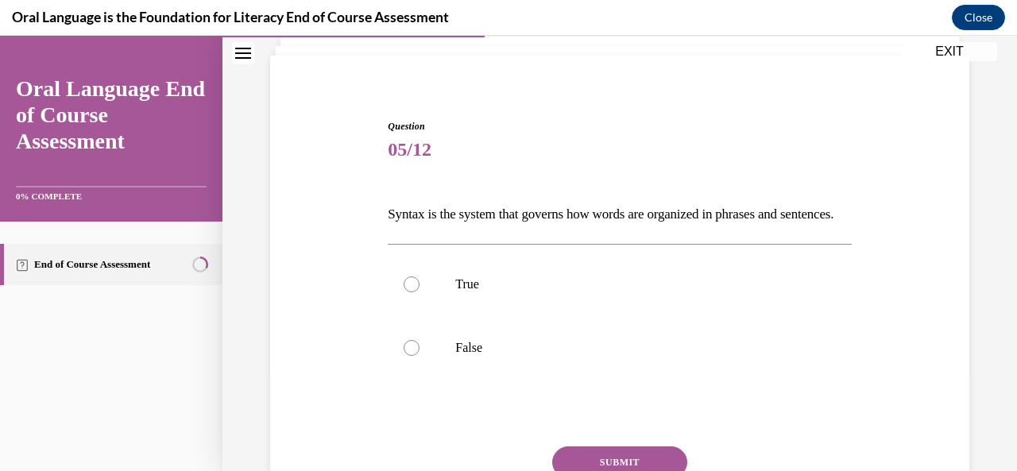
scroll to position [100, 0]
click at [604, 300] on label "True" at bounding box center [619, 286] width 463 height 64
click at [419, 294] on input "True" at bounding box center [411, 286] width 16 height 16
radio input "true"
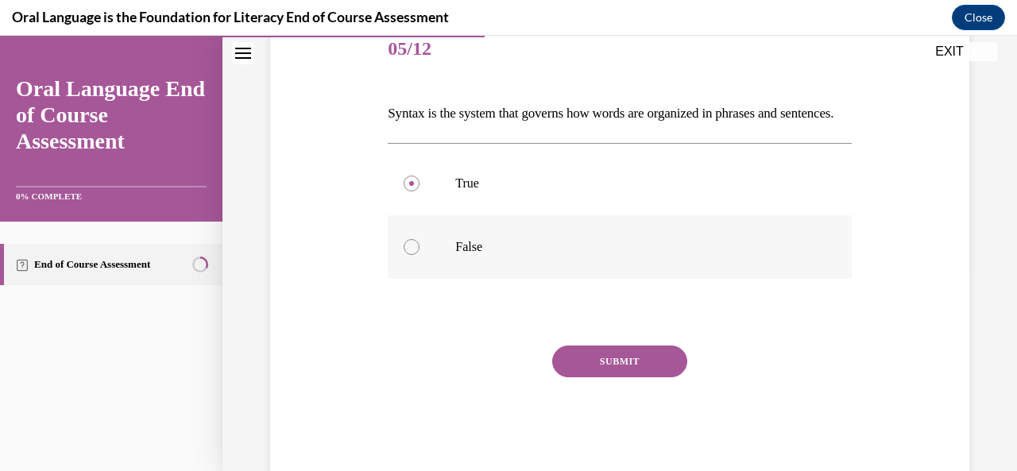
click at [613, 404] on div "SUBMIT" at bounding box center [619, 384] width 463 height 79
click at [613, 377] on button "SUBMIT" at bounding box center [619, 361] width 135 height 32
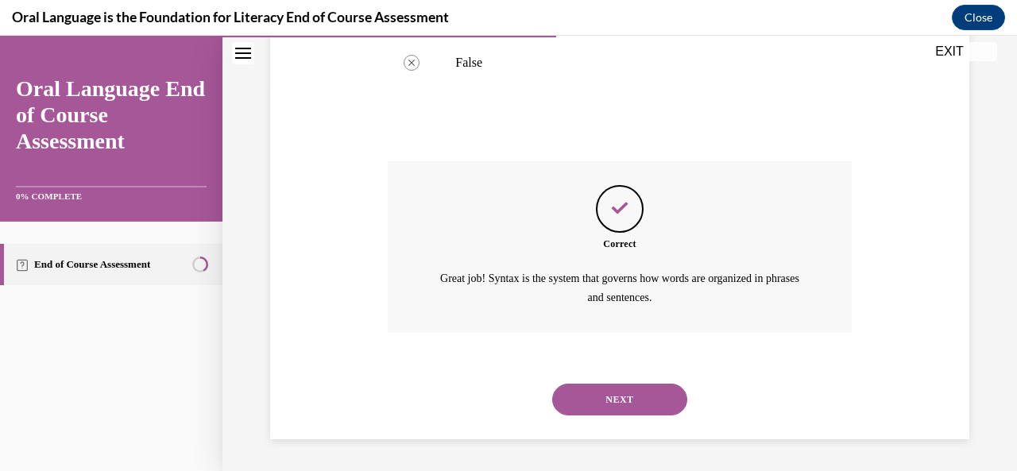
scroll to position [412, 0]
click at [612, 392] on button "NEXT" at bounding box center [619, 400] width 135 height 32
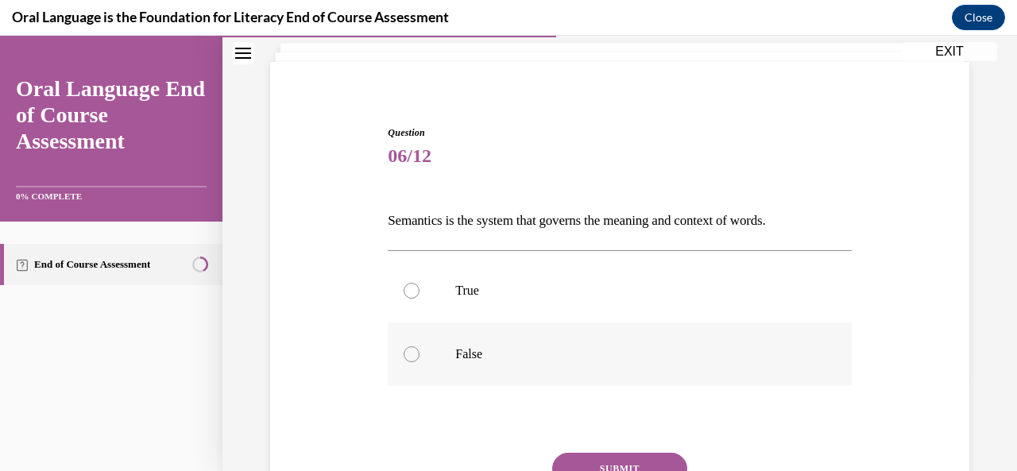
click at [607, 338] on label "False" at bounding box center [619, 354] width 463 height 64
click at [419, 346] on input "False" at bounding box center [411, 354] width 16 height 16
radio input "true"
click at [626, 457] on button "SUBMIT" at bounding box center [619, 469] width 135 height 32
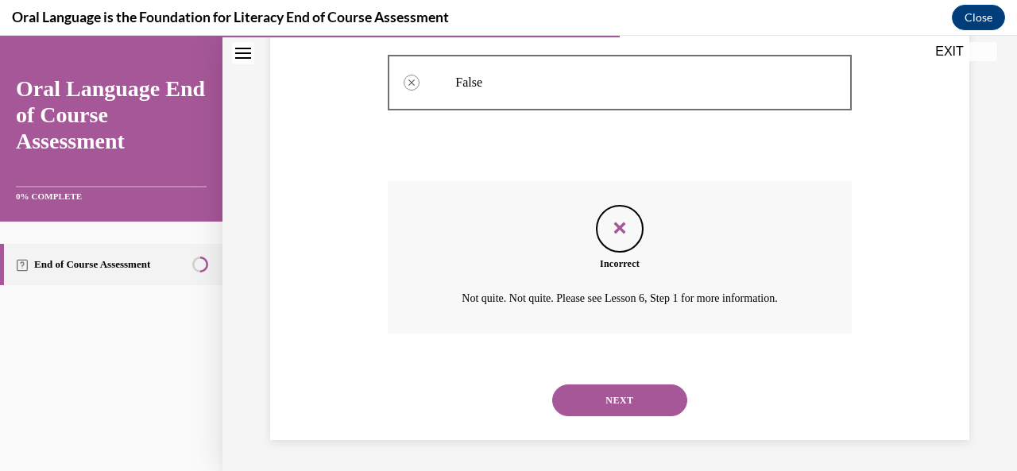
click at [635, 401] on button "NEXT" at bounding box center [619, 400] width 135 height 32
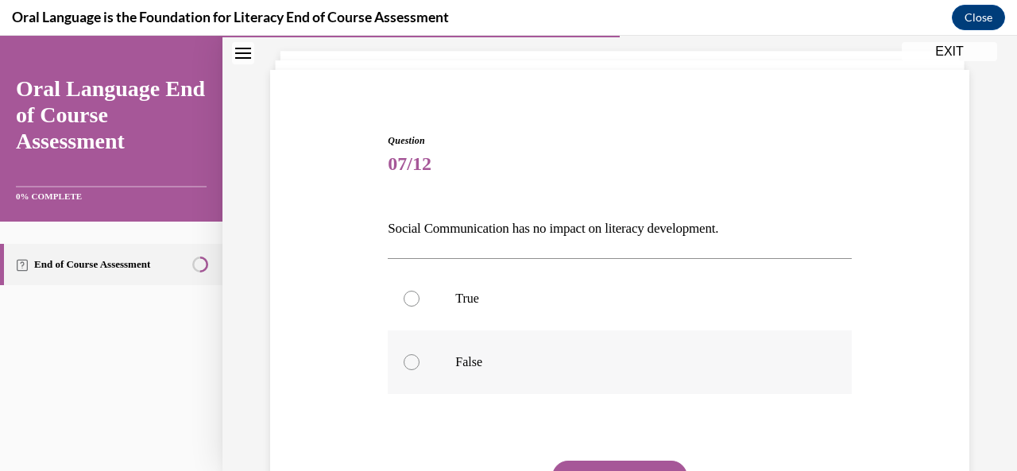
click at [627, 363] on p "False" at bounding box center [633, 362] width 356 height 16
click at [419, 363] on input "False" at bounding box center [411, 362] width 16 height 16
radio input "true"
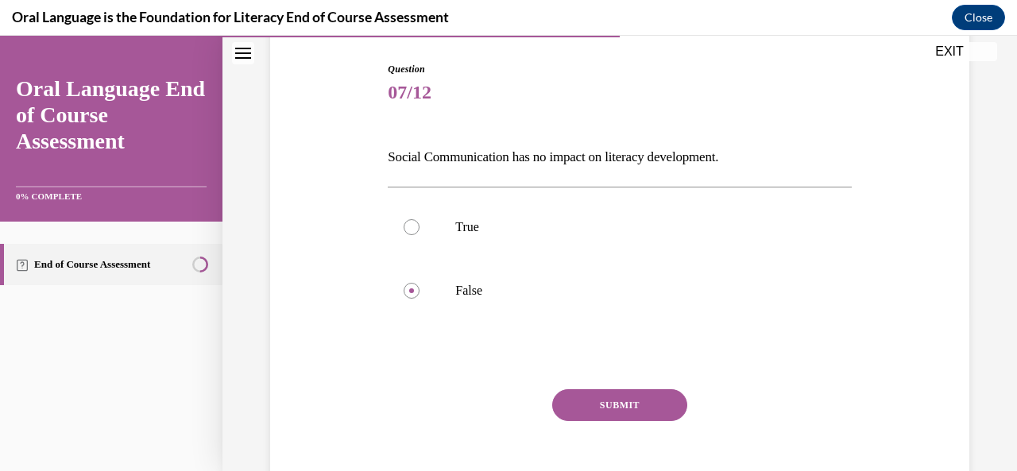
click at [619, 411] on button "SUBMIT" at bounding box center [619, 405] width 135 height 32
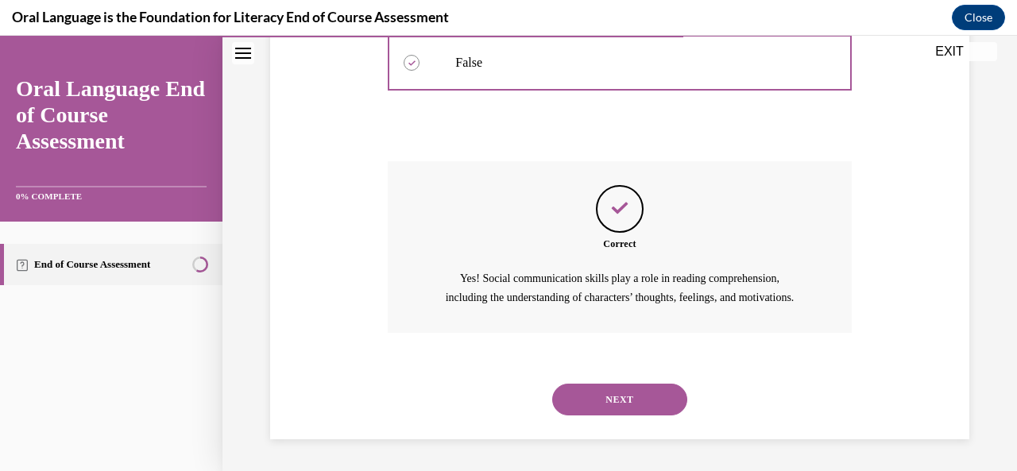
click at [619, 411] on button "NEXT" at bounding box center [619, 400] width 135 height 32
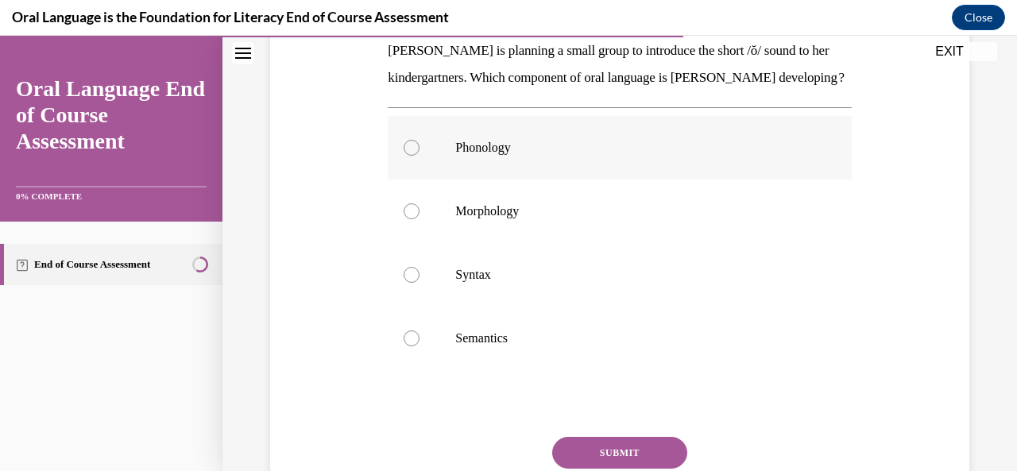
click at [619, 411] on div "Question 08/12 [PERSON_NAME] is planning a small group to introduce the short /…" at bounding box center [619, 262] width 463 height 612
drag, startPoint x: 619, startPoint y: 411, endPoint x: 602, endPoint y: 280, distance: 131.3
click at [602, 280] on div "Question 08/12 [PERSON_NAME] is planning a small group to introduce the short /…" at bounding box center [619, 262] width 463 height 612
click at [585, 283] on p "Syntax" at bounding box center [633, 275] width 356 height 16
click at [419, 283] on input "Syntax" at bounding box center [411, 275] width 16 height 16
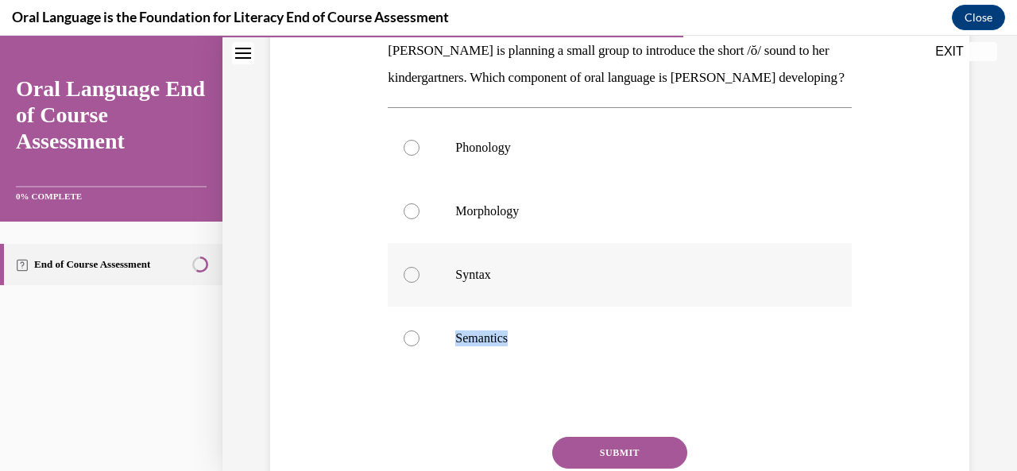
radio input "true"
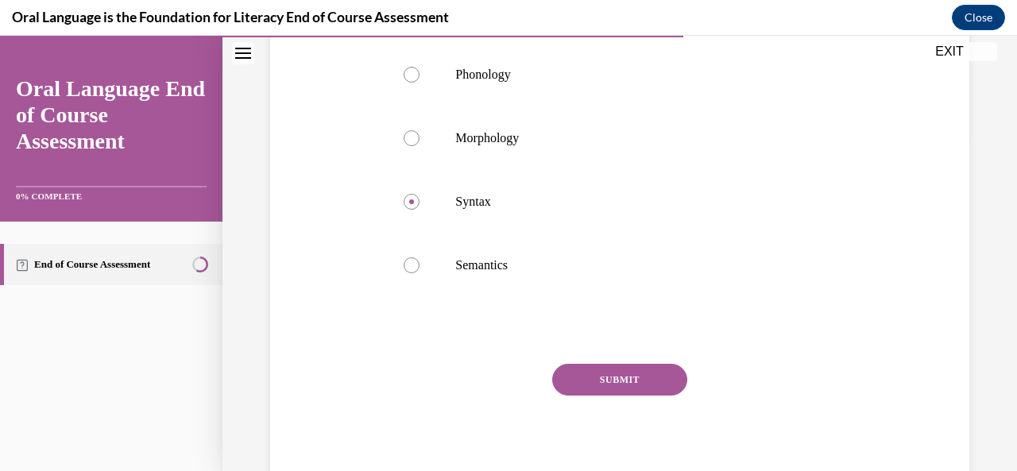
click at [592, 396] on button "SUBMIT" at bounding box center [619, 380] width 135 height 32
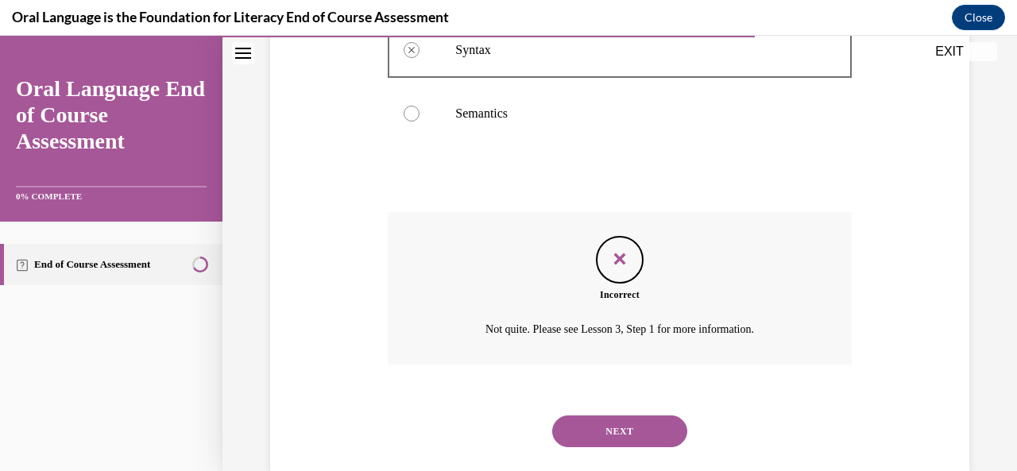
scroll to position [548, 0]
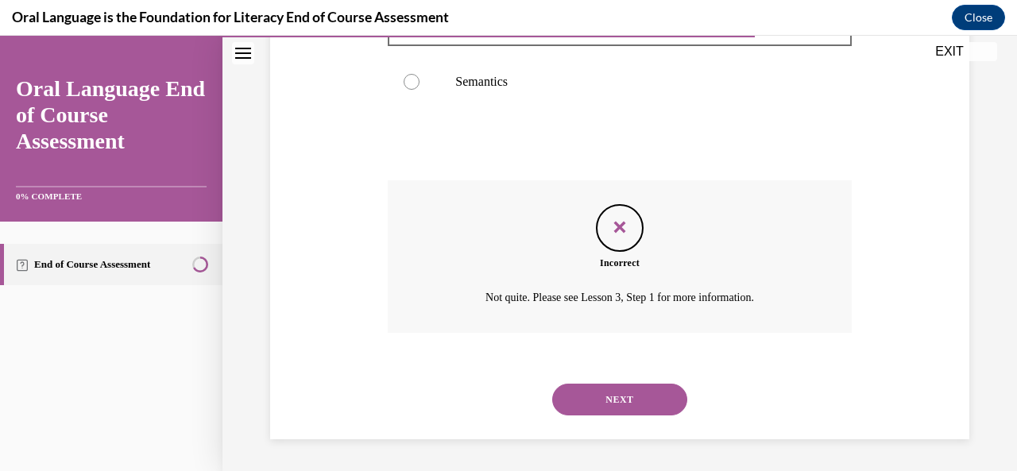
click at [597, 396] on button "NEXT" at bounding box center [619, 400] width 135 height 32
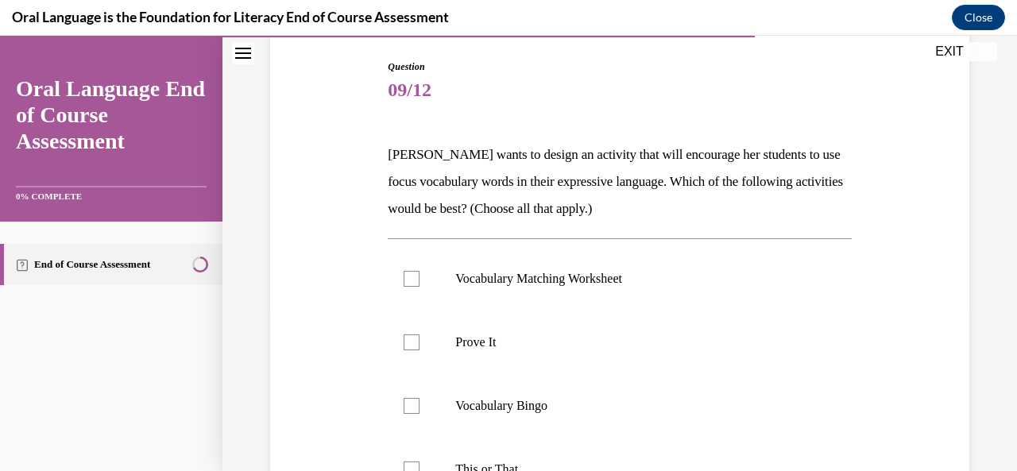
scroll to position [163, 0]
click at [597, 345] on p "Prove It" at bounding box center [633, 341] width 356 height 16
click at [419, 345] on input "Prove It" at bounding box center [411, 341] width 16 height 16
checkbox input "true"
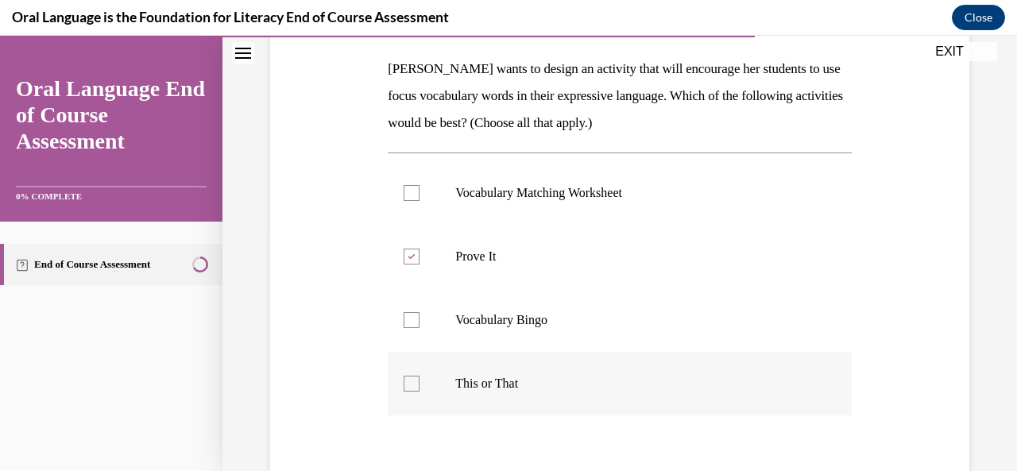
click at [592, 377] on p "This or That" at bounding box center [633, 384] width 356 height 16
click at [419, 377] on input "This or That" at bounding box center [411, 384] width 16 height 16
checkbox input "true"
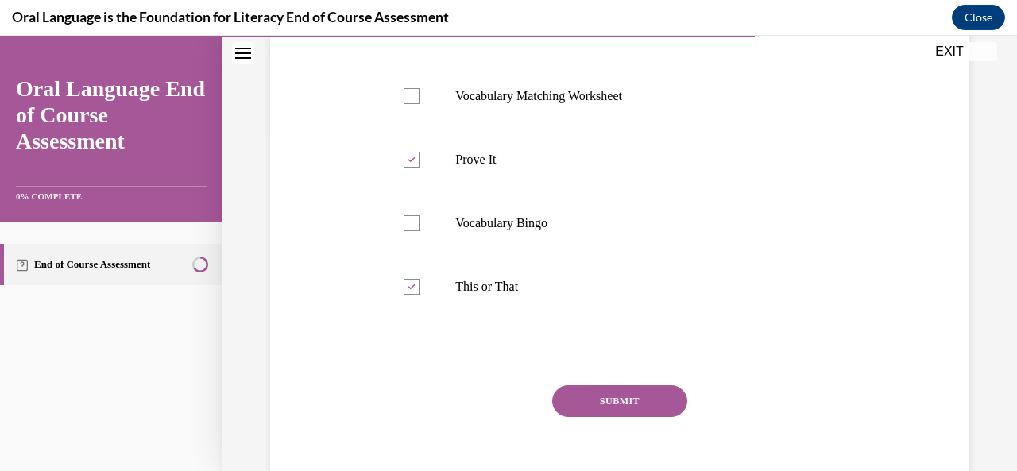
click at [596, 401] on button "SUBMIT" at bounding box center [619, 401] width 135 height 32
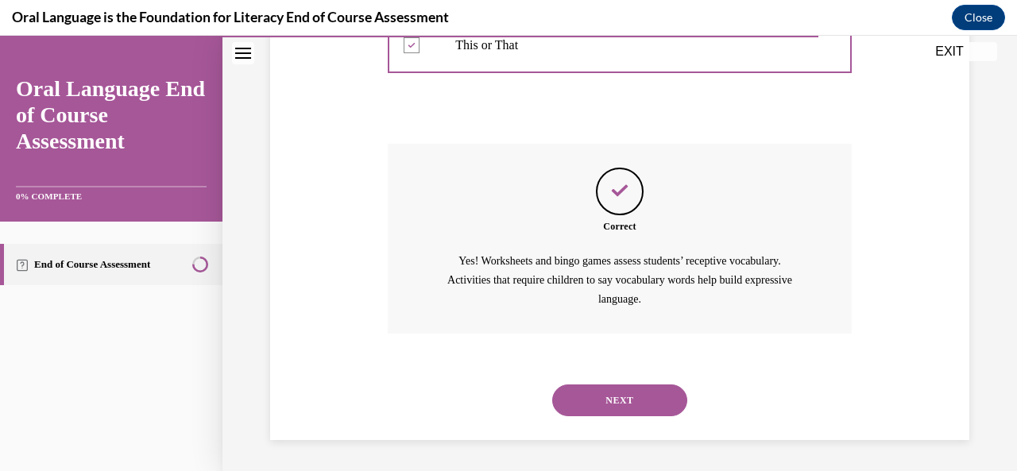
click at [618, 401] on button "NEXT" at bounding box center [619, 400] width 135 height 32
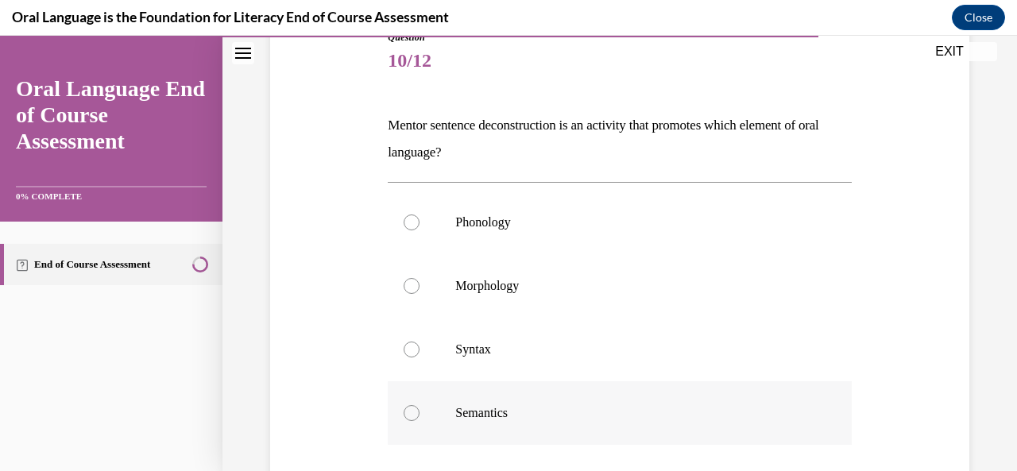
click at [608, 412] on p "Semantics" at bounding box center [633, 413] width 356 height 16
click at [419, 412] on input "Semantics" at bounding box center [411, 413] width 16 height 16
radio input "true"
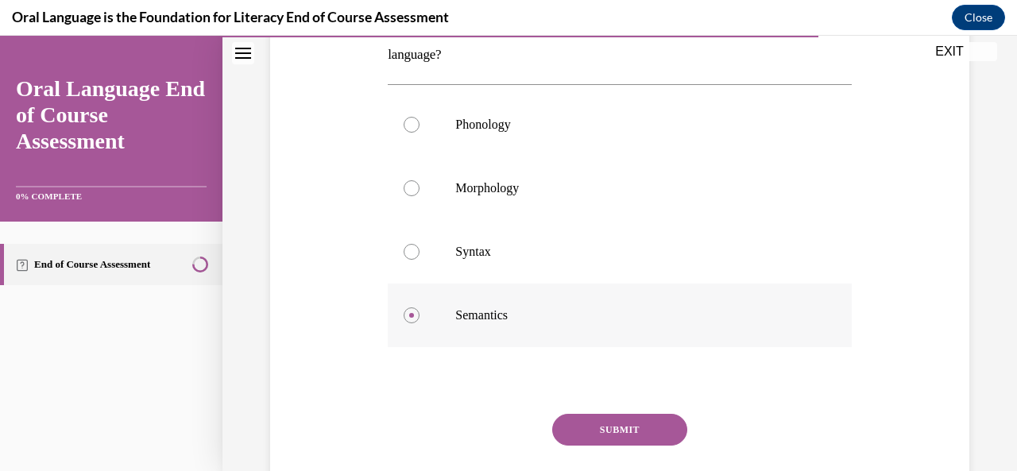
scroll to position [287, 0]
click at [607, 428] on button "SUBMIT" at bounding box center [619, 431] width 135 height 32
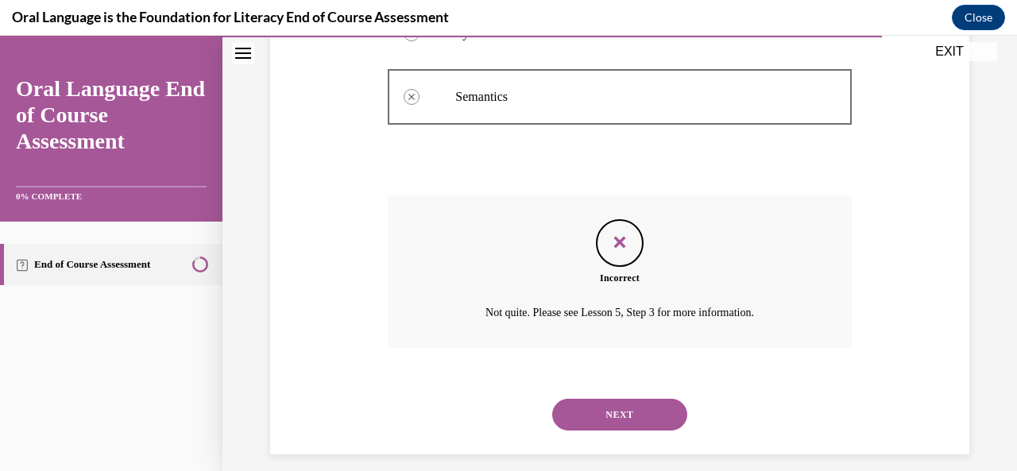
scroll to position [521, 0]
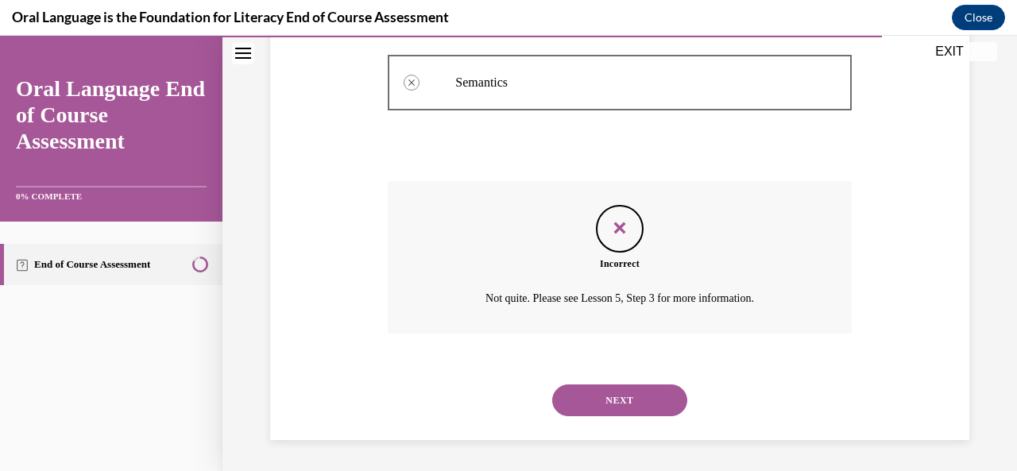
click at [614, 395] on button "NEXT" at bounding box center [619, 400] width 135 height 32
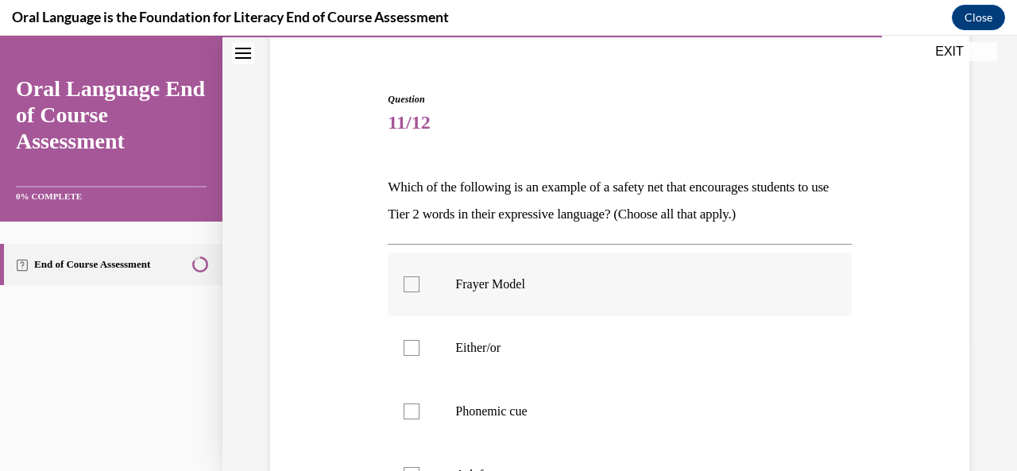
scroll to position [134, 0]
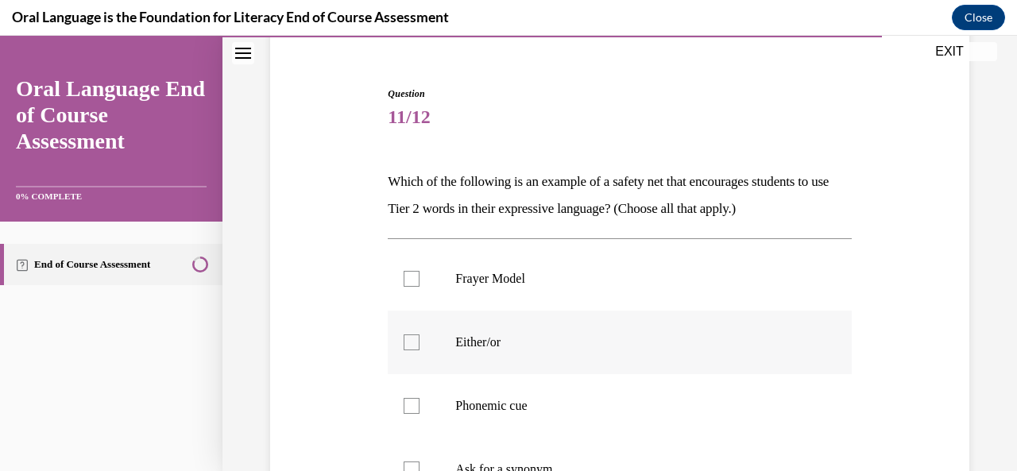
click at [604, 337] on p "Either/or" at bounding box center [633, 342] width 356 height 16
click at [419, 337] on input "Either/or" at bounding box center [411, 342] width 16 height 16
checkbox input "true"
click at [596, 412] on p "Phonemic cue" at bounding box center [633, 406] width 356 height 16
click at [419, 412] on input "Phonemic cue" at bounding box center [411, 406] width 16 height 16
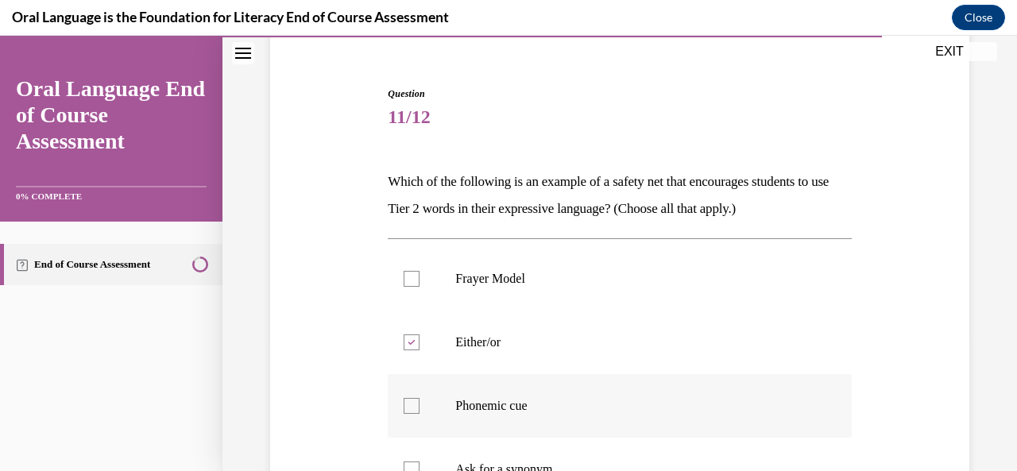
checkbox input "true"
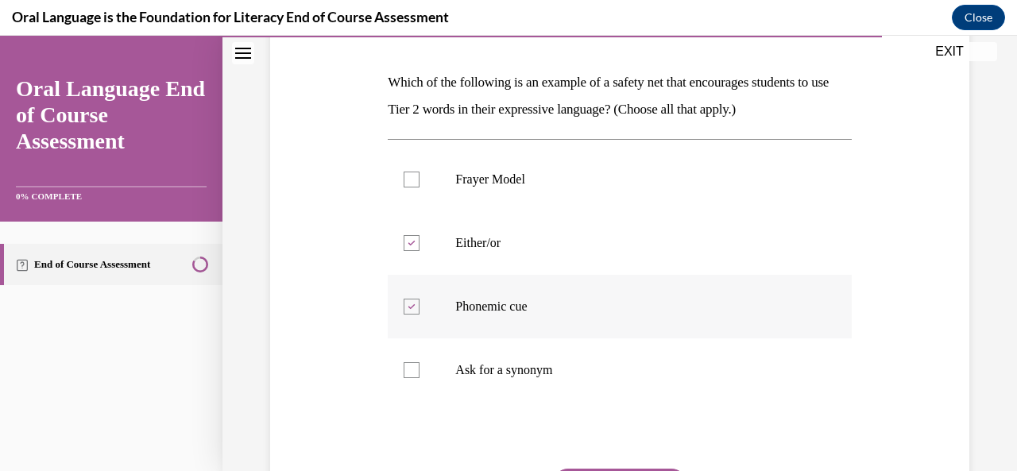
scroll to position [234, 0]
click at [592, 373] on p "Ask for a synonym" at bounding box center [633, 369] width 356 height 16
click at [419, 373] on input "Ask for a synonym" at bounding box center [411, 369] width 16 height 16
checkbox input "true"
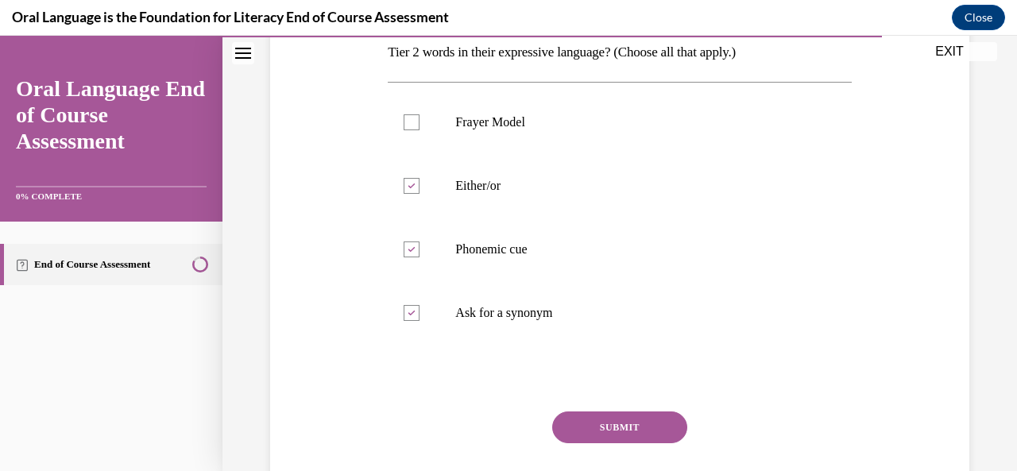
click at [600, 425] on button "SUBMIT" at bounding box center [619, 427] width 135 height 32
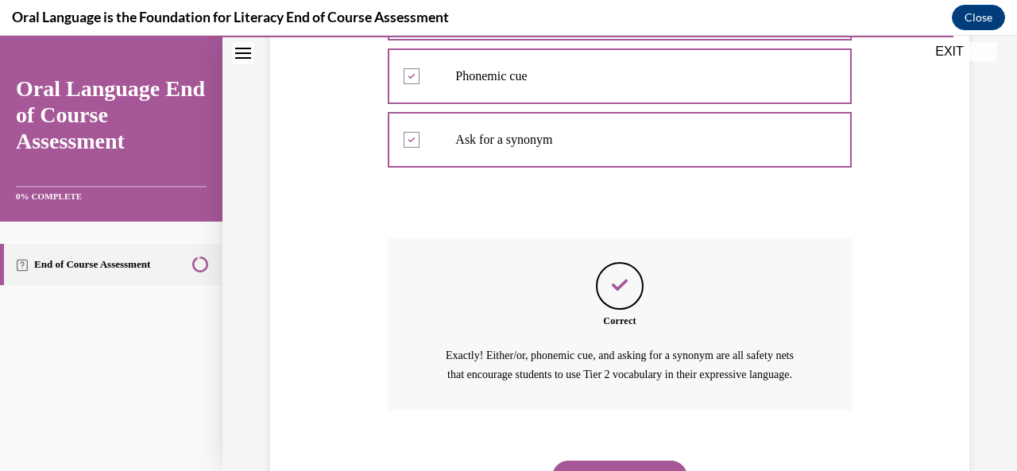
scroll to position [558, 0]
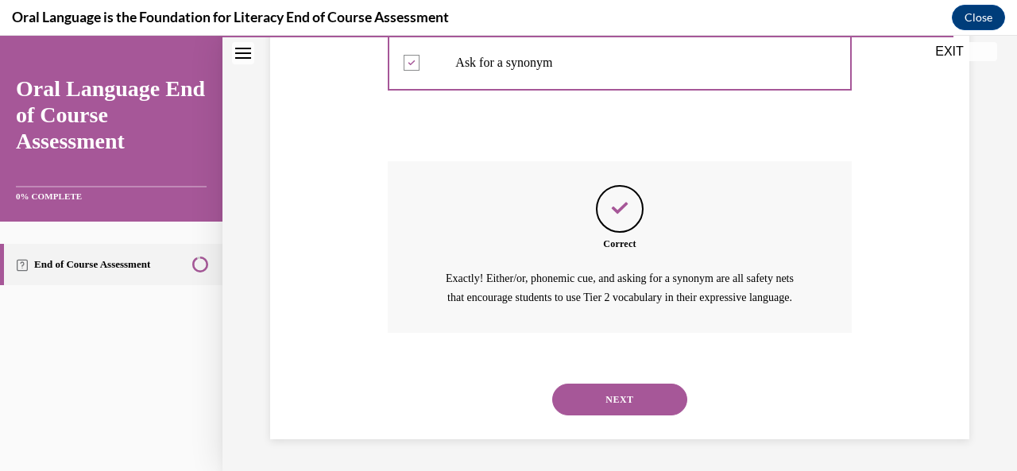
click at [618, 403] on button "NEXT" at bounding box center [619, 400] width 135 height 32
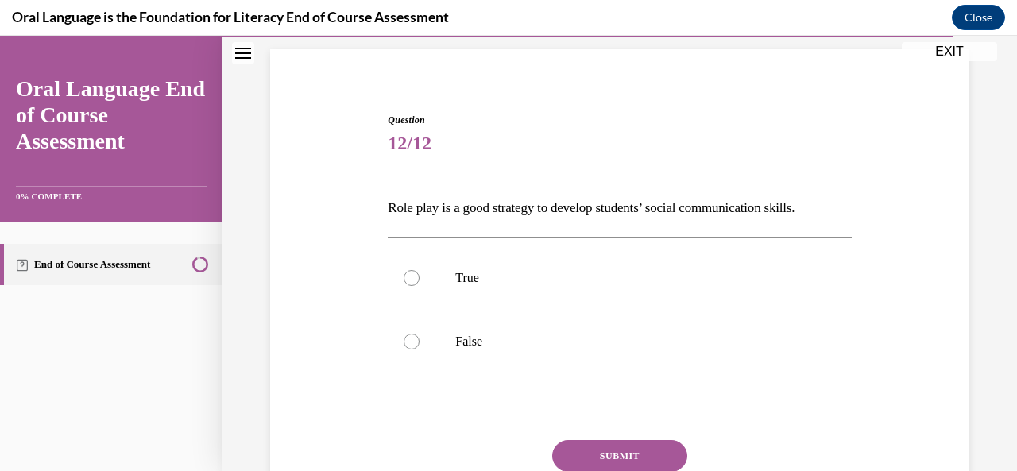
scroll to position [107, 0]
click at [607, 284] on p "True" at bounding box center [633, 279] width 356 height 16
click at [419, 284] on input "True" at bounding box center [411, 279] width 16 height 16
radio input "true"
click at [624, 442] on button "SUBMIT" at bounding box center [619, 457] width 135 height 32
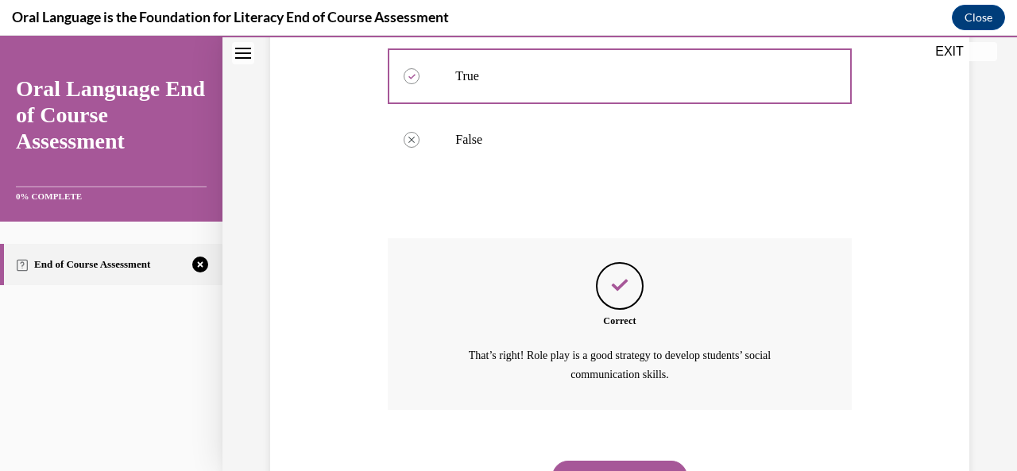
scroll to position [385, 0]
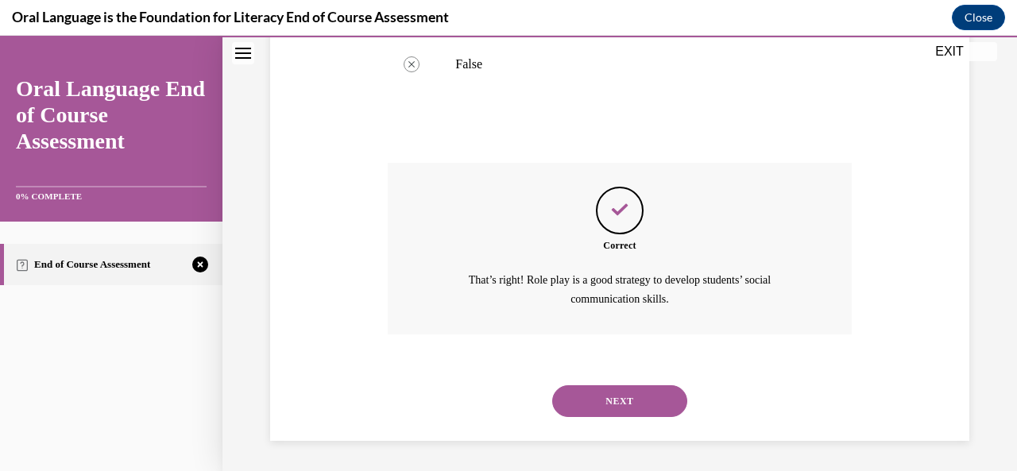
click at [627, 404] on button "NEXT" at bounding box center [619, 401] width 135 height 32
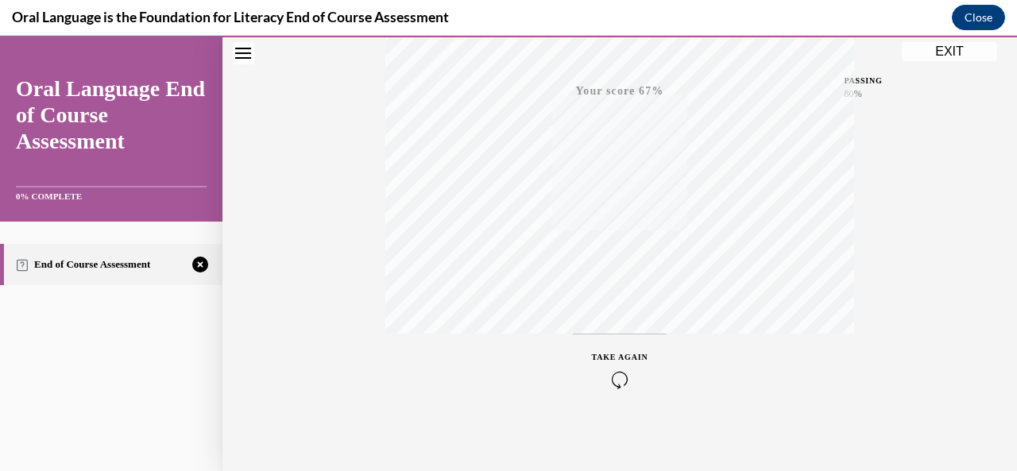
scroll to position [378, 0]
click at [606, 377] on icon "button" at bounding box center [620, 374] width 56 height 17
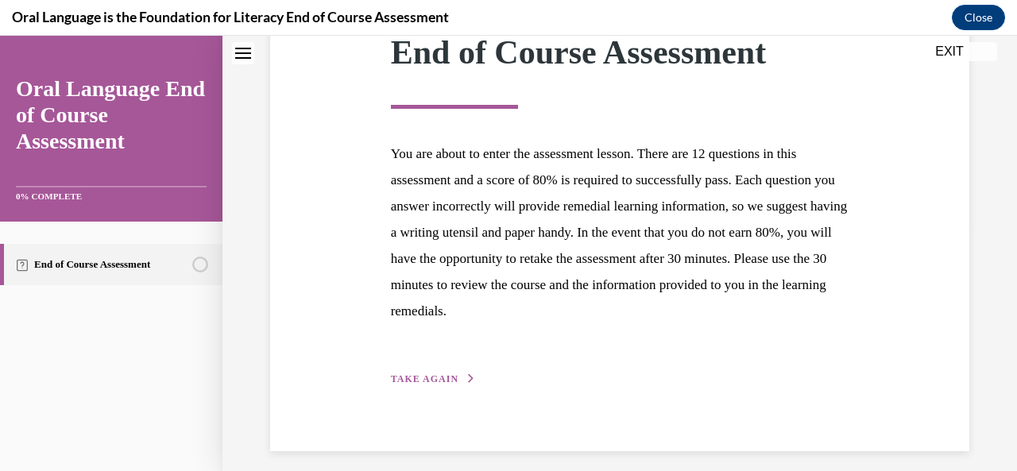
click at [419, 372] on button "TAKE AGAIN" at bounding box center [433, 379] width 85 height 14
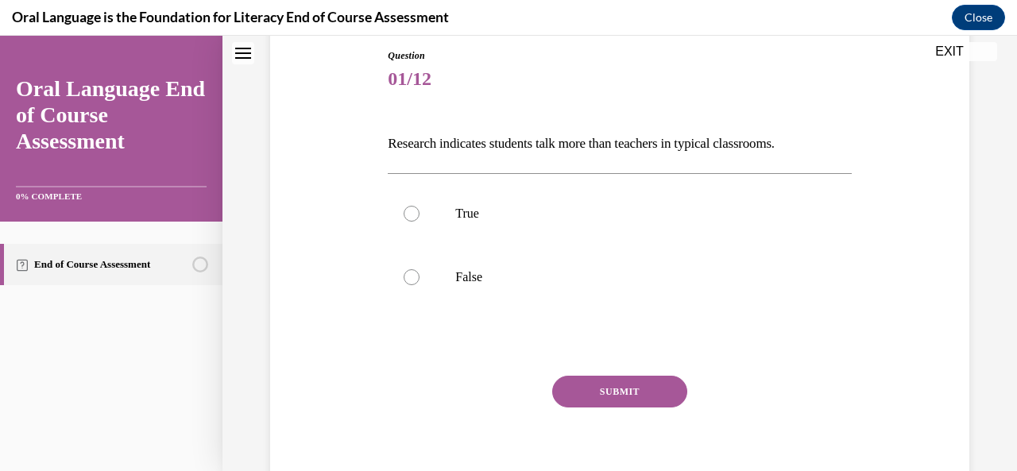
scroll to position [164, 0]
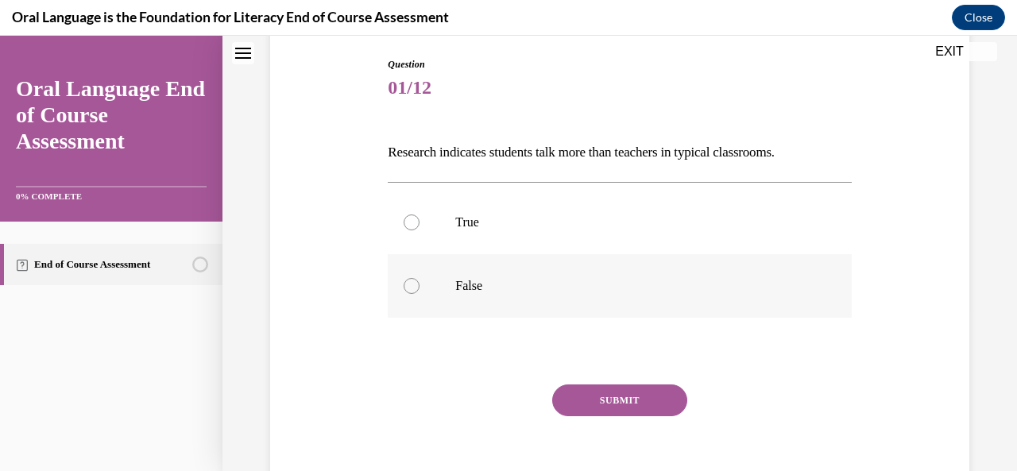
click at [439, 295] on label "False" at bounding box center [619, 286] width 463 height 64
click at [419, 294] on input "False" at bounding box center [411, 286] width 16 height 16
radio input "true"
click at [567, 394] on button "SUBMIT" at bounding box center [619, 400] width 135 height 32
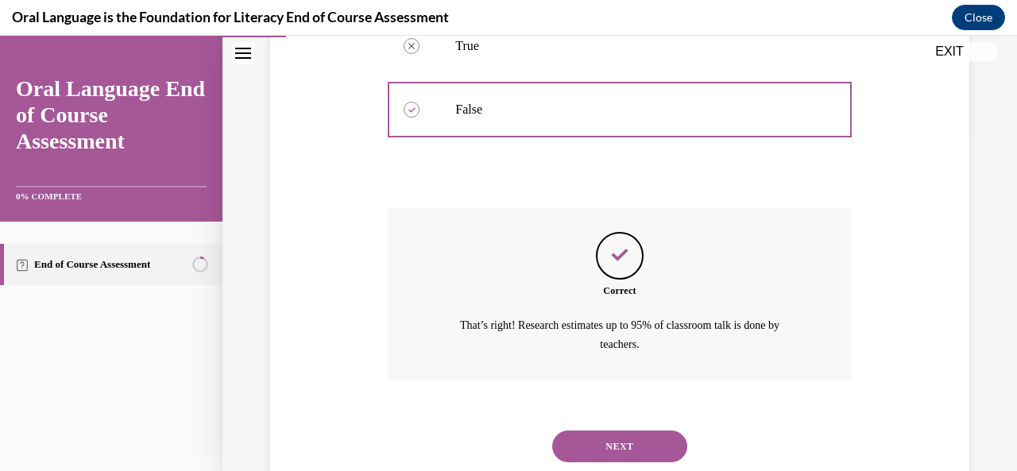
scroll to position [385, 0]
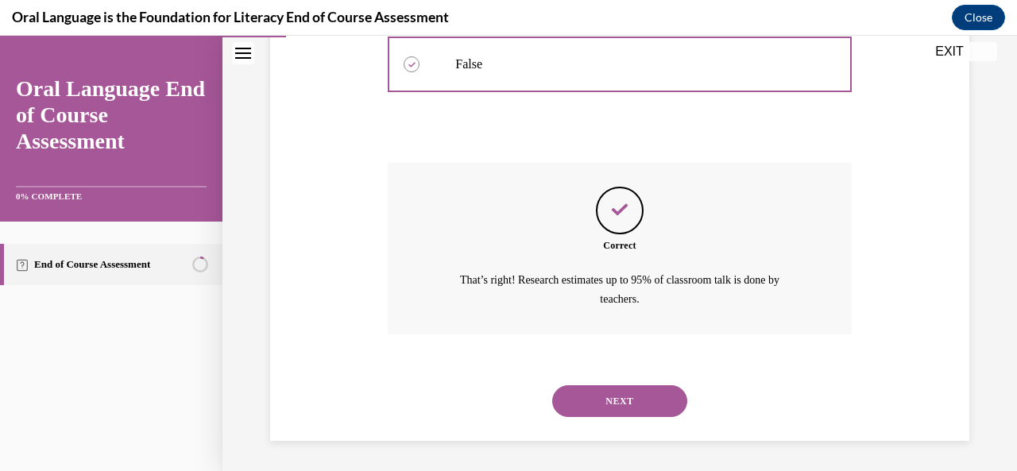
click at [567, 394] on button "NEXT" at bounding box center [619, 401] width 135 height 32
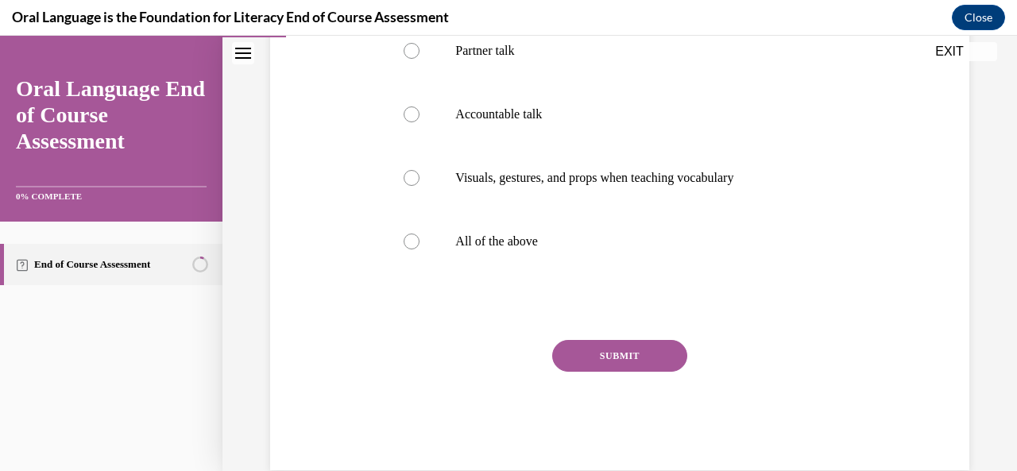
scroll to position [365, 0]
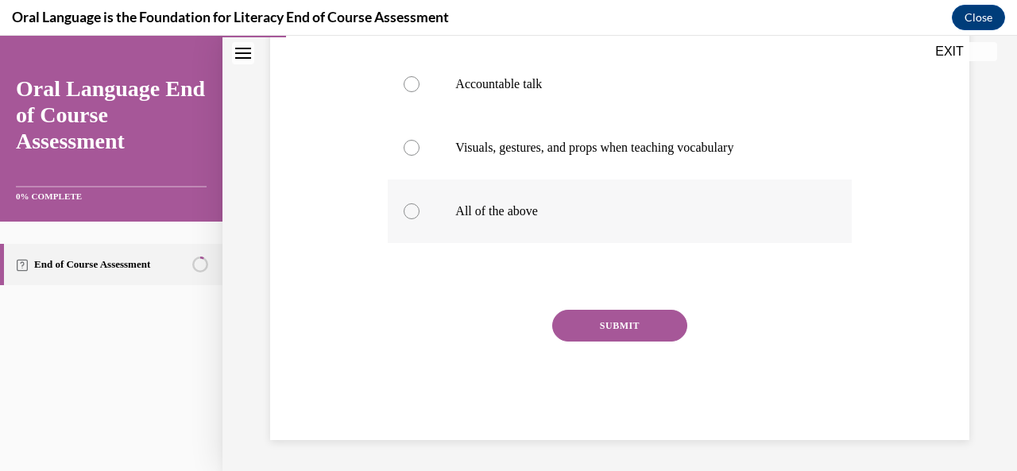
click at [524, 179] on label "All of the above" at bounding box center [619, 211] width 463 height 64
click at [419, 203] on input "All of the above" at bounding box center [411, 211] width 16 height 16
radio input "true"
click at [580, 317] on button "SUBMIT" at bounding box center [619, 326] width 135 height 32
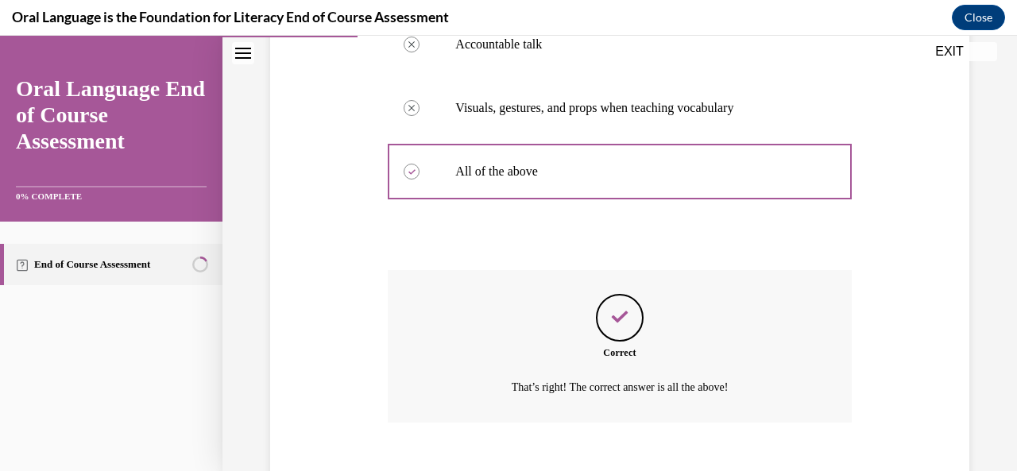
scroll to position [494, 0]
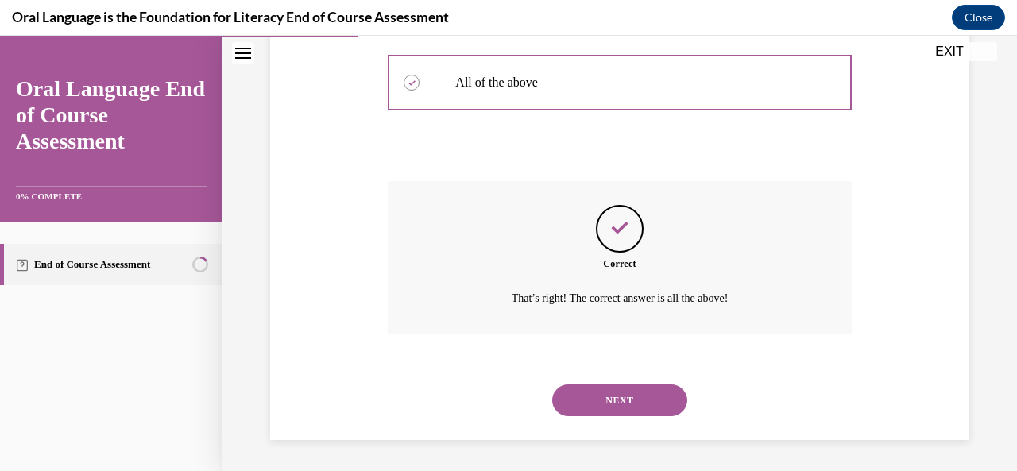
click at [583, 390] on button "NEXT" at bounding box center [619, 400] width 135 height 32
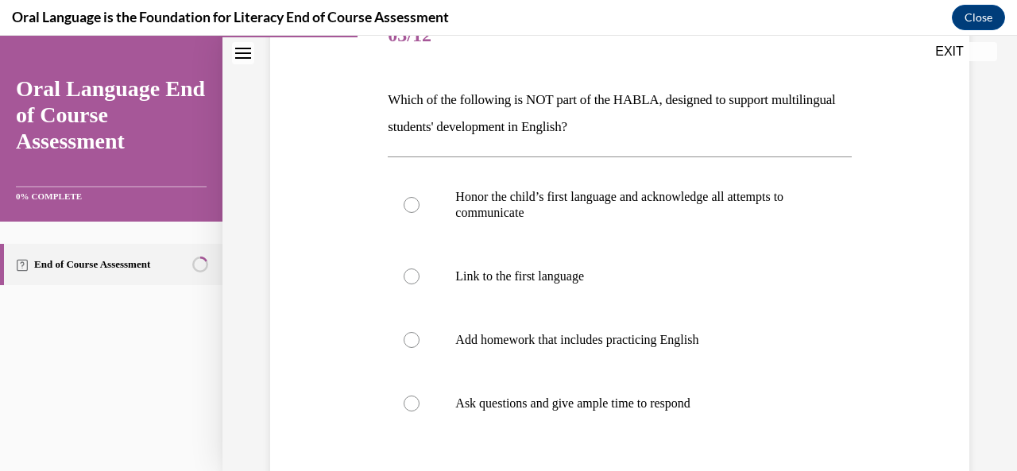
scroll to position [222, 0]
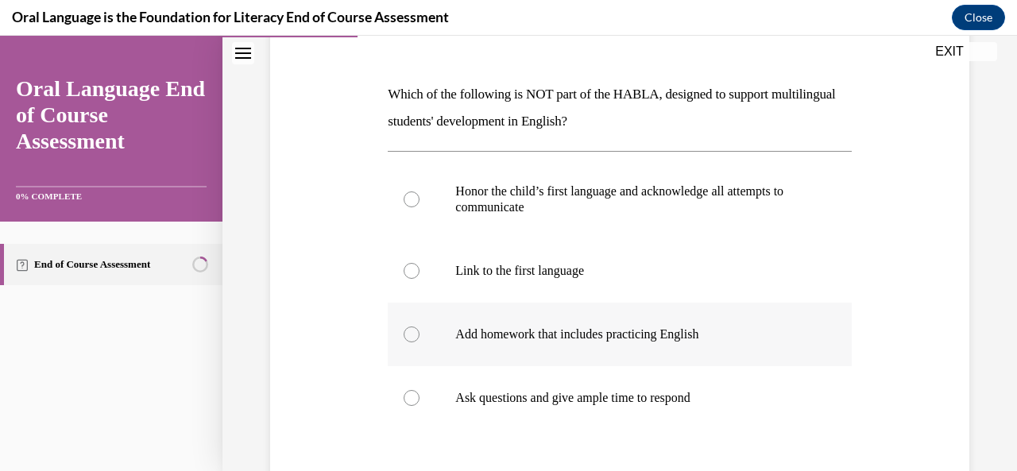
click at [587, 342] on label "Add homework that includes practicing English" at bounding box center [619, 335] width 463 height 64
click at [419, 342] on input "Add homework that includes practicing English" at bounding box center [411, 334] width 16 height 16
radio input "true"
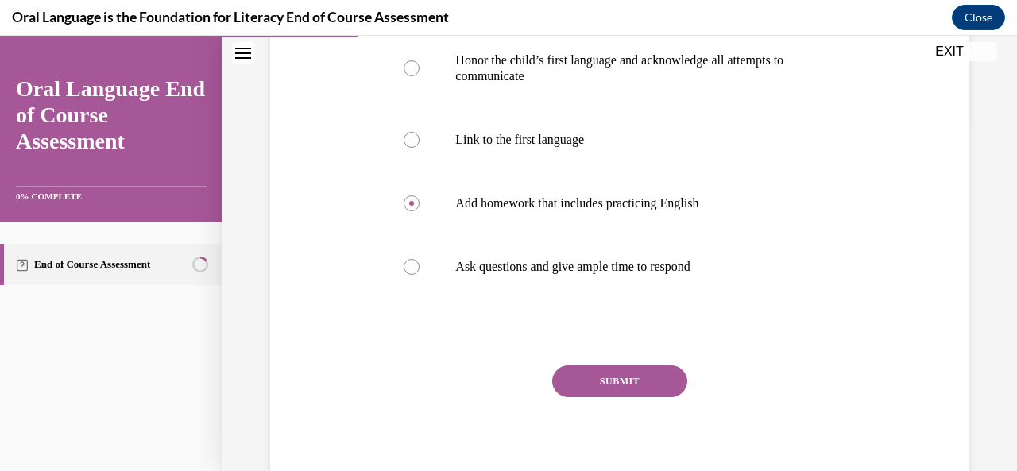
click at [602, 393] on button "SUBMIT" at bounding box center [619, 381] width 135 height 32
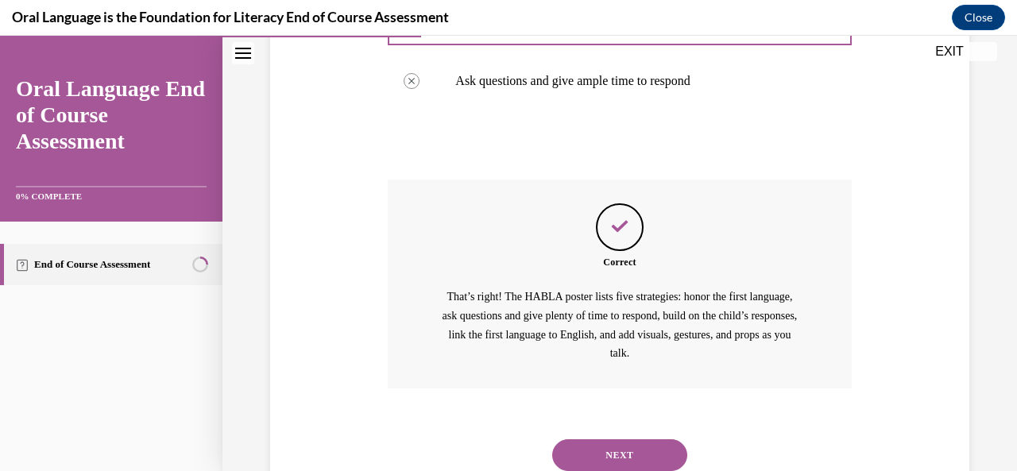
scroll to position [593, 0]
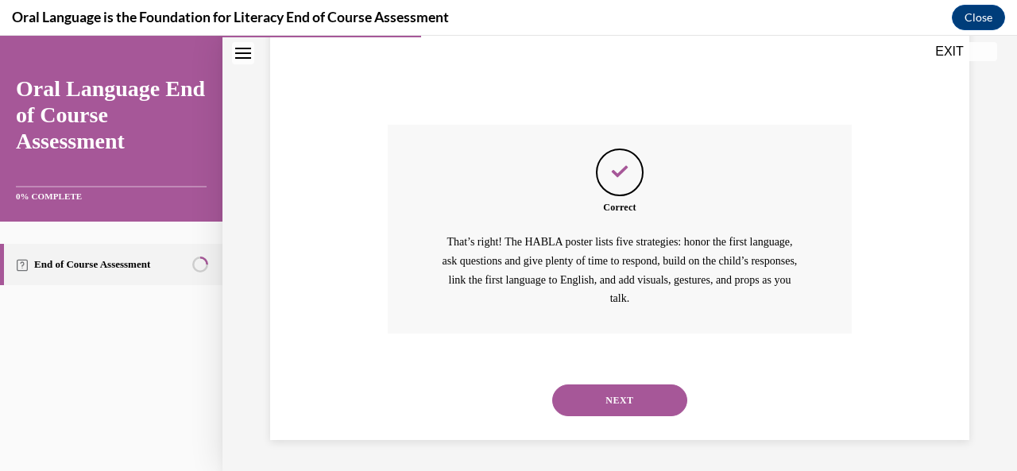
click at [602, 393] on button "NEXT" at bounding box center [619, 400] width 135 height 32
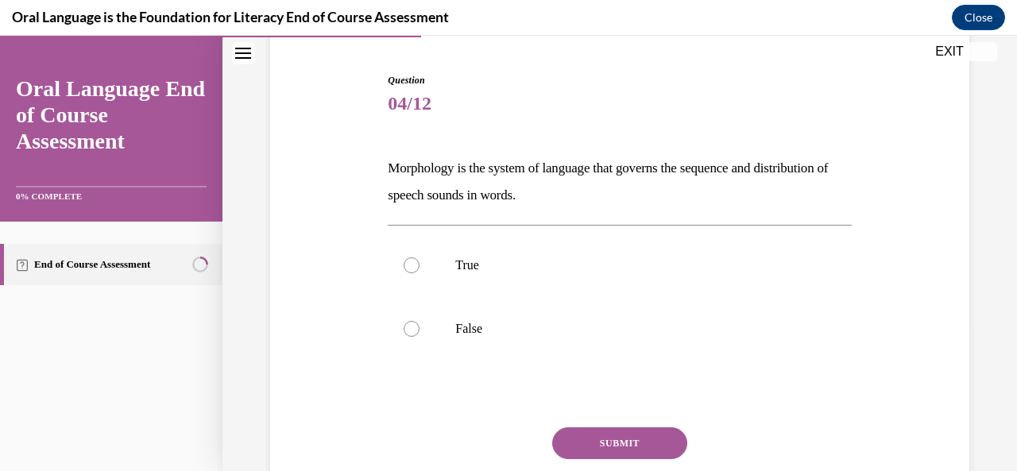
scroll to position [151, 0]
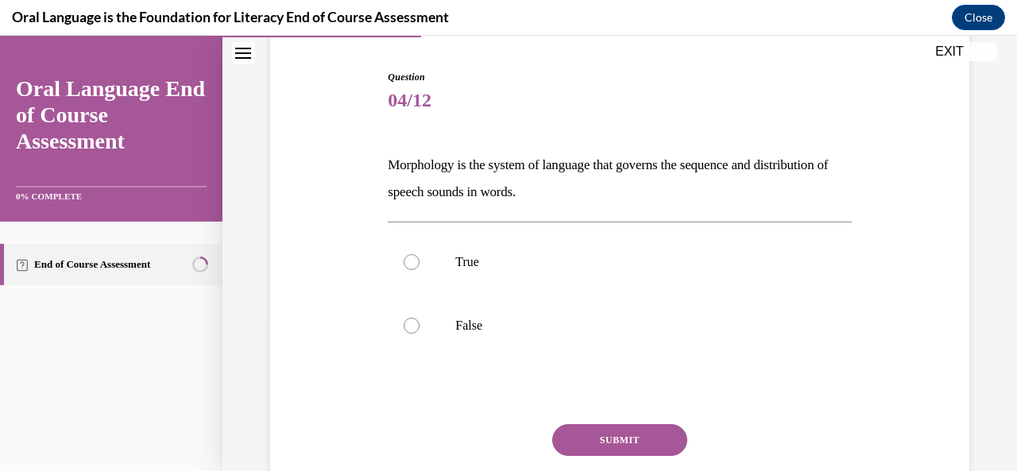
click at [592, 352] on label "False" at bounding box center [619, 326] width 463 height 64
click at [419, 334] on input "False" at bounding box center [411, 326] width 16 height 16
radio input "true"
click at [615, 441] on button "SUBMIT" at bounding box center [619, 440] width 135 height 32
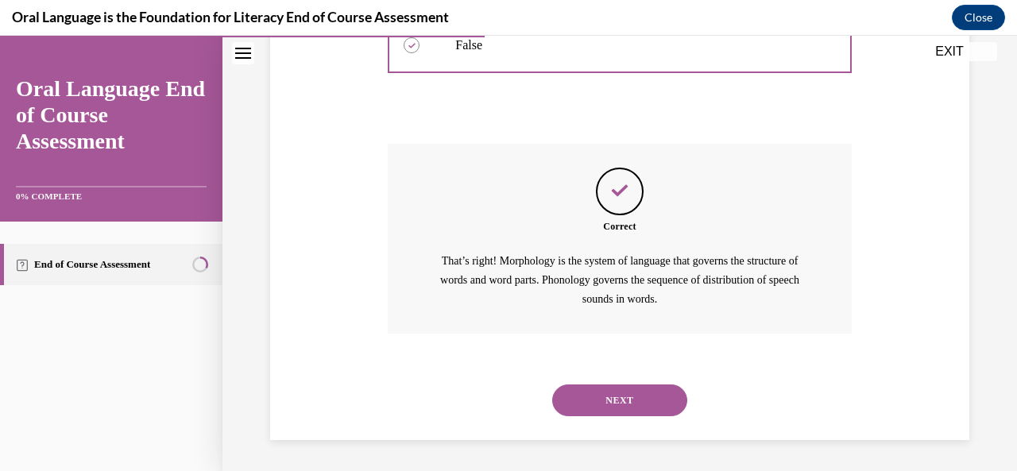
click at [609, 392] on button "NEXT" at bounding box center [619, 400] width 135 height 32
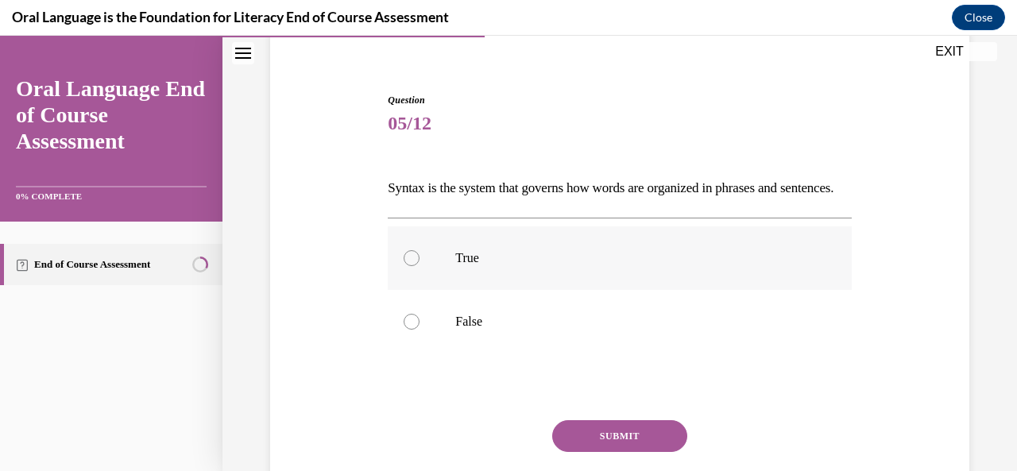
click at [602, 266] on p "True" at bounding box center [633, 258] width 356 height 16
click at [419, 266] on input "True" at bounding box center [411, 258] width 16 height 16
radio input "true"
click at [627, 452] on button "SUBMIT" at bounding box center [619, 436] width 135 height 32
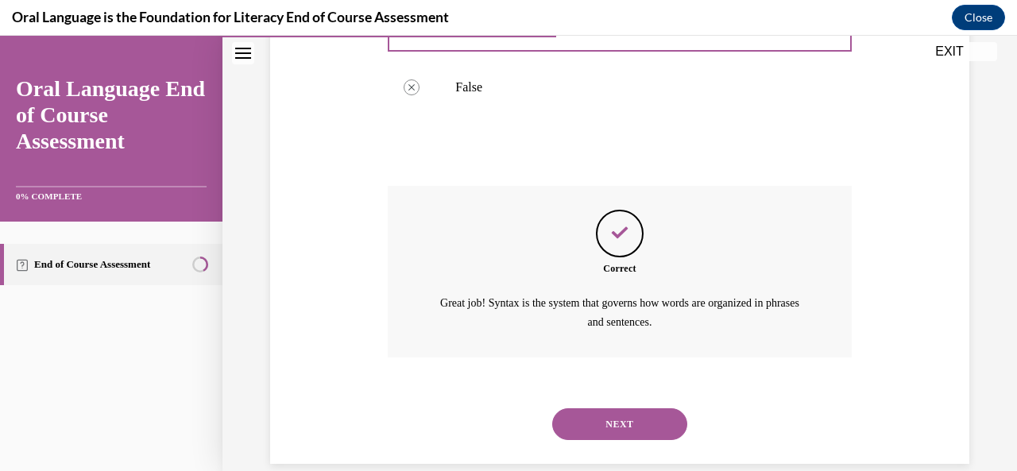
scroll to position [412, 0]
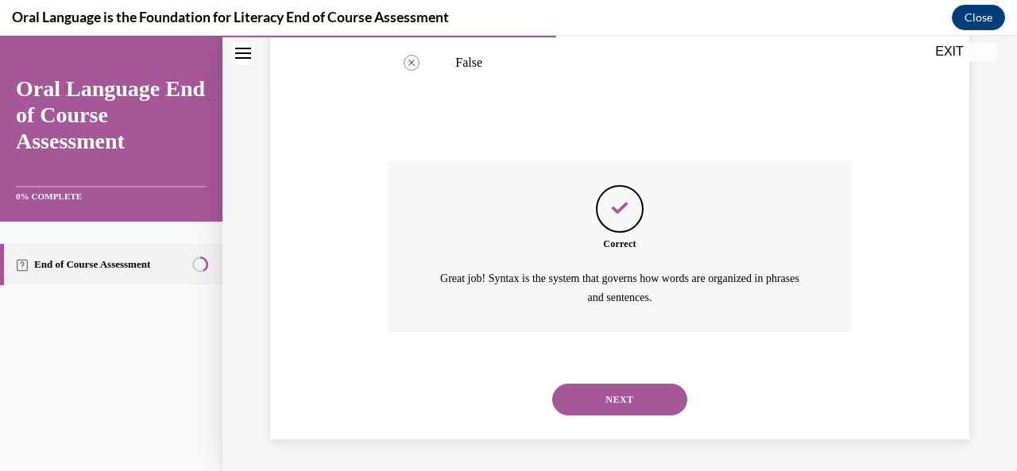
click at [623, 402] on button "NEXT" at bounding box center [619, 400] width 135 height 32
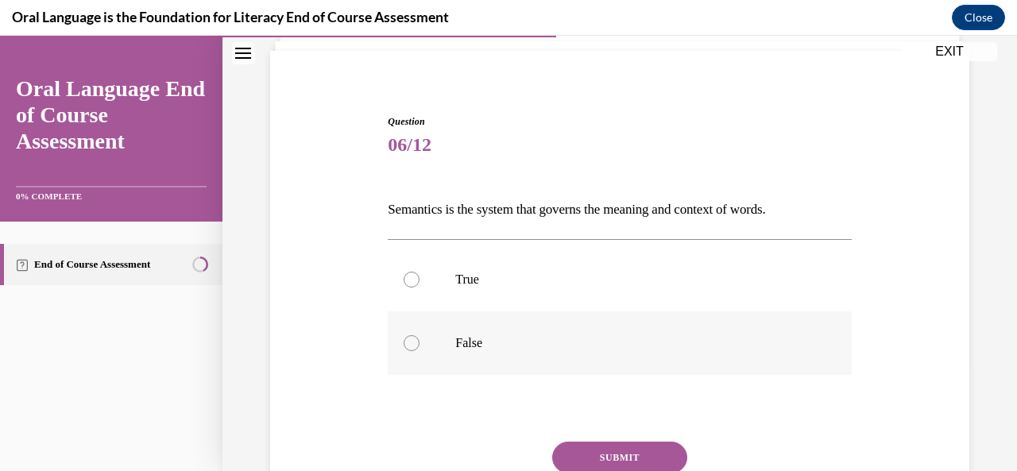
click at [614, 327] on label "False" at bounding box center [619, 343] width 463 height 64
click at [419, 335] on input "False" at bounding box center [411, 343] width 16 height 16
radio input "true"
click at [627, 453] on button "SUBMIT" at bounding box center [619, 458] width 135 height 32
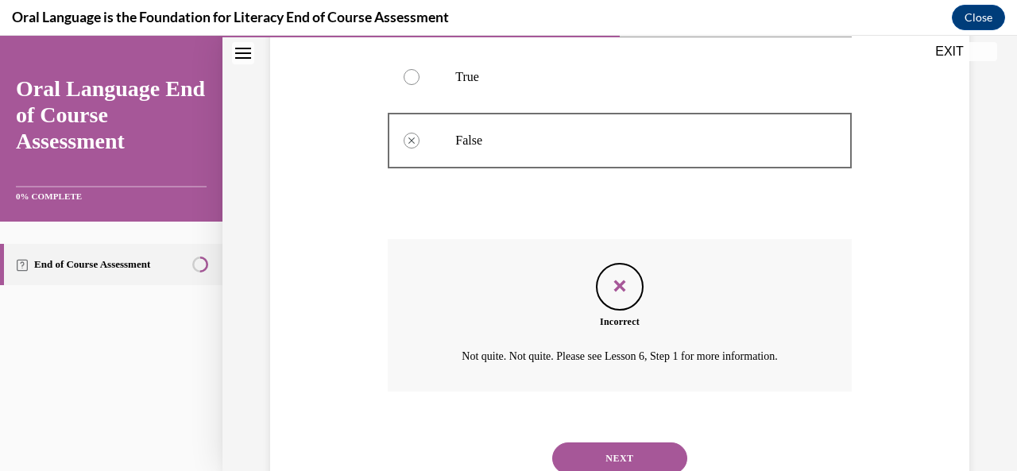
scroll to position [367, 0]
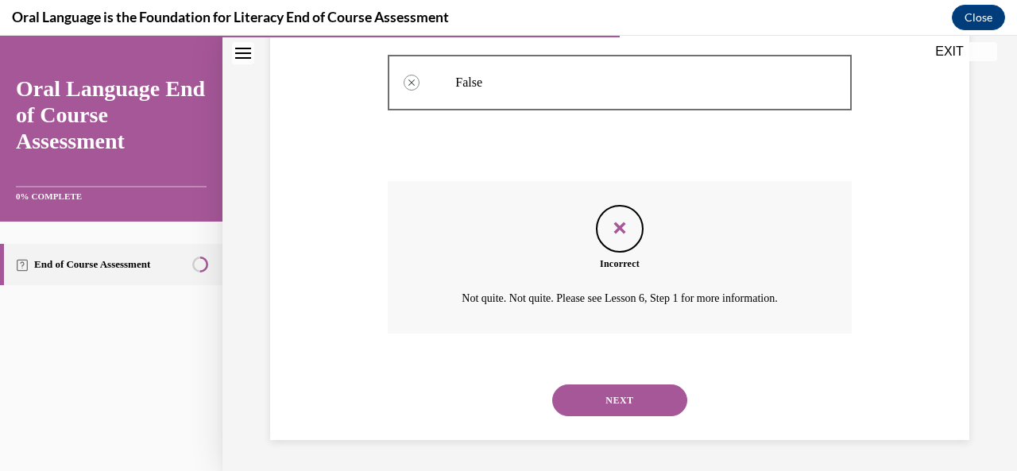
click at [618, 384] on button "NEXT" at bounding box center [619, 400] width 135 height 32
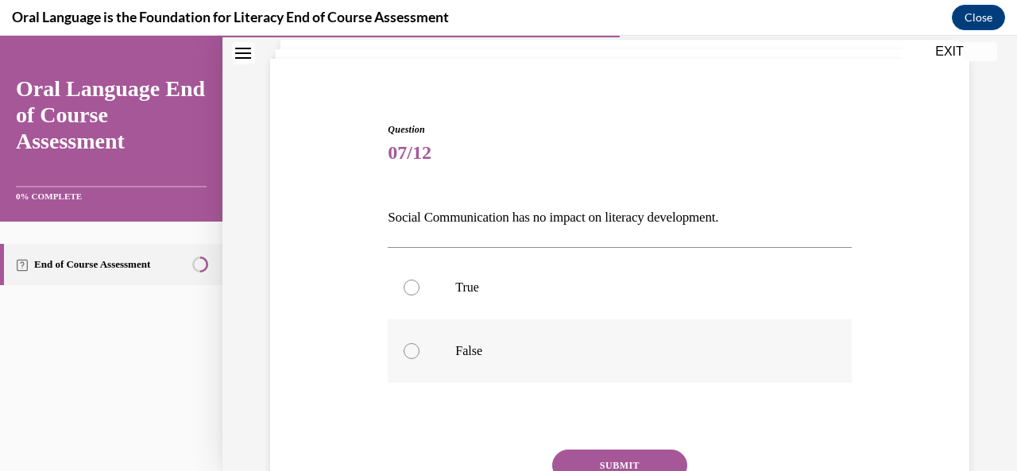
click at [616, 361] on label "False" at bounding box center [619, 351] width 463 height 64
click at [419, 359] on input "False" at bounding box center [411, 351] width 16 height 16
radio input "true"
click at [614, 456] on button "SUBMIT" at bounding box center [619, 466] width 135 height 32
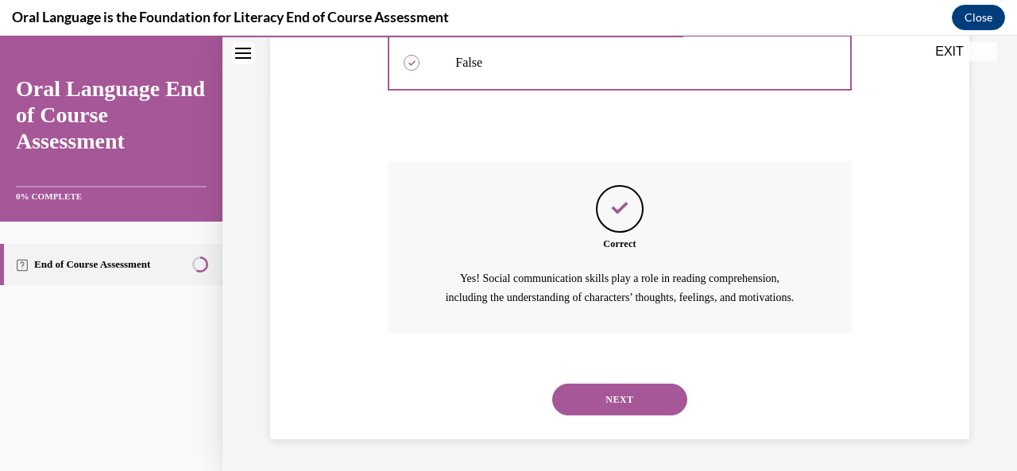
click at [620, 395] on button "NEXT" at bounding box center [619, 400] width 135 height 32
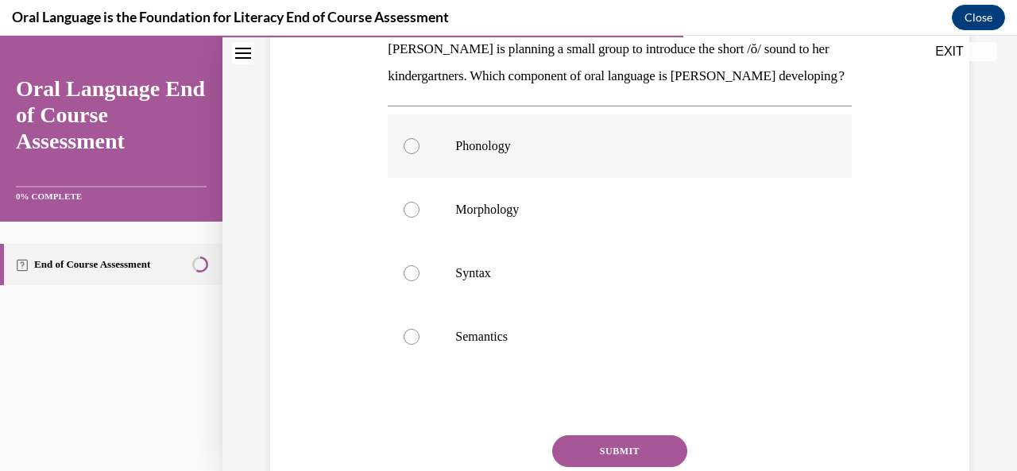
click at [611, 178] on label "Phonology" at bounding box center [619, 146] width 463 height 64
click at [419, 154] on input "Phonology" at bounding box center [411, 146] width 16 height 16
radio input "true"
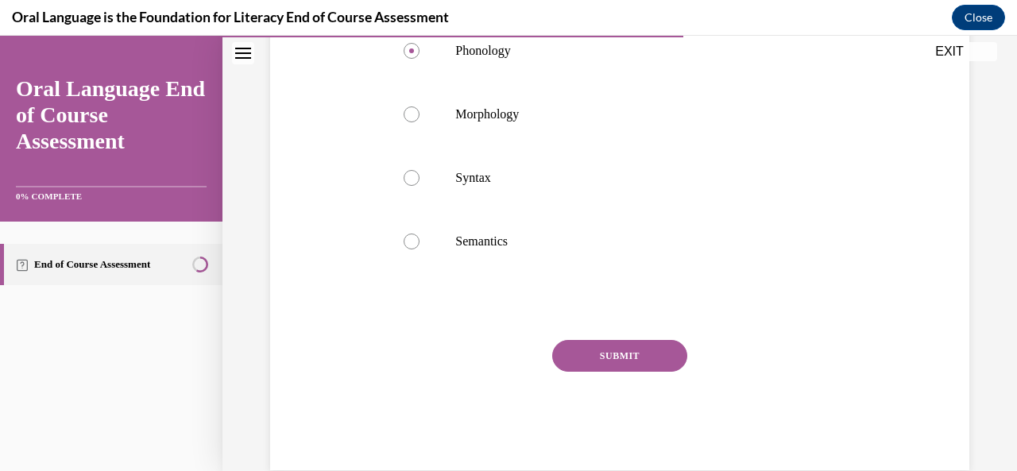
click at [615, 372] on button "SUBMIT" at bounding box center [619, 356] width 135 height 32
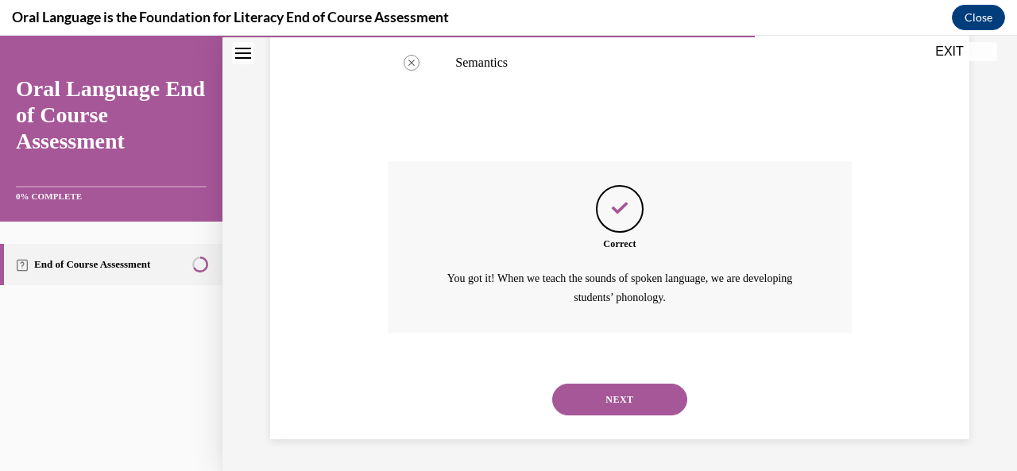
scroll to position [566, 0]
click at [610, 392] on button "NEXT" at bounding box center [619, 400] width 135 height 32
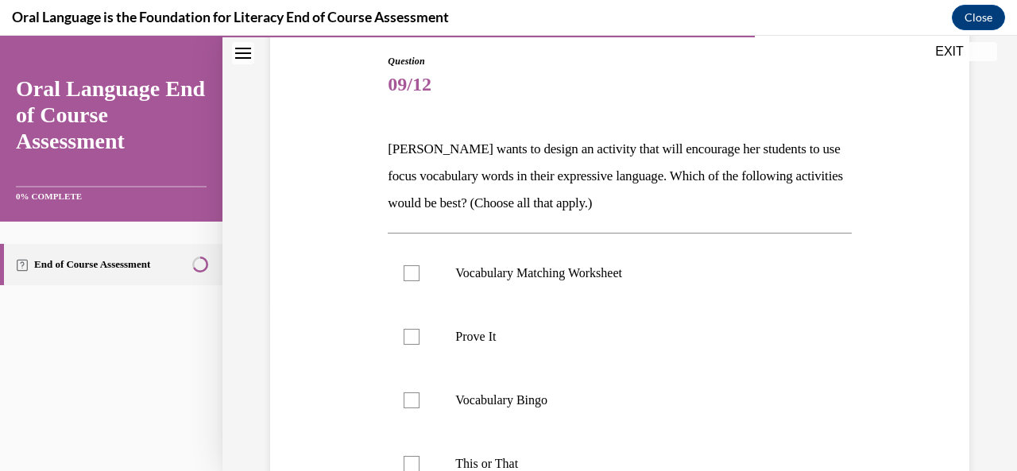
scroll to position [165, 0]
click at [597, 340] on p "Prove It" at bounding box center [633, 338] width 356 height 16
click at [419, 340] on input "Prove It" at bounding box center [411, 338] width 16 height 16
checkbox input "true"
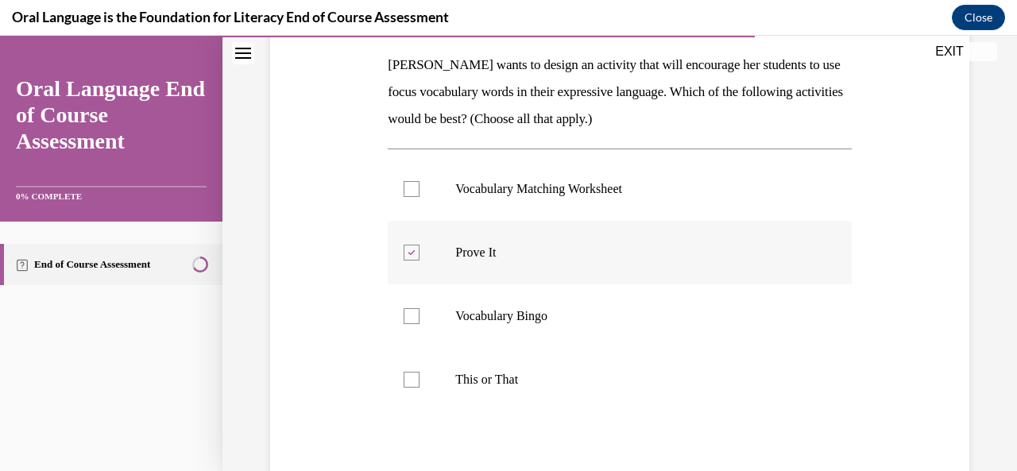
scroll to position [260, 0]
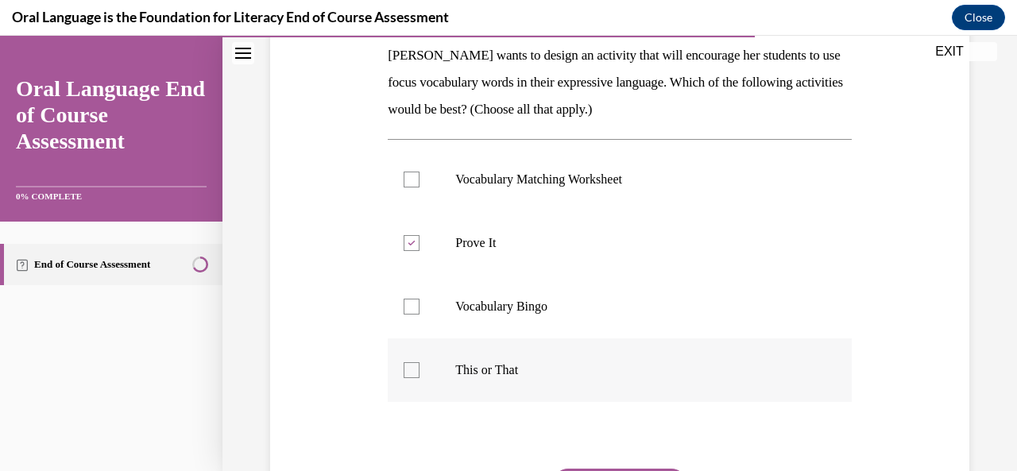
click at [593, 362] on p "This or That" at bounding box center [633, 370] width 356 height 16
click at [419, 362] on input "This or That" at bounding box center [411, 370] width 16 height 16
checkbox input "true"
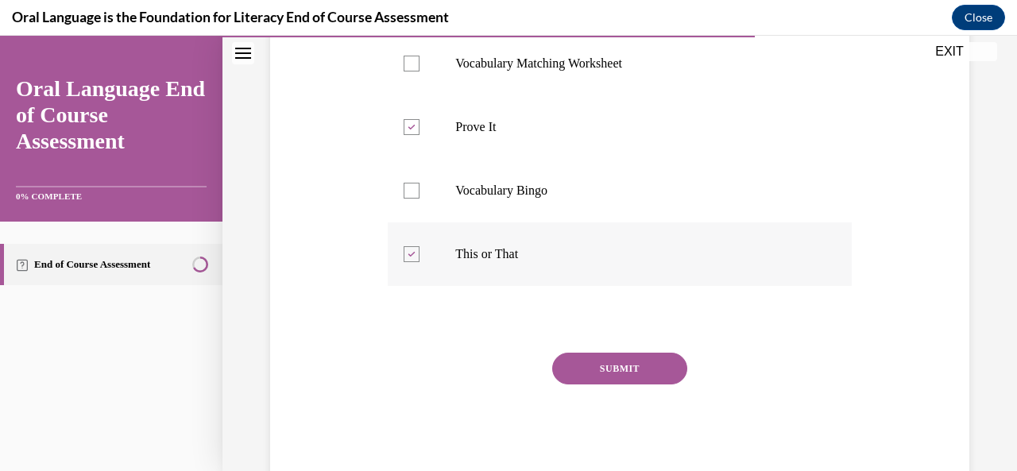
click at [593, 361] on button "SUBMIT" at bounding box center [619, 369] width 135 height 32
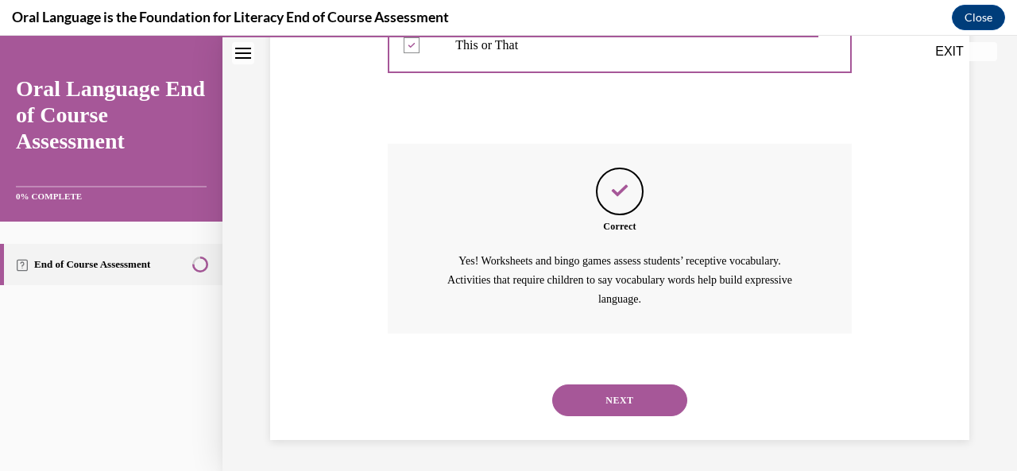
click at [608, 403] on button "NEXT" at bounding box center [619, 400] width 135 height 32
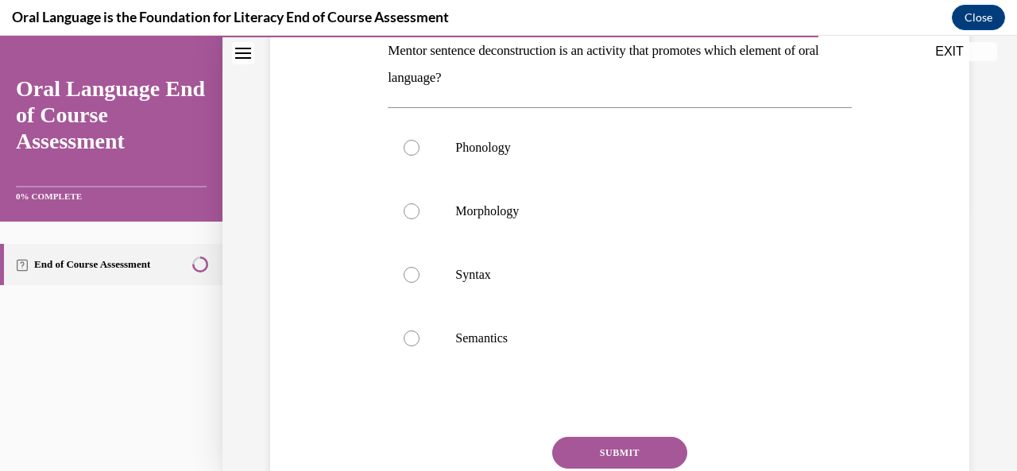
scroll to position [264, 0]
click at [605, 210] on p "Morphology" at bounding box center [633, 212] width 356 height 16
click at [419, 210] on input "Morphology" at bounding box center [411, 212] width 16 height 16
radio input "true"
click at [612, 447] on button "SUBMIT" at bounding box center [619, 454] width 135 height 32
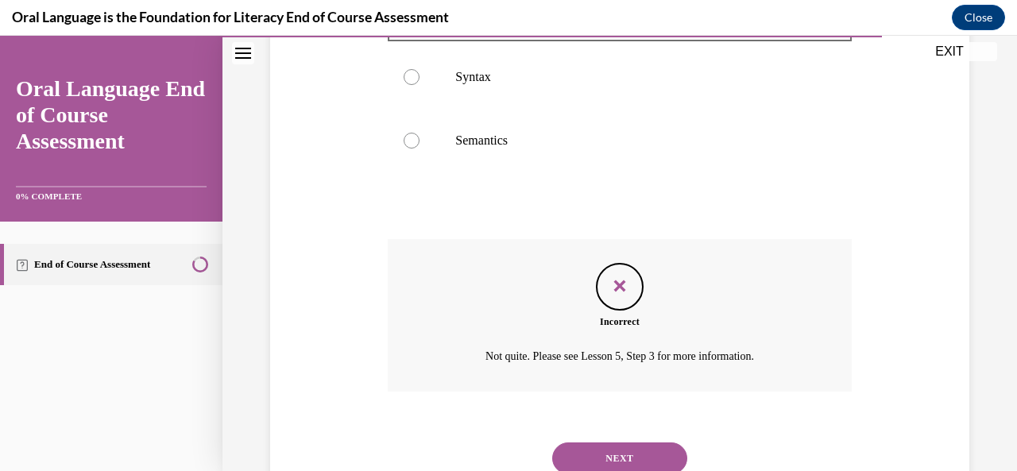
scroll to position [521, 0]
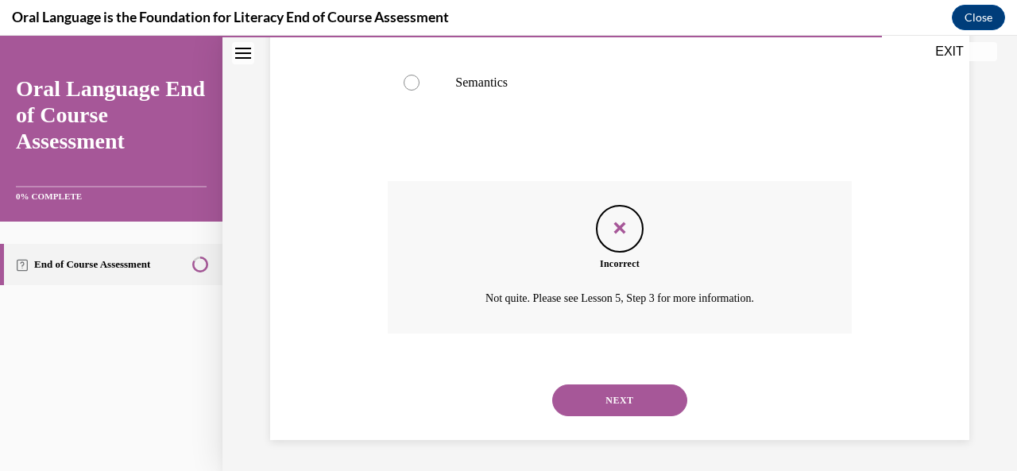
click at [631, 394] on button "NEXT" at bounding box center [619, 400] width 135 height 32
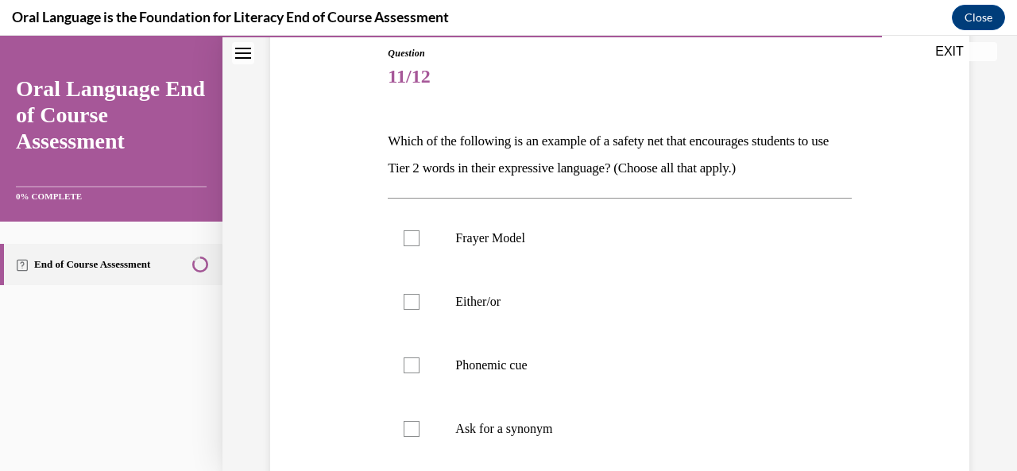
scroll to position [175, 0]
click at [607, 286] on label "Either/or" at bounding box center [619, 302] width 463 height 64
click at [419, 294] on input "Either/or" at bounding box center [411, 302] width 16 height 16
checkbox input "true"
click at [603, 369] on p "Phonemic cue" at bounding box center [633, 365] width 356 height 16
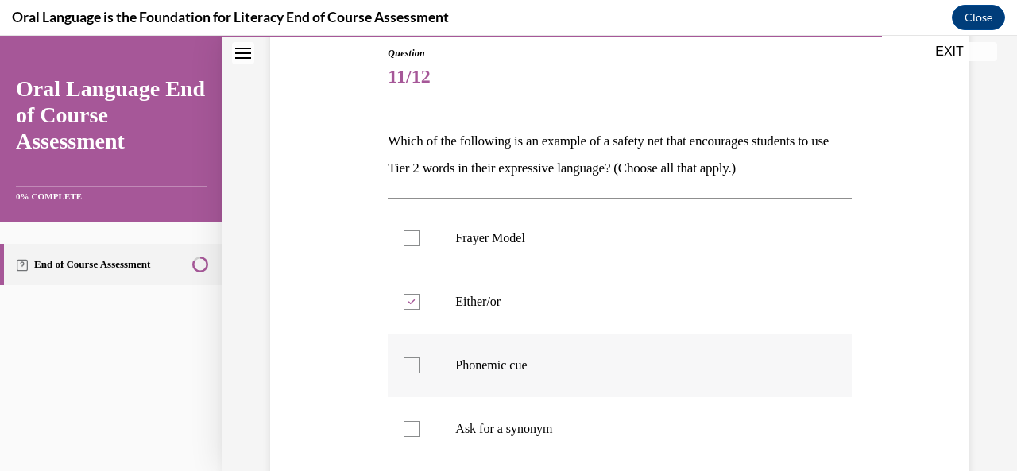
click at [419, 369] on input "Phonemic cue" at bounding box center [411, 365] width 16 height 16
checkbox input "true"
click at [600, 440] on label "Ask for a synonym" at bounding box center [619, 429] width 463 height 64
click at [419, 437] on input "Ask for a synonym" at bounding box center [411, 429] width 16 height 16
checkbox input "true"
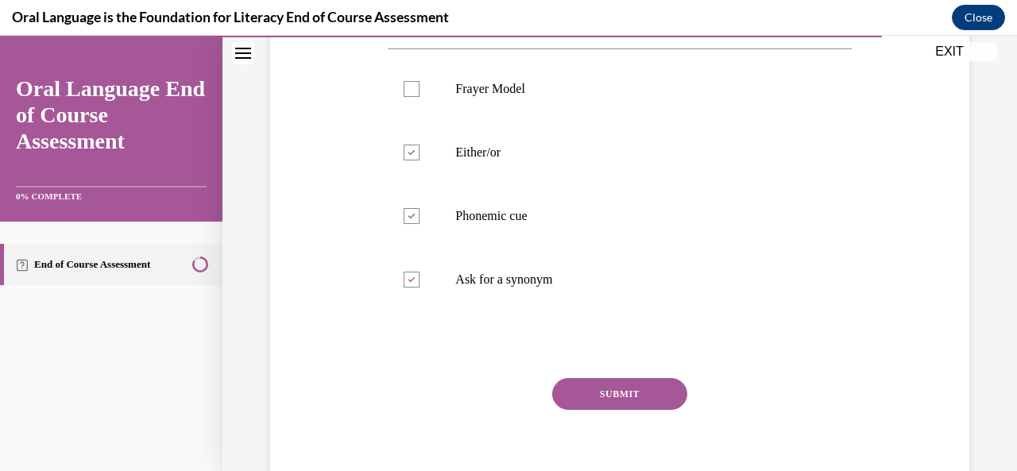
click at [605, 401] on button "SUBMIT" at bounding box center [619, 394] width 135 height 32
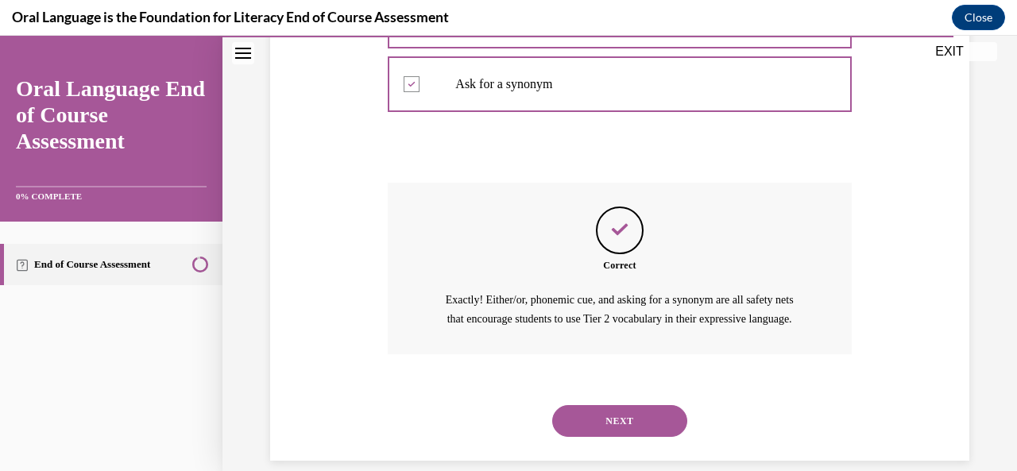
scroll to position [558, 0]
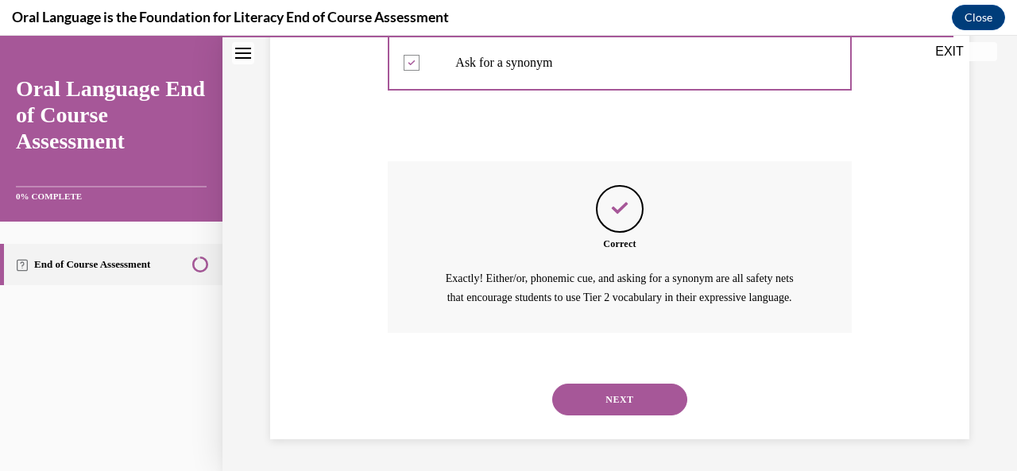
click at [627, 394] on button "NEXT" at bounding box center [619, 400] width 135 height 32
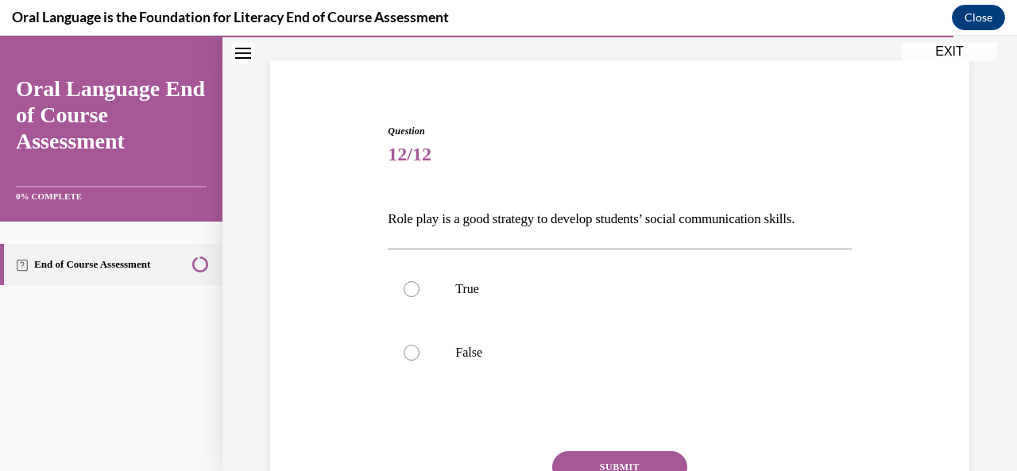
scroll to position [111, 0]
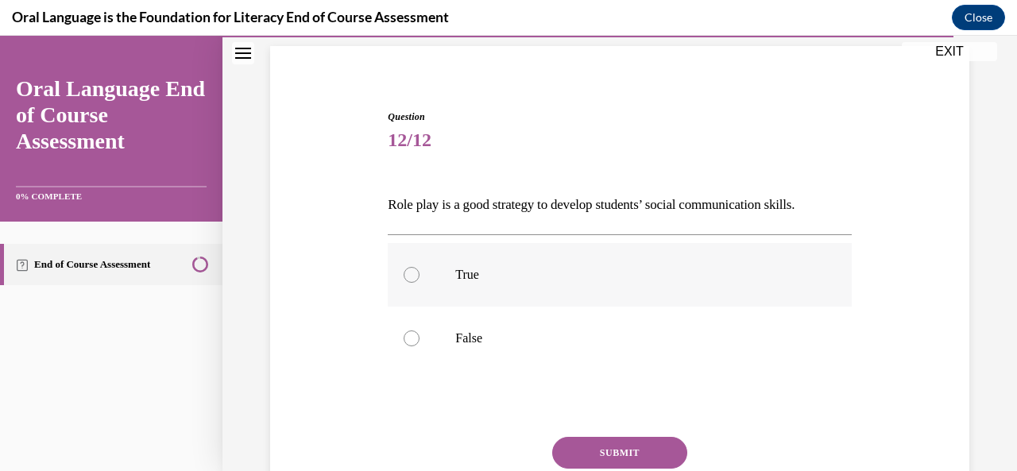
click at [613, 249] on label "True" at bounding box center [619, 275] width 463 height 64
click at [419, 267] on input "True" at bounding box center [411, 275] width 16 height 16
radio input "true"
click at [610, 446] on button "SUBMIT" at bounding box center [619, 453] width 135 height 32
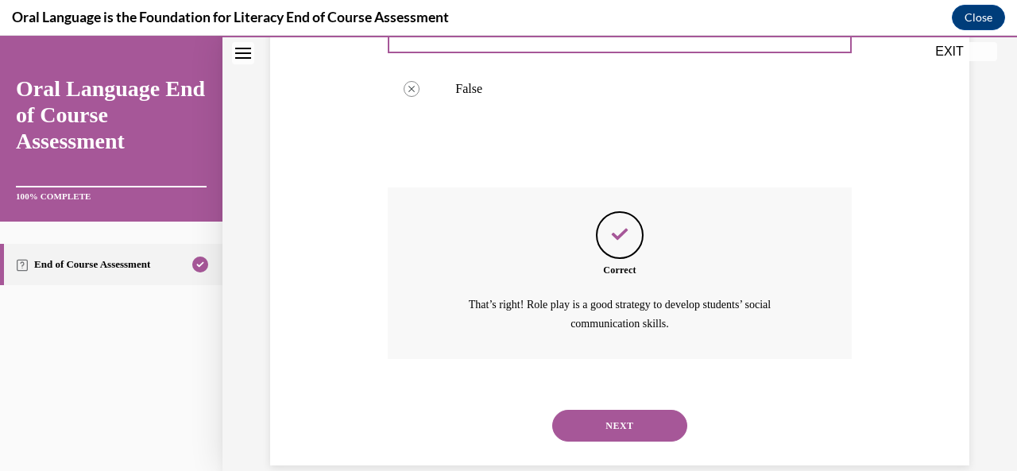
scroll to position [385, 0]
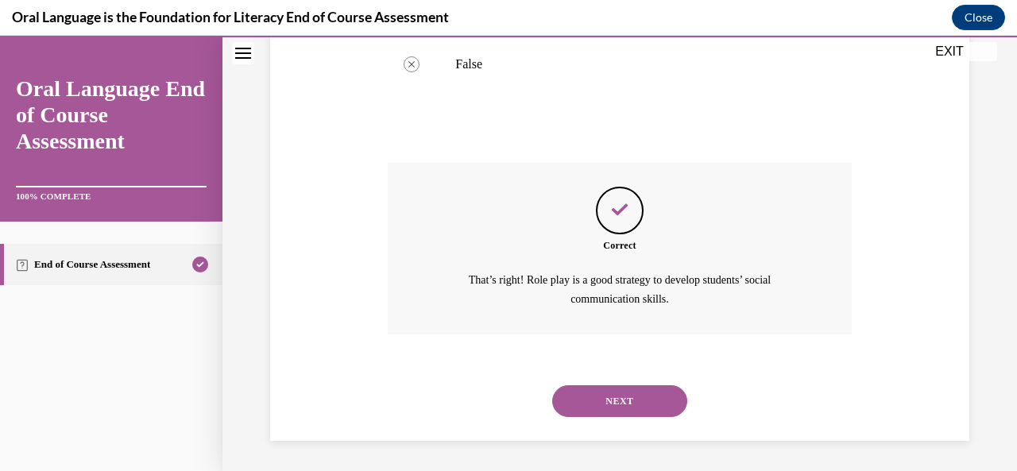
click at [614, 388] on button "NEXT" at bounding box center [619, 401] width 135 height 32
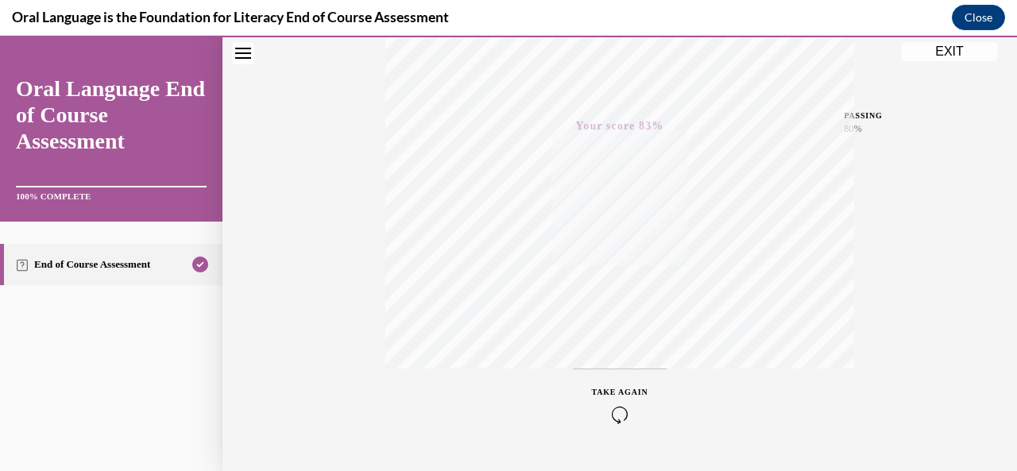
scroll to position [378, 0]
click at [934, 51] on button "EXIT" at bounding box center [948, 51] width 95 height 19
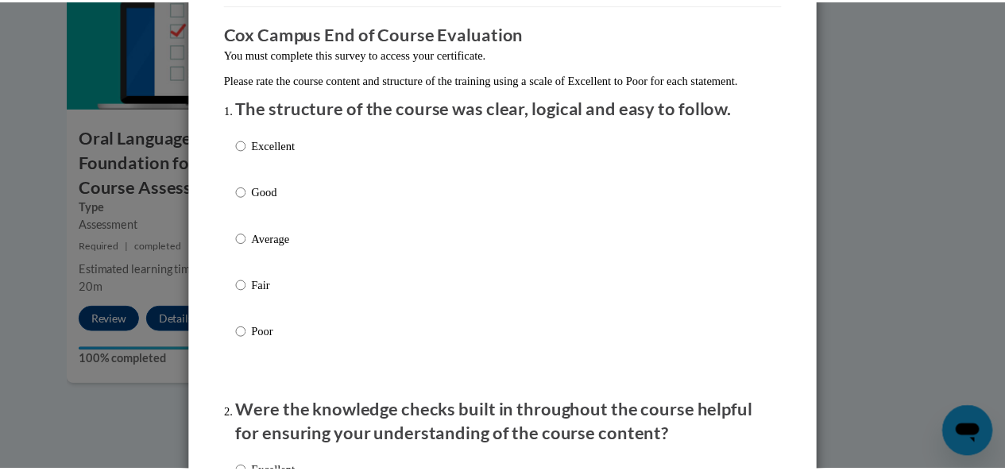
scroll to position [0, 0]
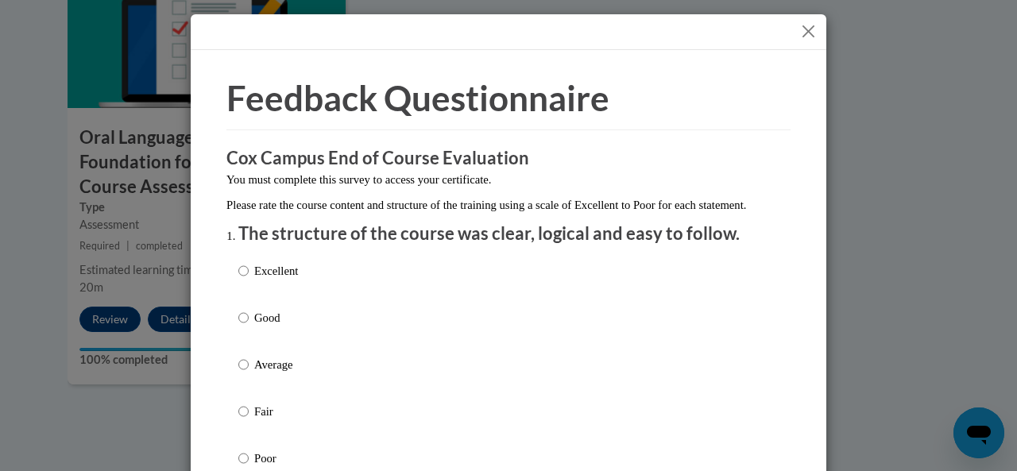
click at [799, 23] on button "Close" at bounding box center [808, 31] width 20 height 20
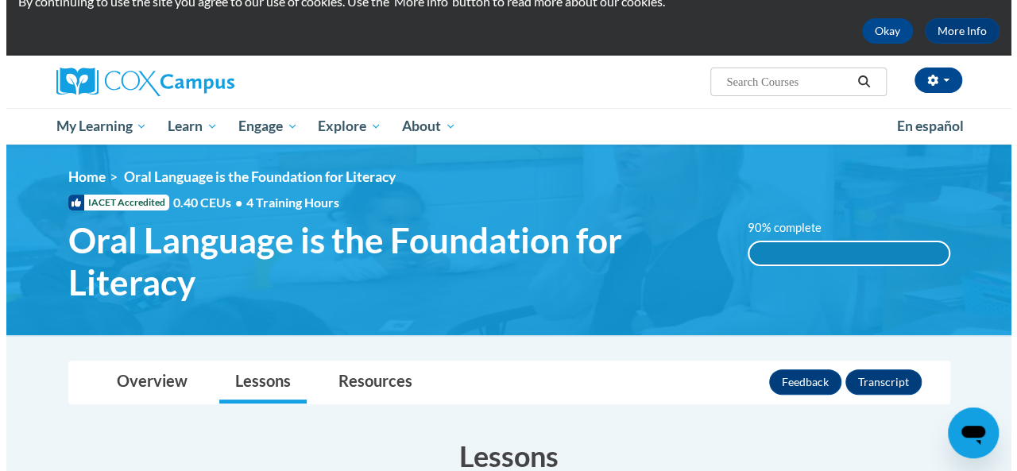
scroll to position [62, 0]
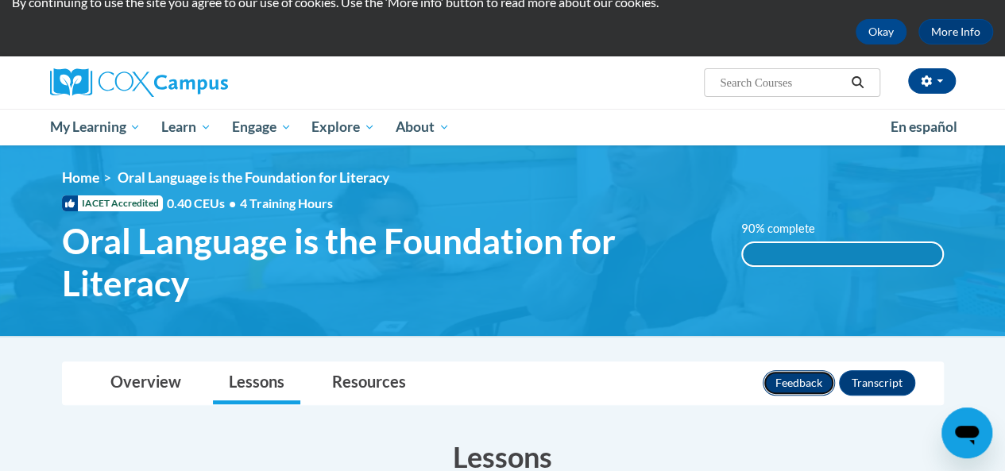
click at [797, 380] on button "Feedback" at bounding box center [798, 382] width 72 height 25
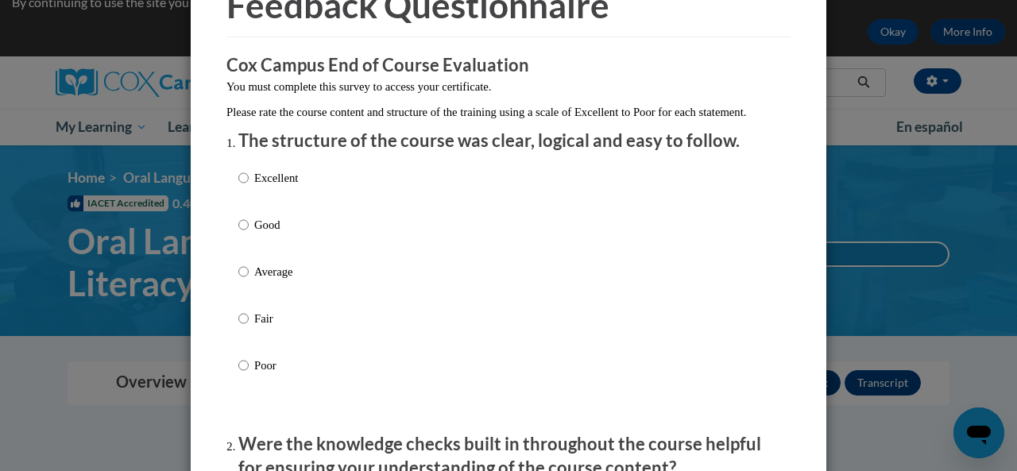
scroll to position [103, 0]
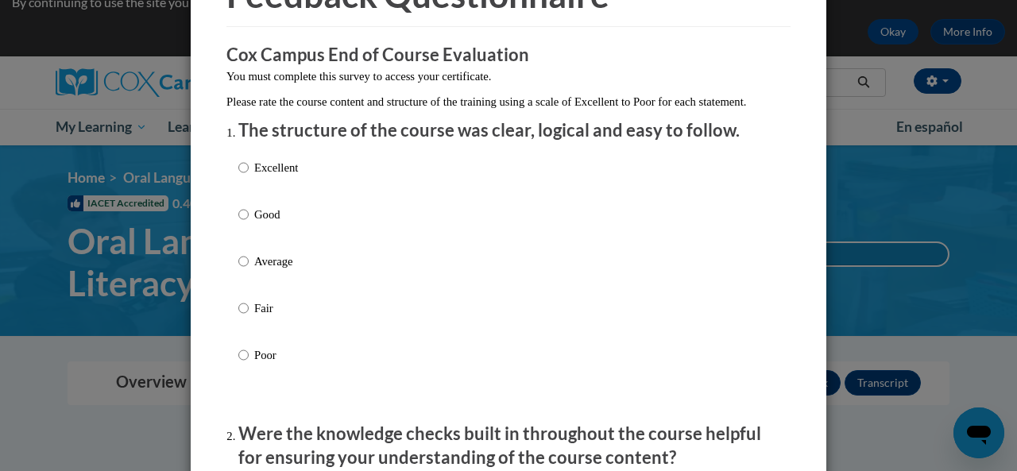
click at [245, 191] on label "Excellent" at bounding box center [268, 180] width 60 height 43
click at [245, 176] on input "Excellent" at bounding box center [243, 167] width 10 height 17
radio input "true"
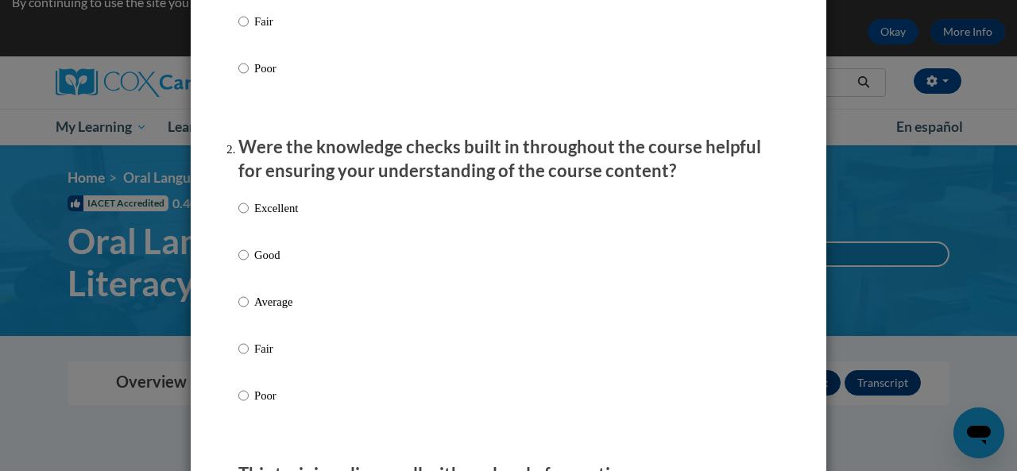
scroll to position [392, 0]
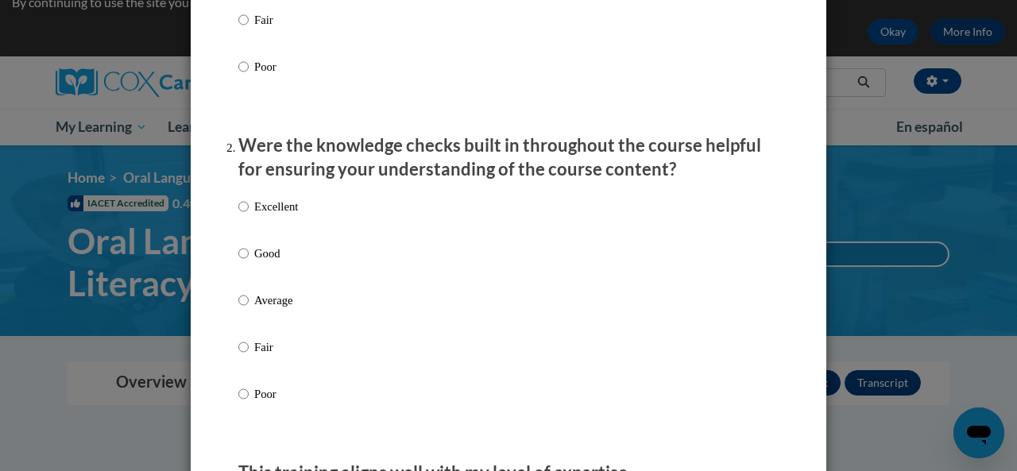
click at [245, 231] on label "Excellent" at bounding box center [268, 219] width 60 height 43
click at [245, 215] on input "Excellent" at bounding box center [243, 206] width 10 height 17
radio input "true"
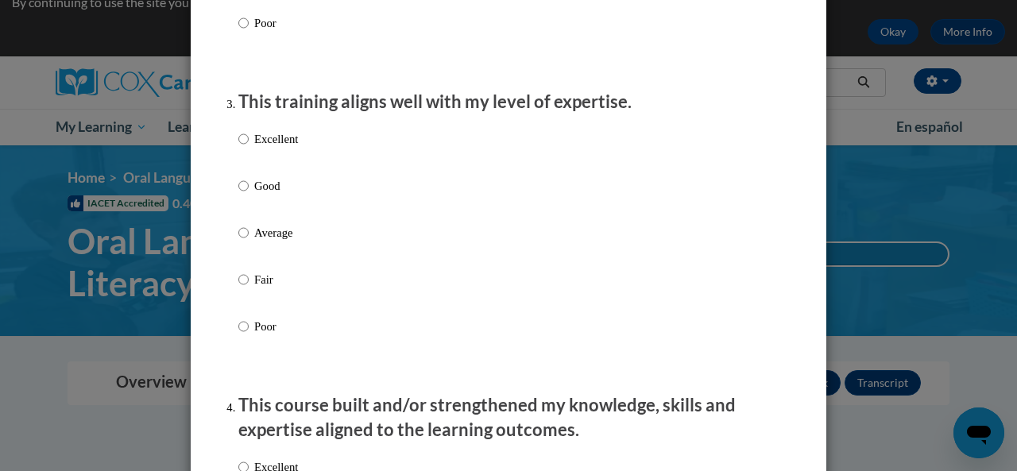
scroll to position [766, 0]
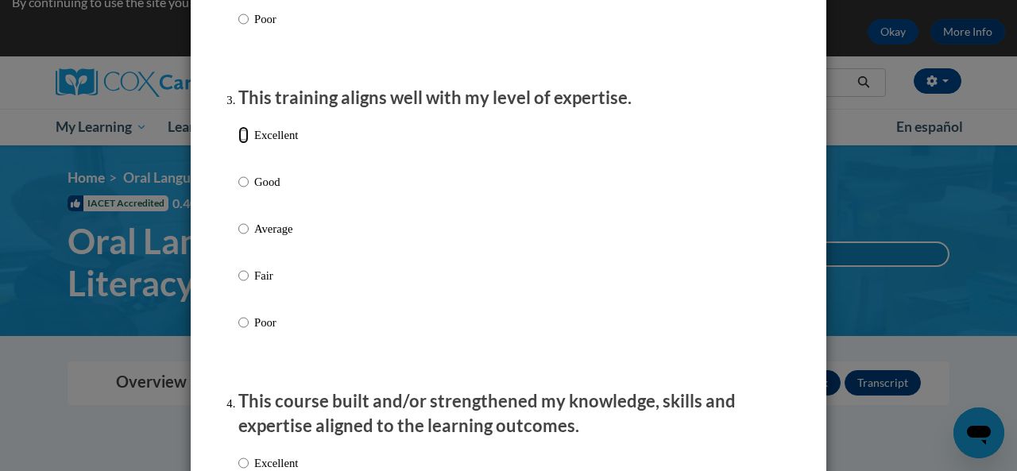
click at [241, 144] on input "Excellent" at bounding box center [243, 134] width 10 height 17
radio input "true"
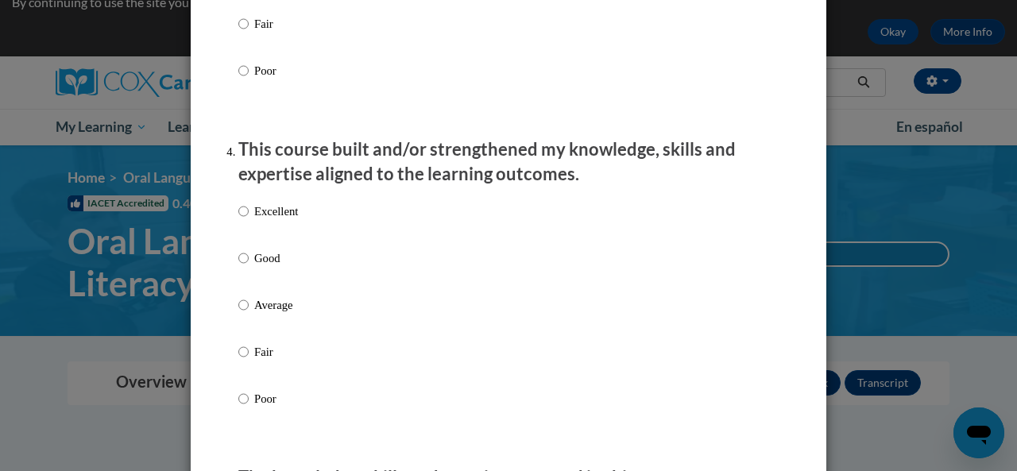
scroll to position [1039, 0]
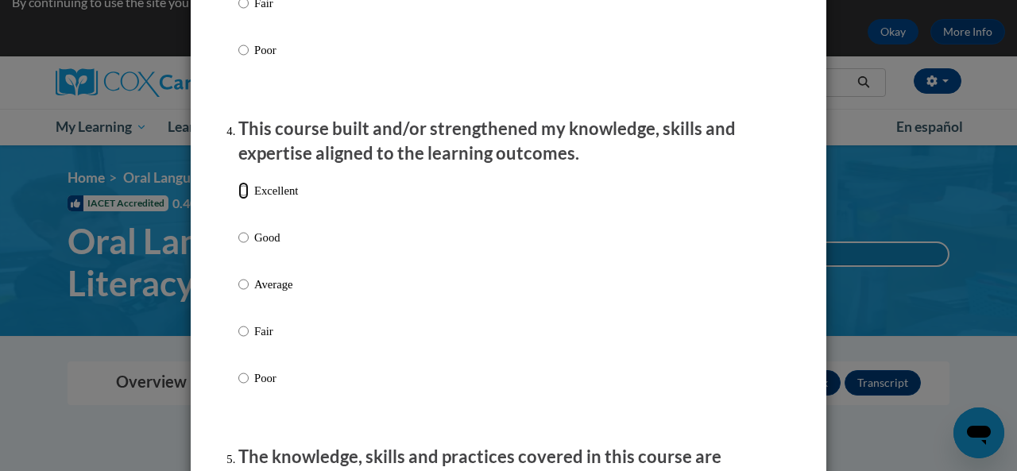
click at [238, 199] on input "Excellent" at bounding box center [243, 190] width 10 height 17
radio input "true"
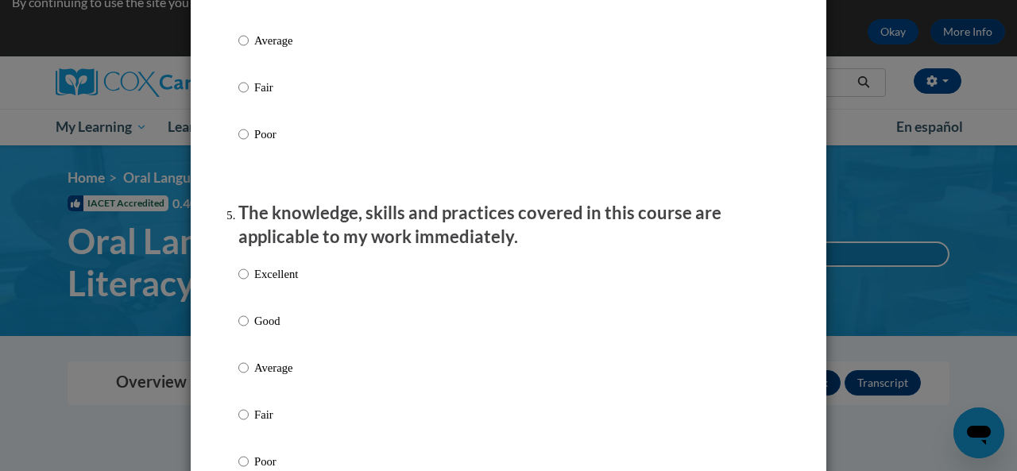
scroll to position [1380, 0]
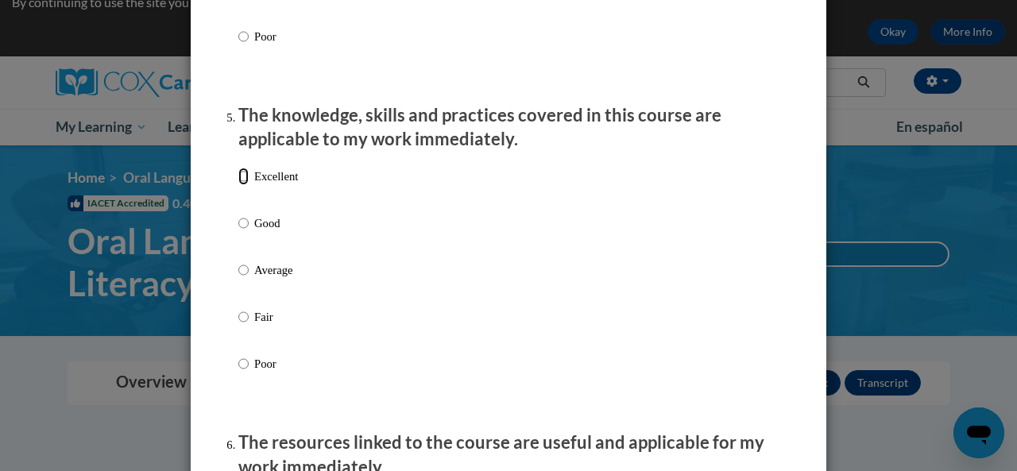
click at [241, 185] on input "Excellent" at bounding box center [243, 176] width 10 height 17
radio input "true"
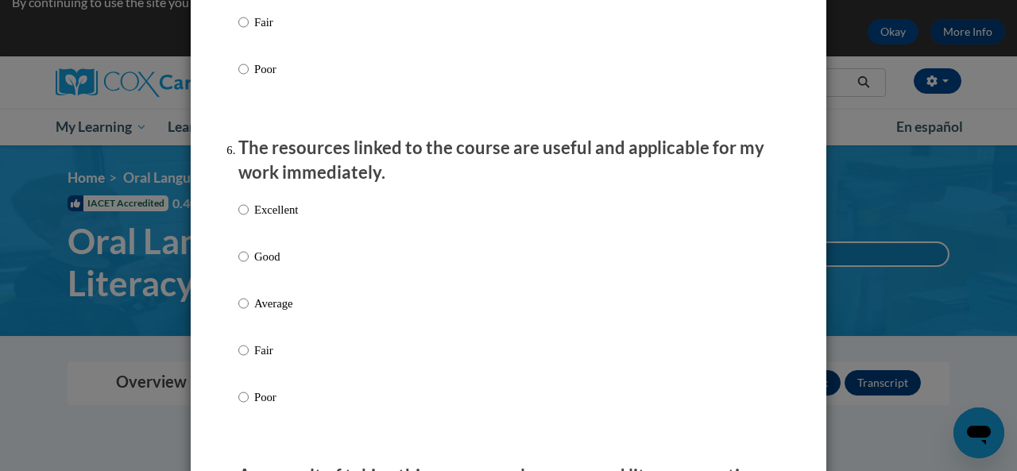
scroll to position [1680, 0]
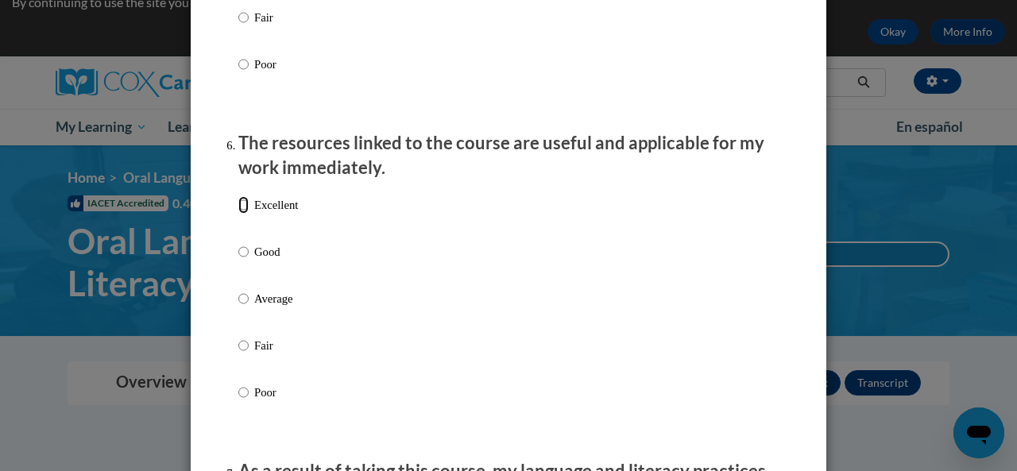
click at [239, 214] on input "Excellent" at bounding box center [243, 204] width 10 height 17
radio input "true"
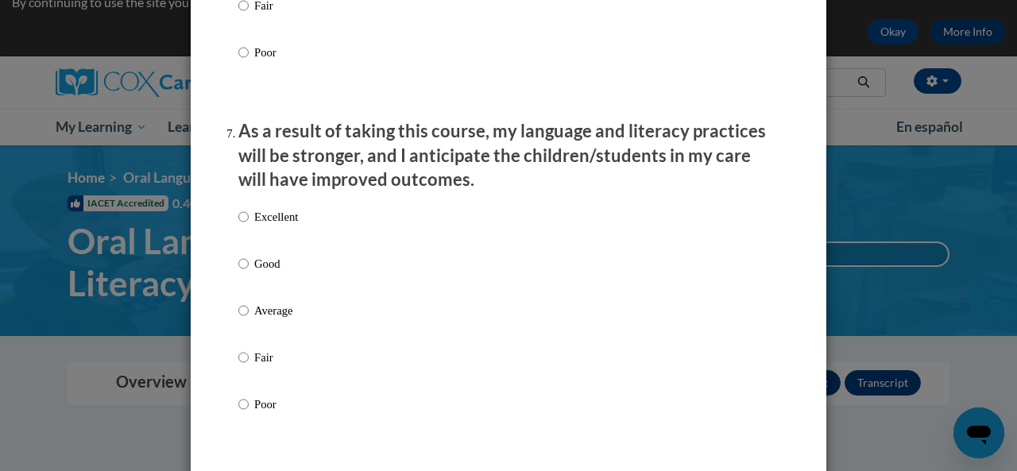
scroll to position [2015, 0]
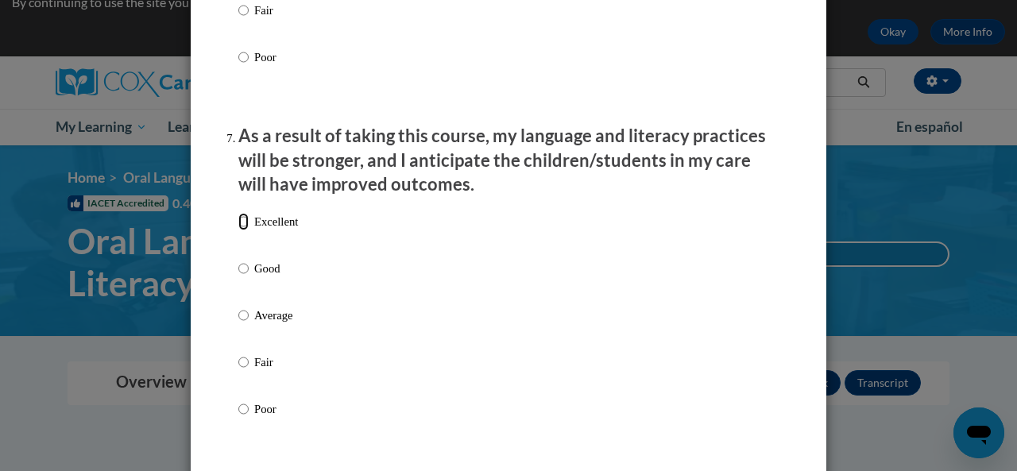
click at [241, 230] on input "Excellent" at bounding box center [243, 221] width 10 height 17
radio input "true"
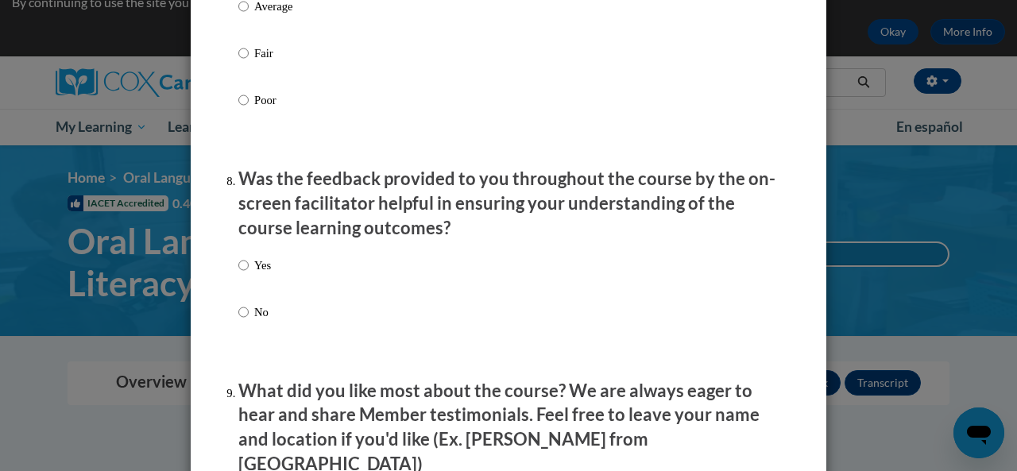
scroll to position [2366, 0]
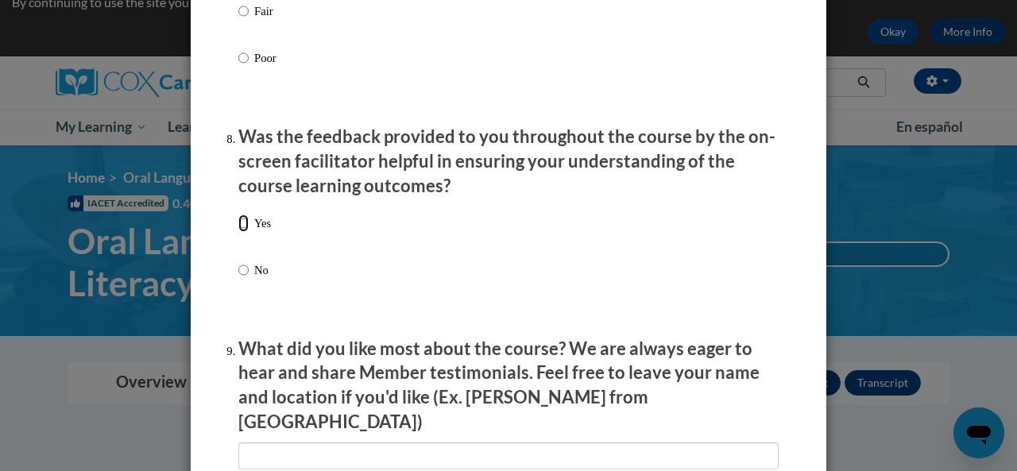
click at [241, 232] on input "Yes" at bounding box center [243, 222] width 10 height 17
radio input "true"
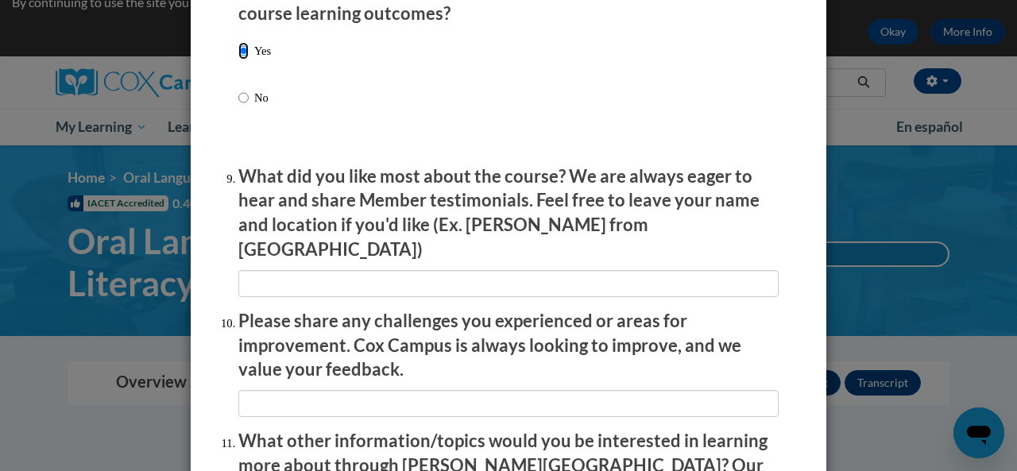
scroll to position [2831, 0]
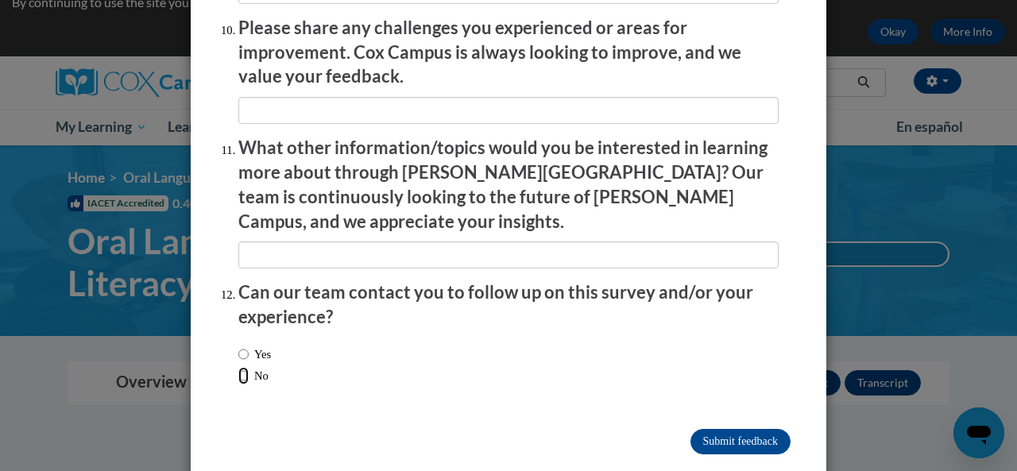
click at [238, 367] on input "No" at bounding box center [243, 375] width 10 height 17
radio input "true"
click at [732, 429] on input "Submit feedback" at bounding box center [740, 441] width 100 height 25
